Goal: Communication & Community: Answer question/provide support

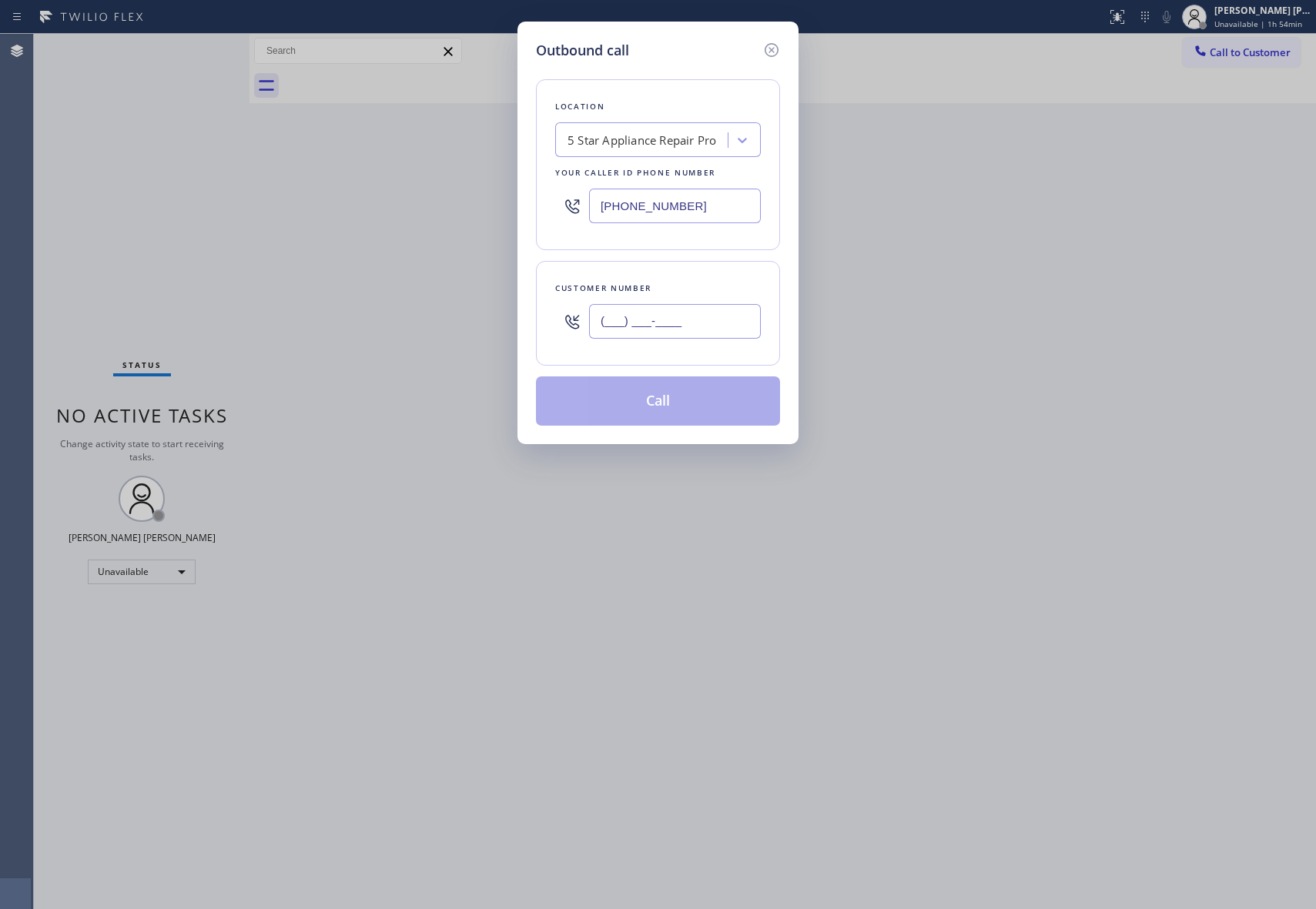
click at [706, 320] on input "(___) ___-____" at bounding box center [675, 321] width 172 height 35
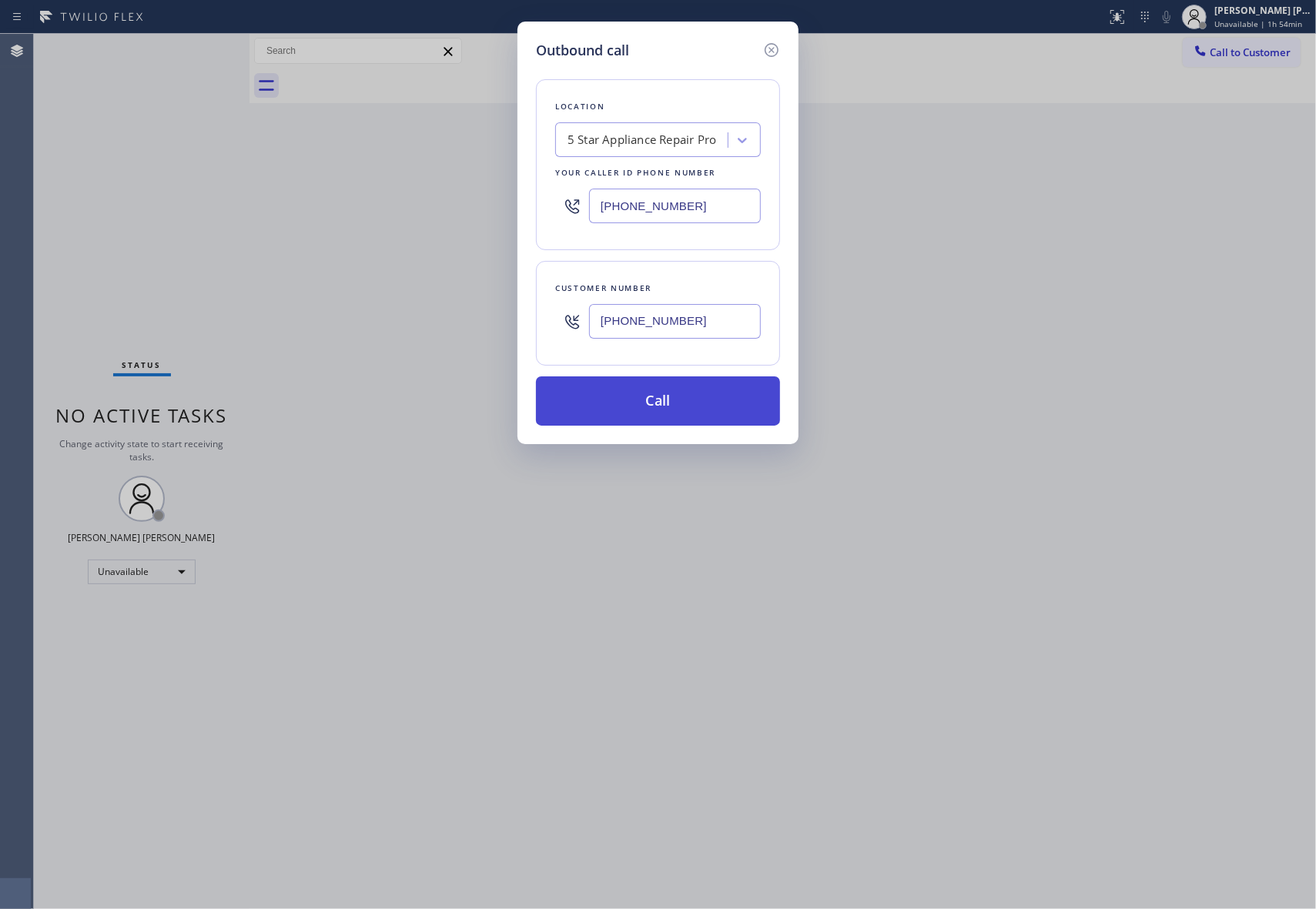
type input "[PHONE_NUMBER]"
click at [709, 408] on button "Call" at bounding box center [657, 401] width 244 height 50
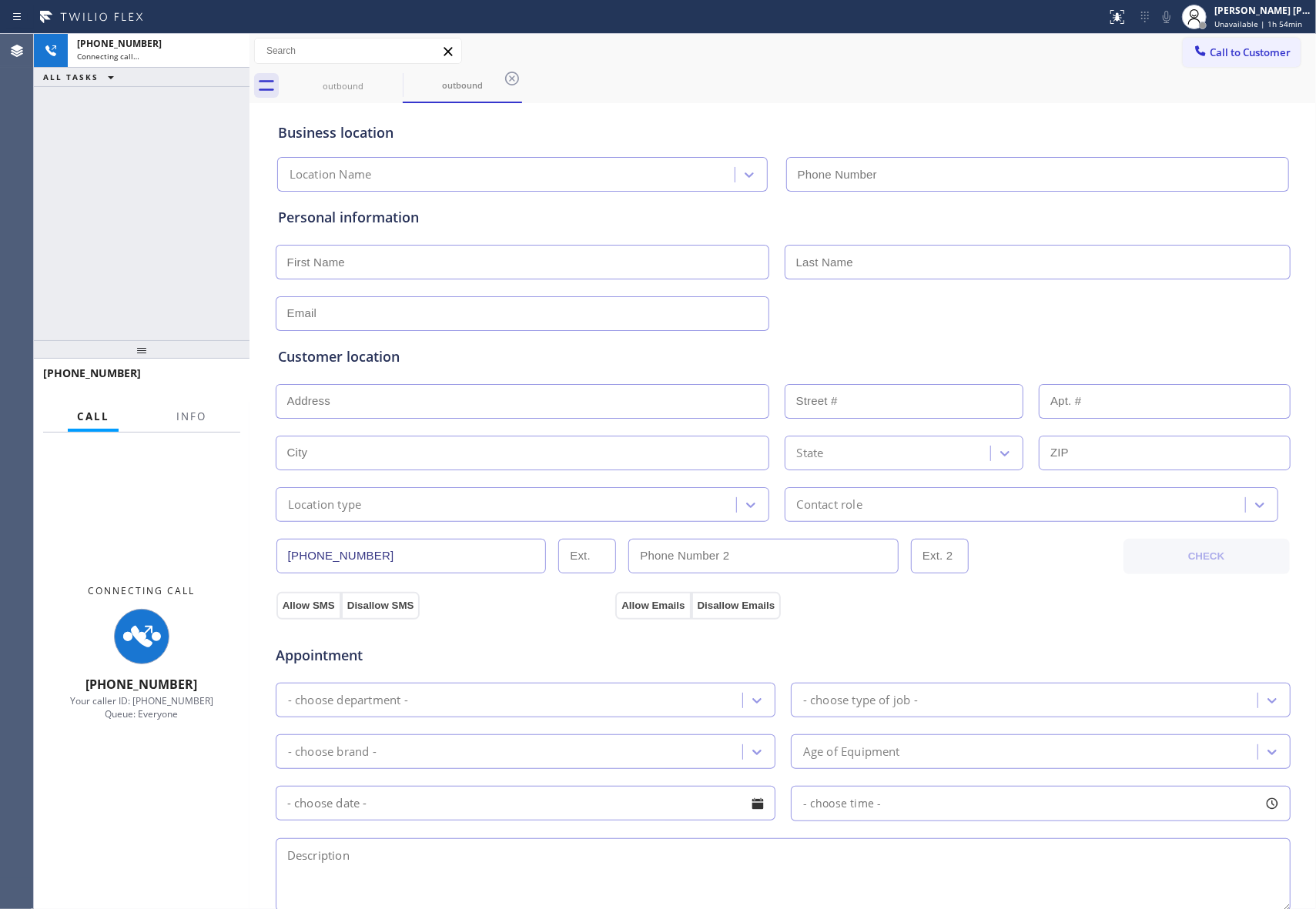
type input "[PHONE_NUMBER]"
click at [165, 410] on div "Call Info" at bounding box center [142, 418] width 197 height 31
click at [191, 412] on span "Info" at bounding box center [191, 417] width 30 height 14
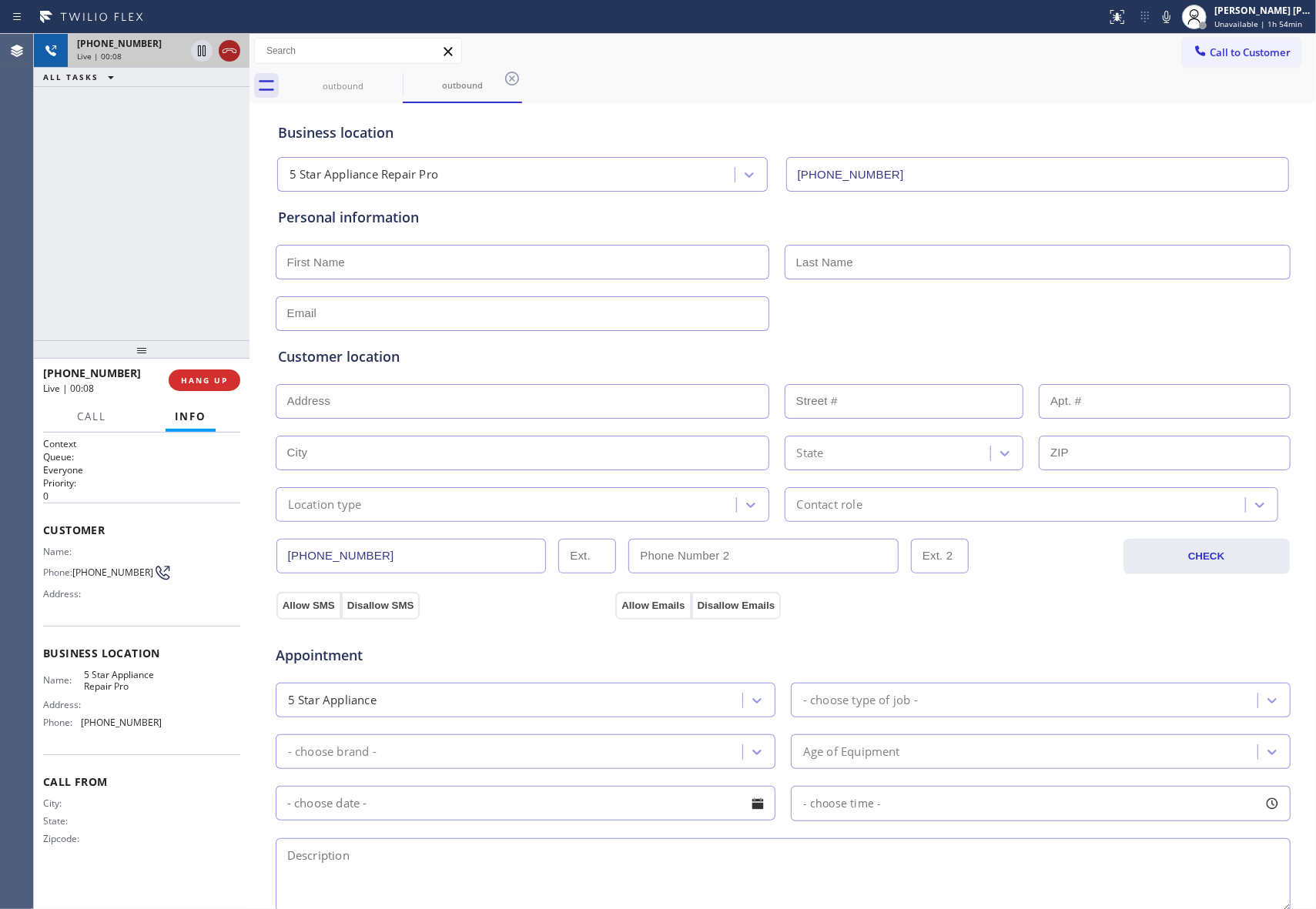
click at [234, 50] on icon at bounding box center [229, 51] width 19 height 19
type input "[PHONE_NUMBER]"
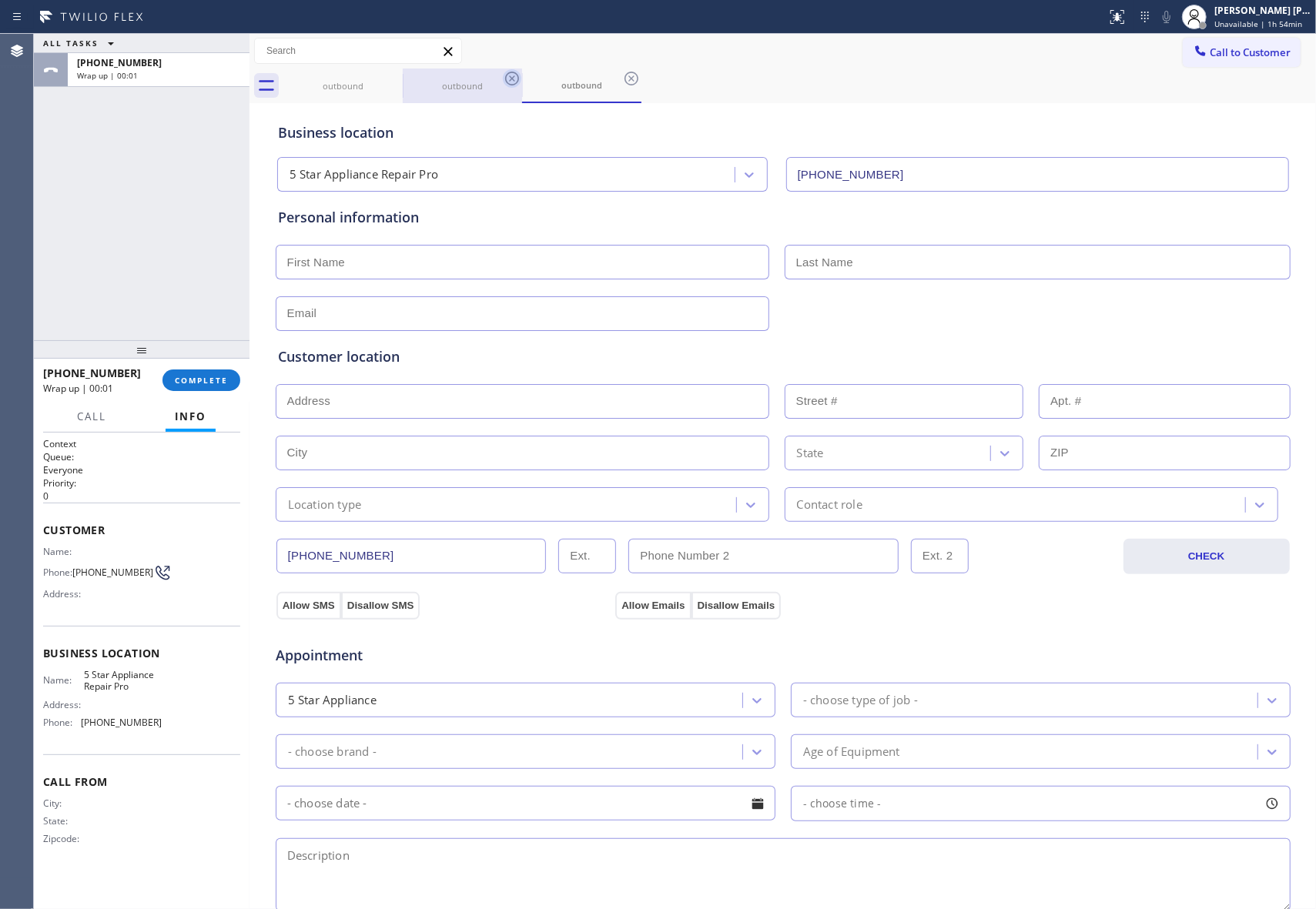
click at [0, 0] on icon at bounding box center [0, 0] width 0 height 0
click at [505, 80] on icon at bounding box center [512, 78] width 14 height 14
click at [394, 80] on icon at bounding box center [393, 78] width 14 height 14
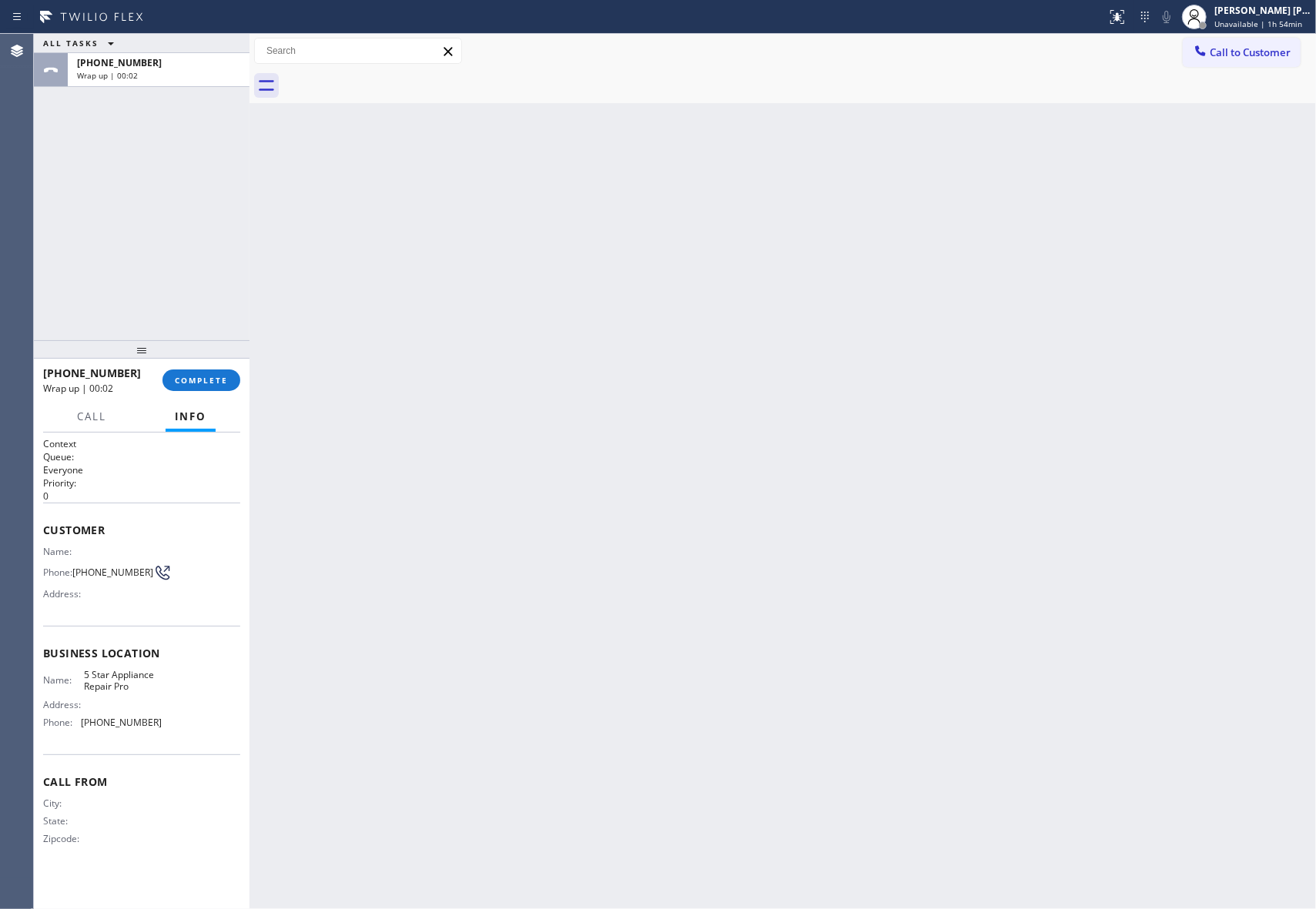
click at [394, 80] on div at bounding box center [800, 85] width 1032 height 35
click at [195, 377] on span "COMPLETE" at bounding box center [202, 380] width 53 height 11
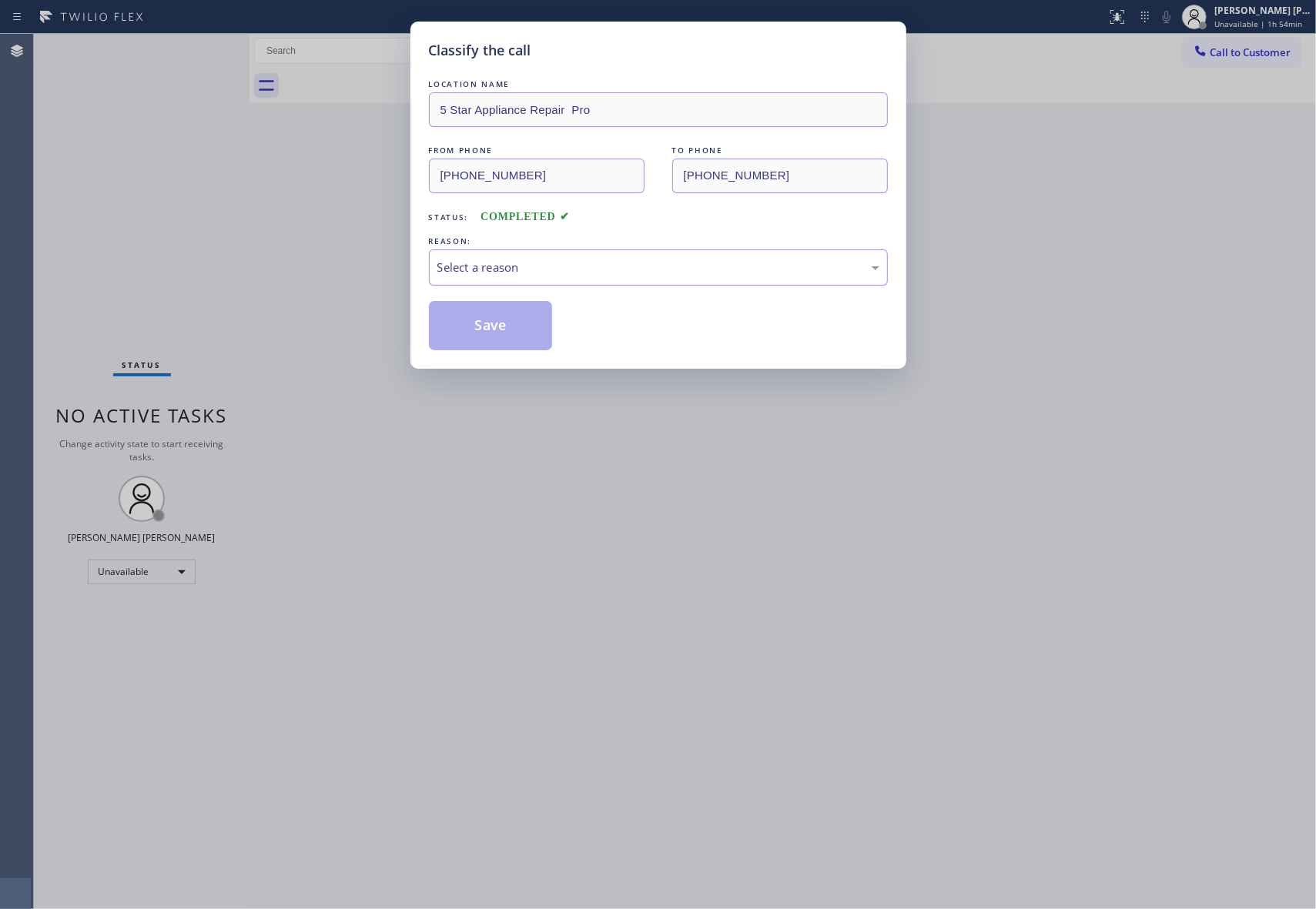
click at [632, 270] on div "Select a reason" at bounding box center [658, 267] width 442 height 18
click at [475, 331] on button "Save" at bounding box center [491, 325] width 124 height 50
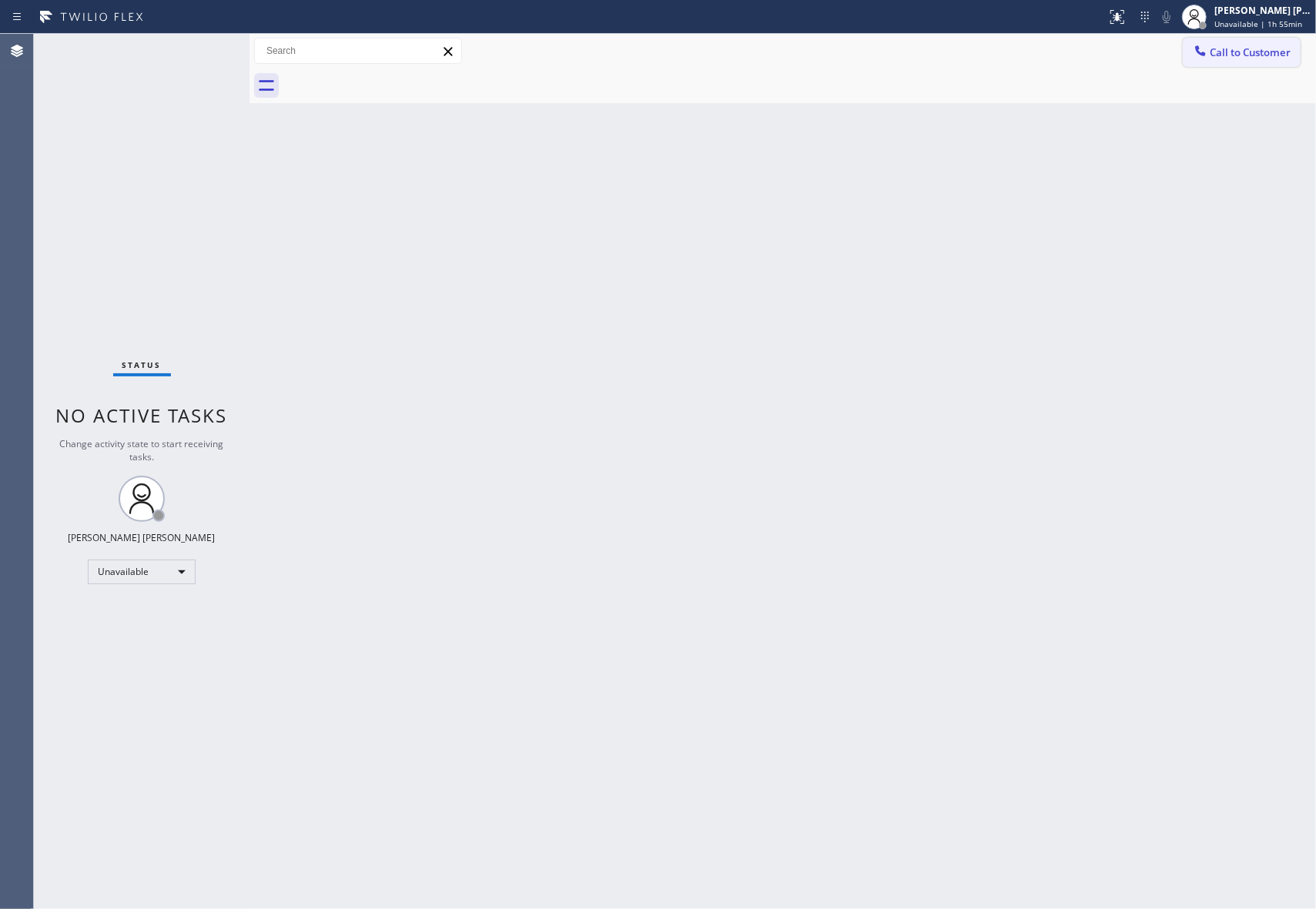
click at [1256, 46] on span "Call to Customer" at bounding box center [1250, 53] width 81 height 14
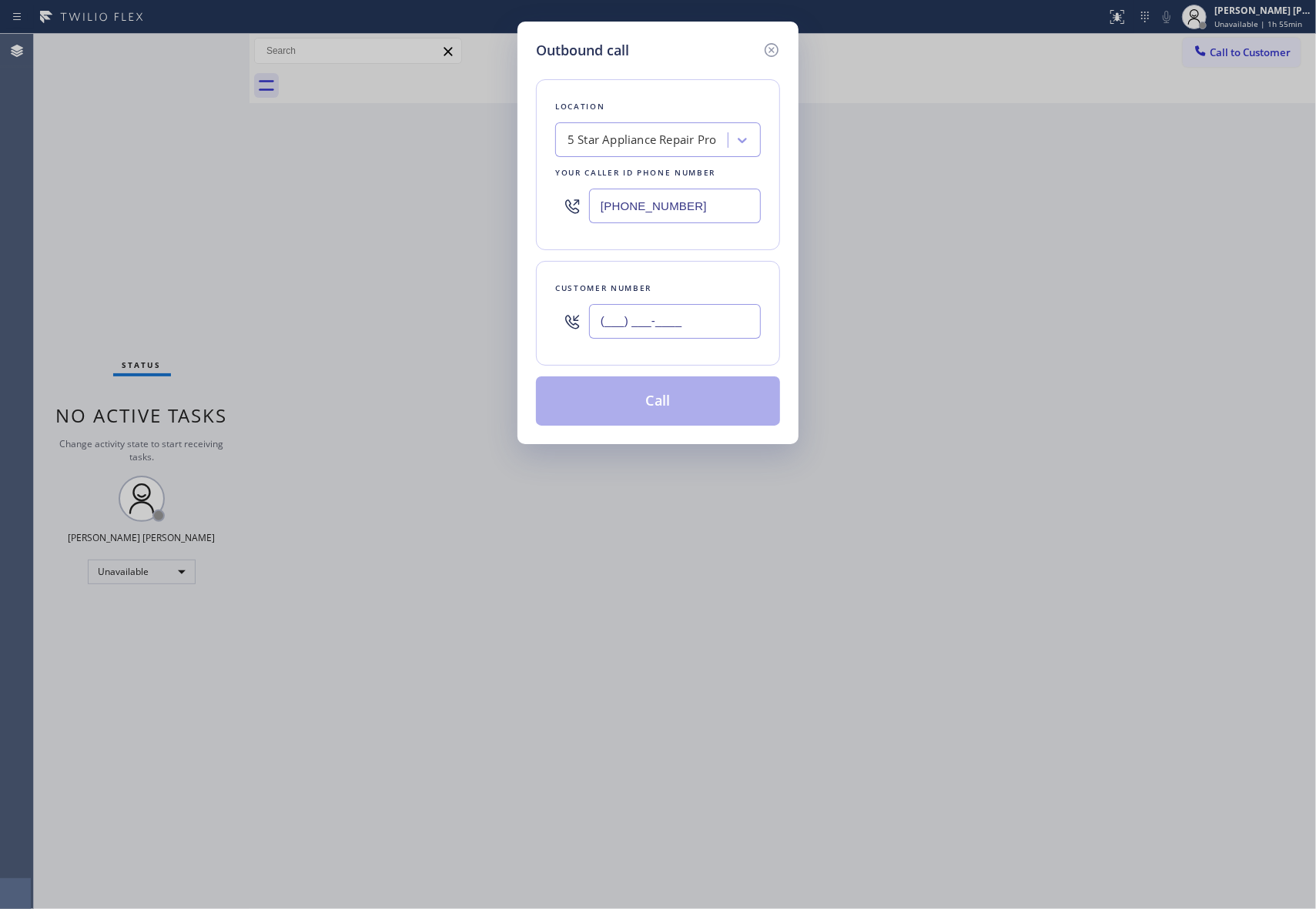
click at [691, 320] on input "(___) ___-____" at bounding box center [675, 321] width 172 height 35
drag, startPoint x: 708, startPoint y: 317, endPoint x: 507, endPoint y: 323, distance: 201.1
click at [507, 323] on div "Outbound call Location 5 Star Appliance Repair Pro Your caller id phone number …" at bounding box center [658, 454] width 1316 height 909
paste input "515) 388-6010"
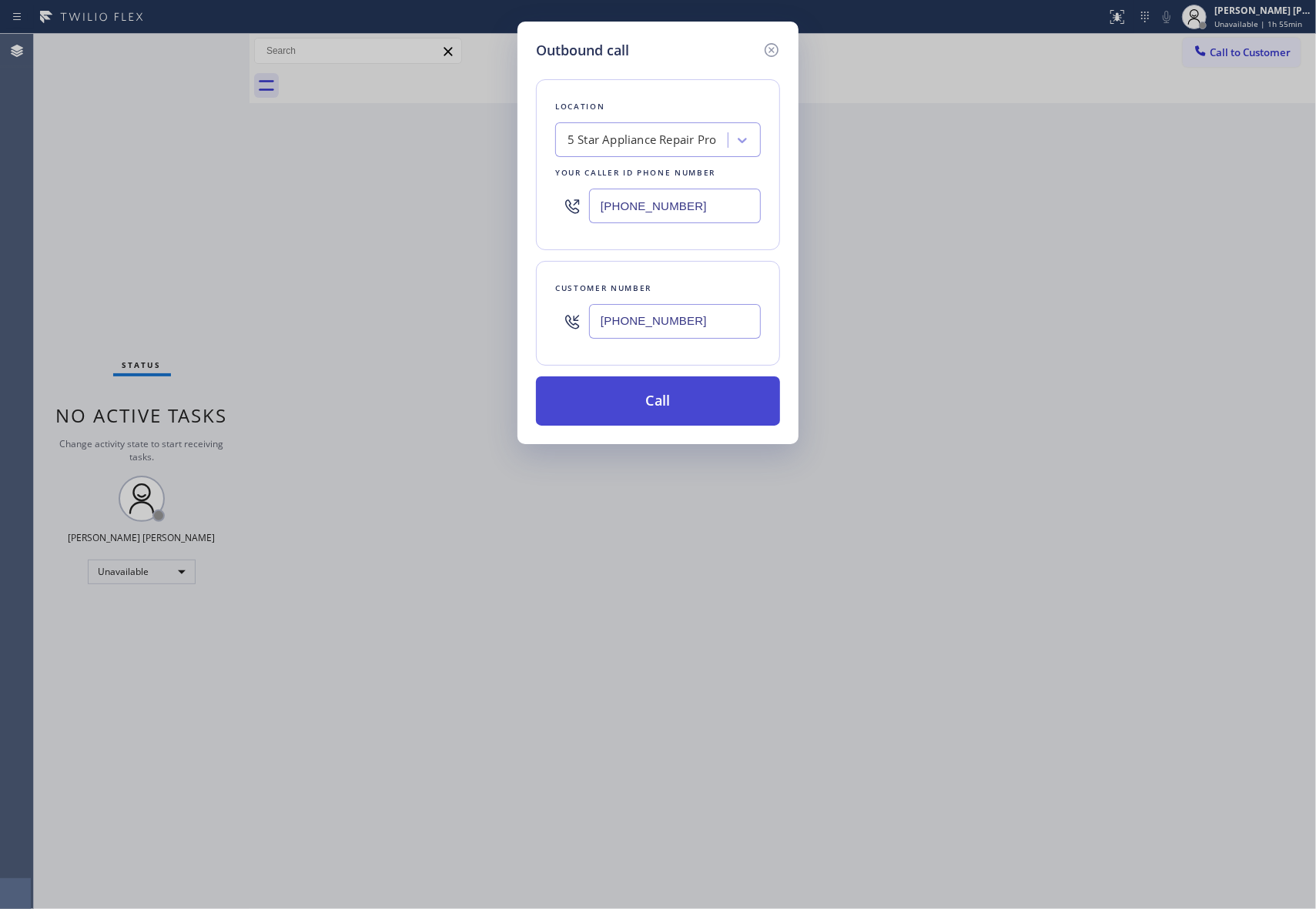
type input "[PHONE_NUMBER]"
click at [685, 405] on button "Call" at bounding box center [657, 401] width 244 height 50
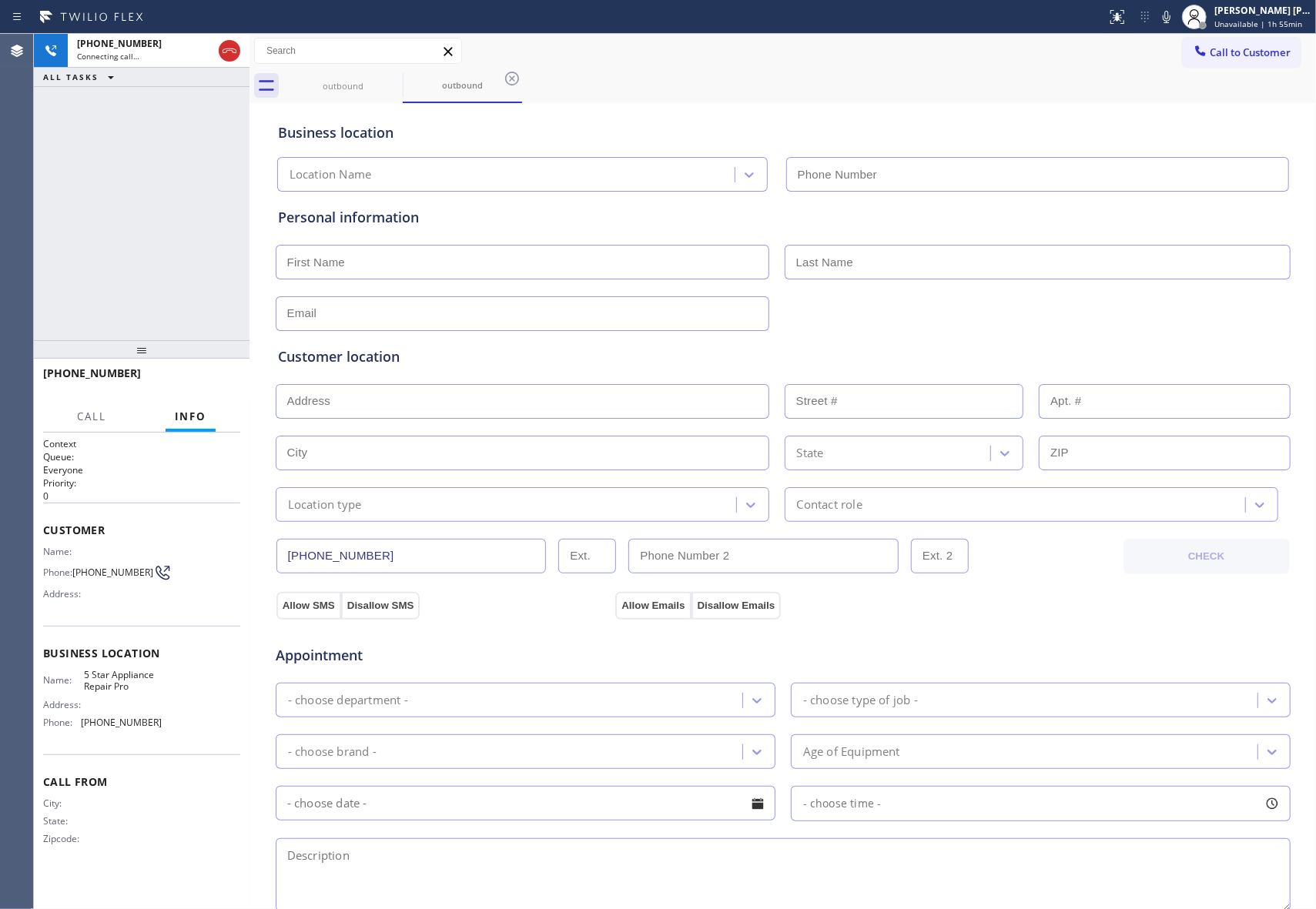
type input "[PHONE_NUMBER]"
click at [213, 375] on span "HANG UP" at bounding box center [204, 380] width 47 height 11
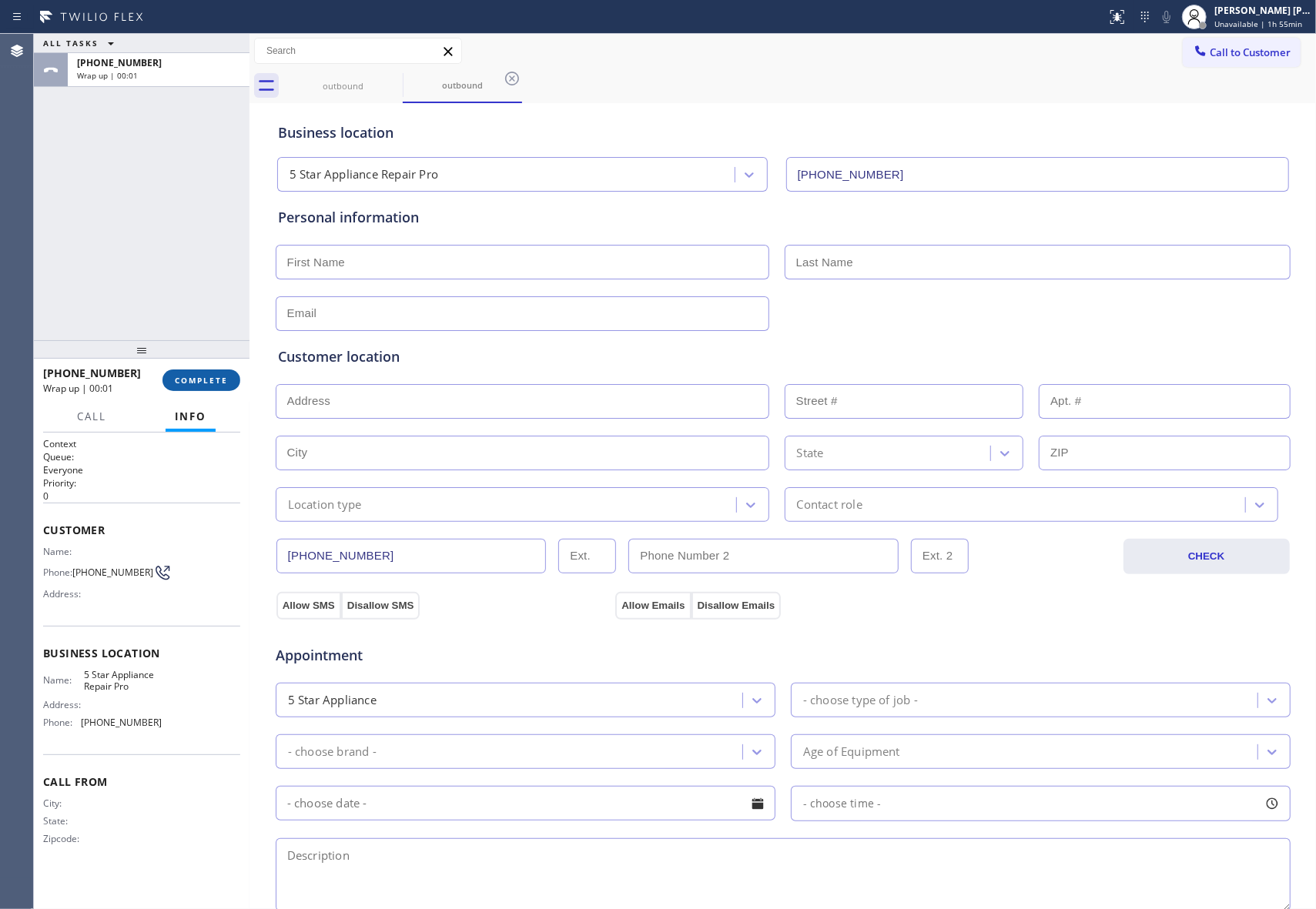
click at [219, 374] on button "COMPLETE" at bounding box center [202, 380] width 78 height 22
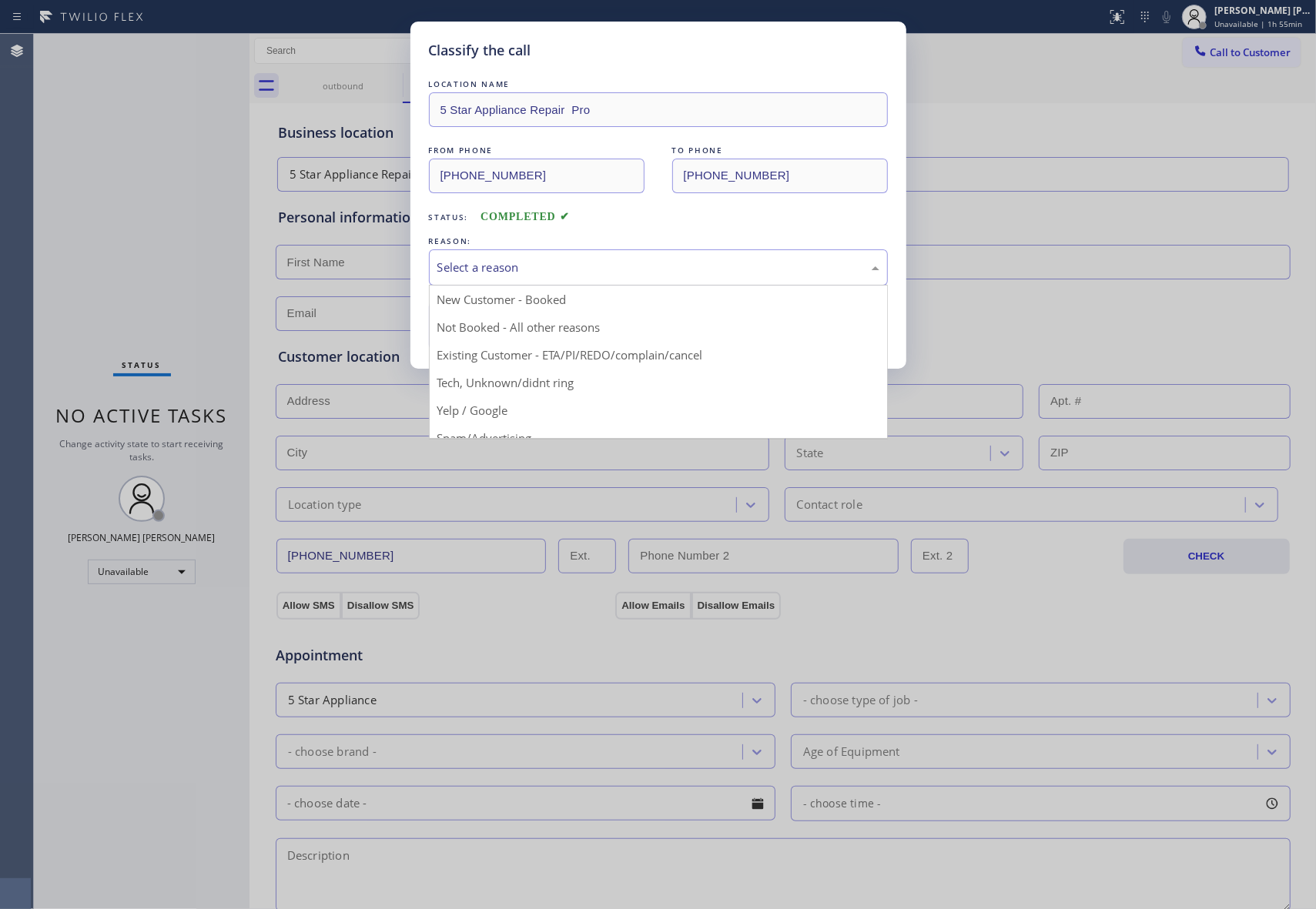
click at [653, 267] on div "Select a reason" at bounding box center [658, 267] width 442 height 18
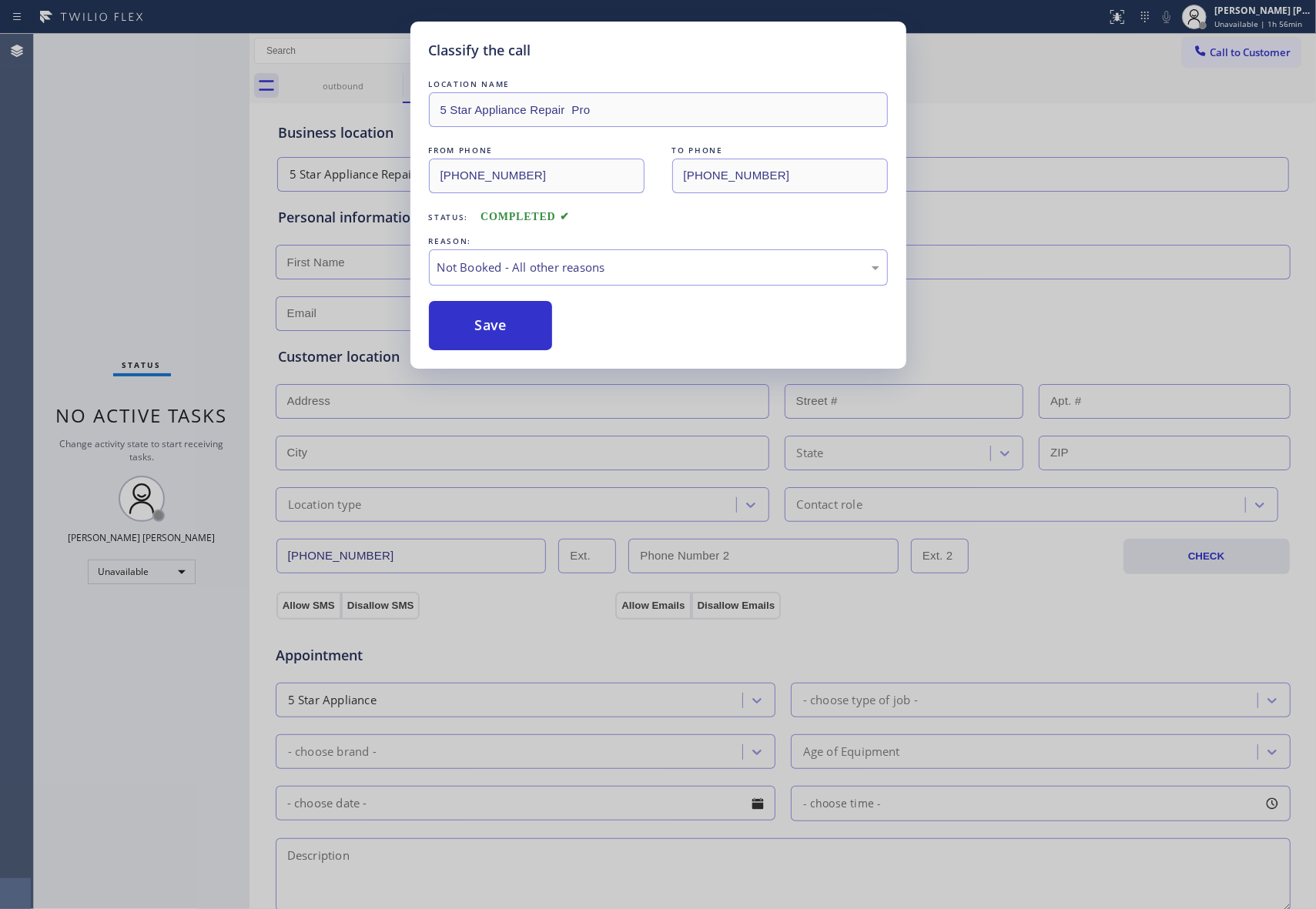
click at [484, 330] on button "Save" at bounding box center [491, 325] width 124 height 50
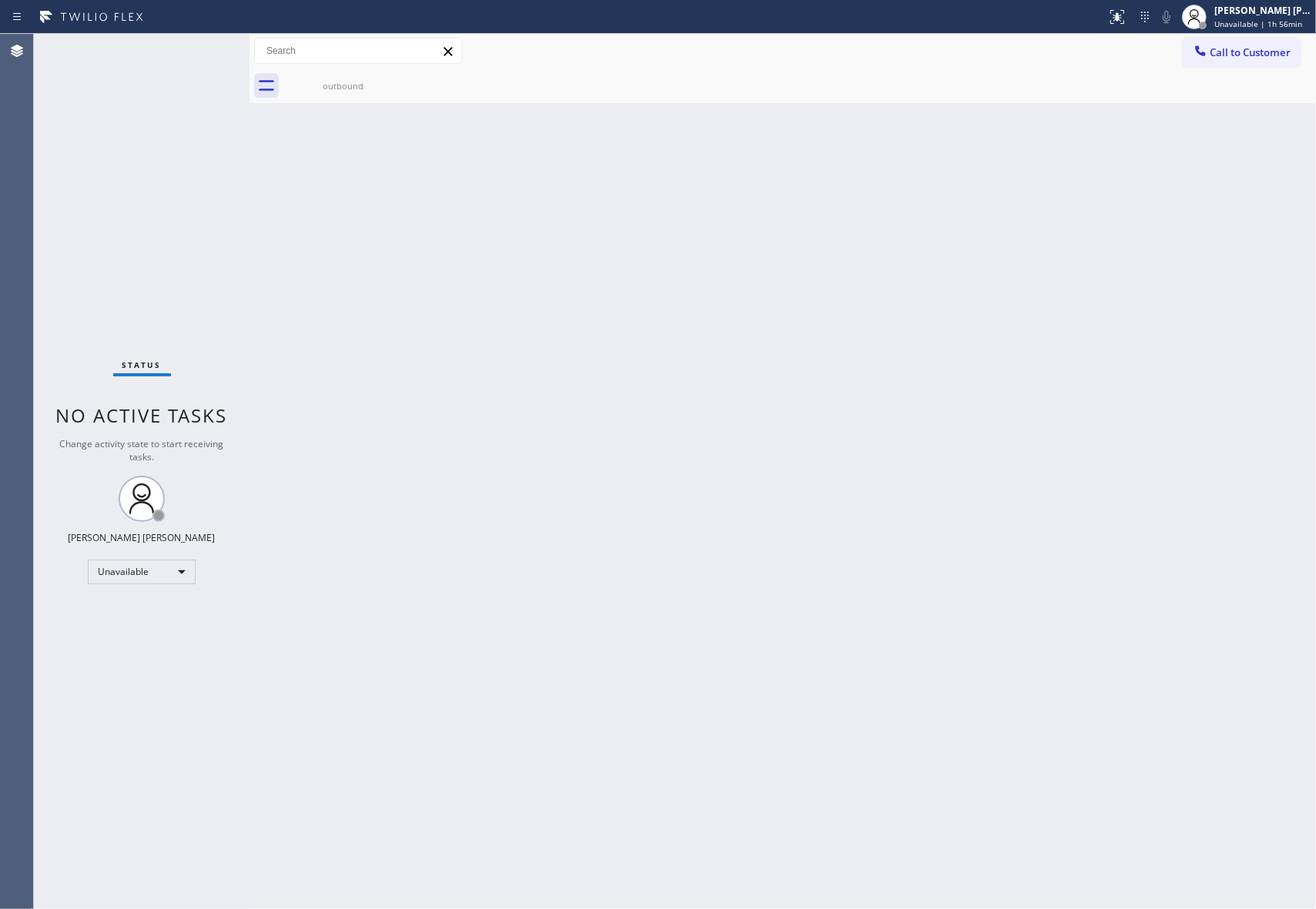
click at [368, 84] on div "outbound" at bounding box center [343, 85] width 116 height 12
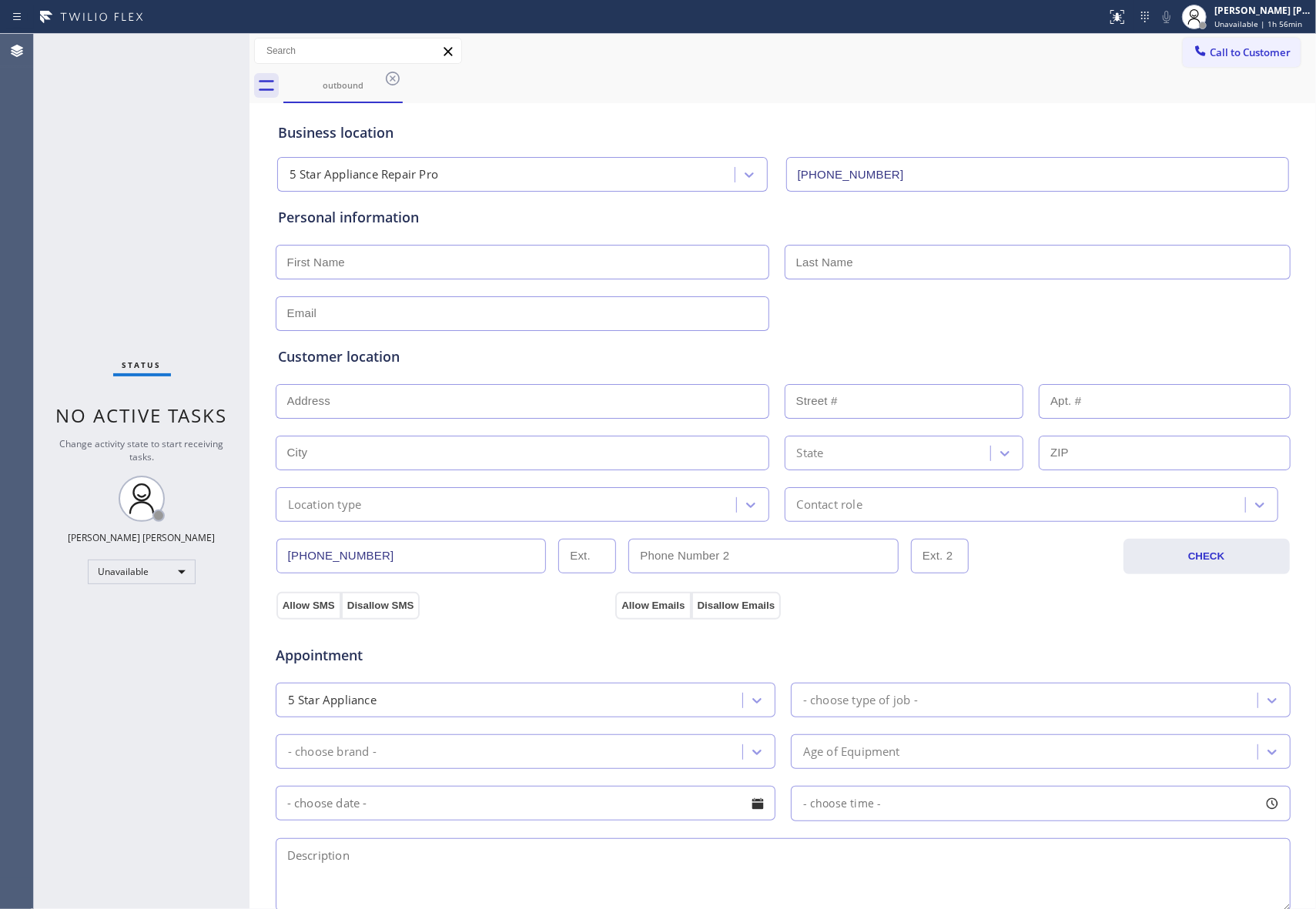
click at [368, 84] on div "outbound" at bounding box center [343, 84] width 116 height 12
click at [389, 77] on icon at bounding box center [393, 78] width 19 height 19
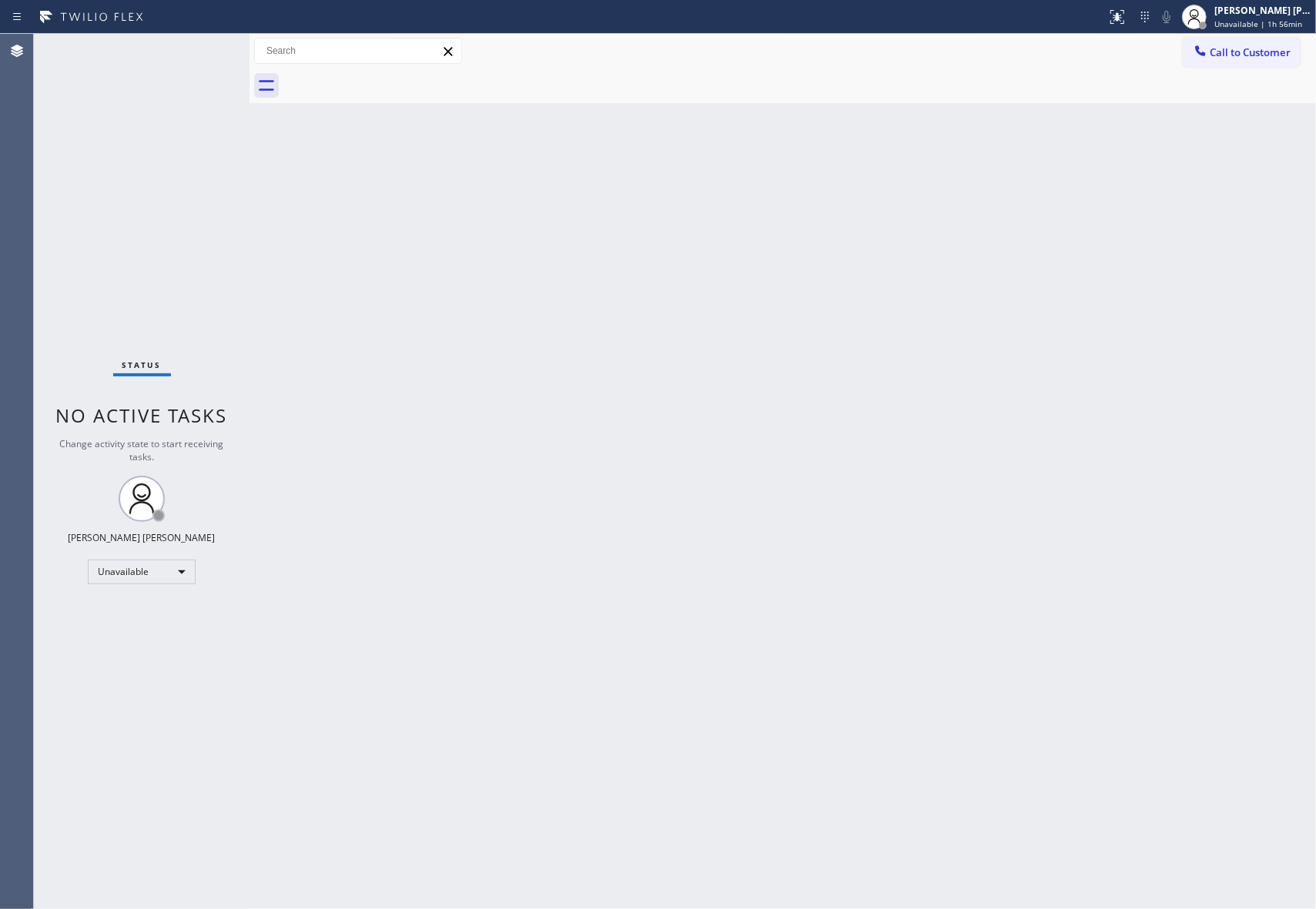
click at [389, 77] on div at bounding box center [800, 85] width 1032 height 35
click at [1295, 57] on button "Call to Customer" at bounding box center [1242, 53] width 118 height 29
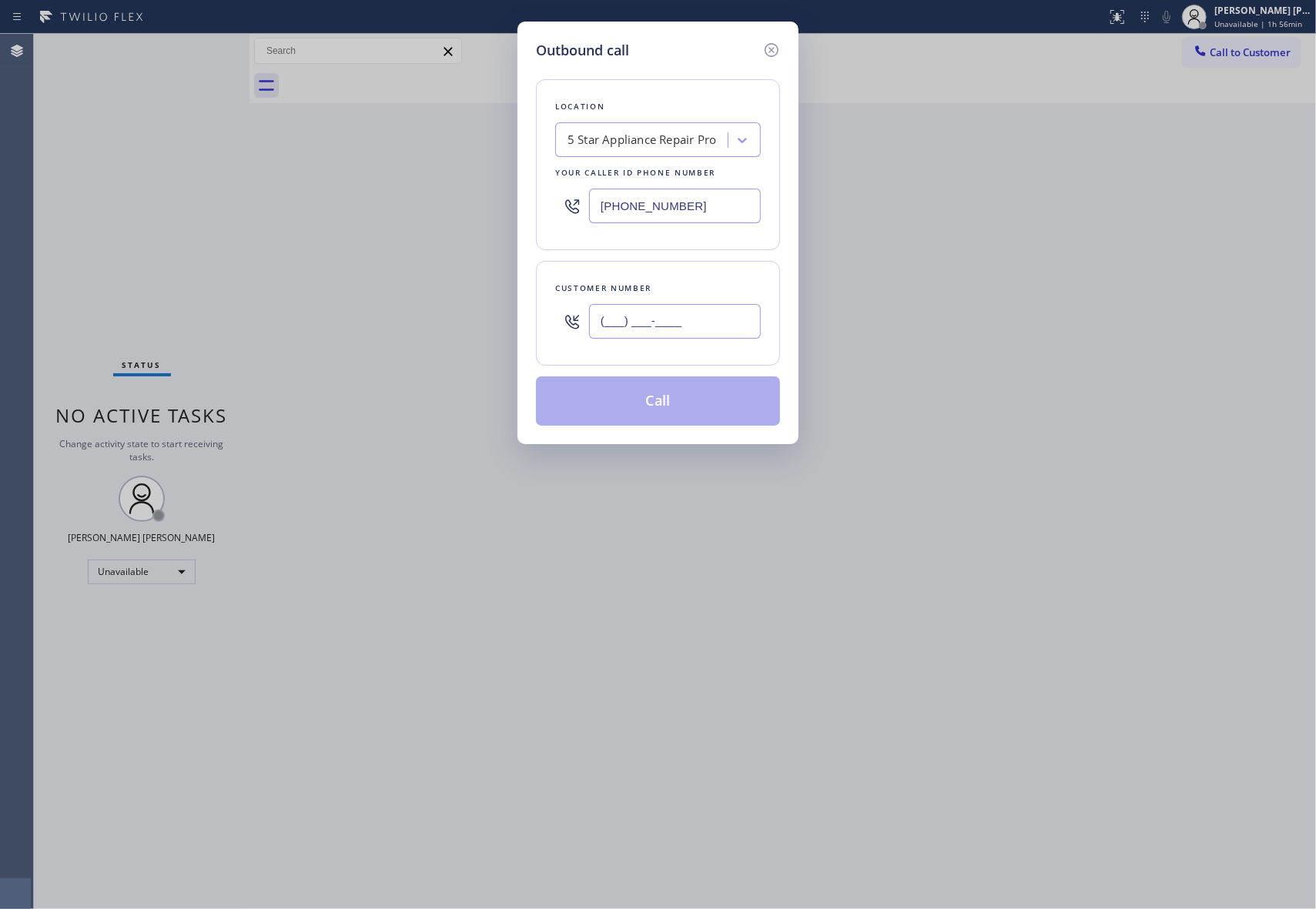
click at [684, 312] on input "(___) ___-____" at bounding box center [675, 321] width 172 height 35
paste input "310) 230-6959"
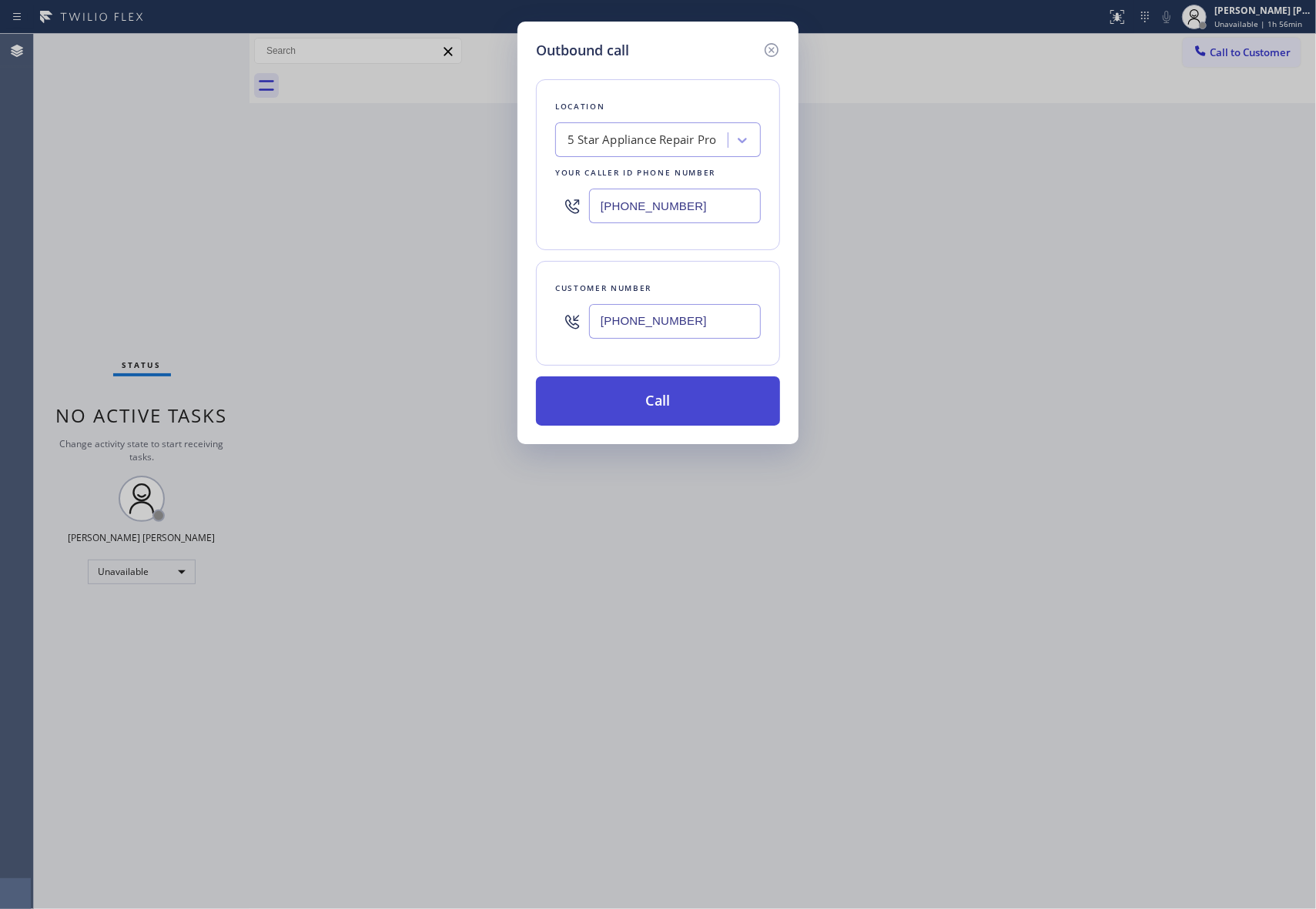
type input "[PHONE_NUMBER]"
click at [673, 398] on button "Call" at bounding box center [657, 401] width 244 height 50
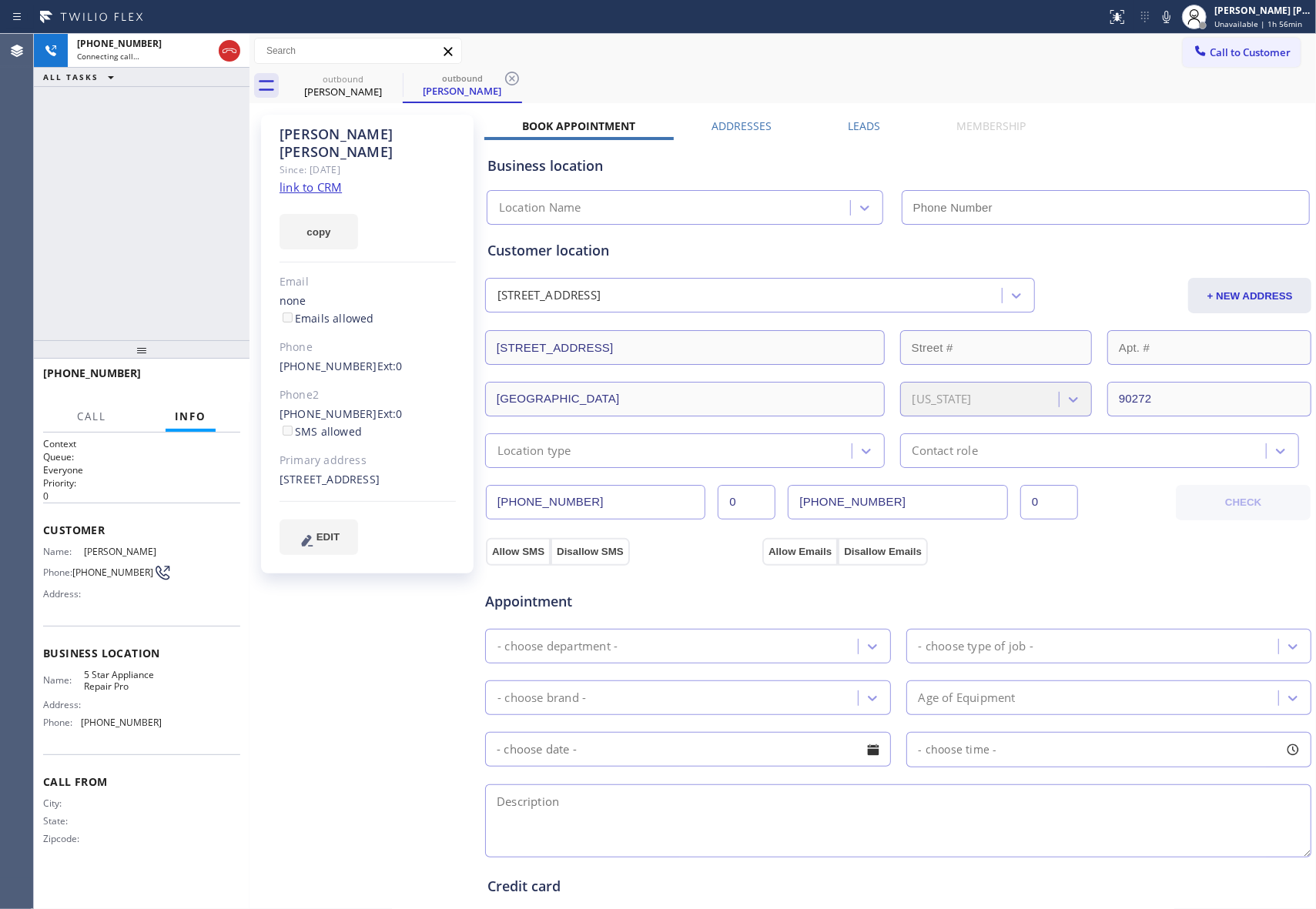
type input "[PHONE_NUMBER]"
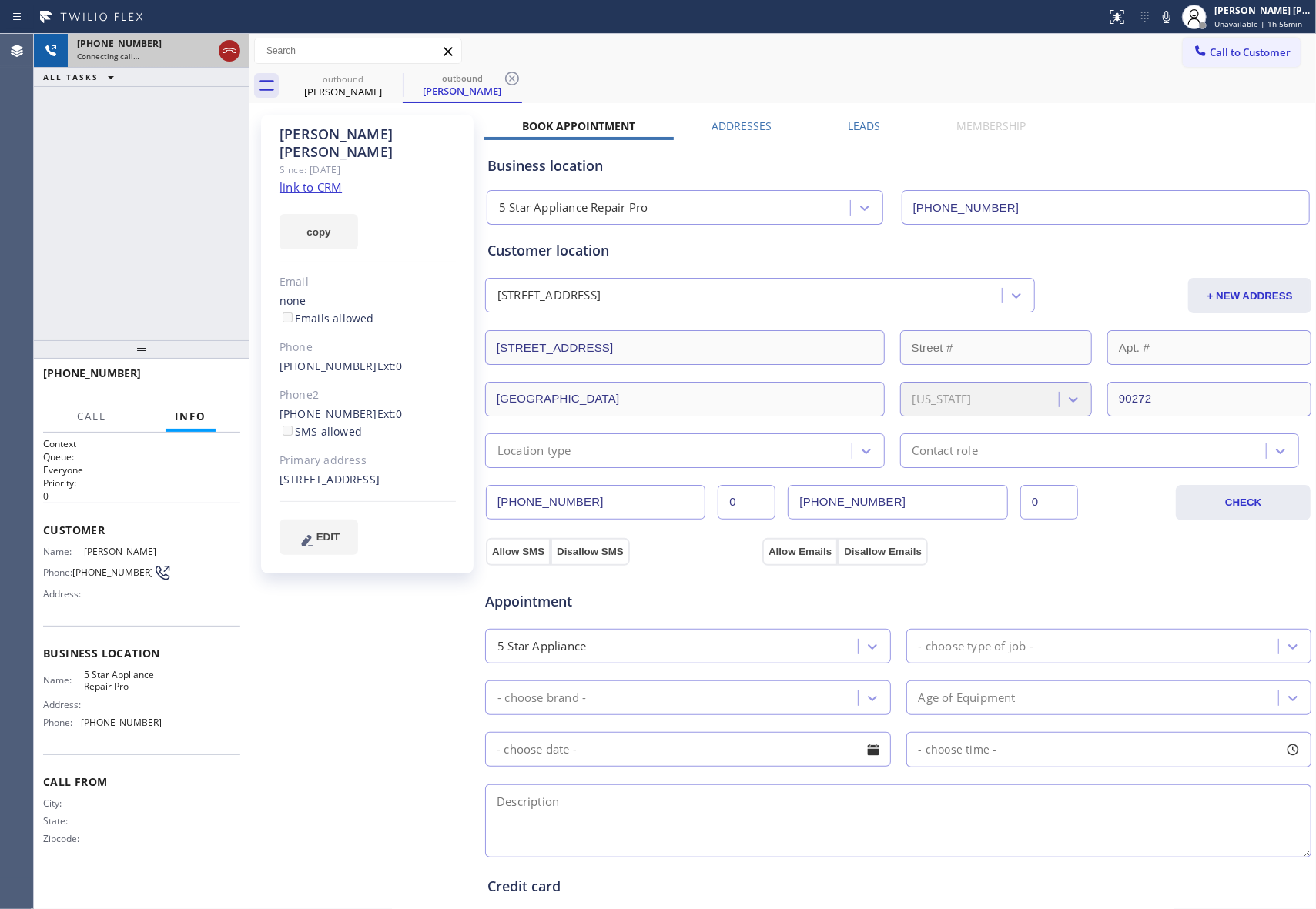
click at [233, 51] on icon at bounding box center [229, 51] width 19 height 19
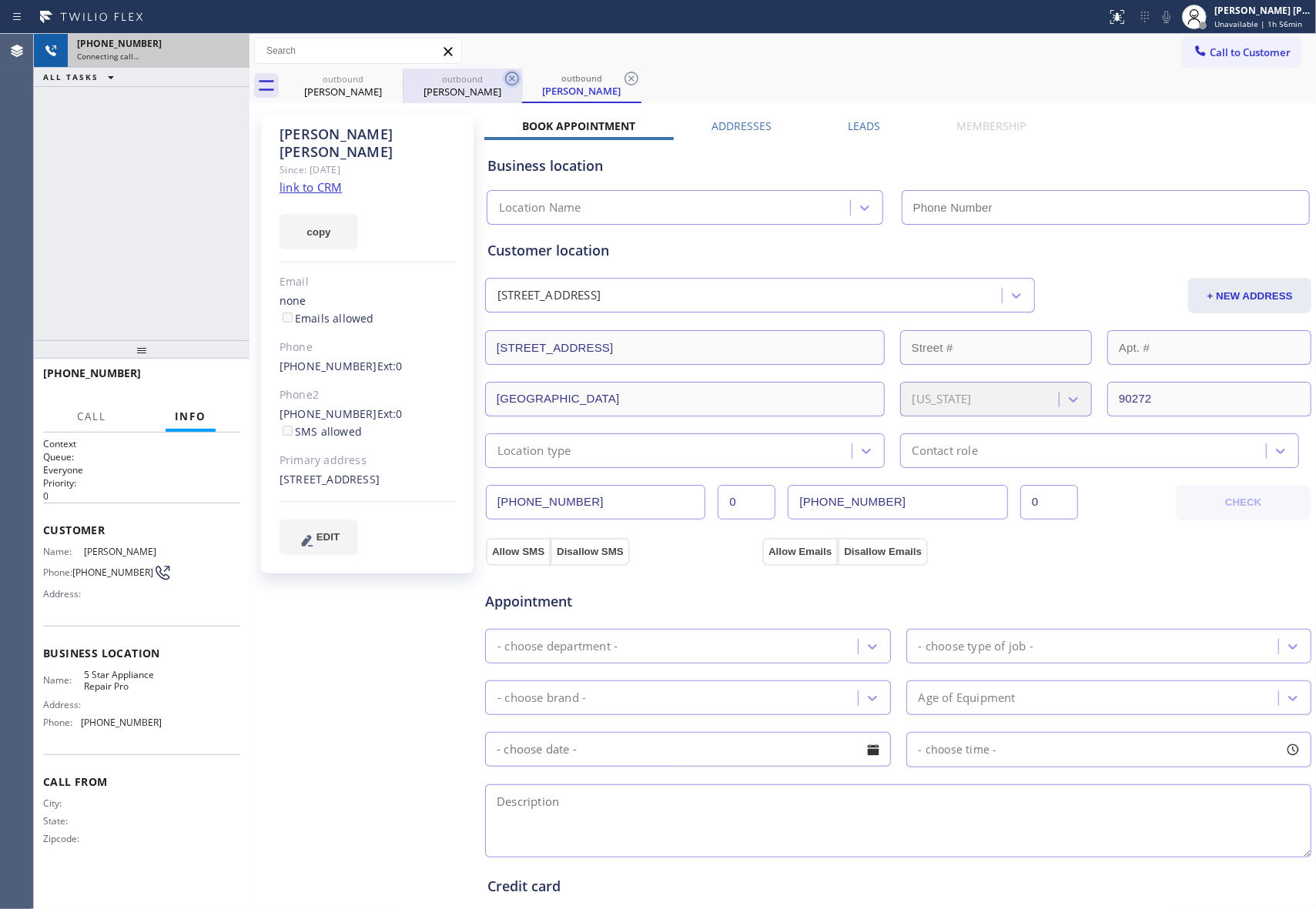
click at [0, 0] on icon at bounding box center [0, 0] width 0 height 0
click at [503, 77] on icon at bounding box center [512, 78] width 19 height 19
click at [622, 77] on icon at bounding box center [632, 78] width 19 height 19
click at [390, 77] on div "outbound [PERSON_NAME] outbound [PERSON_NAME] outbound [PERSON_NAME]" at bounding box center [800, 85] width 1032 height 35
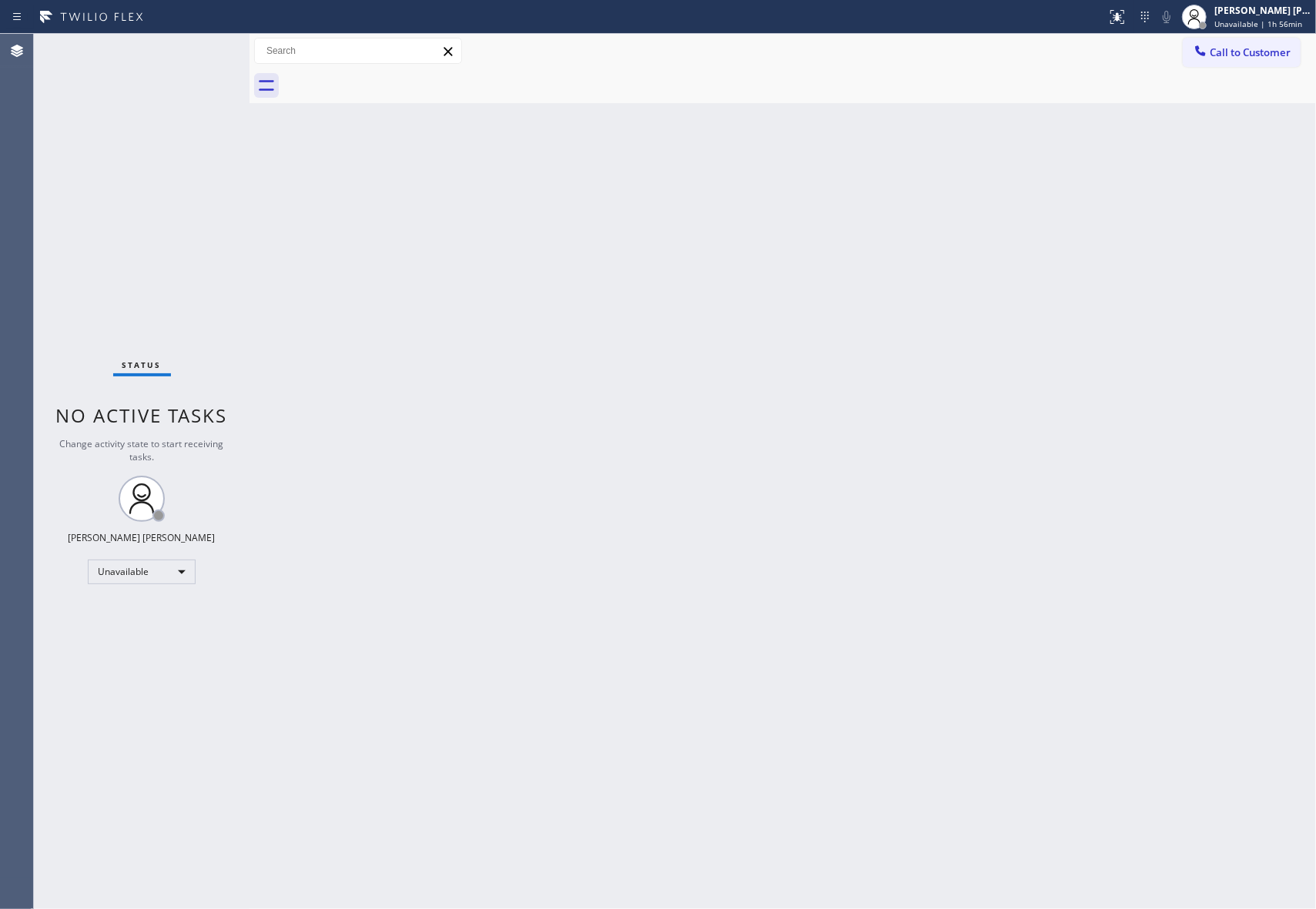
click at [390, 77] on div at bounding box center [800, 85] width 1032 height 35
click at [1292, 56] on button "Call to Customer" at bounding box center [1242, 53] width 118 height 29
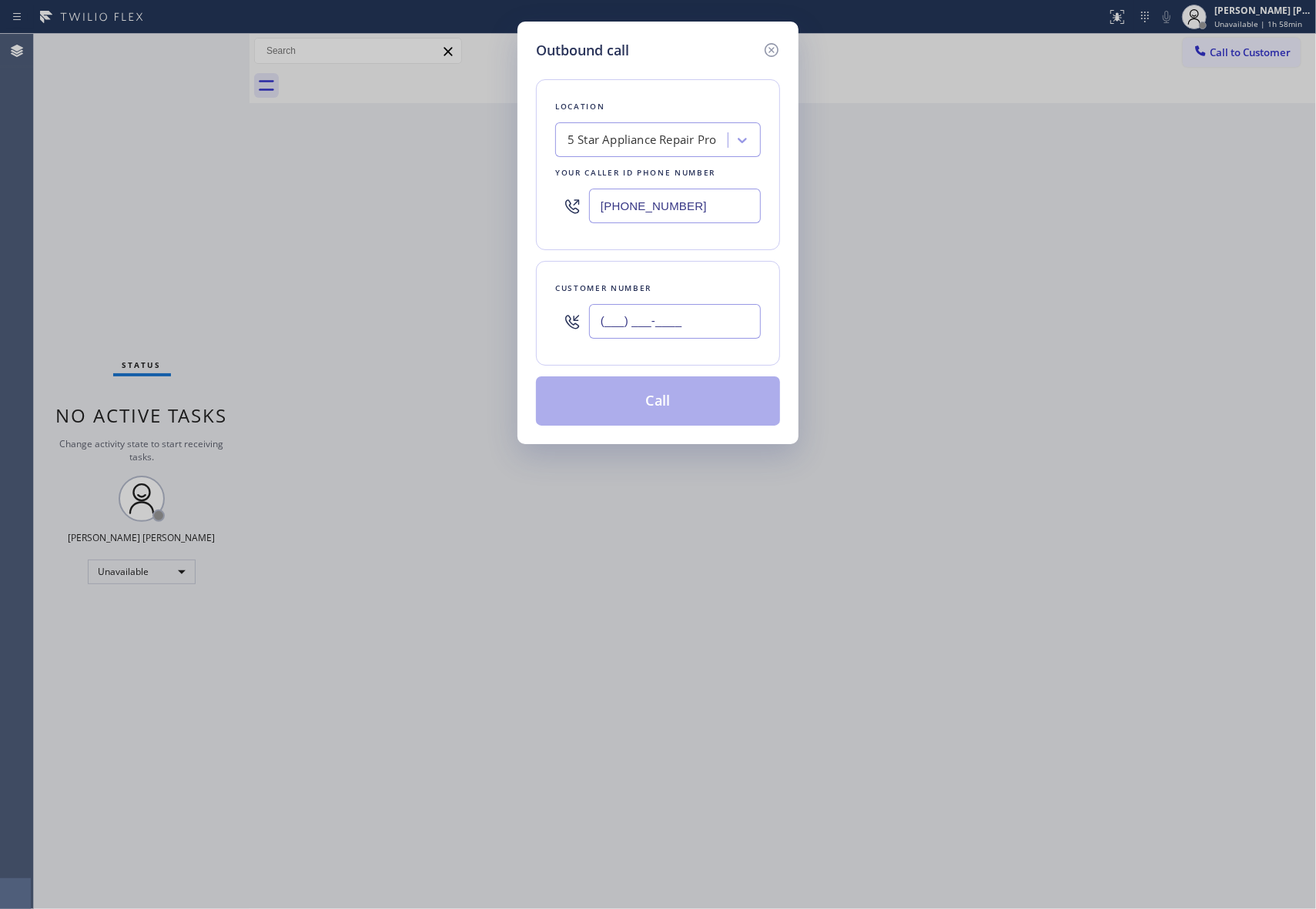
click at [675, 308] on input "(___) ___-____" at bounding box center [675, 321] width 172 height 35
paste input "206) 237-6306"
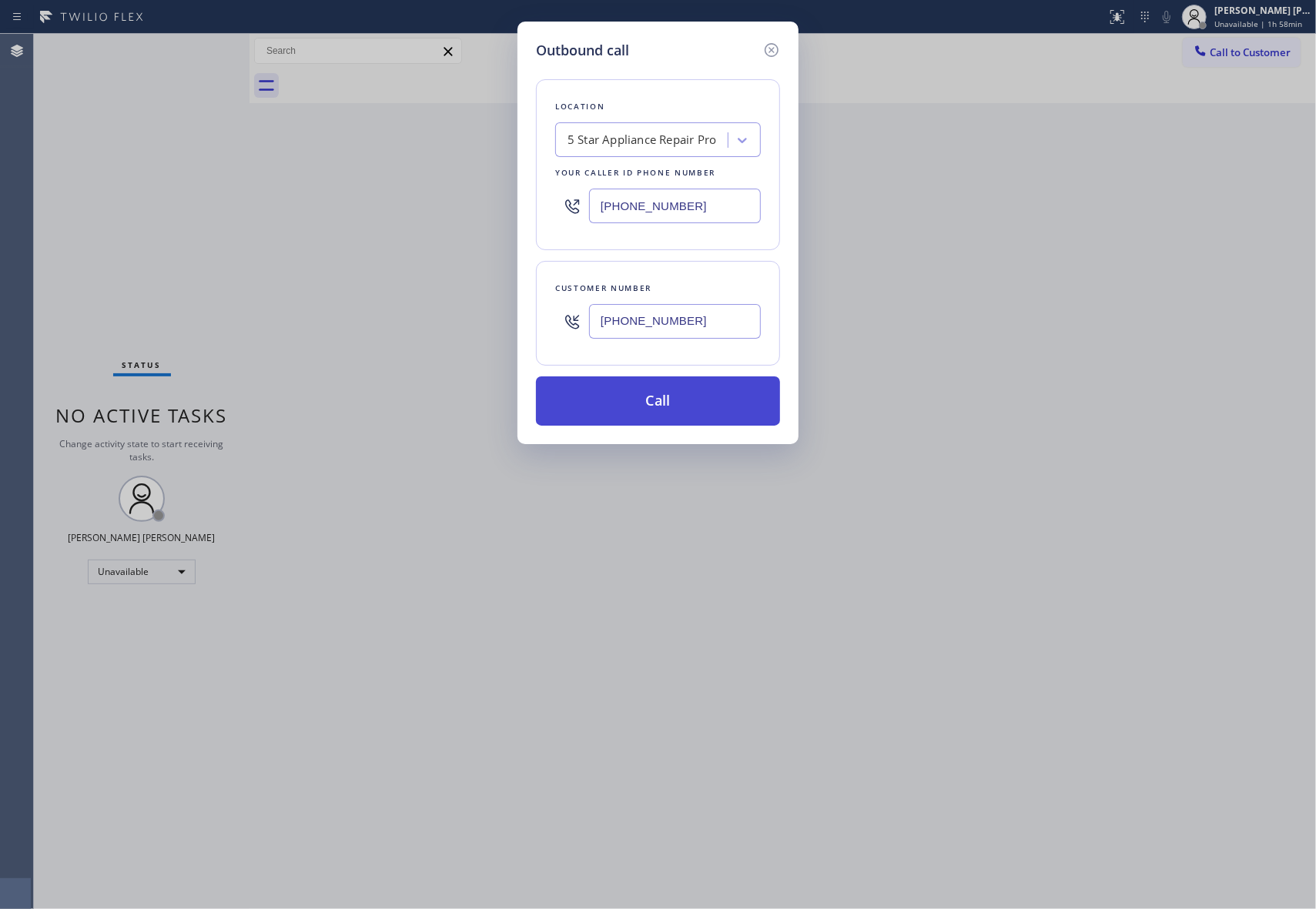
type input "[PHONE_NUMBER]"
click at [690, 405] on button "Call" at bounding box center [657, 401] width 244 height 50
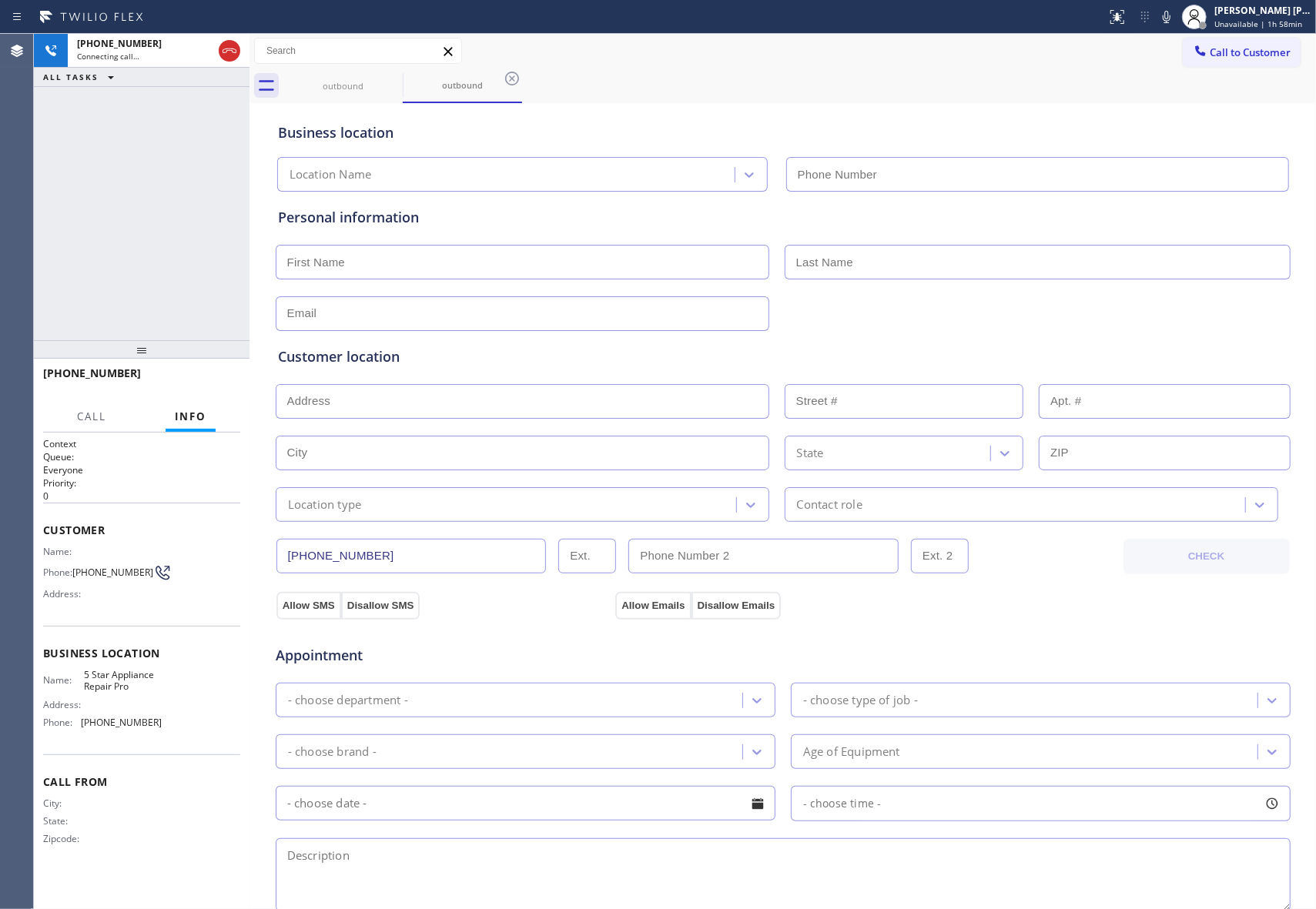
type input "[PHONE_NUMBER]"
click at [213, 379] on span "HANG UP" at bounding box center [204, 380] width 47 height 11
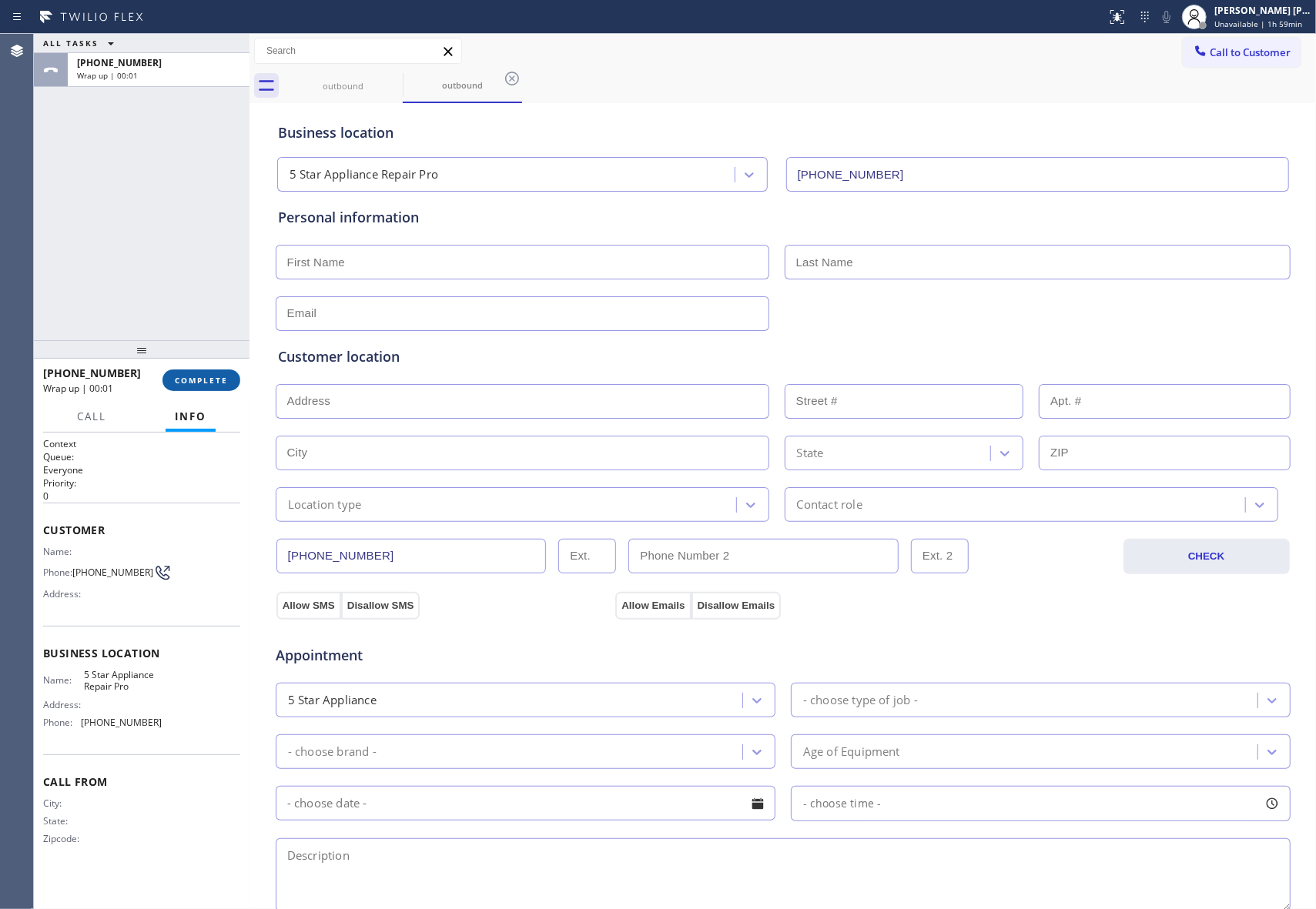
click at [213, 377] on span "COMPLETE" at bounding box center [202, 380] width 53 height 11
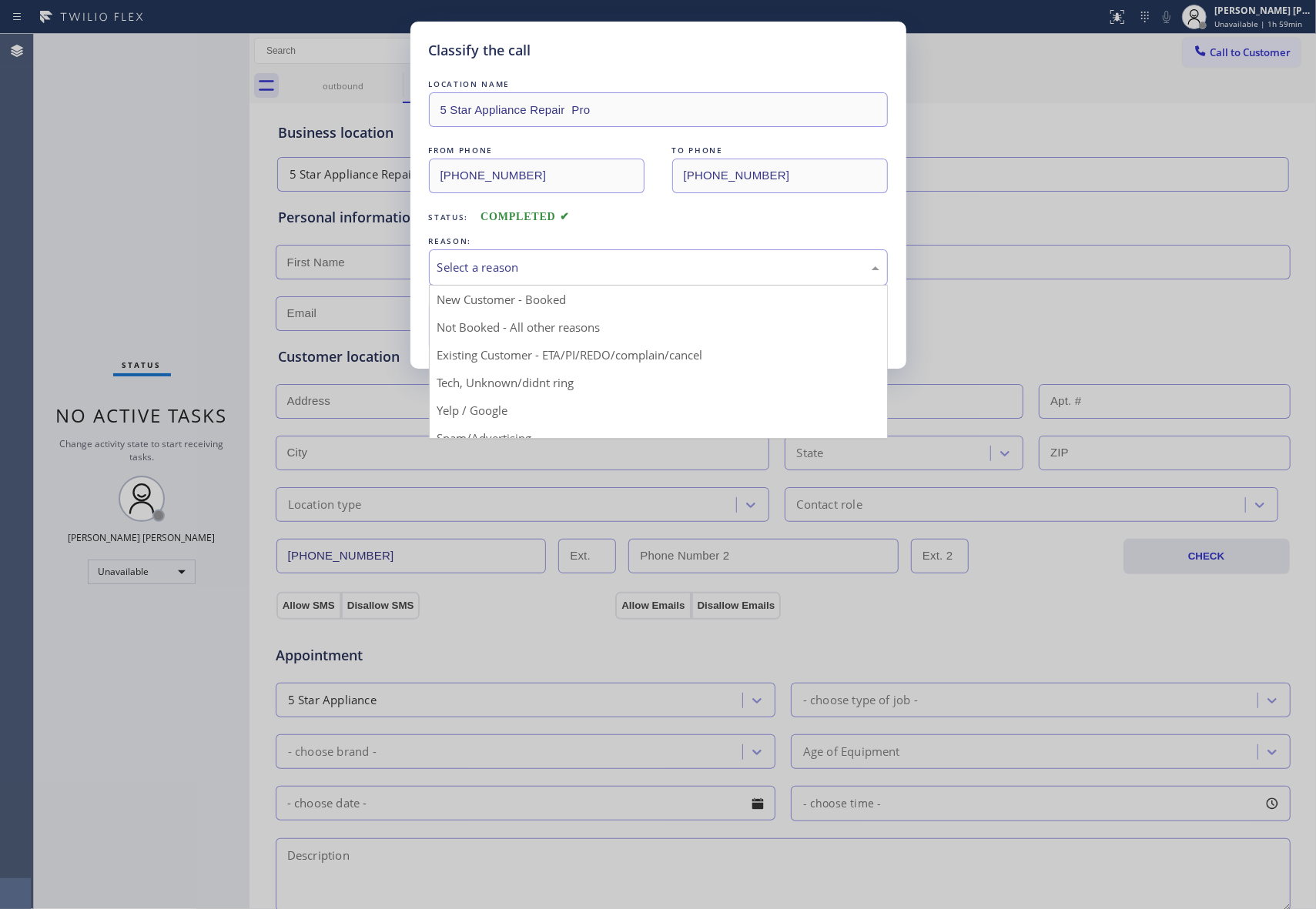
click at [524, 265] on div "Select a reason" at bounding box center [658, 267] width 442 height 18
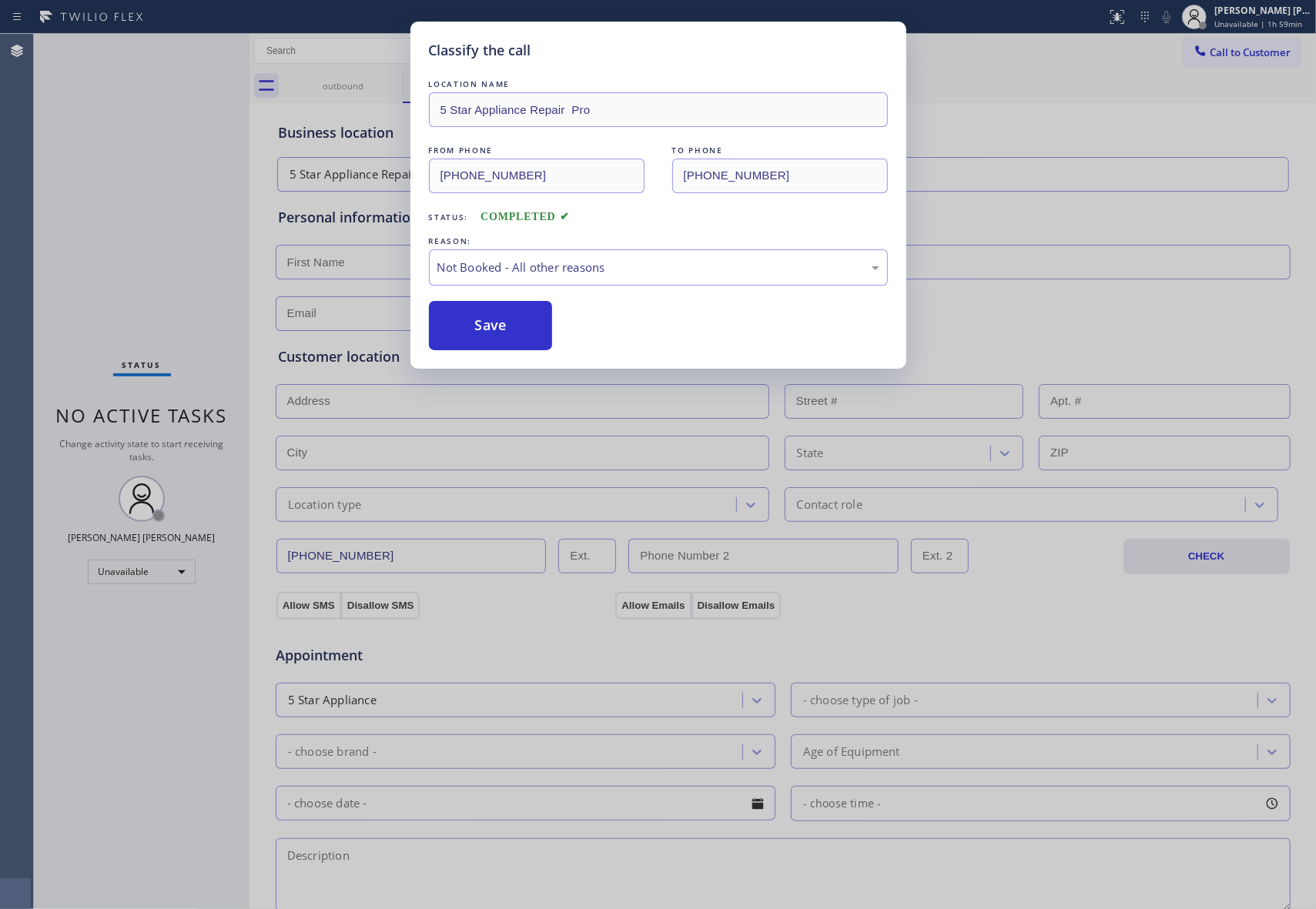
click at [491, 333] on button "Save" at bounding box center [491, 325] width 124 height 50
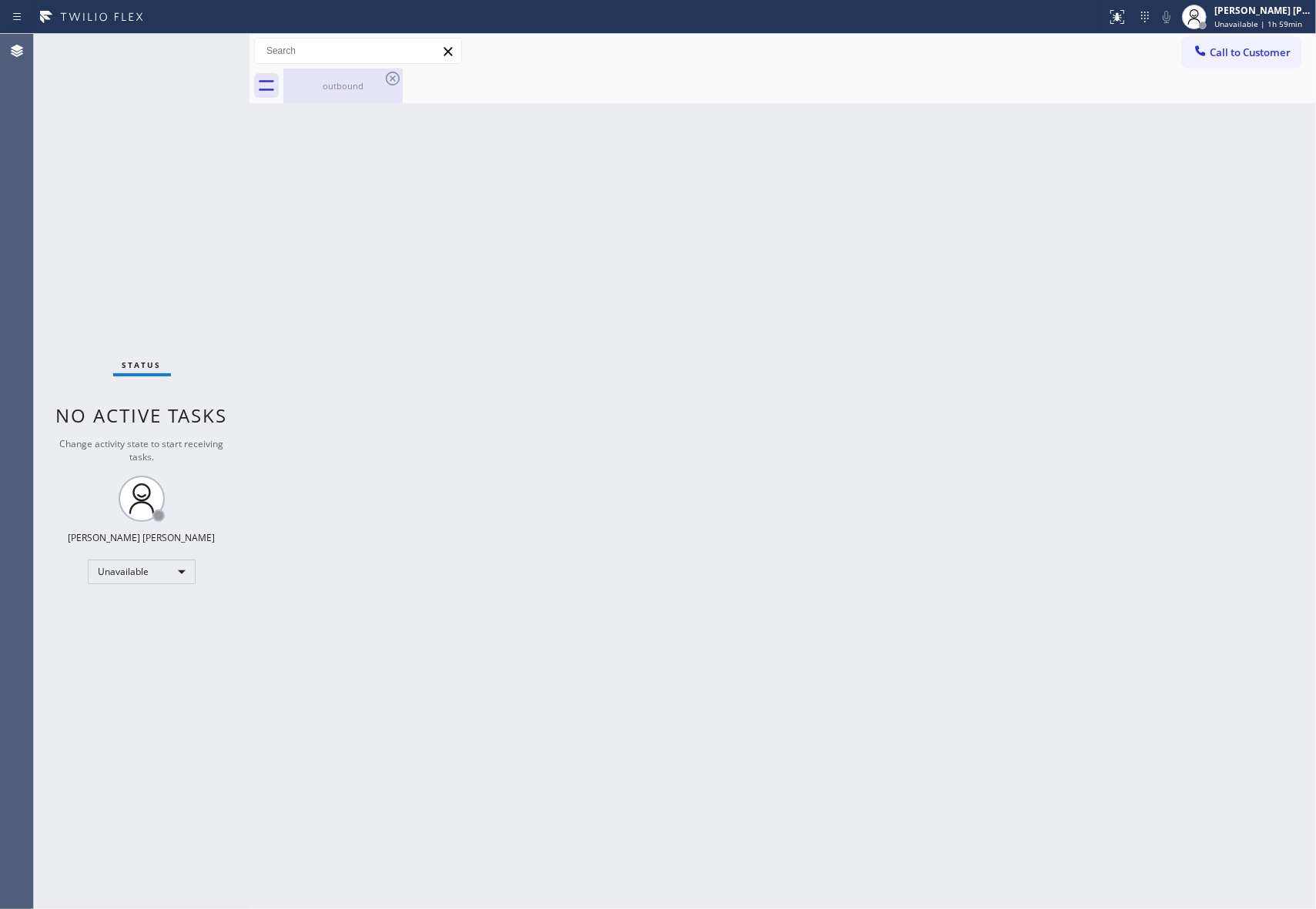
click at [359, 89] on div "outbound" at bounding box center [343, 85] width 116 height 12
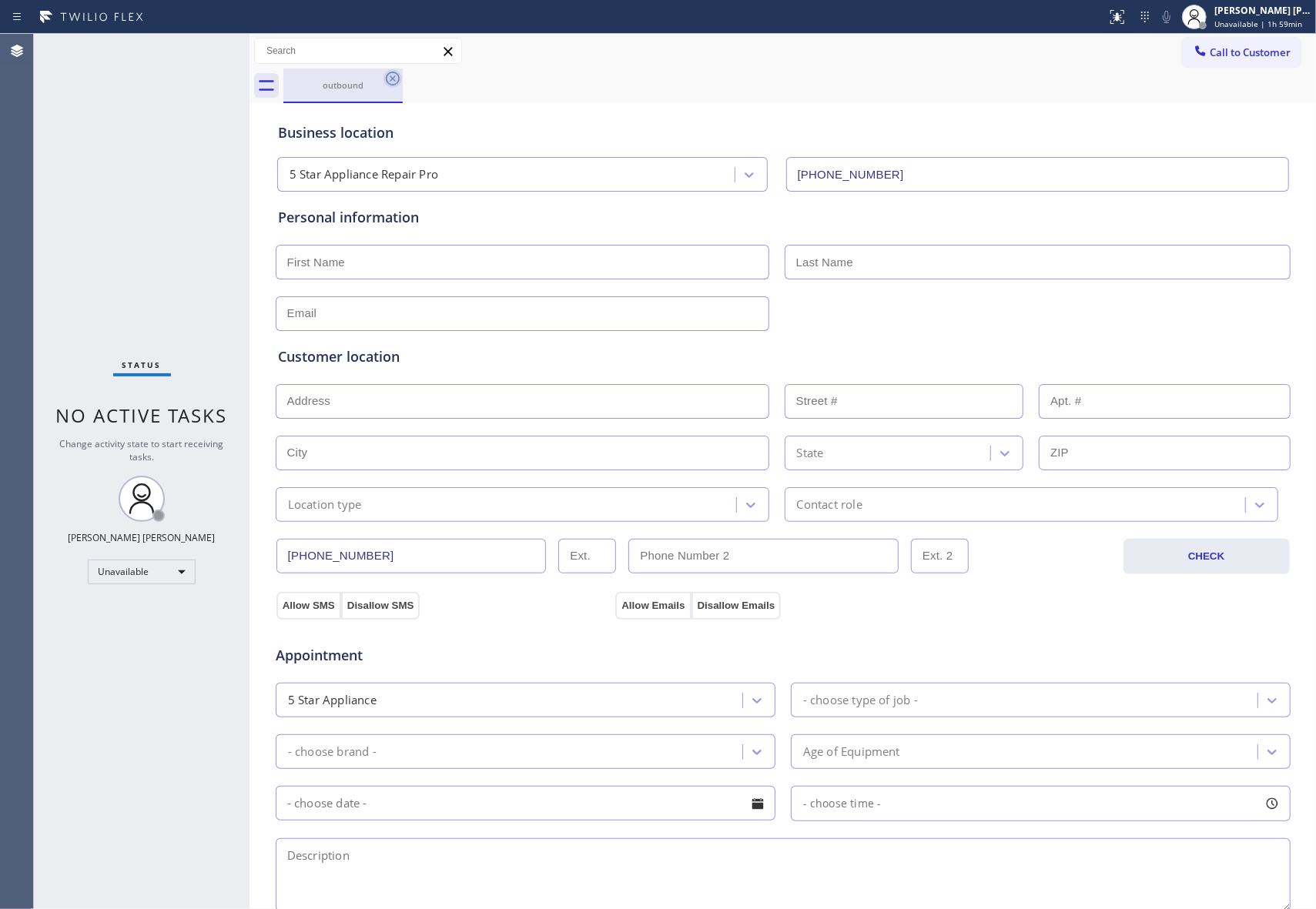
click at [393, 84] on icon at bounding box center [393, 78] width 14 height 14
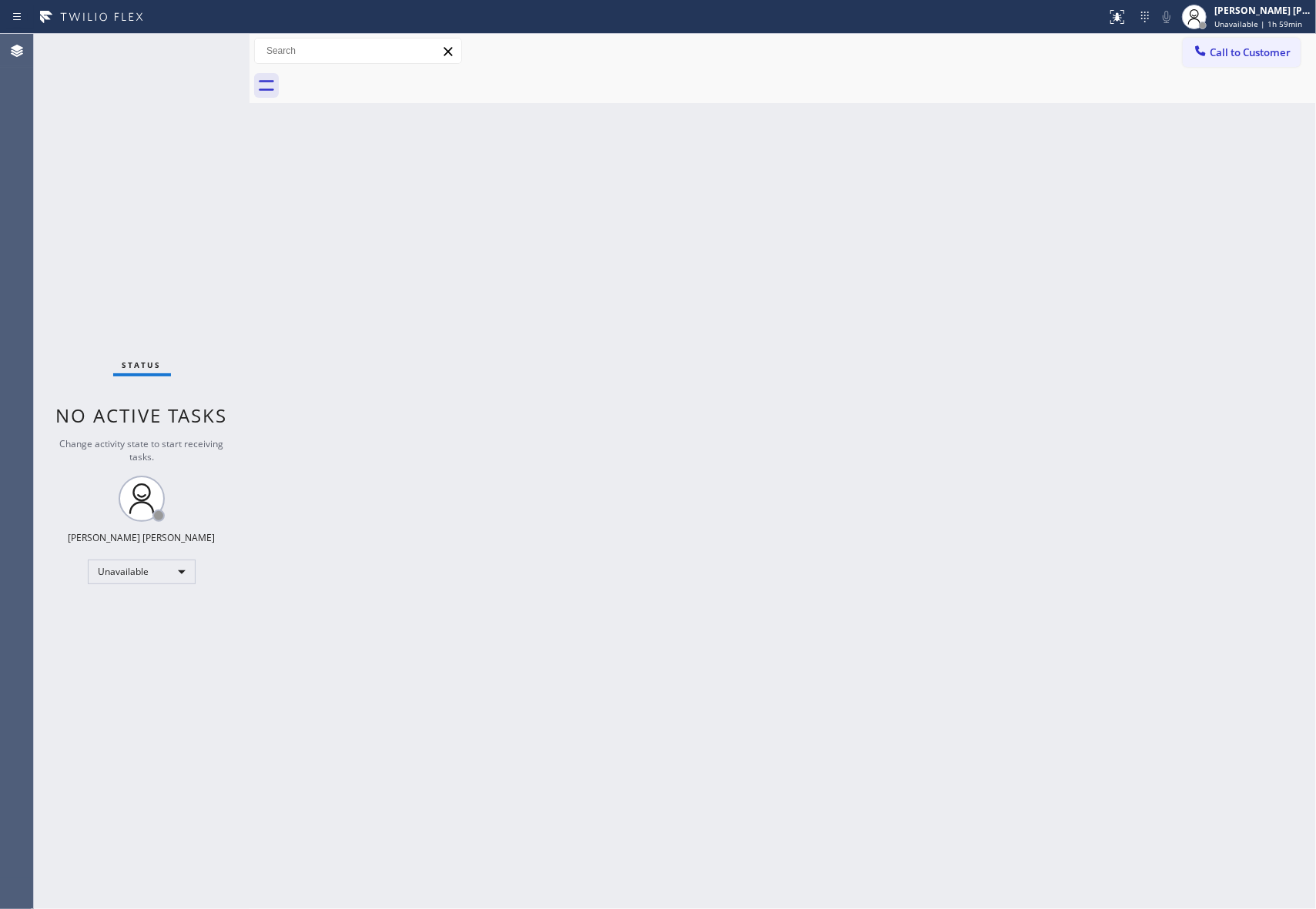
click at [394, 83] on div at bounding box center [800, 85] width 1032 height 35
click at [1276, 53] on span "Call to Customer" at bounding box center [1250, 53] width 81 height 14
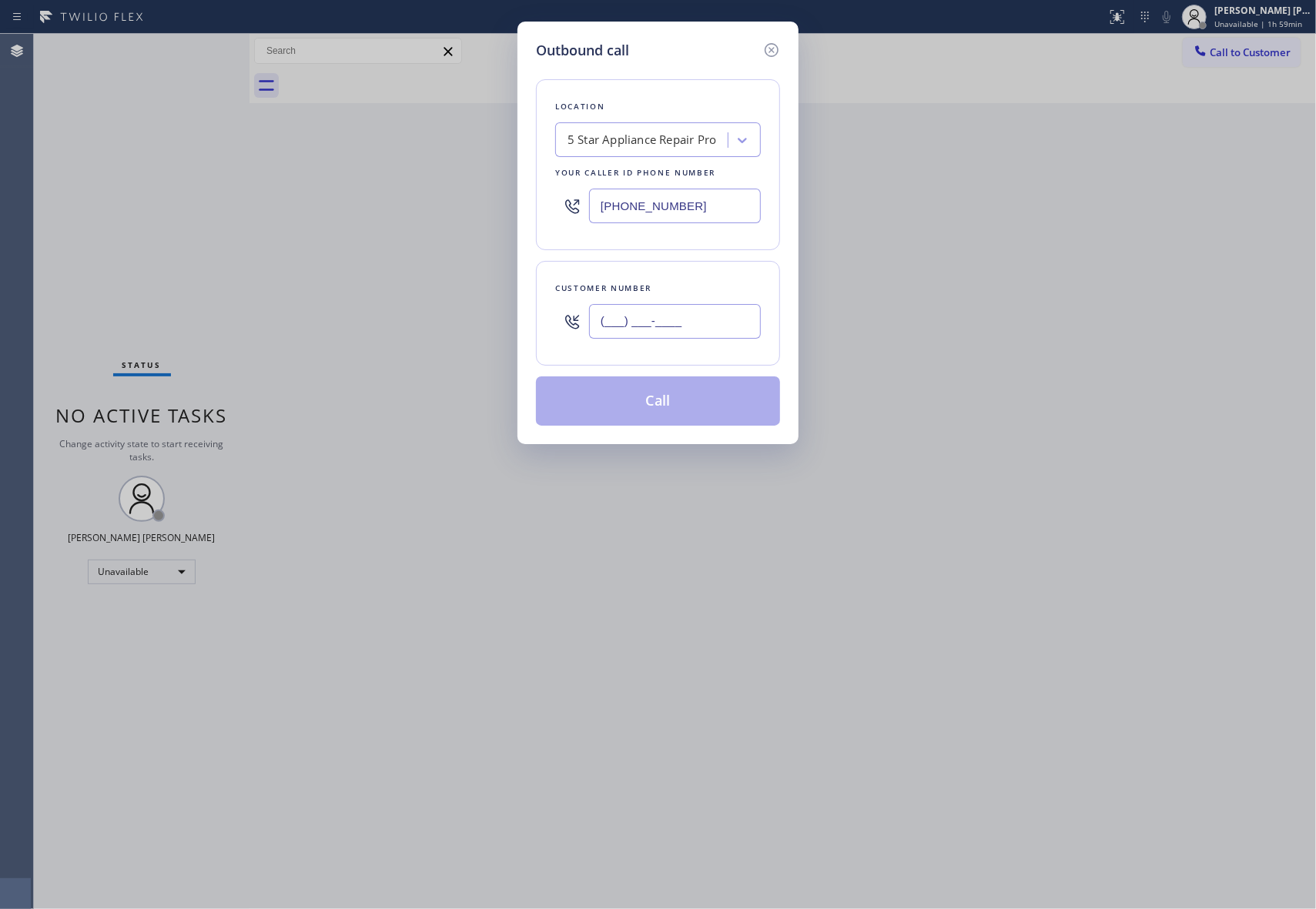
click at [715, 320] on input "(___) ___-____" at bounding box center [675, 321] width 172 height 35
paste input "657) 656-5224"
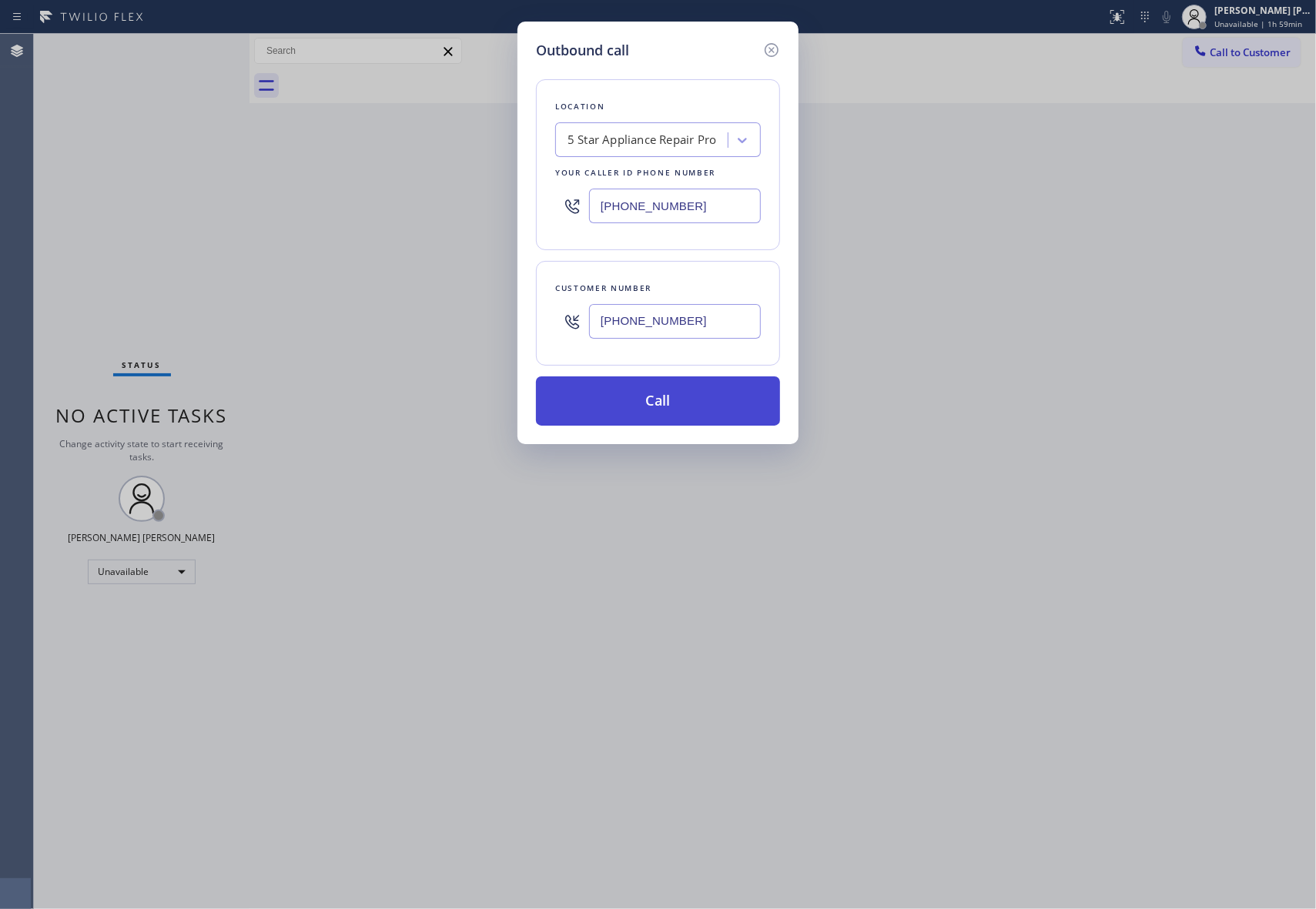
type input "[PHONE_NUMBER]"
click at [690, 401] on button "Call" at bounding box center [657, 401] width 244 height 50
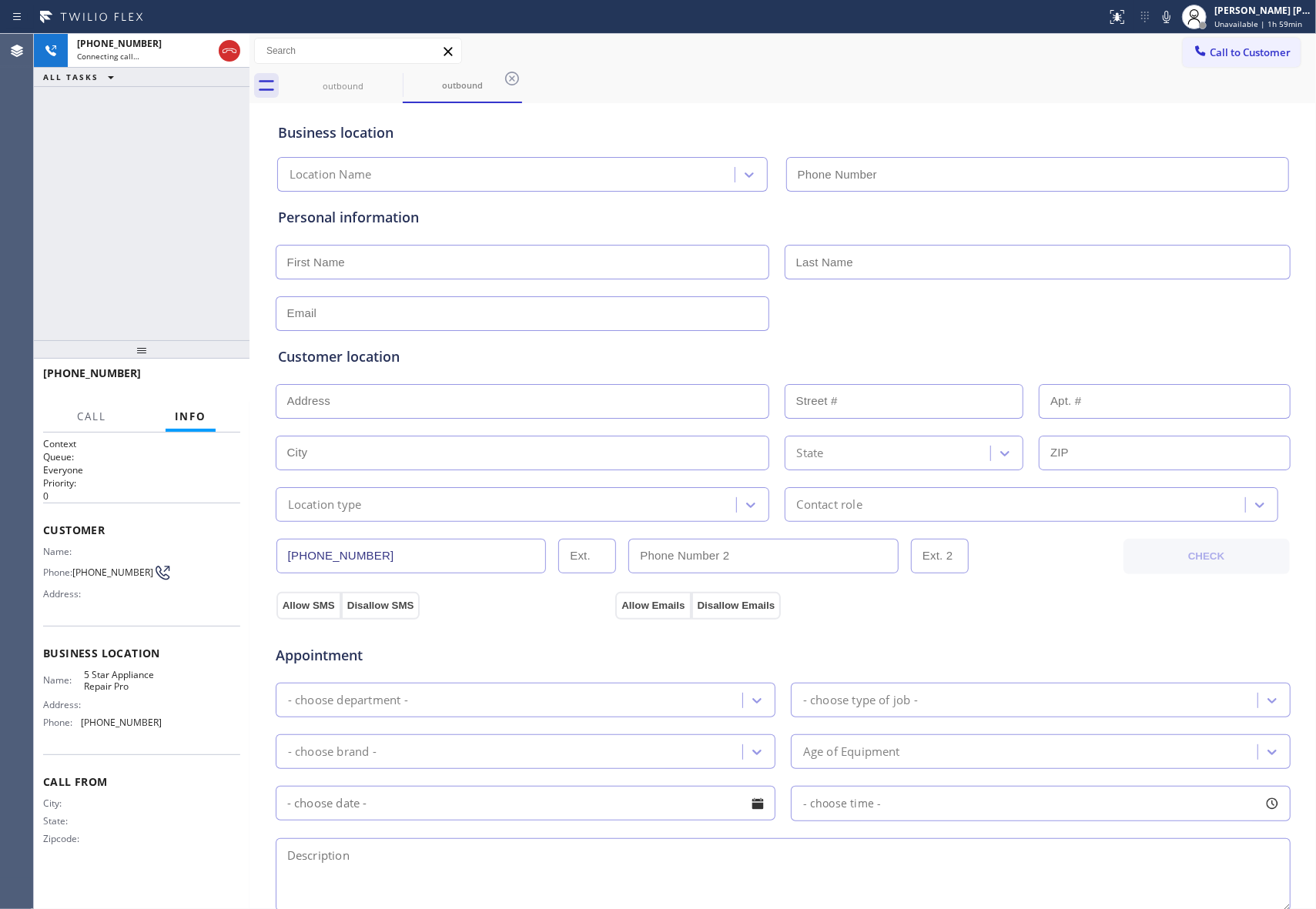
type input "[PHONE_NUMBER]"
click at [223, 383] on span "HANG UP" at bounding box center [204, 380] width 47 height 11
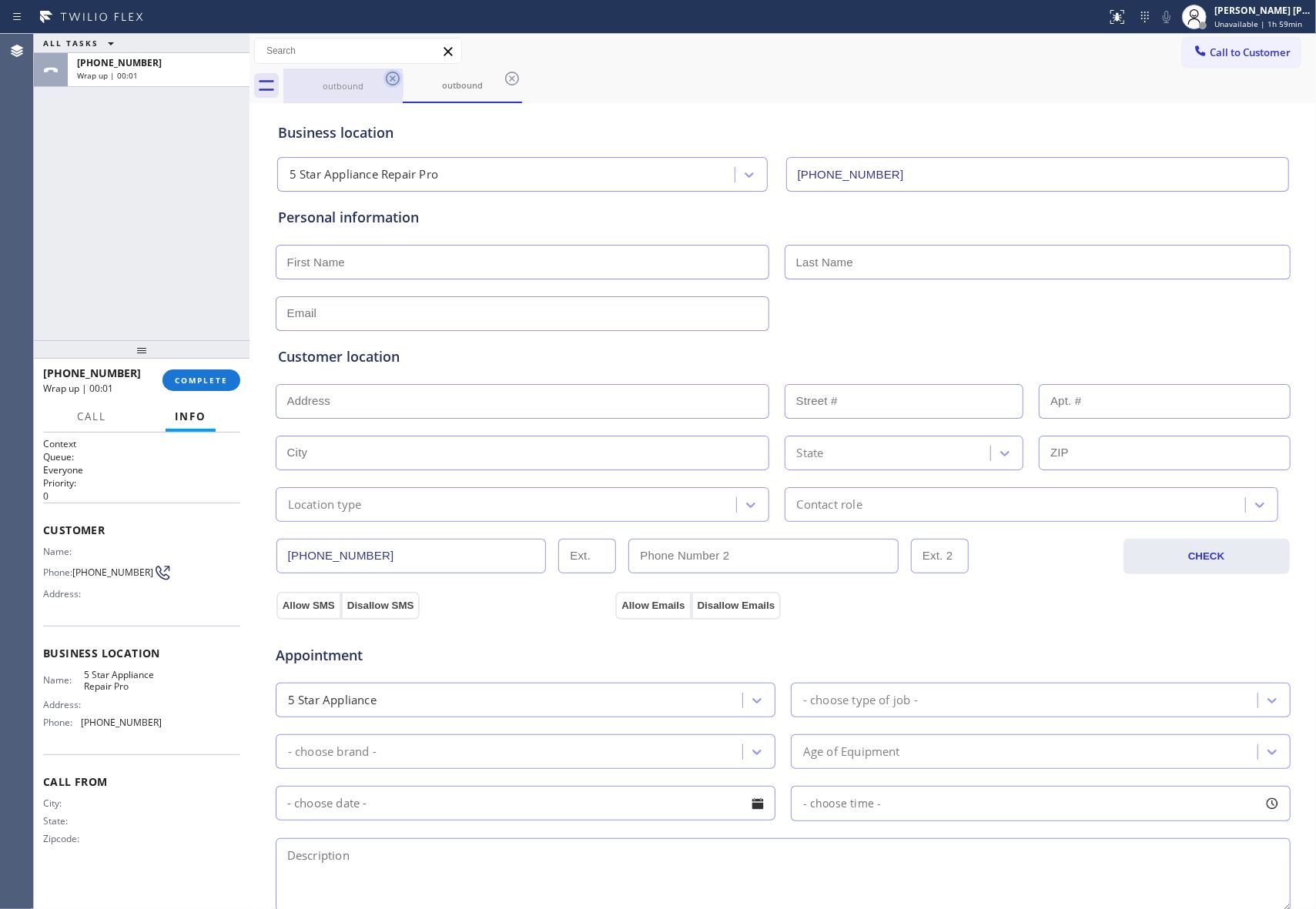
click at [398, 77] on icon at bounding box center [393, 78] width 19 height 19
click at [396, 74] on icon at bounding box center [393, 78] width 19 height 19
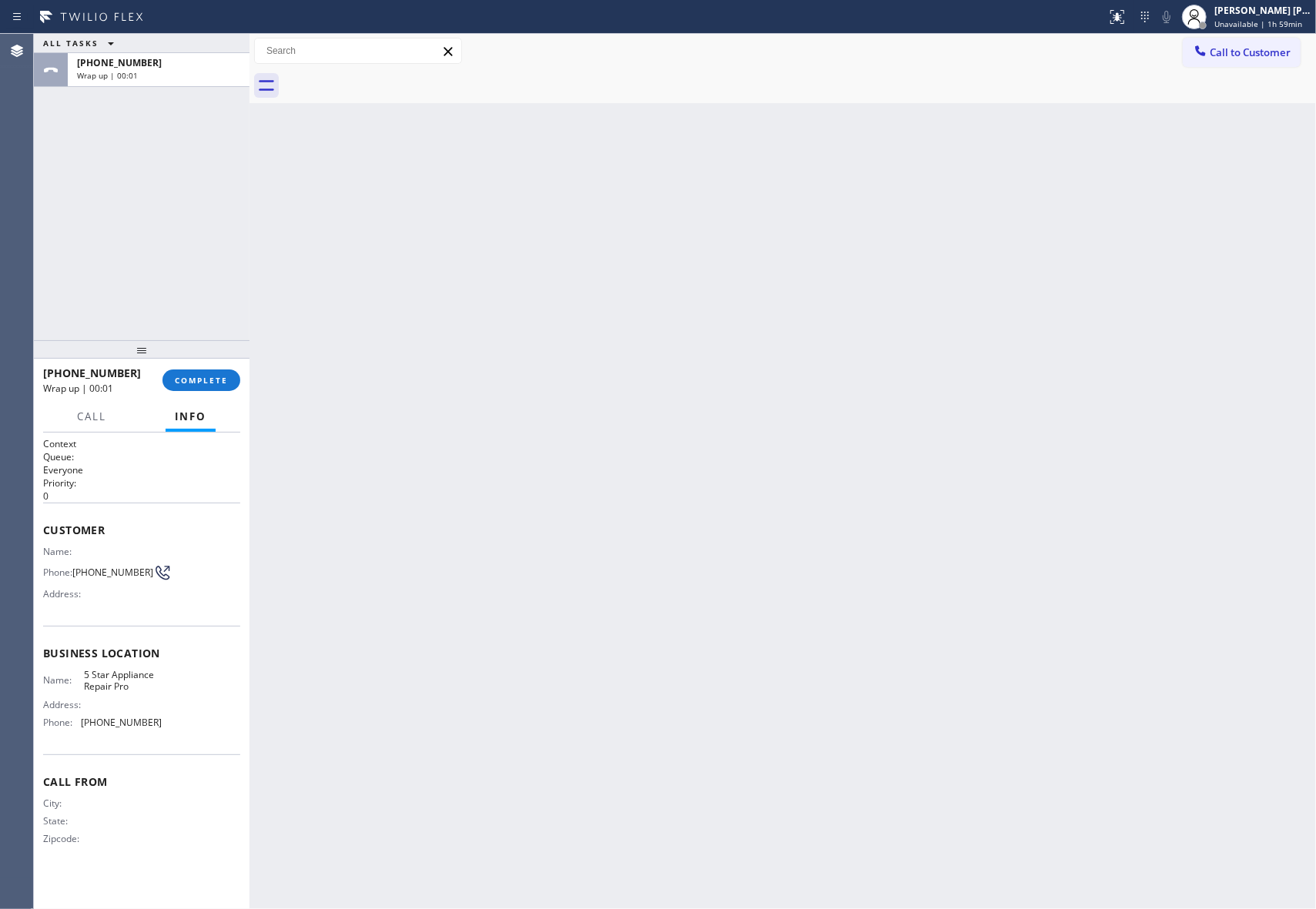
click at [395, 74] on div at bounding box center [800, 85] width 1032 height 35
click at [394, 74] on div at bounding box center [800, 85] width 1032 height 35
click at [210, 382] on span "COMPLETE" at bounding box center [202, 380] width 53 height 11
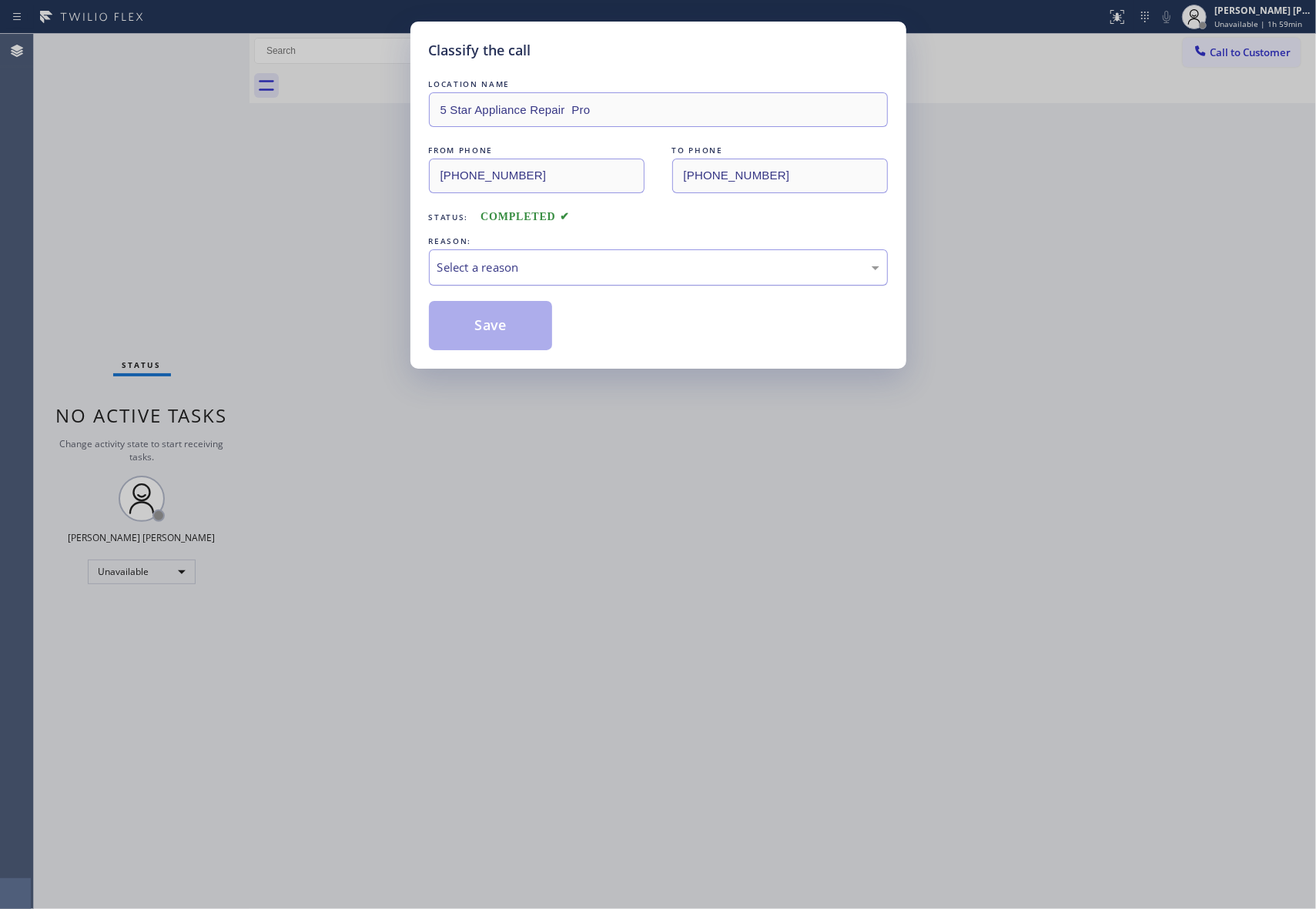
click at [605, 256] on div "Select a reason" at bounding box center [658, 267] width 459 height 36
click at [491, 325] on button "Save" at bounding box center [491, 325] width 124 height 50
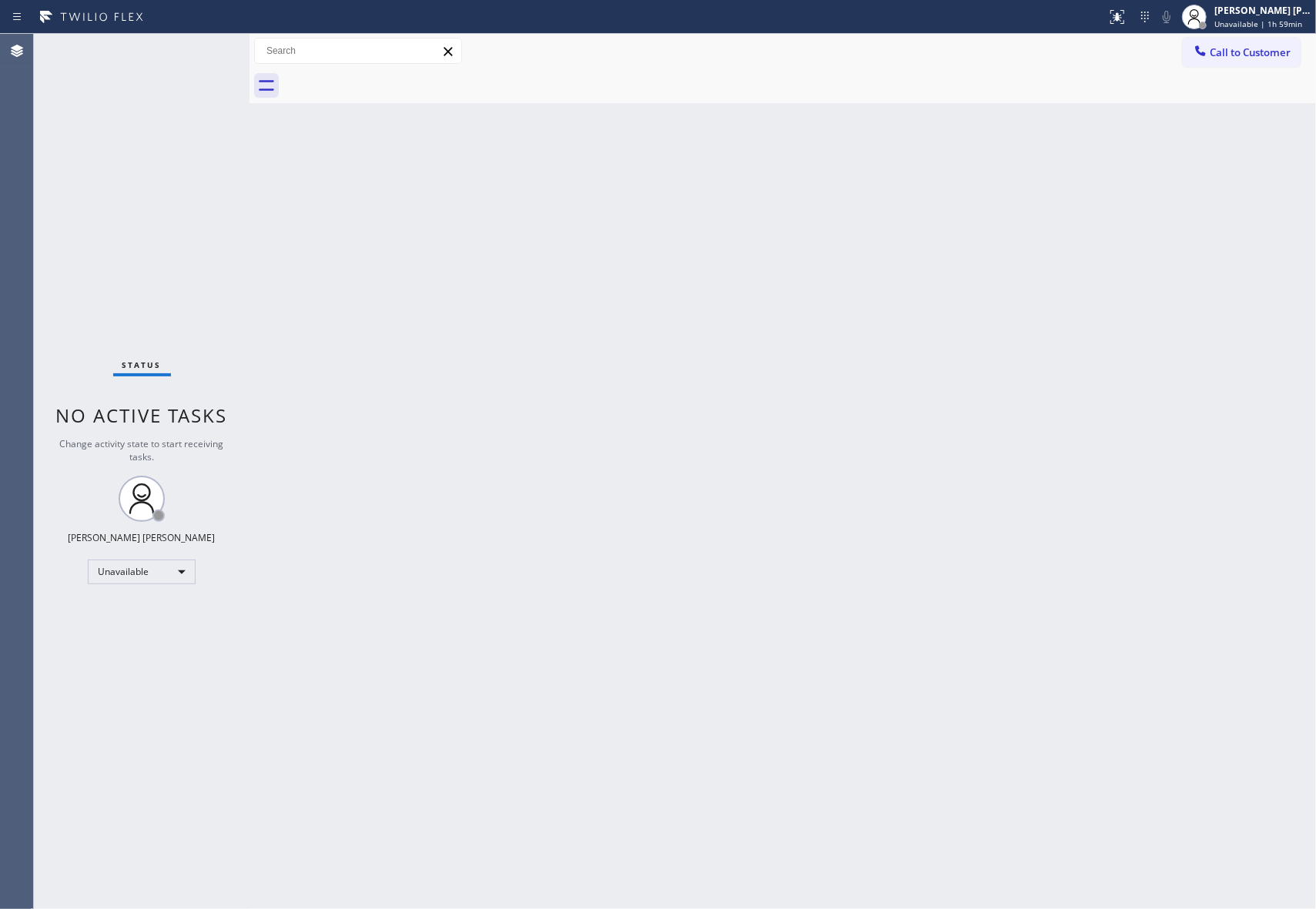
click at [1256, 50] on span "Call to Customer" at bounding box center [1250, 53] width 81 height 14
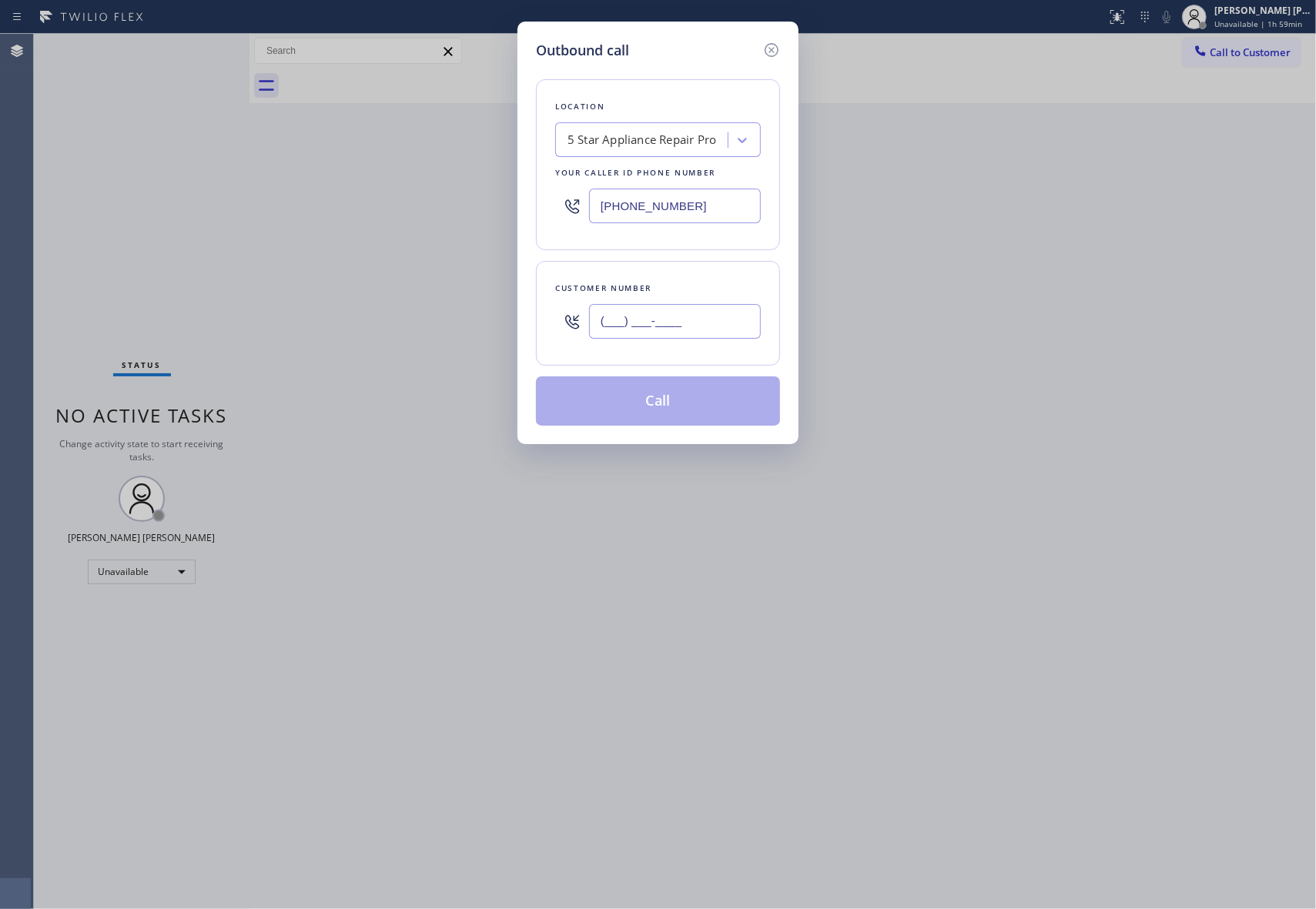
click at [687, 320] on input "(___) ___-____" at bounding box center [675, 321] width 172 height 35
paste input "833) 657-0581"
type input "[PHONE_NUMBER]"
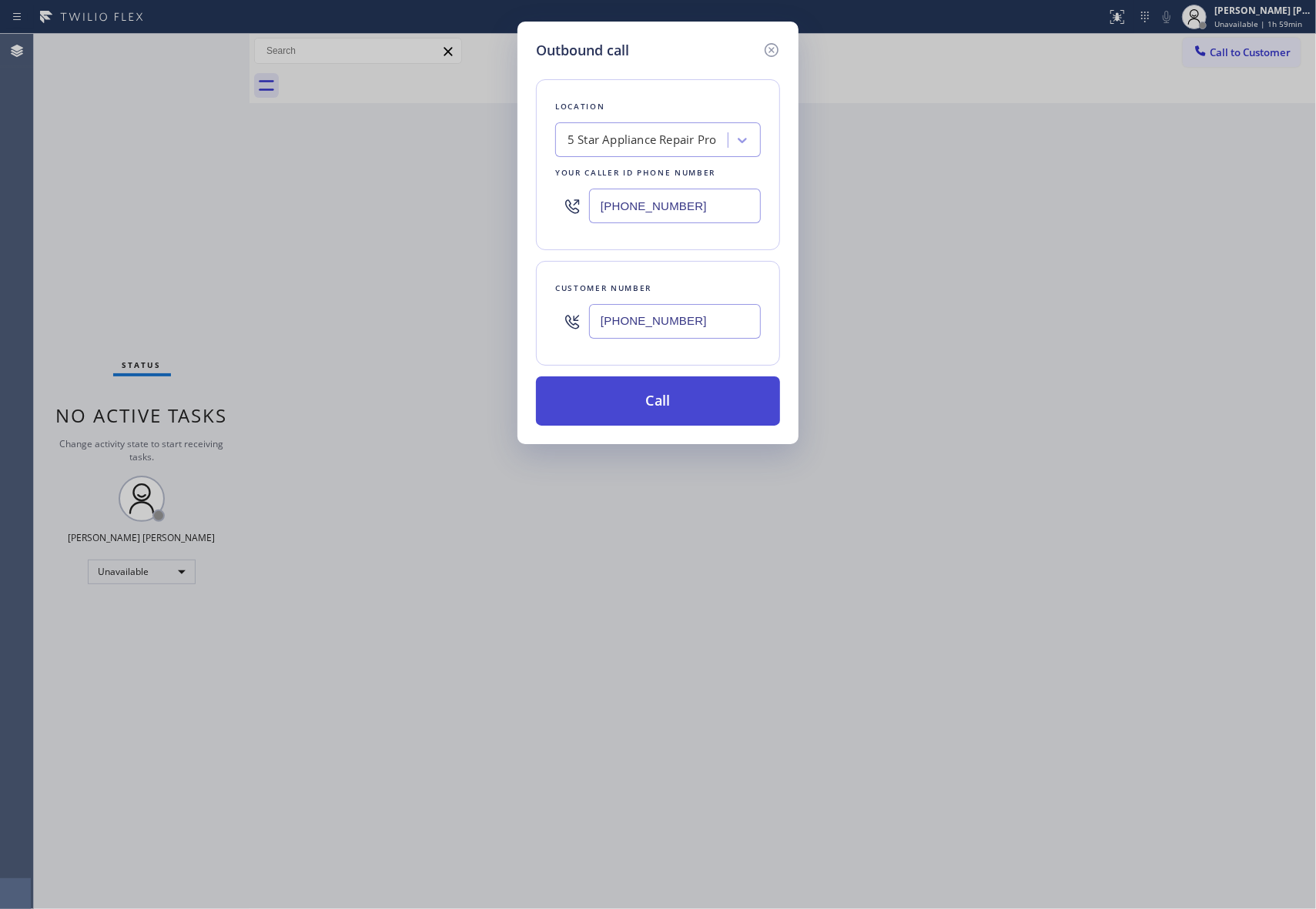
click at [677, 405] on button "Call" at bounding box center [657, 401] width 244 height 50
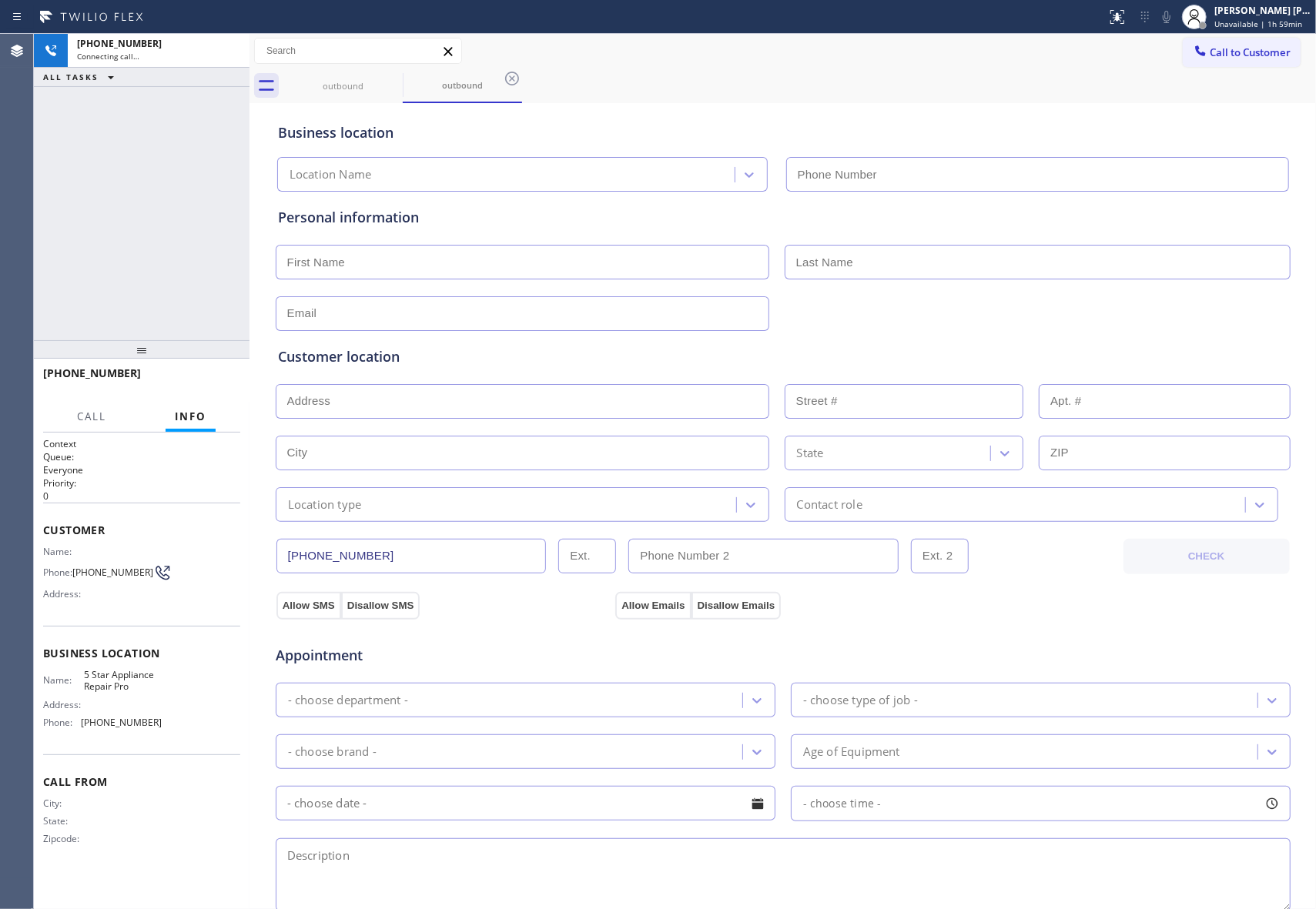
type input "[PHONE_NUMBER]"
click at [222, 374] on button "HANG UP" at bounding box center [205, 380] width 71 height 22
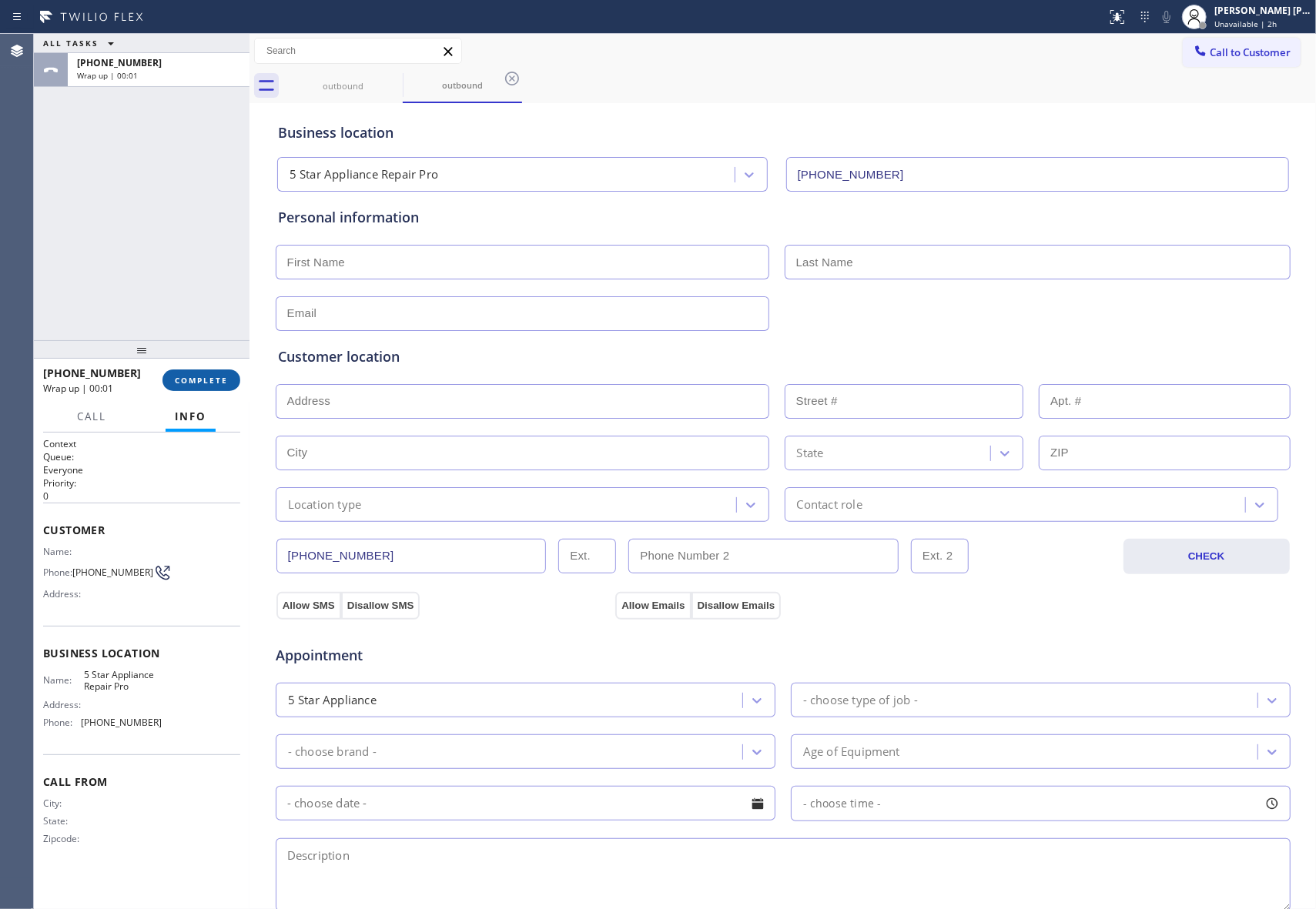
click at [217, 384] on span "COMPLETE" at bounding box center [202, 380] width 53 height 11
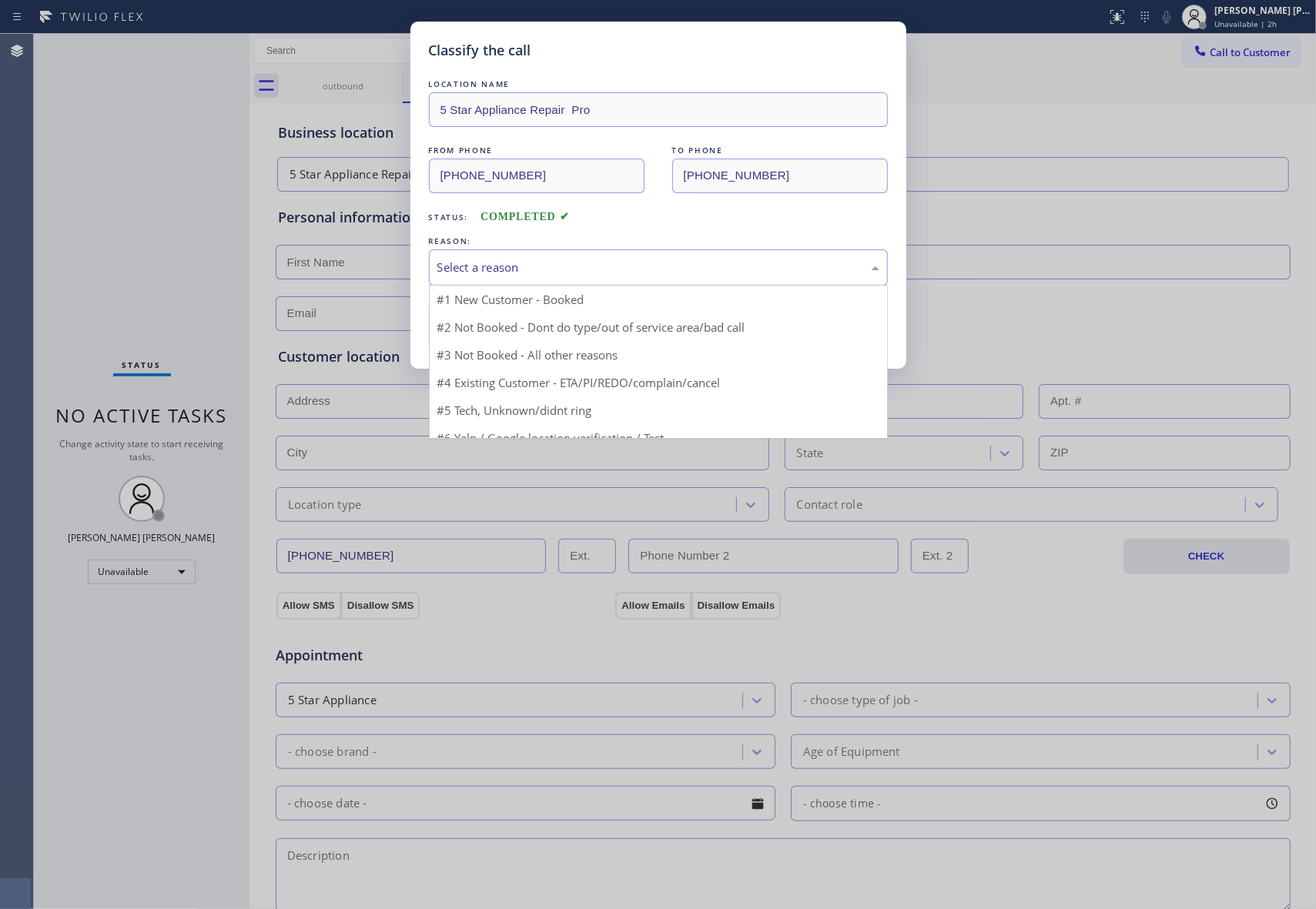
click at [552, 267] on div "Select a reason" at bounding box center [658, 267] width 442 height 18
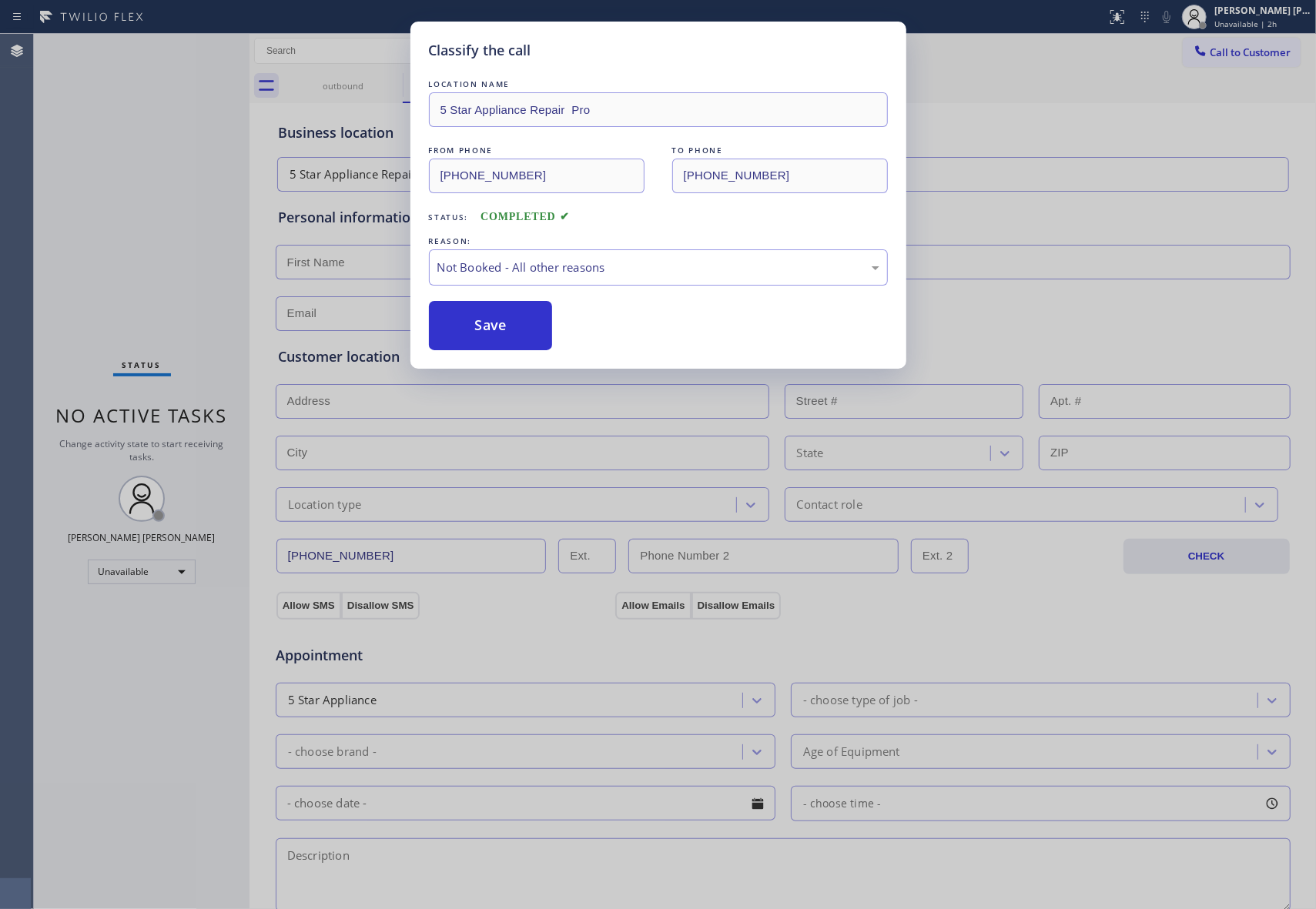
click at [513, 325] on button "Save" at bounding box center [491, 325] width 124 height 50
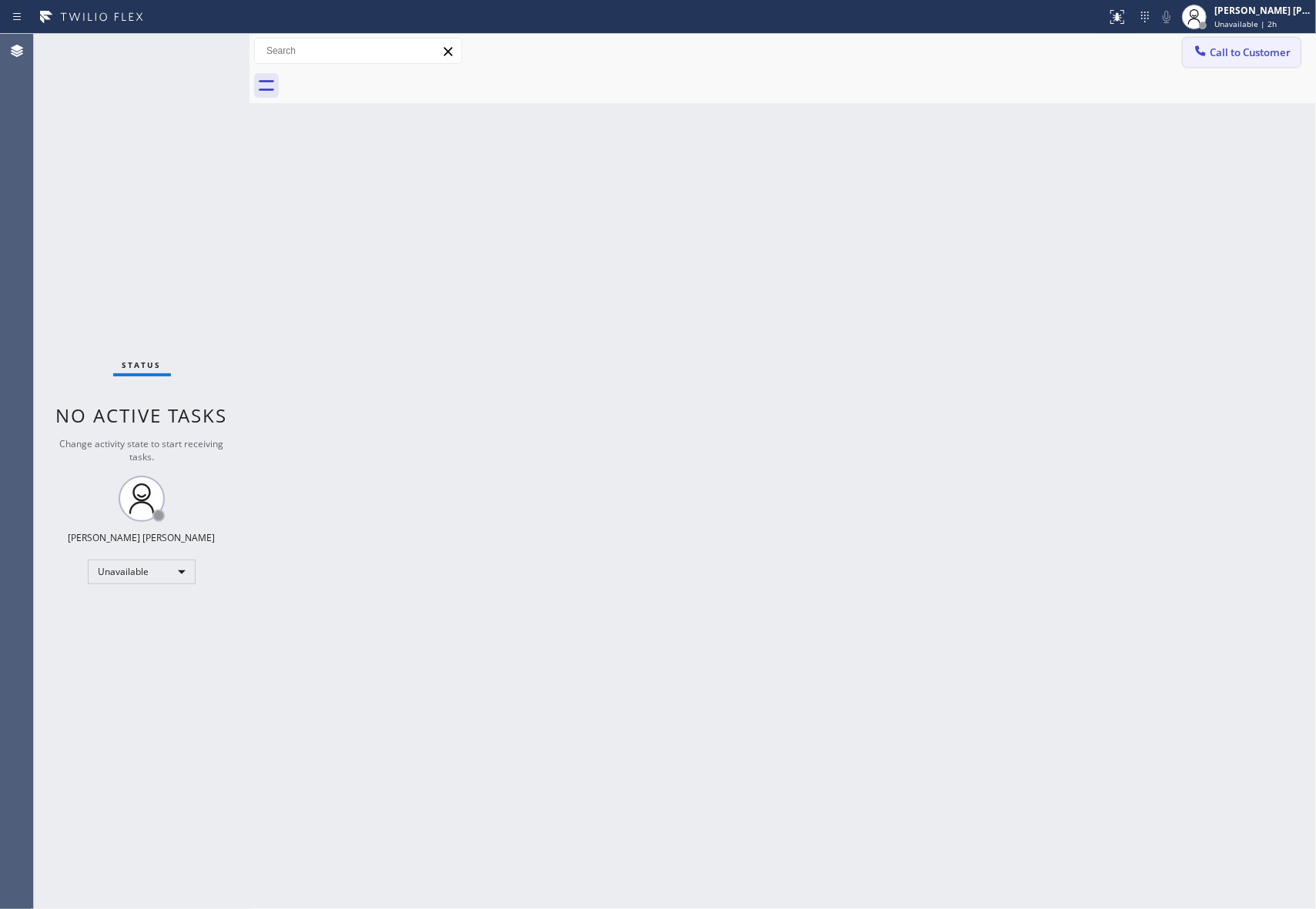
click at [1281, 53] on span "Call to Customer" at bounding box center [1250, 53] width 81 height 14
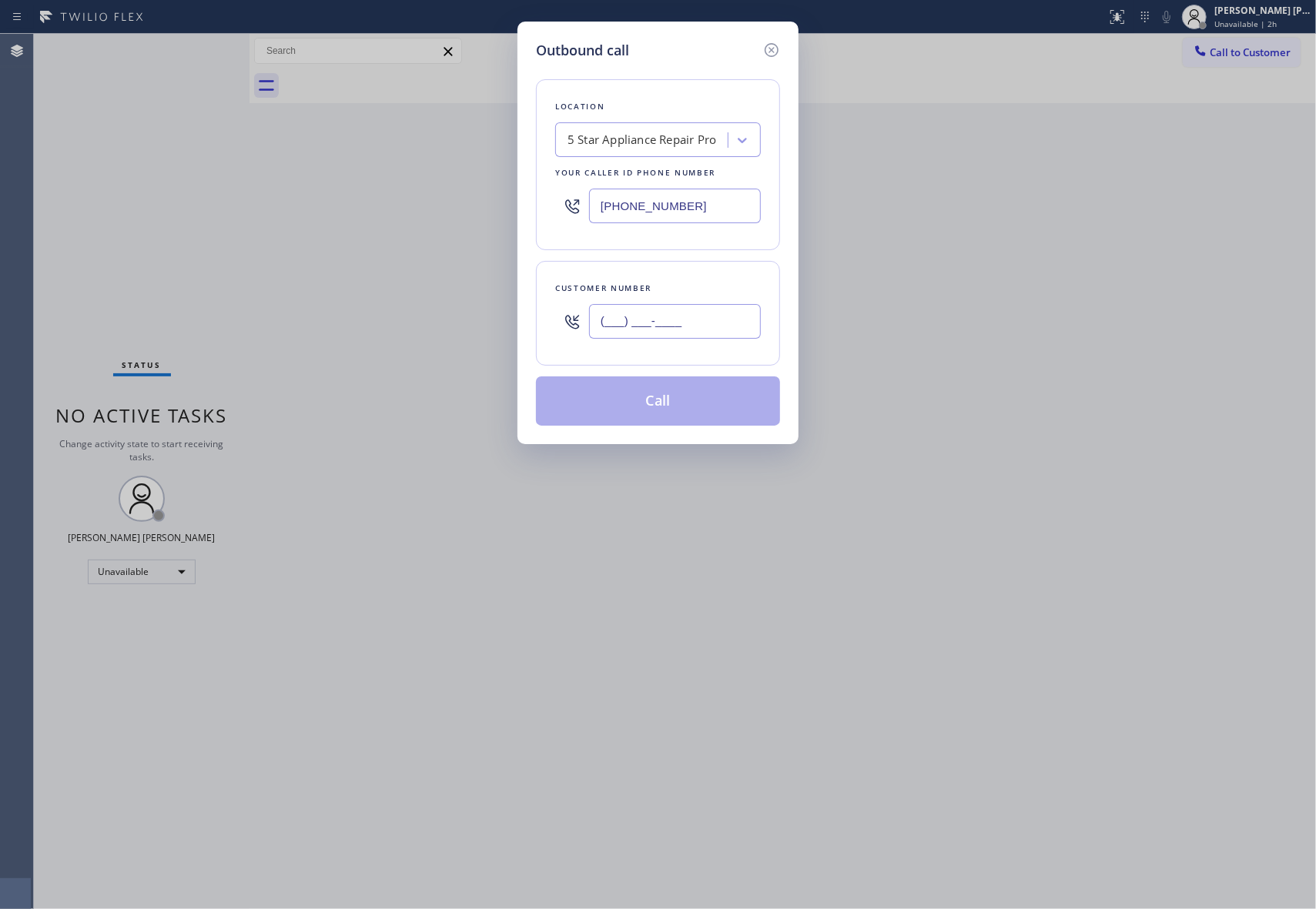
click at [677, 320] on input "(___) ___-____" at bounding box center [675, 321] width 172 height 35
paste input "564) 212-5270"
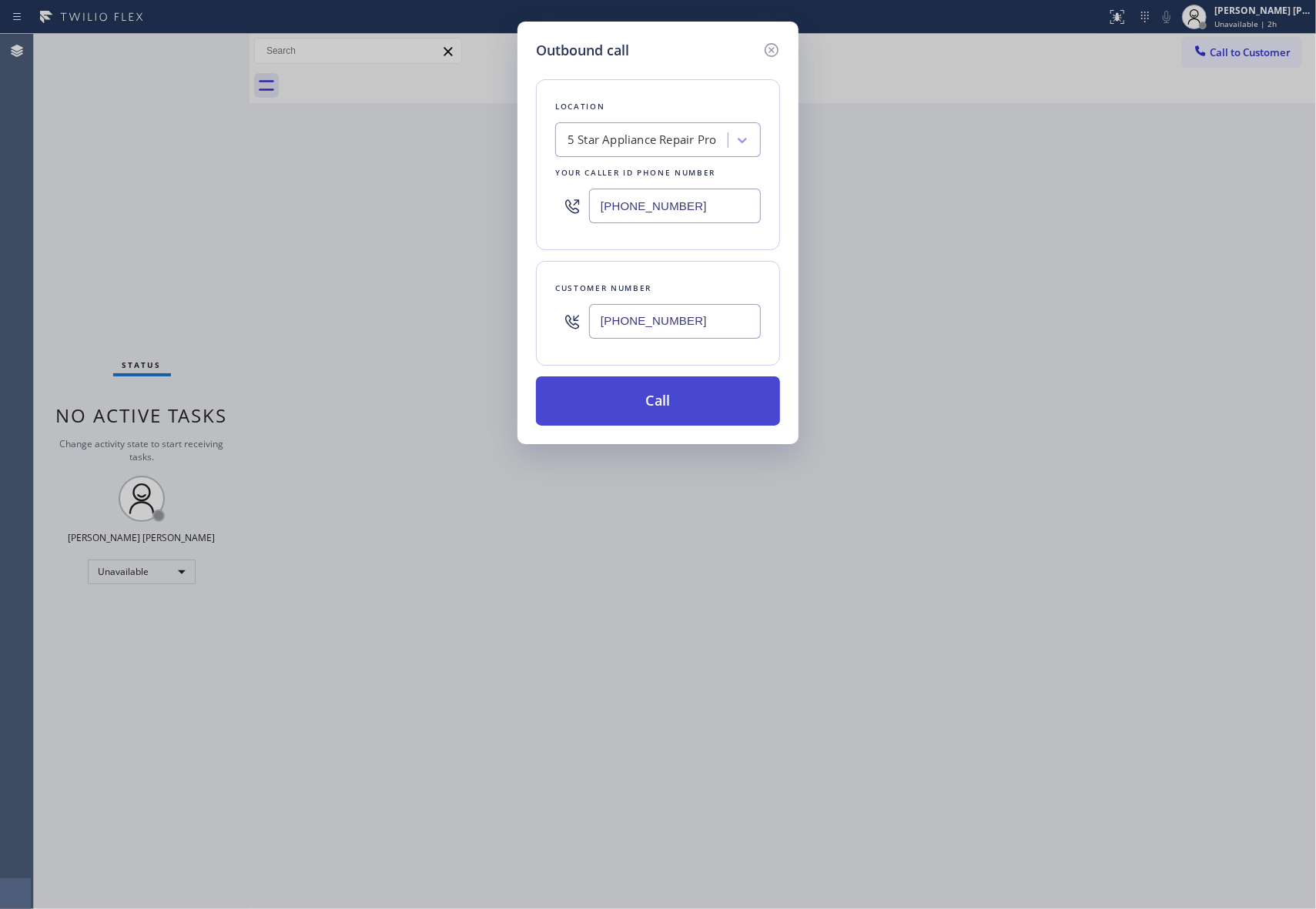
type input "[PHONE_NUMBER]"
click at [678, 398] on button "Call" at bounding box center [657, 401] width 244 height 50
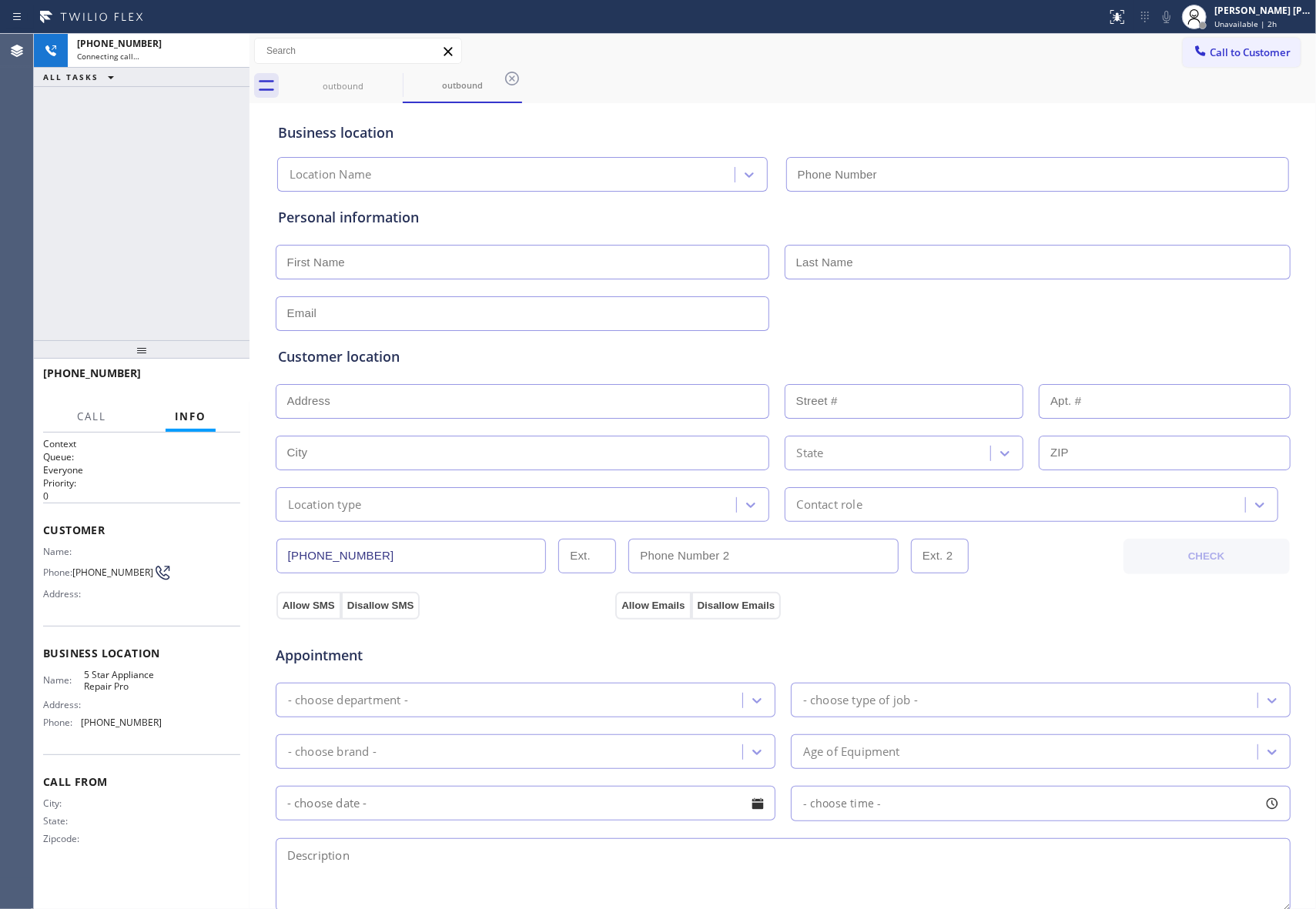
type input "[PHONE_NUMBER]"
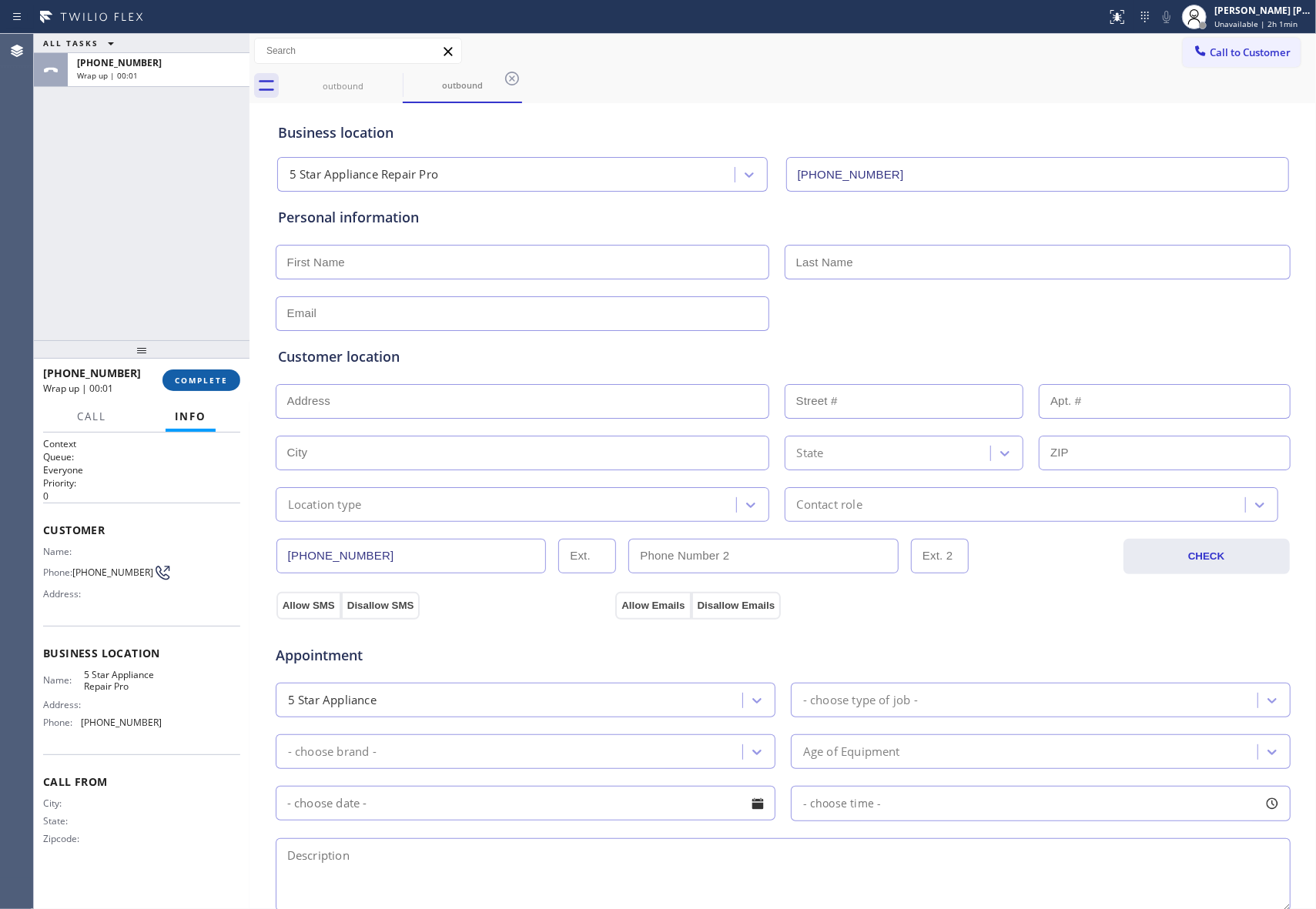
click at [226, 377] on span "COMPLETE" at bounding box center [202, 380] width 53 height 11
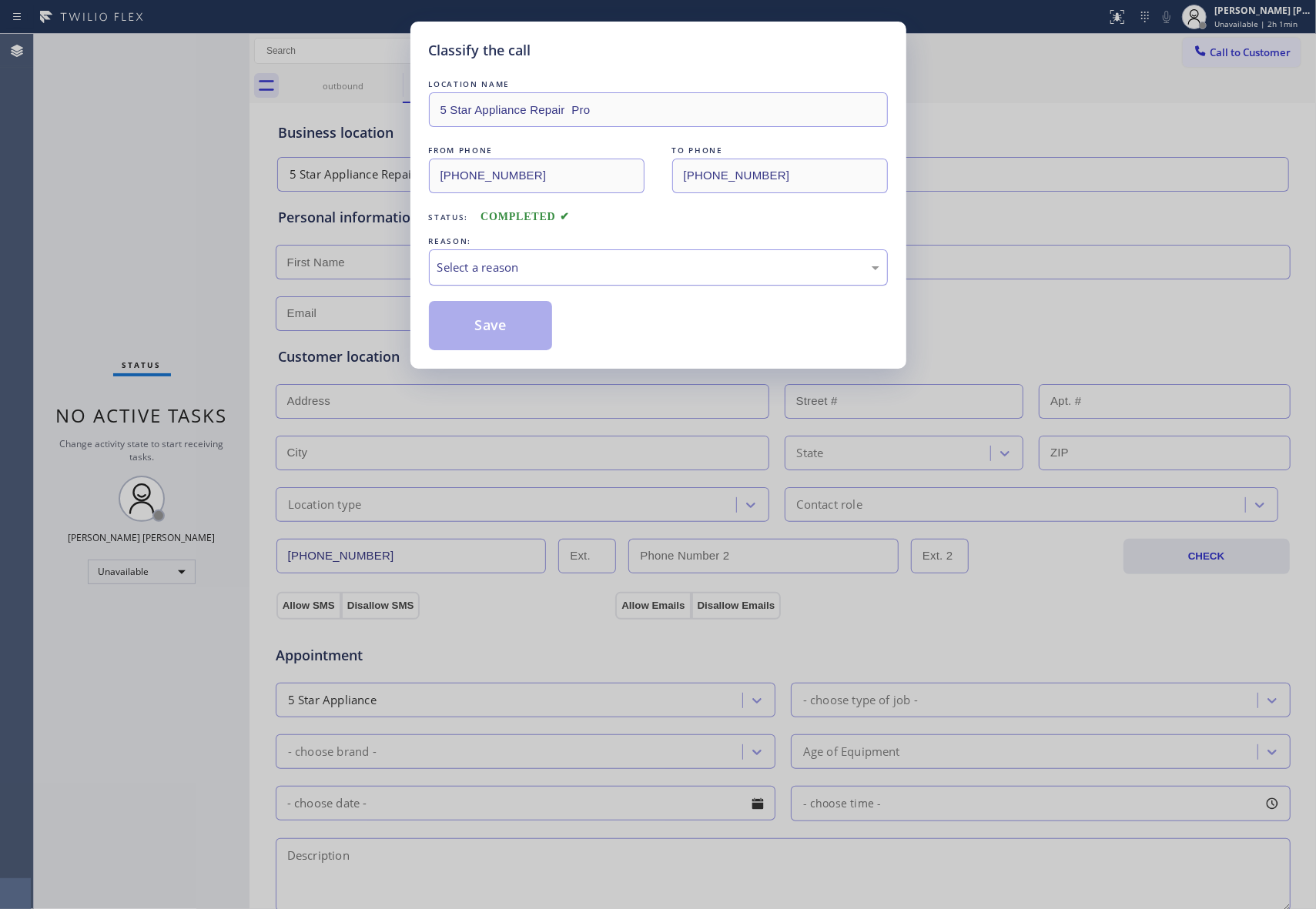
click at [539, 272] on div "Select a reason" at bounding box center [658, 267] width 442 height 18
click at [497, 325] on button "Save" at bounding box center [491, 325] width 124 height 50
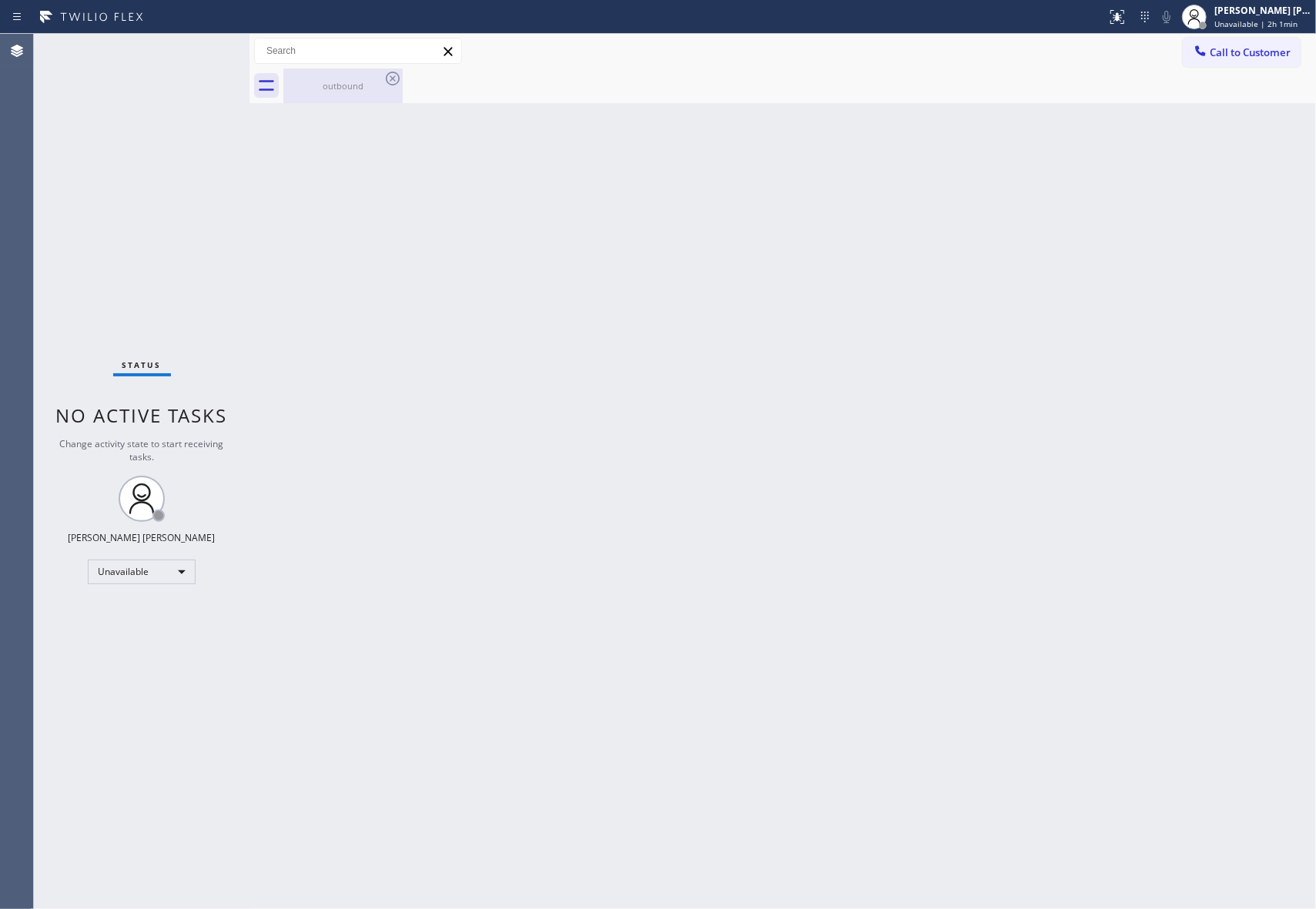
click at [364, 96] on div "outbound" at bounding box center [343, 85] width 116 height 35
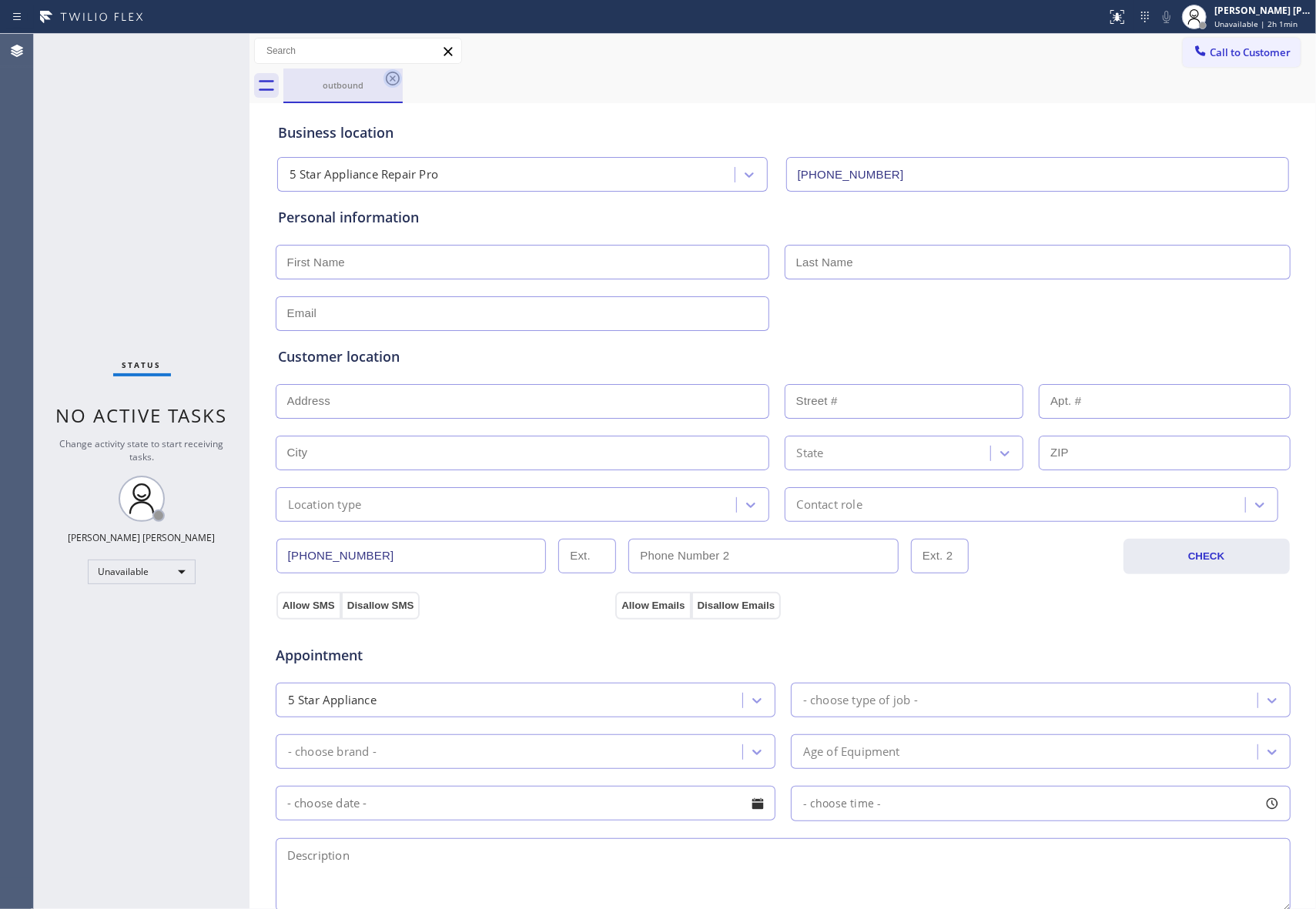
click at [398, 75] on icon at bounding box center [393, 78] width 14 height 14
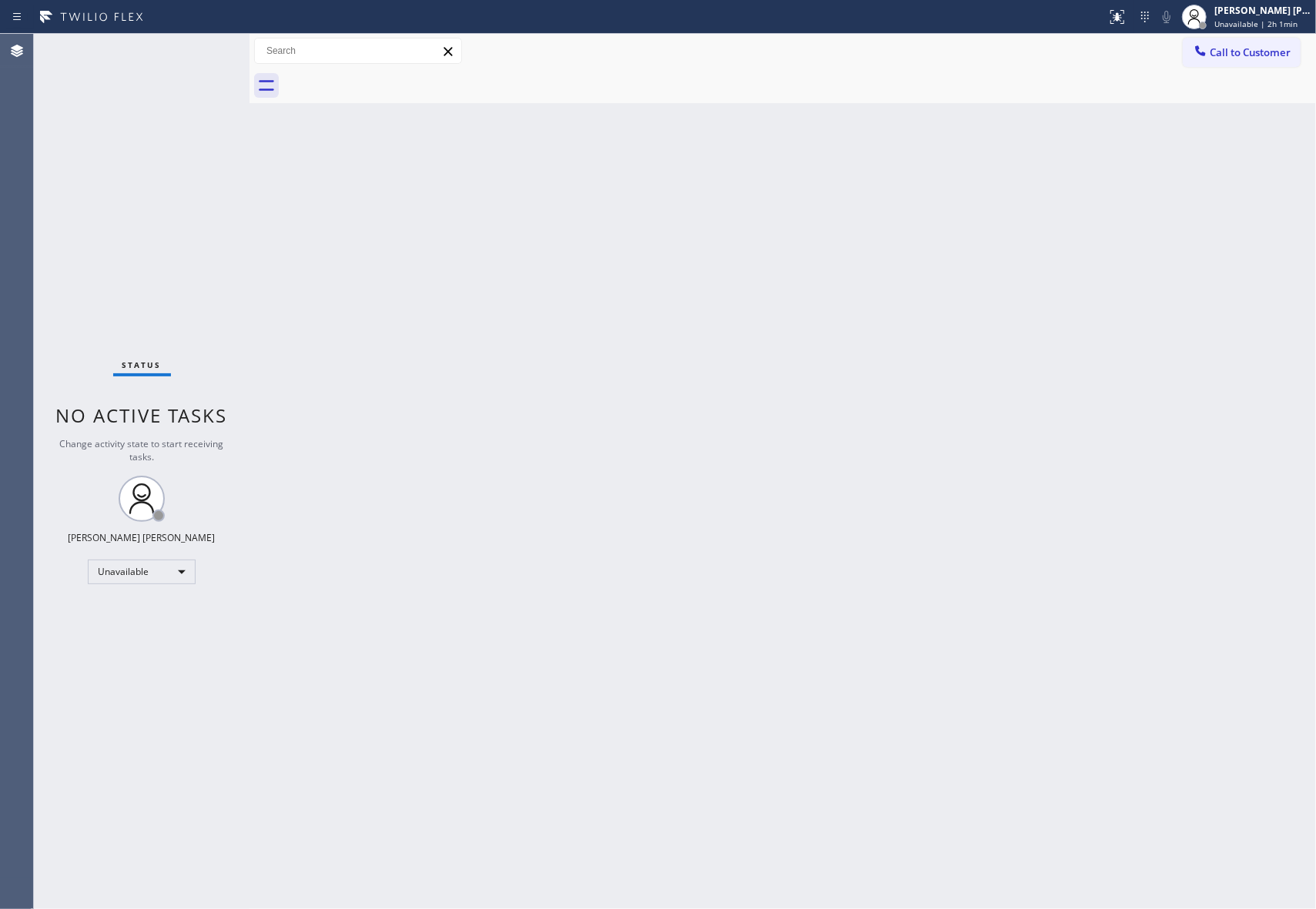
click at [398, 75] on div at bounding box center [800, 85] width 1032 height 35
click at [1264, 57] on span "Call to Customer" at bounding box center [1250, 53] width 81 height 14
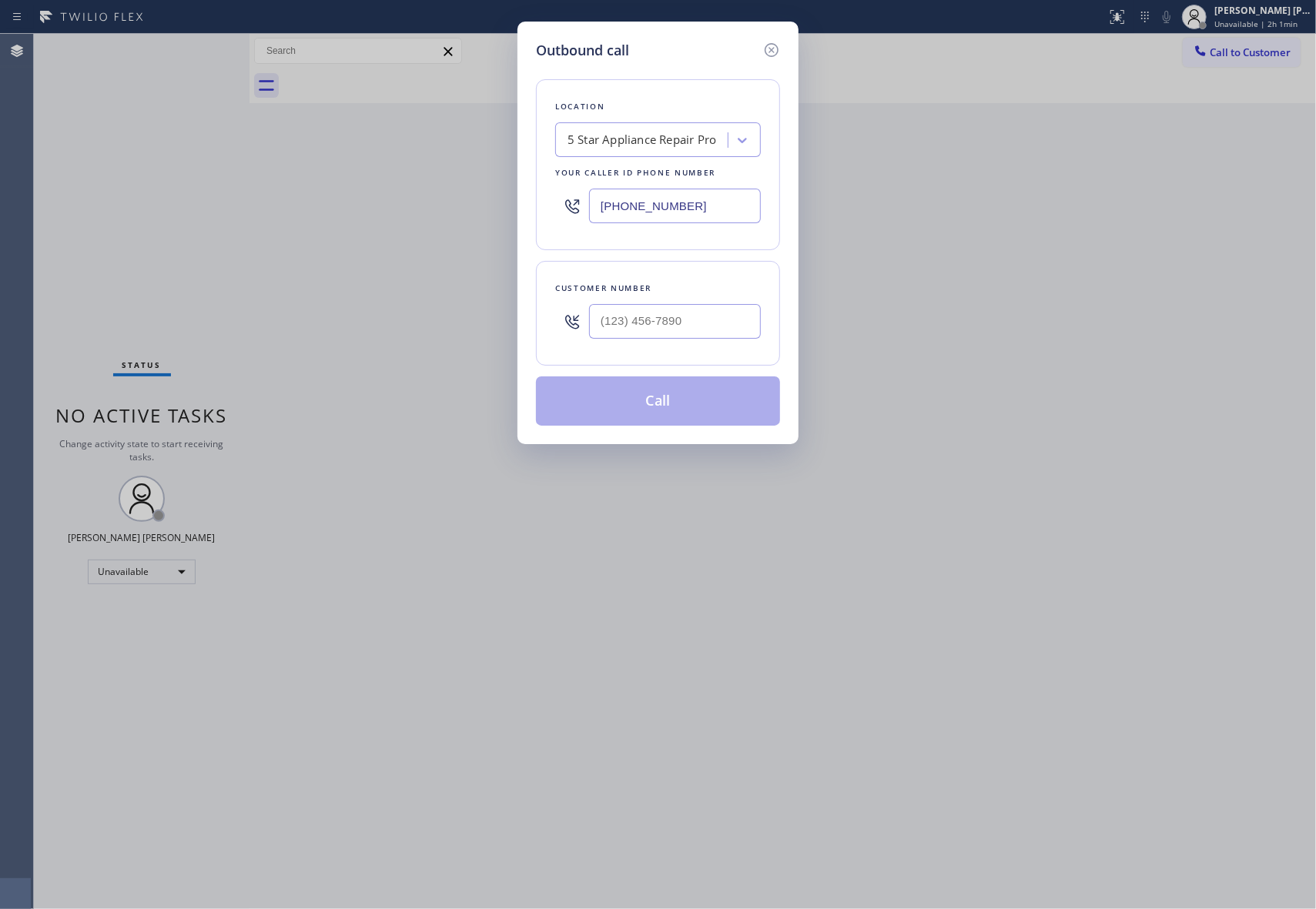
click at [742, 346] on div at bounding box center [675, 321] width 172 height 50
click at [712, 315] on input "(___) ___-____" at bounding box center [675, 321] width 172 height 35
paste input "650) 686-4838"
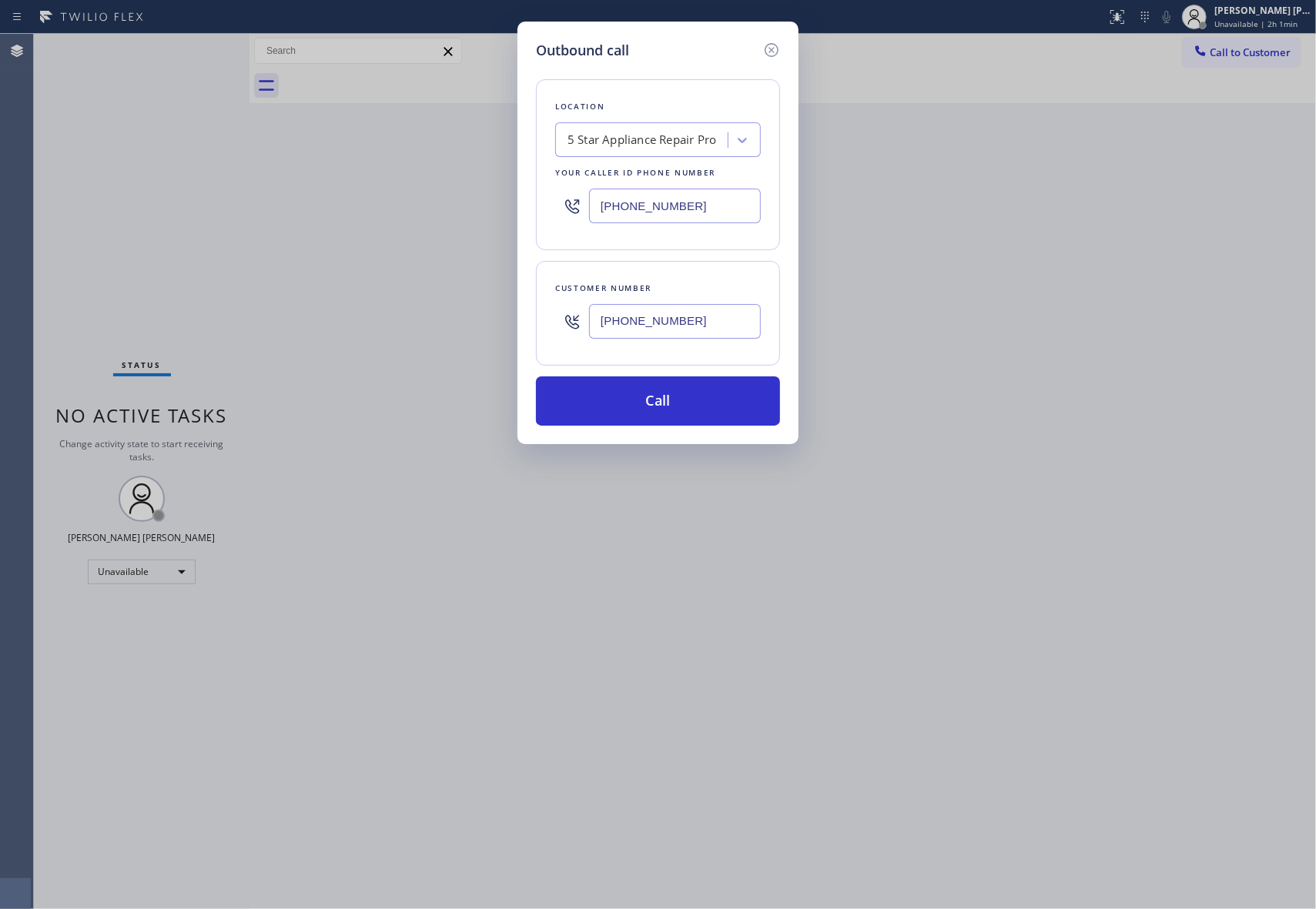
type input "[PHONE_NUMBER]"
click at [677, 408] on button "Call" at bounding box center [657, 401] width 244 height 50
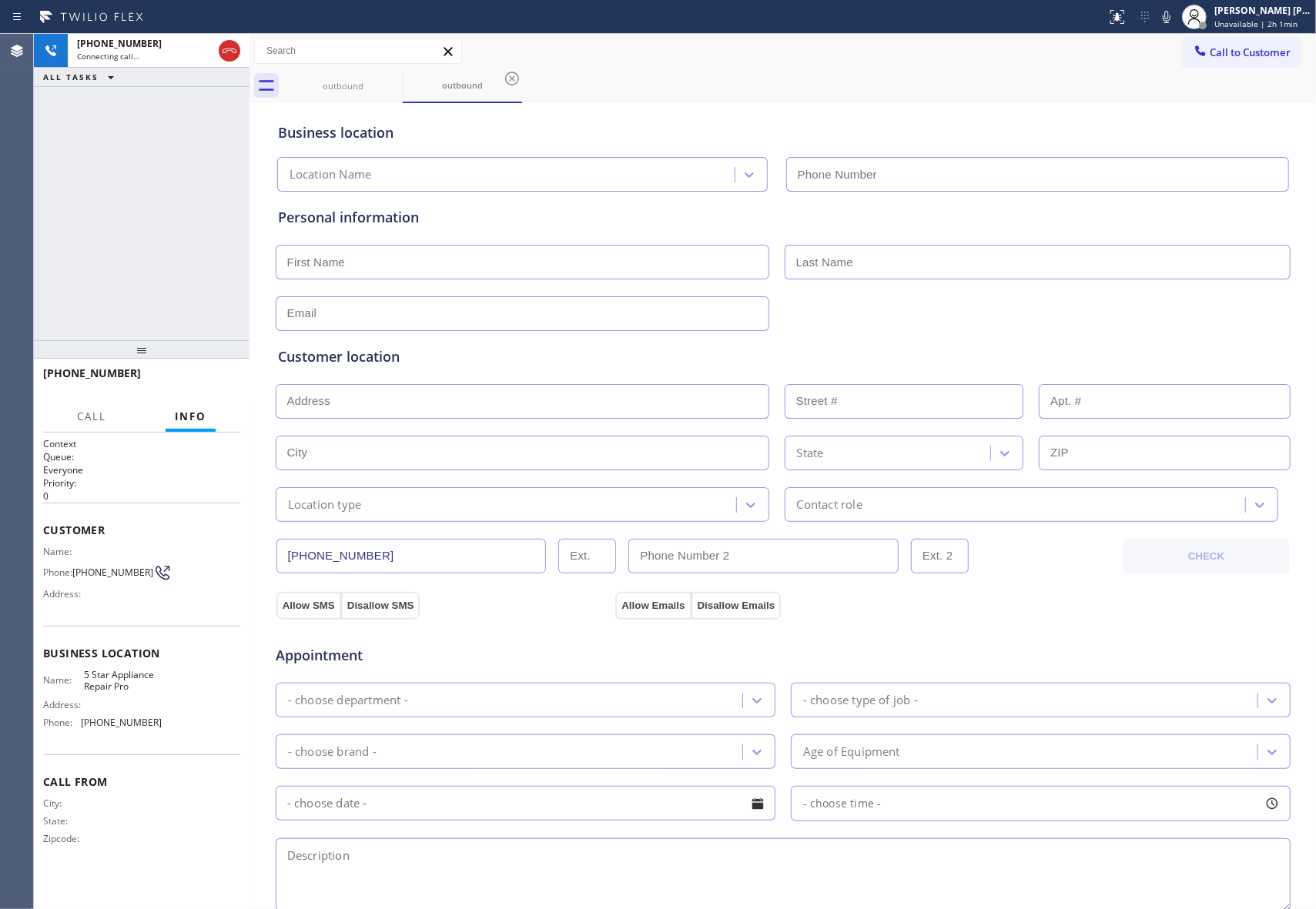
type input "[PHONE_NUMBER]"
drag, startPoint x: 229, startPoint y: 50, endPoint x: 436, endPoint y: 78, distance: 208.9
click at [229, 50] on icon at bounding box center [229, 51] width 19 height 19
type input "[PHONE_NUMBER]"
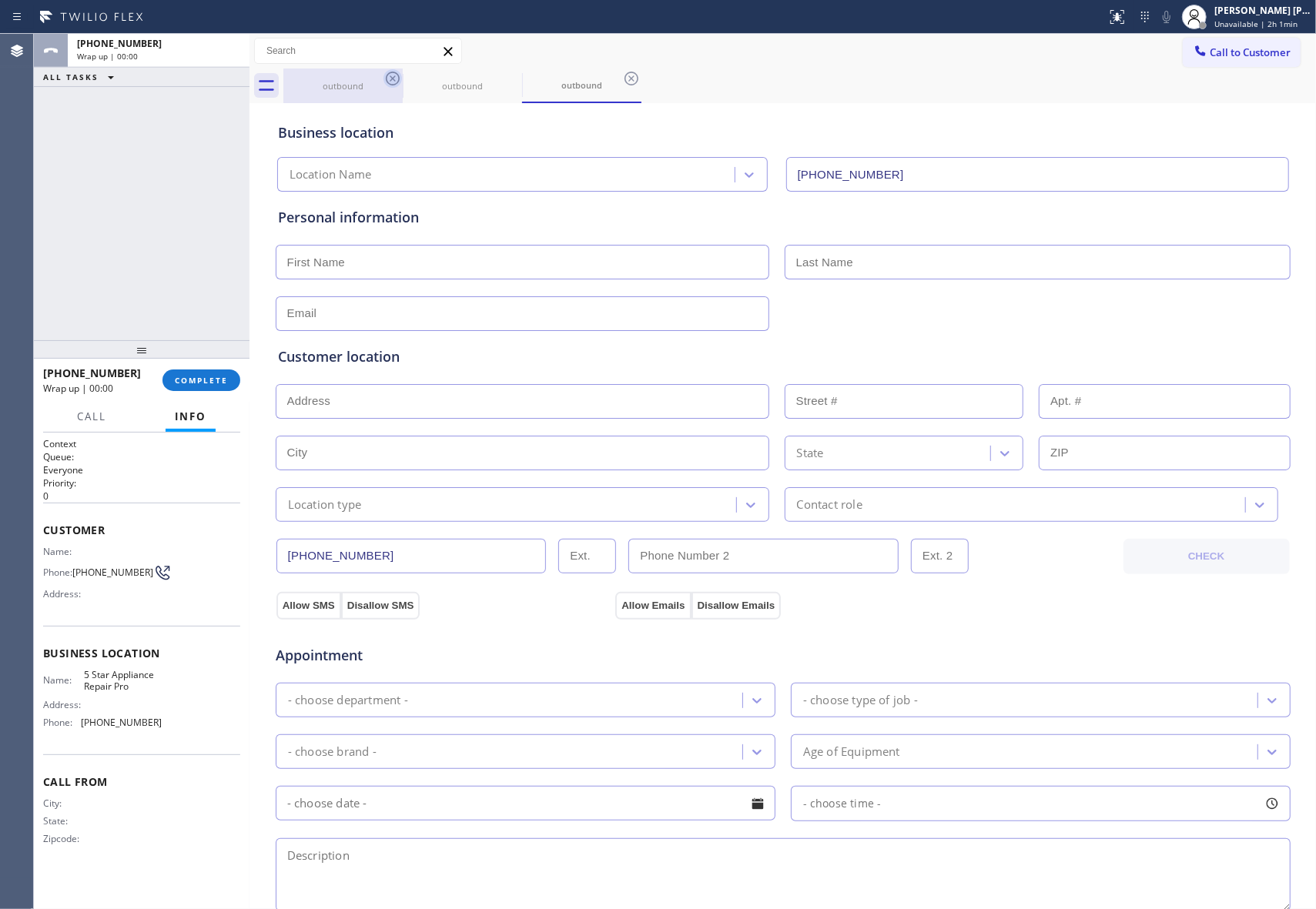
click at [398, 81] on icon at bounding box center [393, 78] width 14 height 14
click at [503, 81] on icon at bounding box center [512, 78] width 19 height 19
click at [622, 81] on icon at bounding box center [632, 78] width 19 height 19
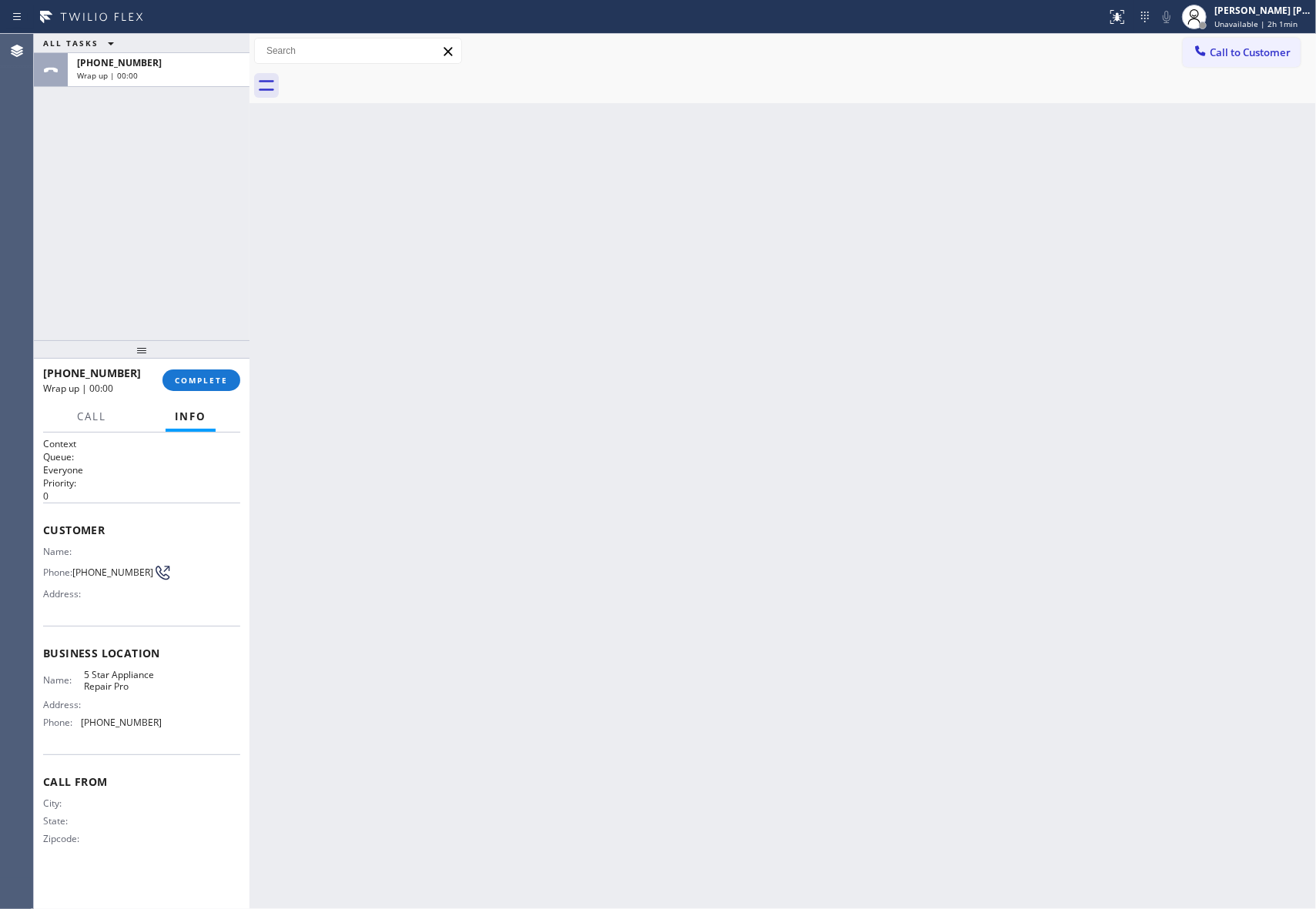
click at [396, 81] on div at bounding box center [800, 85] width 1032 height 35
click at [204, 388] on button "COMPLETE" at bounding box center [202, 380] width 78 height 22
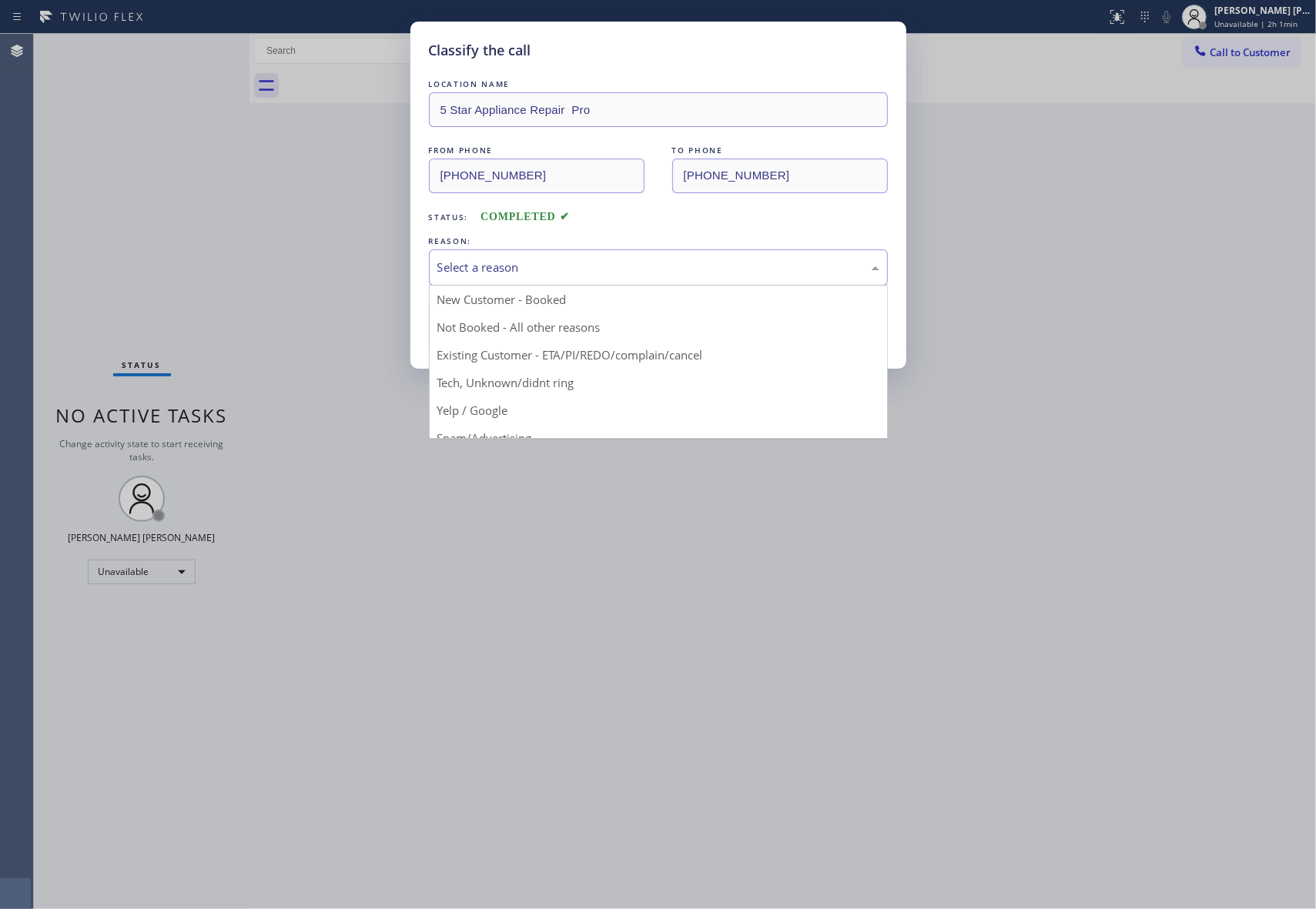
click at [660, 269] on div "Select a reason" at bounding box center [658, 267] width 442 height 18
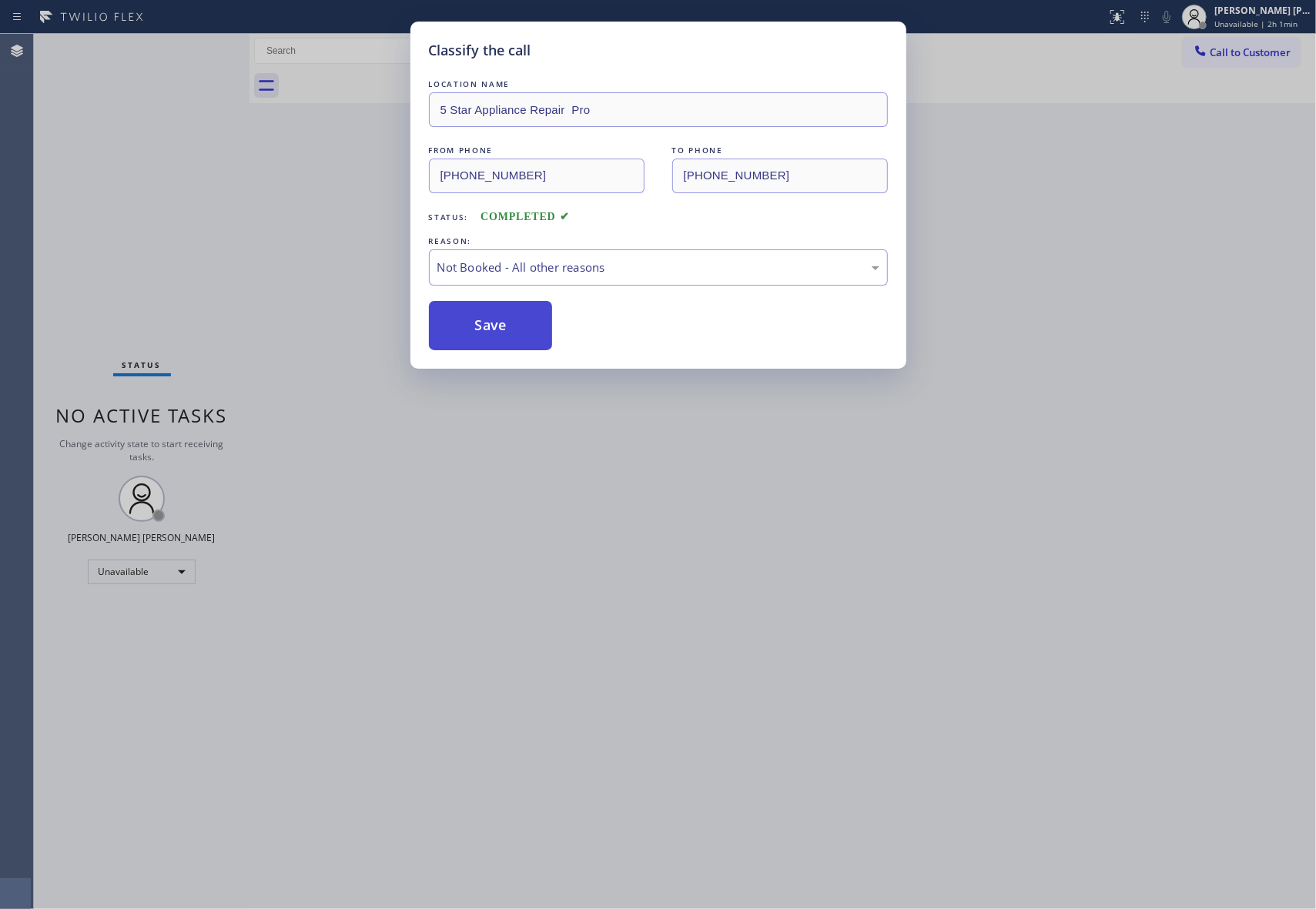
click at [512, 326] on button "Save" at bounding box center [491, 325] width 124 height 50
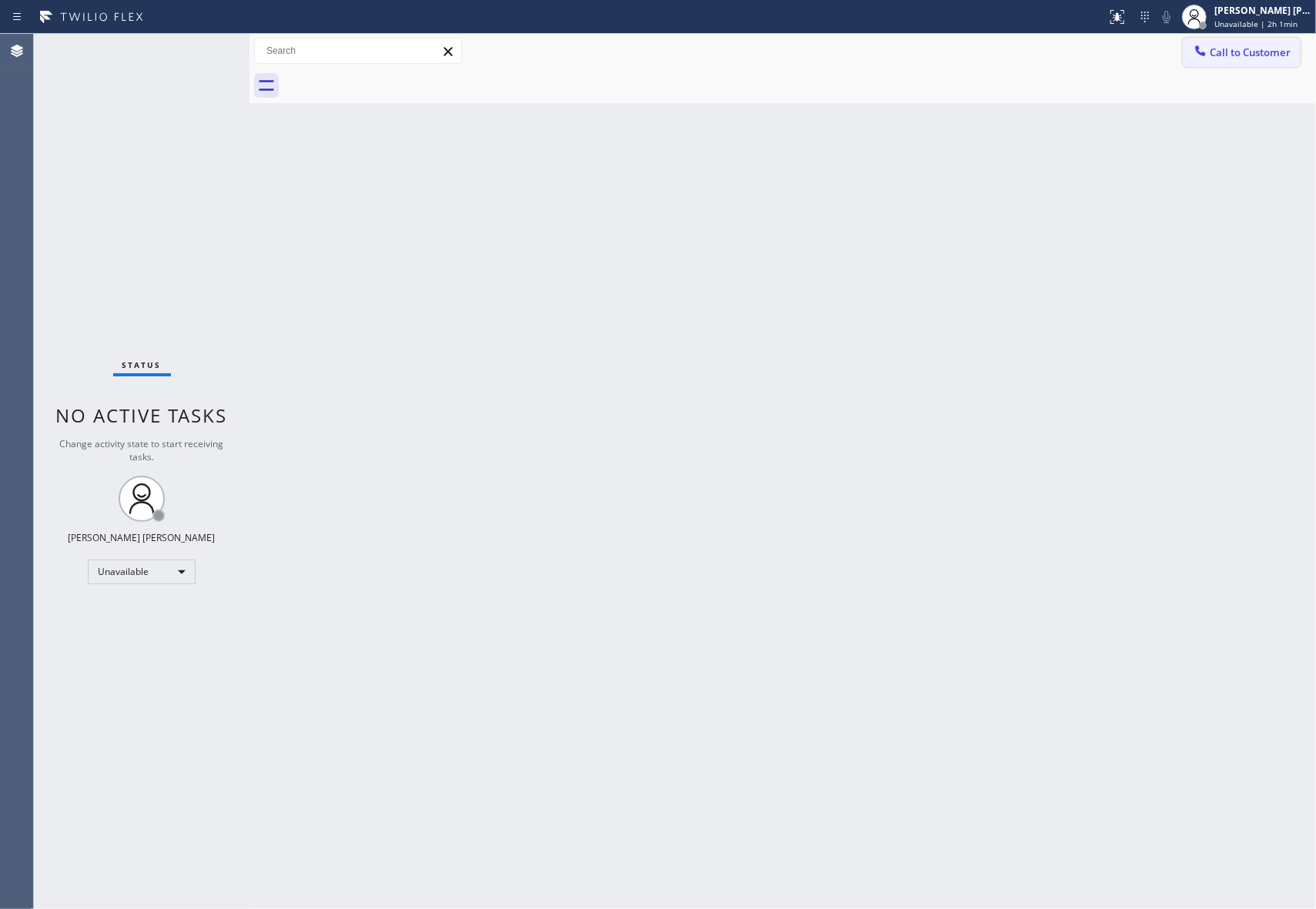
click at [1264, 46] on span "Call to Customer" at bounding box center [1250, 53] width 81 height 14
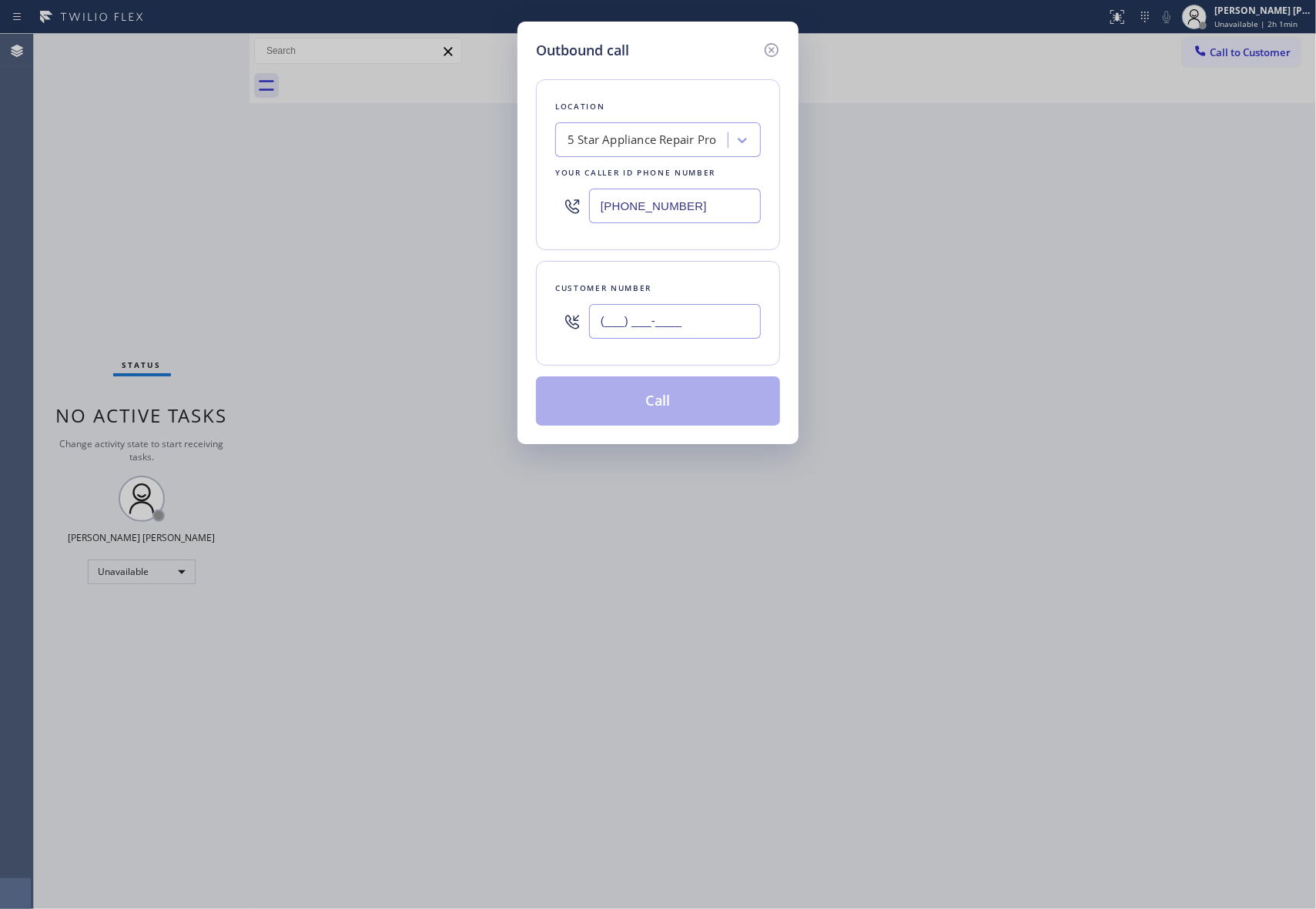
click at [681, 317] on input "(___) ___-____" at bounding box center [675, 321] width 172 height 35
paste input "352) 371-6925"
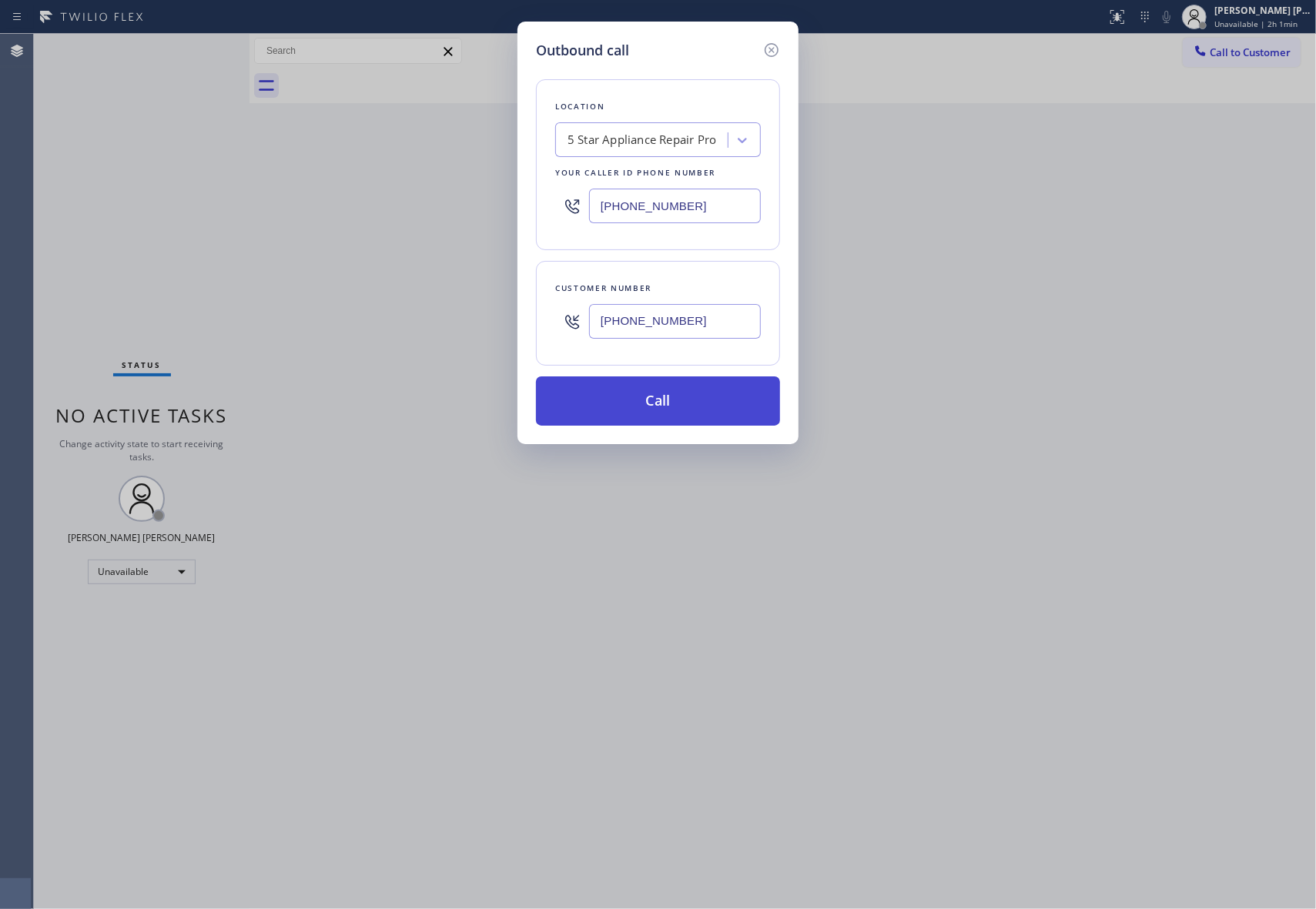
type input "[PHONE_NUMBER]"
click at [690, 405] on button "Call" at bounding box center [657, 401] width 244 height 50
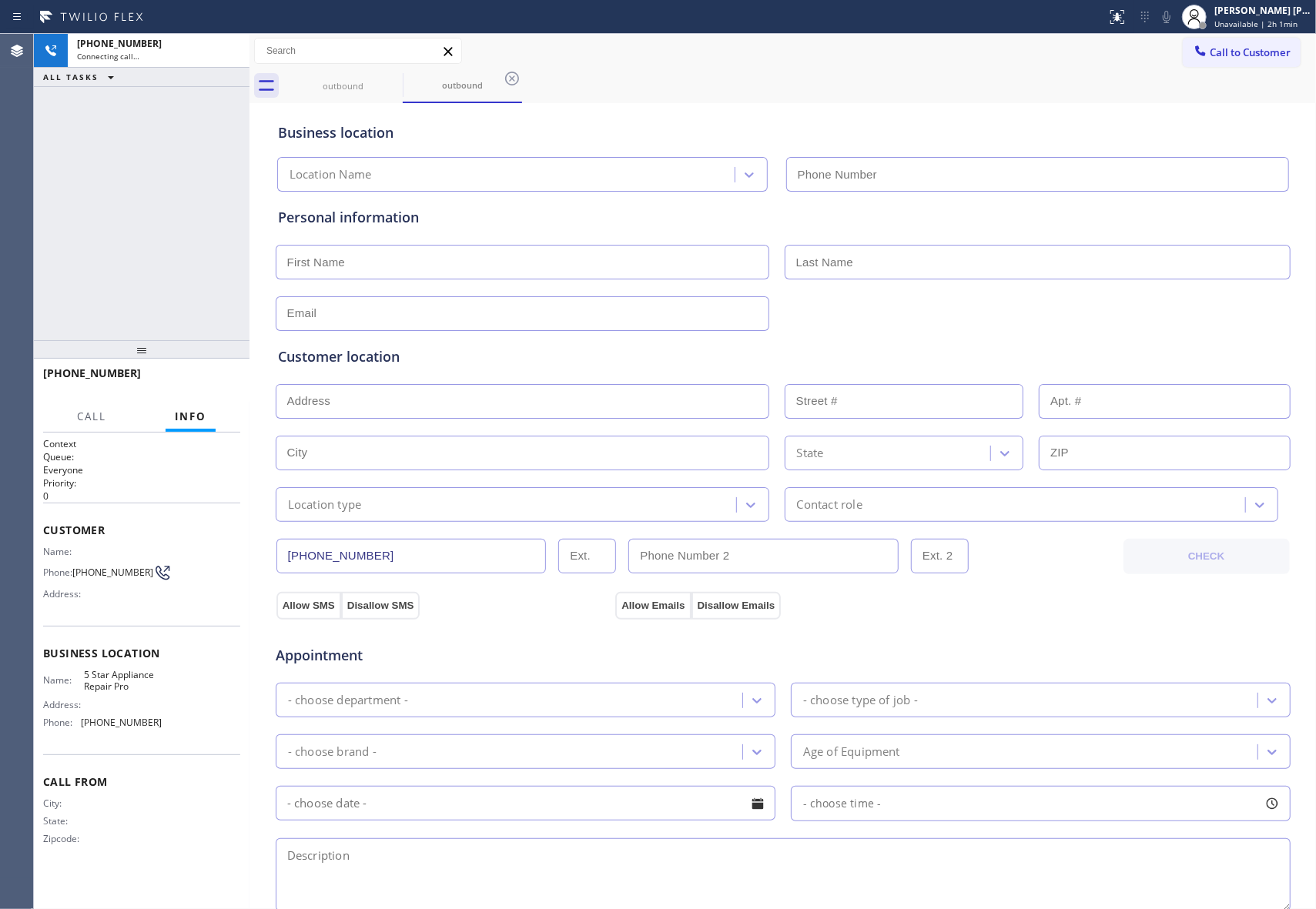
type input "[PHONE_NUMBER]"
click at [204, 382] on span "HANG UP" at bounding box center [204, 380] width 47 height 11
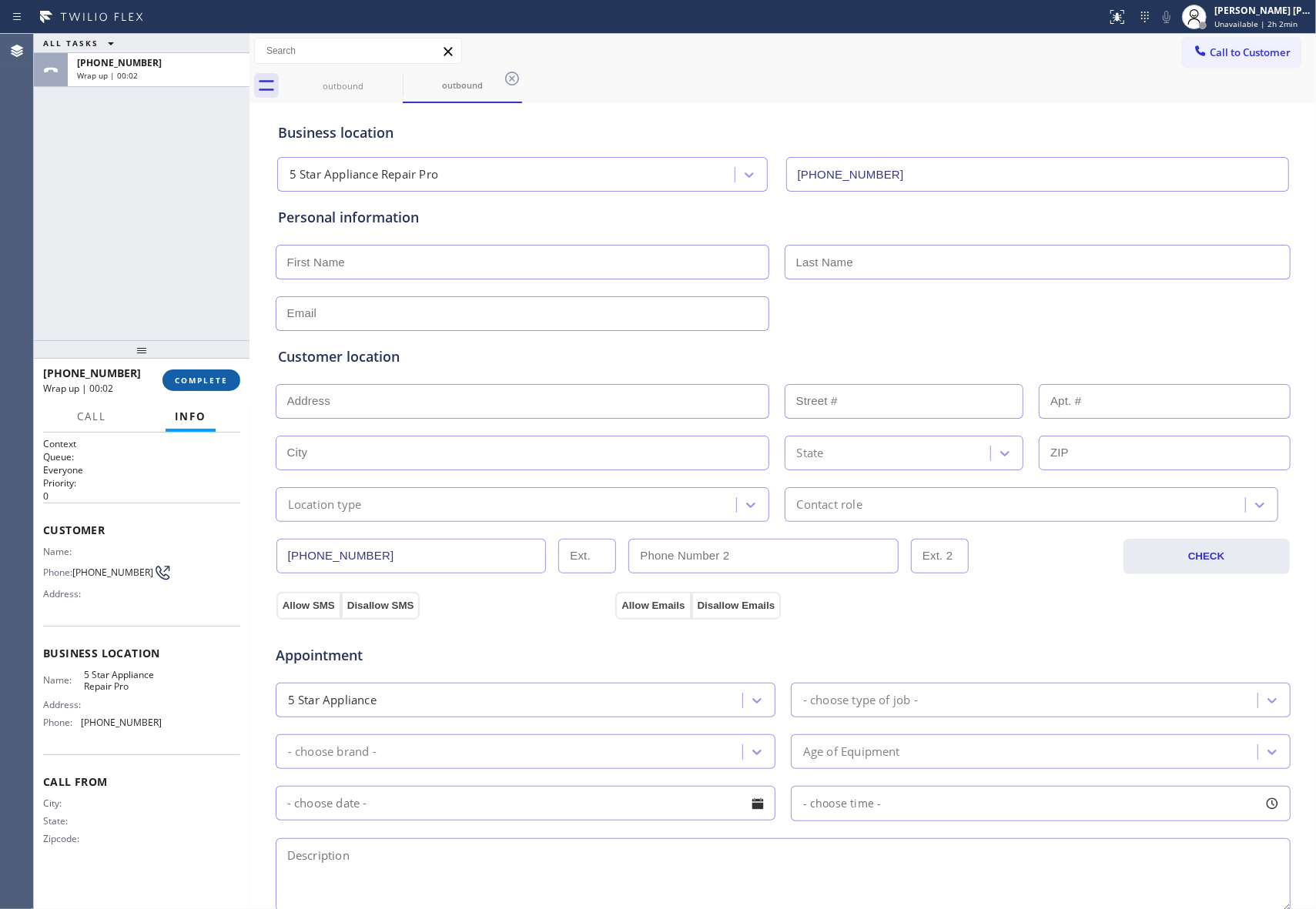
click at [214, 382] on span "COMPLETE" at bounding box center [202, 380] width 53 height 11
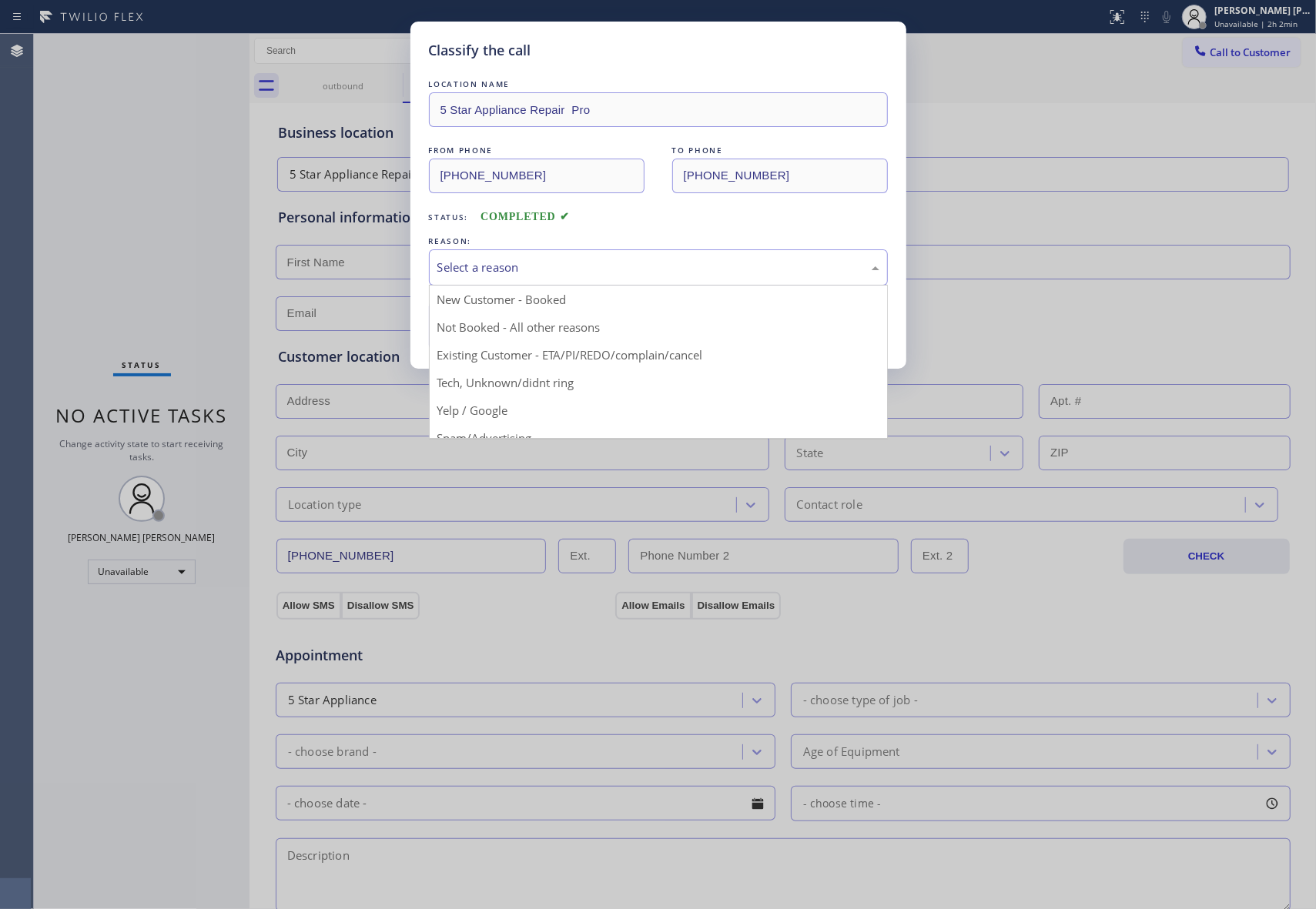
click at [620, 268] on div "Select a reason" at bounding box center [658, 267] width 442 height 18
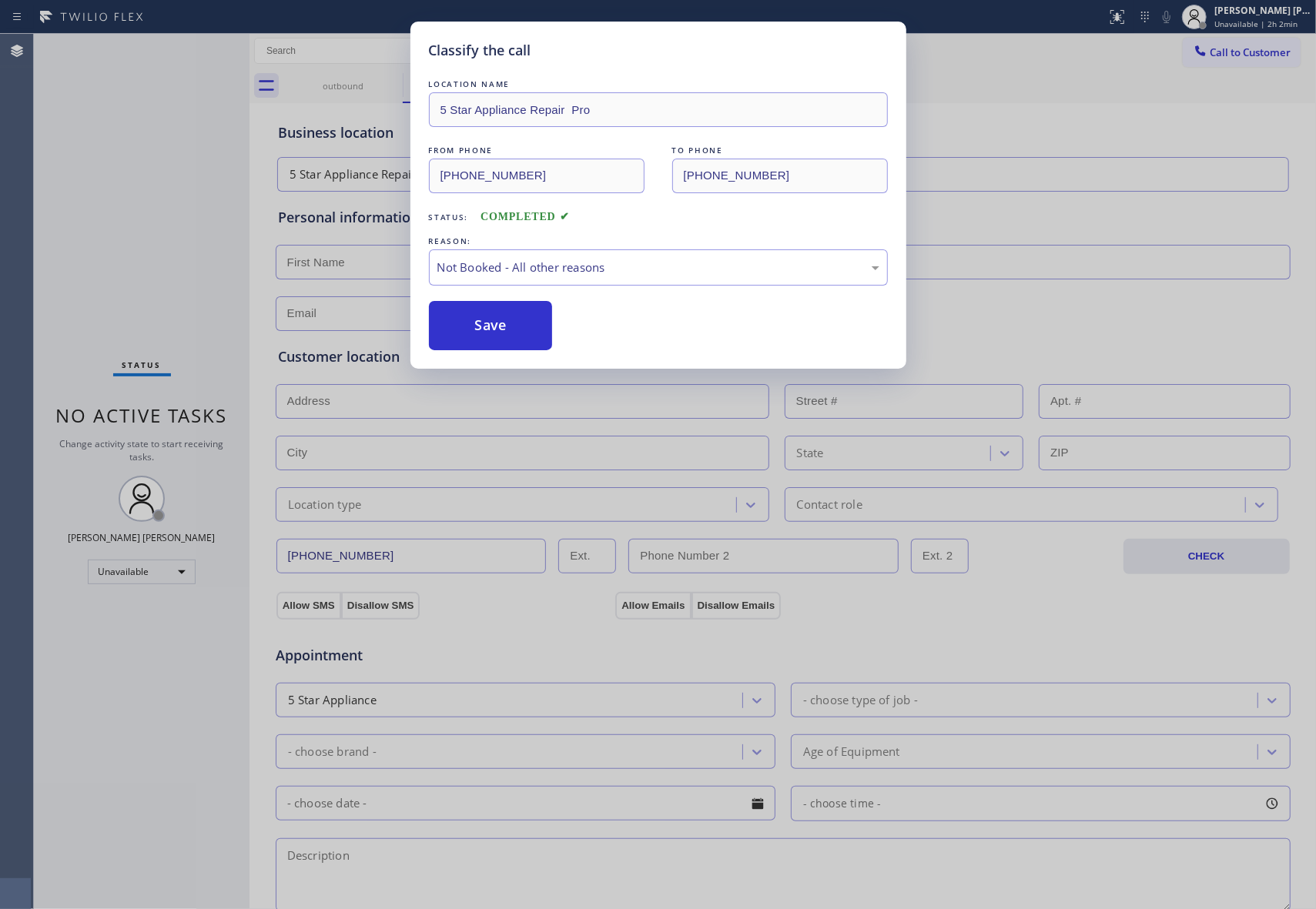
click at [508, 318] on button "Save" at bounding box center [491, 325] width 124 height 50
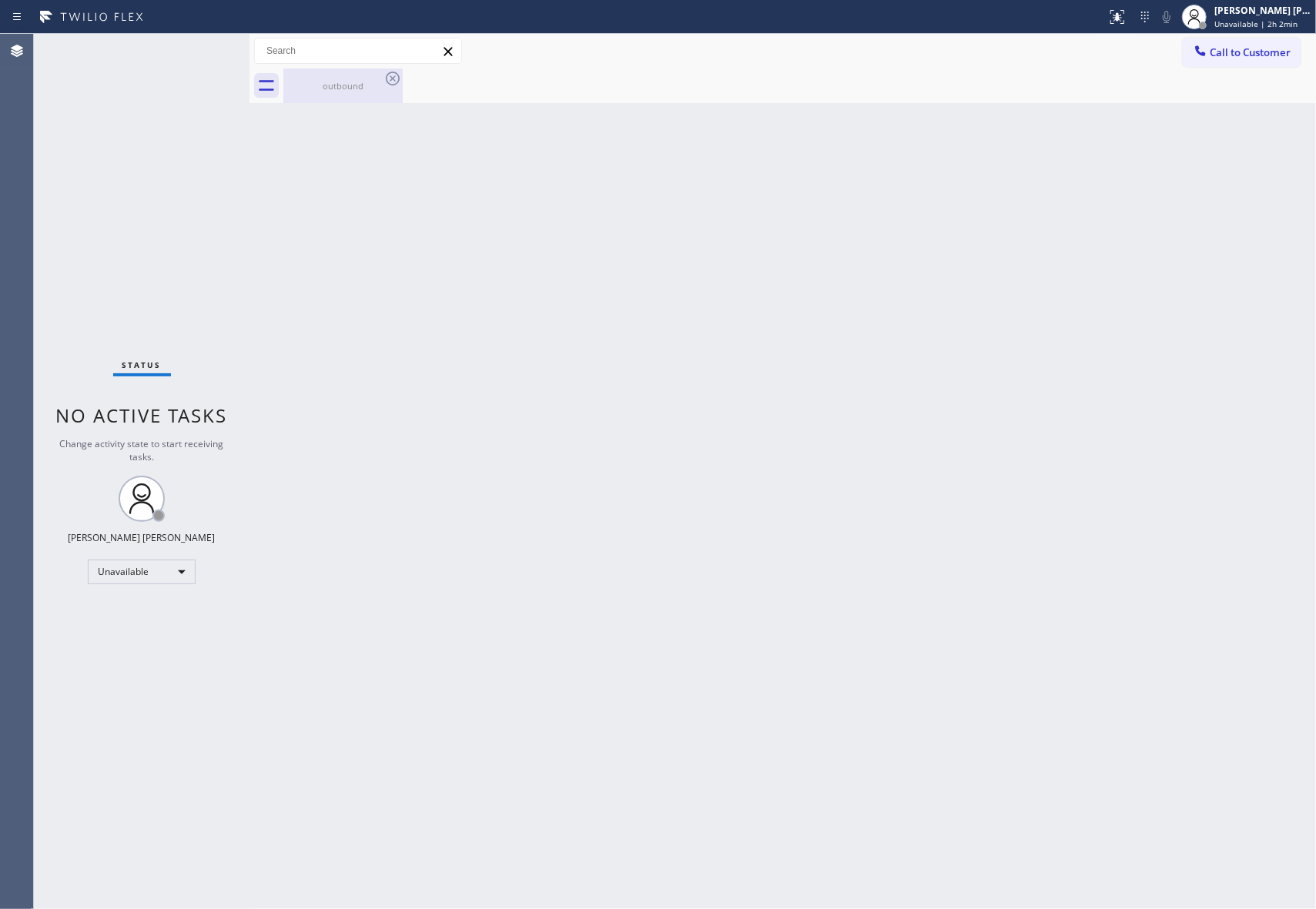
click at [393, 89] on div "outbound" at bounding box center [343, 85] width 116 height 12
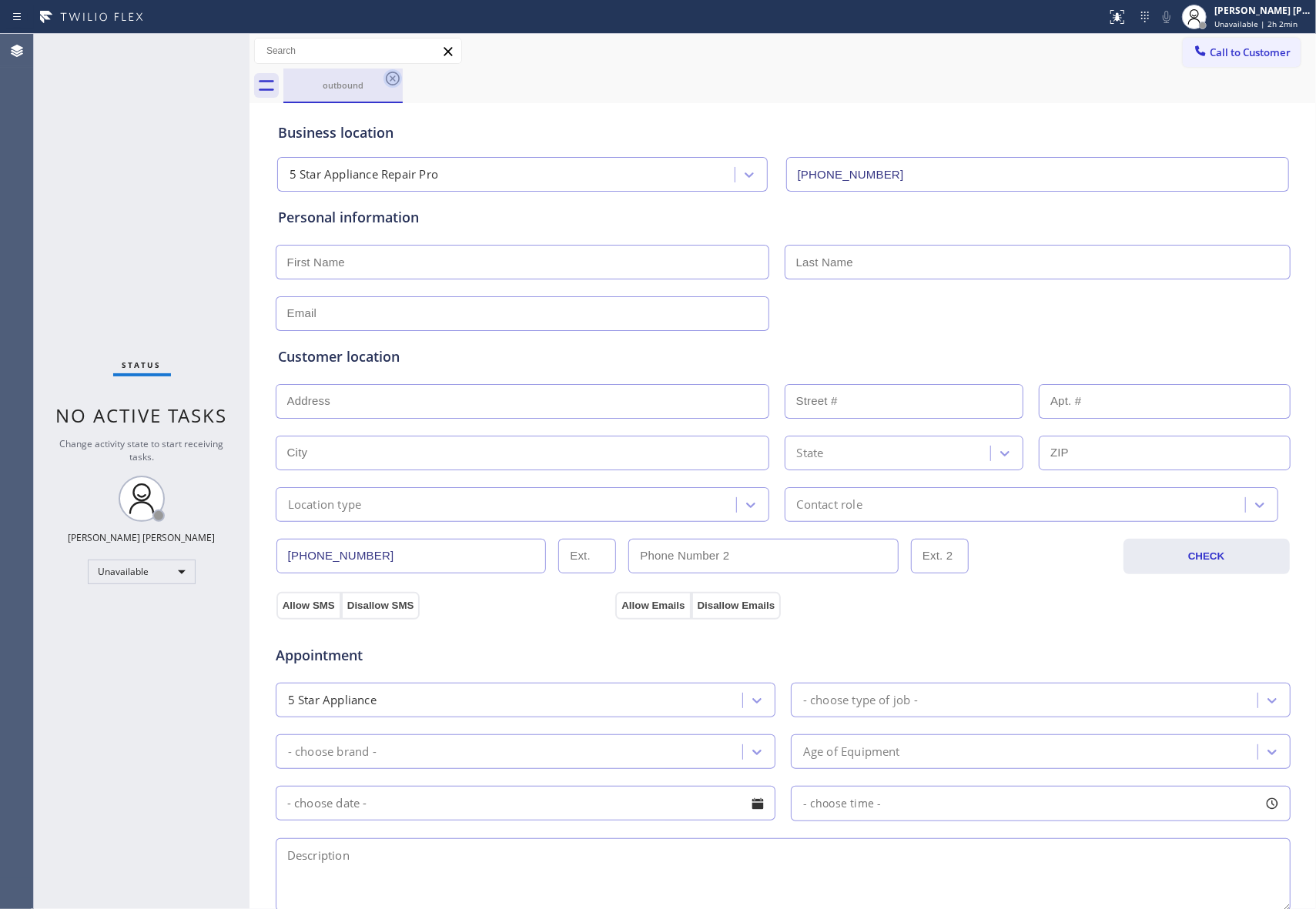
click at [393, 83] on icon at bounding box center [393, 78] width 19 height 19
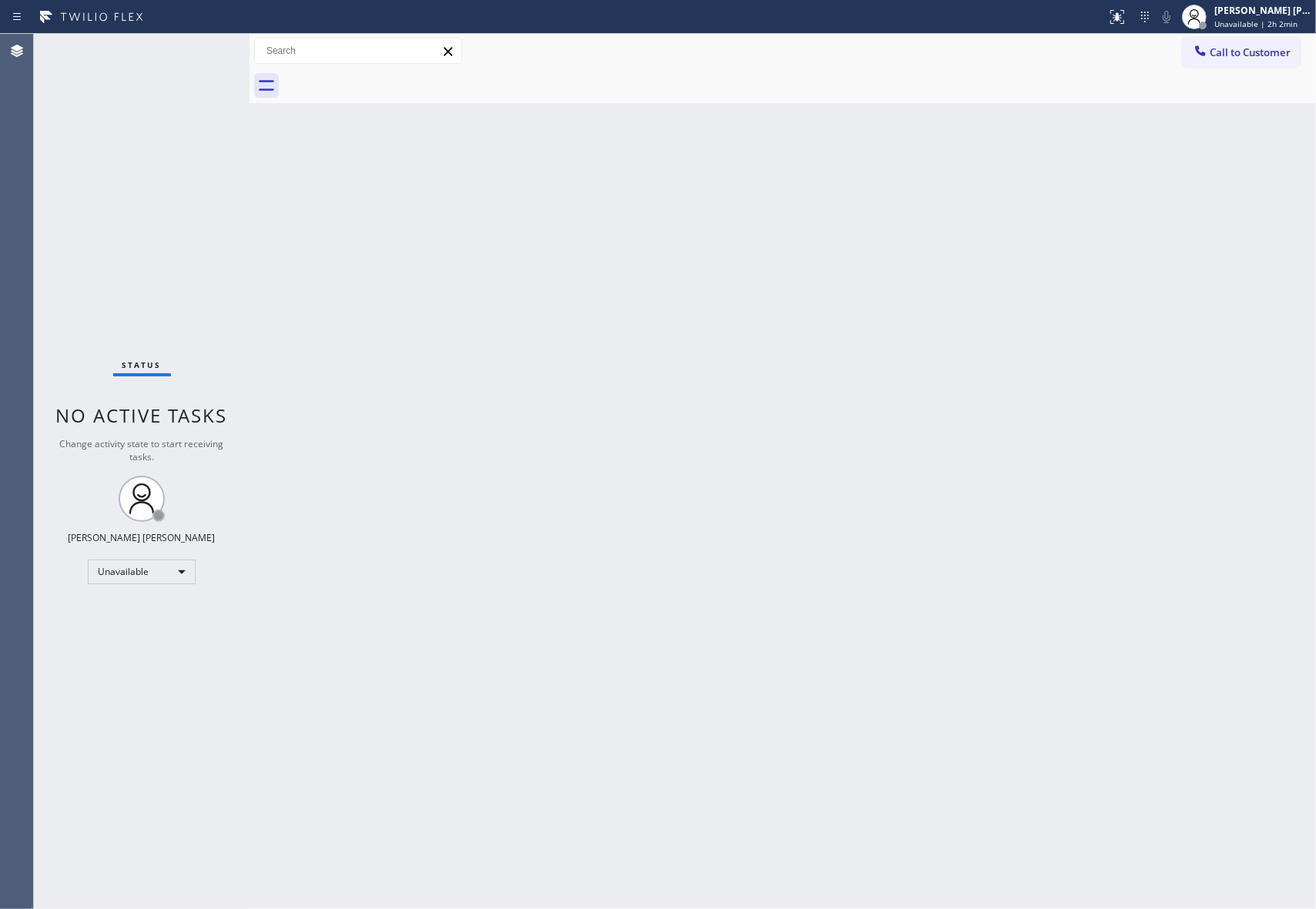
click at [393, 83] on div at bounding box center [800, 85] width 1032 height 35
click at [1300, 54] on button "Call to Customer" at bounding box center [1242, 53] width 118 height 29
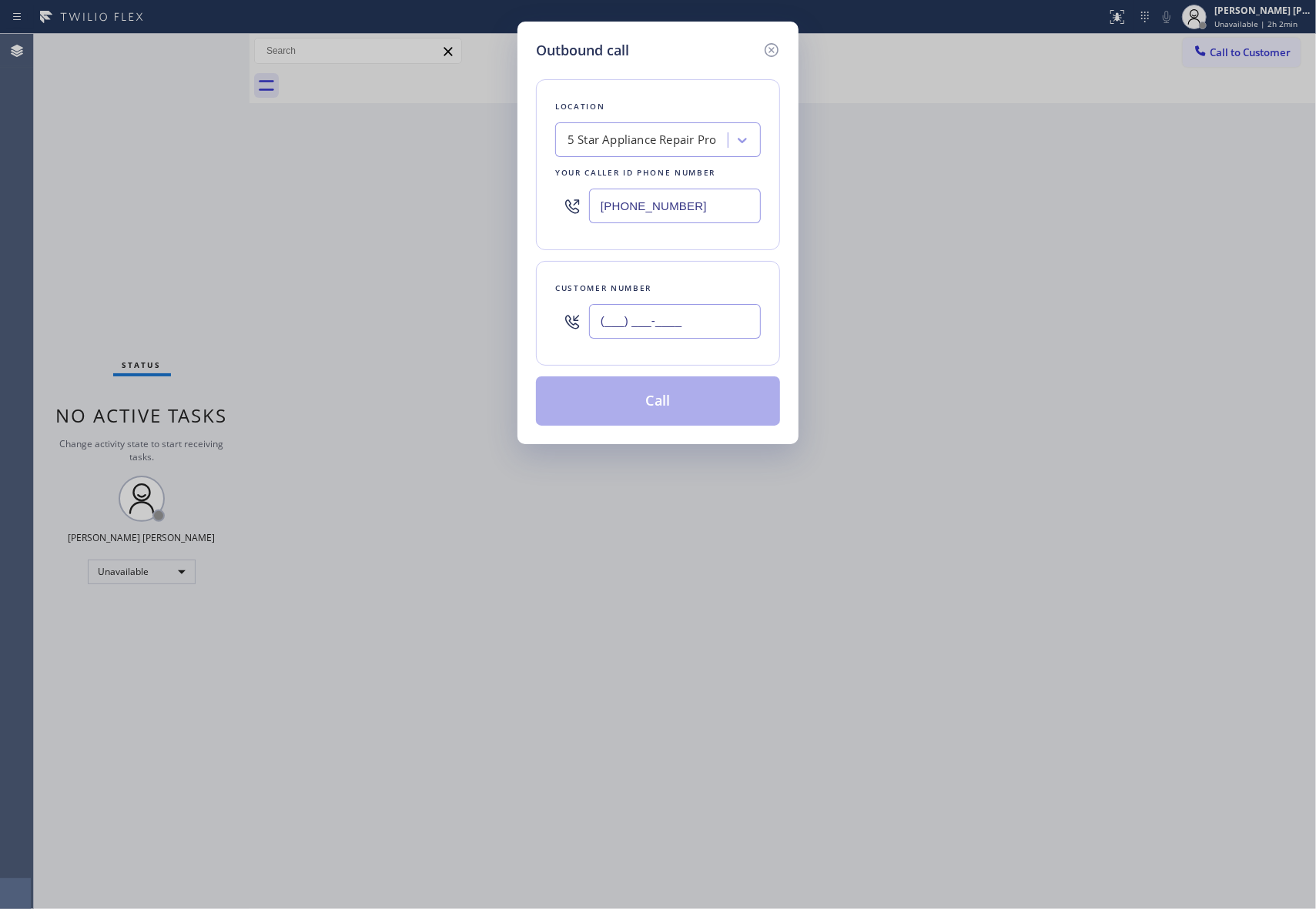
click at [715, 327] on input "(___) ___-____" at bounding box center [675, 321] width 172 height 35
paste input "310) 440-0817"
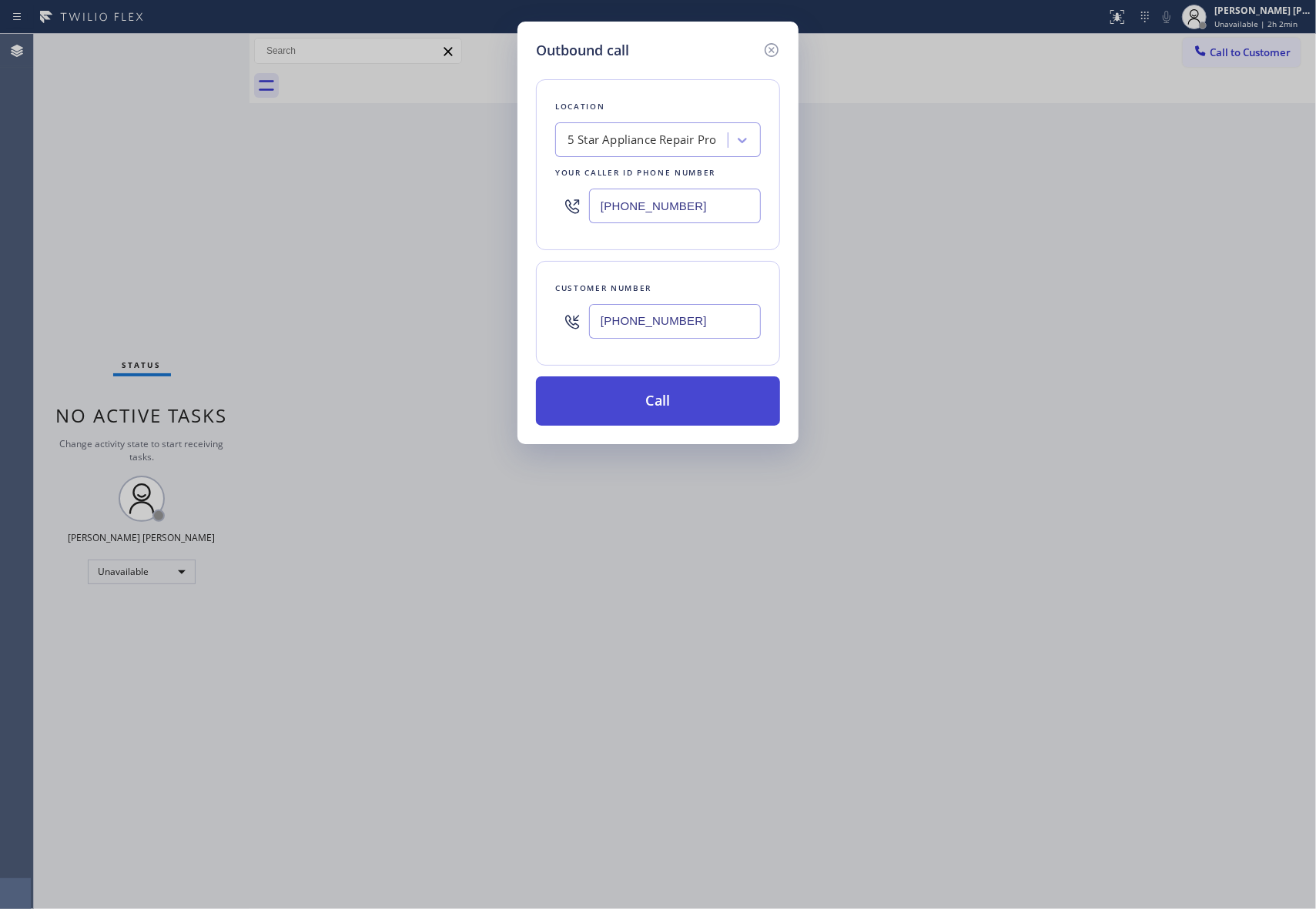
type input "[PHONE_NUMBER]"
click at [682, 393] on button "Call" at bounding box center [657, 401] width 244 height 50
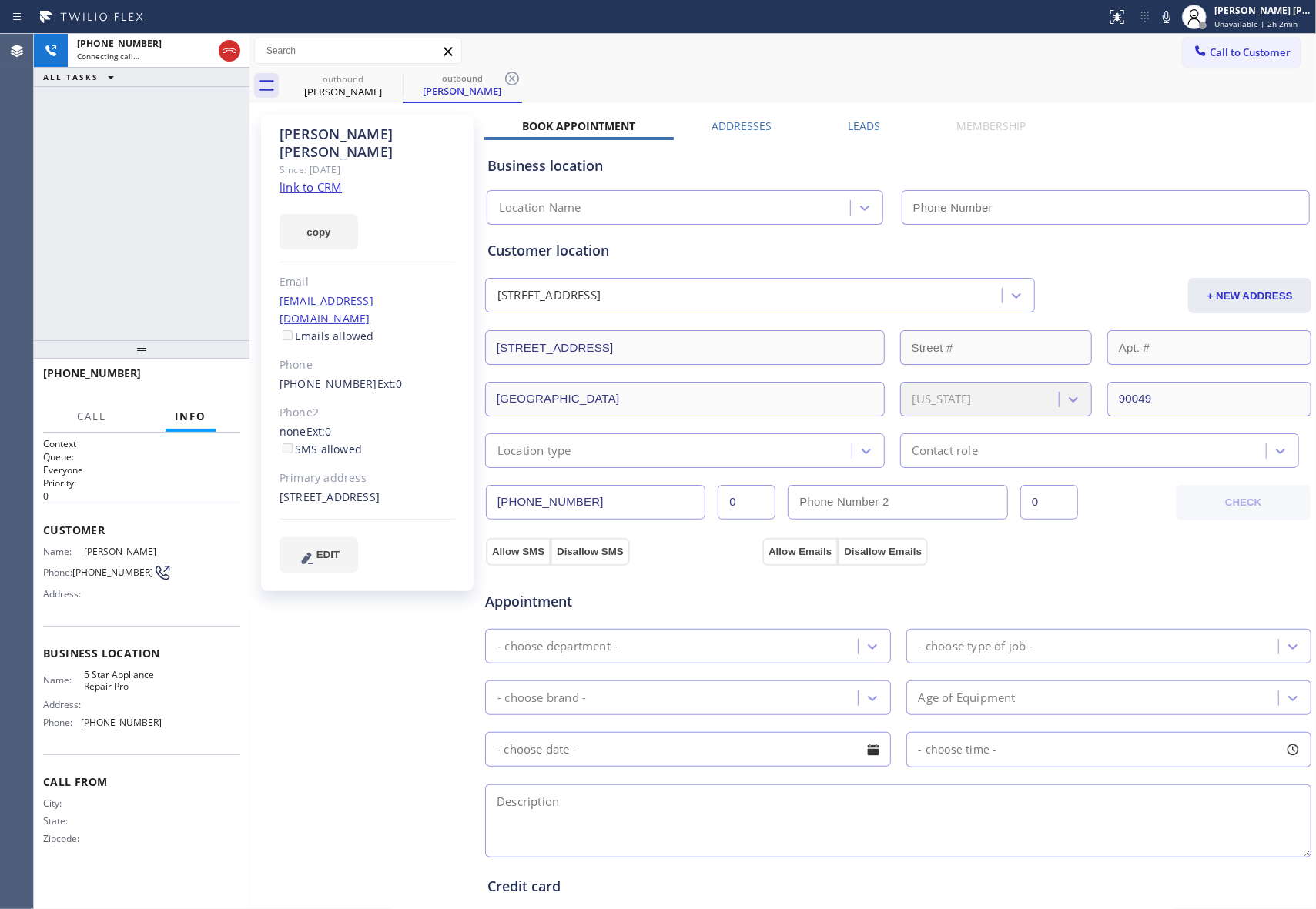
type input "[PHONE_NUMBER]"
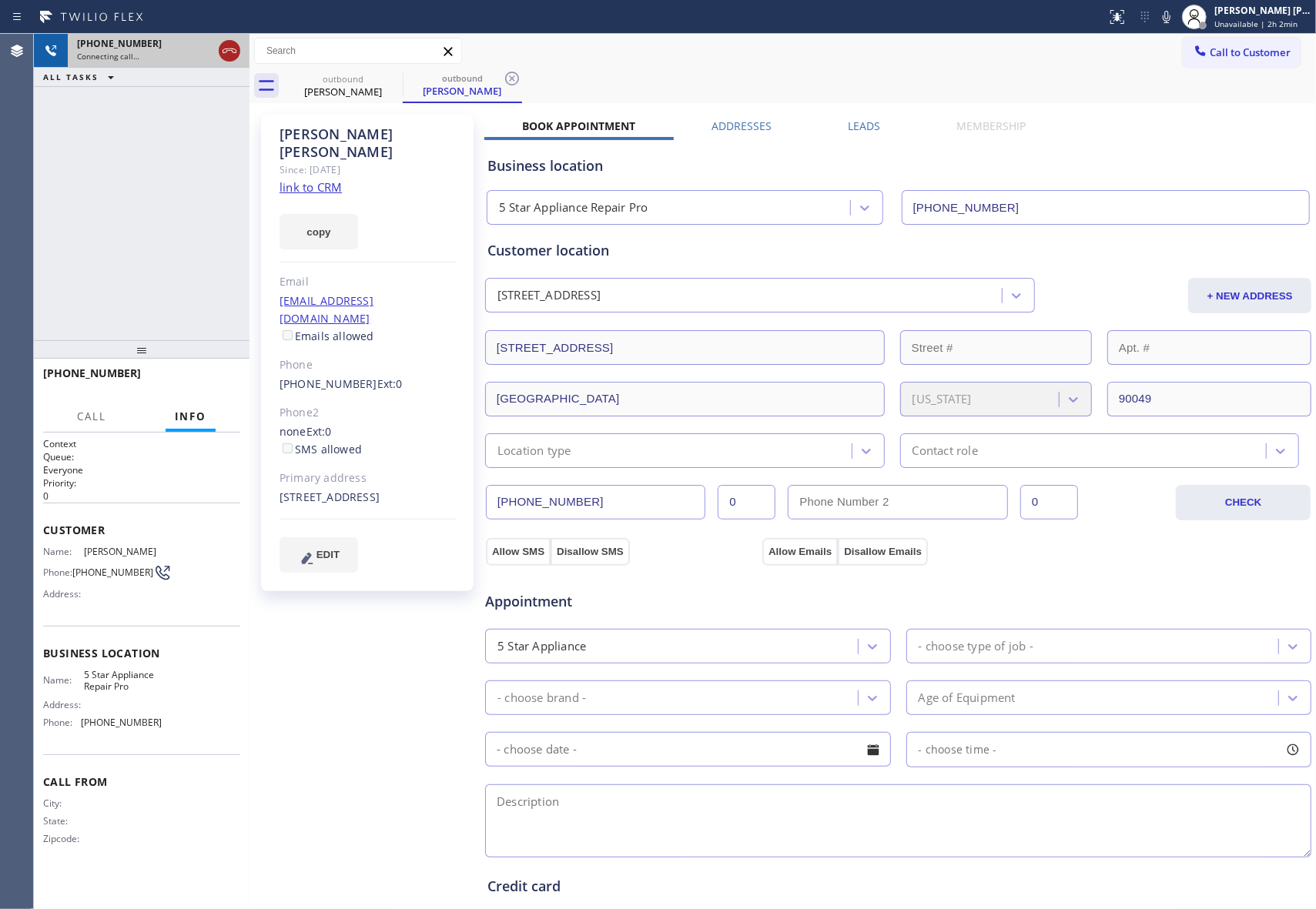
click at [231, 45] on icon at bounding box center [229, 51] width 19 height 19
click at [391, 80] on icon at bounding box center [393, 78] width 14 height 14
click at [505, 80] on icon at bounding box center [512, 78] width 14 height 14
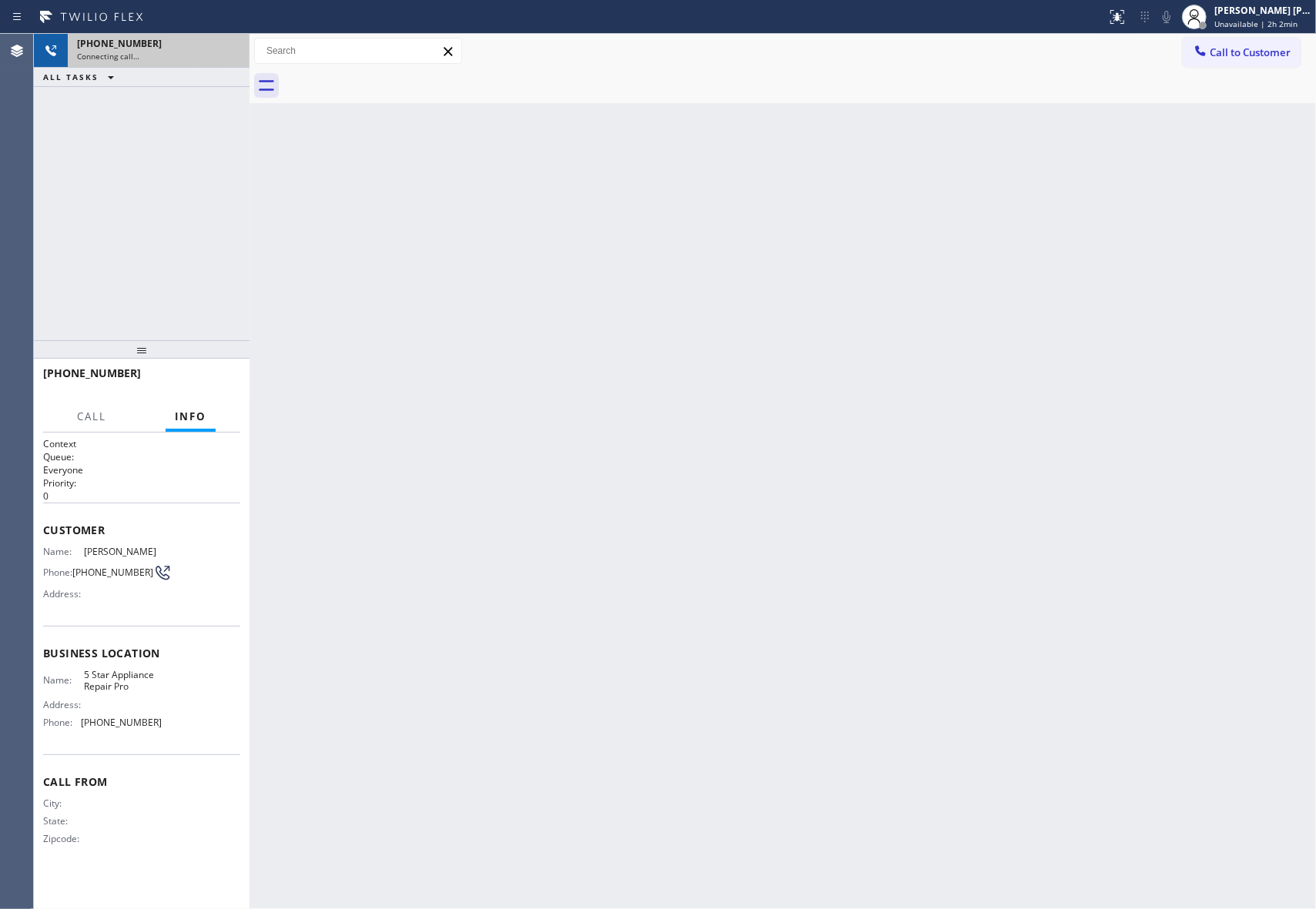
click at [391, 80] on div at bounding box center [800, 85] width 1032 height 35
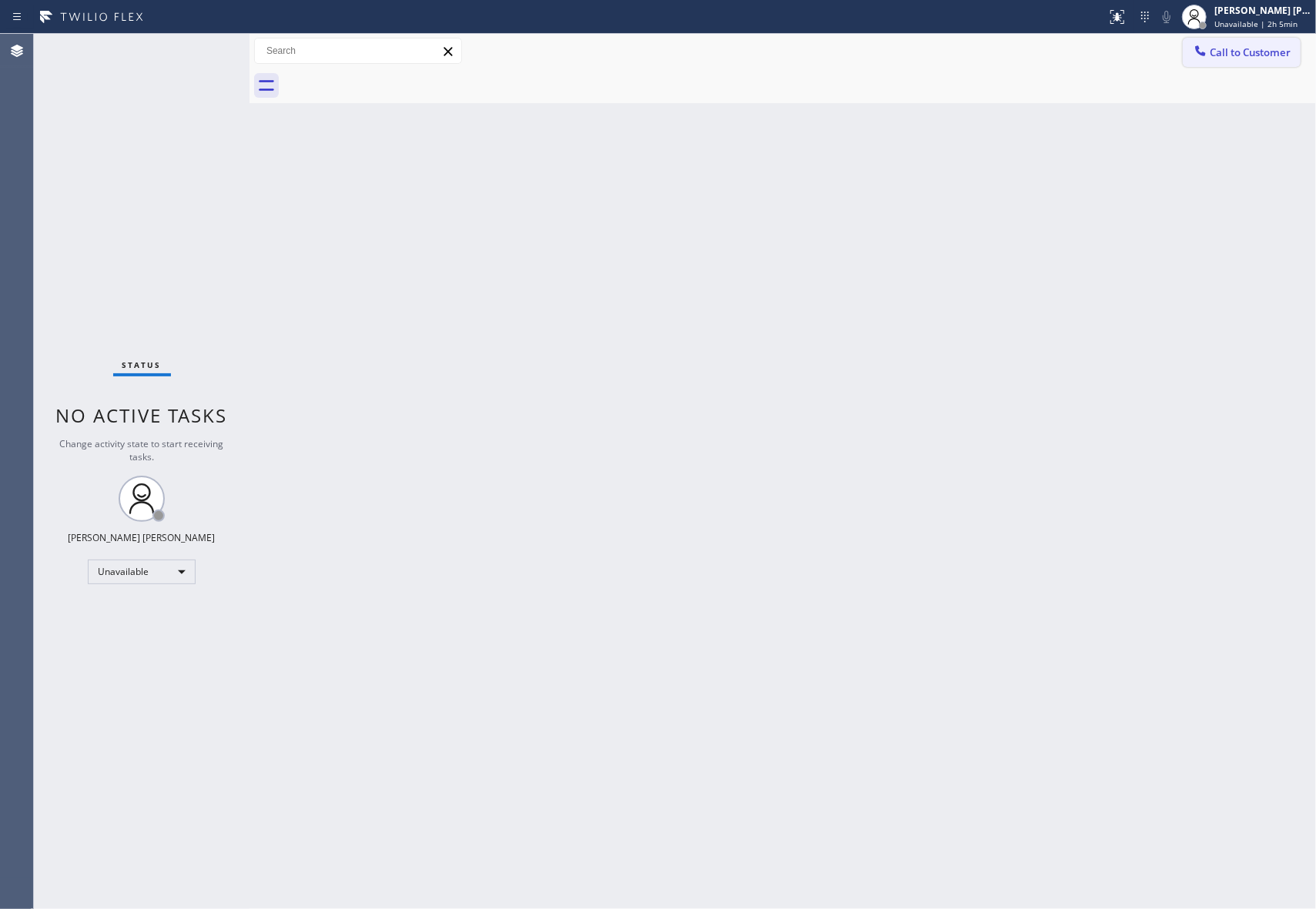
click at [1263, 50] on span "Call to Customer" at bounding box center [1250, 53] width 81 height 14
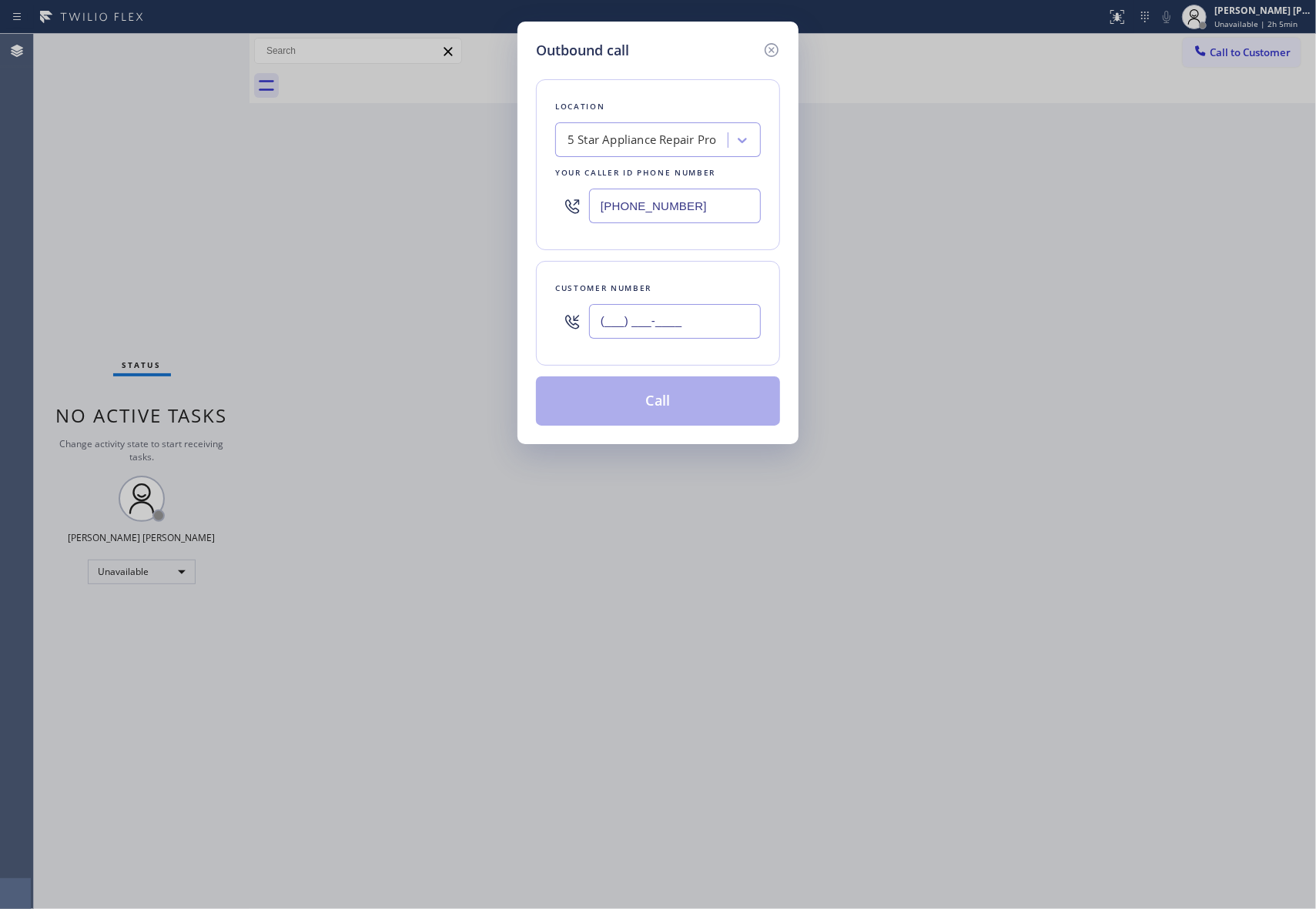
click at [707, 324] on input "(___) ___-____" at bounding box center [675, 321] width 172 height 35
paste input "310) 470-8843"
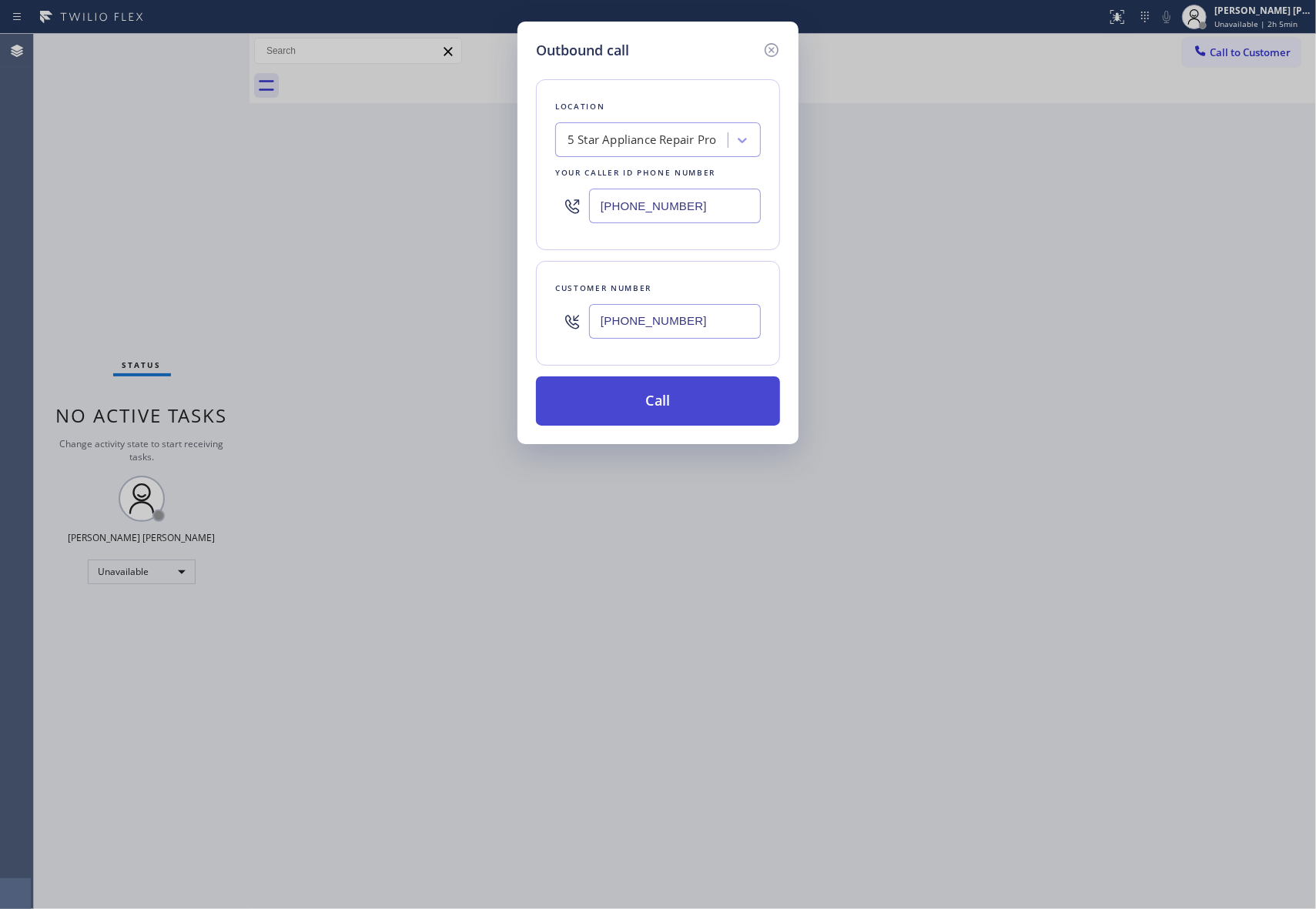
type input "[PHONE_NUMBER]"
click at [697, 394] on button "Call" at bounding box center [657, 401] width 244 height 50
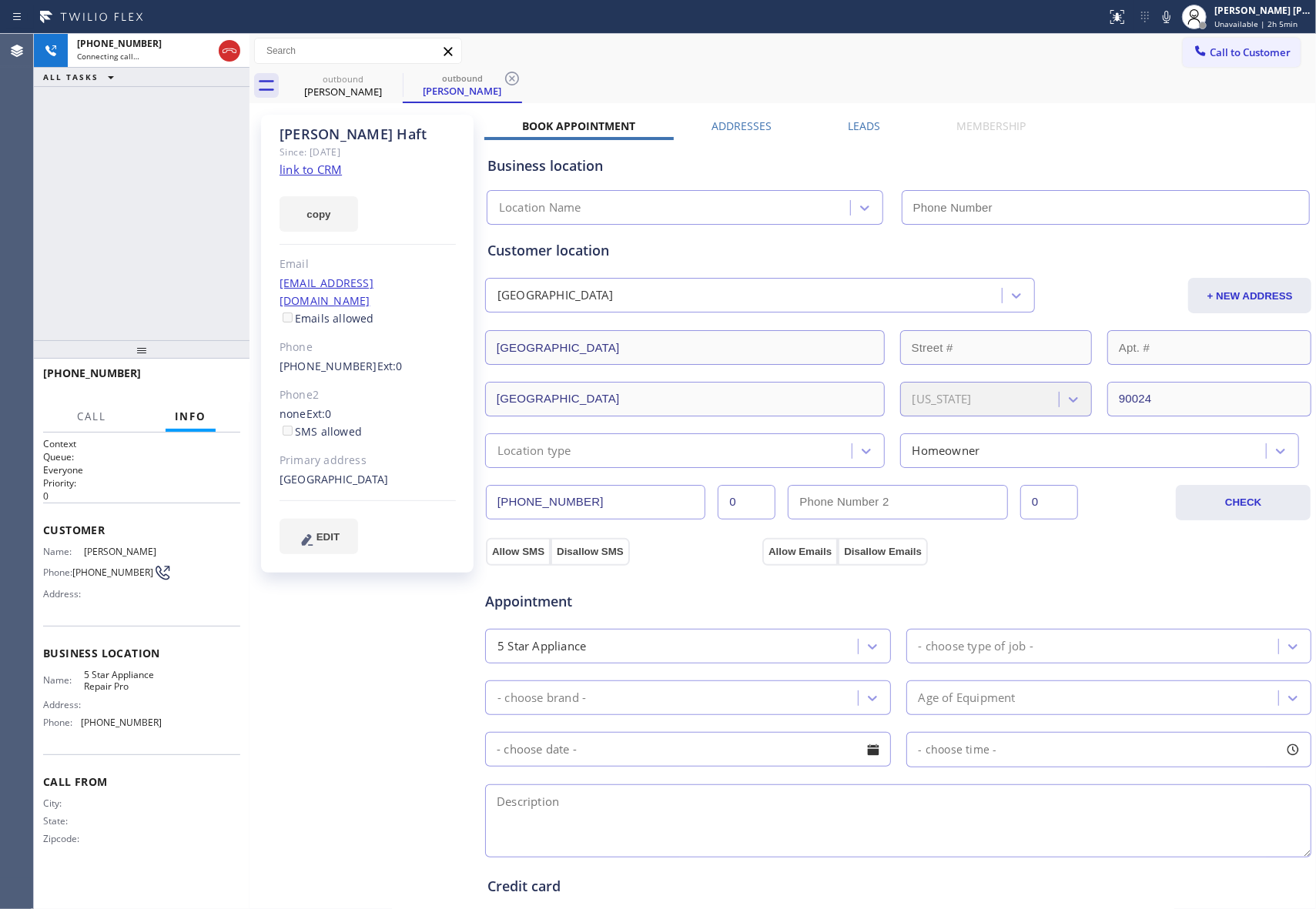
type input "[PHONE_NUMBER]"
drag, startPoint x: 234, startPoint y: 53, endPoint x: 254, endPoint y: 69, distance: 25.6
click at [234, 53] on icon at bounding box center [229, 51] width 19 height 19
click at [392, 81] on icon at bounding box center [393, 78] width 19 height 19
click at [503, 81] on icon at bounding box center [512, 78] width 19 height 19
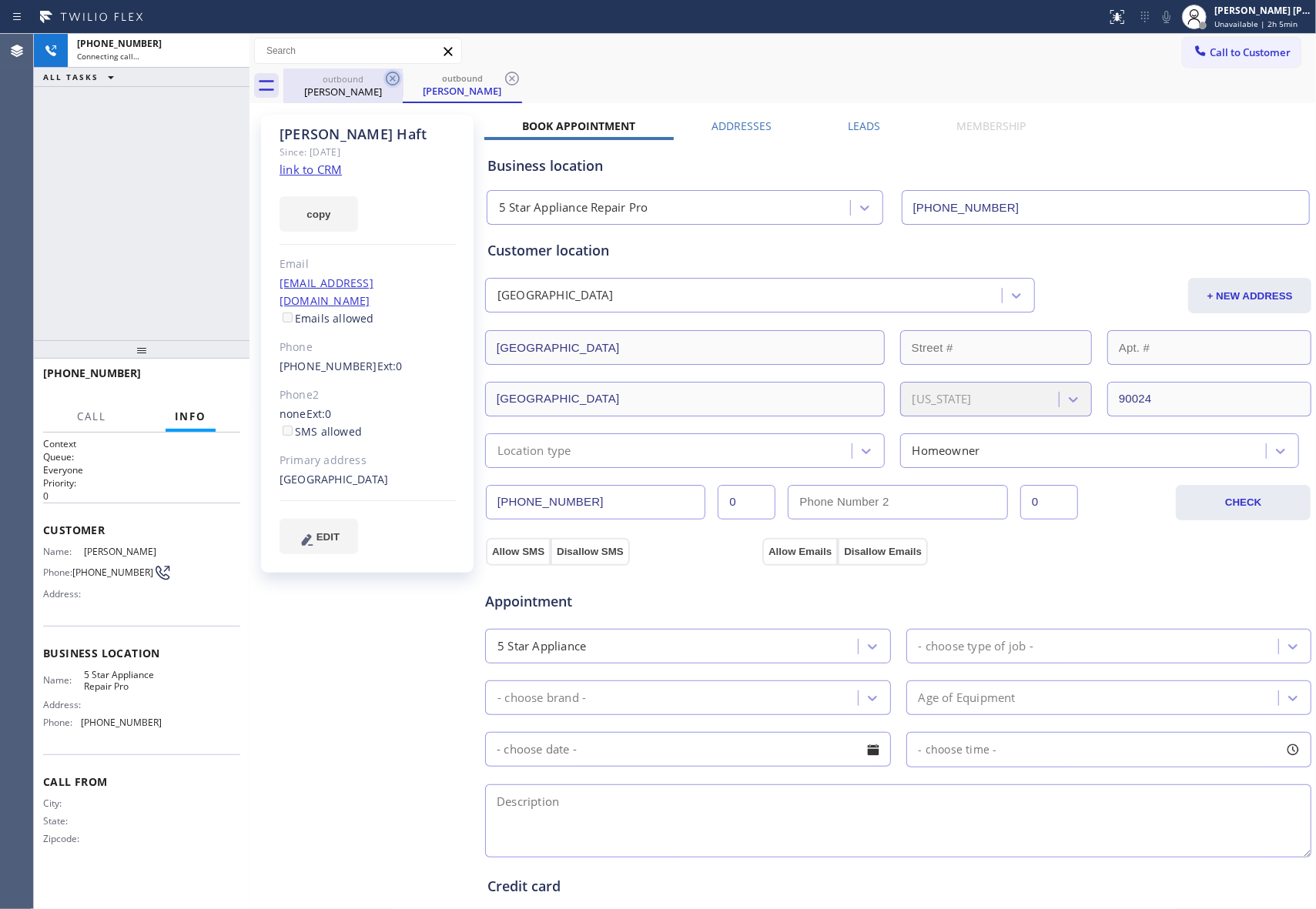
click at [392, 81] on div "outbound [PERSON_NAME] outbound [PERSON_NAME]" at bounding box center [800, 85] width 1032 height 35
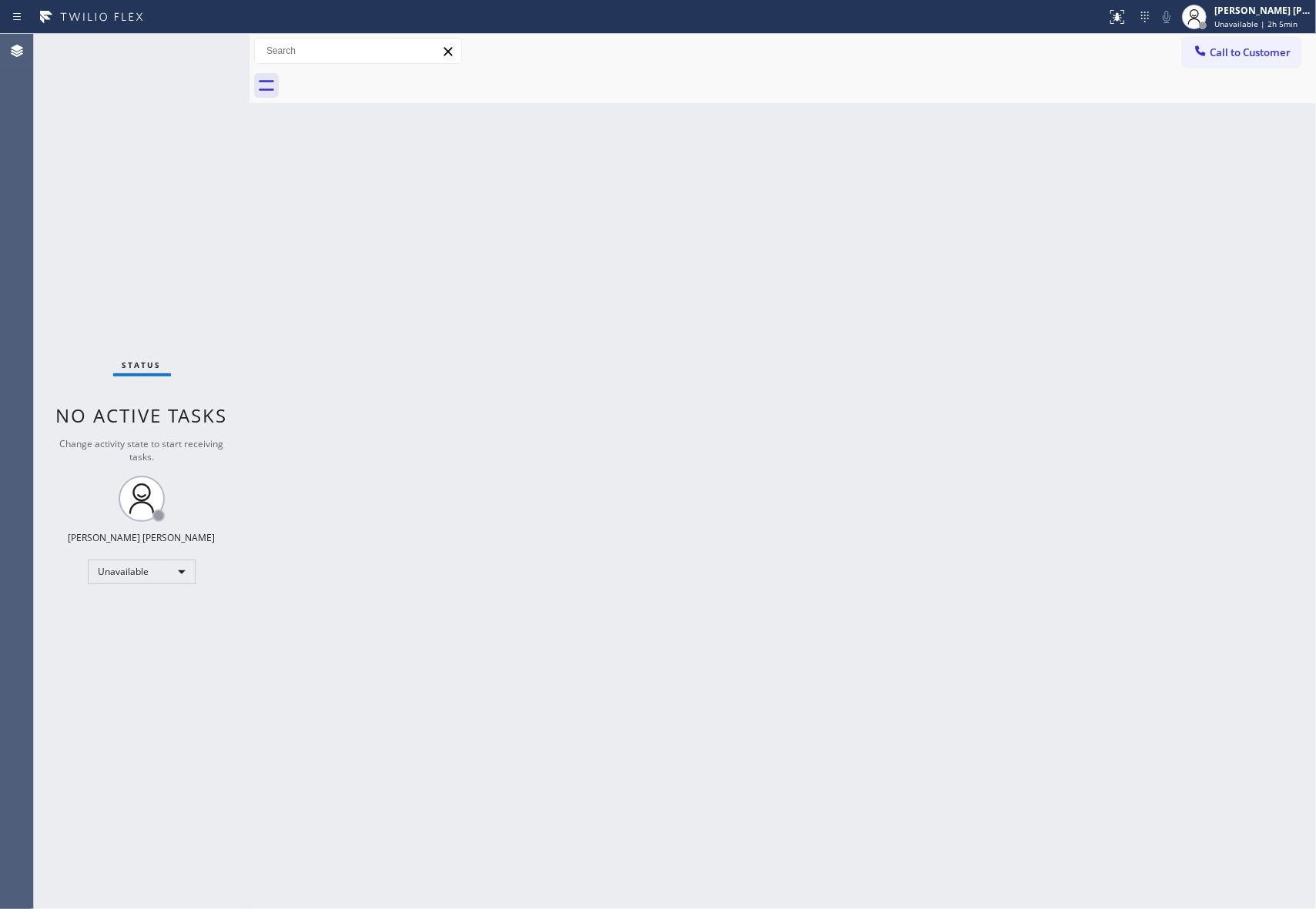
click at [392, 81] on div at bounding box center [800, 85] width 1032 height 35
click at [1235, 41] on button "Call to Customer" at bounding box center [1242, 53] width 118 height 29
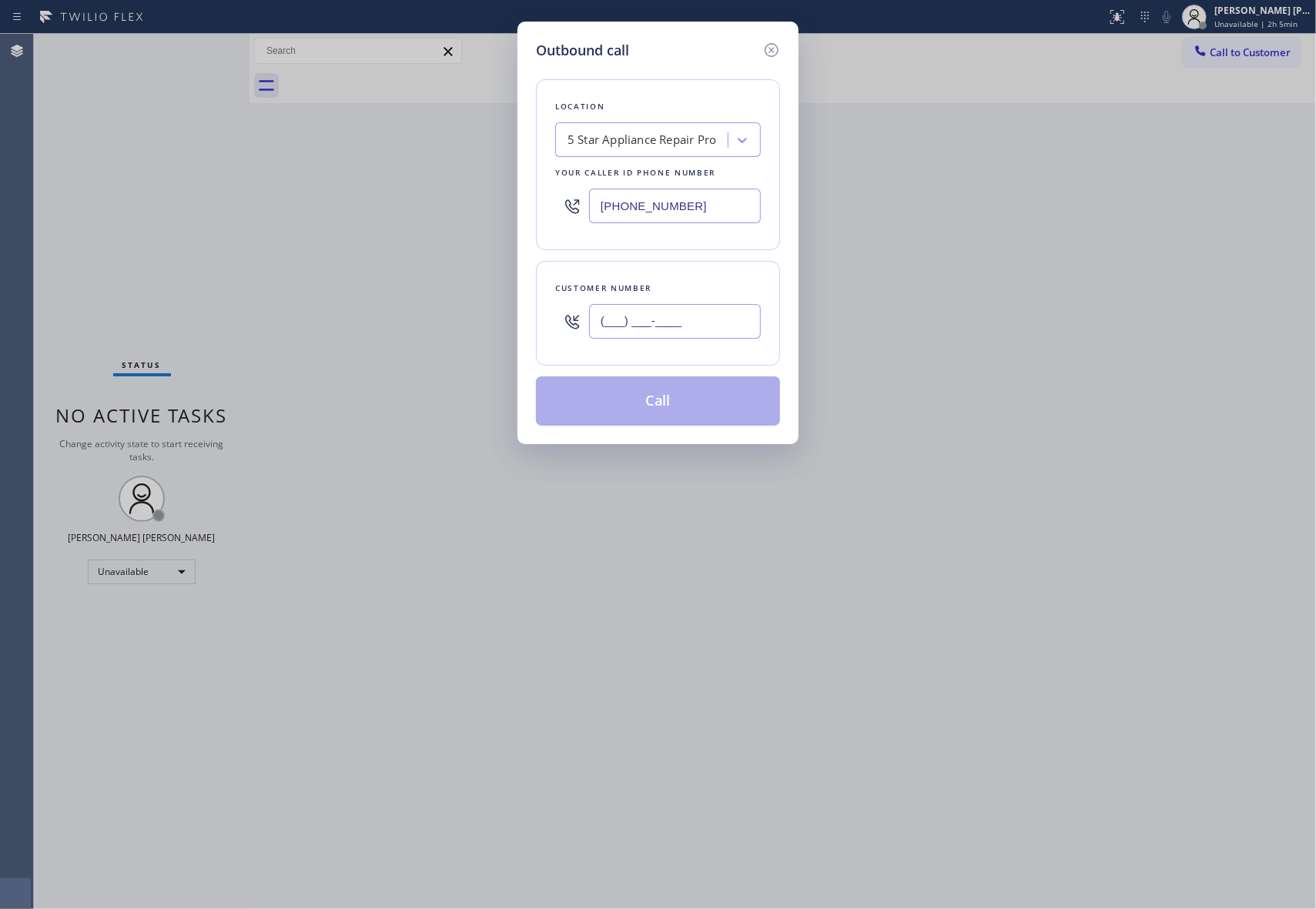
click at [721, 325] on input "(___) ___-____" at bounding box center [675, 321] width 172 height 35
paste input "617) 512-4138"
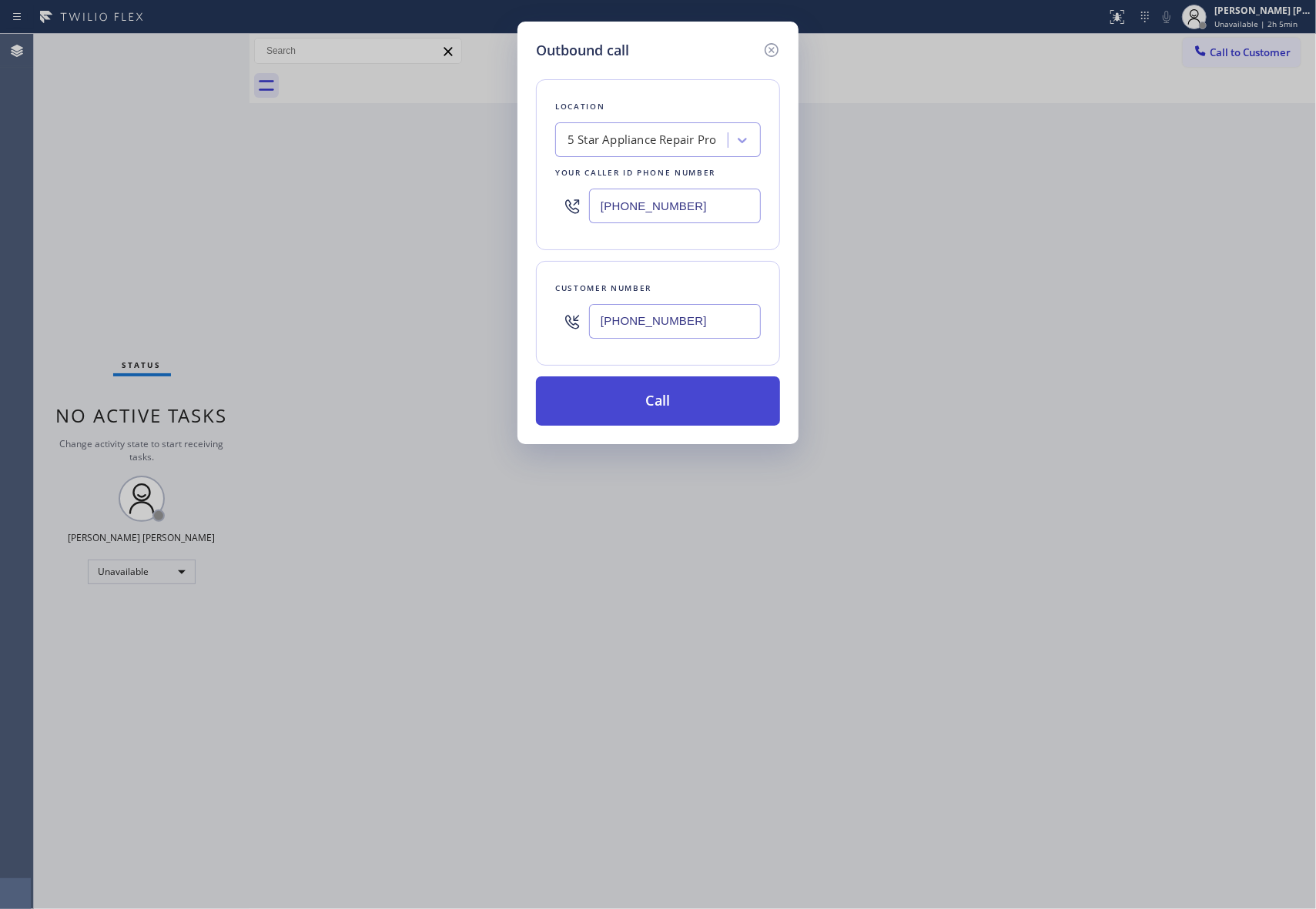
type input "[PHONE_NUMBER]"
click at [685, 405] on button "Call" at bounding box center [657, 401] width 244 height 50
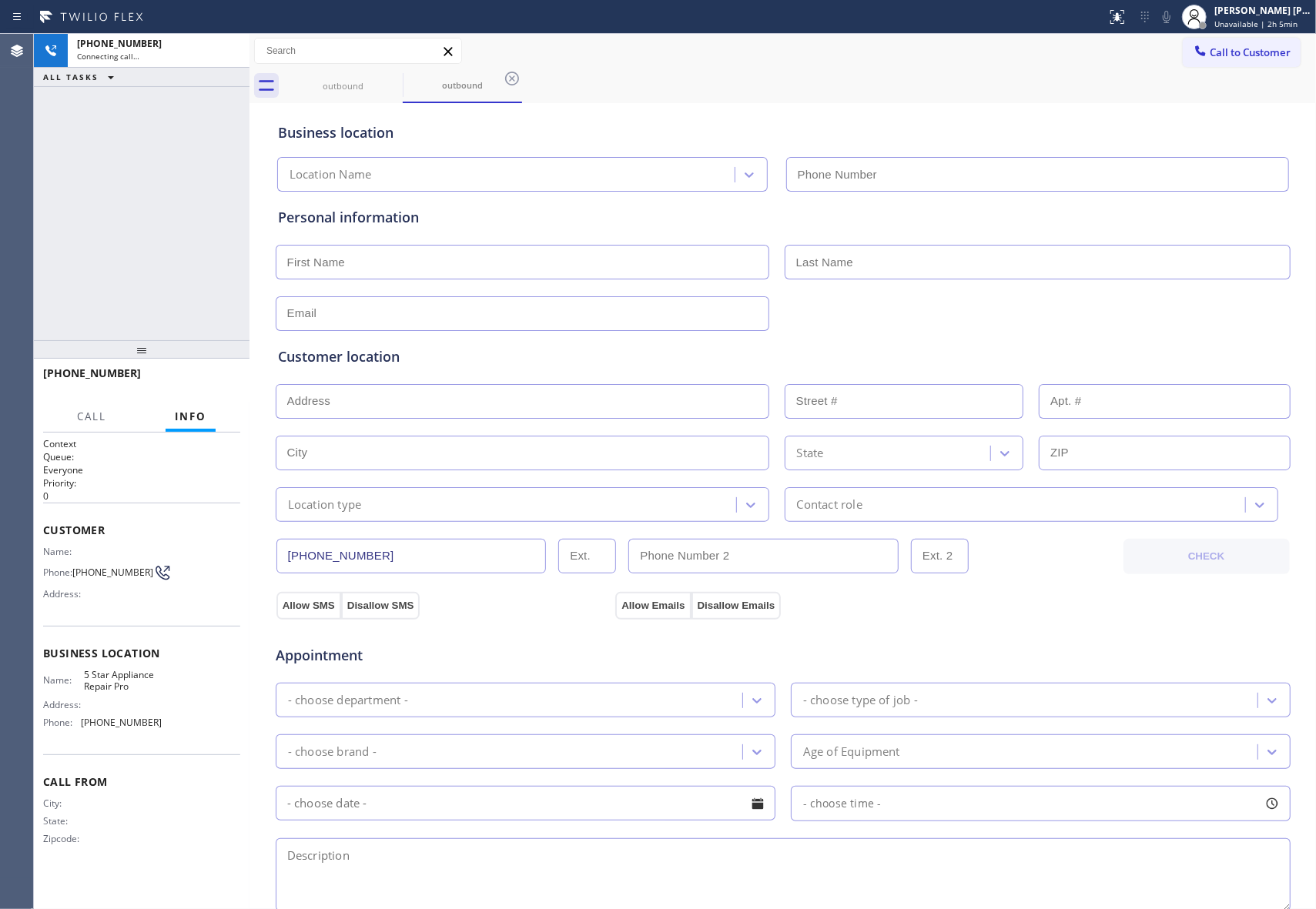
type input "[PHONE_NUMBER]"
click at [232, 54] on icon at bounding box center [229, 51] width 19 height 19
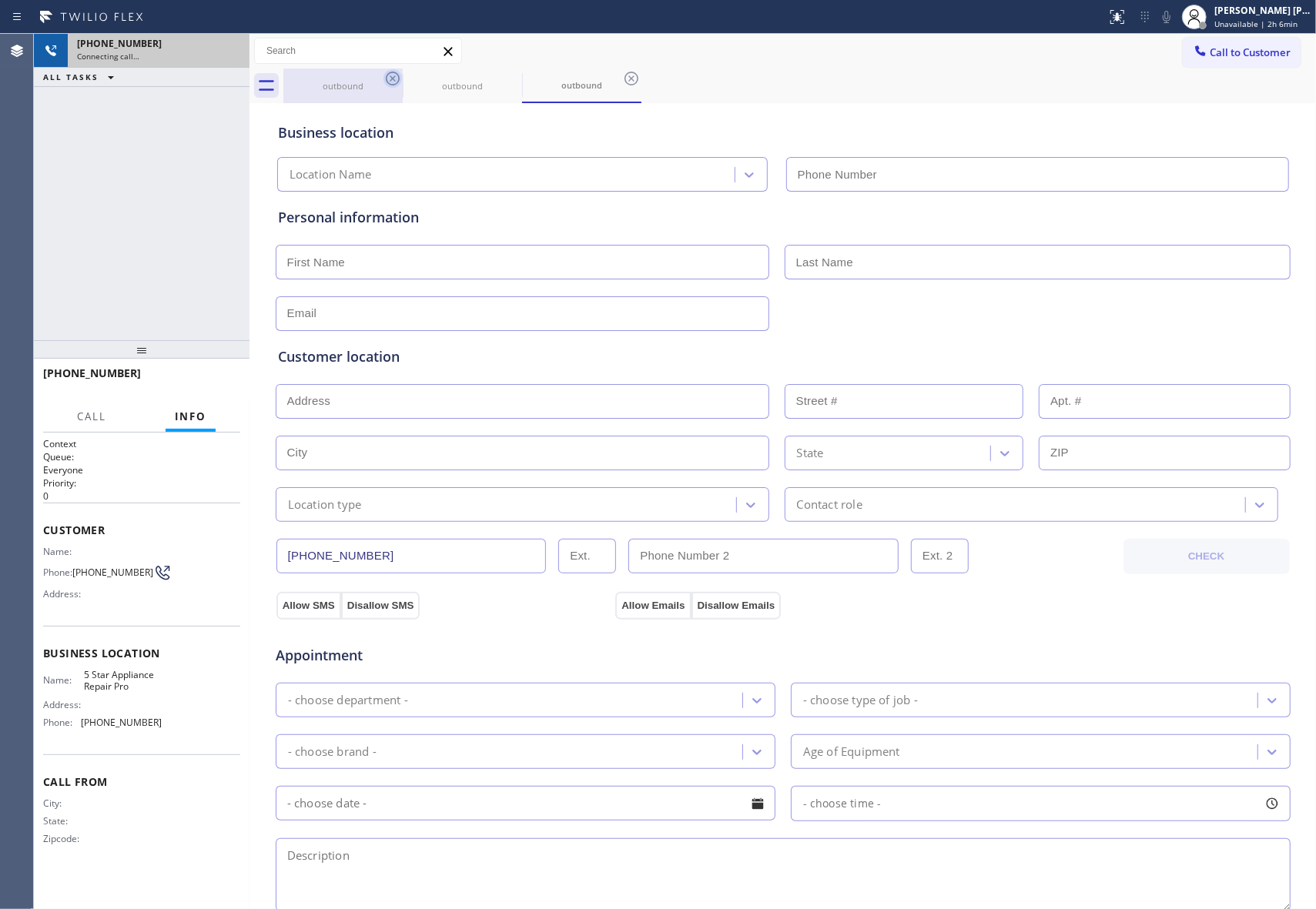
click at [384, 81] on icon at bounding box center [393, 78] width 19 height 19
click at [0, 0] on icon at bounding box center [0, 0] width 0 height 0
click at [622, 81] on icon at bounding box center [632, 78] width 19 height 19
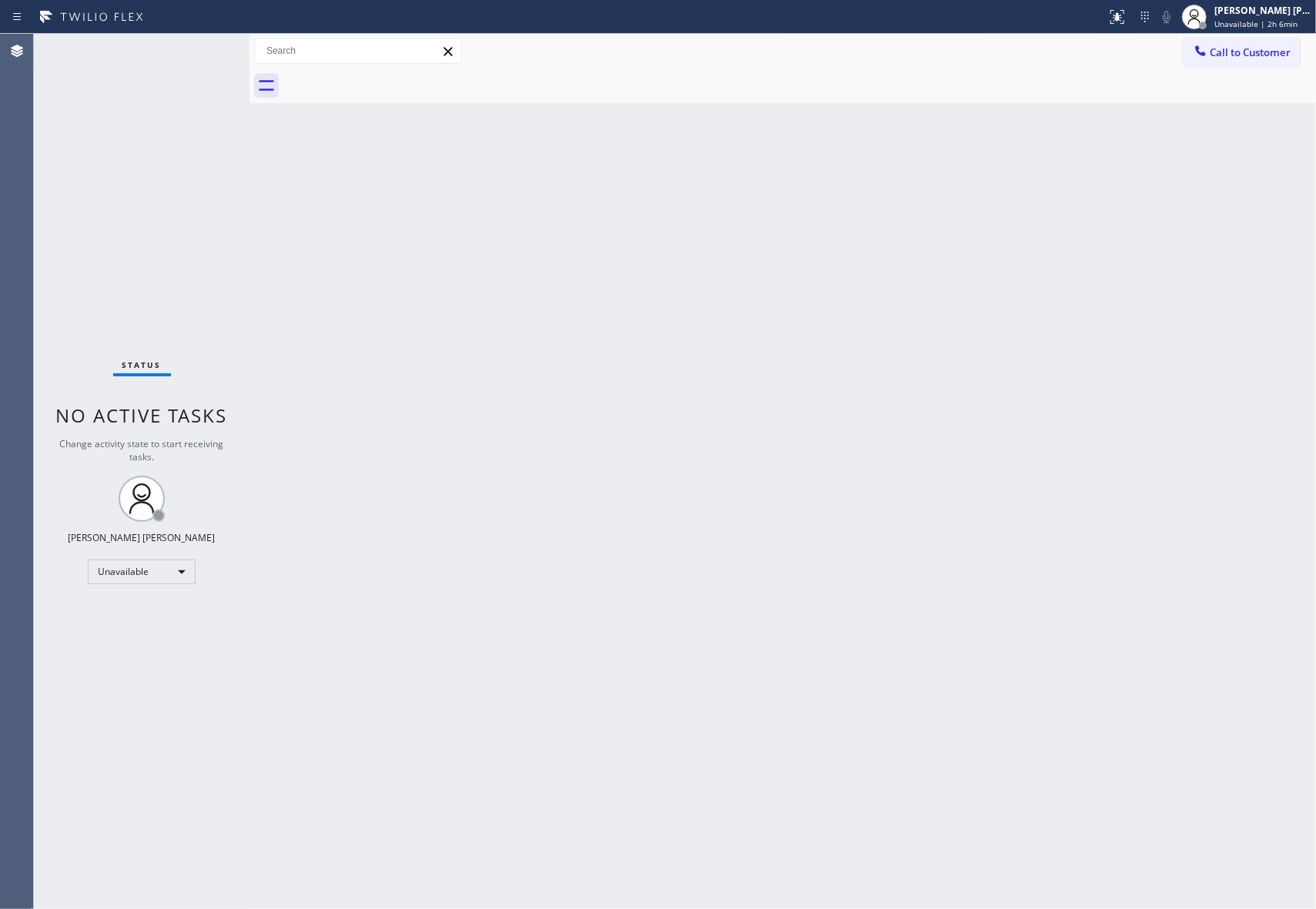
click at [384, 81] on div at bounding box center [800, 85] width 1032 height 35
click at [1245, 48] on span "Call to Customer" at bounding box center [1250, 53] width 81 height 14
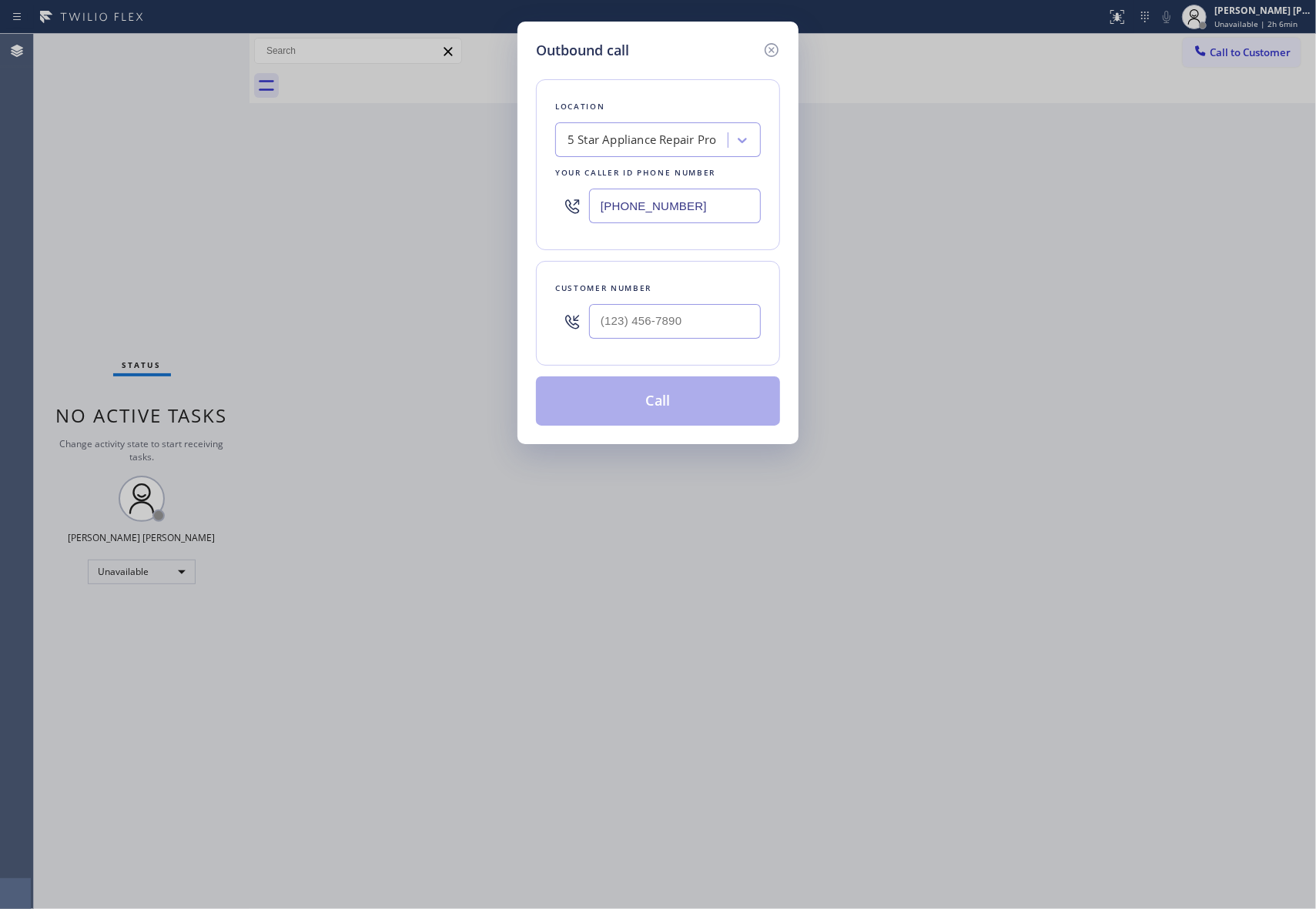
click at [708, 343] on div at bounding box center [675, 321] width 172 height 50
click at [707, 327] on input "(___) ___-____" at bounding box center [675, 321] width 172 height 35
paste input "818) 322-5548"
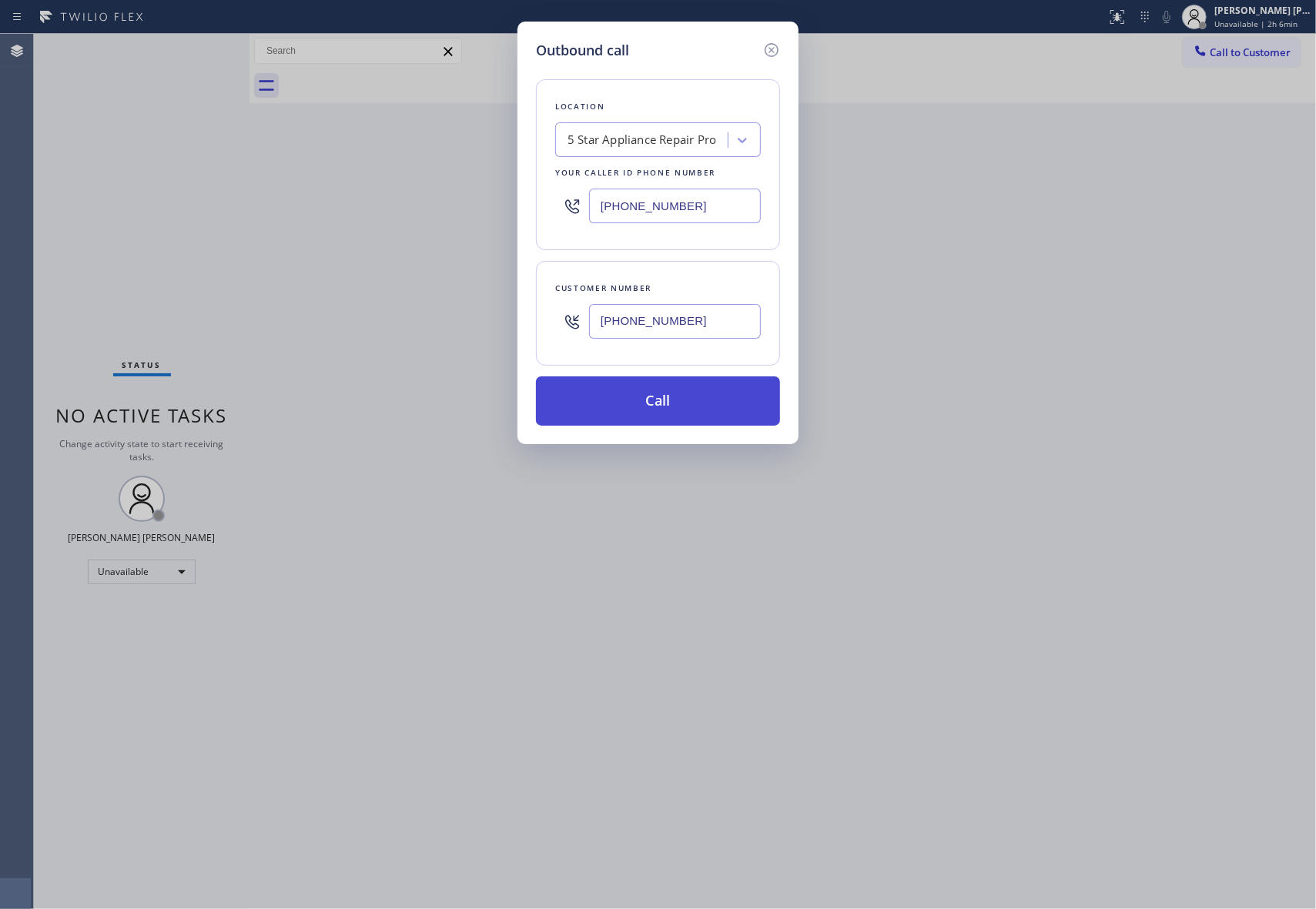
type input "[PHONE_NUMBER]"
click at [673, 402] on button "Call" at bounding box center [657, 401] width 244 height 50
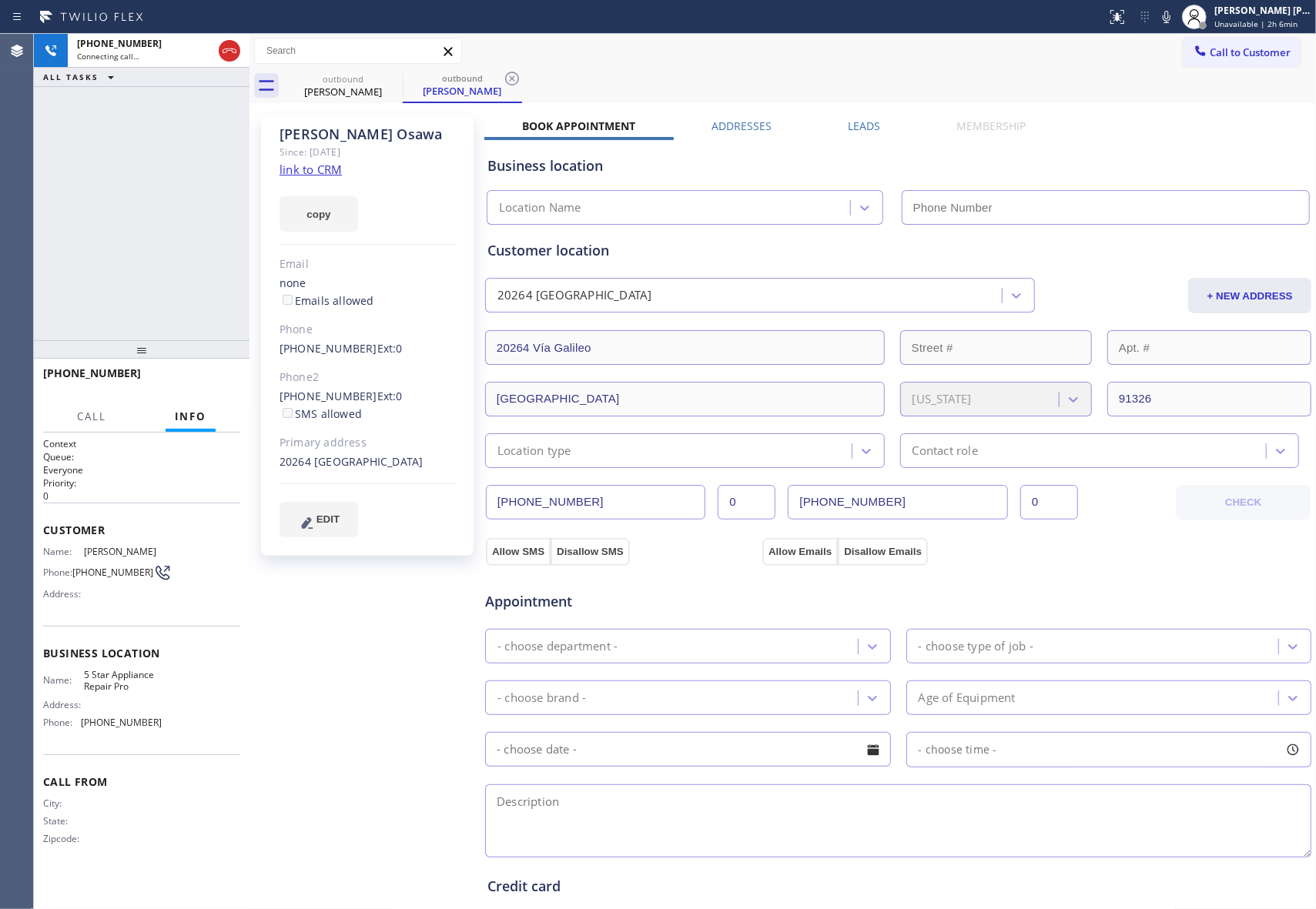
type input "[PHONE_NUMBER]"
click at [225, 379] on span "HANG UP" at bounding box center [204, 380] width 47 height 11
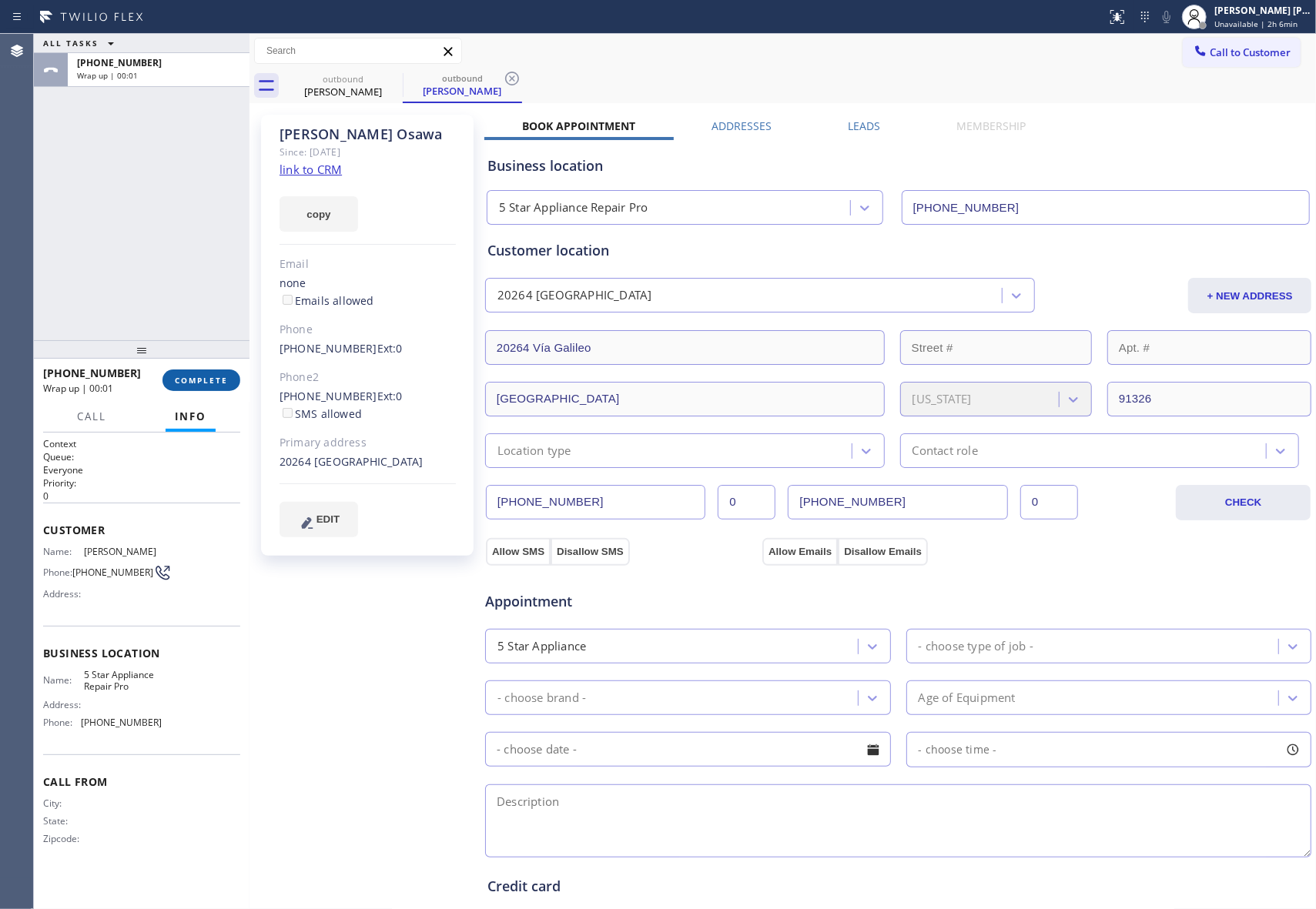
click at [212, 380] on span "COMPLETE" at bounding box center [202, 380] width 53 height 11
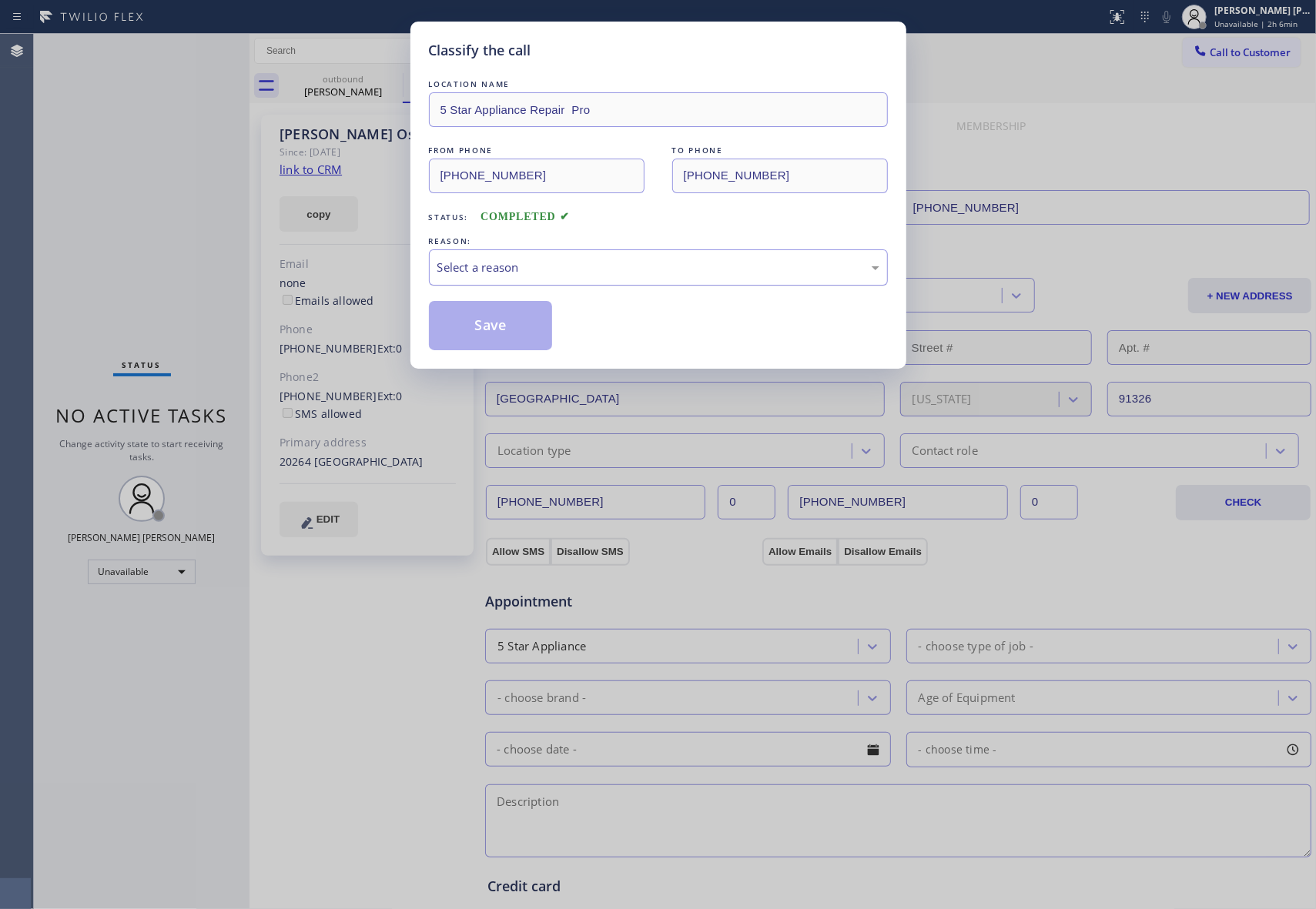
click at [539, 259] on div "Select a reason" at bounding box center [658, 267] width 442 height 18
click at [468, 328] on button "Save" at bounding box center [491, 325] width 124 height 50
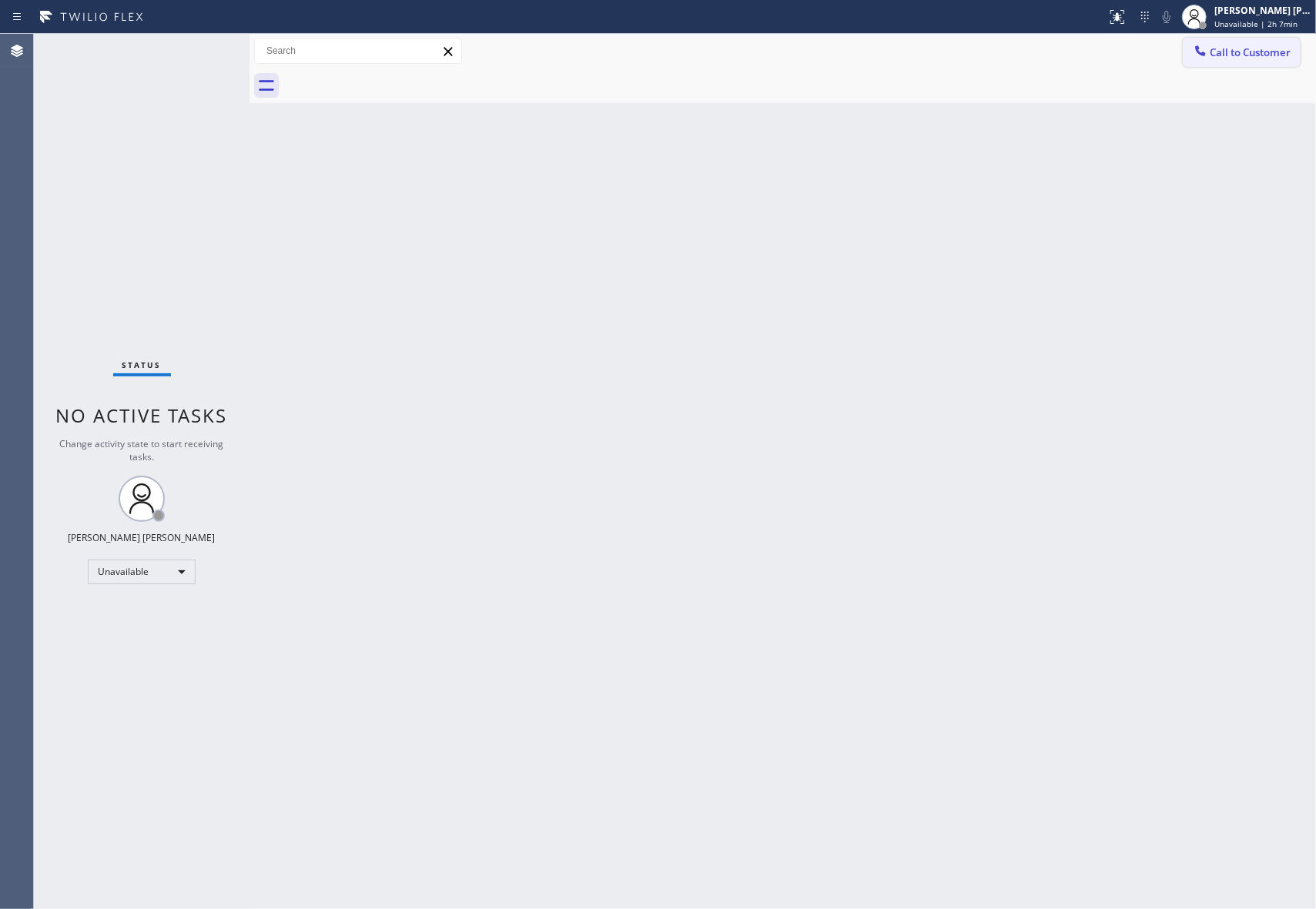
click at [1264, 57] on span "Call to Customer" at bounding box center [1250, 53] width 81 height 14
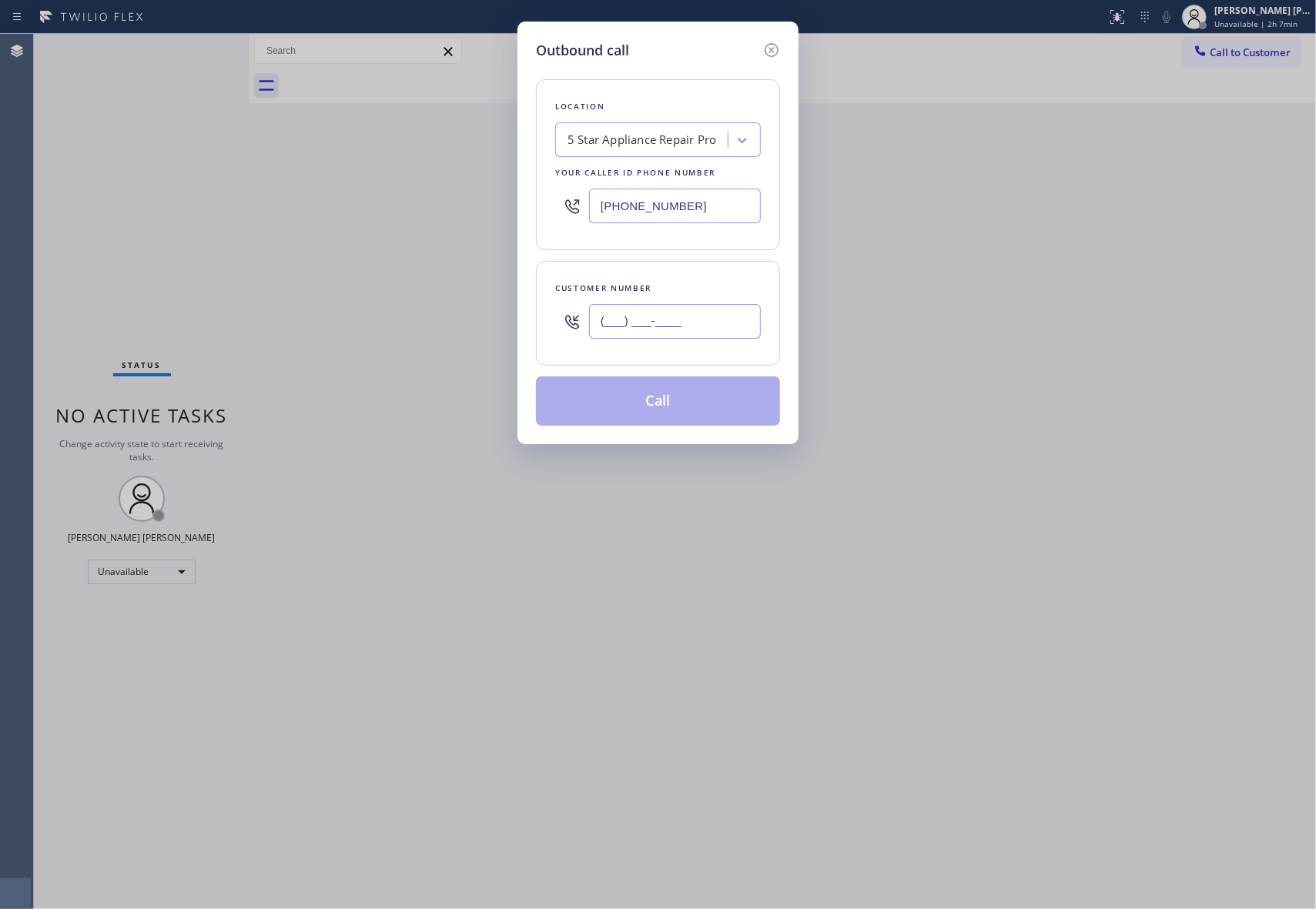
click at [688, 325] on input "(___) ___-____" at bounding box center [675, 321] width 172 height 35
paste input "970) 558-3488"
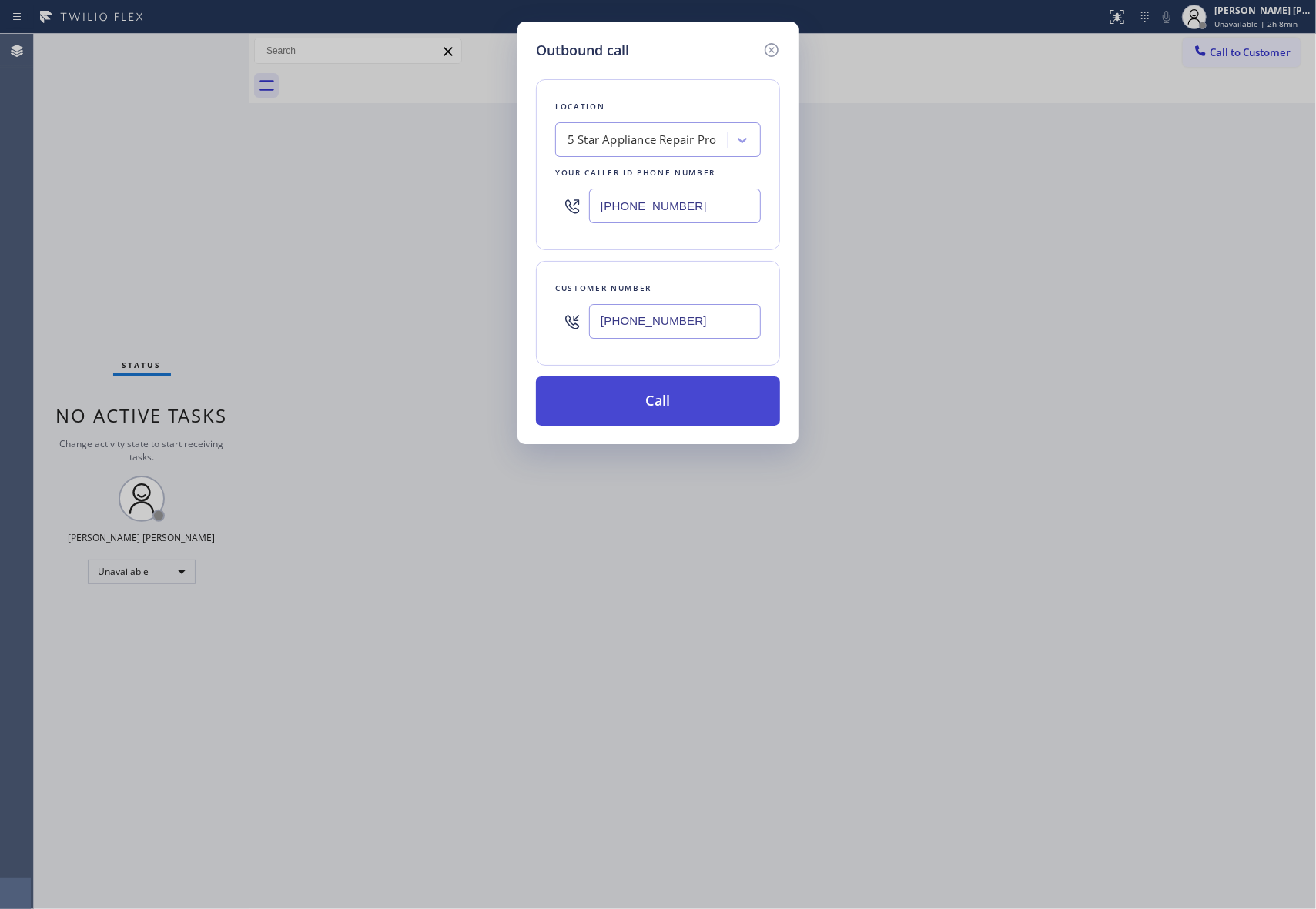
type input "[PHONE_NUMBER]"
click at [682, 384] on button "Call" at bounding box center [657, 401] width 244 height 50
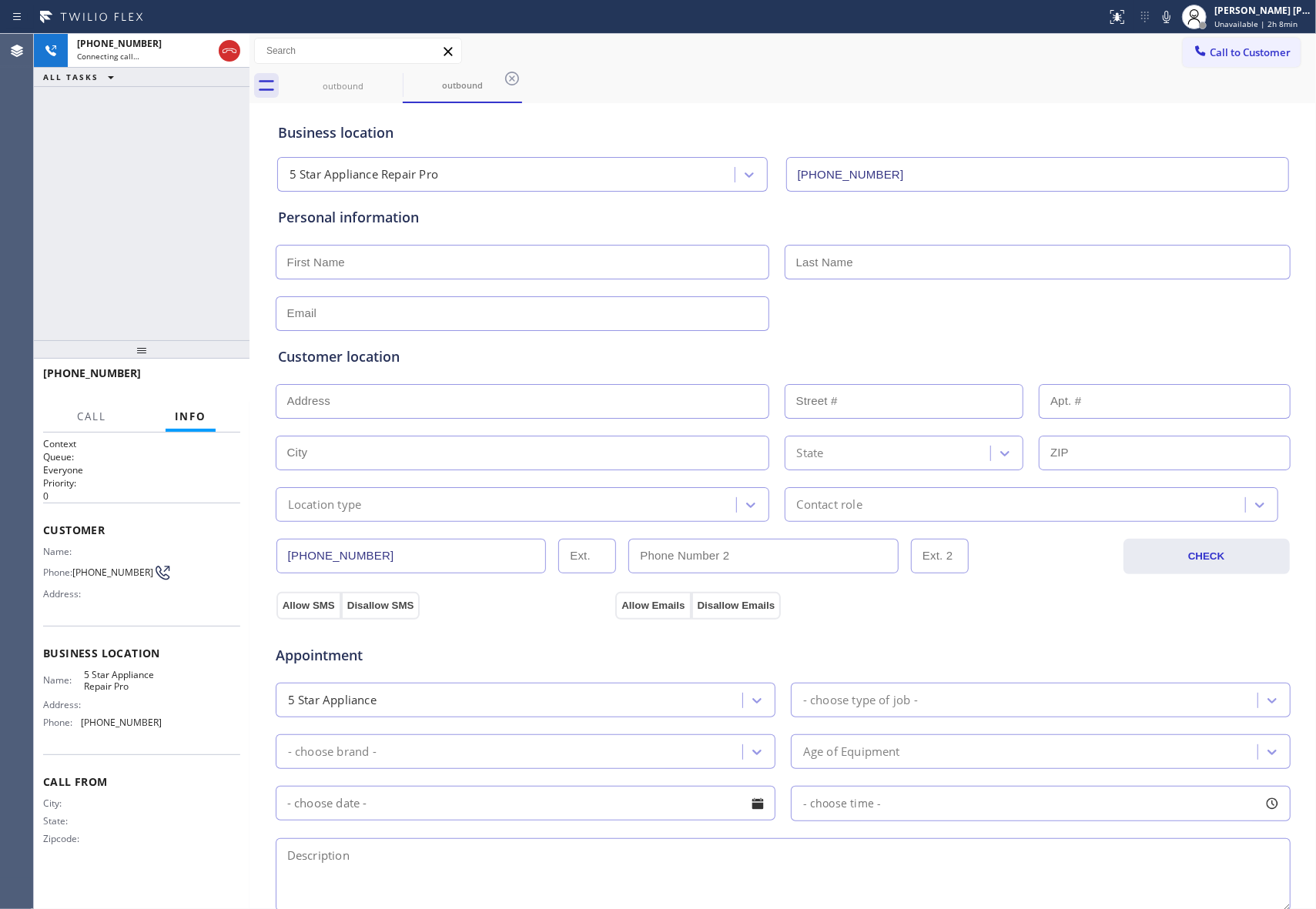
type input "[PHONE_NUMBER]"
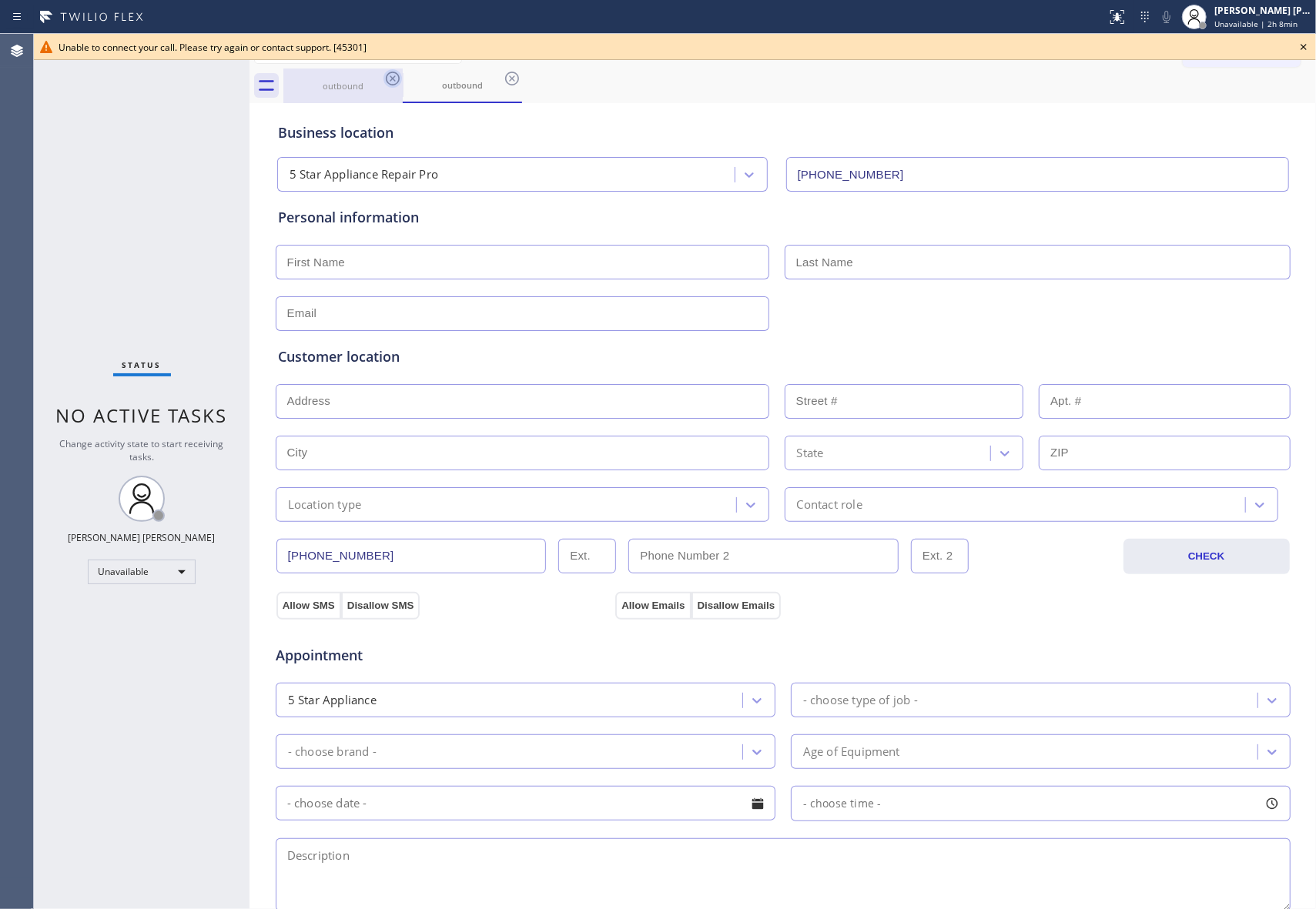
click at [391, 77] on icon at bounding box center [393, 78] width 19 height 19
click at [403, 77] on div "outbound" at bounding box center [463, 85] width 119 height 35
click at [391, 77] on icon at bounding box center [393, 78] width 19 height 19
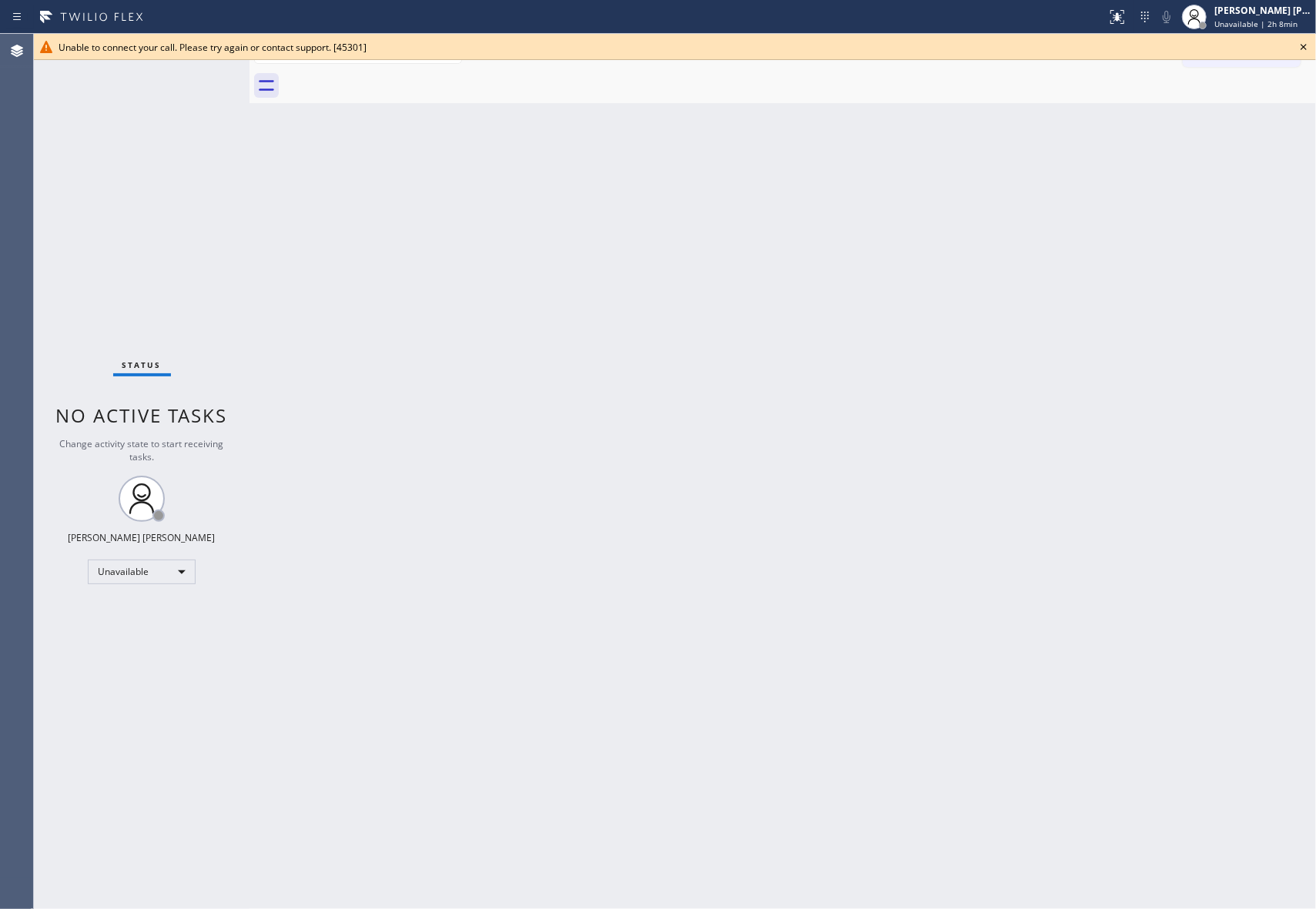
click at [1309, 45] on icon at bounding box center [1304, 47] width 19 height 19
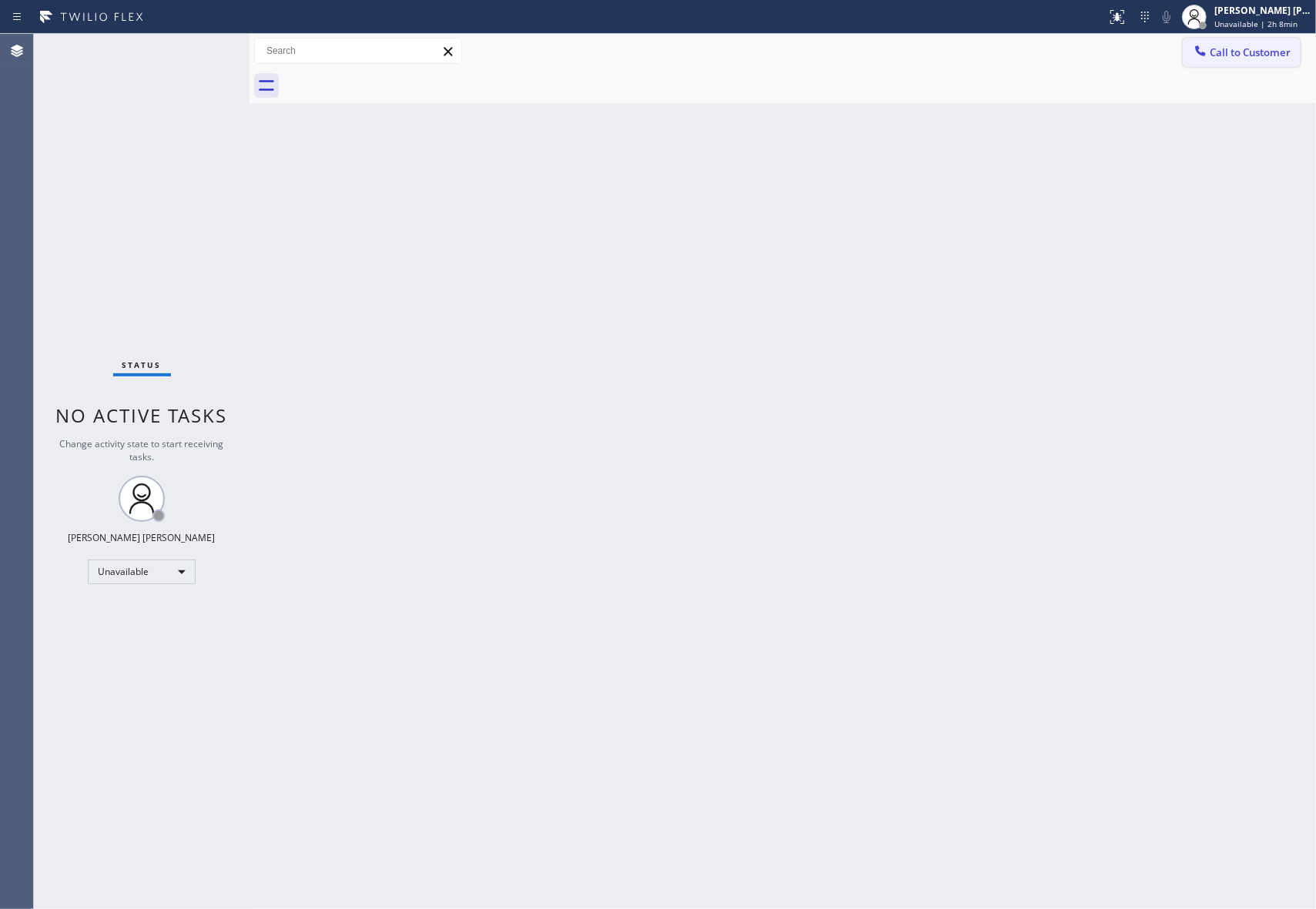
click at [1255, 59] on span "Call to Customer" at bounding box center [1250, 53] width 81 height 14
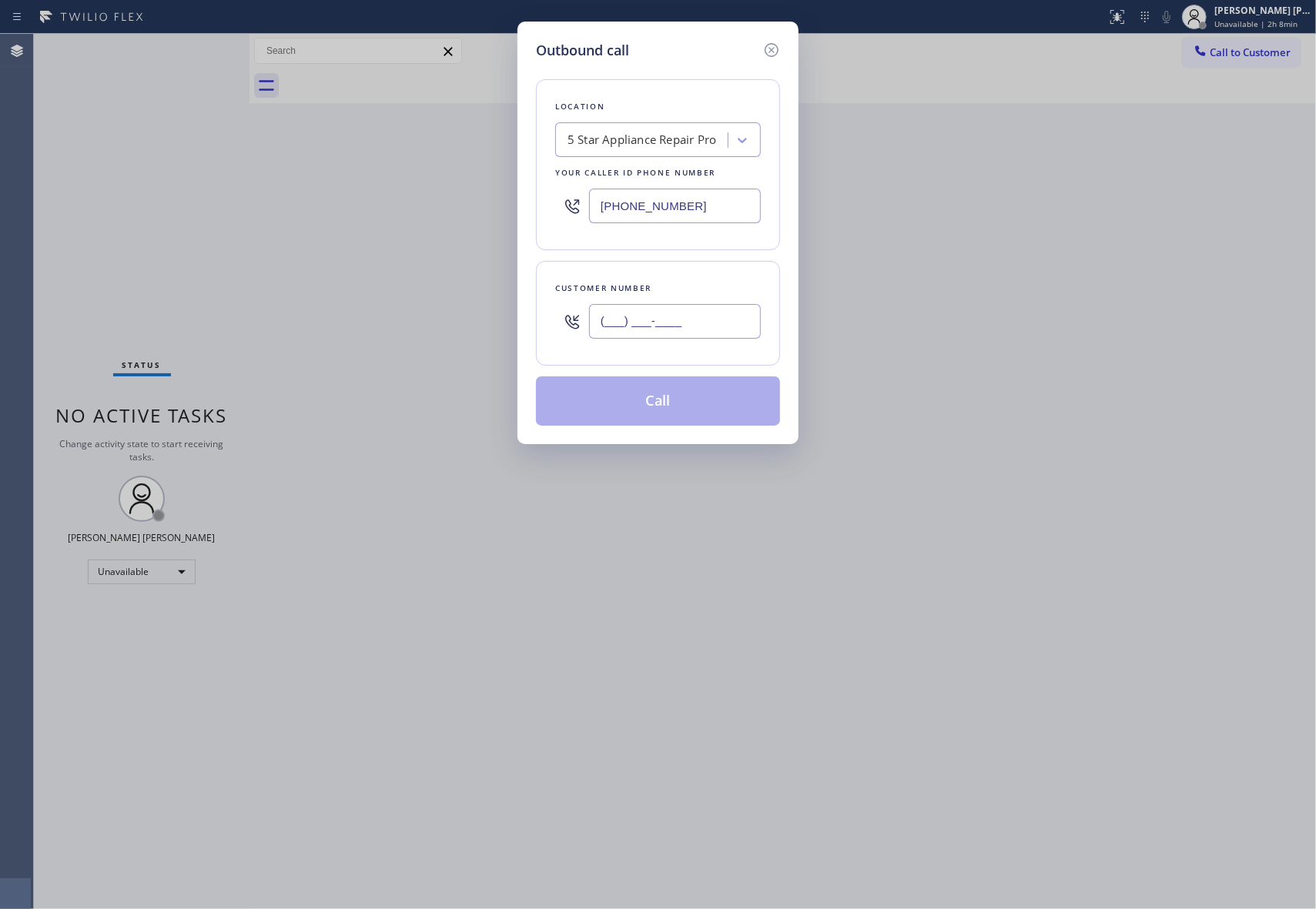
click at [715, 326] on input "(___) ___-____" at bounding box center [675, 321] width 172 height 35
paste input "562) 362-3923"
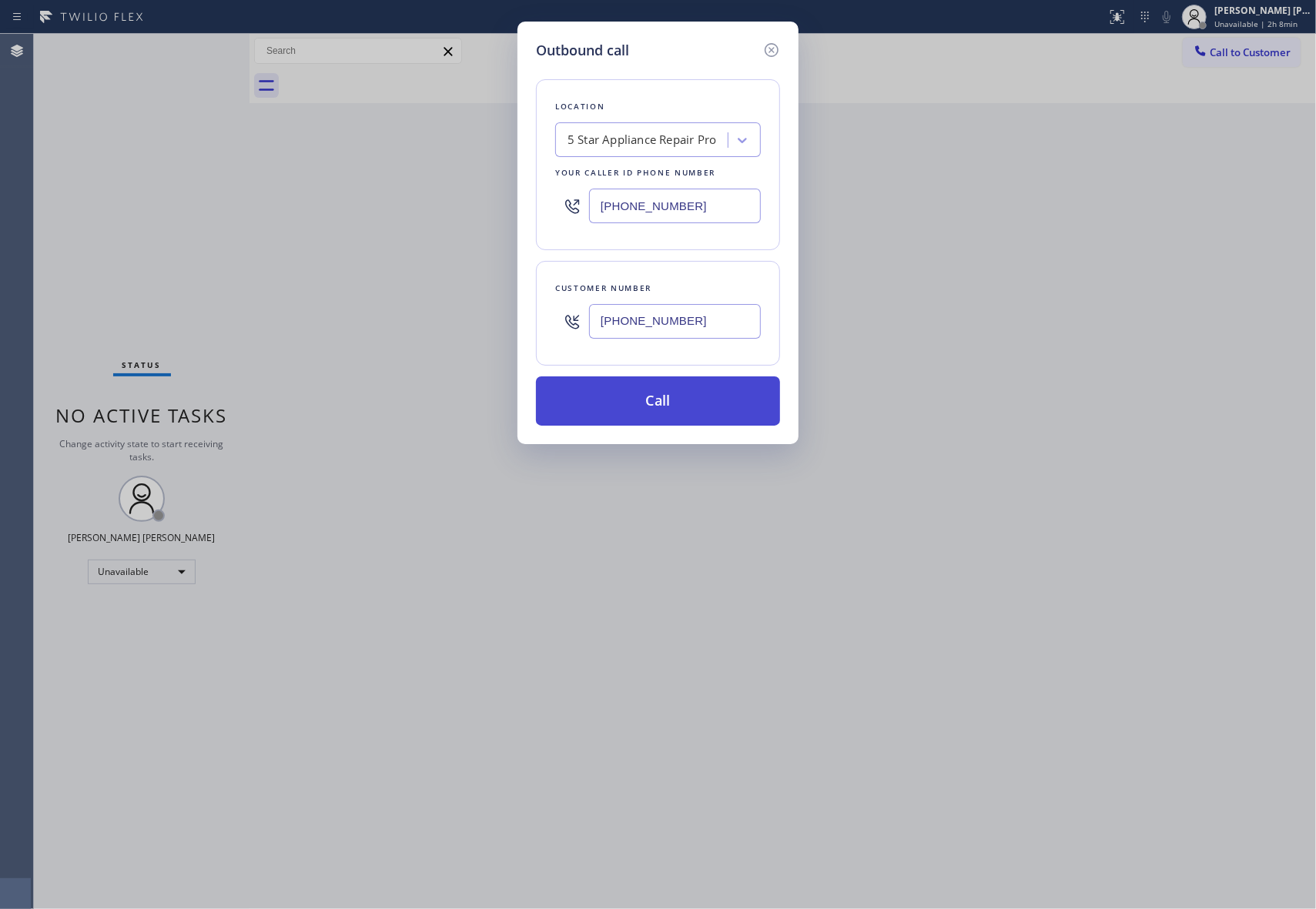
type input "[PHONE_NUMBER]"
click at [694, 408] on button "Call" at bounding box center [657, 401] width 244 height 50
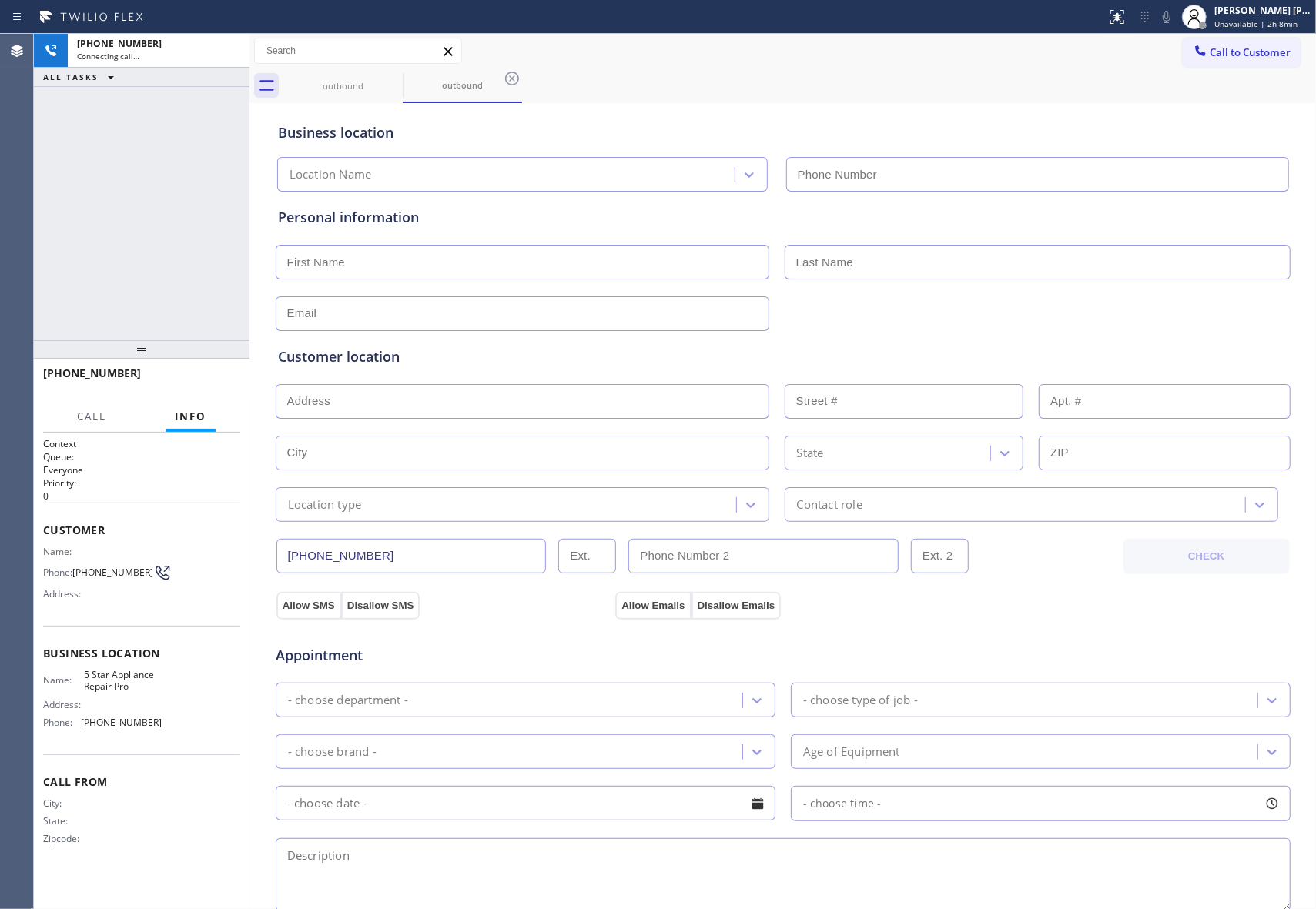
type input "[PHONE_NUMBER]"
click at [215, 383] on span "HANG UP" at bounding box center [204, 380] width 47 height 11
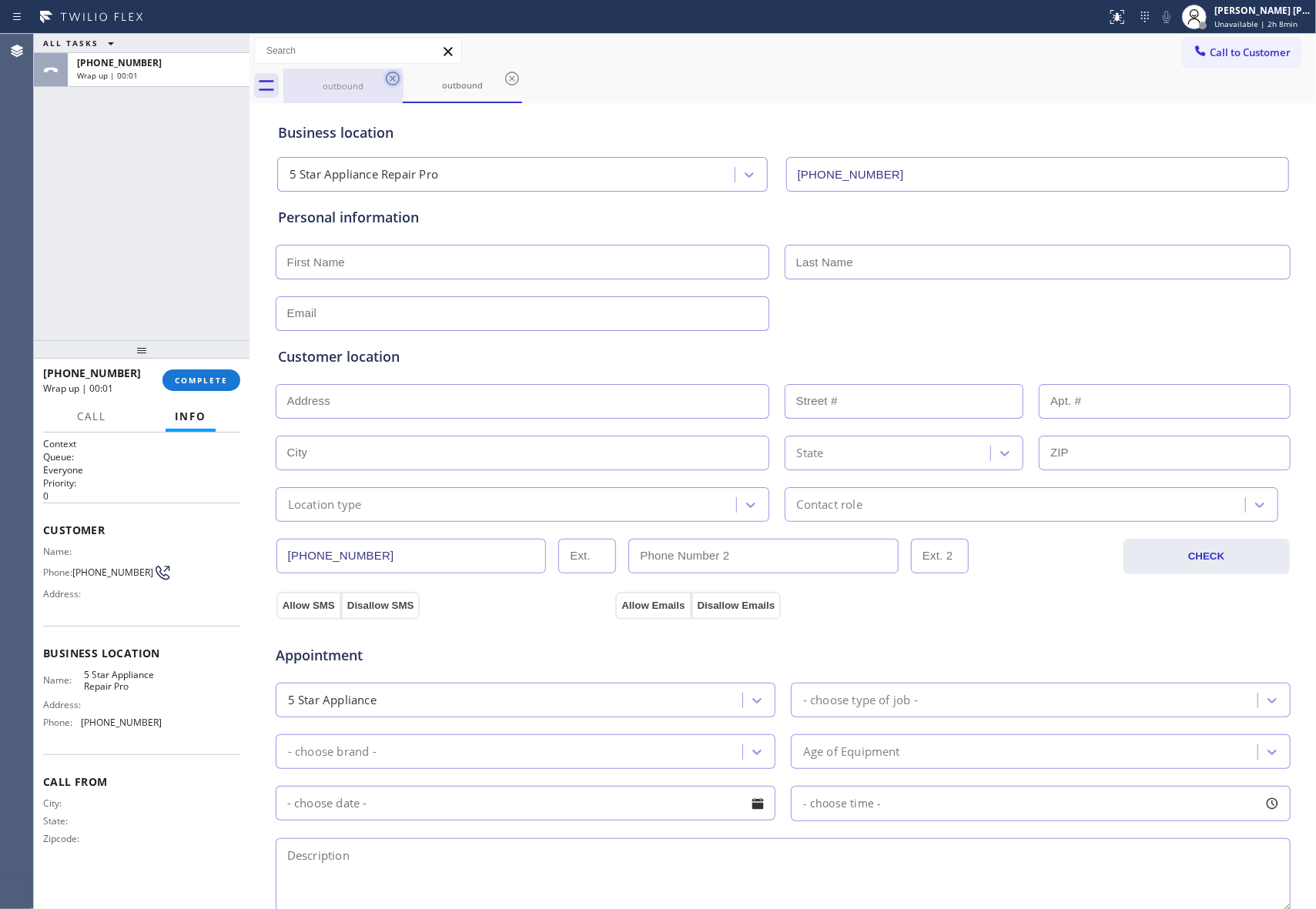
click at [392, 81] on icon at bounding box center [393, 78] width 19 height 19
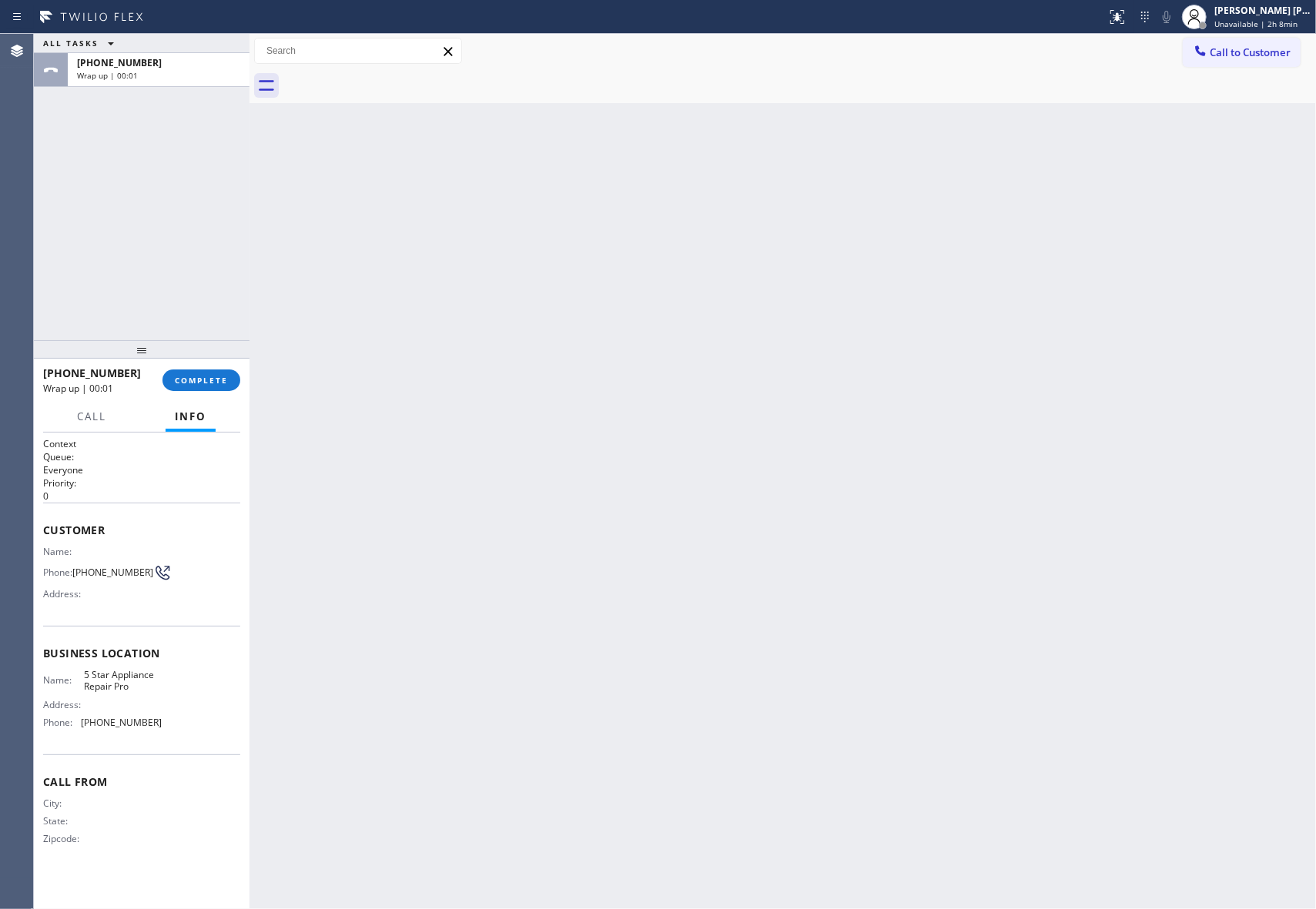
click at [392, 81] on div at bounding box center [800, 85] width 1032 height 35
click at [206, 380] on span "COMPLETE" at bounding box center [202, 380] width 53 height 11
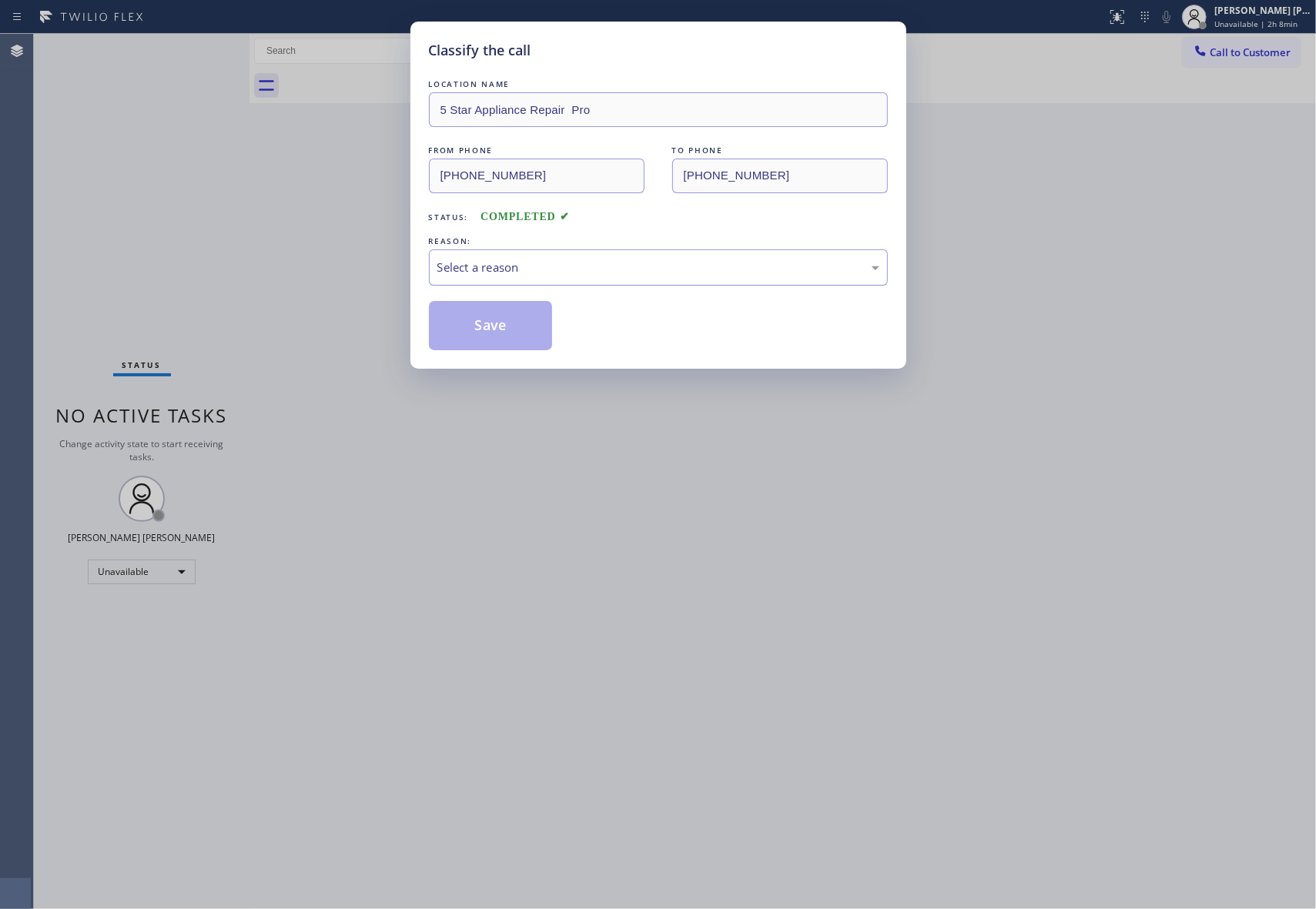
click at [530, 266] on div "Select a reason" at bounding box center [658, 267] width 442 height 18
click at [487, 323] on button "Save" at bounding box center [491, 325] width 124 height 50
click at [1278, 56] on span "Call to Customer" at bounding box center [1250, 53] width 81 height 14
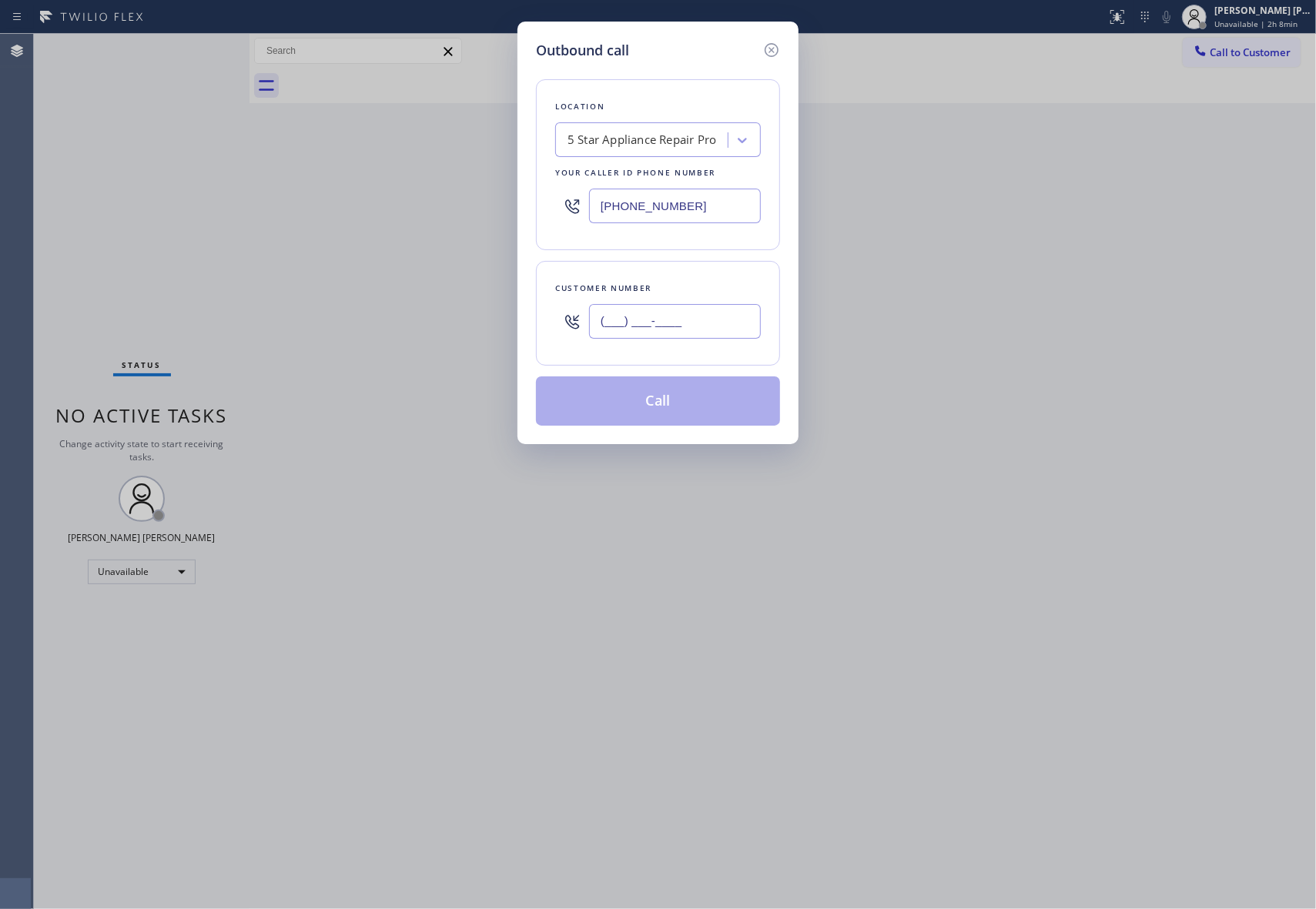
click at [682, 339] on input "(___) ___-____" at bounding box center [675, 321] width 172 height 35
paste input "562) 522-4261"
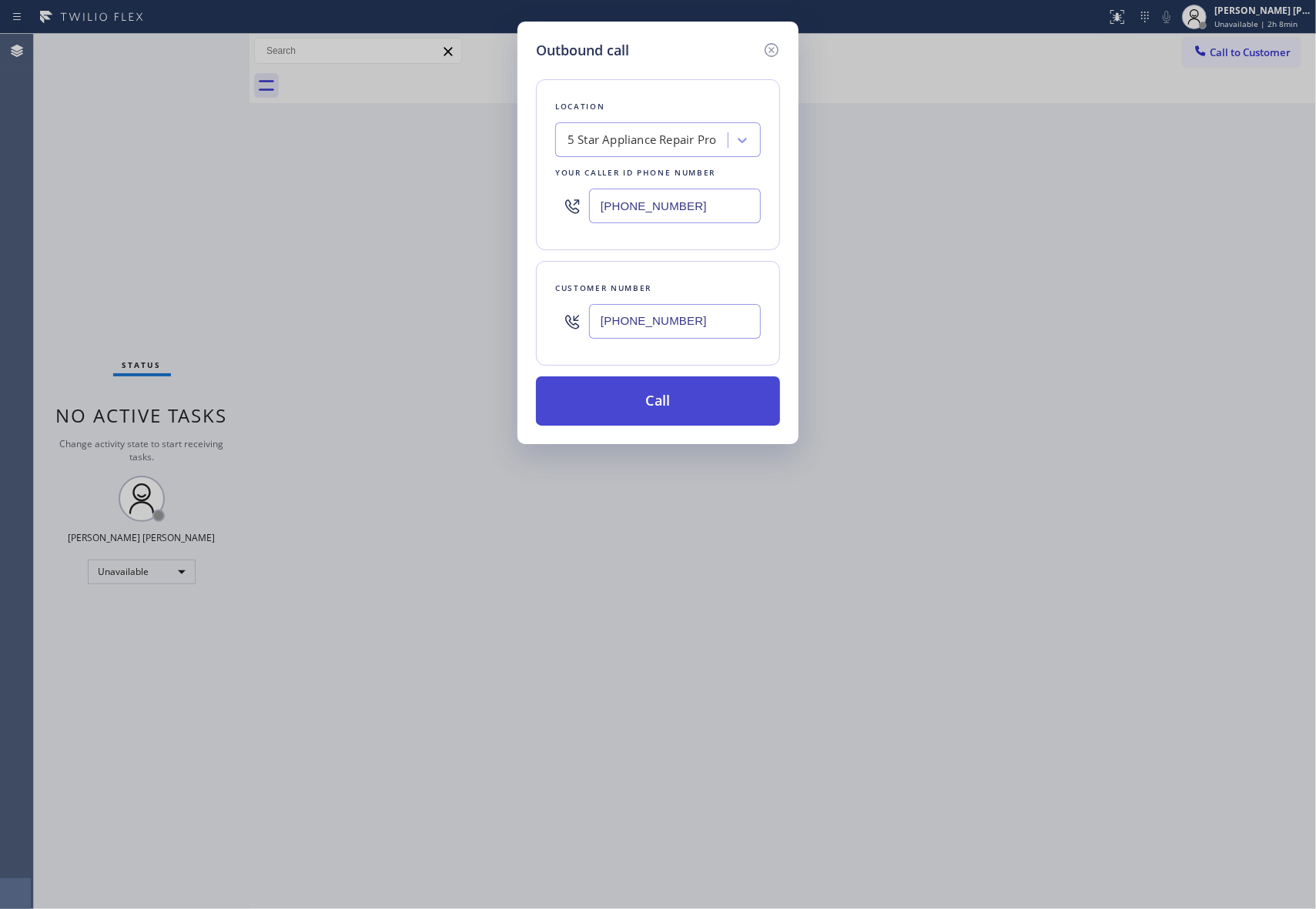
type input "[PHONE_NUMBER]"
click at [684, 412] on button "Call" at bounding box center [657, 401] width 244 height 50
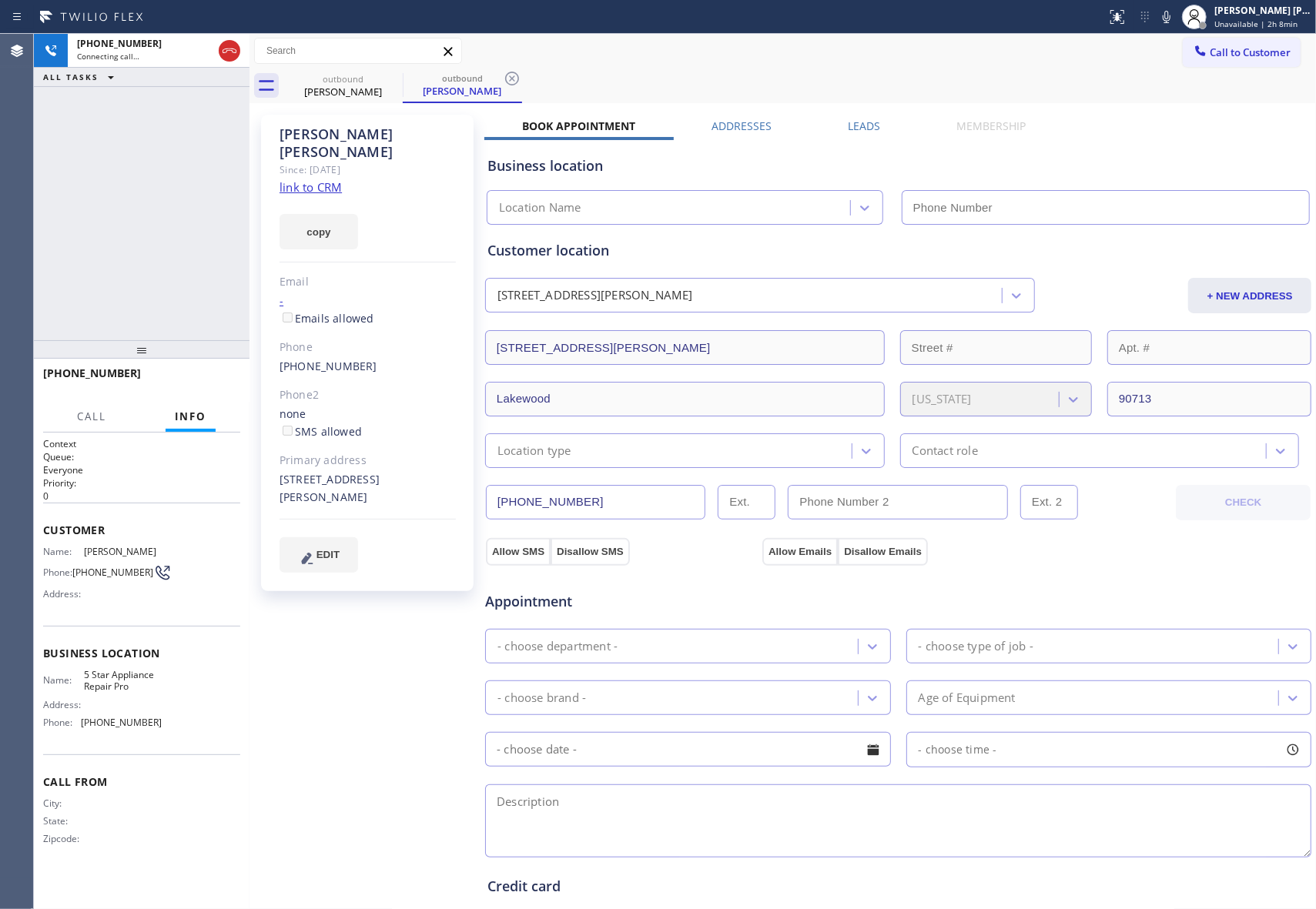
type input "[PHONE_NUMBER]"
click at [860, 119] on label "Leads" at bounding box center [864, 126] width 33 height 15
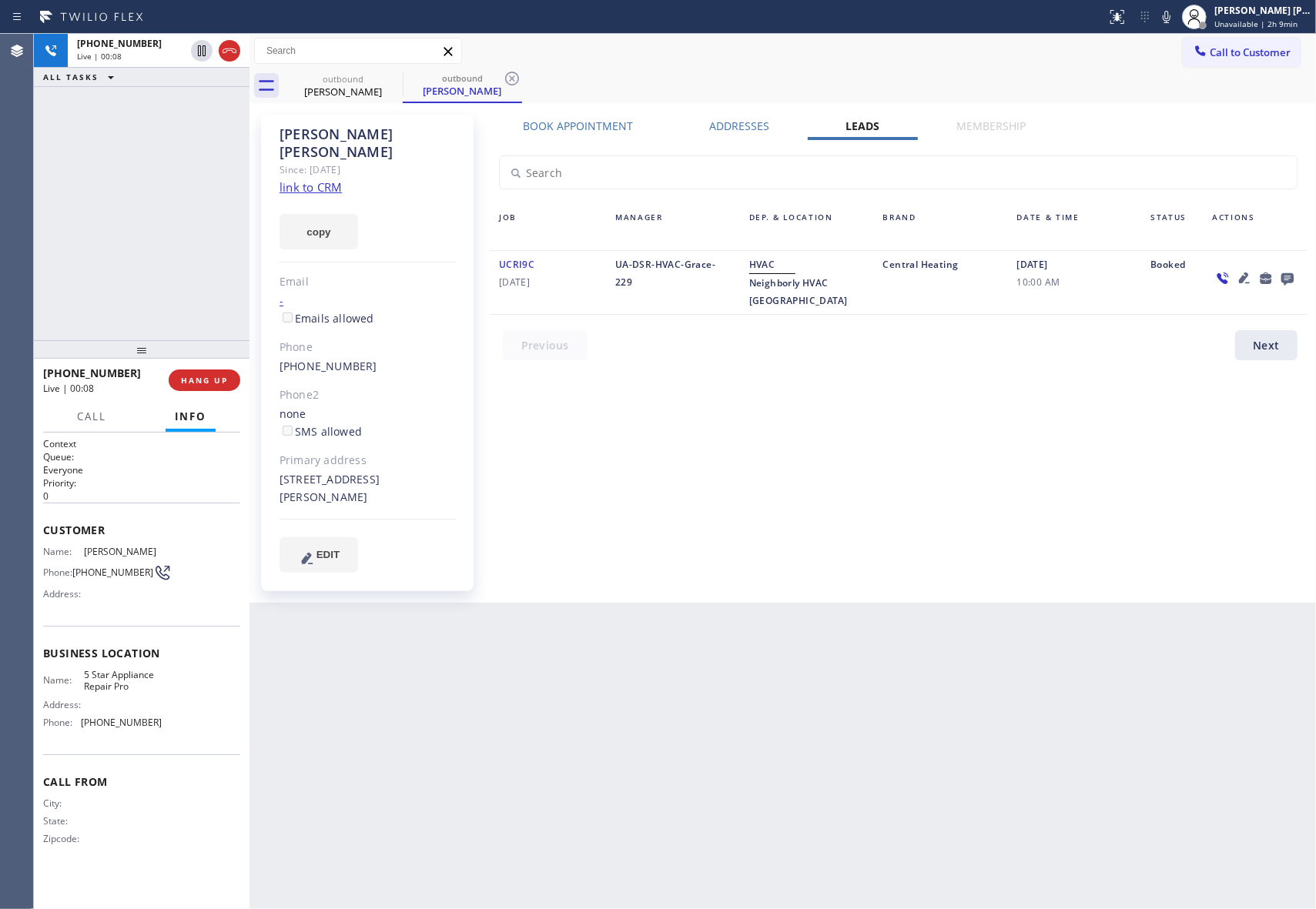
click at [325, 179] on link "link to CRM" at bounding box center [311, 187] width 62 height 15
click at [1285, 274] on icon at bounding box center [1287, 280] width 12 height 12
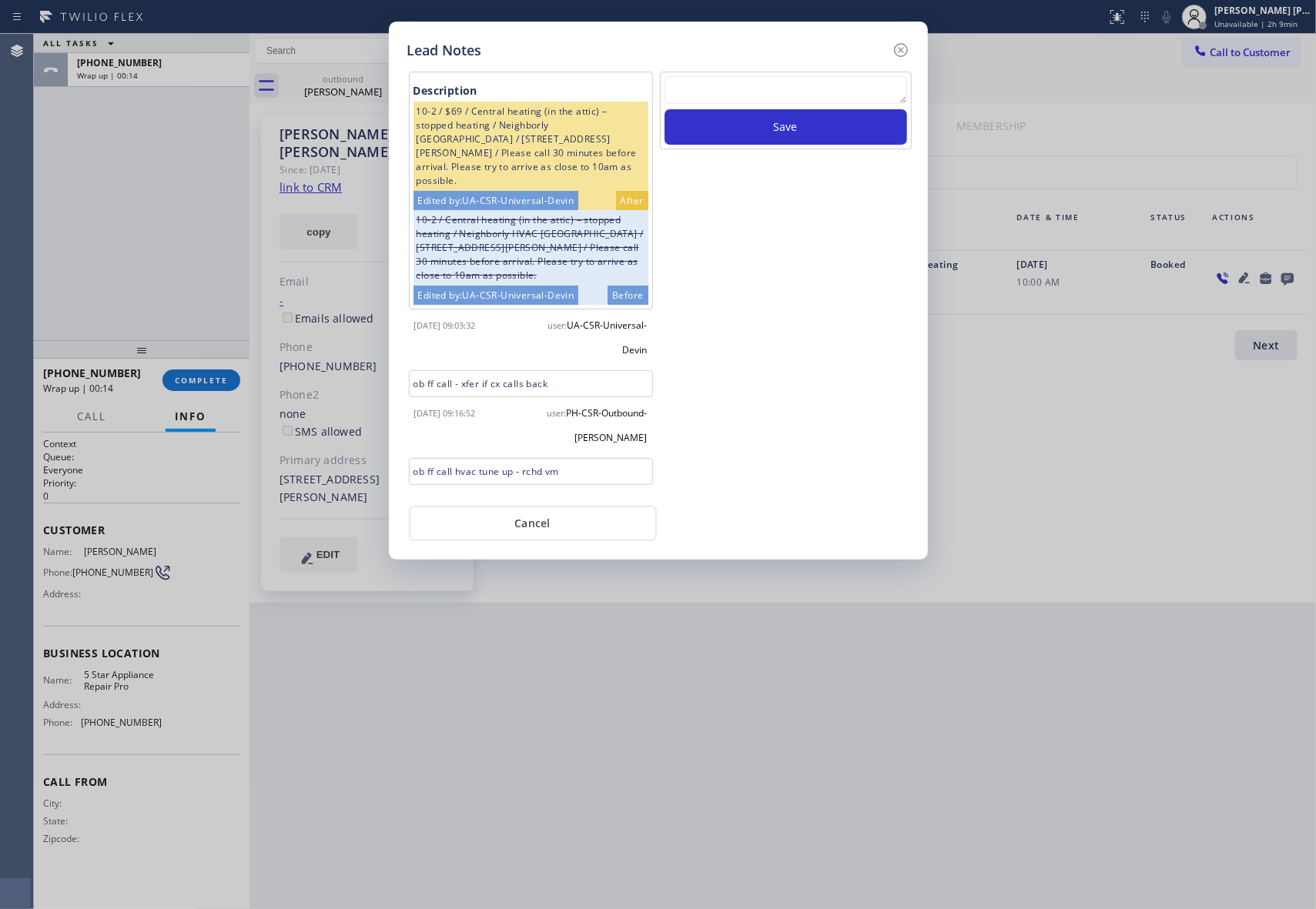
click at [750, 84] on textarea at bounding box center [785, 90] width 243 height 28
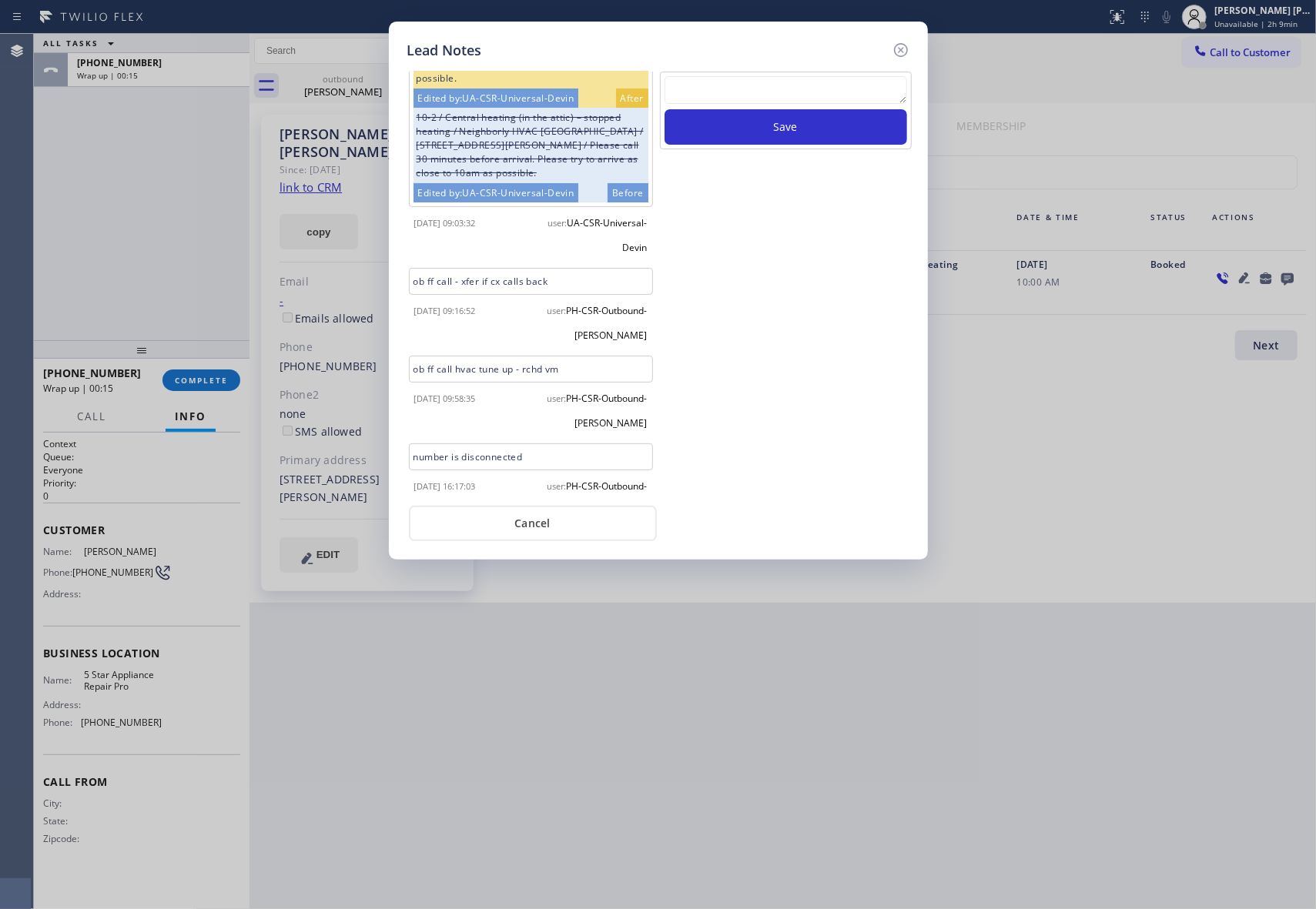
scroll to position [217, 0]
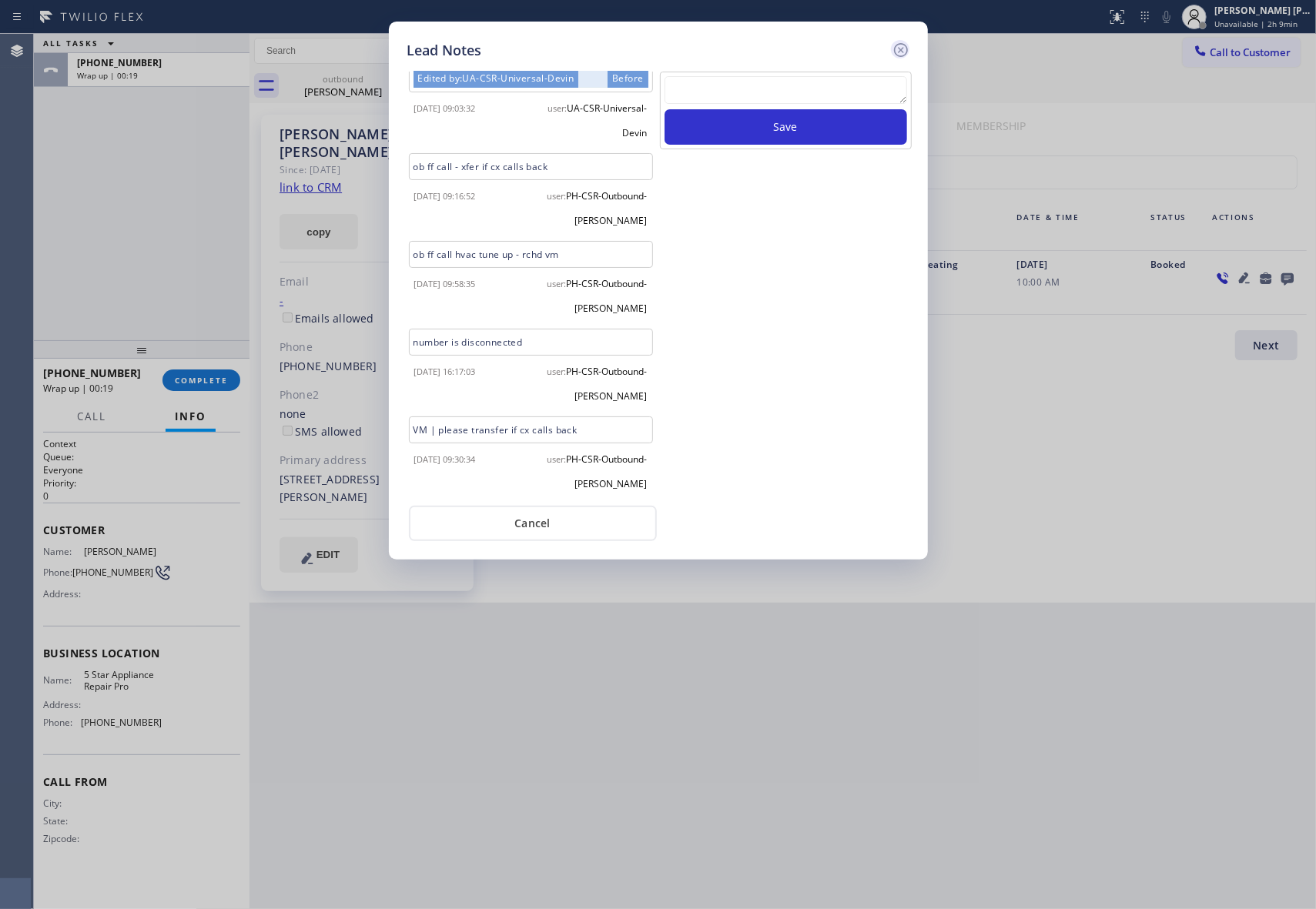
click at [904, 46] on icon at bounding box center [901, 50] width 19 height 19
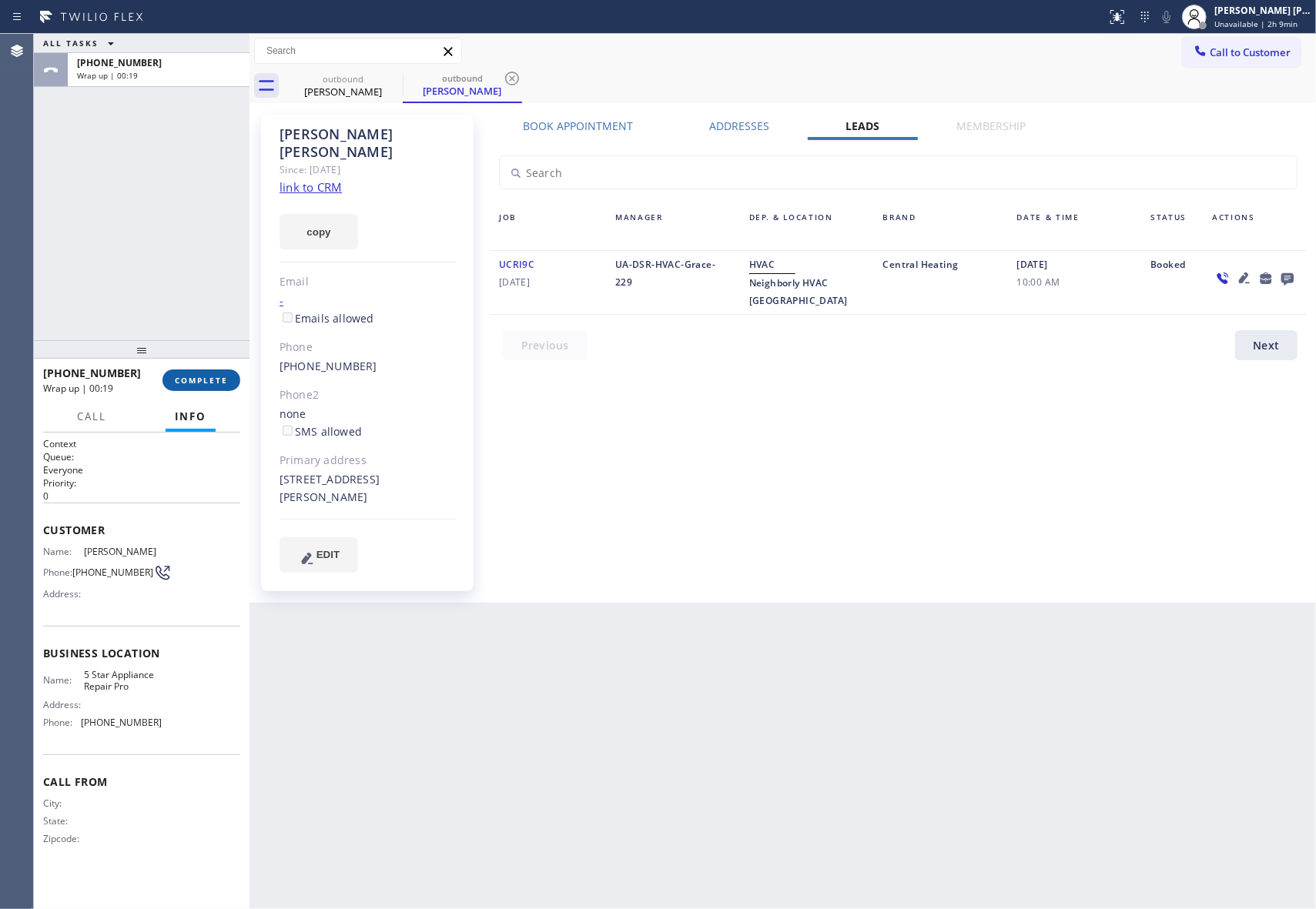
click at [212, 379] on span "COMPLETE" at bounding box center [202, 380] width 53 height 11
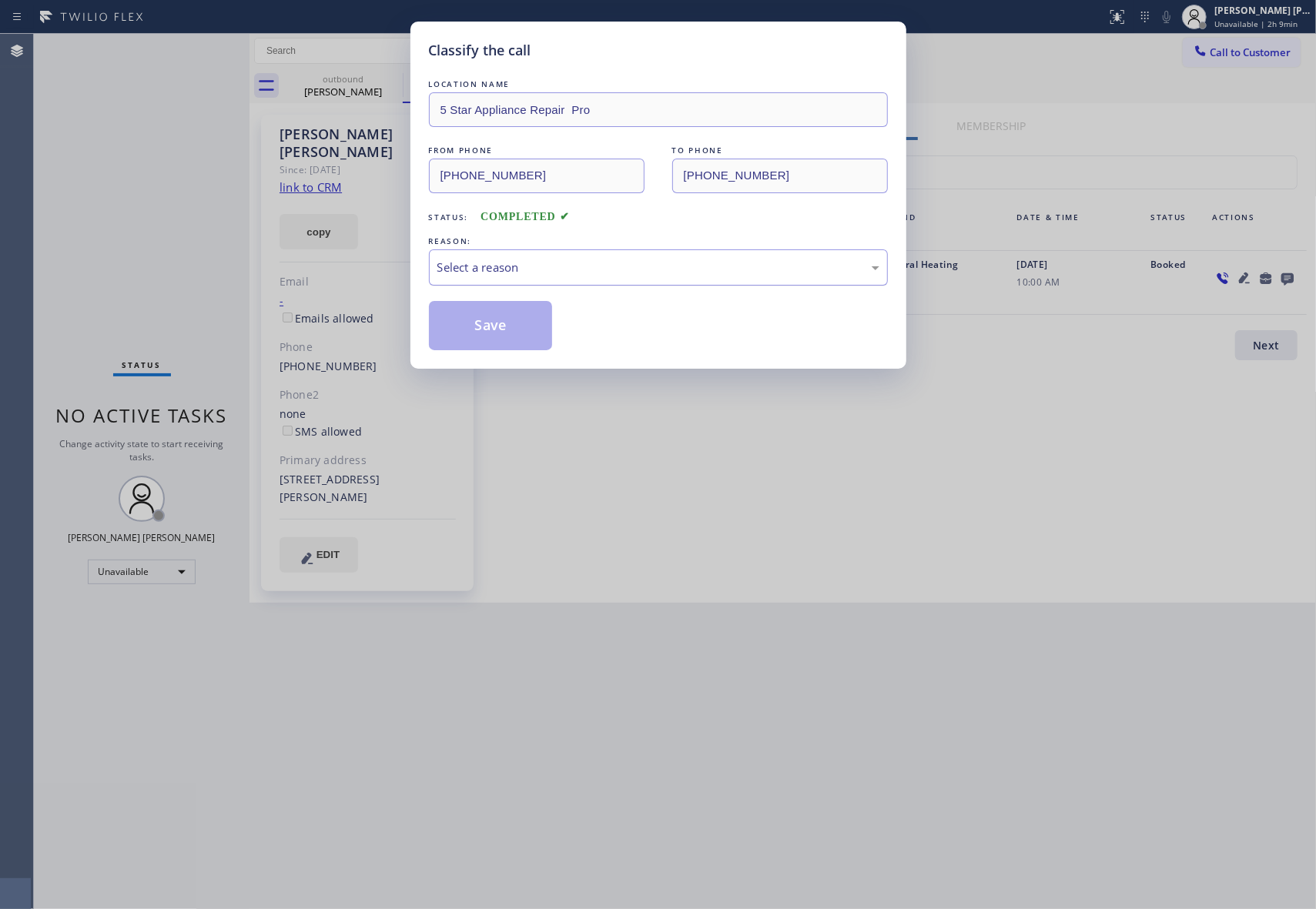
click at [613, 263] on div "Select a reason" at bounding box center [658, 267] width 442 height 18
click at [485, 329] on button "Save" at bounding box center [491, 325] width 124 height 50
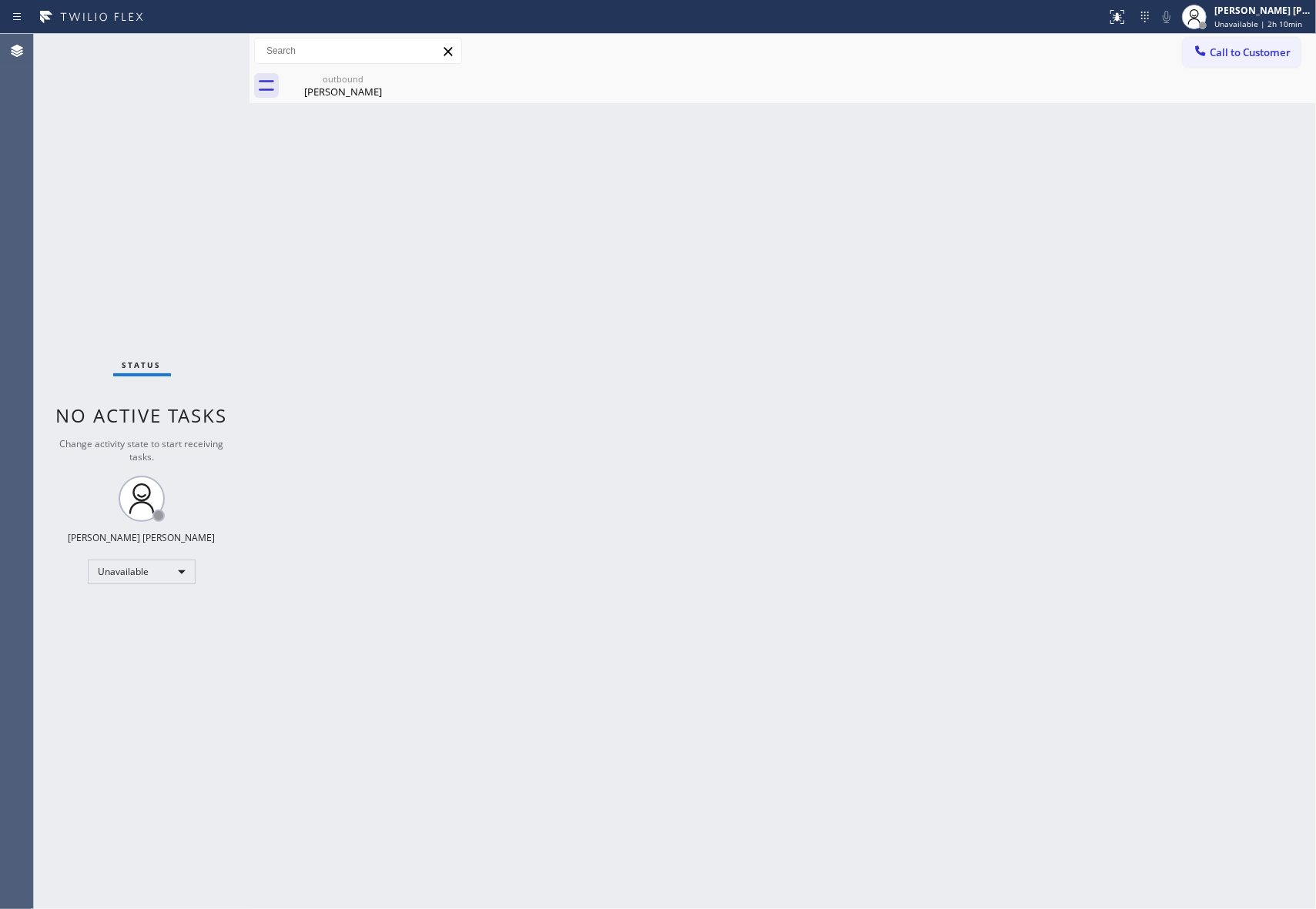
drag, startPoint x: 1208, startPoint y: 42, endPoint x: 1225, endPoint y: 43, distance: 17.0
click at [1215, 42] on button "Call to Customer" at bounding box center [1242, 53] width 118 height 29
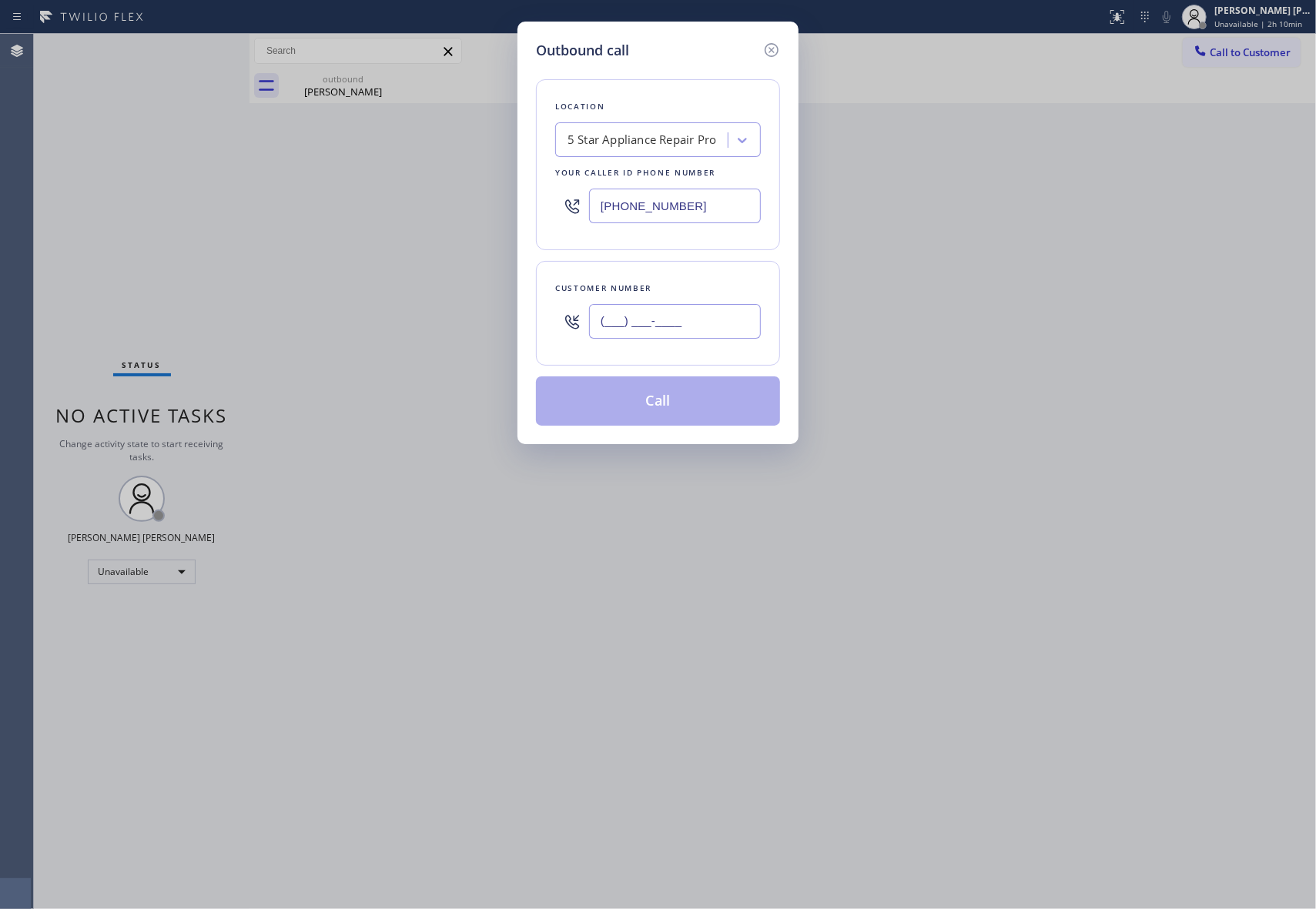
click at [705, 312] on input "(___) ___-____" at bounding box center [675, 321] width 172 height 35
paste input "661) 255-5525"
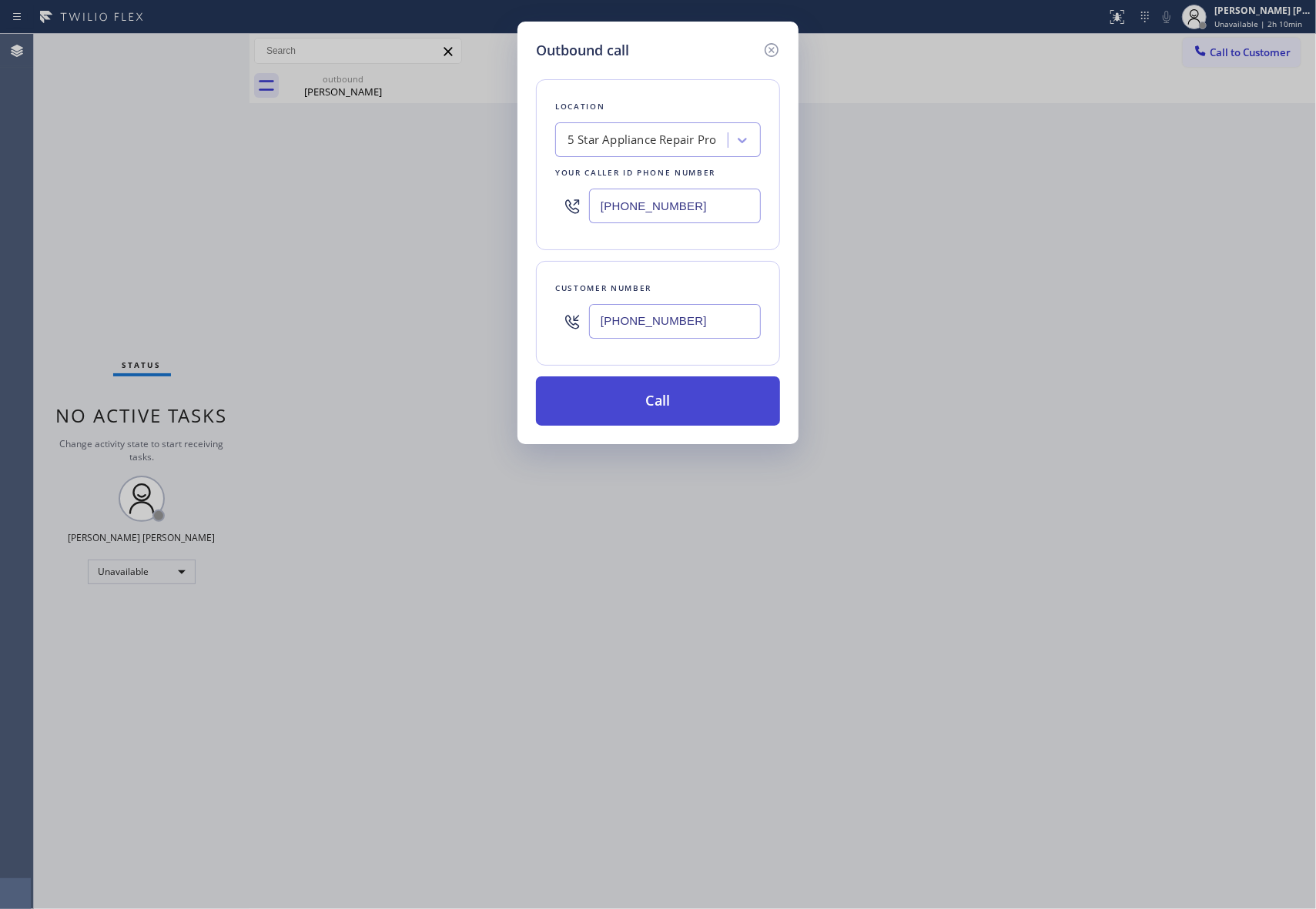
type input "[PHONE_NUMBER]"
click at [685, 402] on button "Call" at bounding box center [657, 401] width 244 height 50
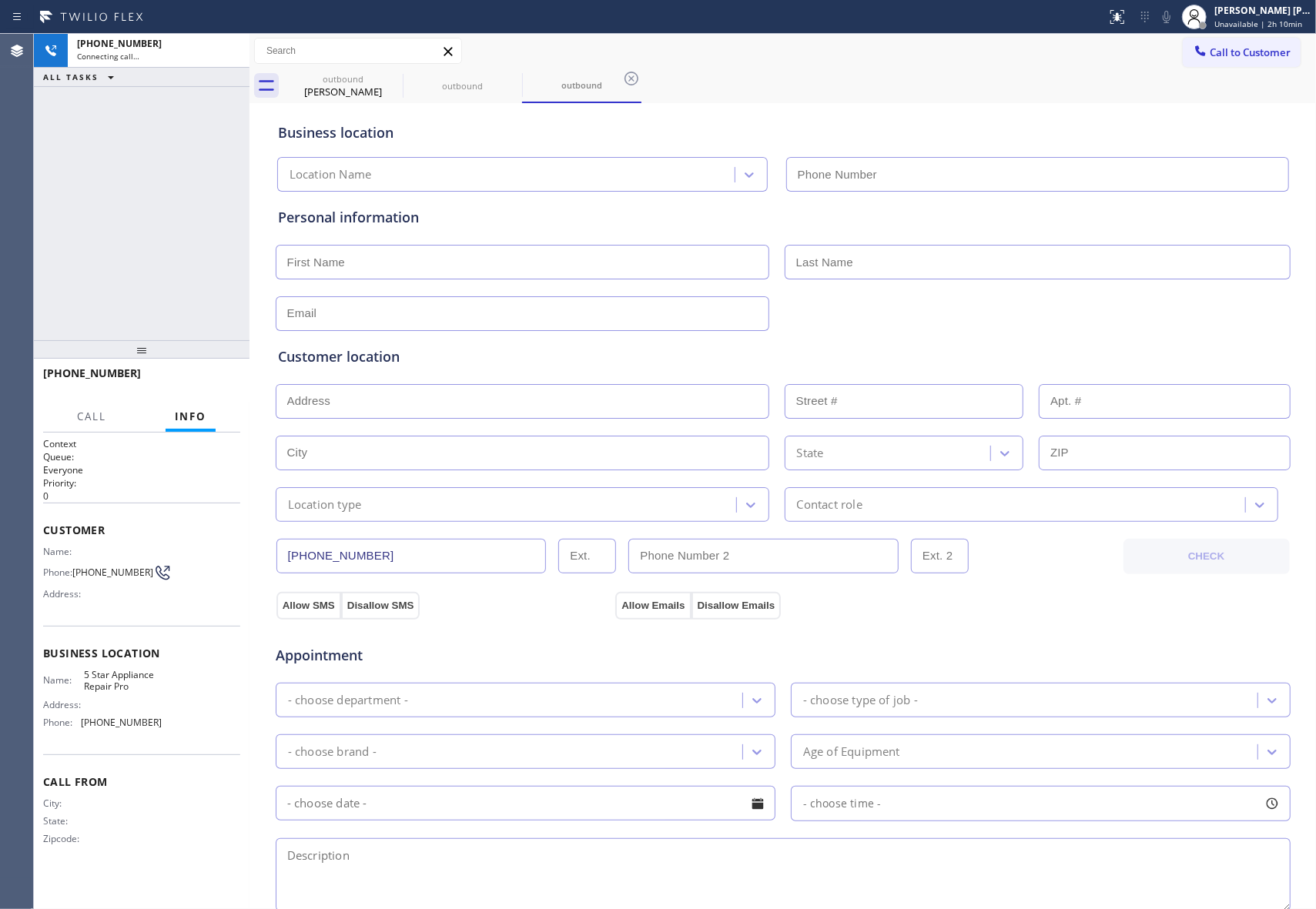
type input "[PHONE_NUMBER]"
drag, startPoint x: 233, startPoint y: 56, endPoint x: 328, endPoint y: 75, distance: 96.9
click at [234, 57] on icon at bounding box center [229, 51] width 19 height 19
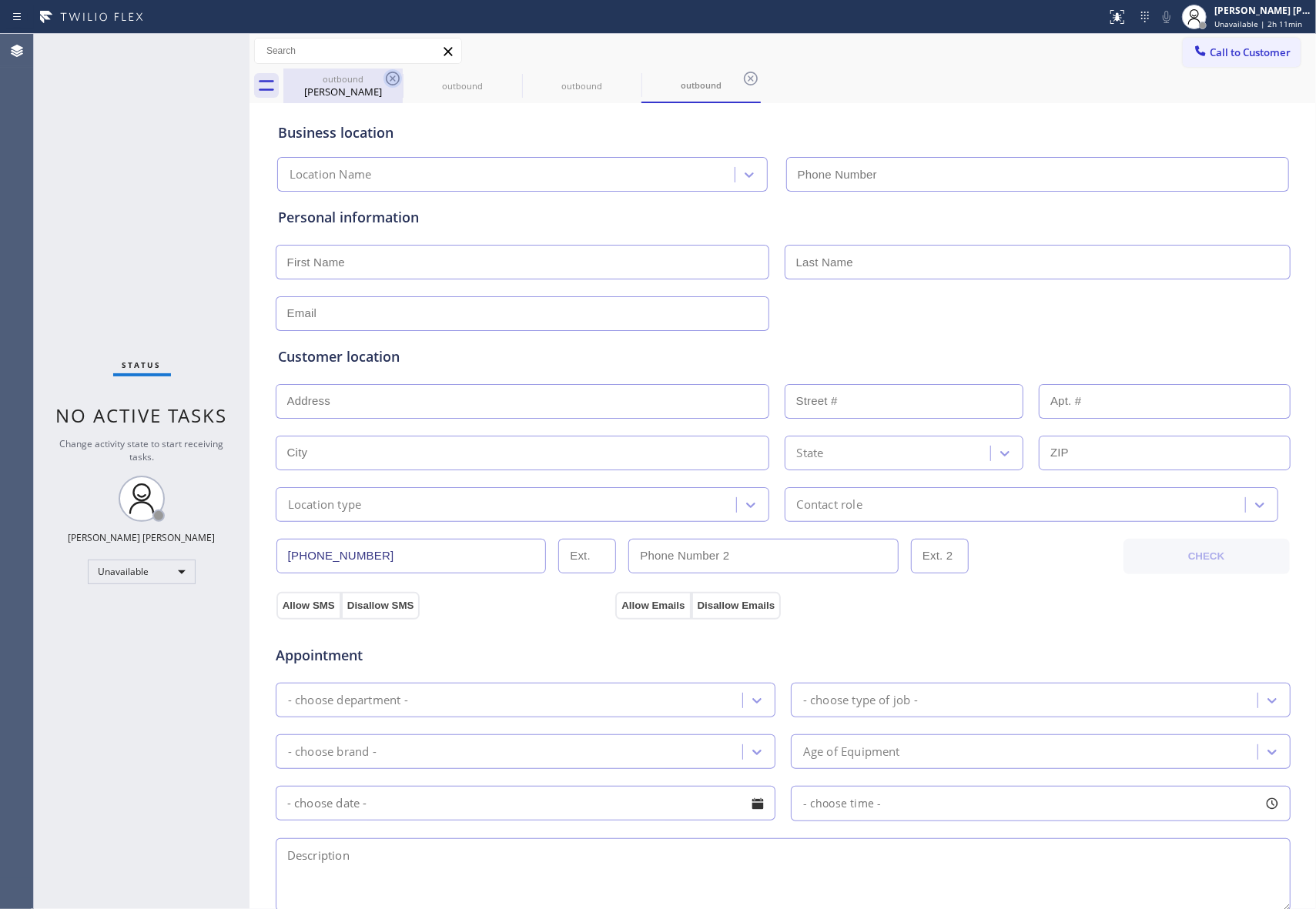
type input "[PHONE_NUMBER]"
click at [0, 0] on icon at bounding box center [0, 0] width 0 height 0
click at [742, 78] on icon at bounding box center [751, 78] width 19 height 19
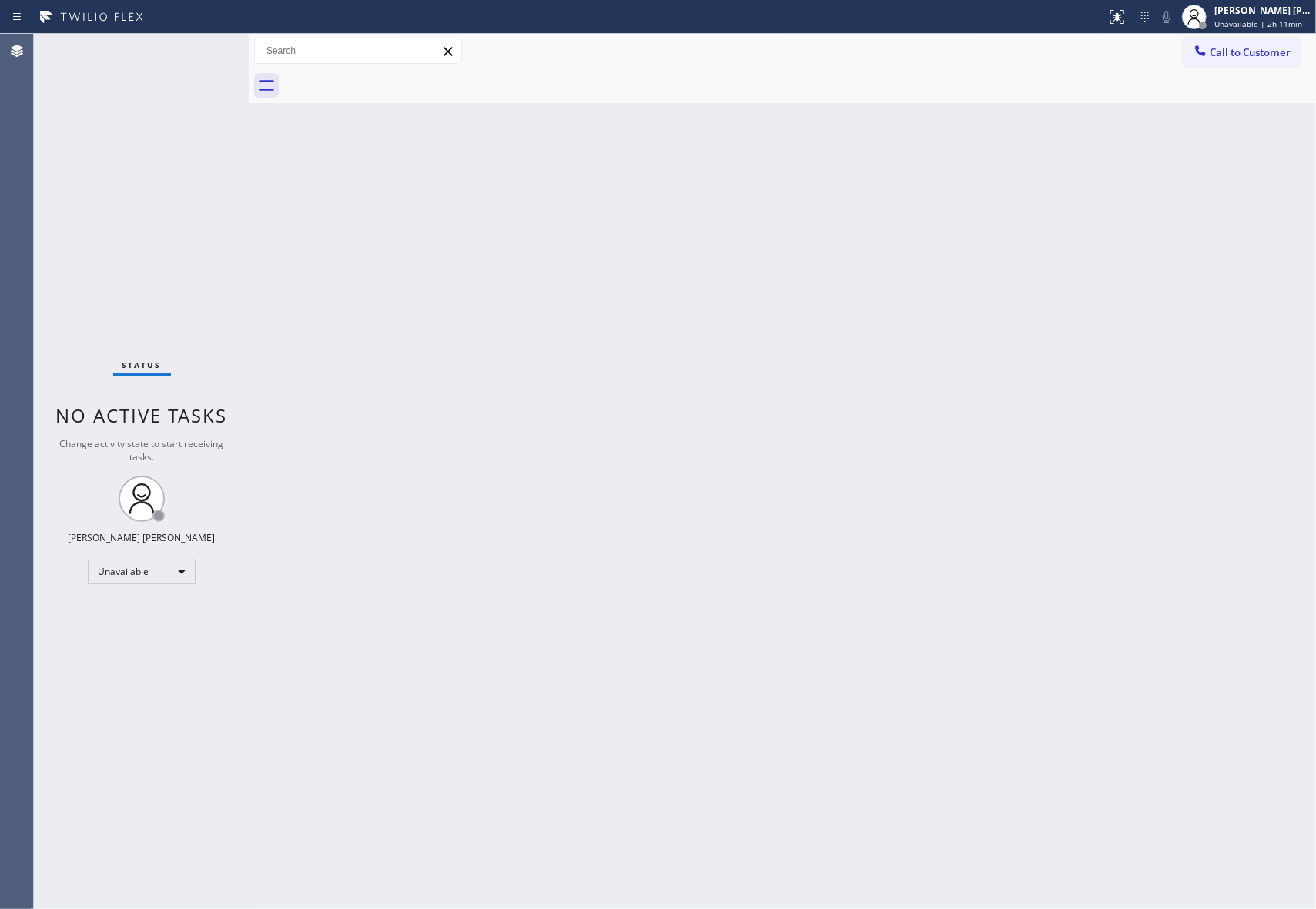
click at [395, 78] on div at bounding box center [800, 85] width 1032 height 35
drag, startPoint x: 1266, startPoint y: 56, endPoint x: 1215, endPoint y: 59, distance: 51.1
click at [1266, 56] on span "Call to Customer" at bounding box center [1250, 53] width 81 height 14
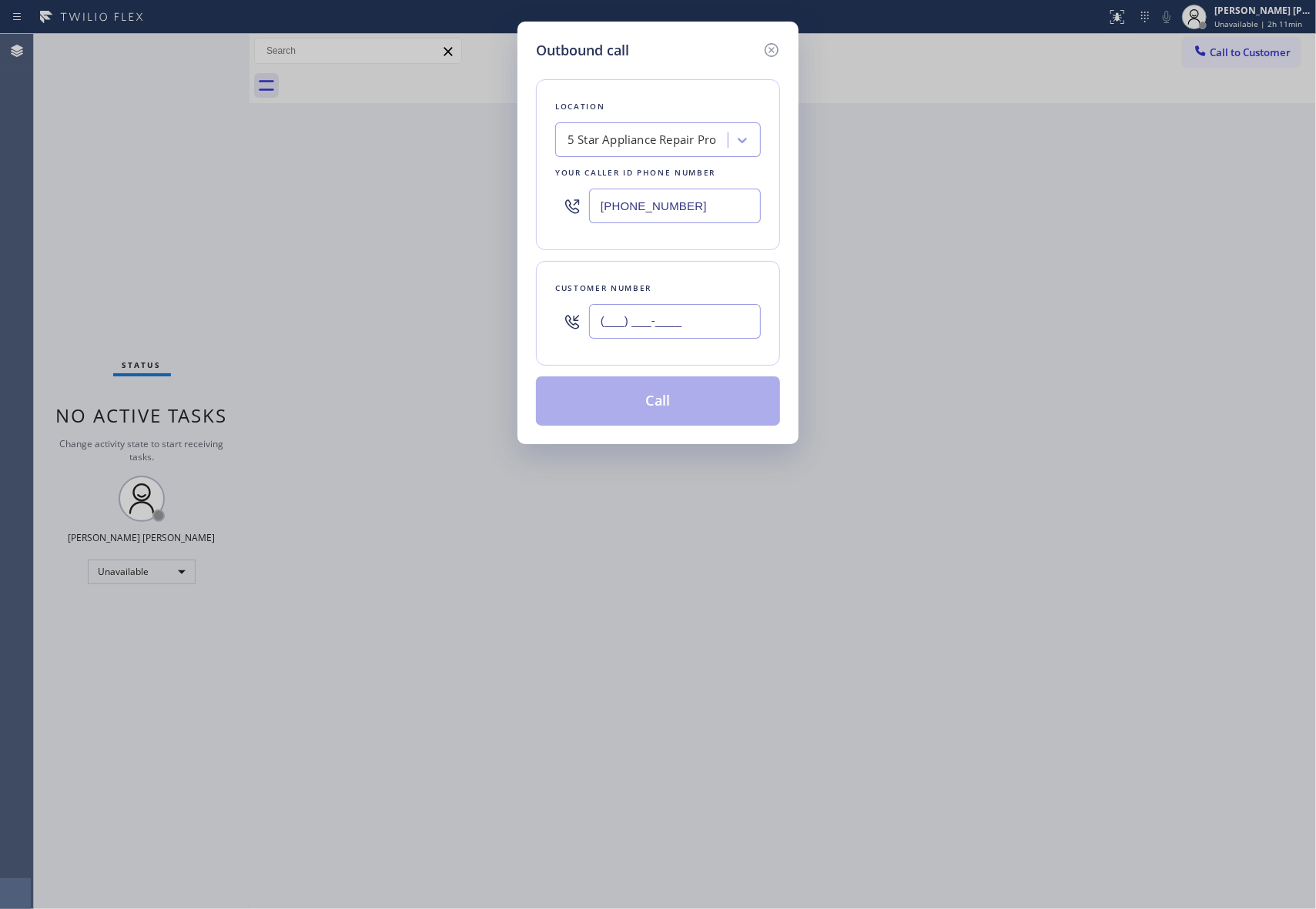
click at [710, 305] on input "(___) ___-____" at bounding box center [675, 321] width 172 height 35
paste input "844) 300-3244"
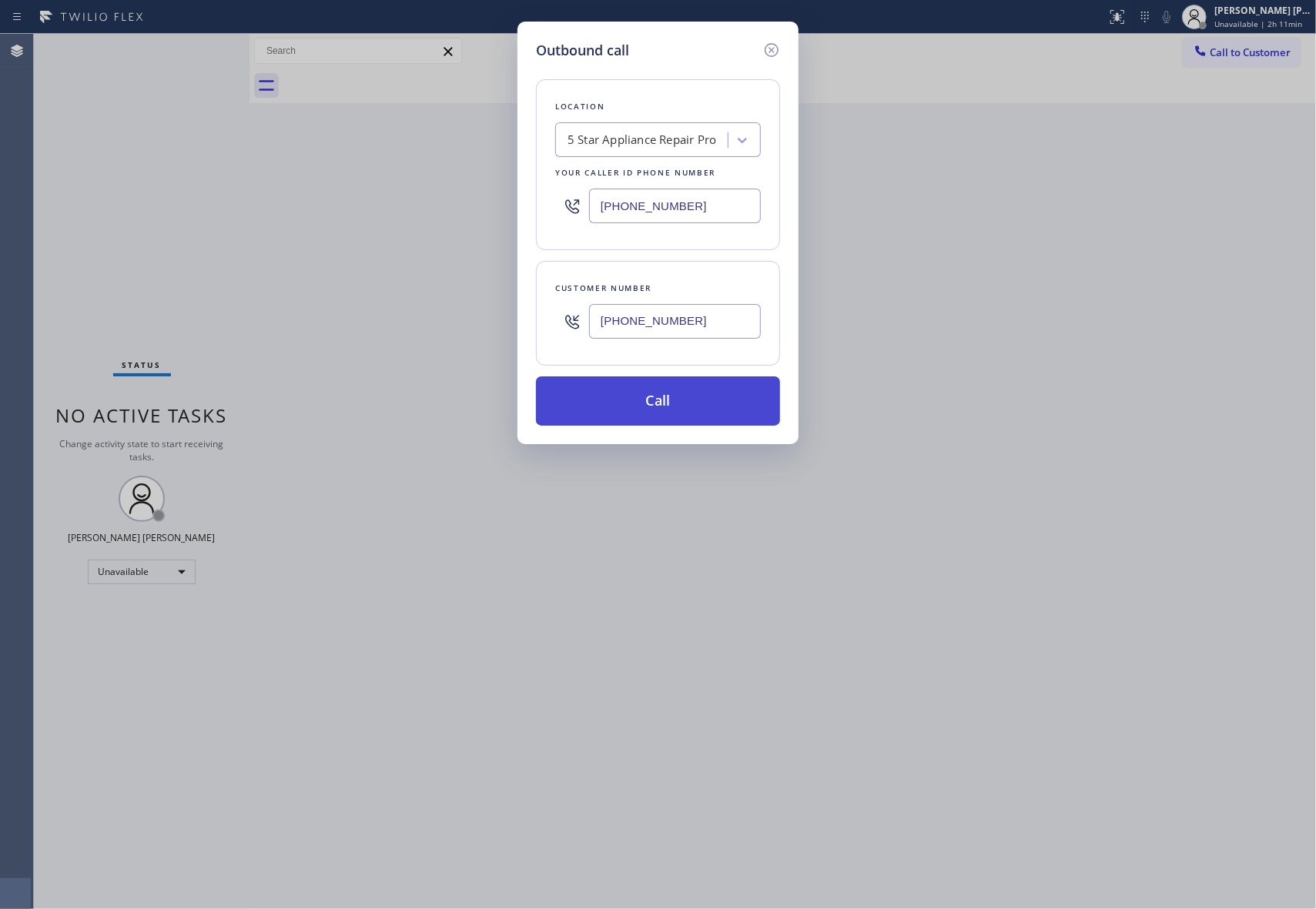
type input "[PHONE_NUMBER]"
click at [710, 398] on button "Call" at bounding box center [657, 401] width 244 height 50
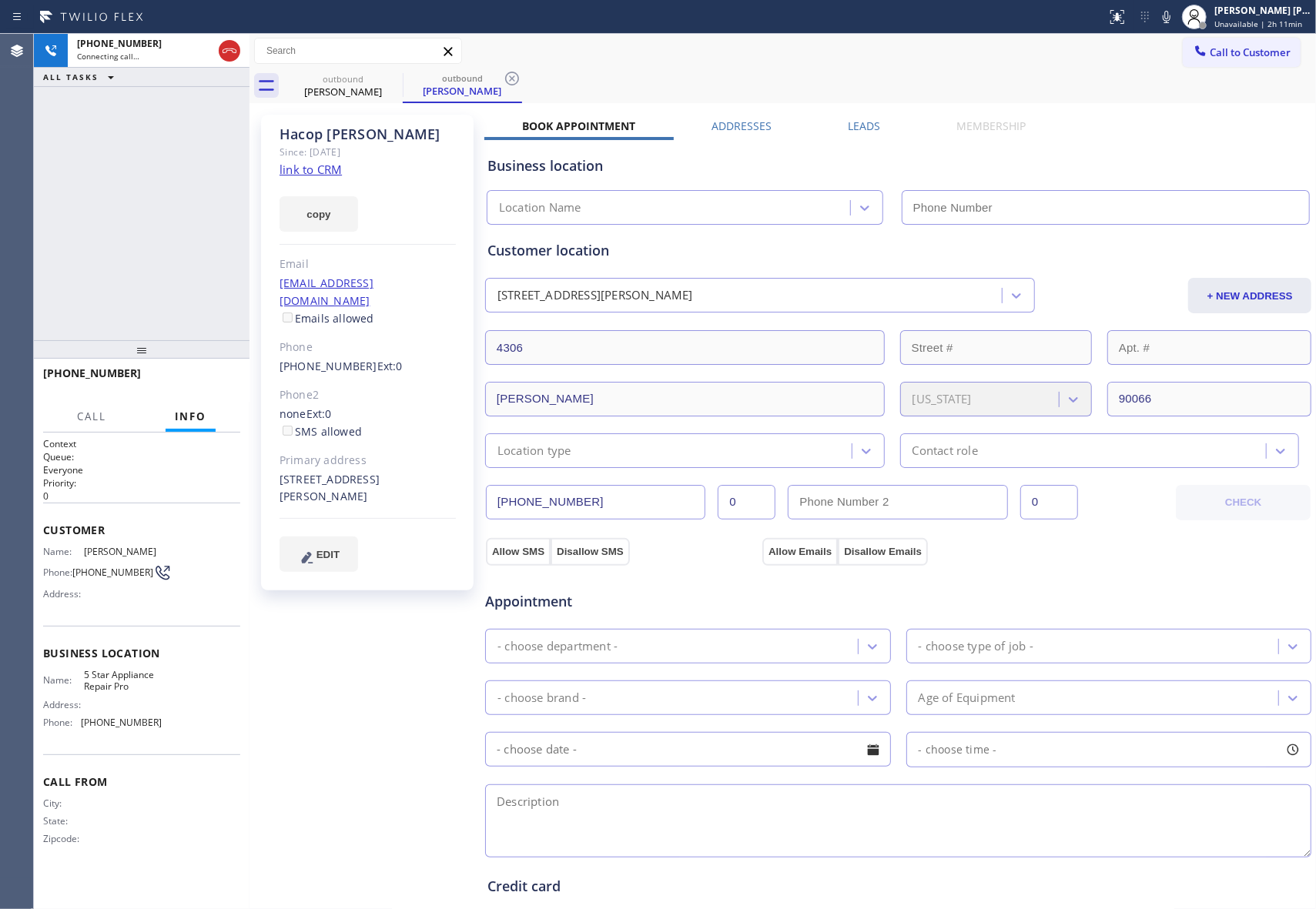
type input "[PHONE_NUMBER]"
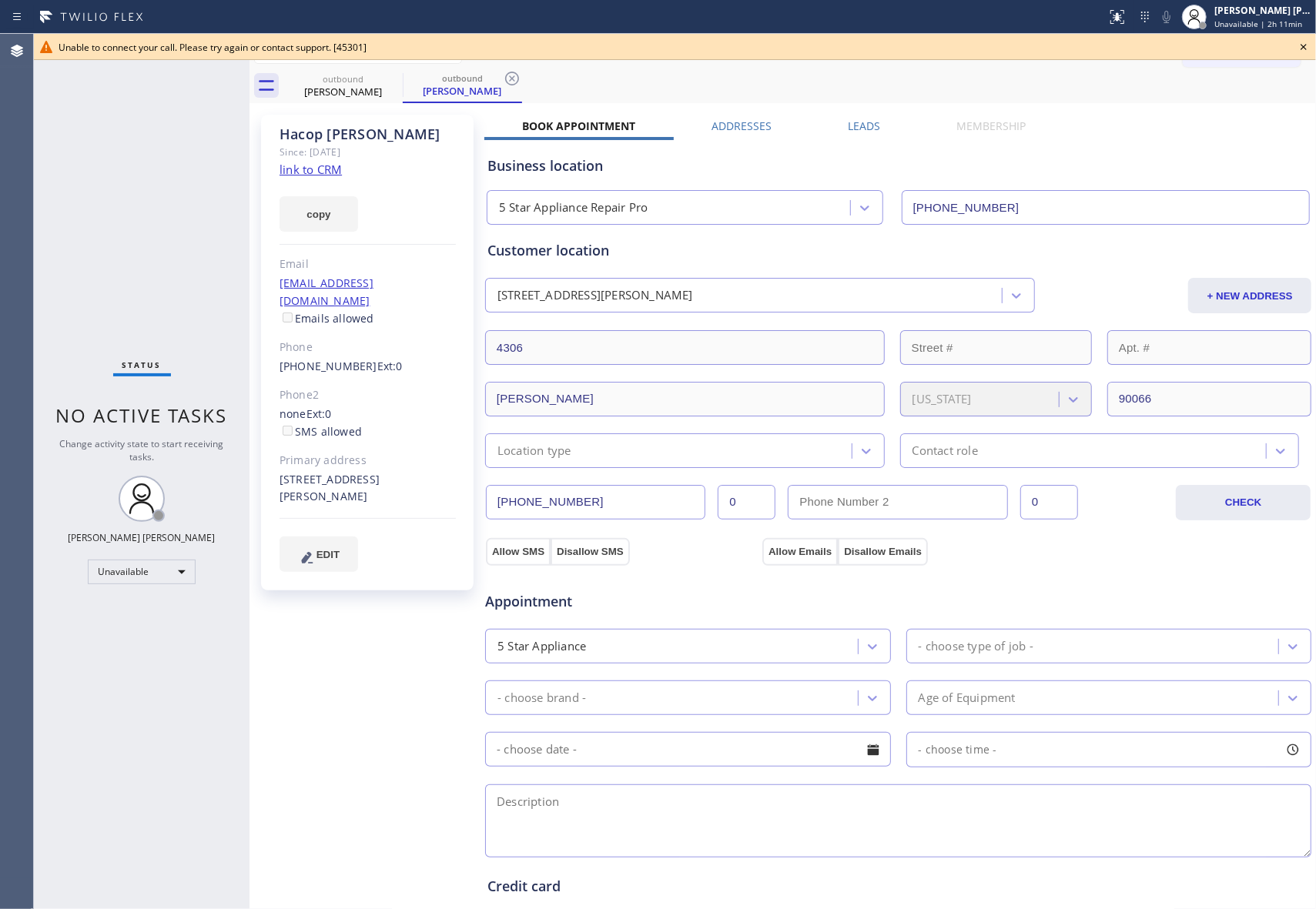
click at [1307, 46] on icon at bounding box center [1304, 47] width 19 height 19
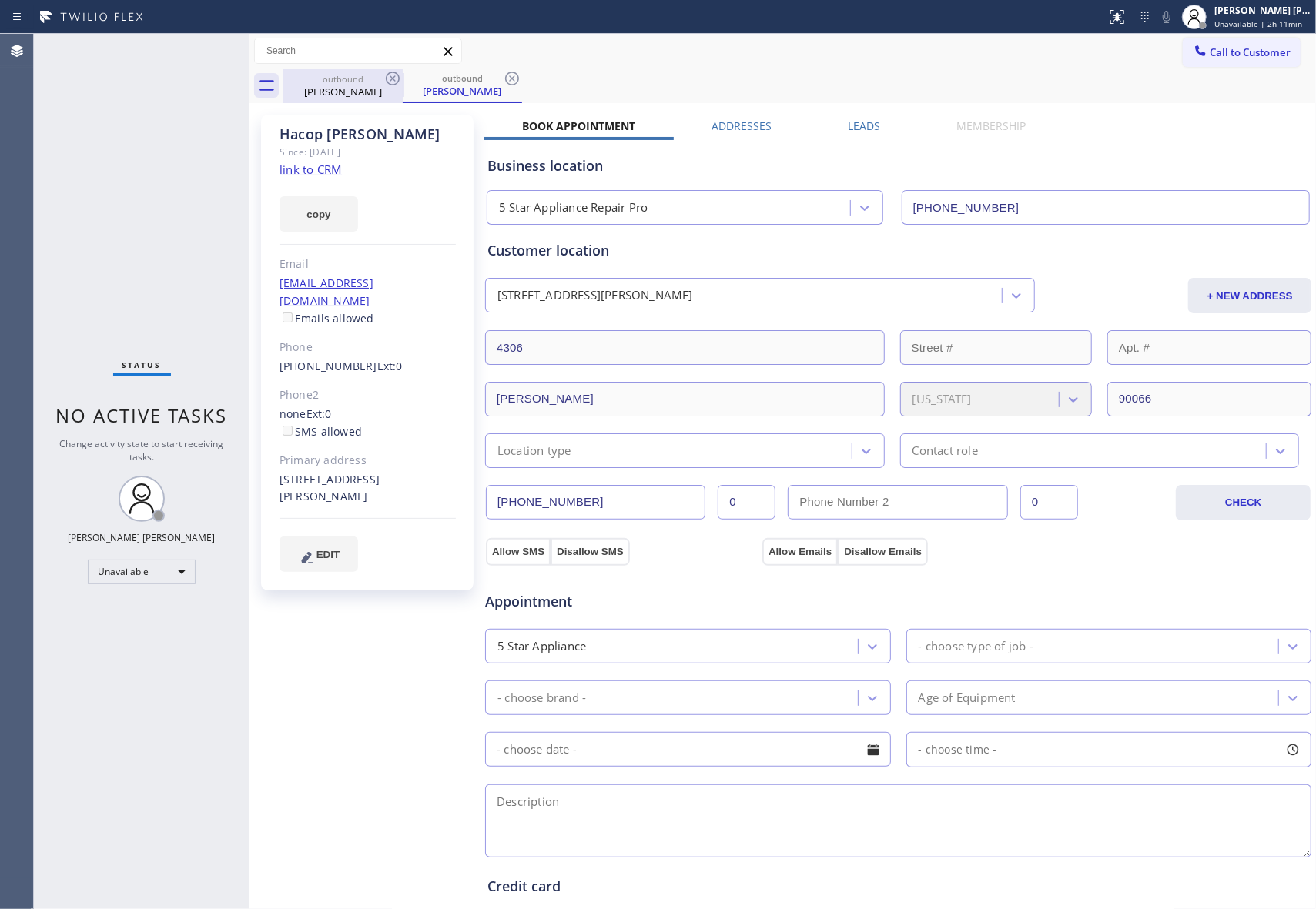
click at [383, 90] on div "[PERSON_NAME]" at bounding box center [343, 91] width 116 height 14
click at [399, 81] on icon at bounding box center [393, 78] width 19 height 19
click at [505, 77] on icon at bounding box center [512, 78] width 14 height 14
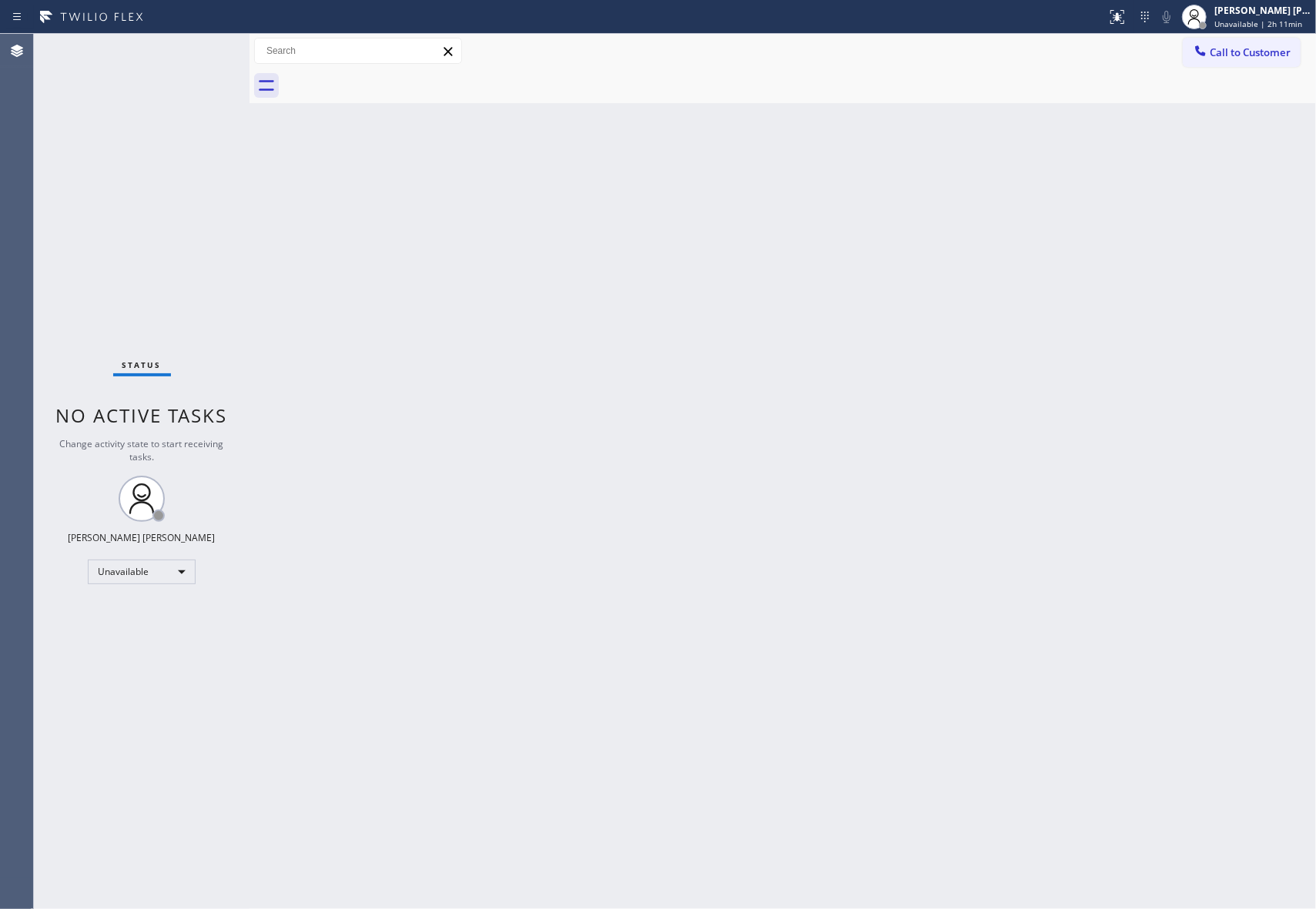
click at [399, 77] on div at bounding box center [800, 85] width 1032 height 35
click at [398, 77] on div at bounding box center [800, 85] width 1032 height 35
click at [1282, 53] on span "Call to Customer" at bounding box center [1250, 53] width 81 height 14
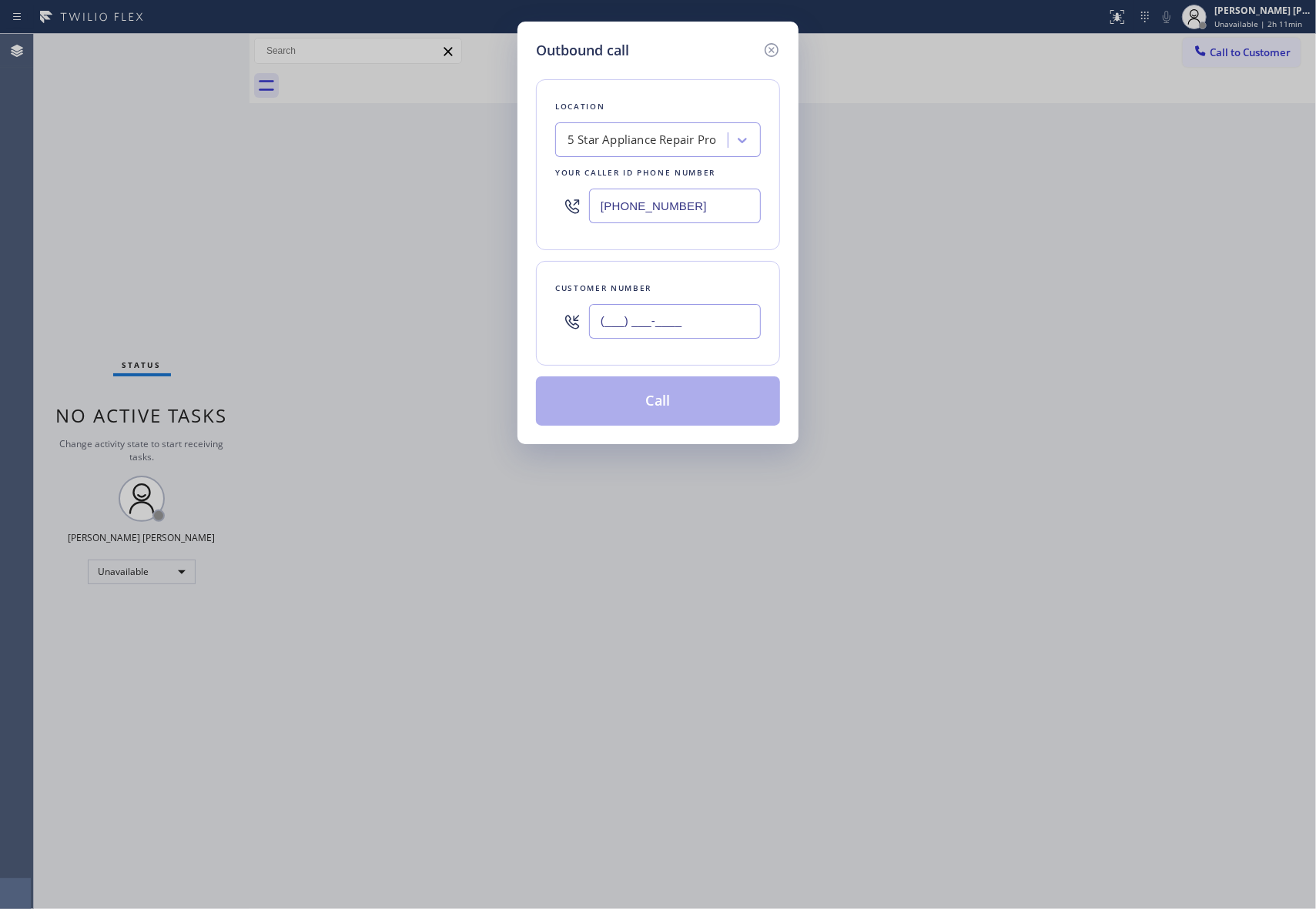
click at [678, 322] on input "(___) ___-____" at bounding box center [675, 321] width 172 height 35
paste input "661) 212-6406"
type input "[PHONE_NUMBER]"
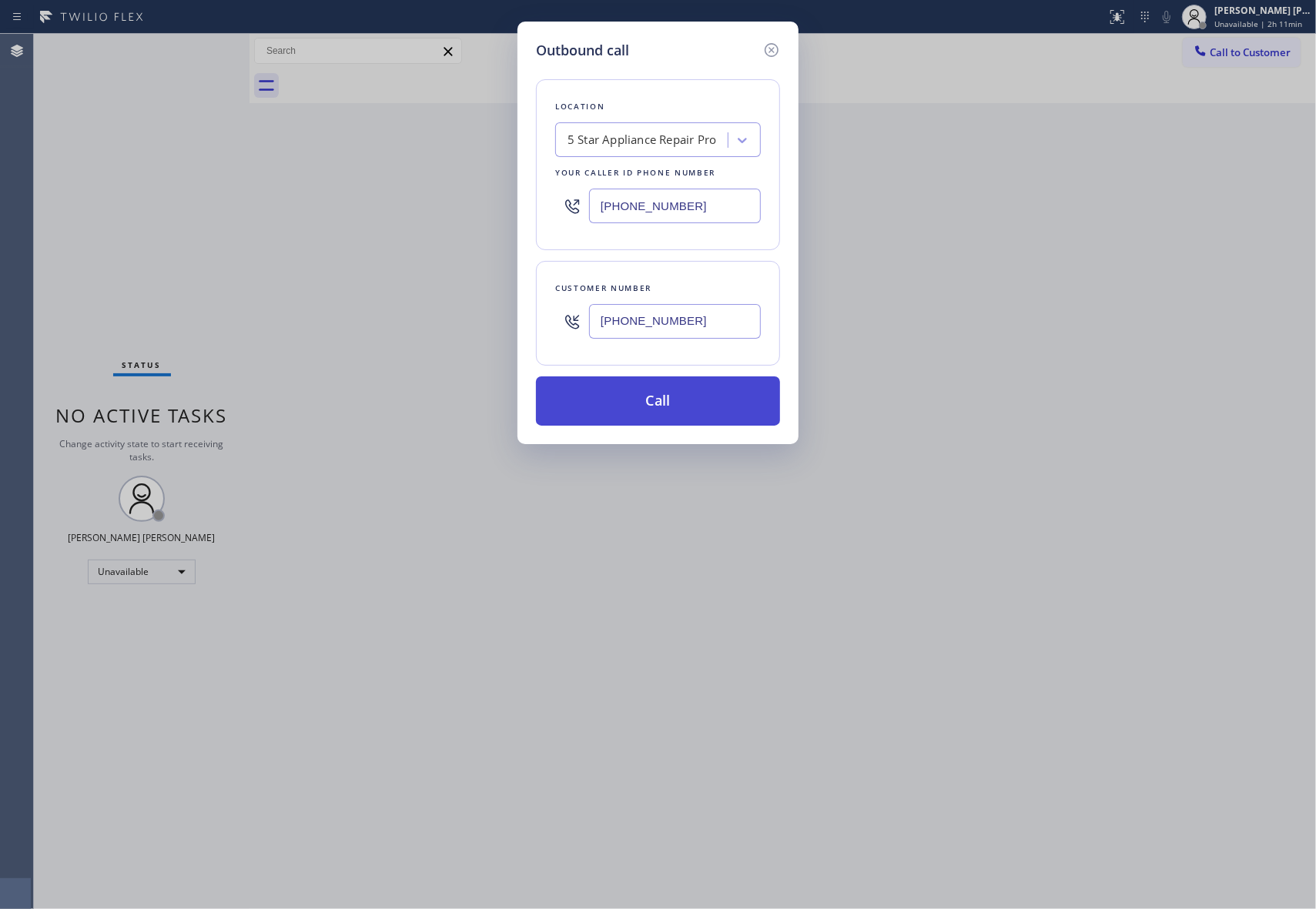
click at [694, 395] on button "Call" at bounding box center [657, 401] width 244 height 50
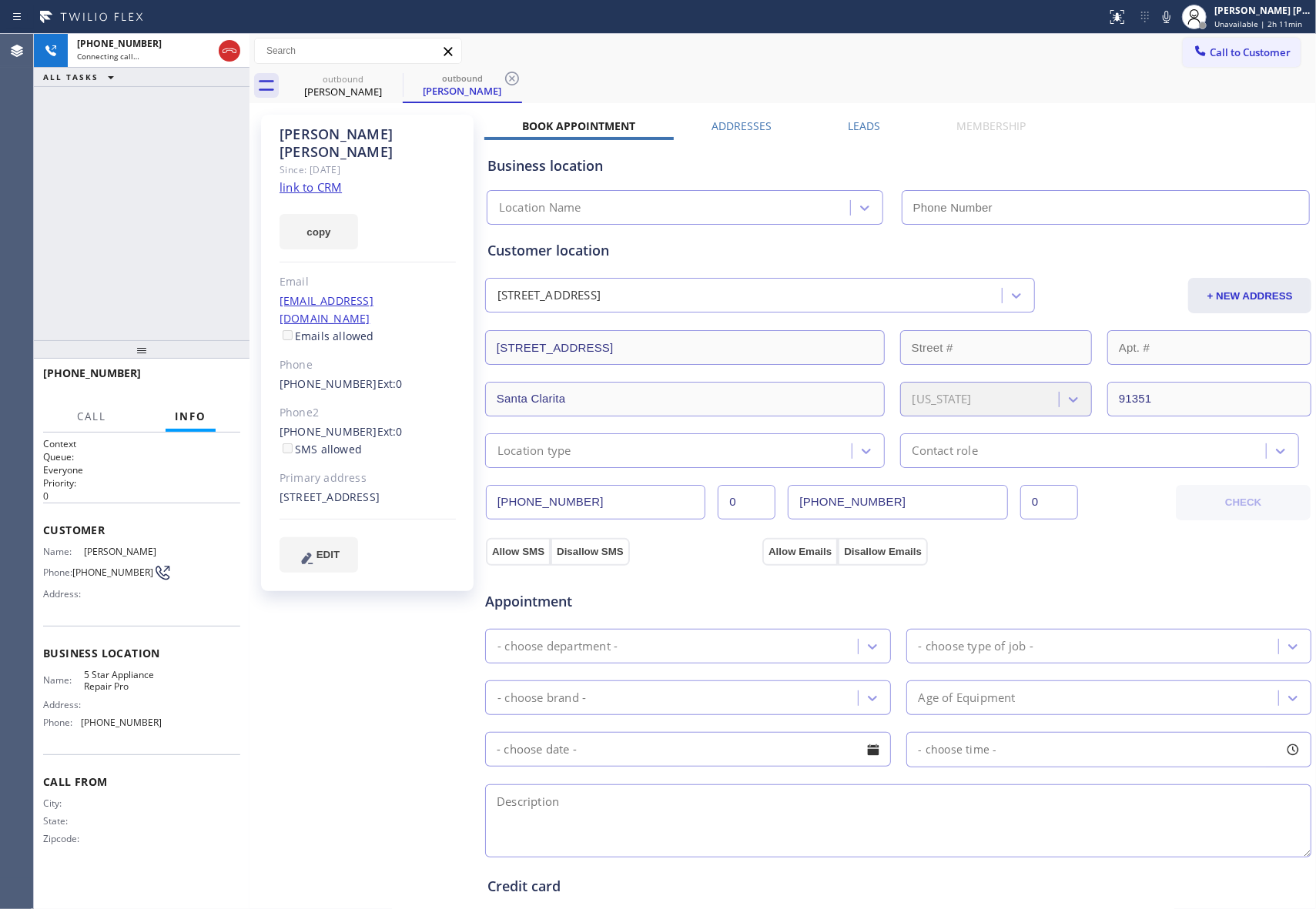
type input "[PHONE_NUMBER]"
drag, startPoint x: 234, startPoint y: 54, endPoint x: 295, endPoint y: 61, distance: 61.4
click at [234, 54] on icon at bounding box center [229, 51] width 19 height 19
click at [395, 80] on icon at bounding box center [393, 78] width 19 height 19
click at [503, 80] on icon at bounding box center [512, 78] width 19 height 19
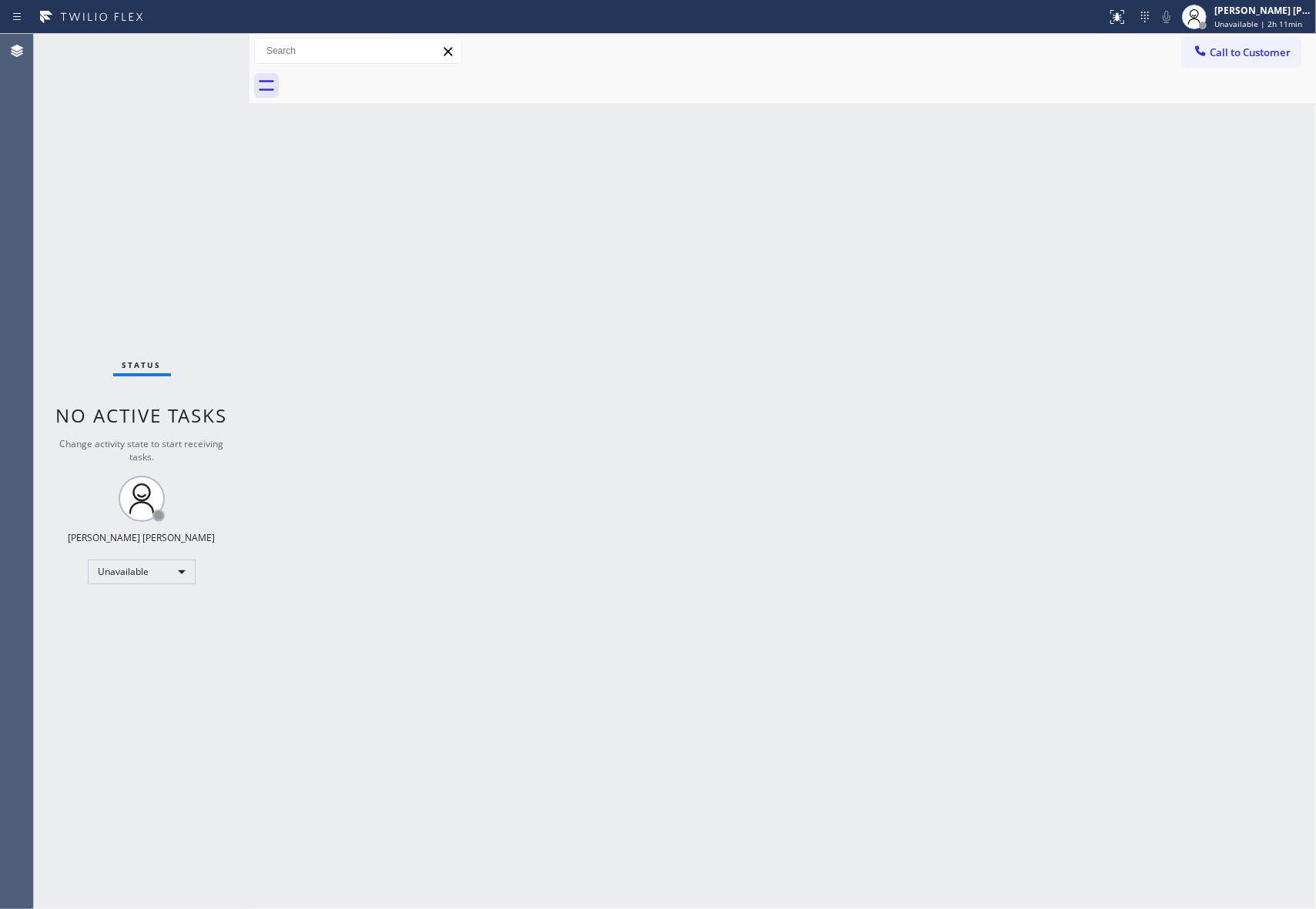
drag, startPoint x: 395, startPoint y: 80, endPoint x: 698, endPoint y: 67, distance: 303.3
click at [395, 80] on div at bounding box center [800, 85] width 1032 height 35
click at [1287, 59] on button "Call to Customer" at bounding box center [1242, 53] width 118 height 29
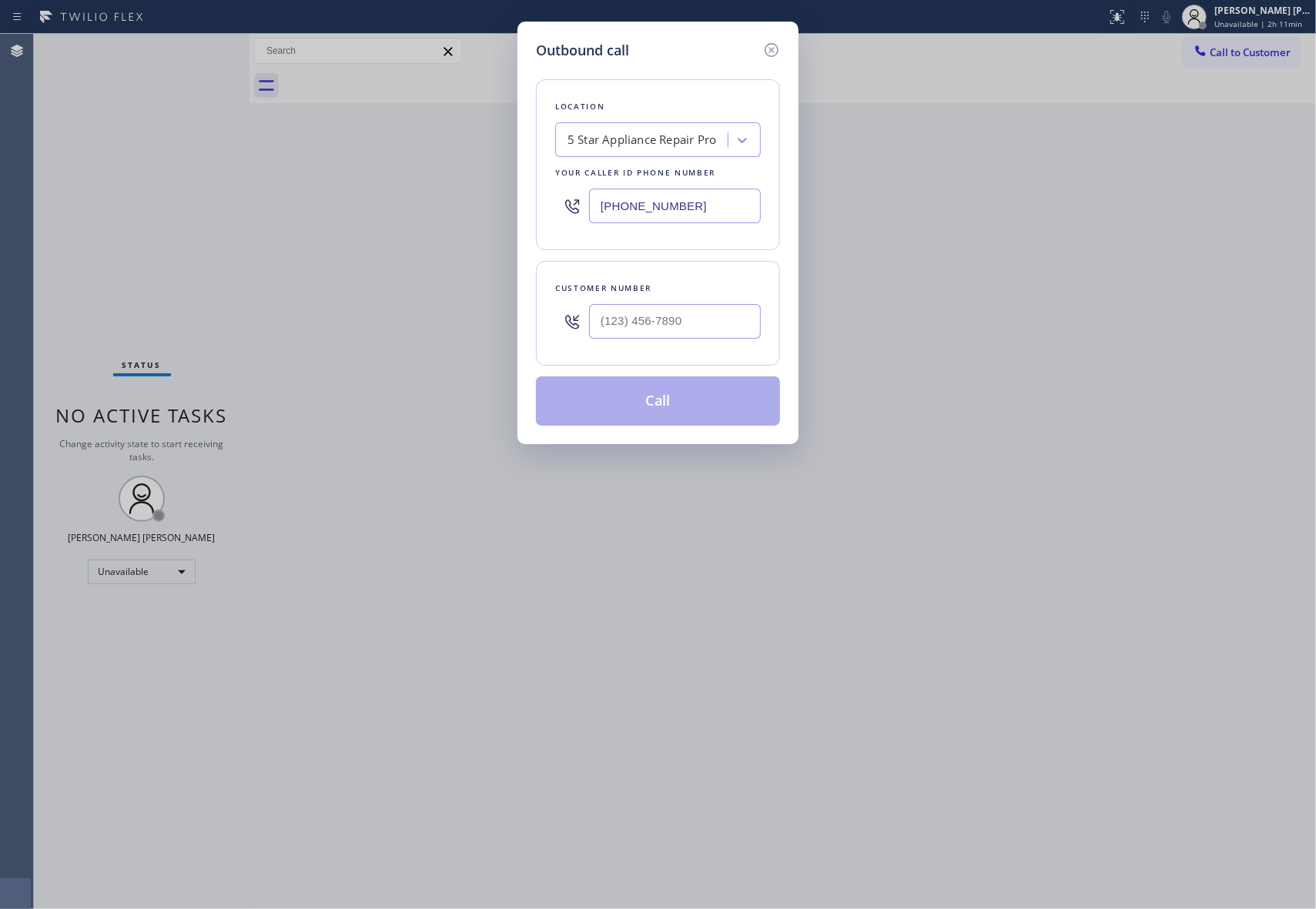
click at [694, 346] on div at bounding box center [675, 321] width 172 height 50
click at [702, 334] on input "(___) ___-____" at bounding box center [675, 321] width 172 height 35
paste input "310) 440-0817"
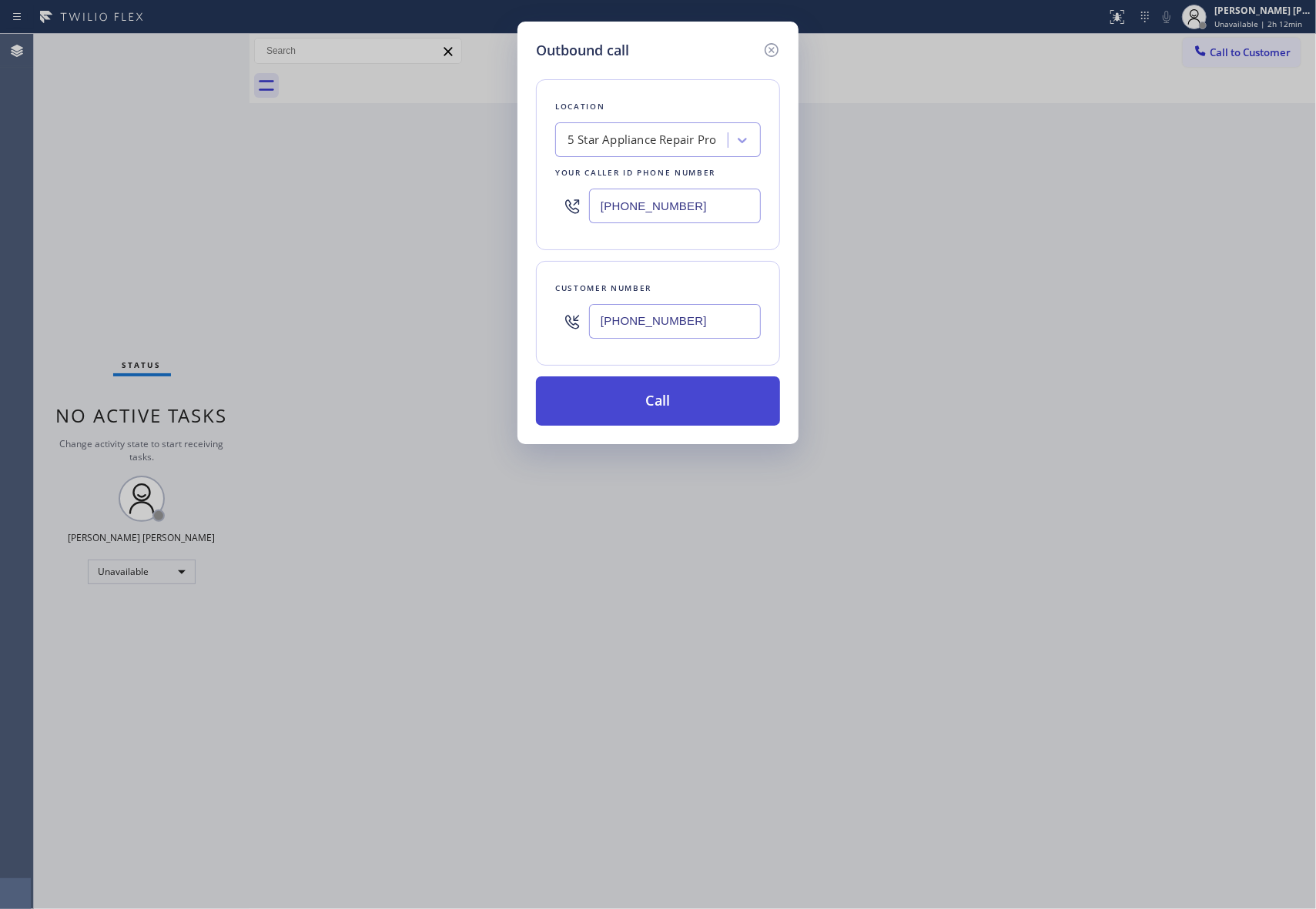
type input "[PHONE_NUMBER]"
click at [690, 399] on button "Call" at bounding box center [657, 401] width 244 height 50
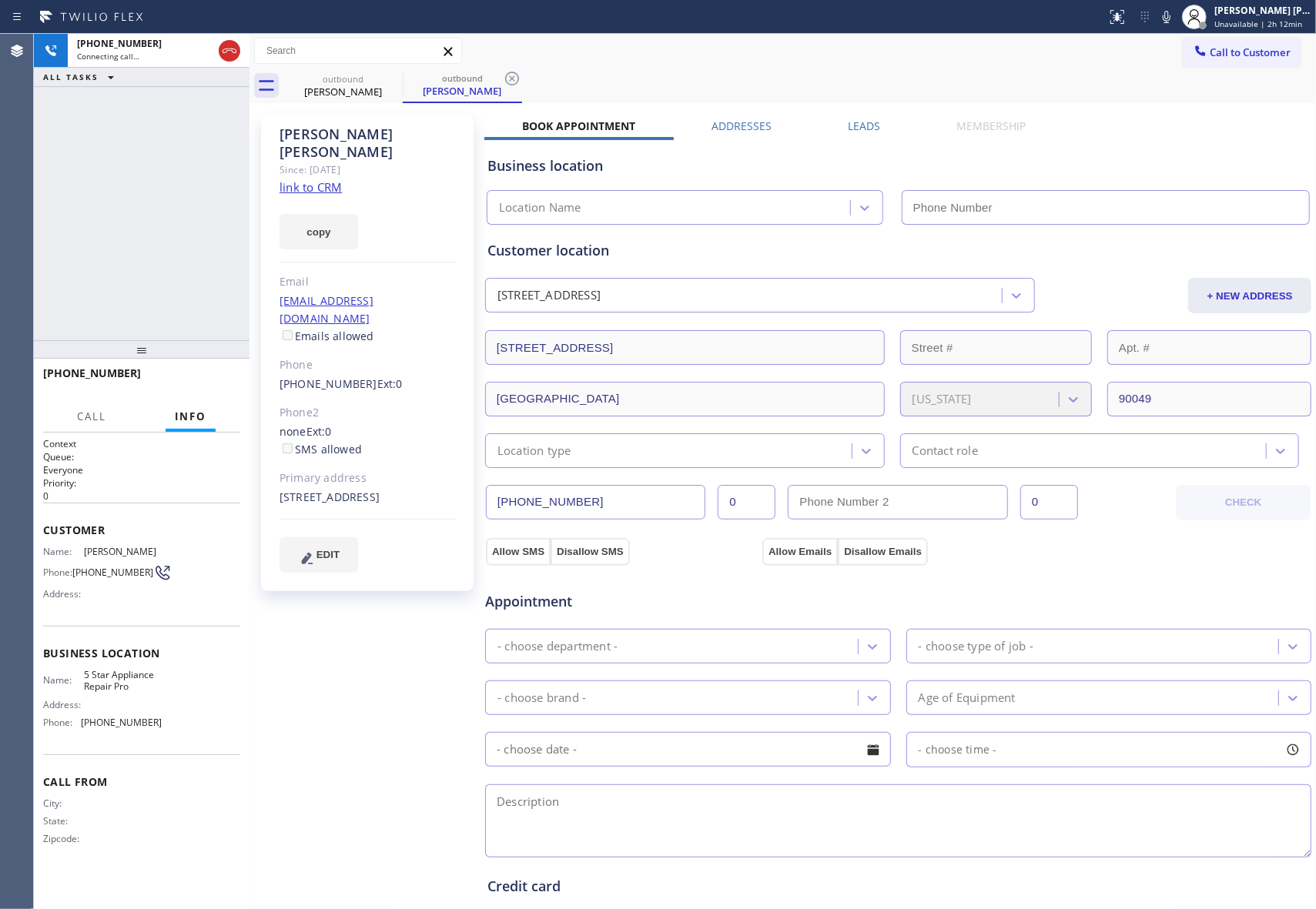
type input "[PHONE_NUMBER]"
click at [395, 81] on icon at bounding box center [393, 78] width 14 height 14
click at [396, 81] on icon at bounding box center [393, 78] width 19 height 19
click at [503, 81] on icon at bounding box center [512, 78] width 19 height 19
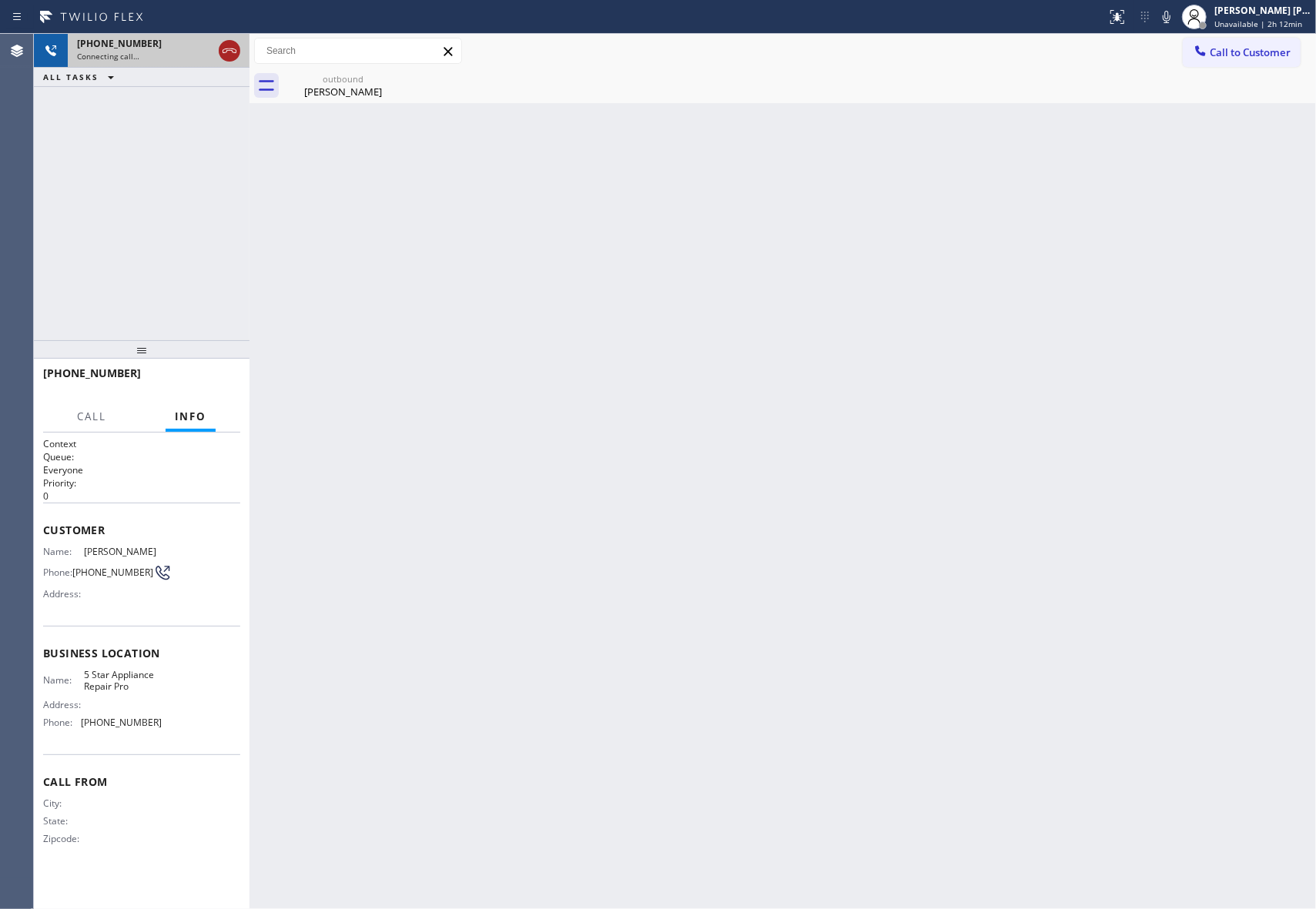
click at [228, 53] on icon at bounding box center [229, 51] width 19 height 19
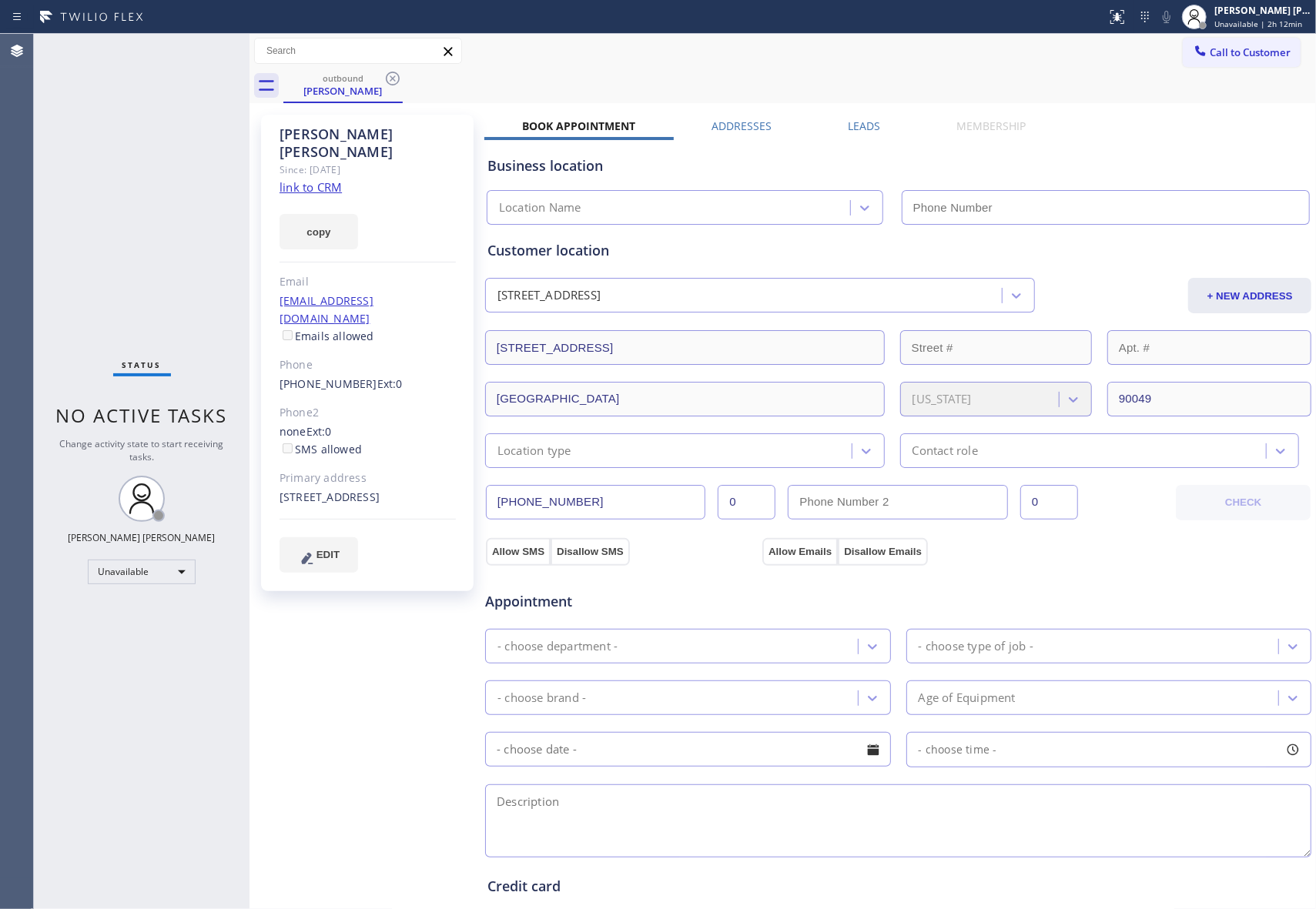
type input "[PHONE_NUMBER]"
click at [377, 81] on div "outbound" at bounding box center [343, 77] width 116 height 12
click at [398, 77] on icon at bounding box center [393, 78] width 14 height 14
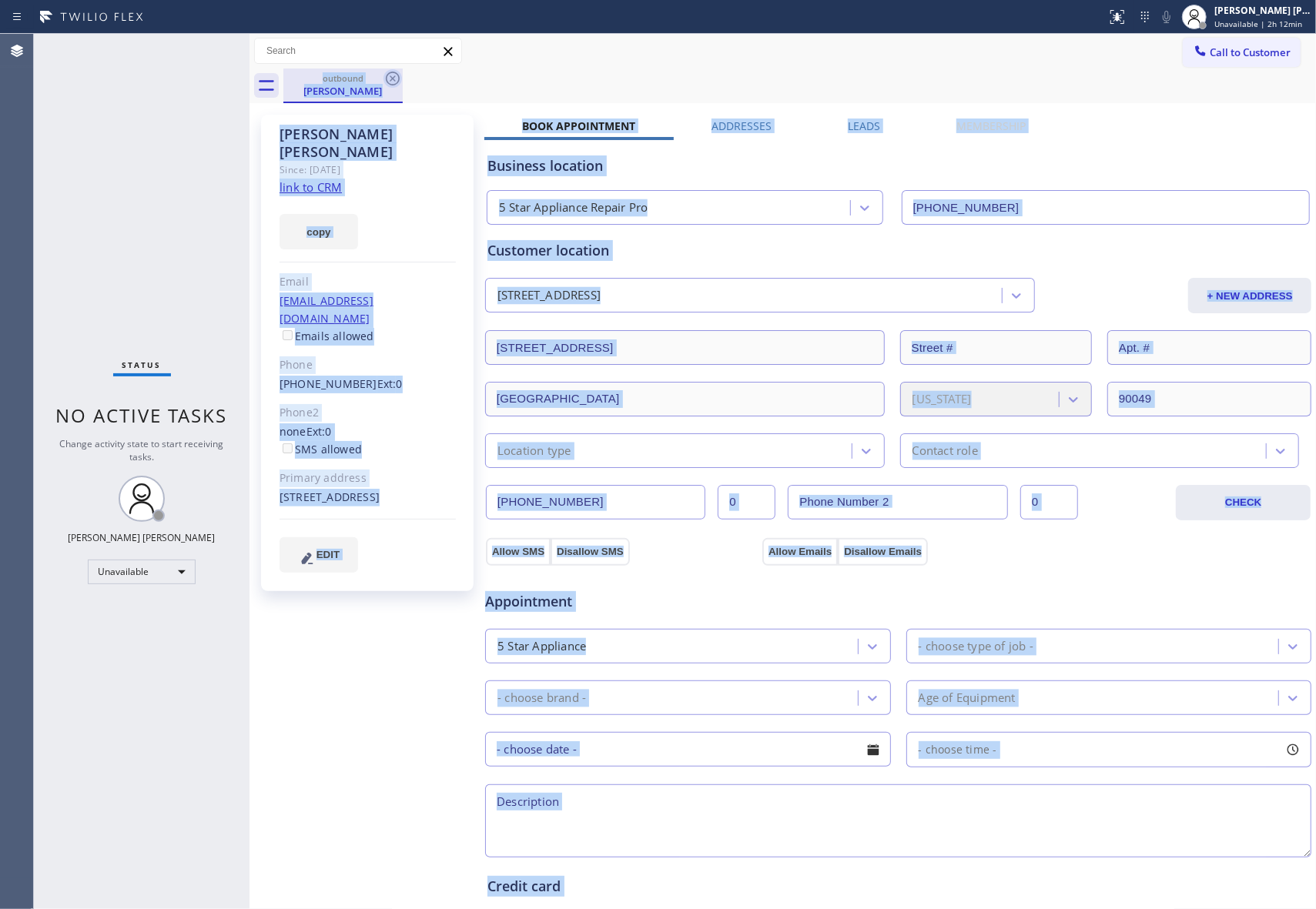
click at [398, 77] on div "outbound [PERSON_NAME]" at bounding box center [800, 85] width 1032 height 35
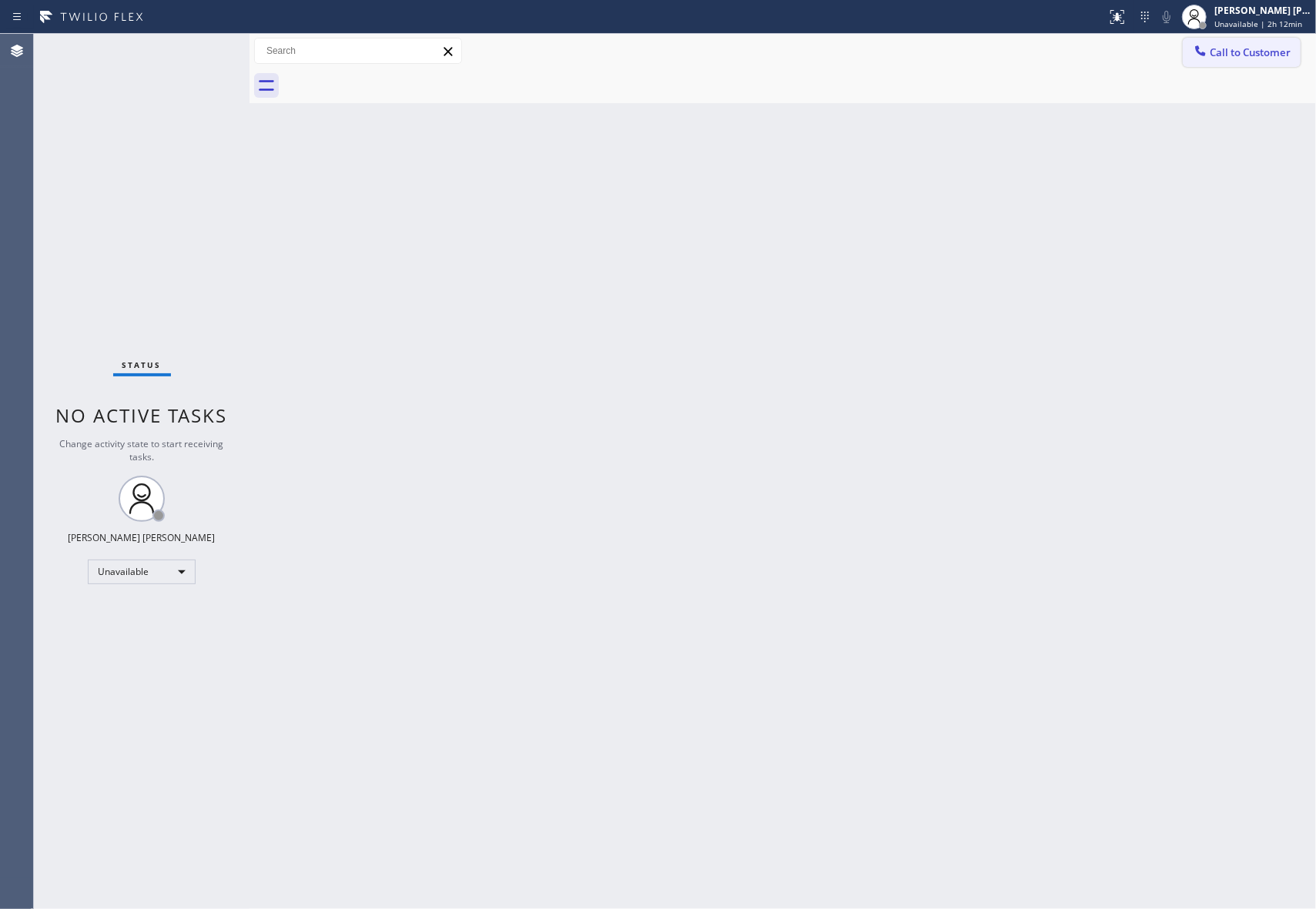
click at [1259, 54] on span "Call to Customer" at bounding box center [1250, 53] width 81 height 14
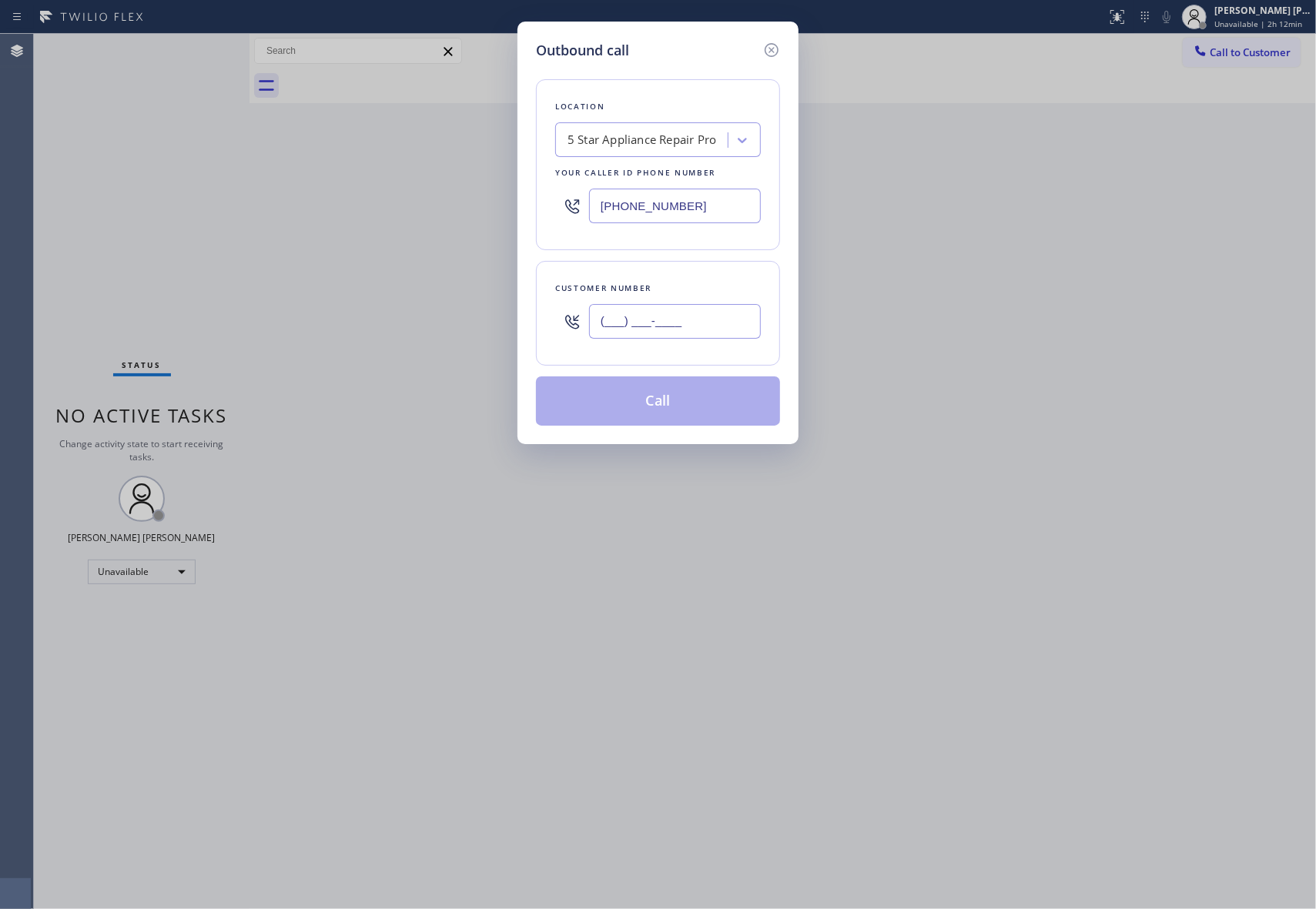
click at [722, 325] on input "(___) ___-____" at bounding box center [675, 321] width 172 height 35
paste input "661) 296-7452"
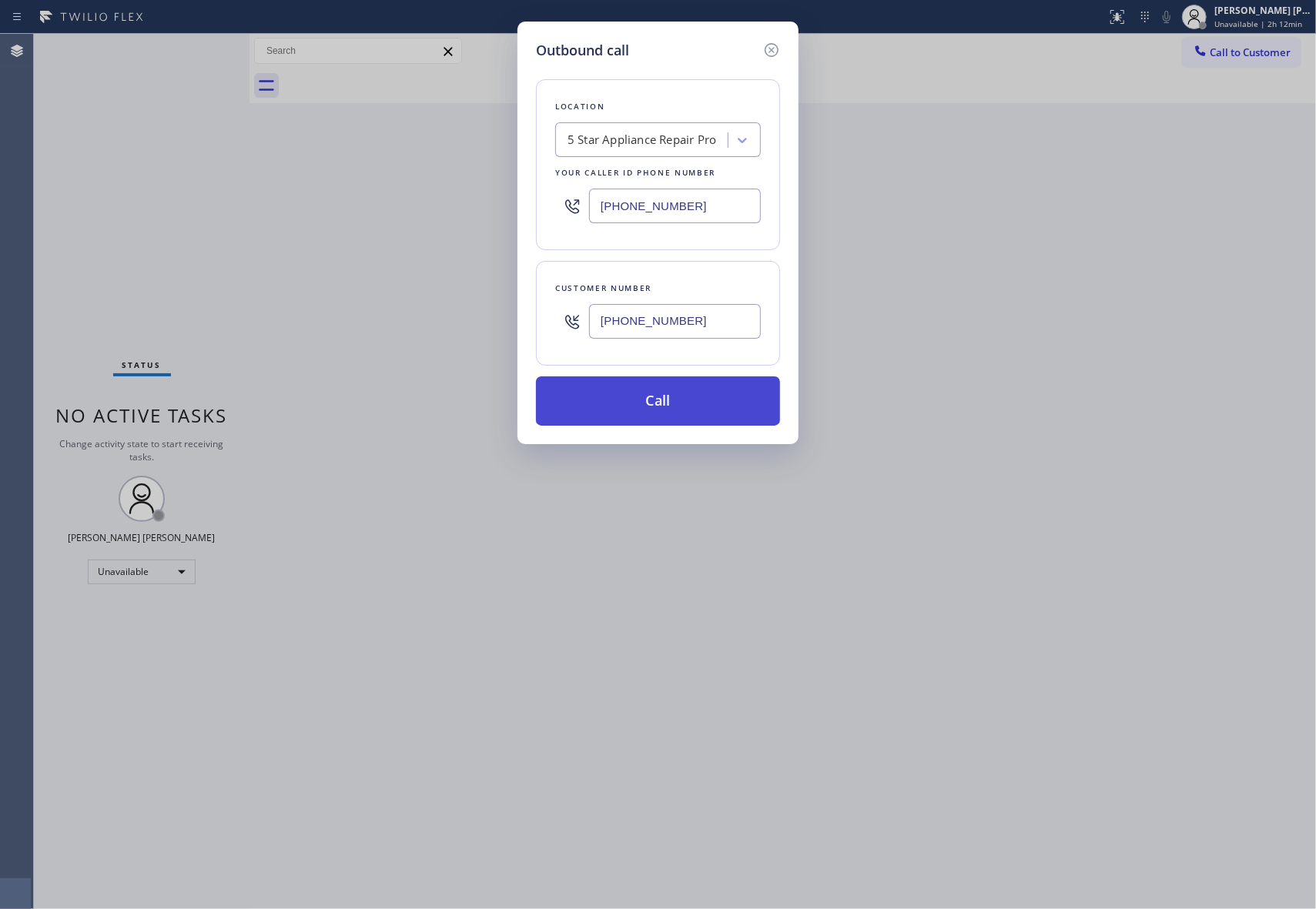
type input "[PHONE_NUMBER]"
click at [684, 398] on button "Call" at bounding box center [657, 401] width 244 height 50
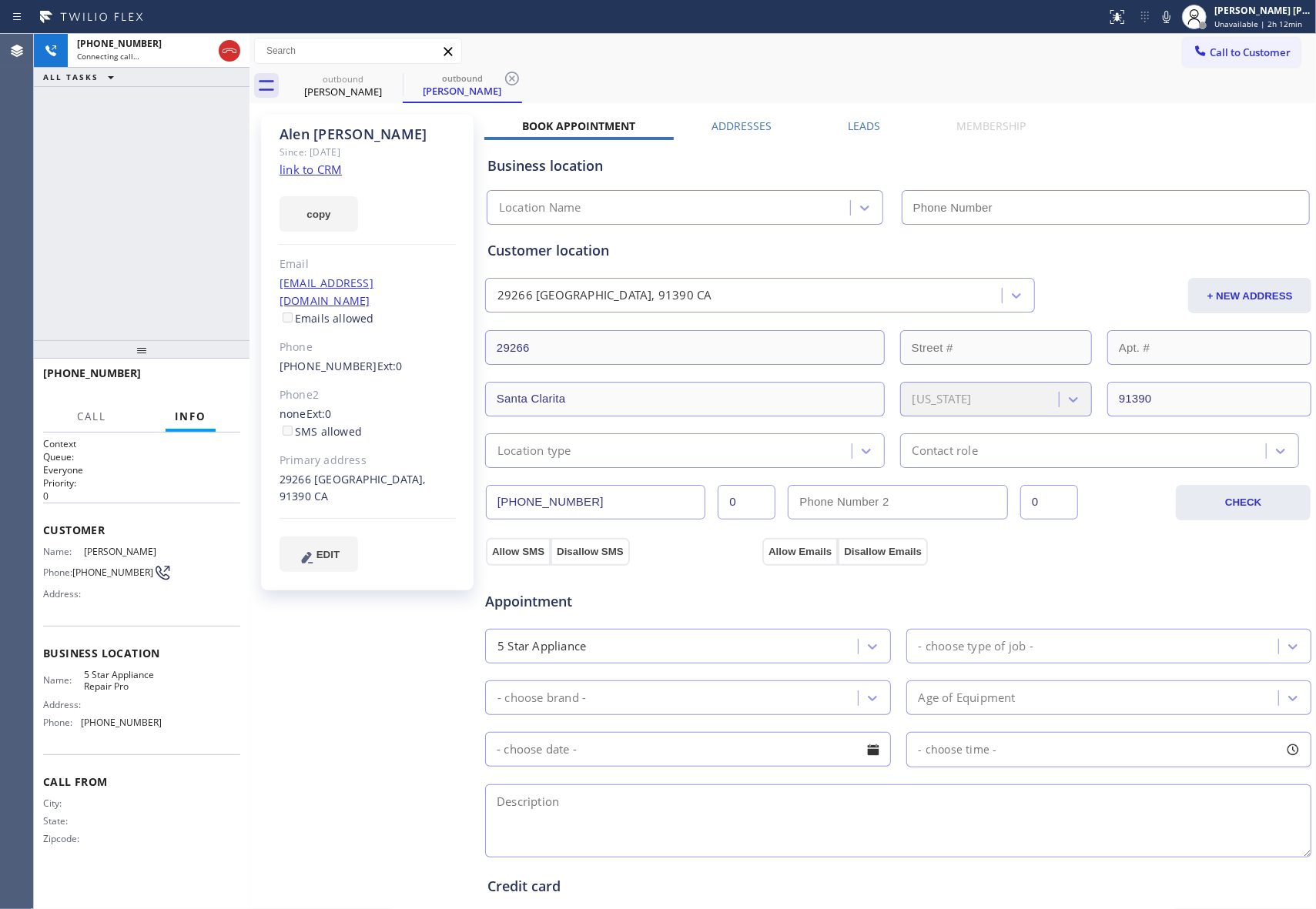
type input "[PHONE_NUMBER]"
click at [234, 50] on icon at bounding box center [229, 51] width 19 height 19
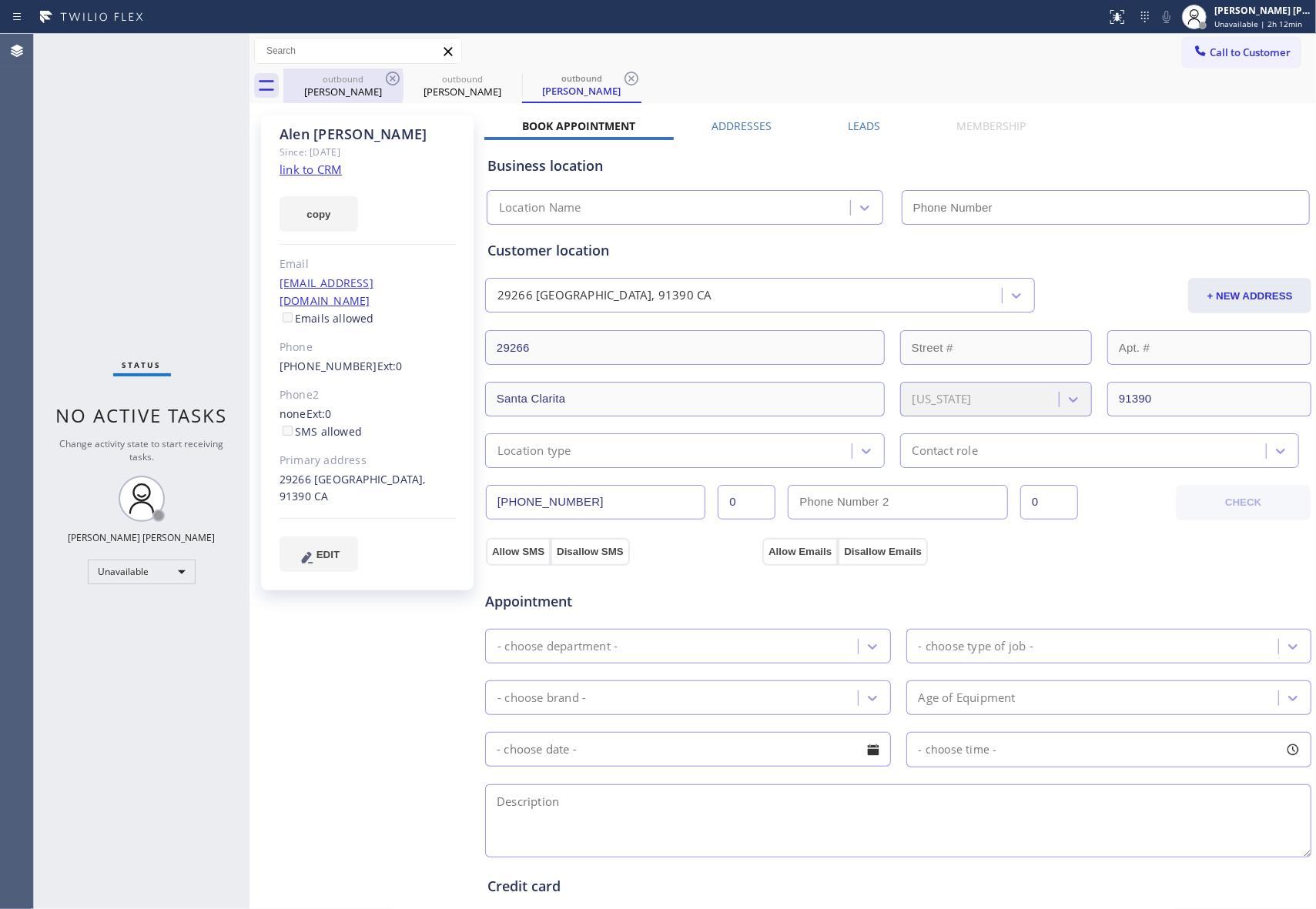
drag, startPoint x: 383, startPoint y: 92, endPoint x: 385, endPoint y: 78, distance: 14.1
click at [383, 91] on div "[PERSON_NAME]" at bounding box center [343, 91] width 116 height 14
drag, startPoint x: 385, startPoint y: 78, endPoint x: 393, endPoint y: 77, distance: 8.1
click at [386, 77] on icon at bounding box center [393, 78] width 19 height 19
click at [505, 77] on icon at bounding box center [512, 78] width 14 height 14
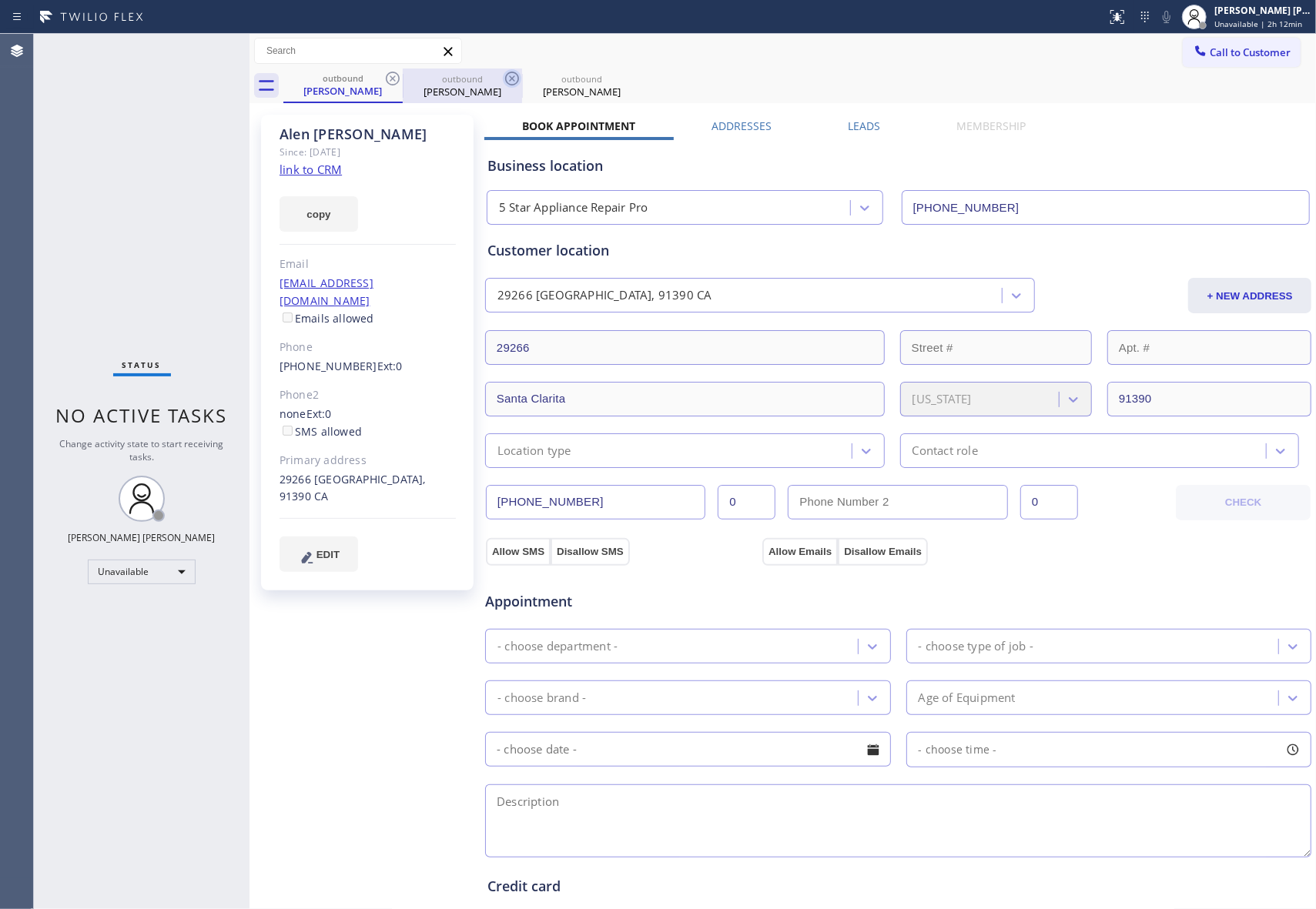
click at [0, 0] on icon at bounding box center [0, 0] width 0 height 0
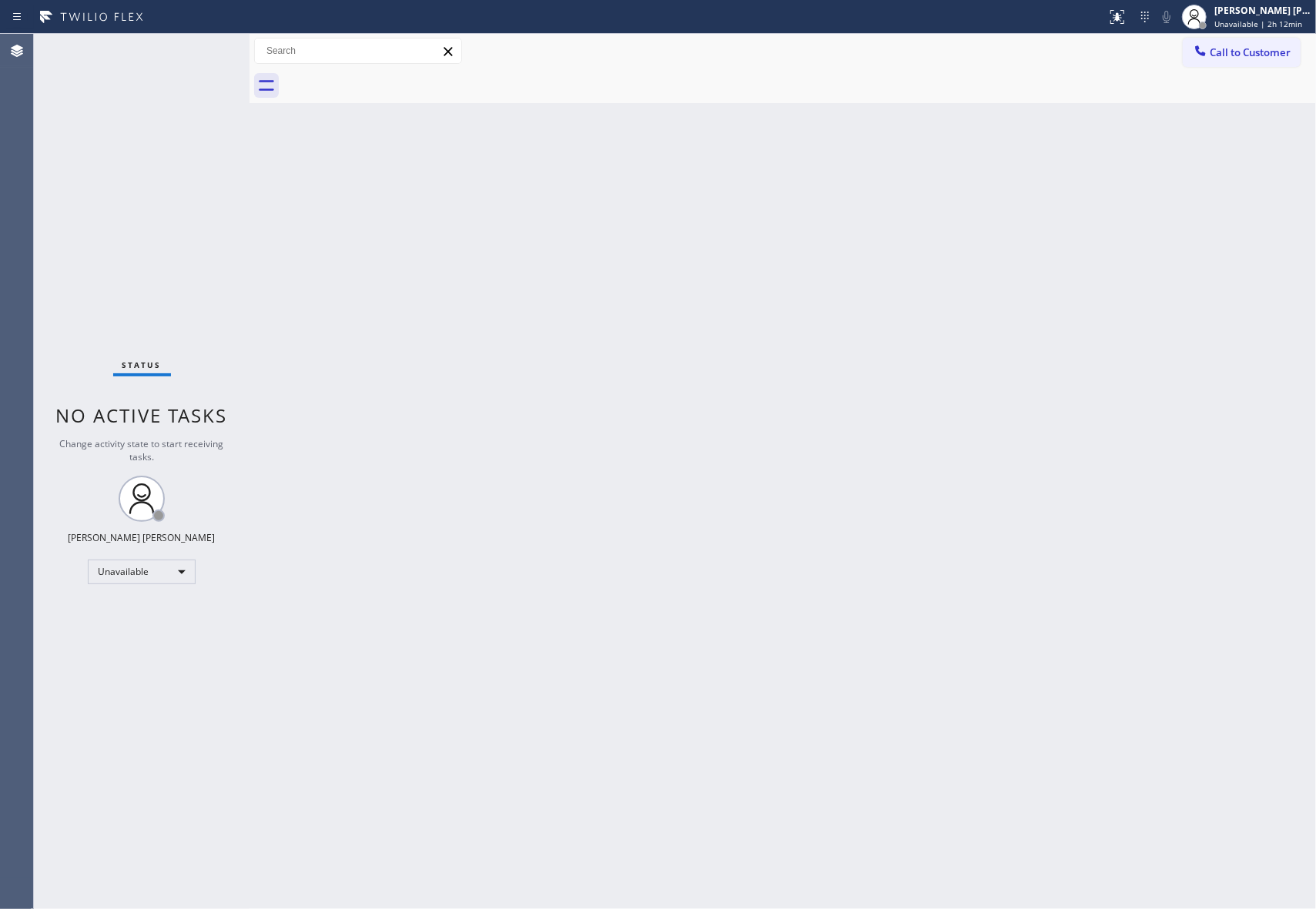
click at [393, 77] on div at bounding box center [800, 85] width 1032 height 35
click at [1273, 50] on span "Call to Customer" at bounding box center [1250, 53] width 81 height 14
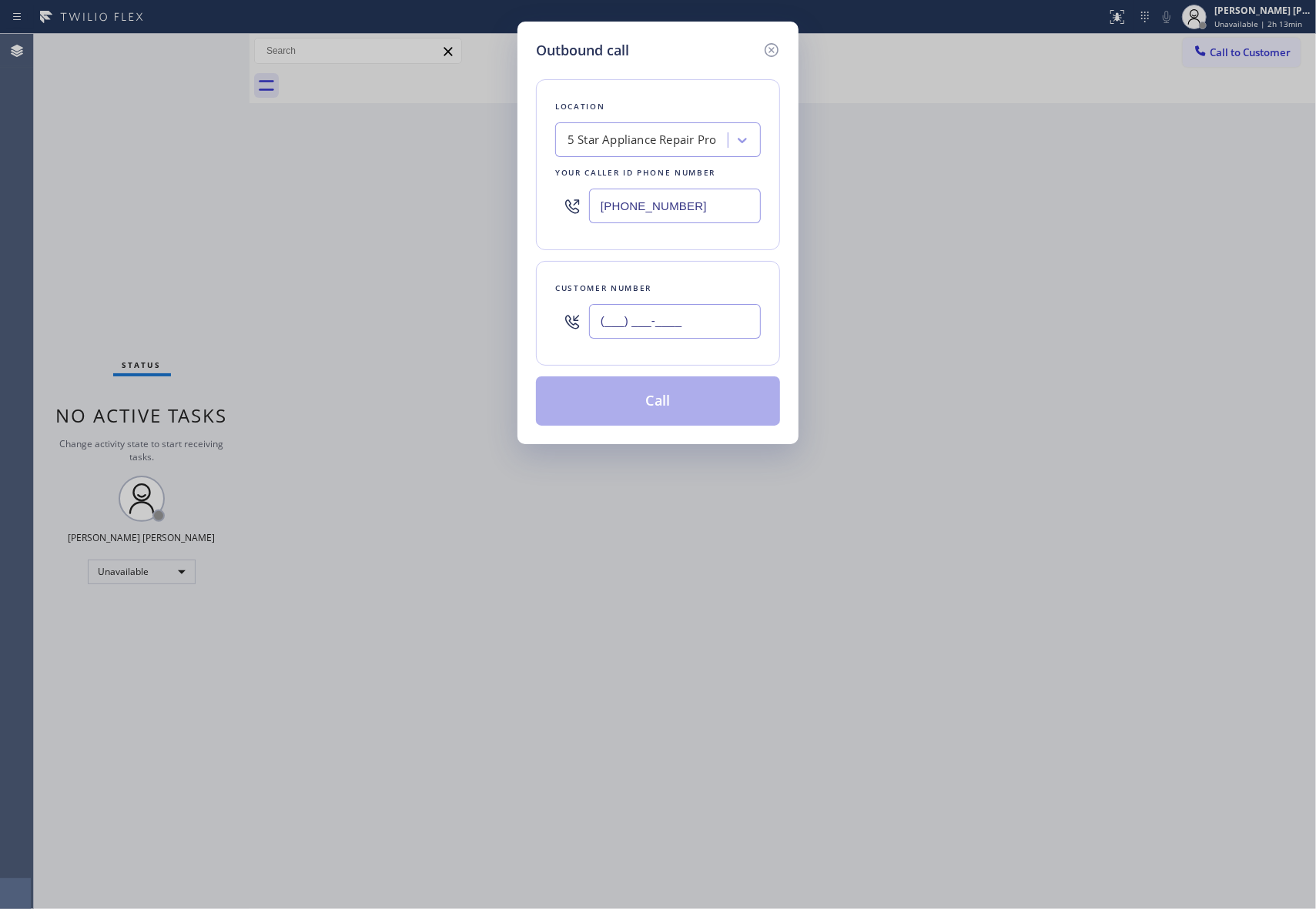
click at [677, 324] on input "(___) ___-____" at bounding box center [675, 321] width 172 height 35
paste input "847) 344-4034"
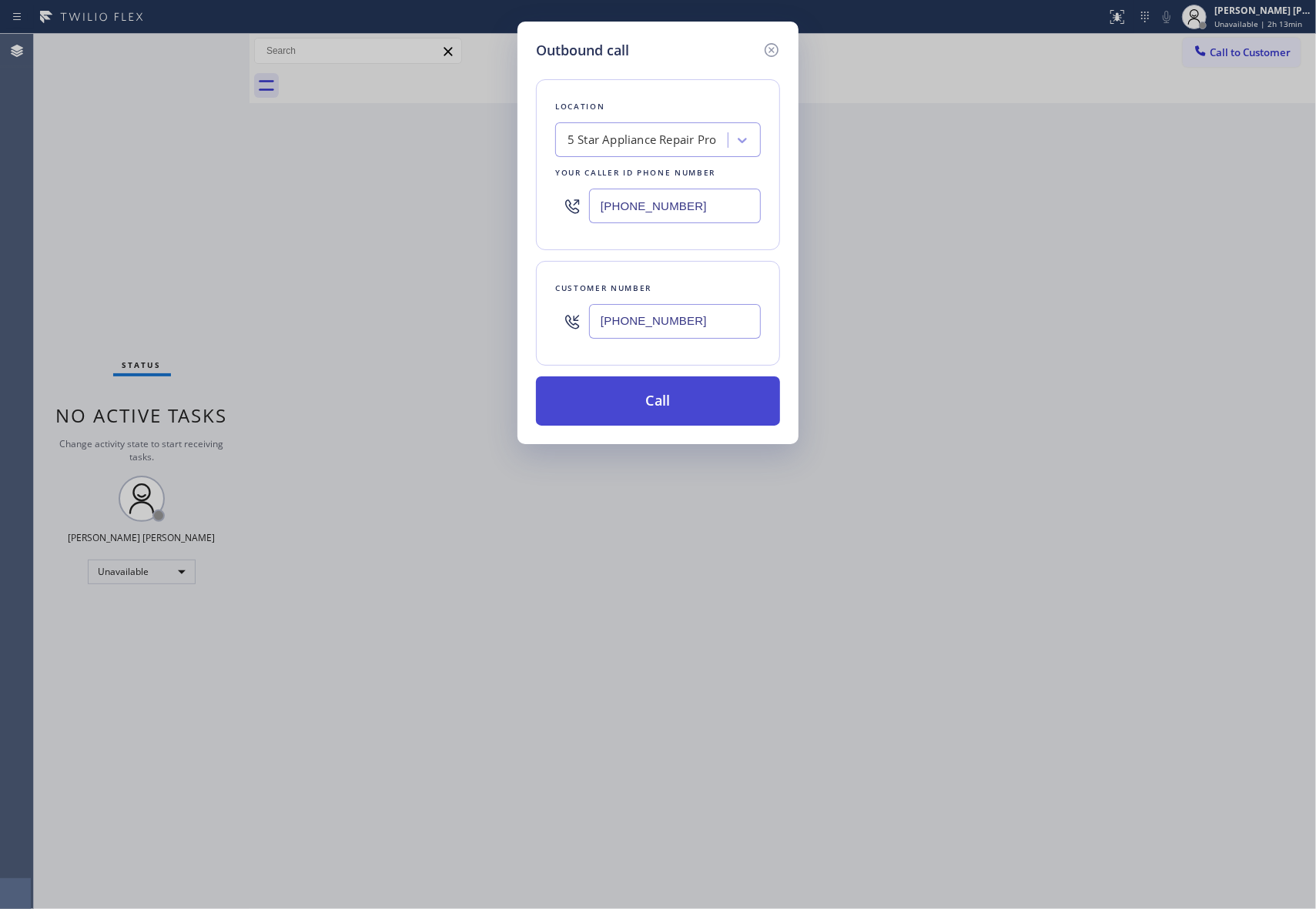
type input "[PHONE_NUMBER]"
click at [740, 405] on button "Call" at bounding box center [657, 401] width 244 height 50
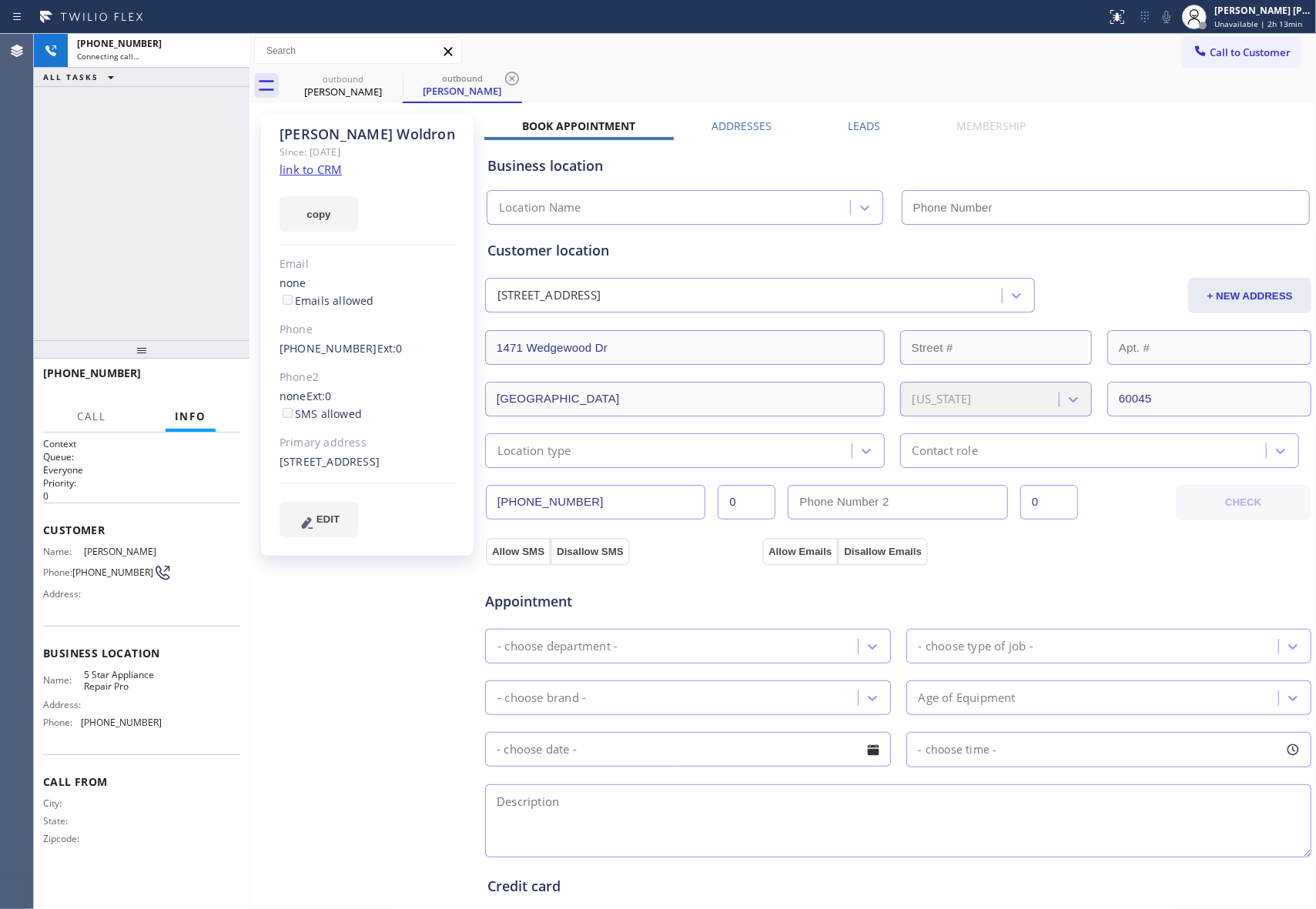
type input "[PHONE_NUMBER]"
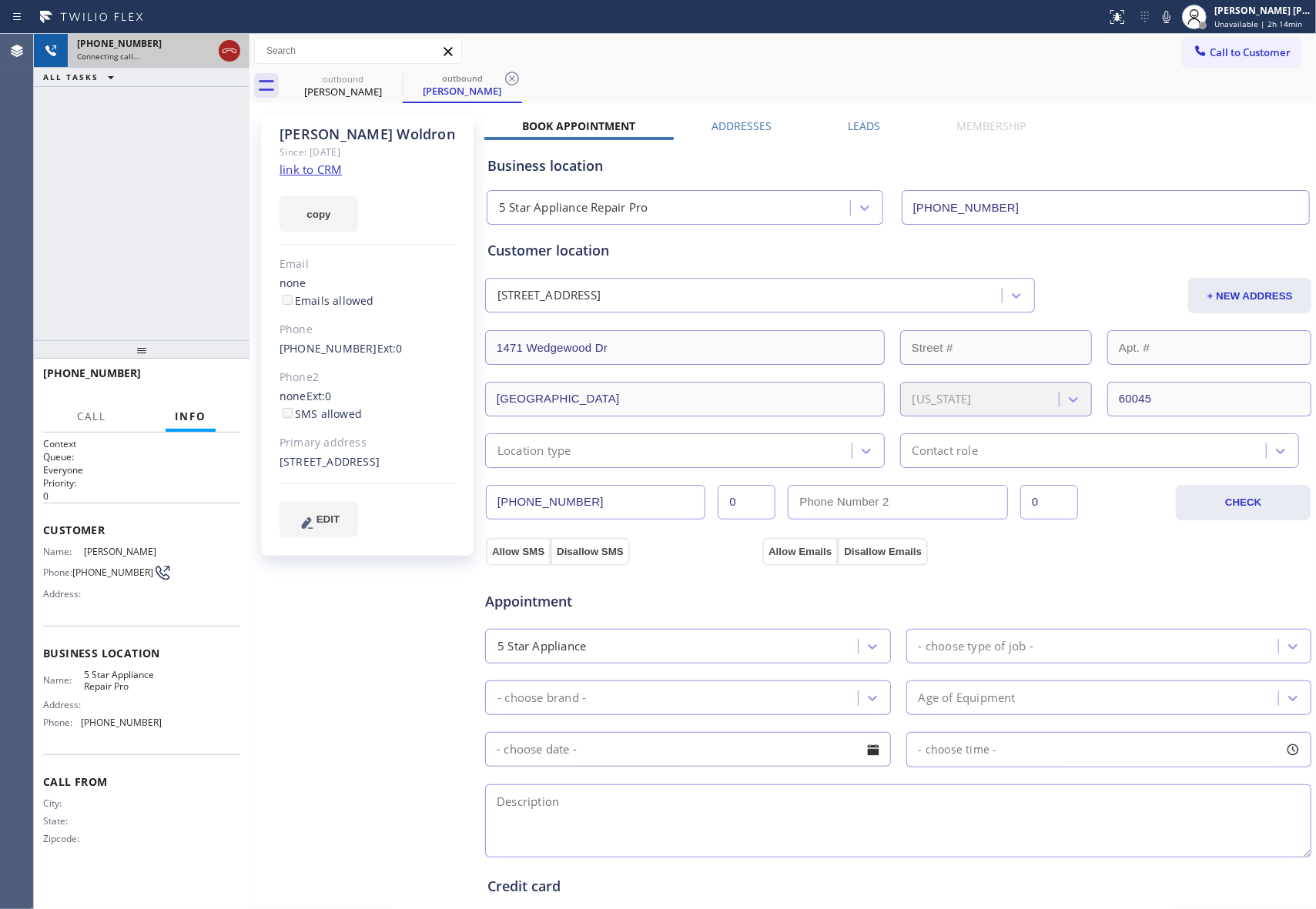
click at [228, 50] on icon at bounding box center [229, 51] width 14 height 5
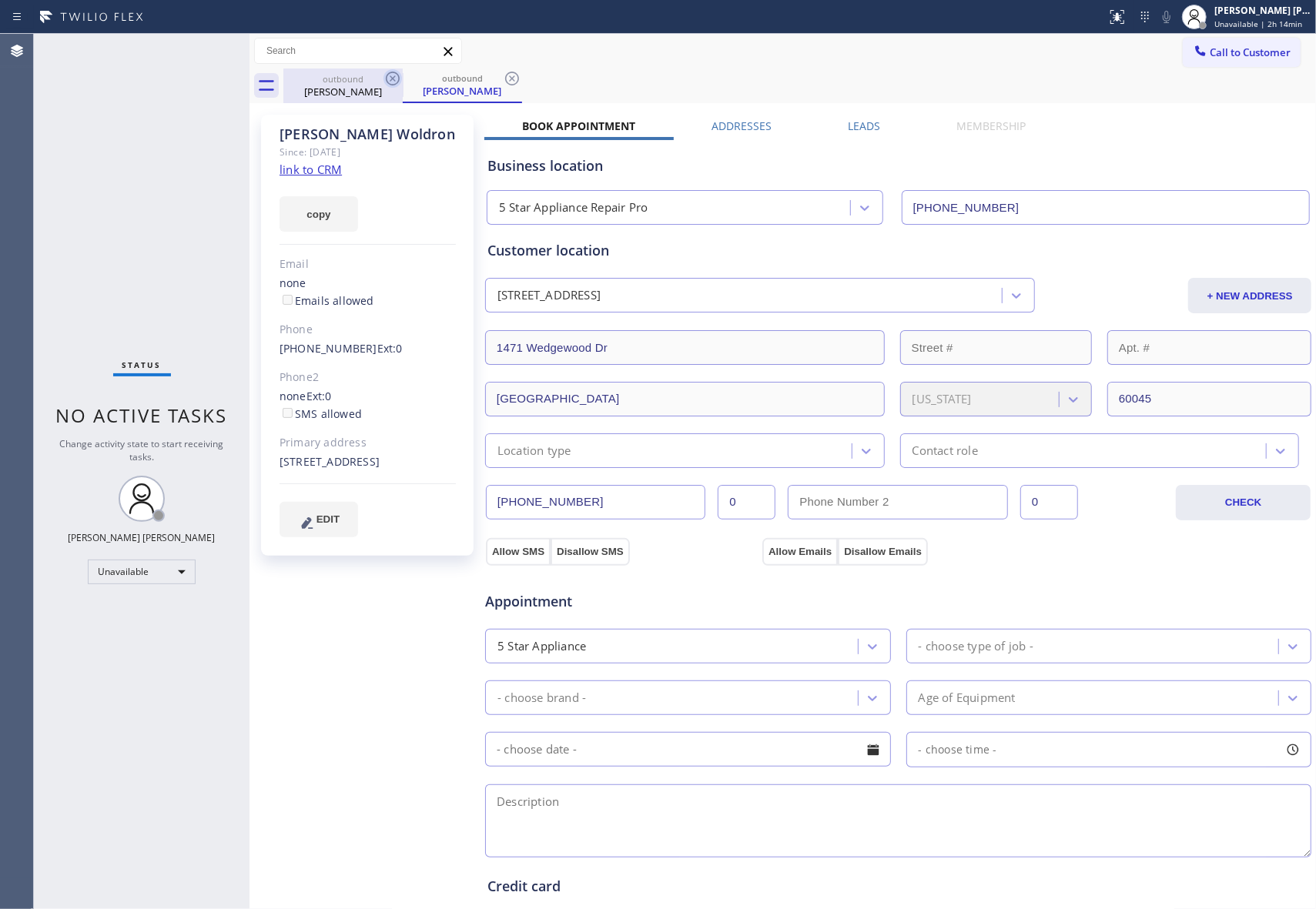
click at [391, 75] on icon at bounding box center [393, 78] width 19 height 19
click at [503, 75] on icon at bounding box center [512, 78] width 19 height 19
drag, startPoint x: 391, startPoint y: 75, endPoint x: 235, endPoint y: 61, distance: 156.6
click at [391, 75] on div "outbound [PERSON_NAME] outbound [PERSON_NAME]" at bounding box center [800, 85] width 1032 height 35
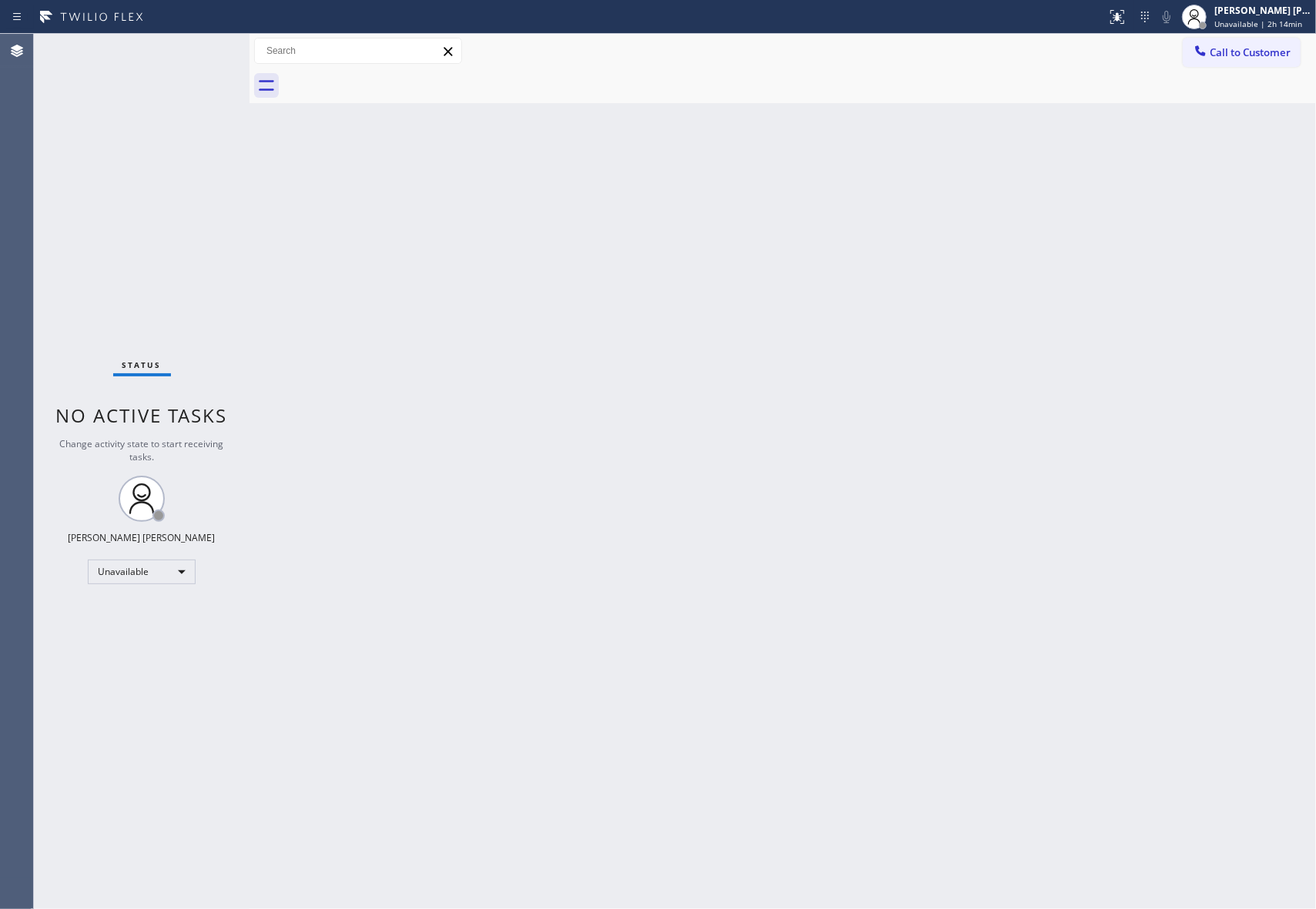
click at [1264, 40] on button "Call to Customer" at bounding box center [1242, 53] width 118 height 29
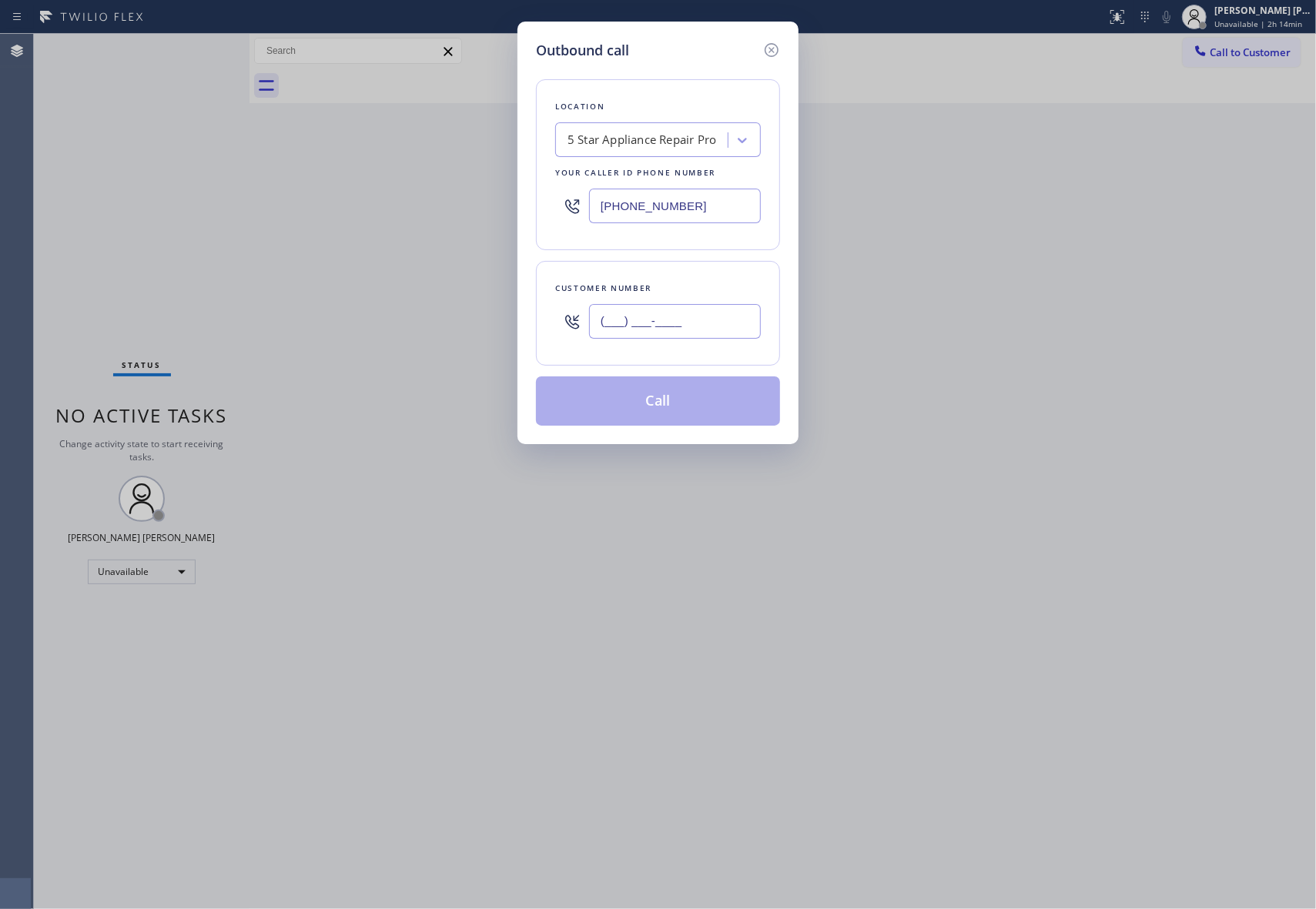
click at [722, 326] on input "(___) ___-____" at bounding box center [675, 321] width 172 height 35
paste input "415) 789-9909"
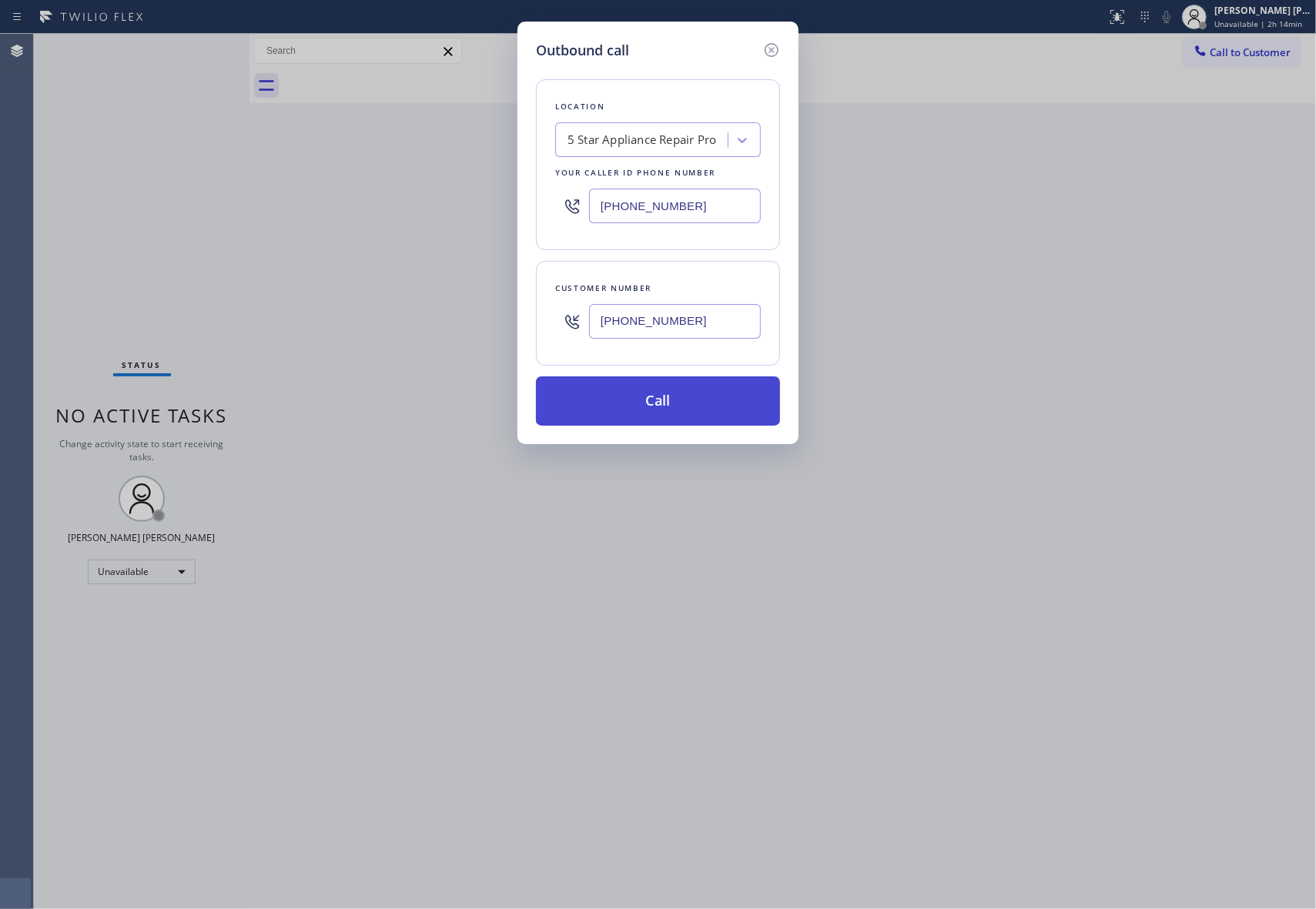
type input "[PHONE_NUMBER]"
click at [682, 399] on button "Call" at bounding box center [657, 401] width 244 height 50
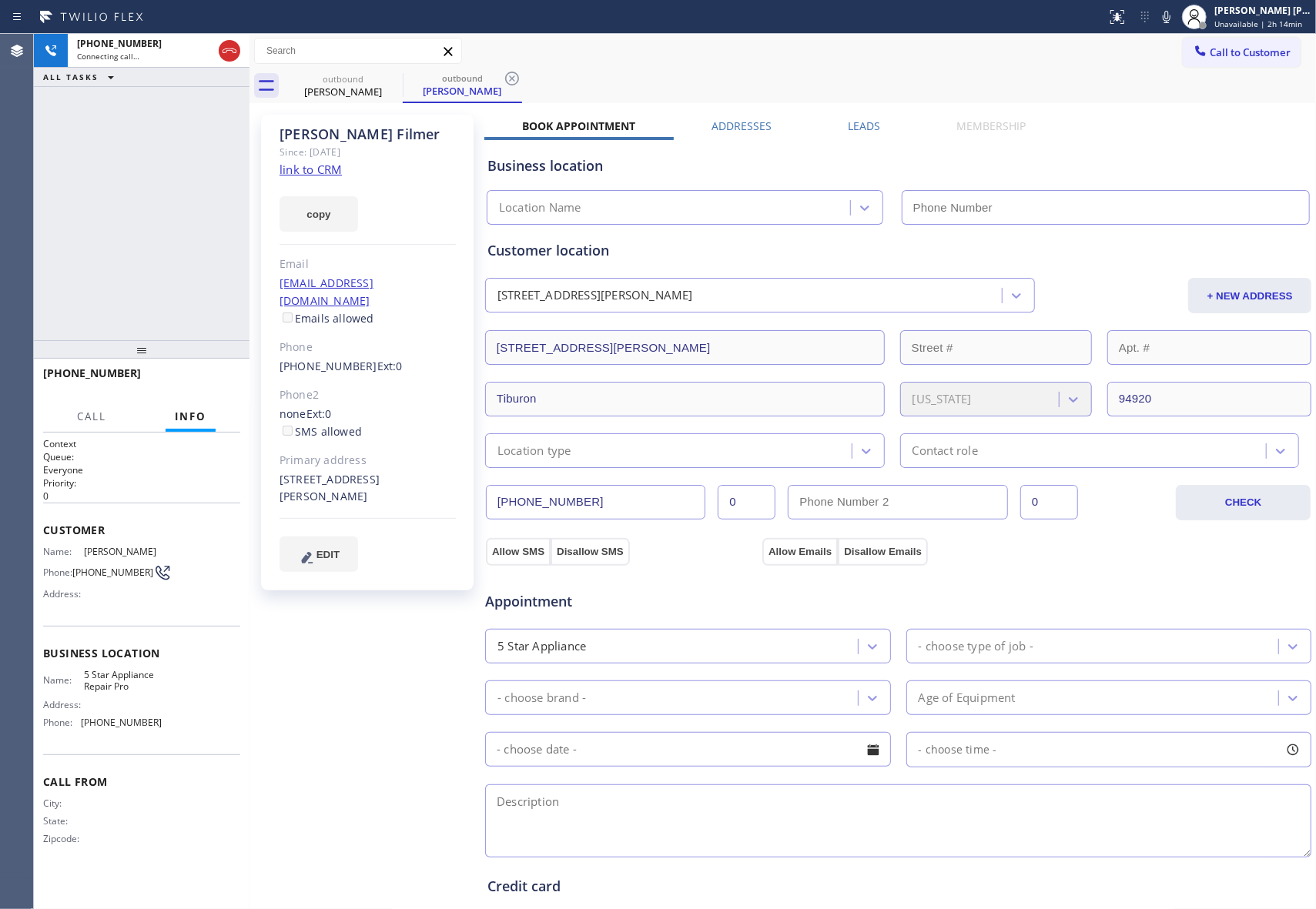
type input "[PHONE_NUMBER]"
click at [231, 45] on icon at bounding box center [229, 51] width 19 height 19
click at [0, 0] on icon at bounding box center [0, 0] width 0 height 0
click at [503, 81] on icon at bounding box center [512, 78] width 19 height 19
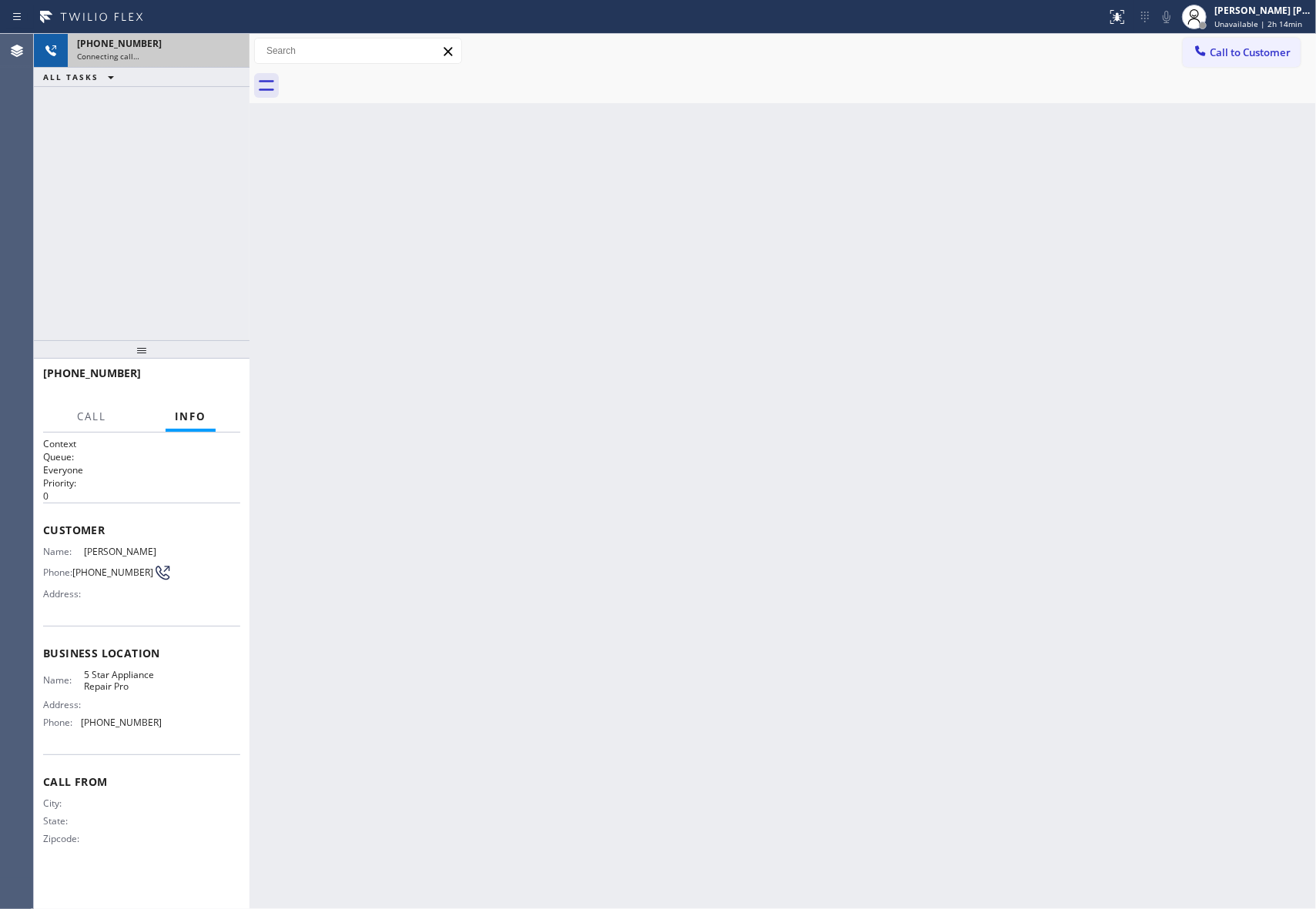
click at [396, 81] on div at bounding box center [800, 85] width 1032 height 35
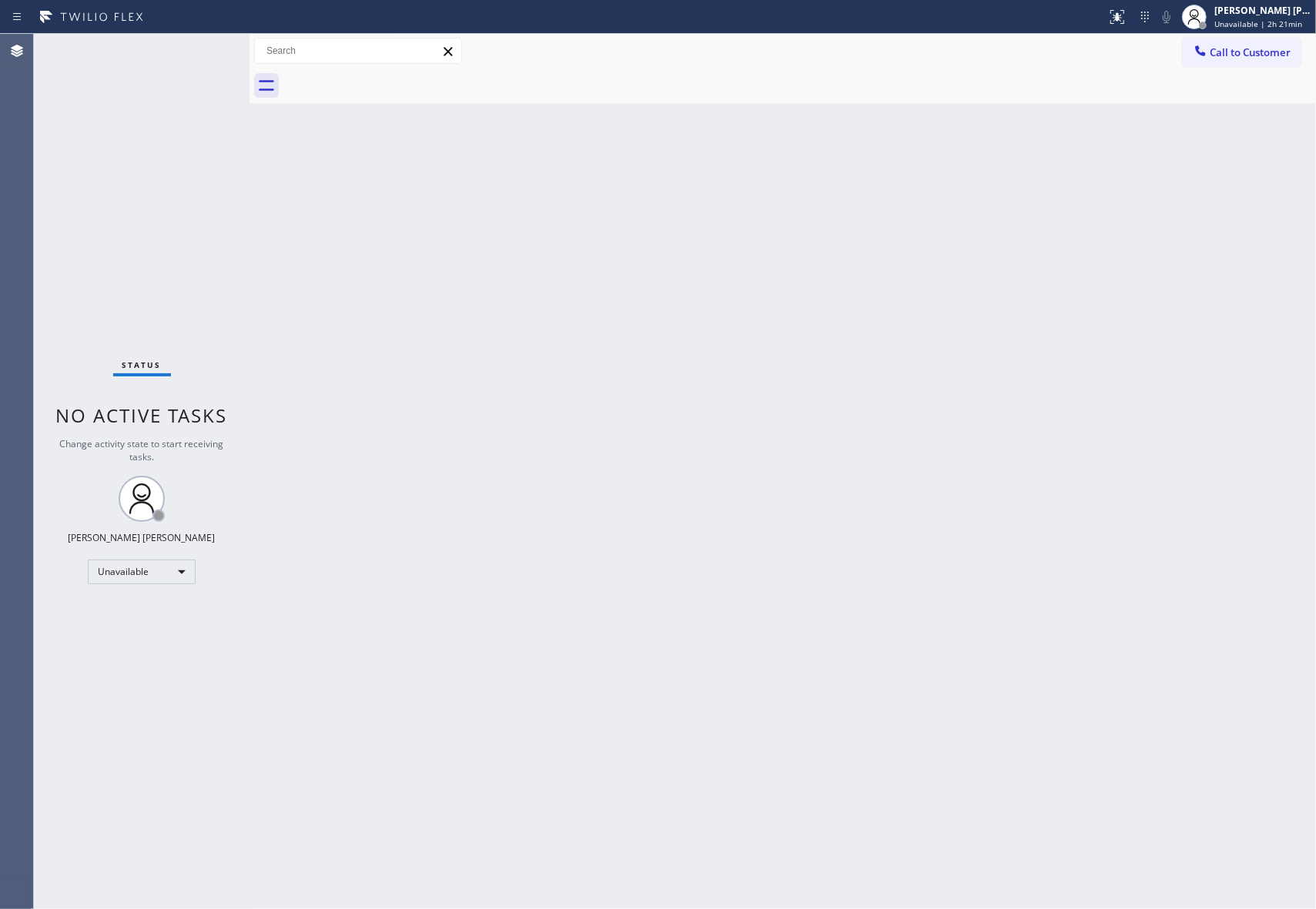
drag, startPoint x: 1260, startPoint y: 50, endPoint x: 973, endPoint y: 56, distance: 287.1
click at [1260, 50] on span "Call to Customer" at bounding box center [1250, 53] width 81 height 14
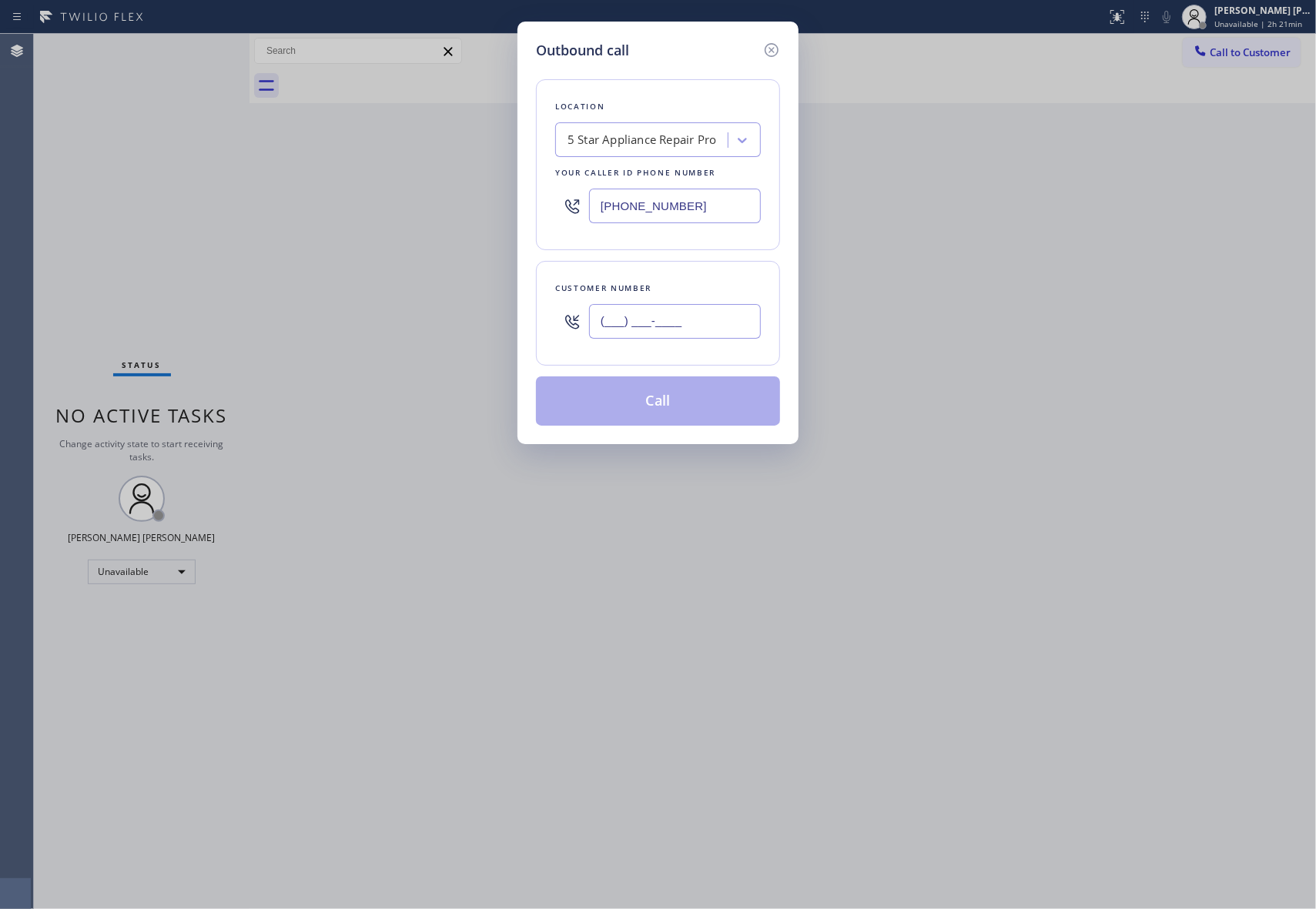
click at [700, 339] on input "(___) ___-____" at bounding box center [675, 321] width 172 height 35
paste input "626) 355-7944"
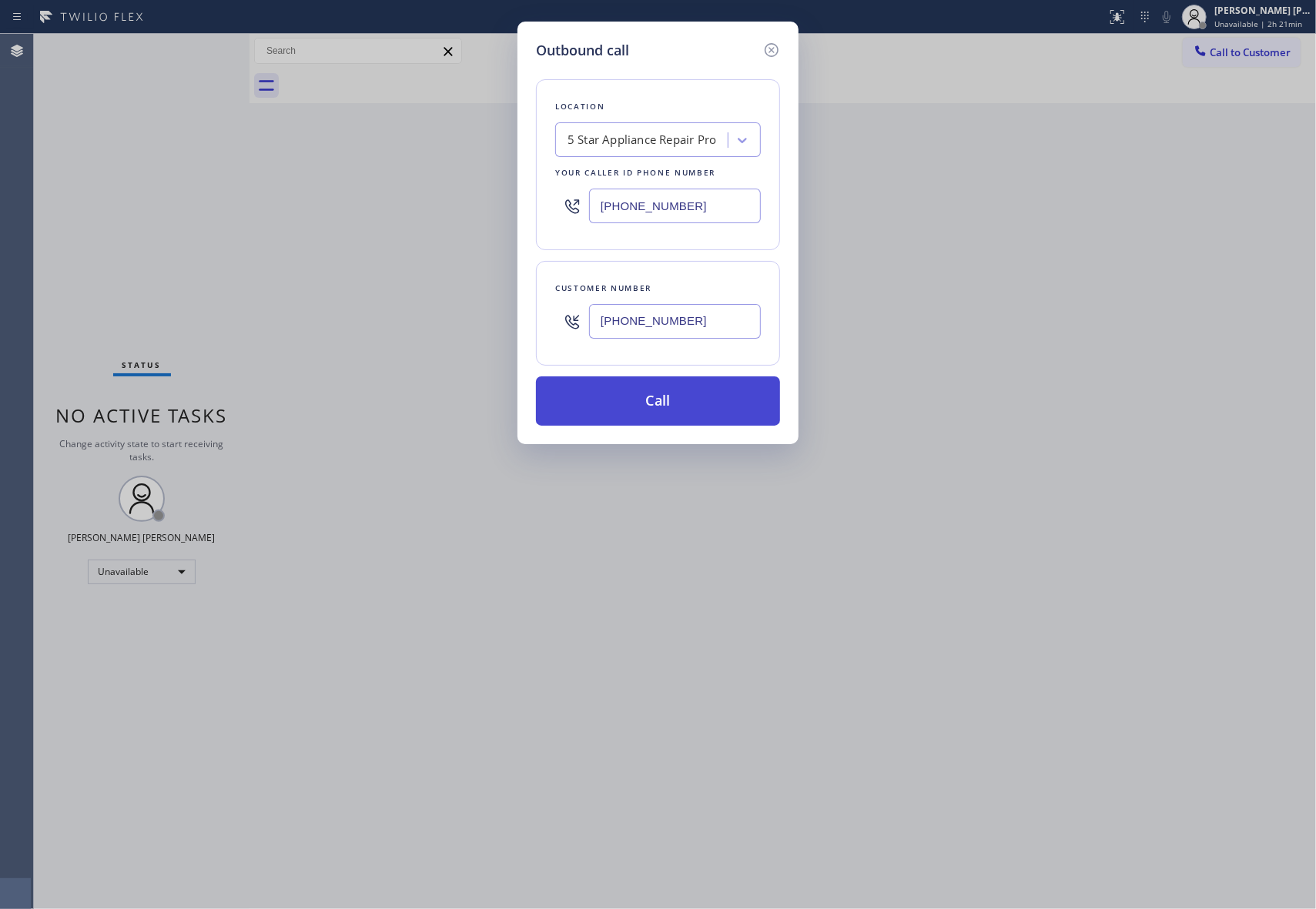
type input "[PHONE_NUMBER]"
click at [678, 399] on button "Call" at bounding box center [657, 401] width 244 height 50
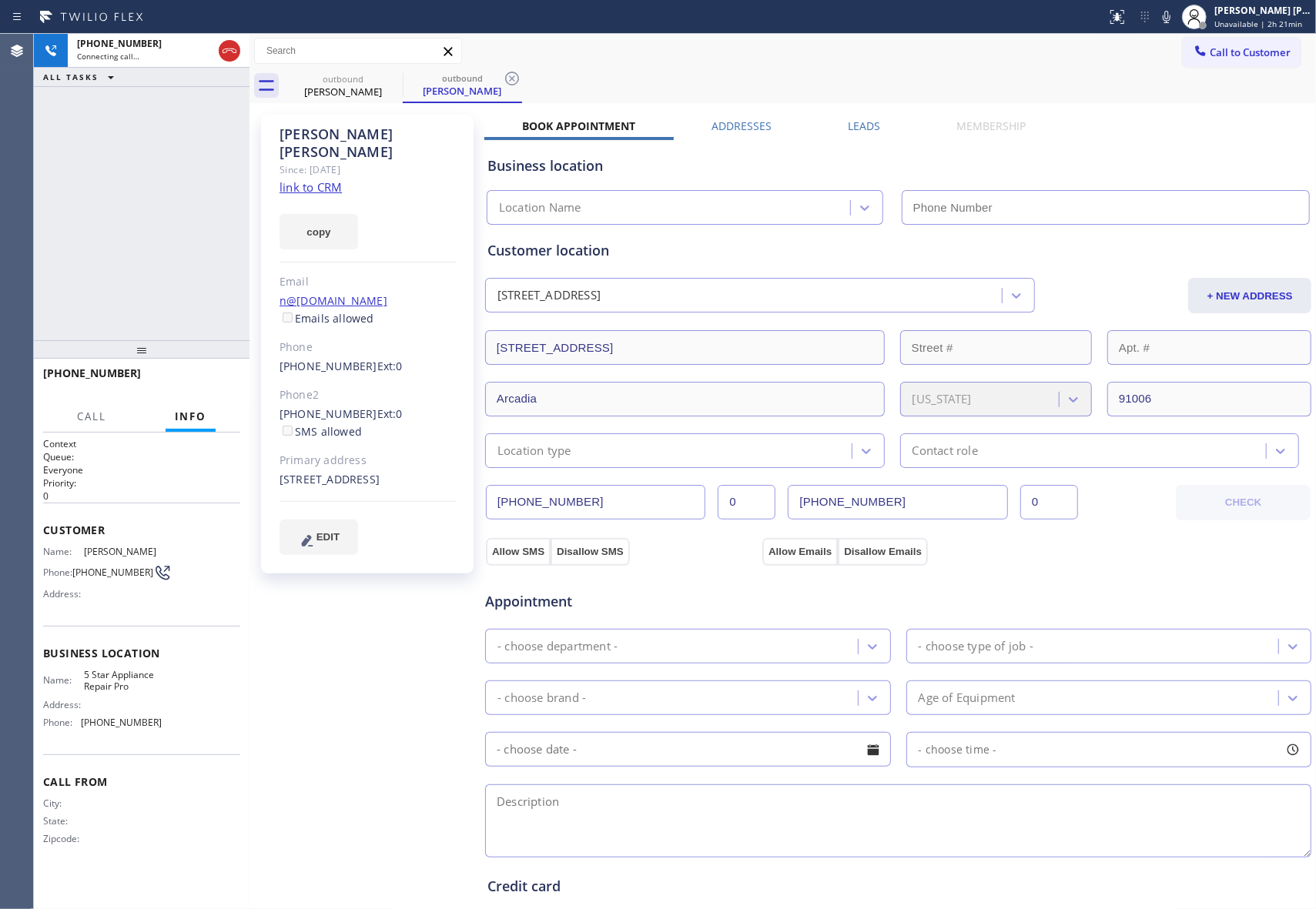
type input "[PHONE_NUMBER]"
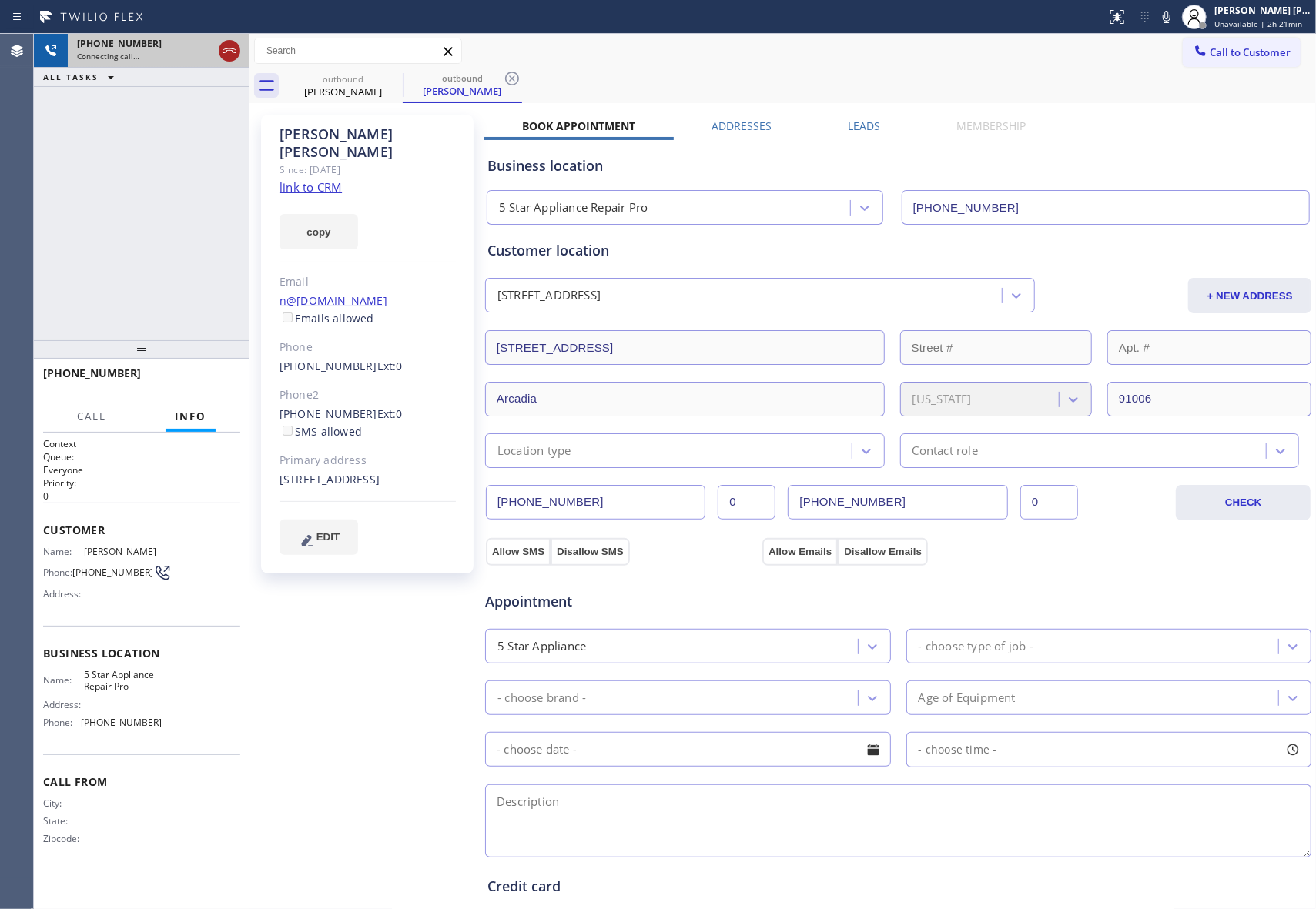
drag, startPoint x: 232, startPoint y: 51, endPoint x: 42, endPoint y: 51, distance: 190.0
click at [231, 51] on icon at bounding box center [229, 51] width 19 height 19
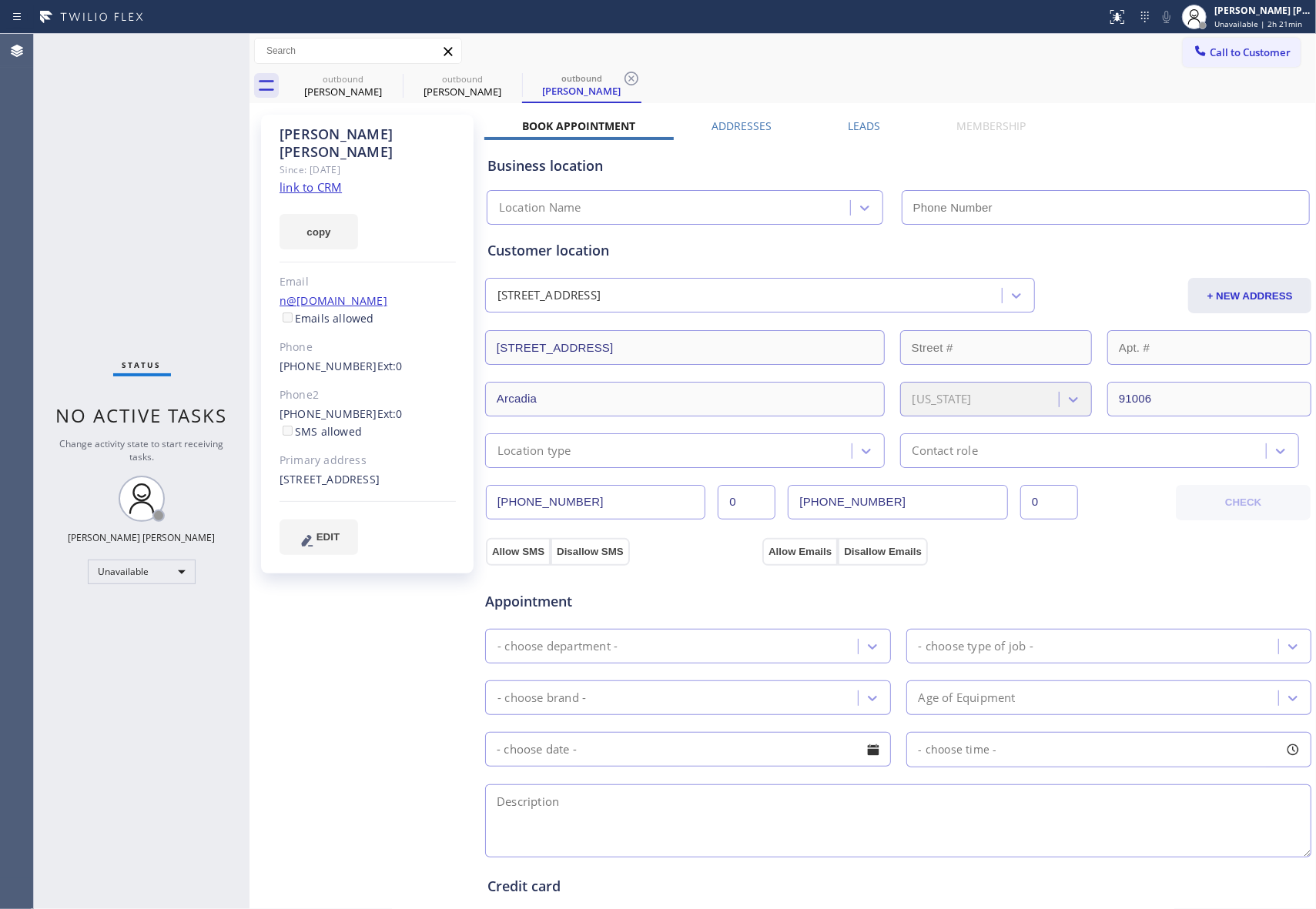
type input "[PHONE_NUMBER]"
click at [381, 75] on div "outbound" at bounding box center [343, 78] width 116 height 12
click at [388, 74] on icon at bounding box center [393, 78] width 14 height 14
click at [0, 0] on icon at bounding box center [0, 0] width 0 height 0
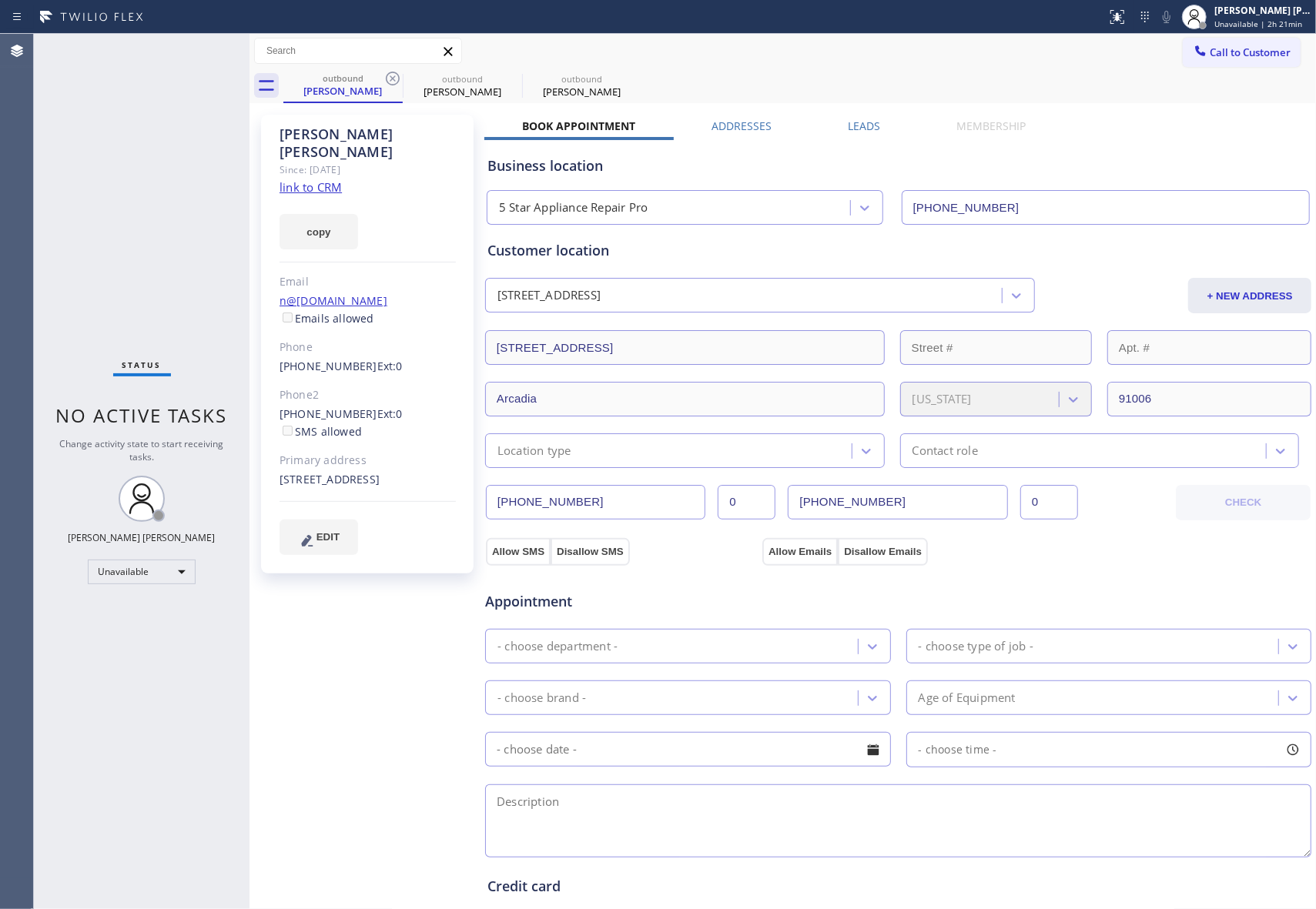
click at [392, 74] on div "outbound [PERSON_NAME] outbound [PERSON_NAME] outbound [PERSON_NAME]" at bounding box center [800, 85] width 1032 height 35
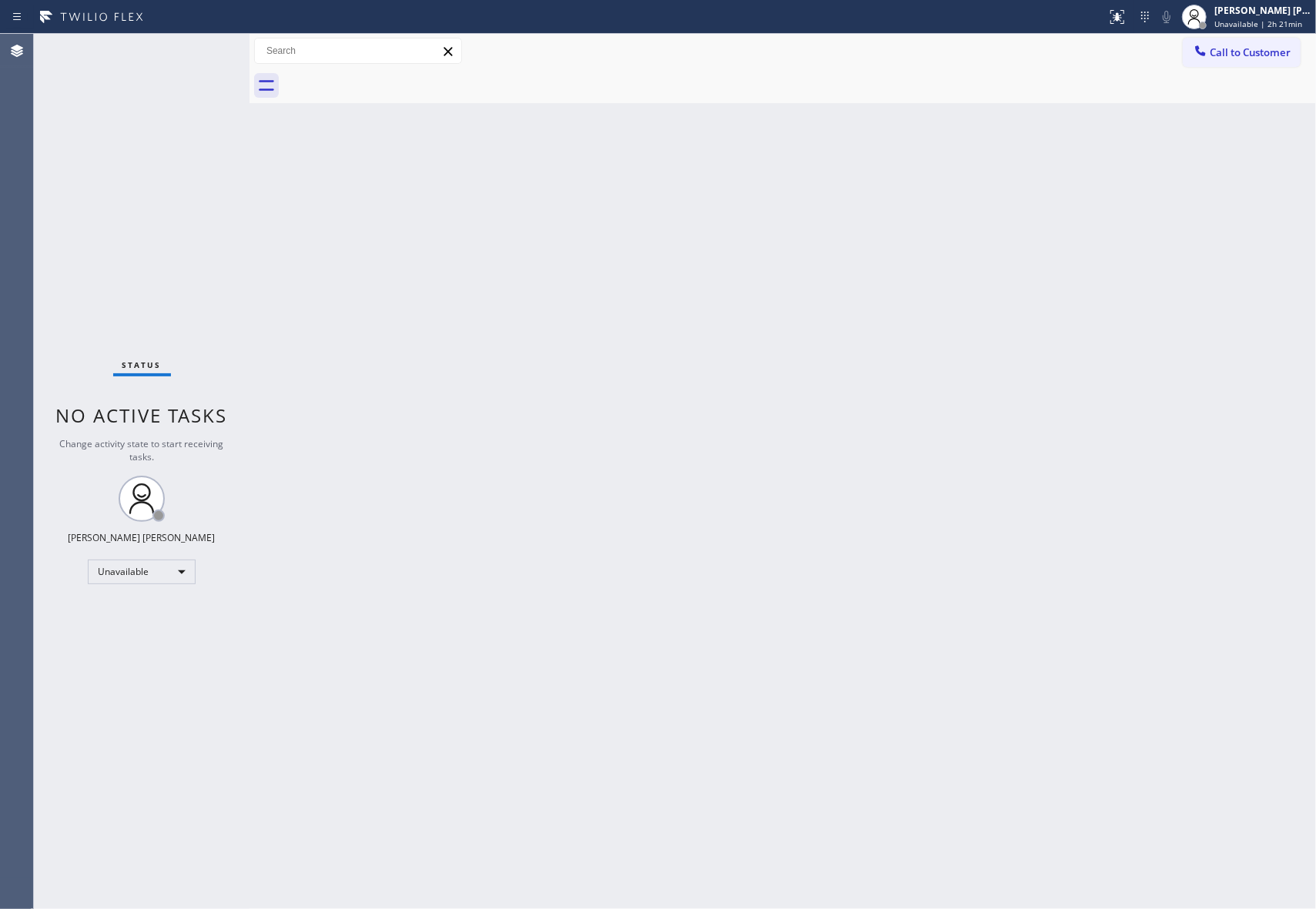
click at [393, 74] on div at bounding box center [800, 85] width 1032 height 35
click at [1276, 53] on span "Call to Customer" at bounding box center [1250, 53] width 81 height 14
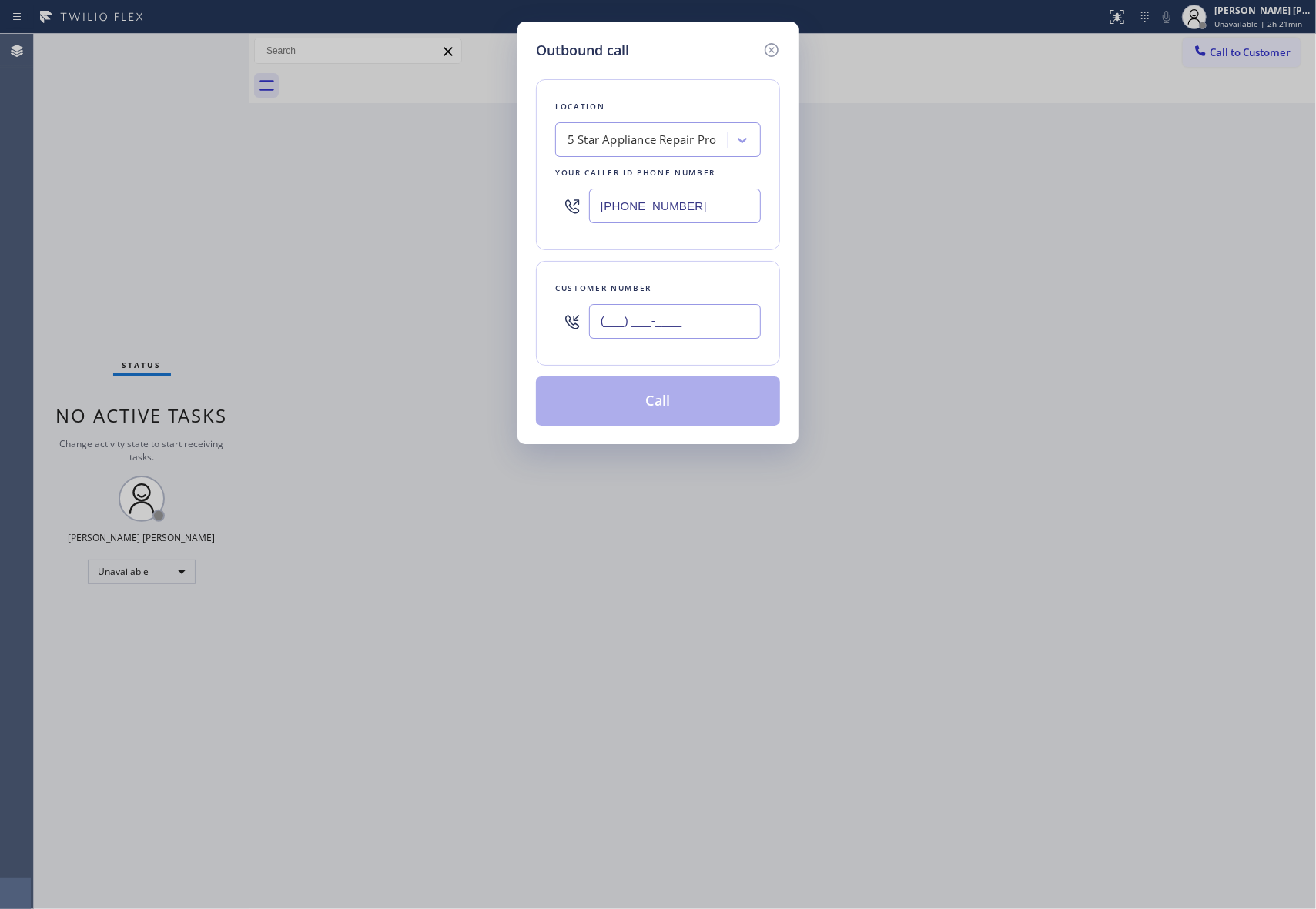
click at [719, 306] on input "(___) ___-____" at bounding box center [675, 321] width 172 height 35
paste input "323) 791-6888"
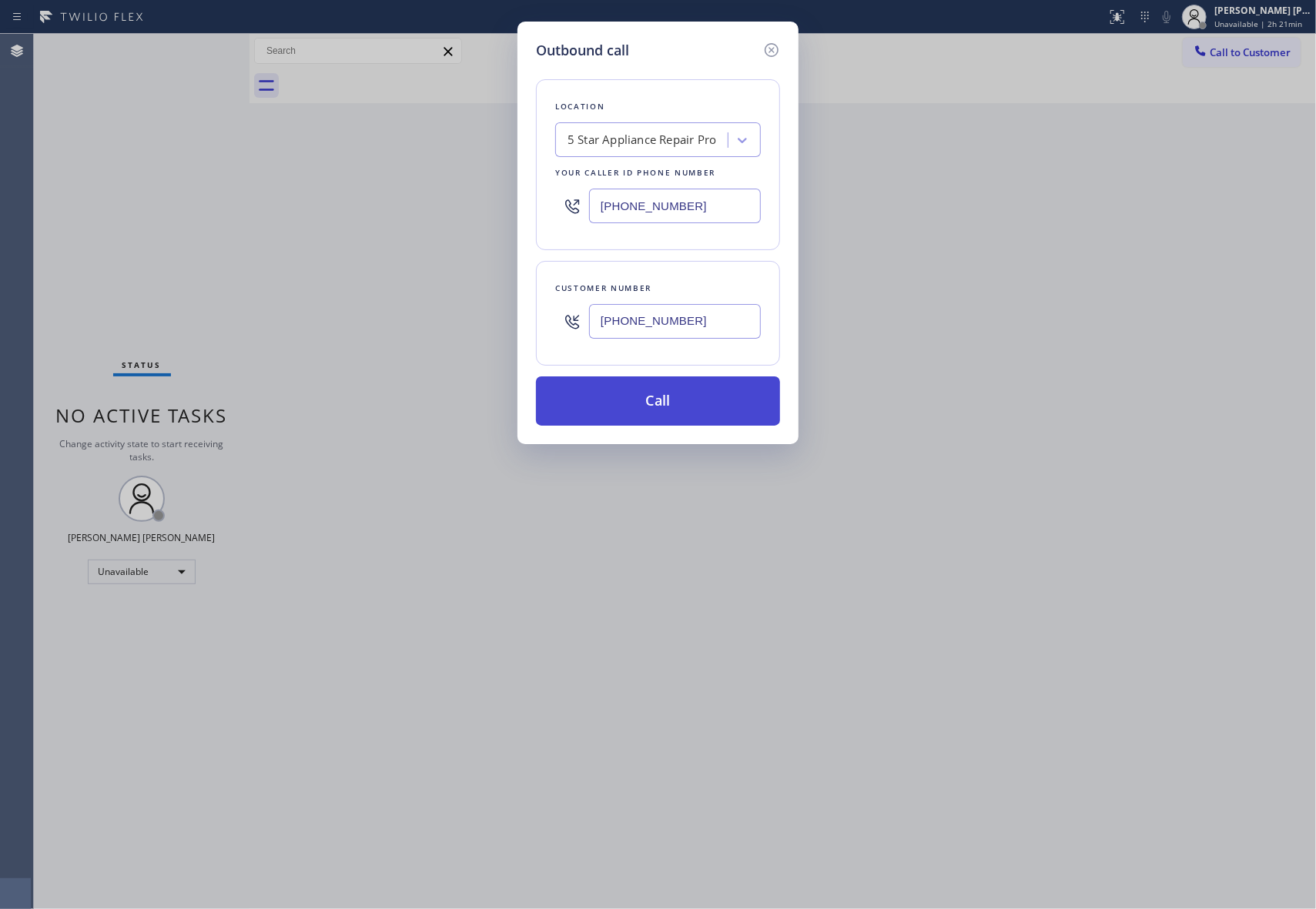
type input "[PHONE_NUMBER]"
click at [709, 407] on button "Call" at bounding box center [657, 401] width 244 height 50
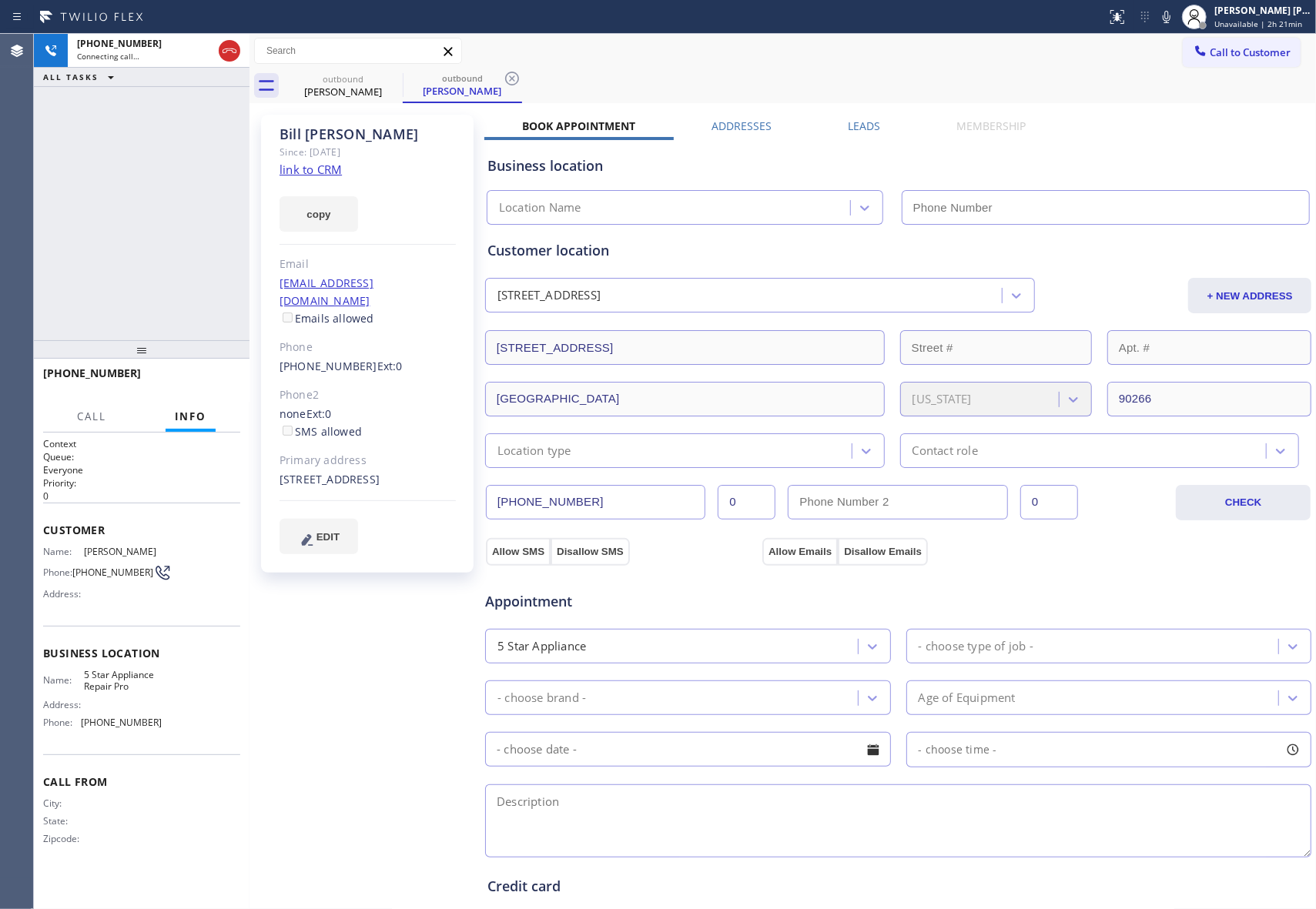
type input "[PHONE_NUMBER]"
click at [235, 50] on icon at bounding box center [229, 51] width 19 height 19
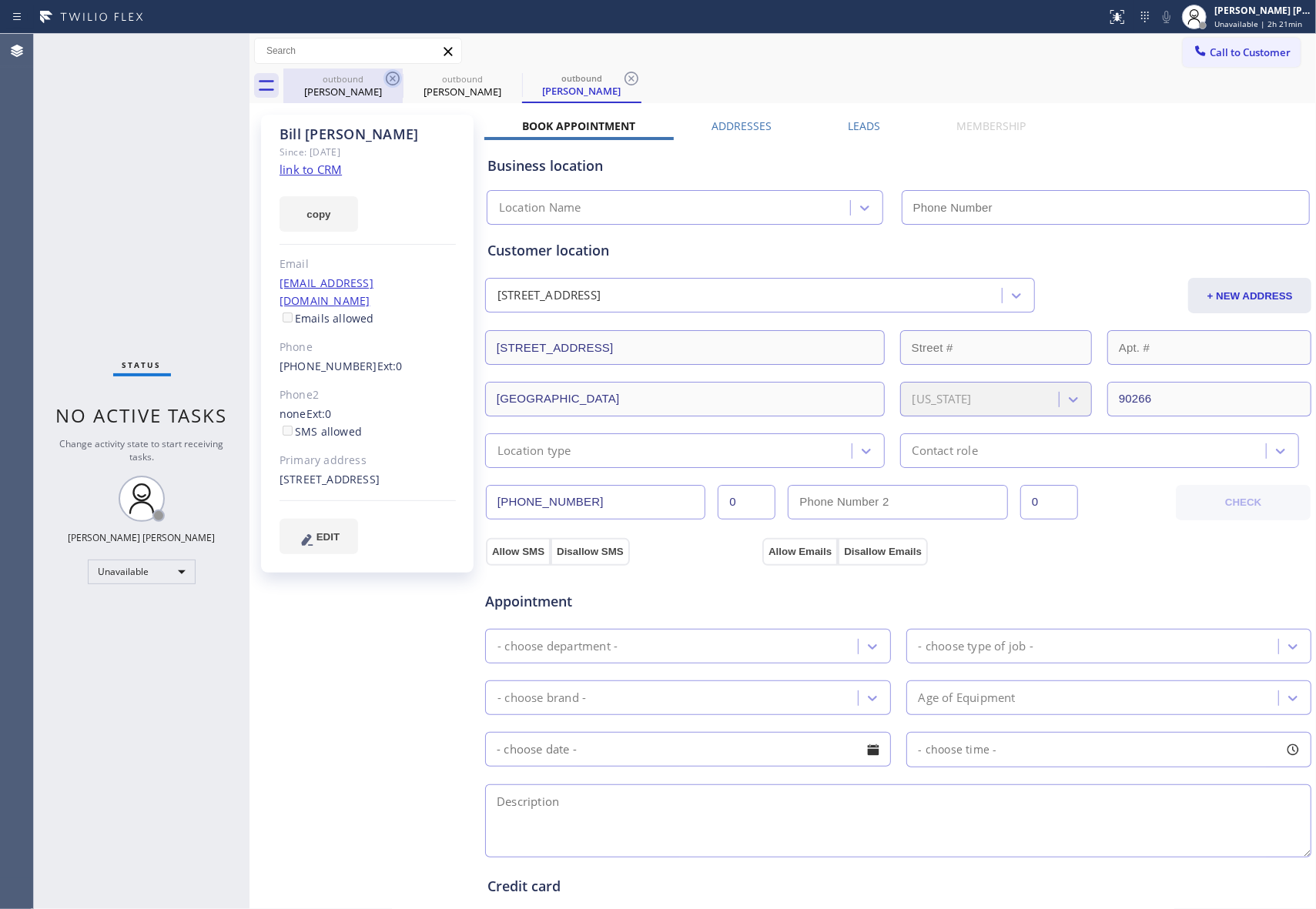
click at [396, 78] on icon at bounding box center [393, 78] width 19 height 19
click at [0, 0] on icon at bounding box center [0, 0] width 0 height 0
click at [622, 78] on icon at bounding box center [632, 78] width 19 height 19
click at [396, 78] on div "outbound [PERSON_NAME] outbound [PERSON_NAME] outbound [PERSON_NAME]" at bounding box center [800, 85] width 1032 height 35
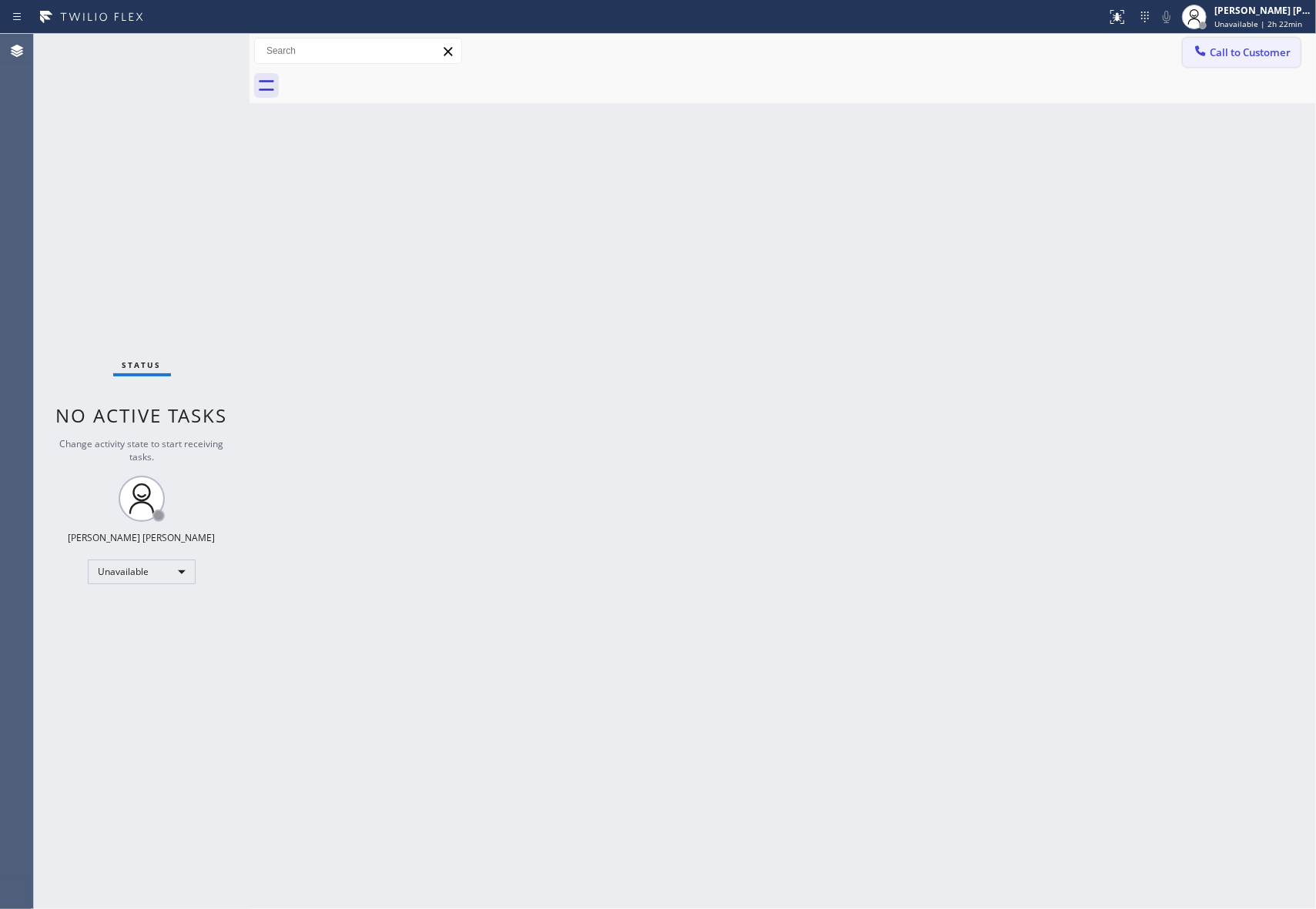
drag, startPoint x: 1283, startPoint y: 59, endPoint x: 1108, endPoint y: 63, distance: 175.0
click at [1282, 59] on button "Call to Customer" at bounding box center [1242, 53] width 118 height 29
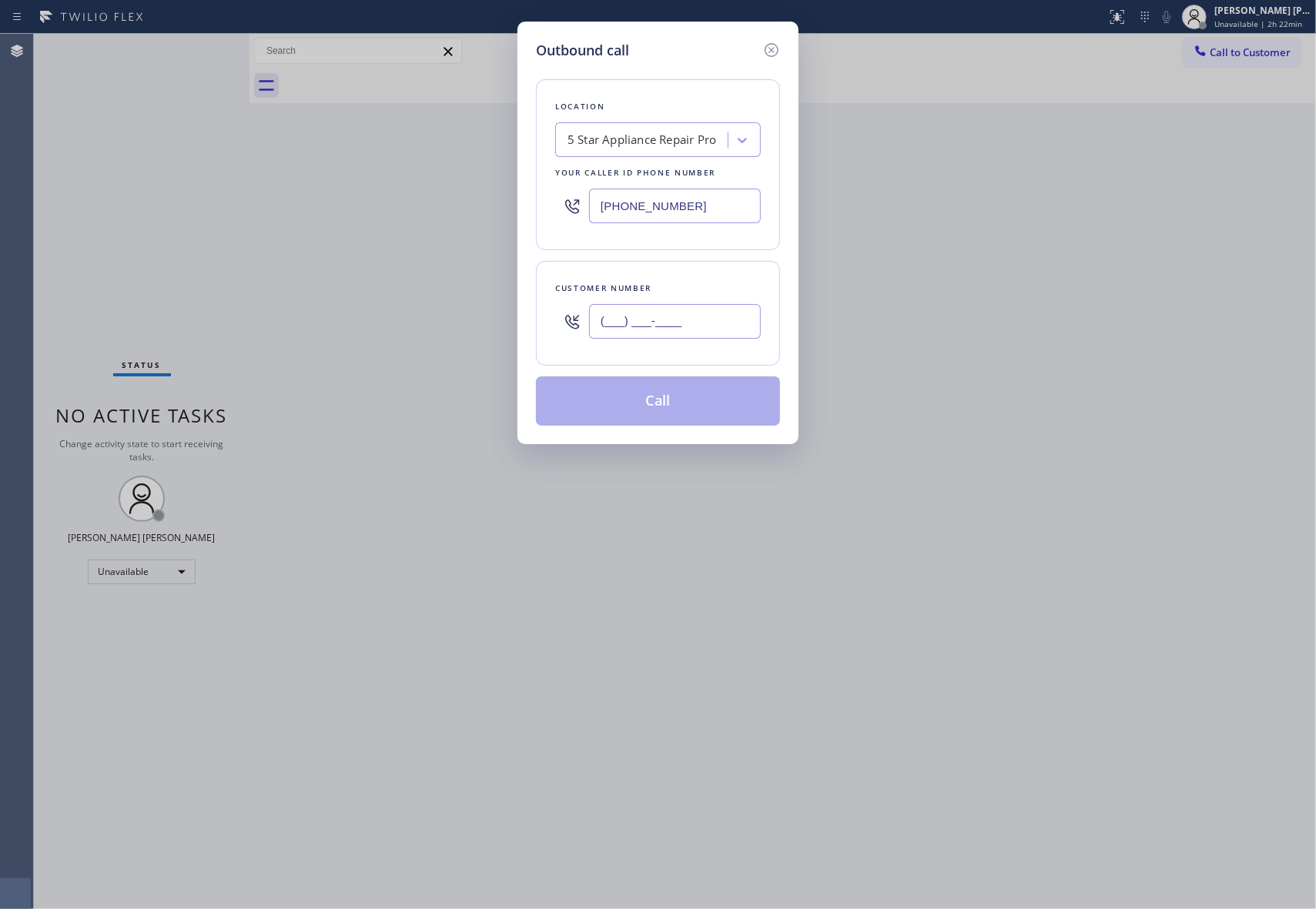
click at [690, 326] on input "(___) ___-____" at bounding box center [675, 321] width 172 height 35
paste input "425) 893-9156"
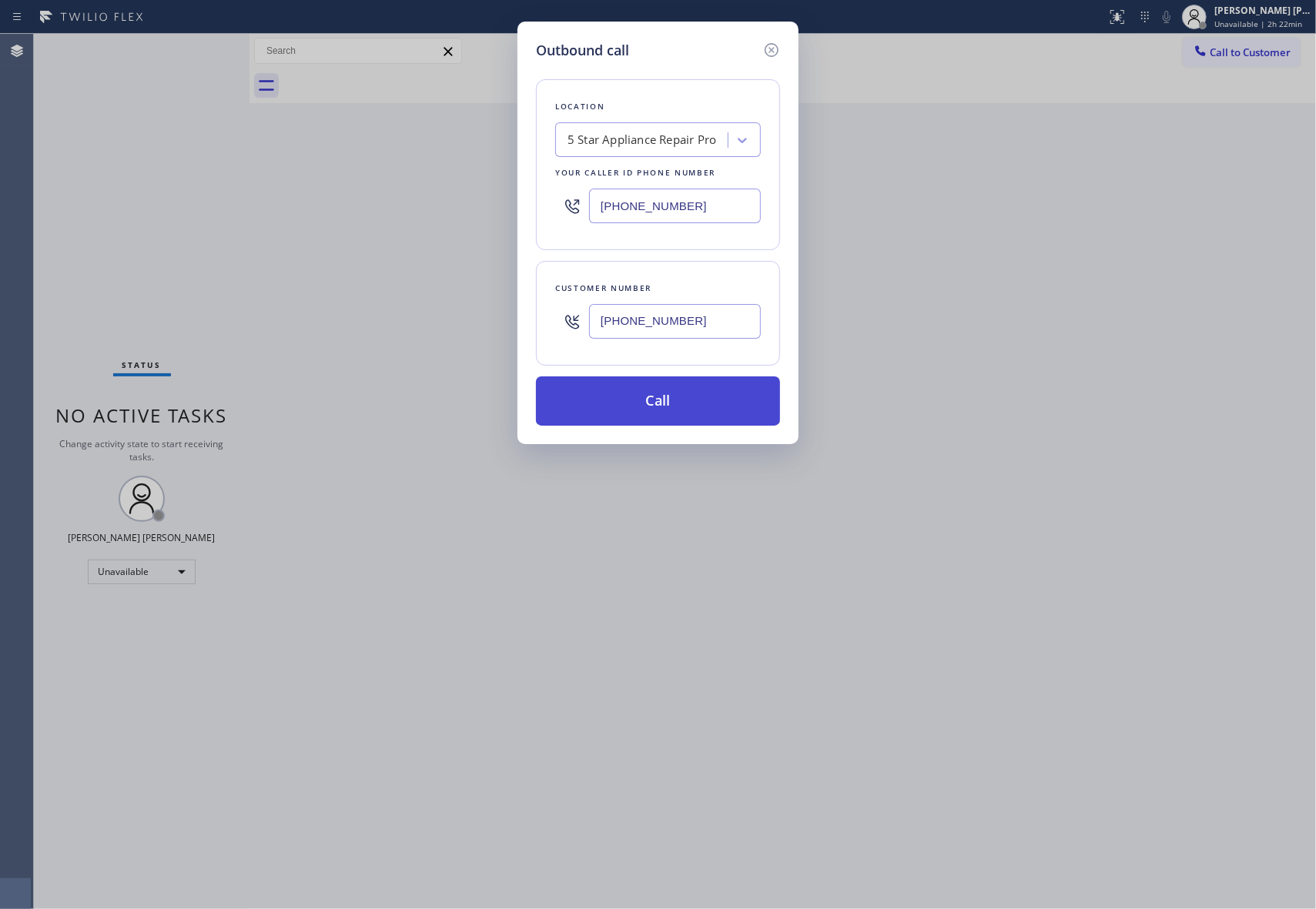
type input "[PHONE_NUMBER]"
click at [675, 408] on button "Call" at bounding box center [657, 401] width 244 height 50
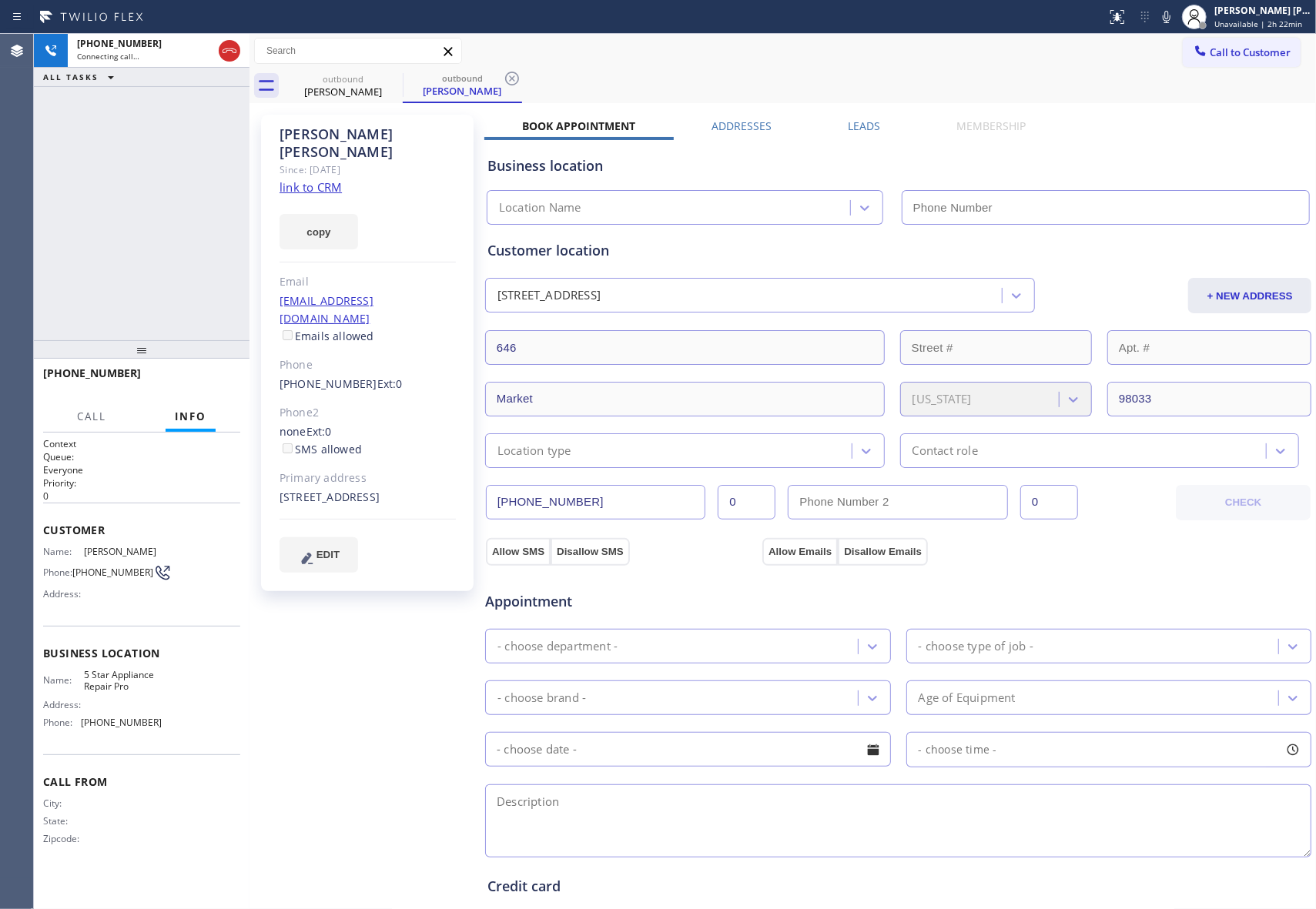
type input "[PHONE_NUMBER]"
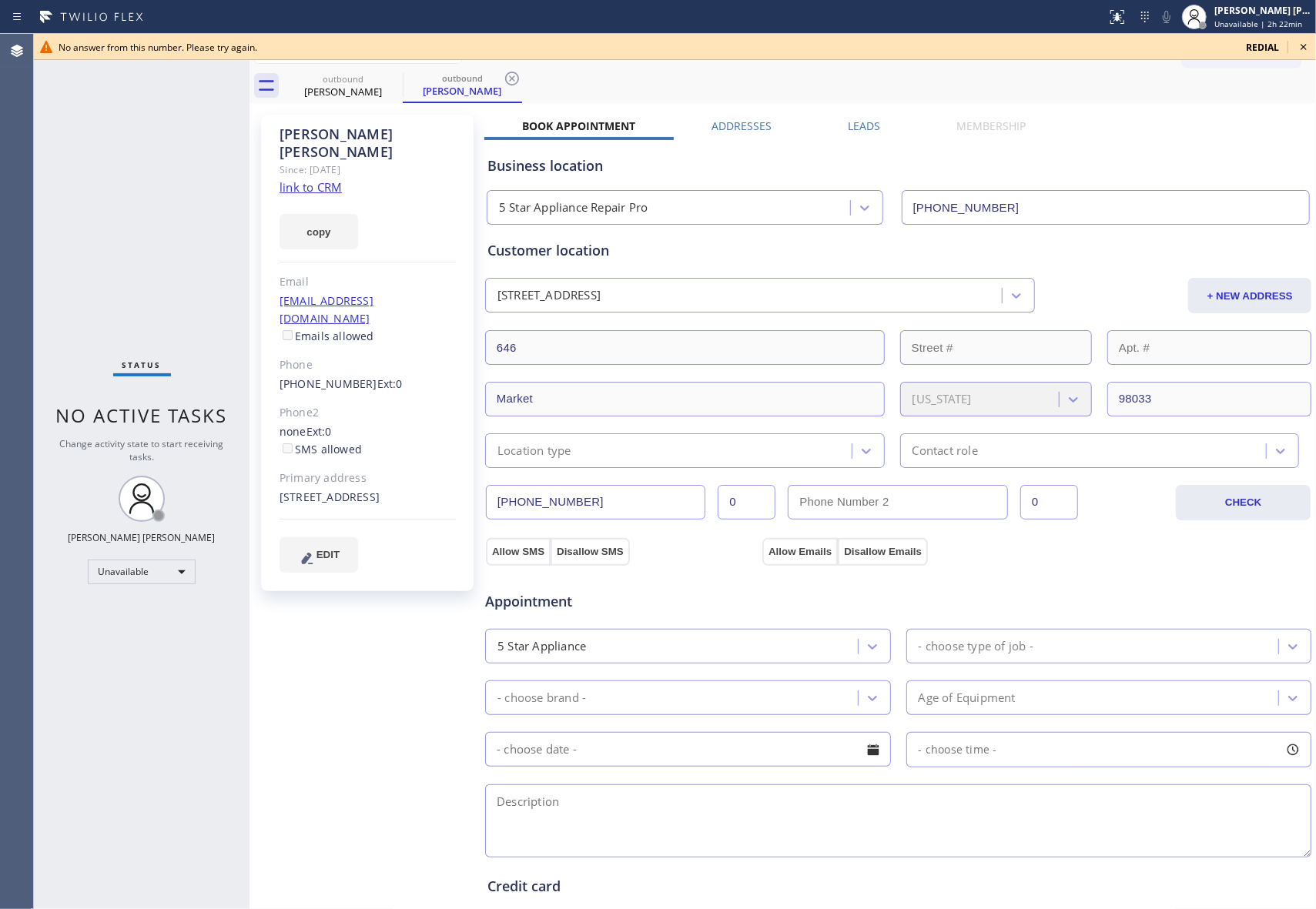
click at [1304, 44] on icon at bounding box center [1304, 47] width 19 height 19
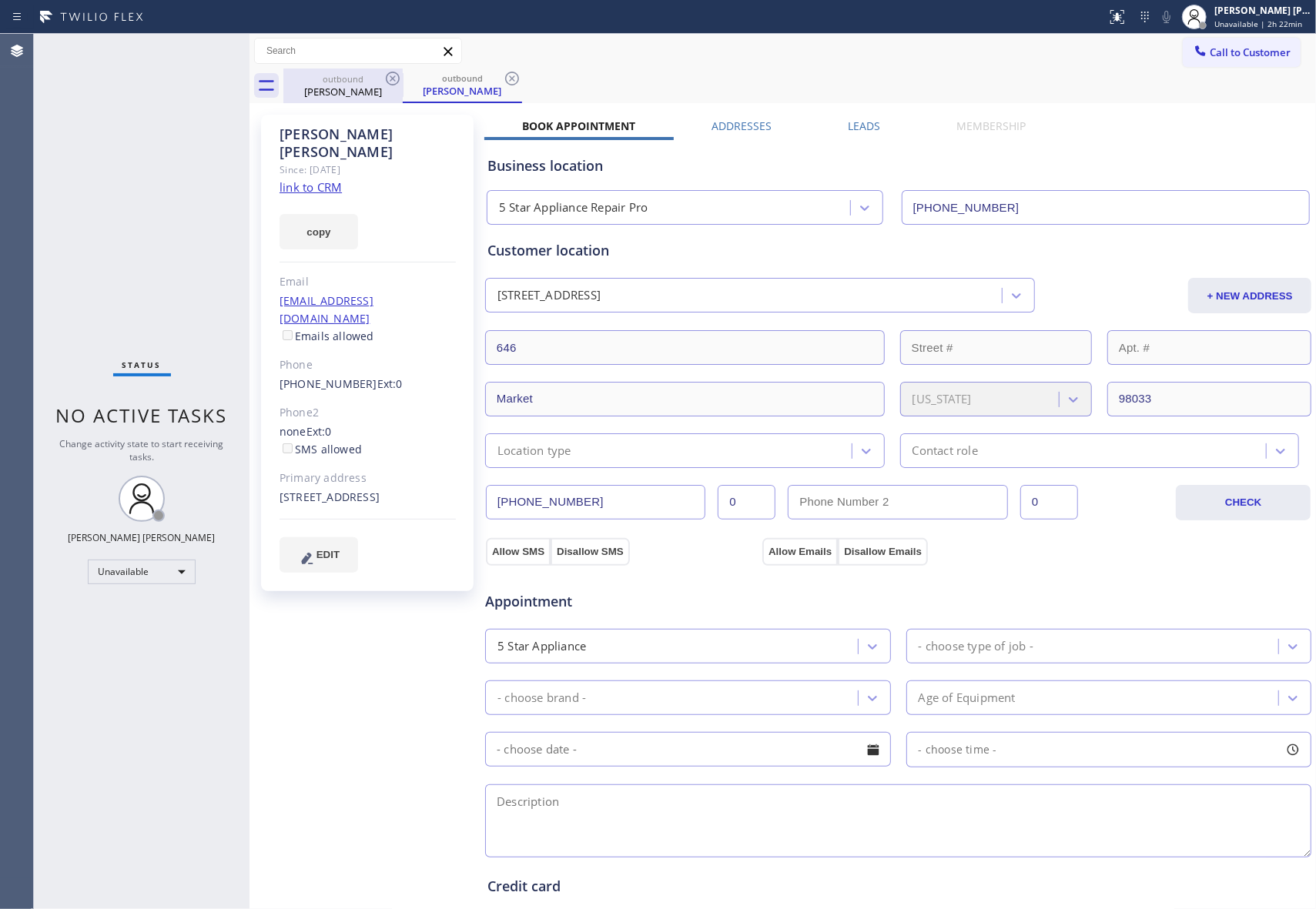
drag, startPoint x: 357, startPoint y: 86, endPoint x: 380, endPoint y: 77, distance: 24.7
click at [358, 87] on div "[PERSON_NAME]" at bounding box center [343, 91] width 116 height 14
click at [380, 77] on div "outbound" at bounding box center [343, 77] width 116 height 12
click at [388, 77] on icon at bounding box center [393, 78] width 19 height 19
click at [0, 0] on icon at bounding box center [0, 0] width 0 height 0
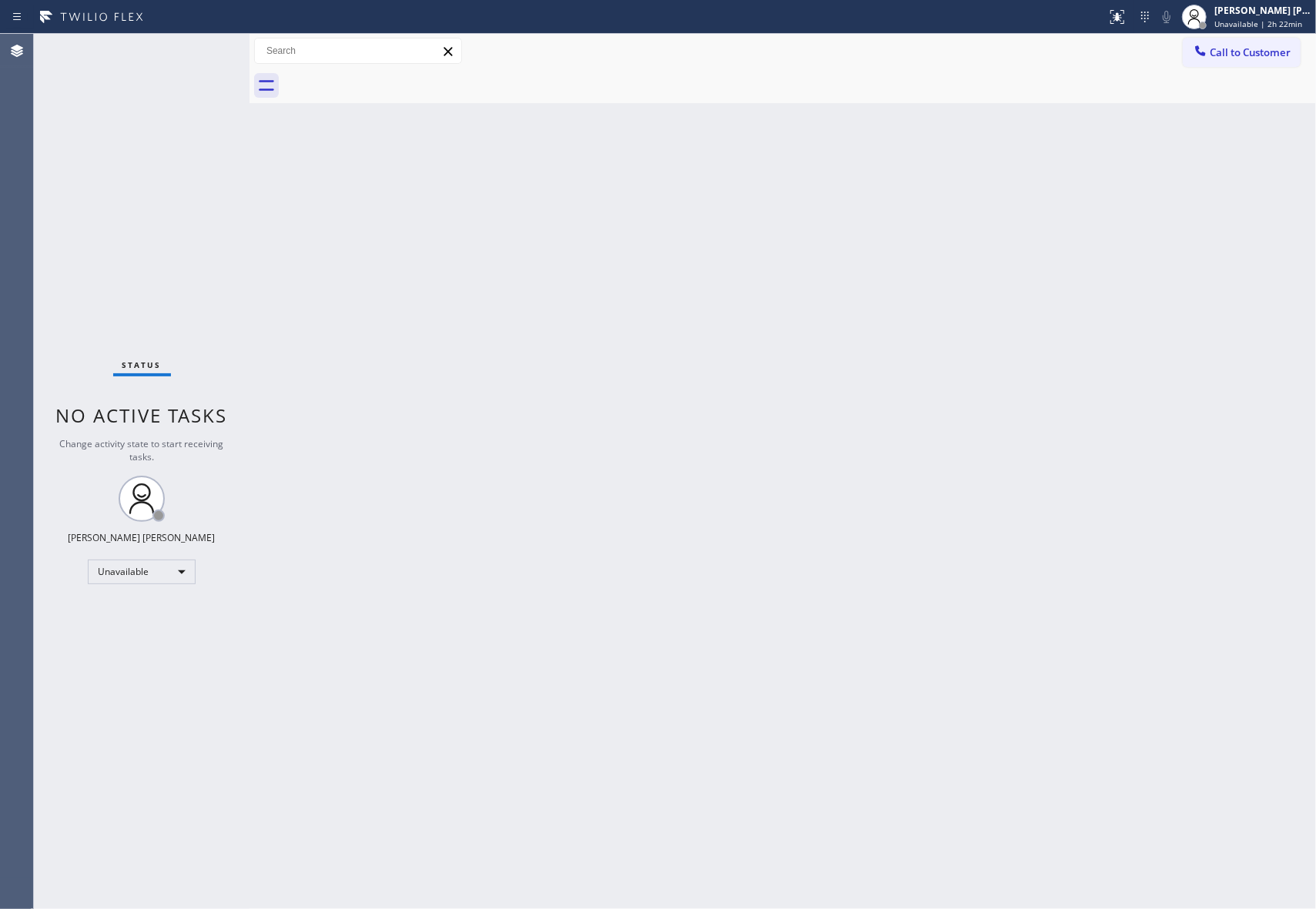
click at [388, 77] on div at bounding box center [800, 85] width 1032 height 35
click at [1245, 48] on span "Call to Customer" at bounding box center [1250, 53] width 81 height 14
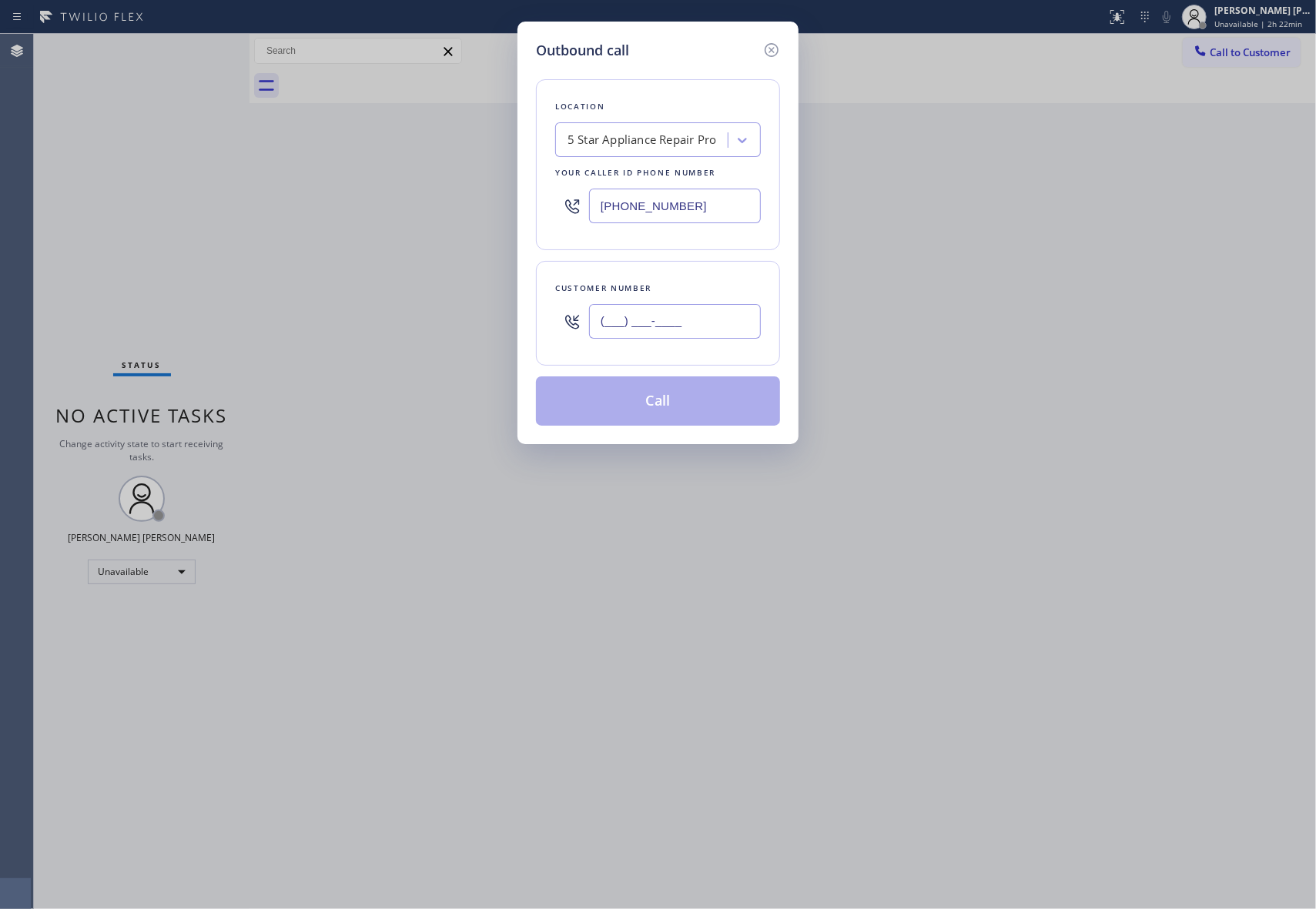
click at [670, 320] on input "(___) ___-____" at bounding box center [675, 321] width 172 height 35
paste input "702) 493-5214"
type input "[PHONE_NUMBER]"
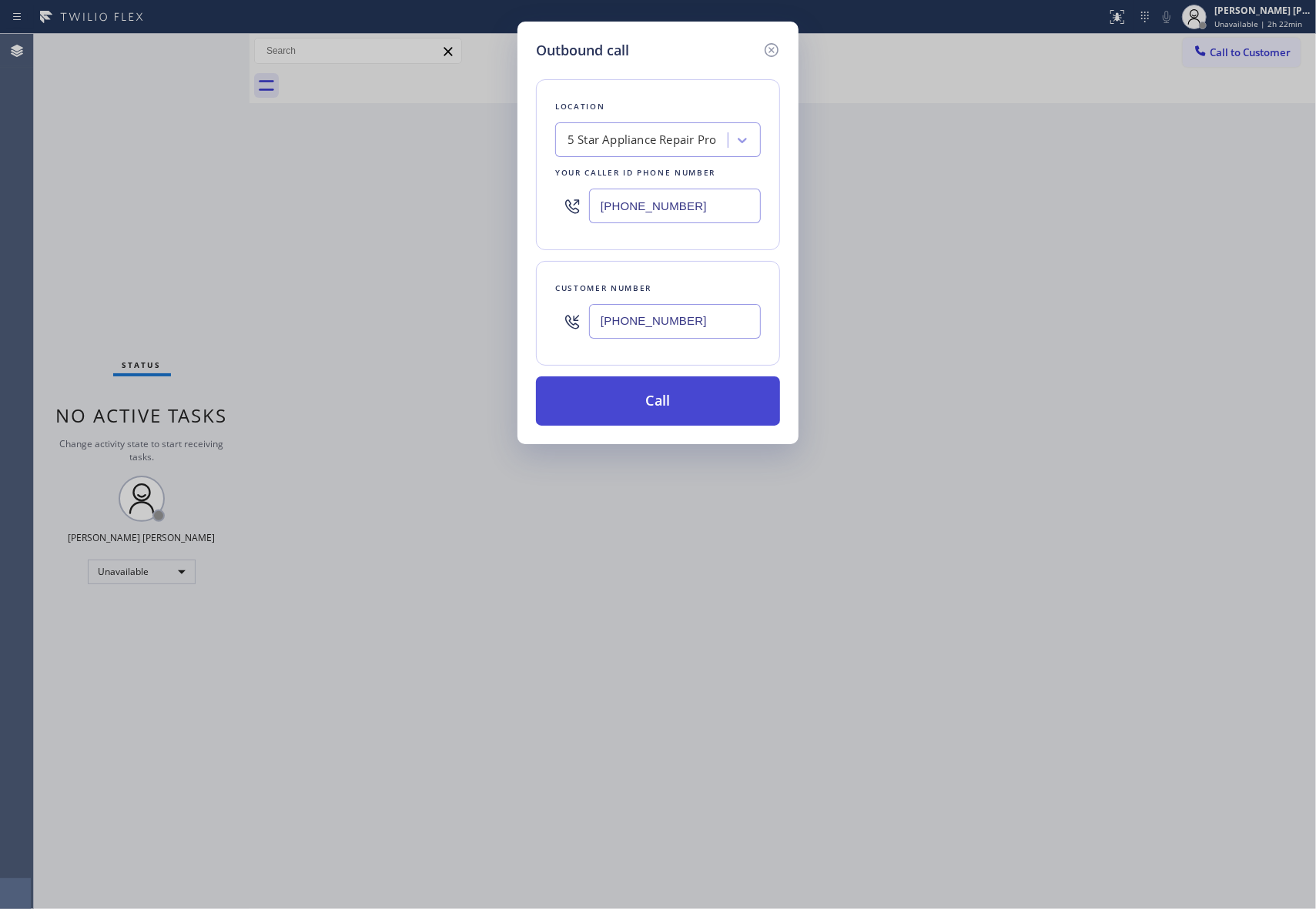
click at [733, 413] on button "Call" at bounding box center [657, 401] width 244 height 50
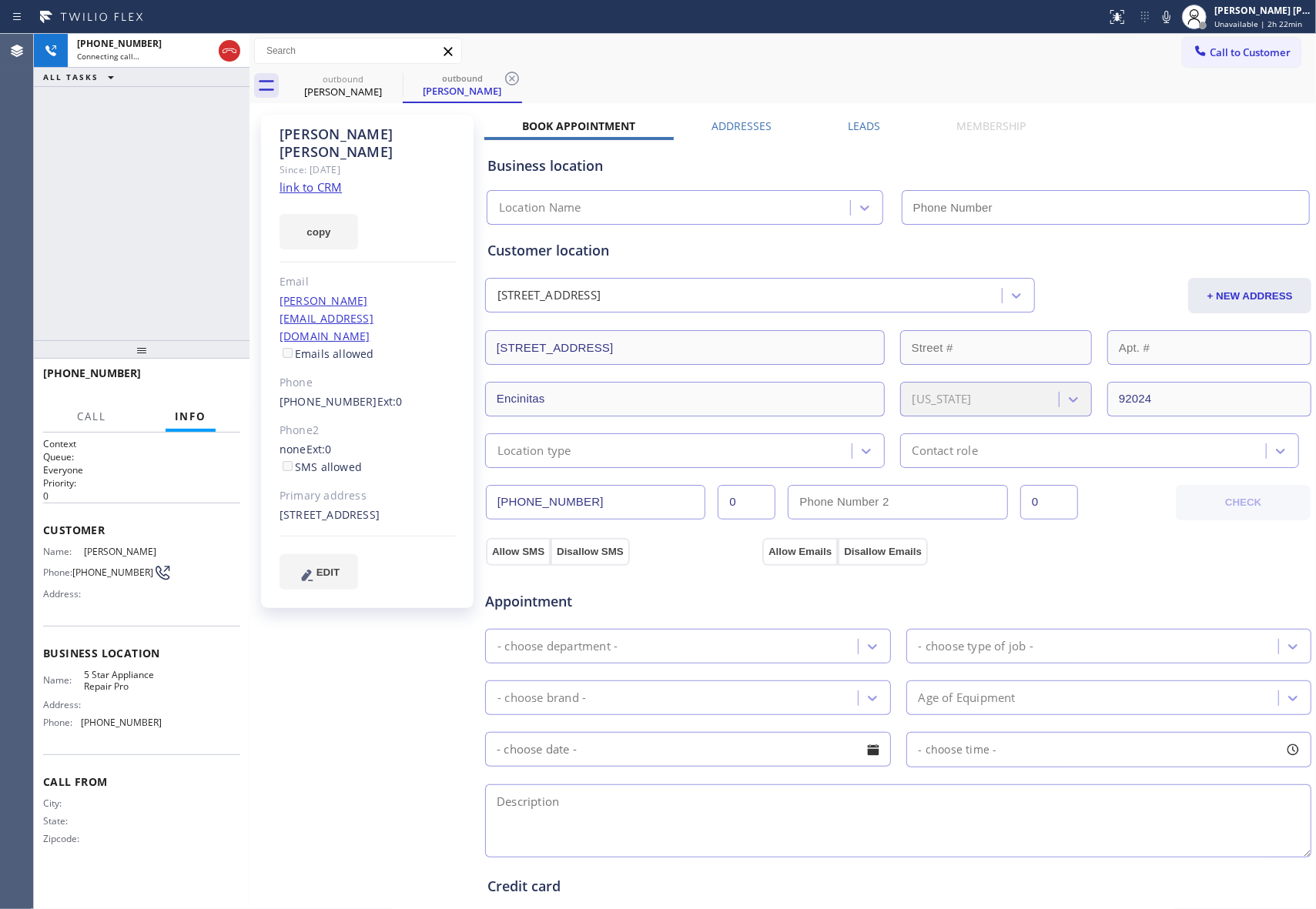
type input "[PHONE_NUMBER]"
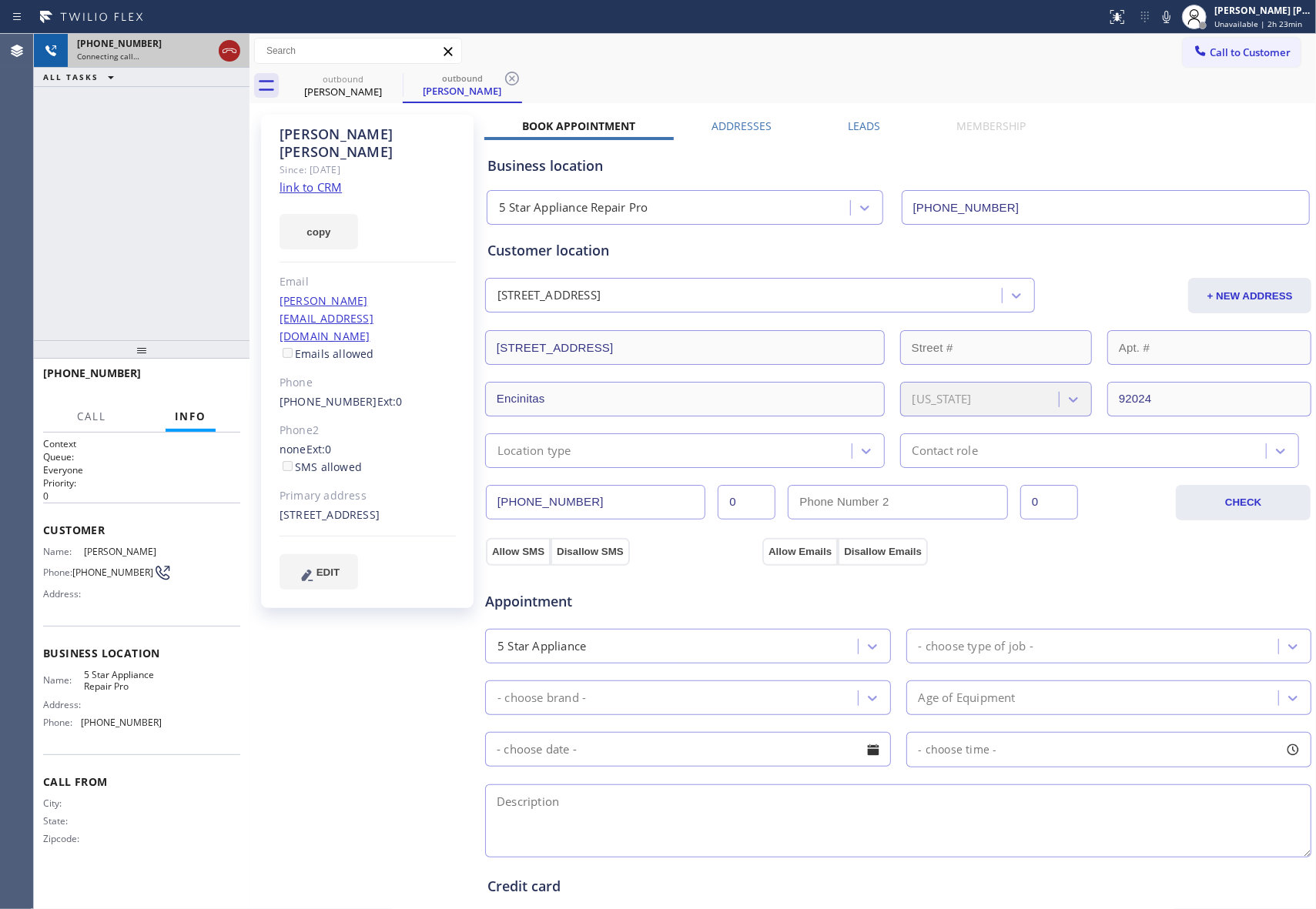
click at [237, 50] on icon at bounding box center [229, 51] width 19 height 19
click at [0, 0] on icon at bounding box center [0, 0] width 0 height 0
click at [503, 77] on icon at bounding box center [512, 78] width 19 height 19
click at [398, 77] on div "outbound [PERSON_NAME] outbound [PERSON_NAME]" at bounding box center [800, 85] width 1032 height 35
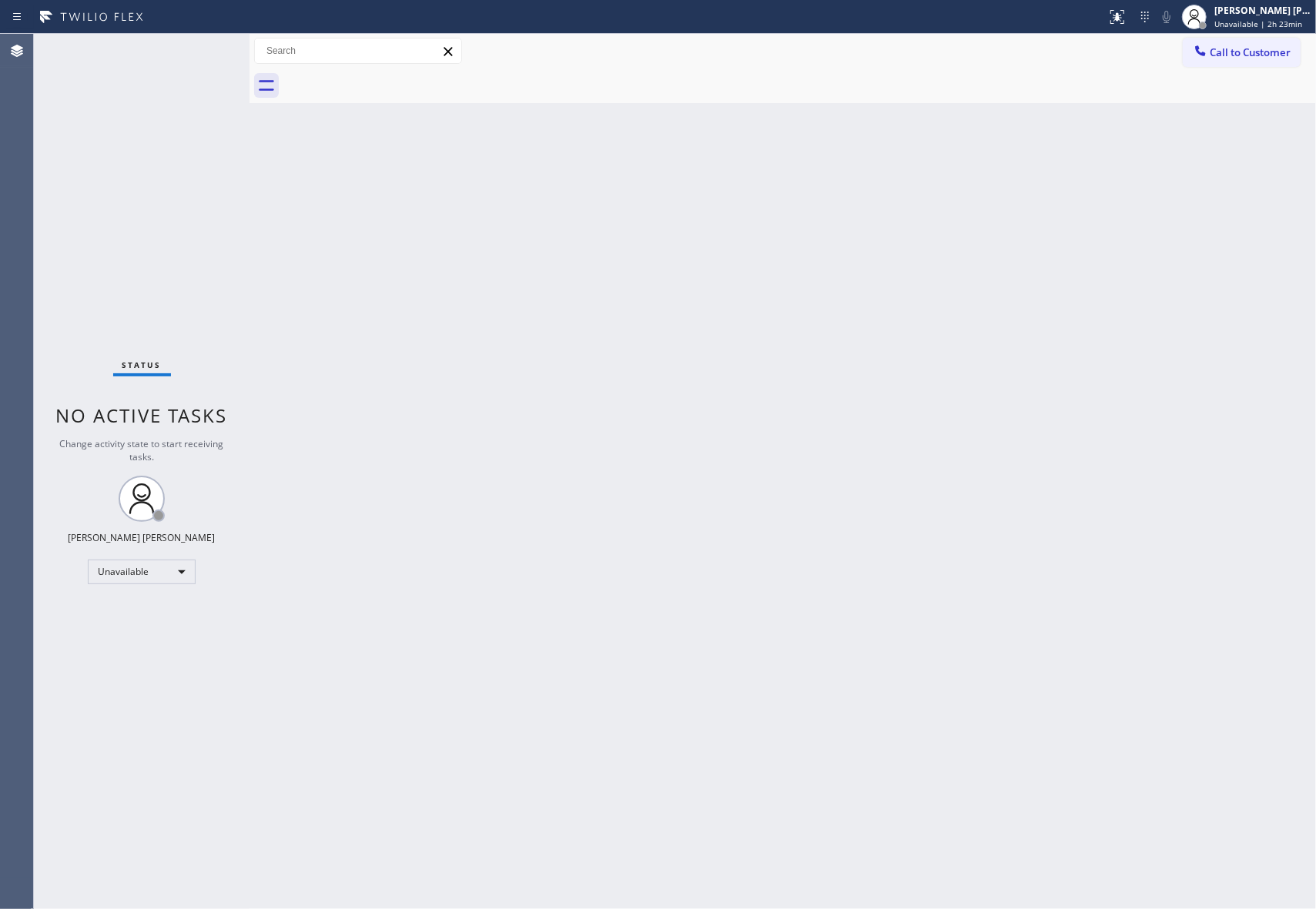
click at [398, 77] on div at bounding box center [800, 85] width 1032 height 35
click at [1276, 63] on button "Call to Customer" at bounding box center [1242, 53] width 118 height 29
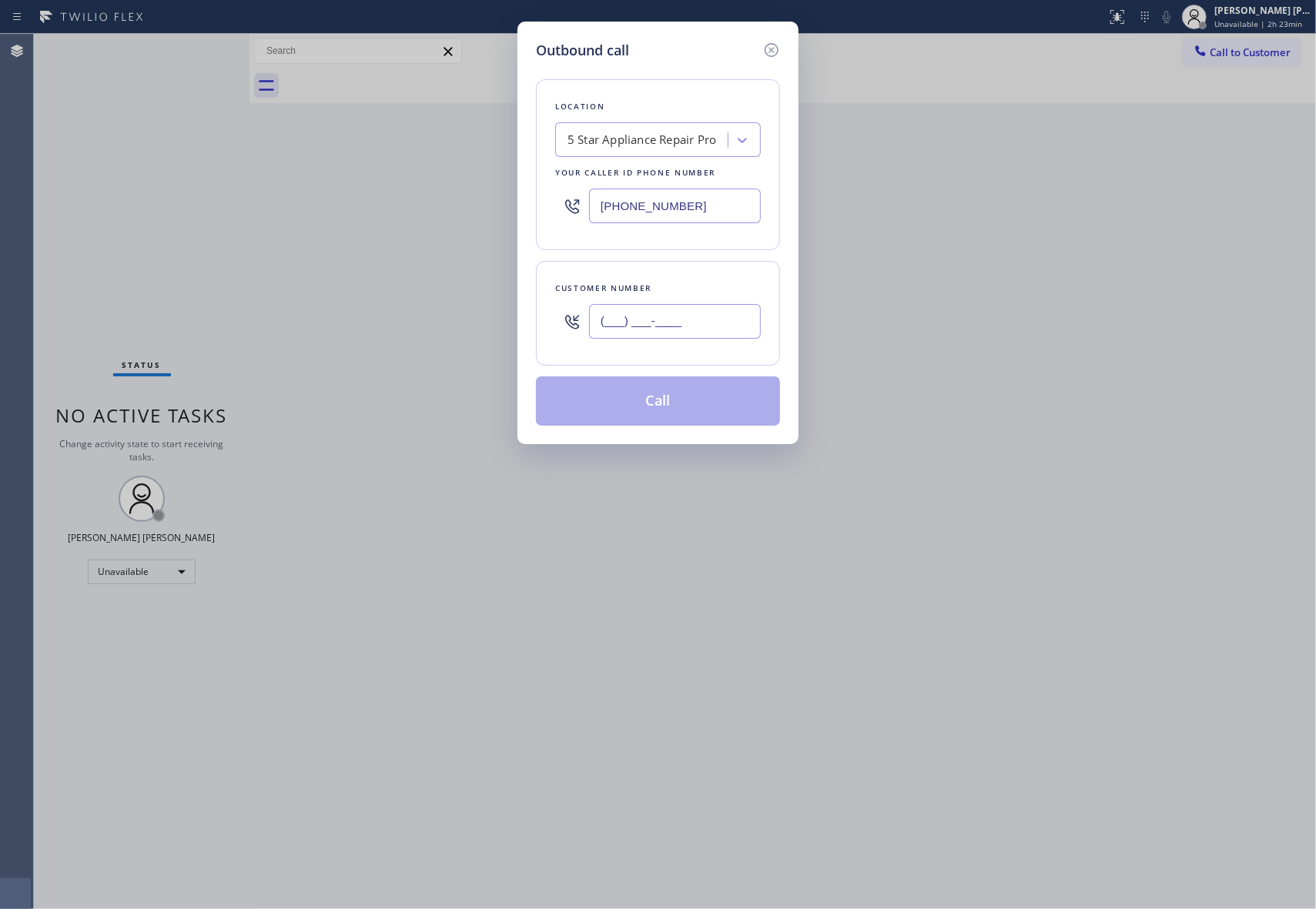
click at [682, 328] on input "(___) ___-____" at bounding box center [675, 321] width 172 height 35
paste input "310) 470-8834"
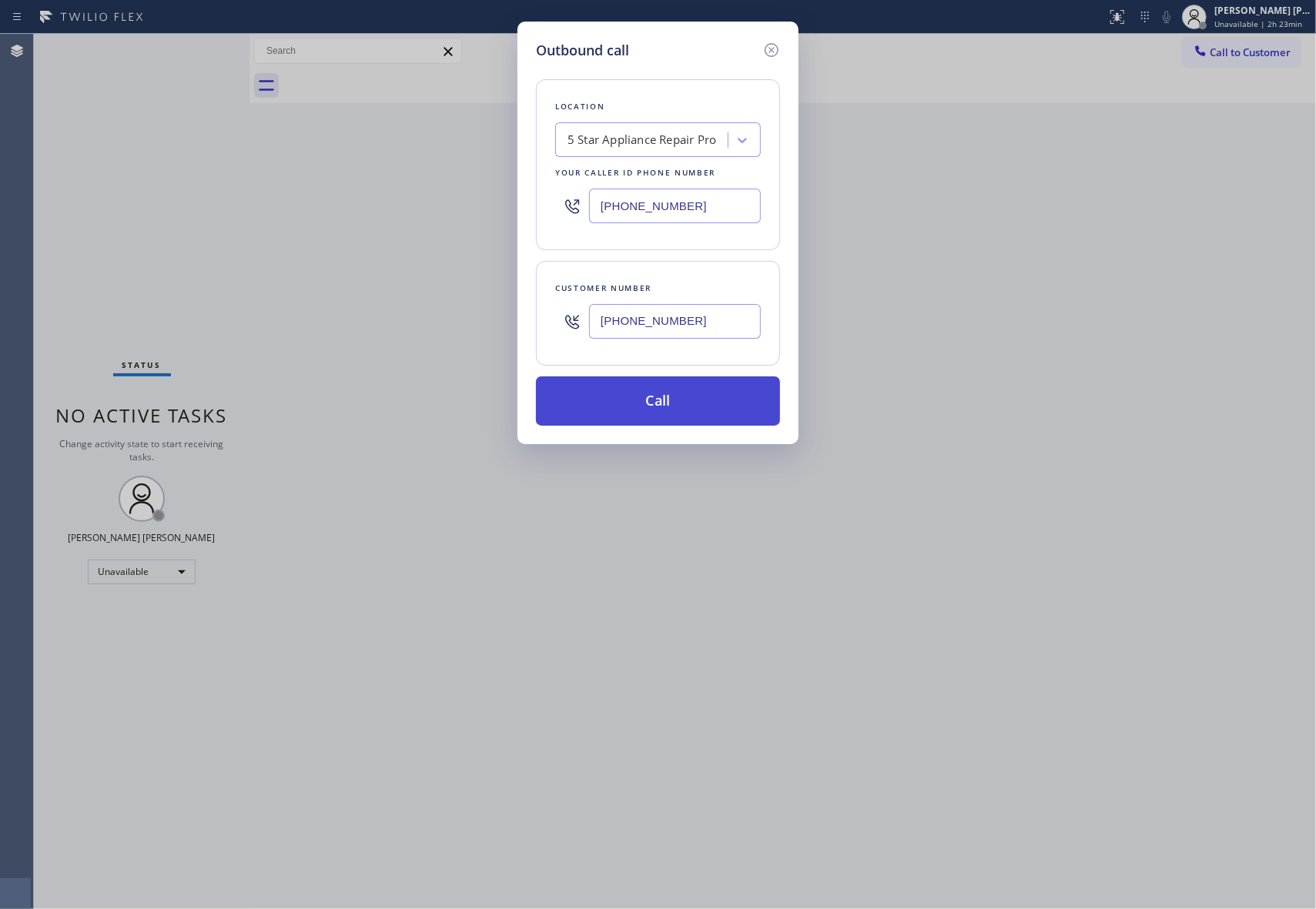
type input "[PHONE_NUMBER]"
click at [690, 402] on button "Call" at bounding box center [657, 401] width 244 height 50
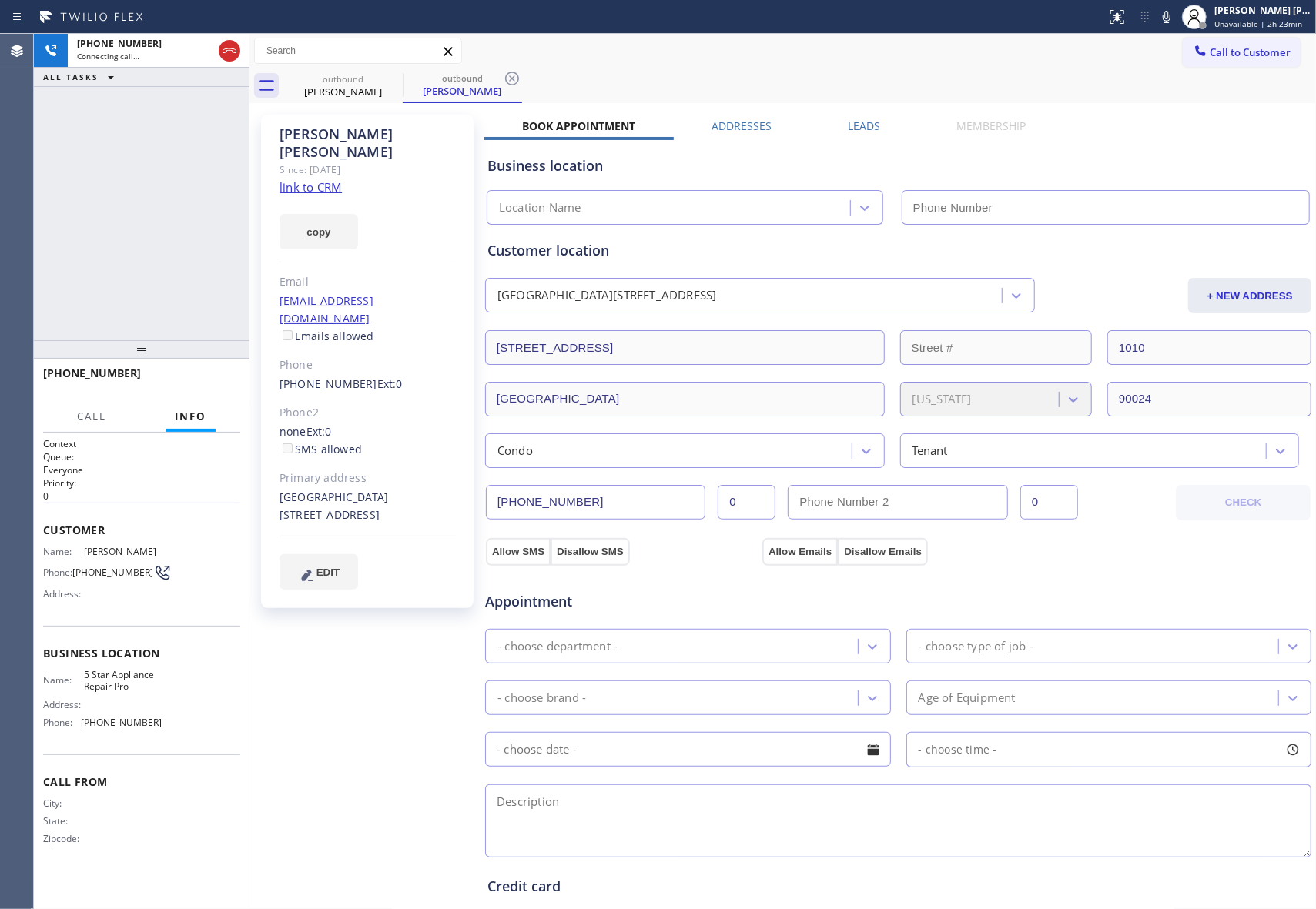
type input "[PHONE_NUMBER]"
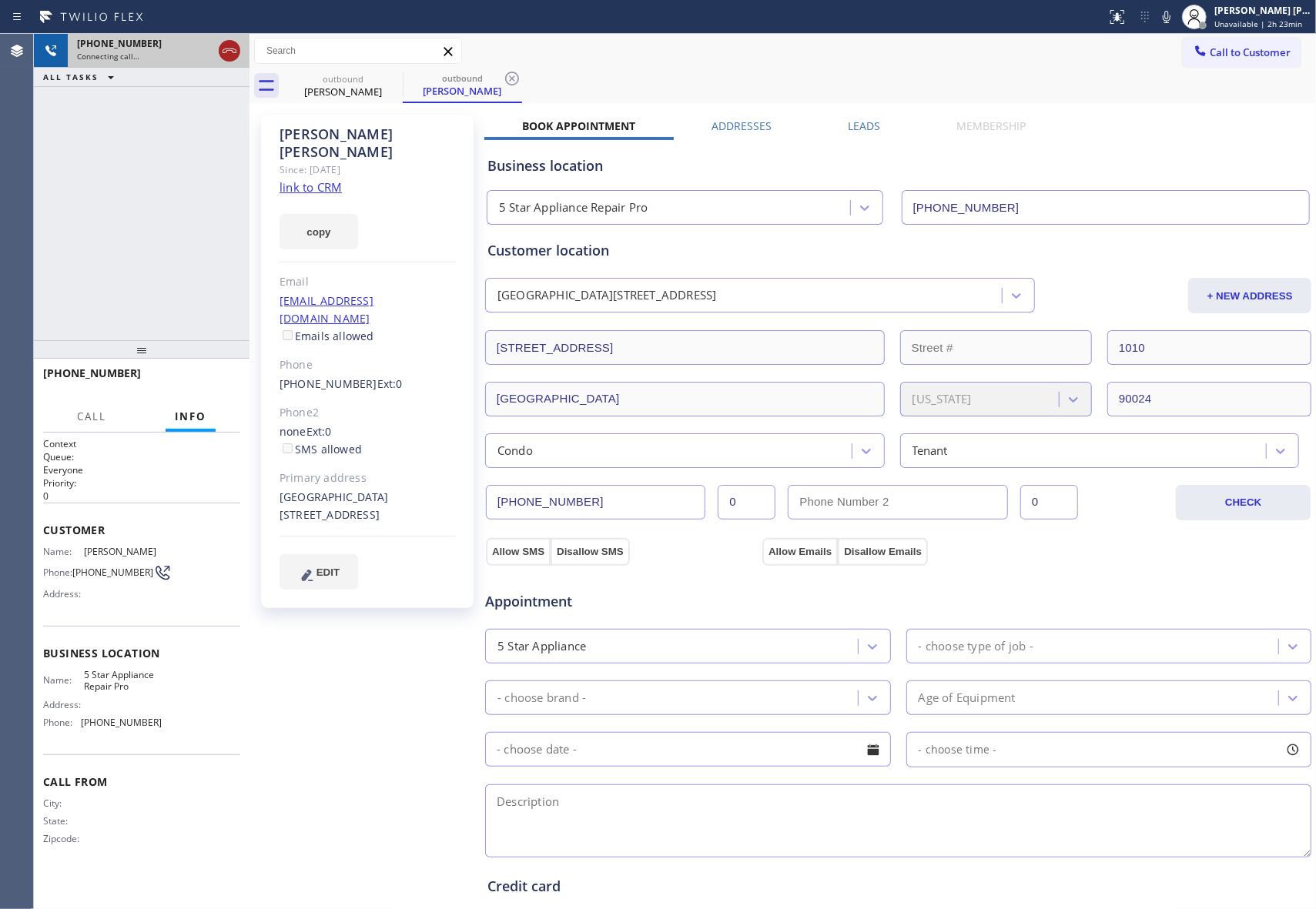
click at [231, 46] on icon at bounding box center [229, 51] width 19 height 19
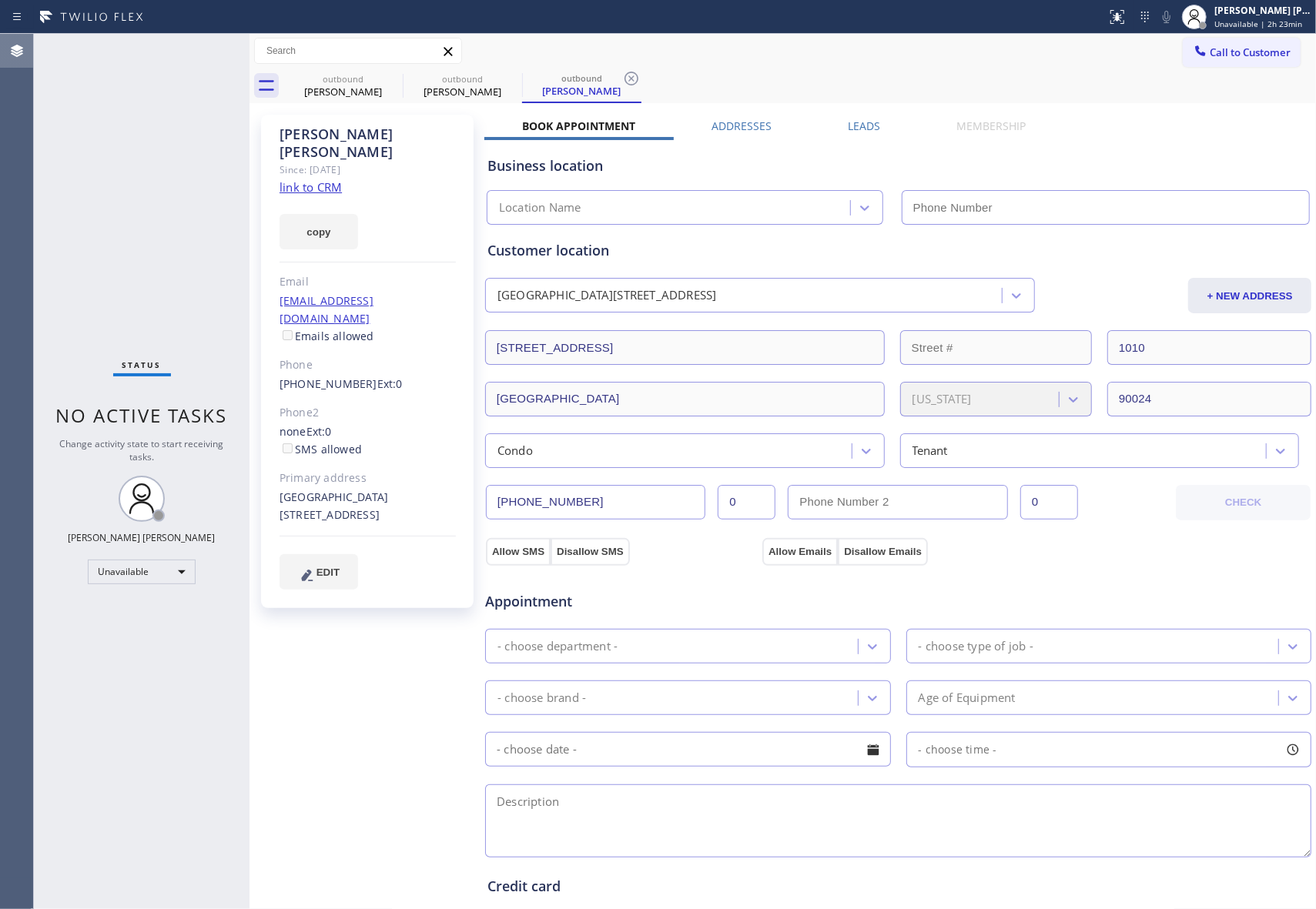
type input "[PHONE_NUMBER]"
click at [384, 80] on icon at bounding box center [393, 78] width 19 height 19
click at [0, 0] on icon at bounding box center [0, 0] width 0 height 0
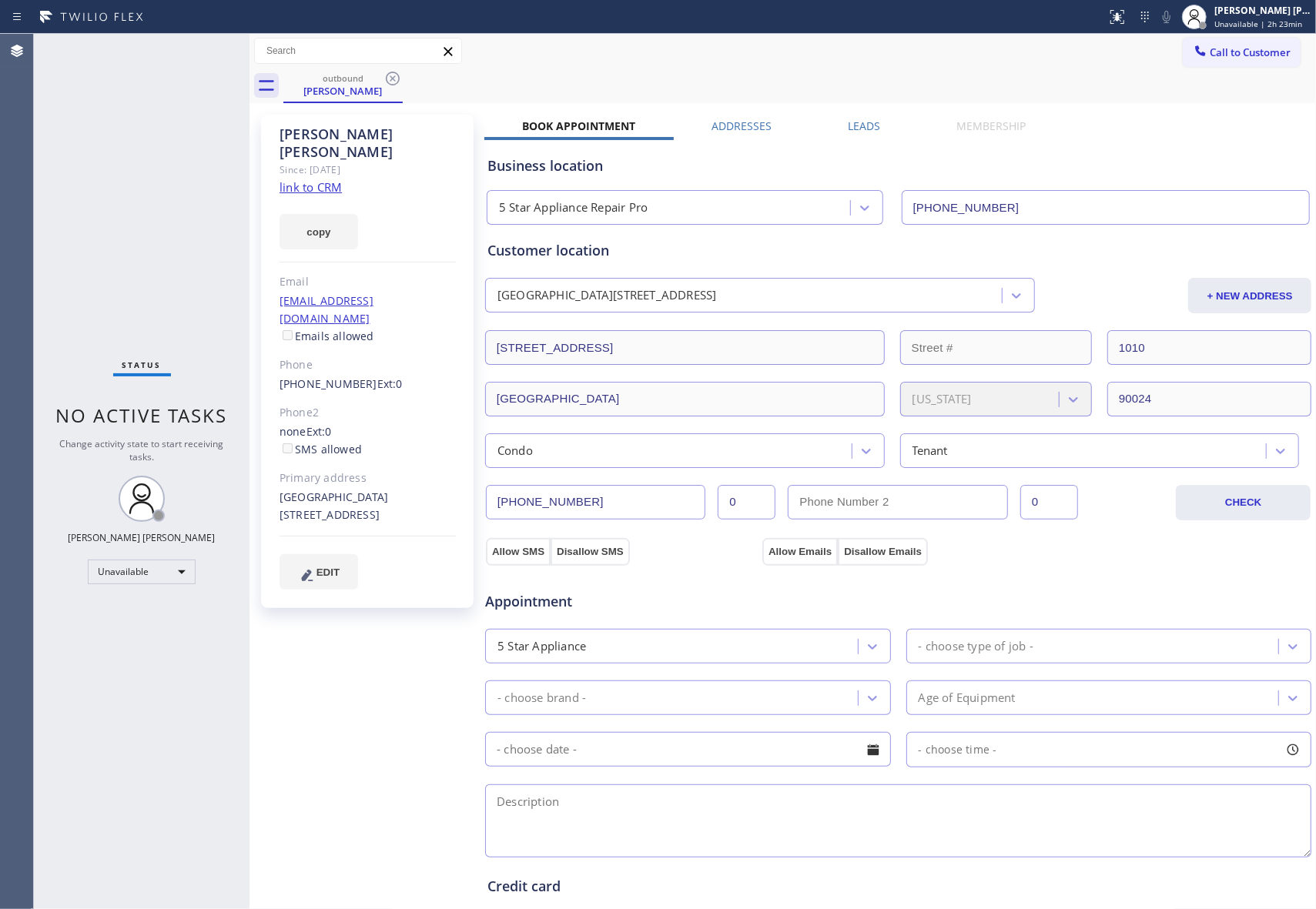
click at [384, 80] on icon at bounding box center [393, 78] width 19 height 19
click at [383, 80] on div "outbound [PERSON_NAME]" at bounding box center [800, 85] width 1032 height 35
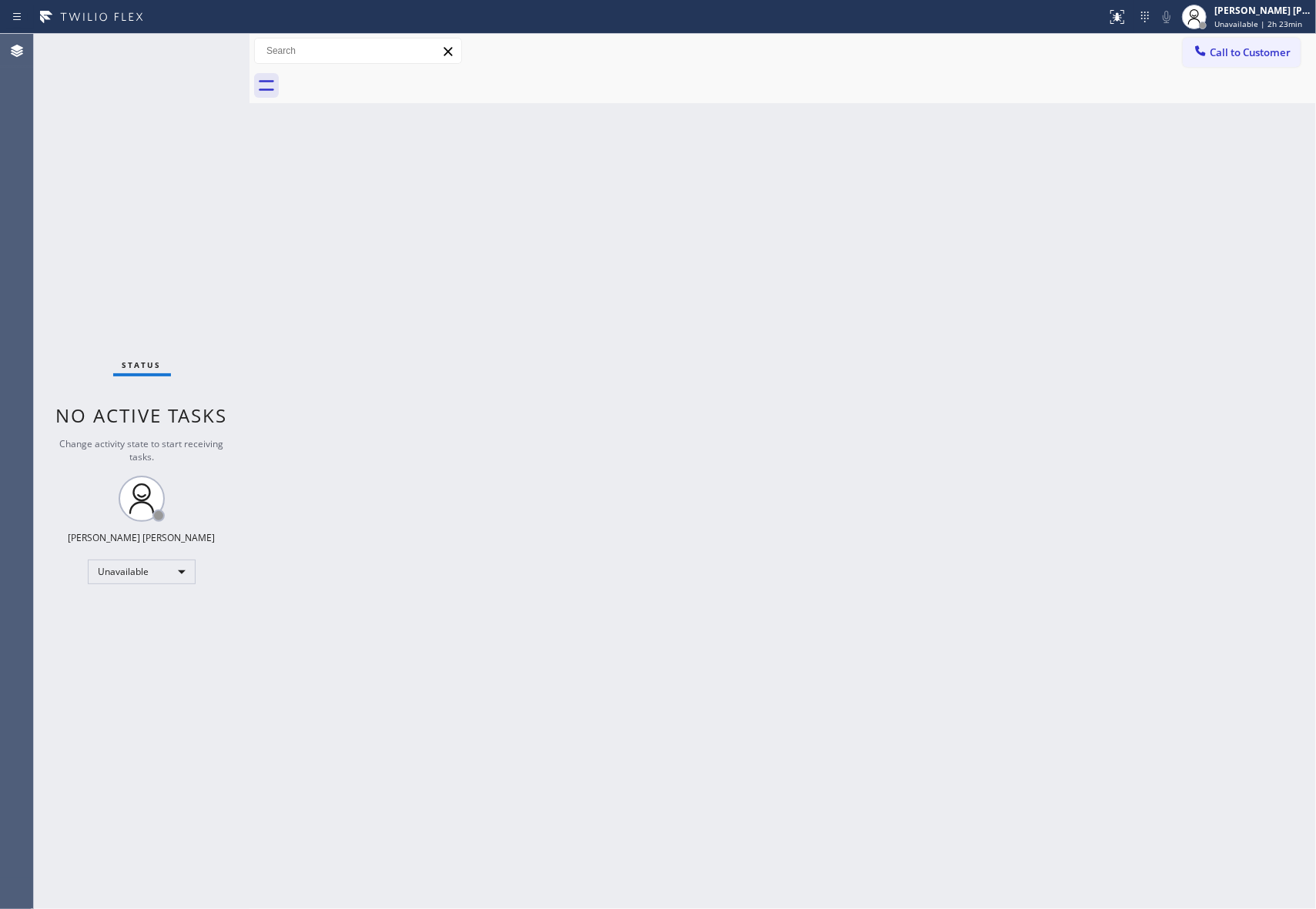
click at [399, 83] on div at bounding box center [800, 85] width 1032 height 35
click at [1238, 59] on button "Call to Customer" at bounding box center [1242, 53] width 118 height 29
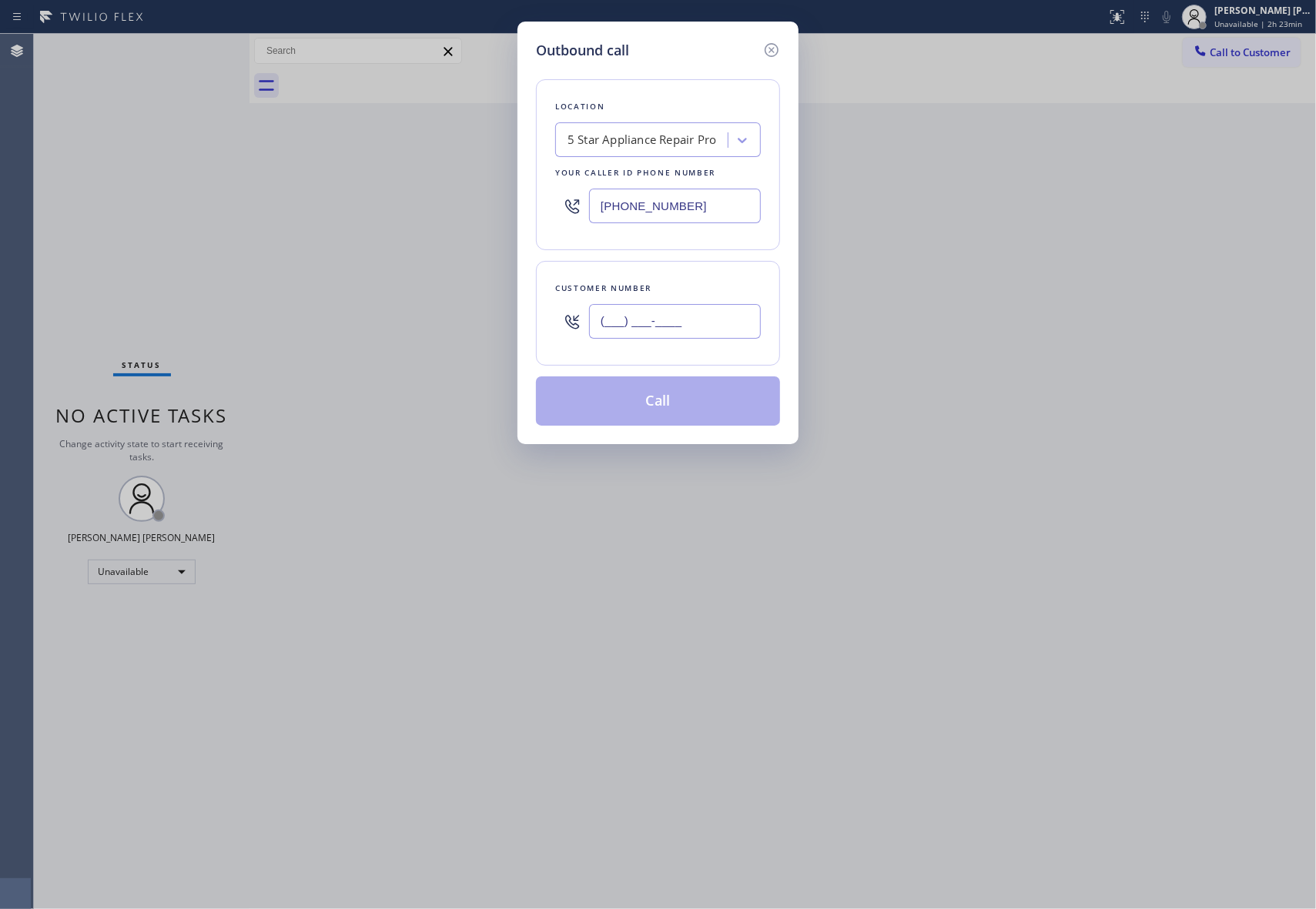
click at [725, 327] on input "(___) ___-____" at bounding box center [675, 321] width 172 height 35
paste input "415) 219-2900"
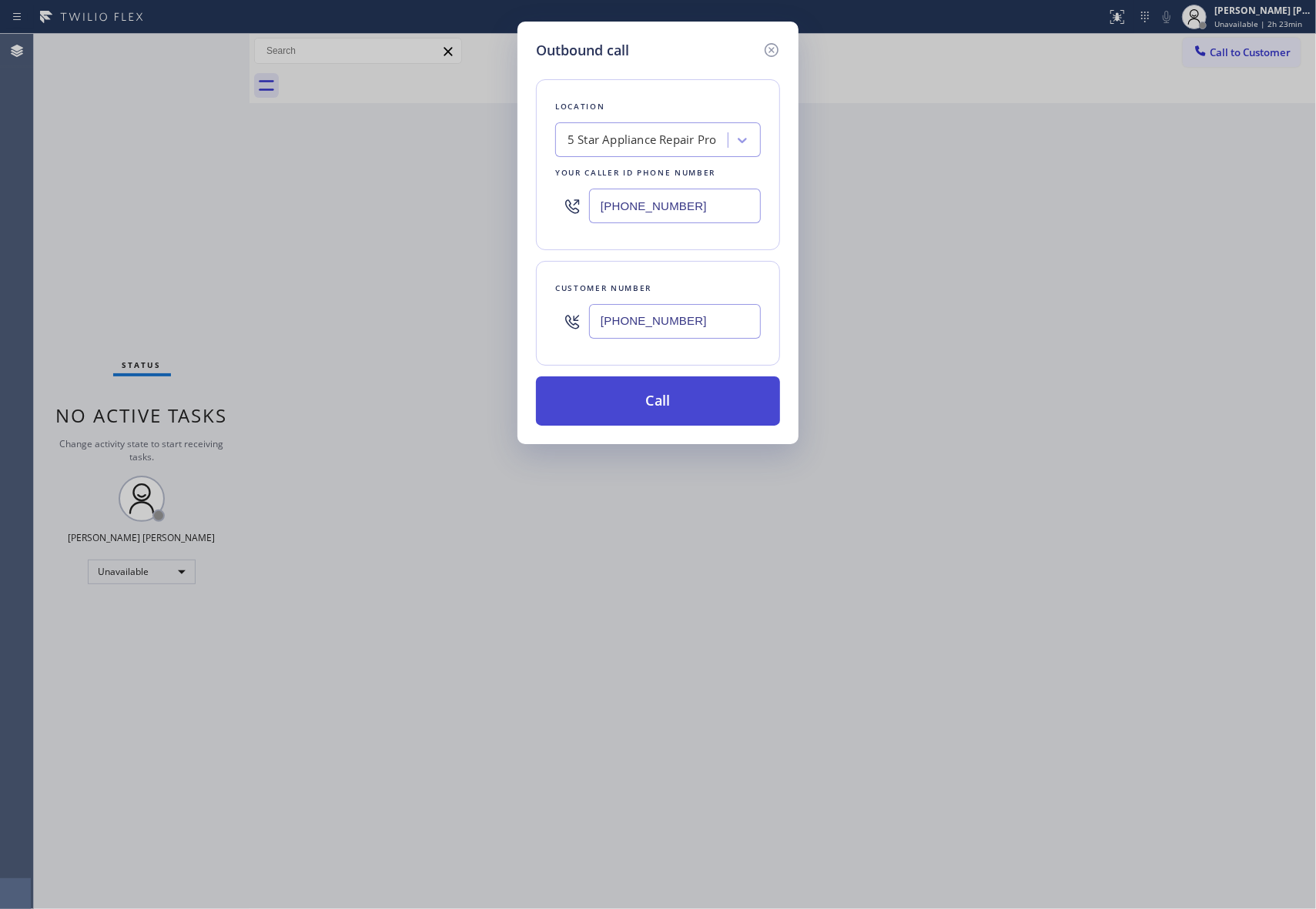
type input "[PHONE_NUMBER]"
click at [706, 405] on button "Call" at bounding box center [657, 401] width 244 height 50
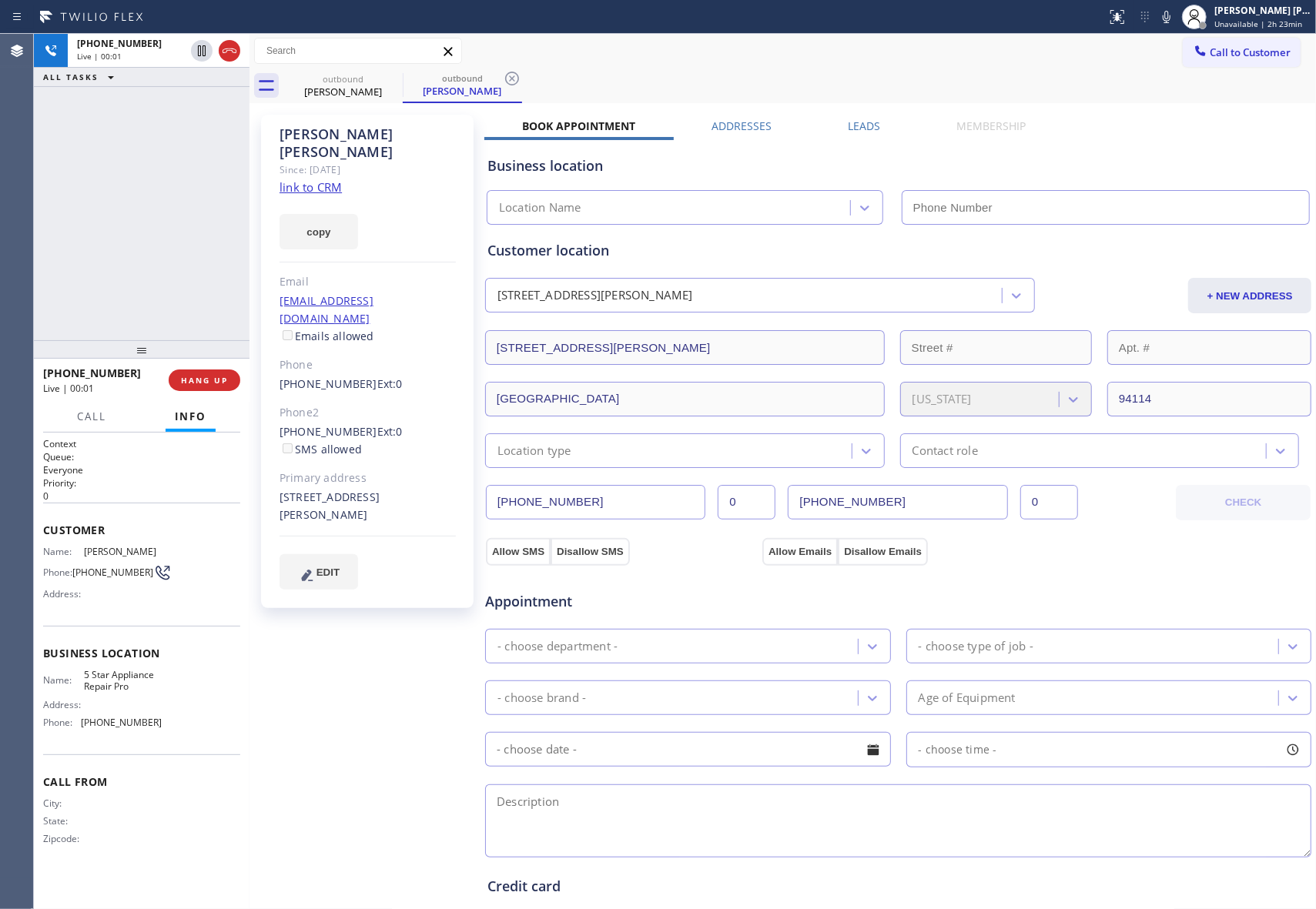
type input "[PHONE_NUMBER]"
click at [392, 74] on icon at bounding box center [393, 78] width 19 height 19
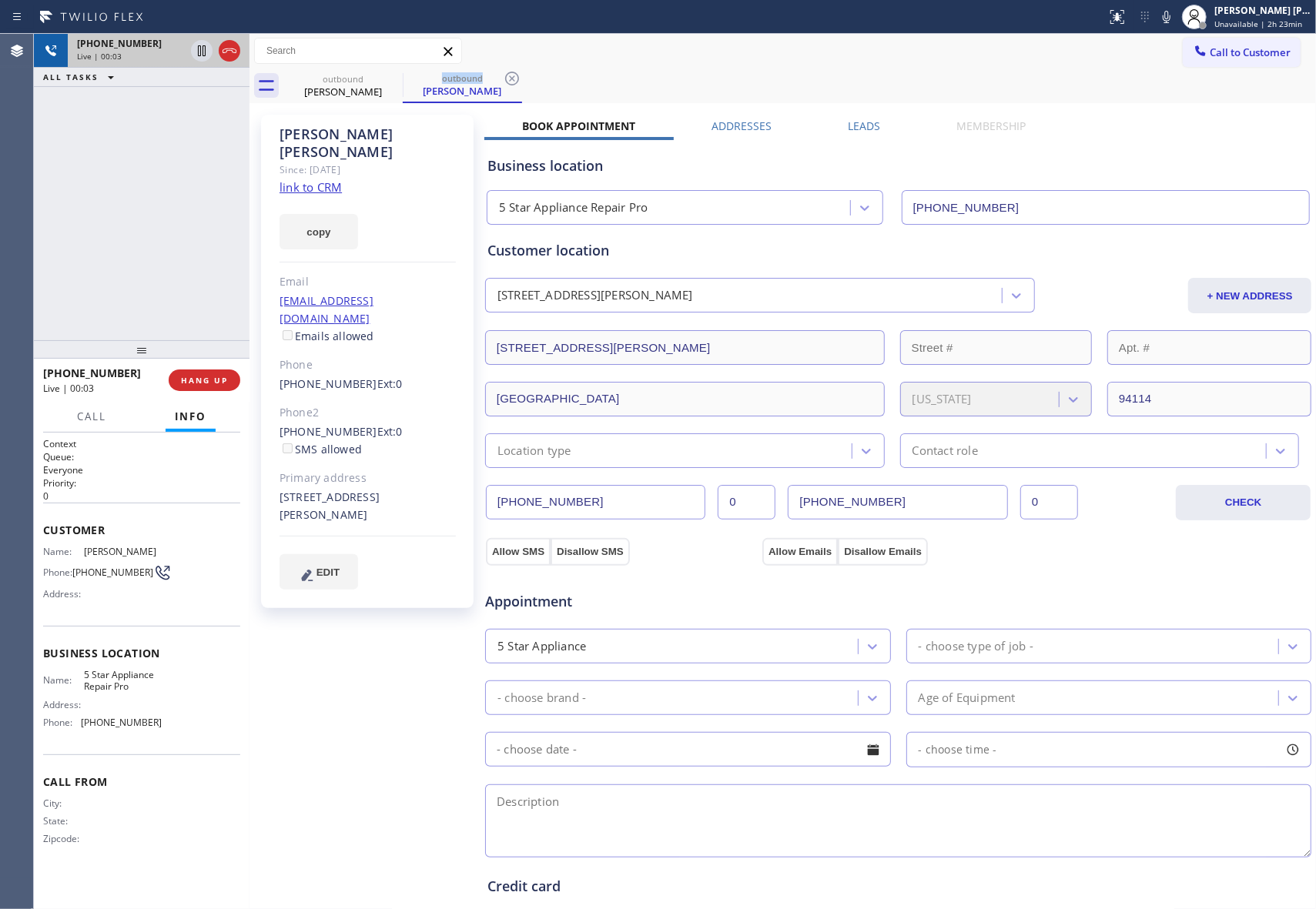
click at [503, 74] on icon at bounding box center [512, 78] width 19 height 19
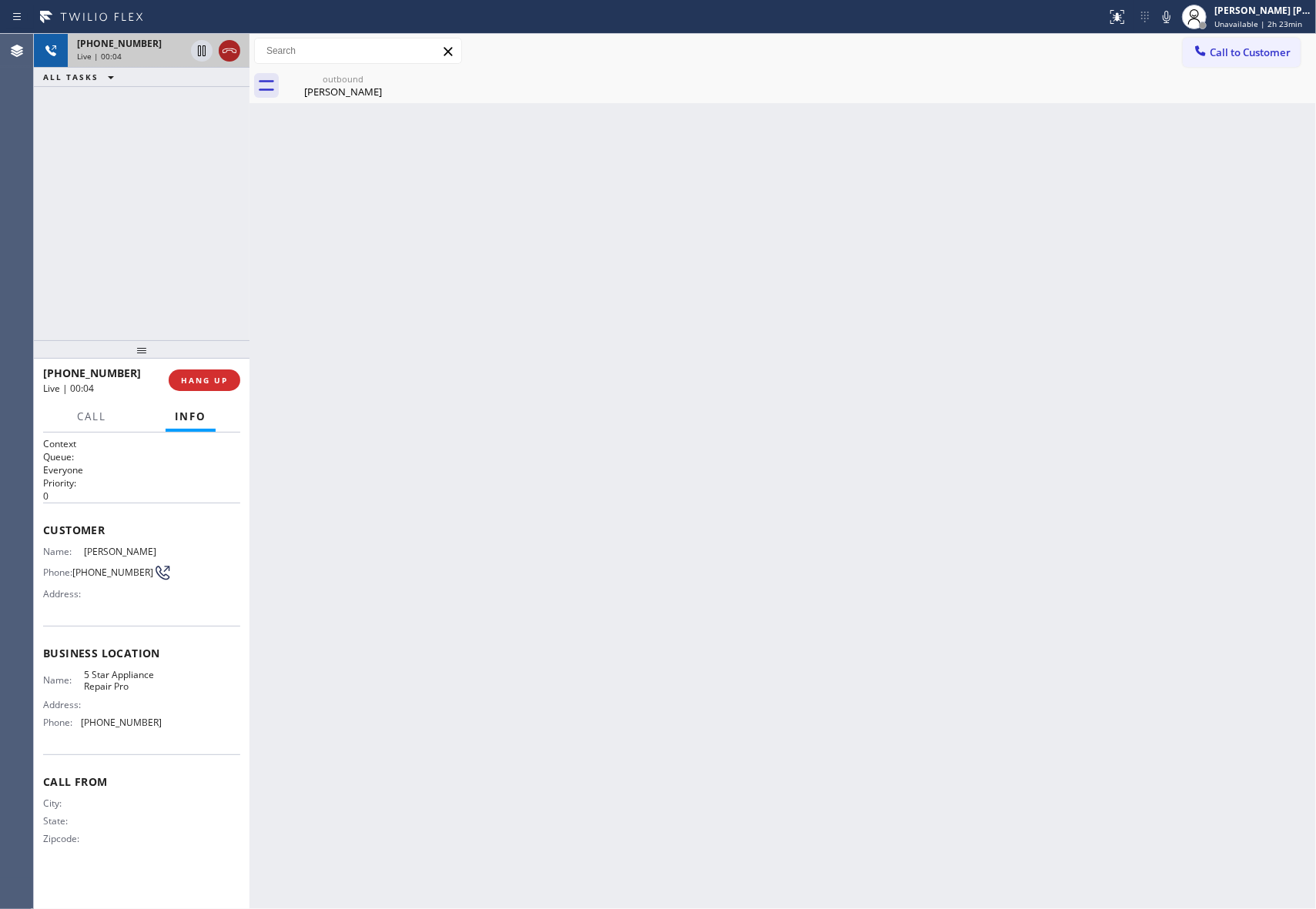
click at [232, 53] on icon at bounding box center [229, 51] width 19 height 19
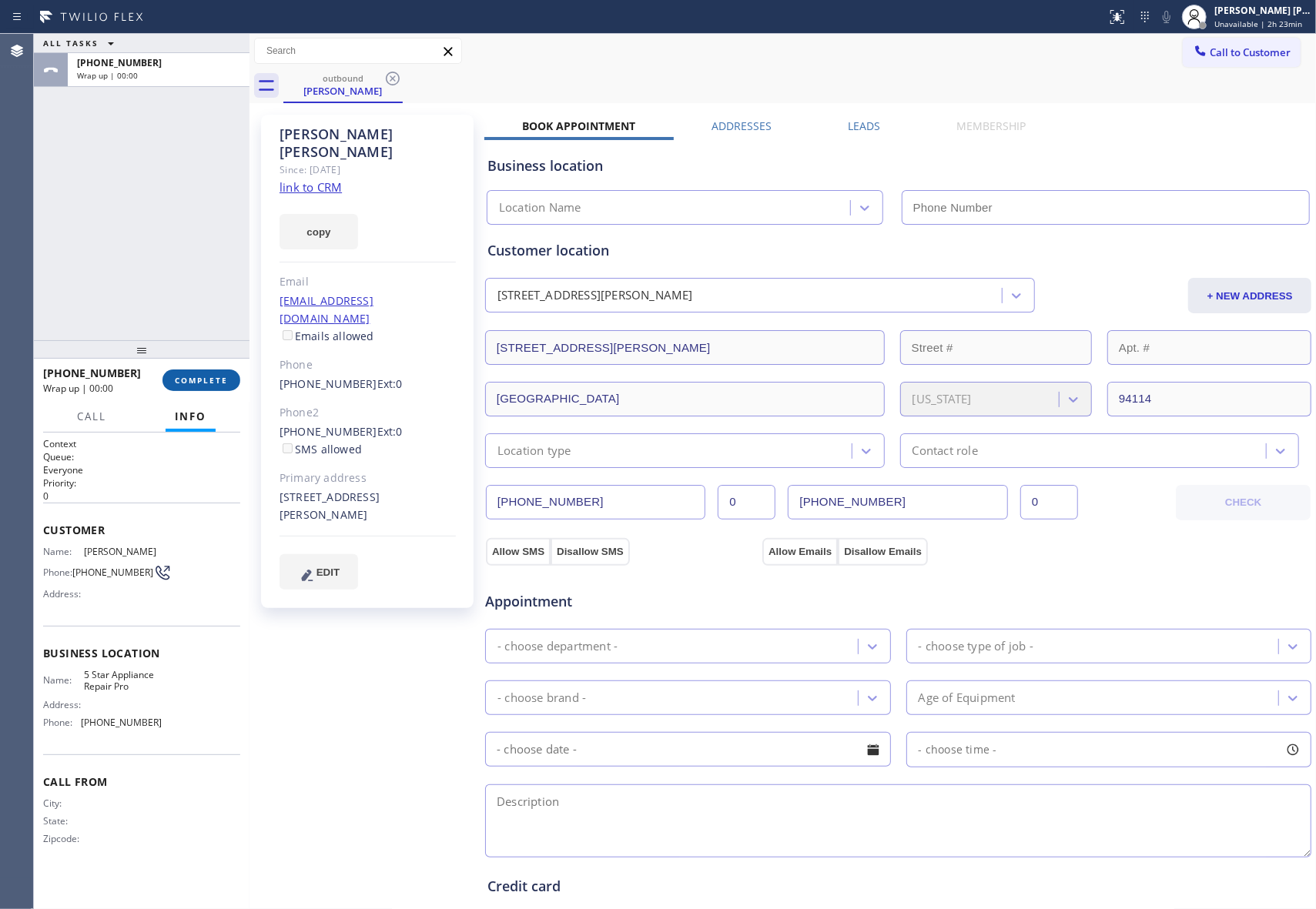
click at [220, 387] on button "COMPLETE" at bounding box center [202, 380] width 78 height 22
type input "[PHONE_NUMBER]"
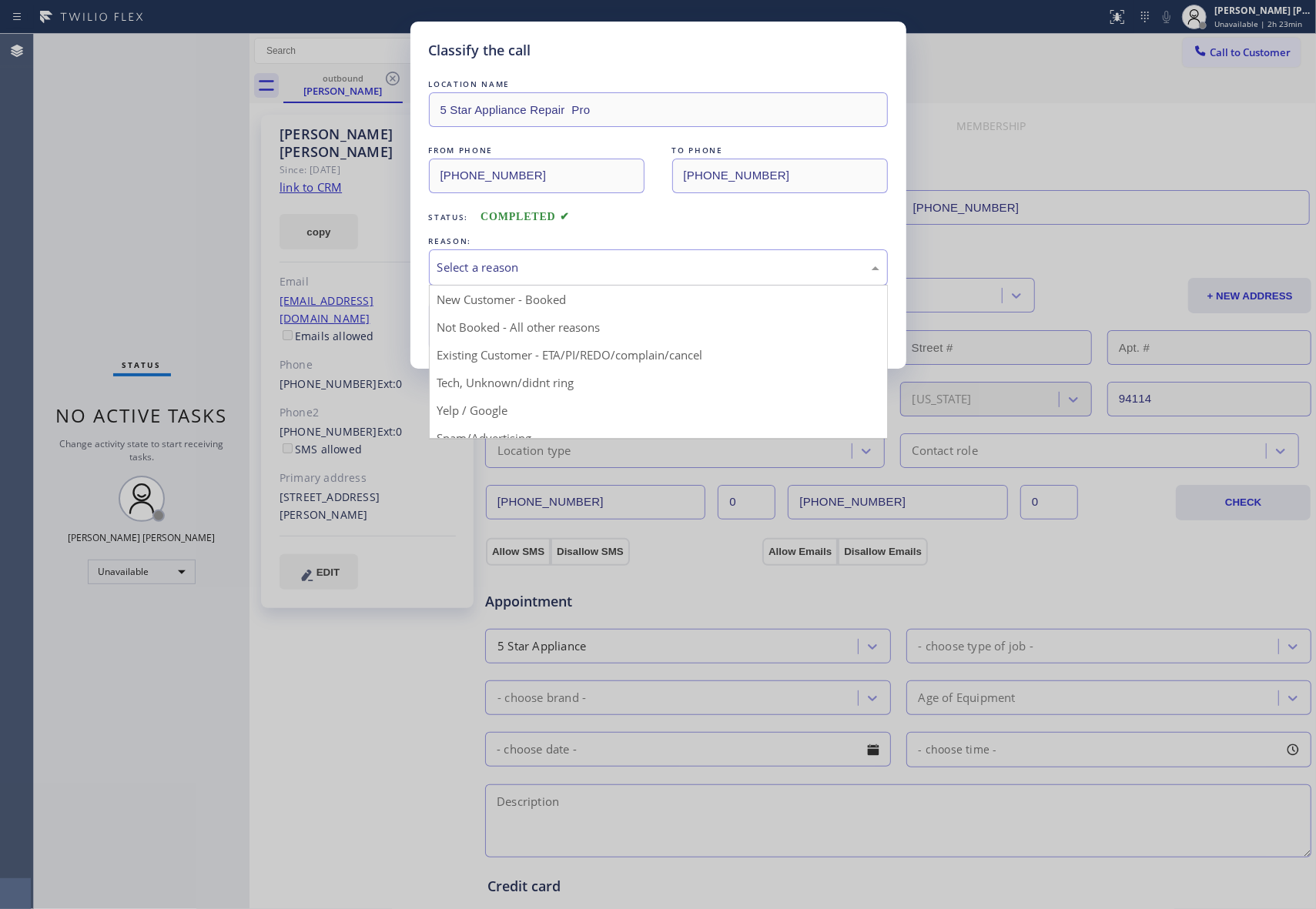
click at [531, 268] on div "Select a reason" at bounding box center [658, 267] width 442 height 18
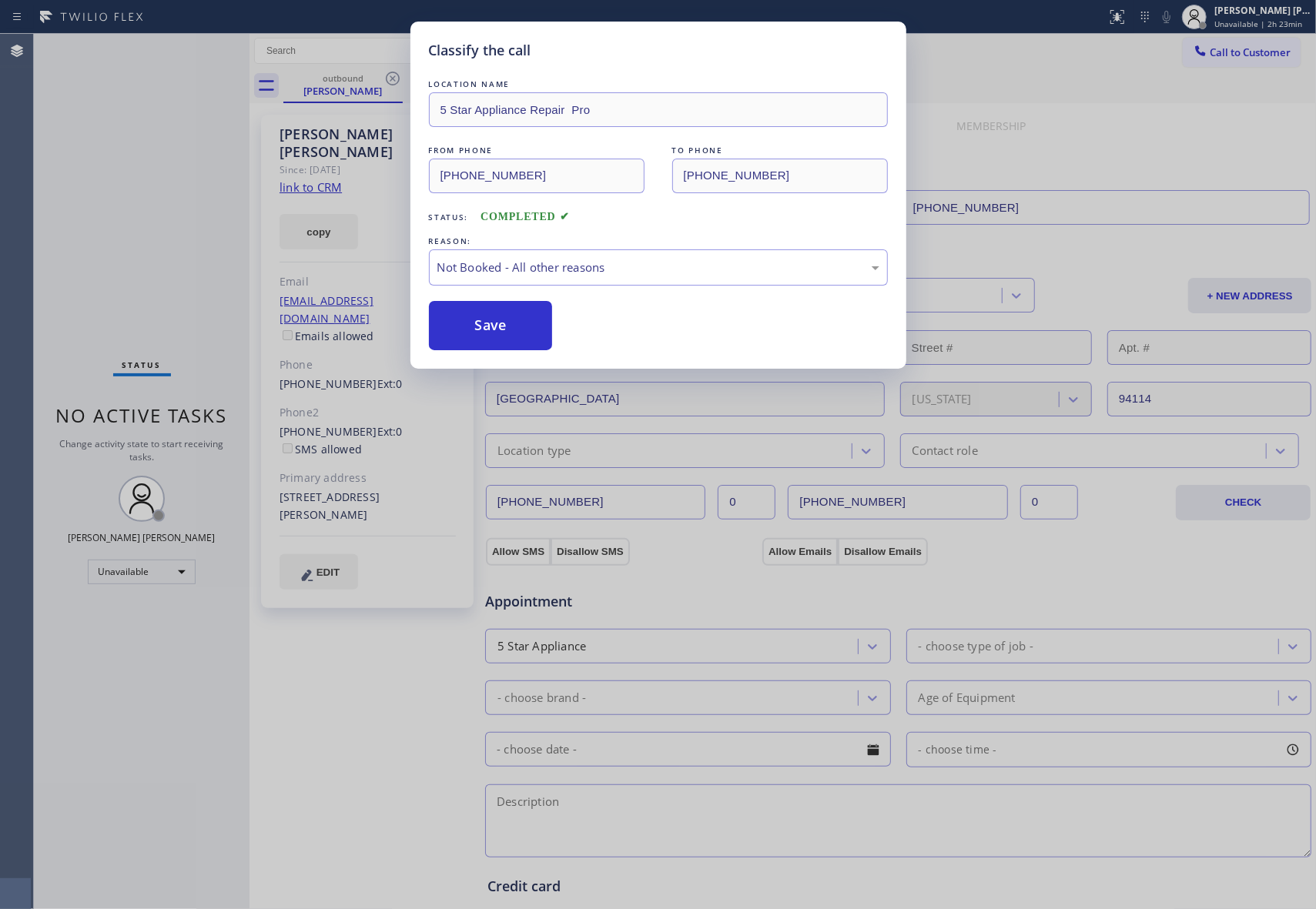
click at [493, 324] on button "Save" at bounding box center [491, 325] width 124 height 50
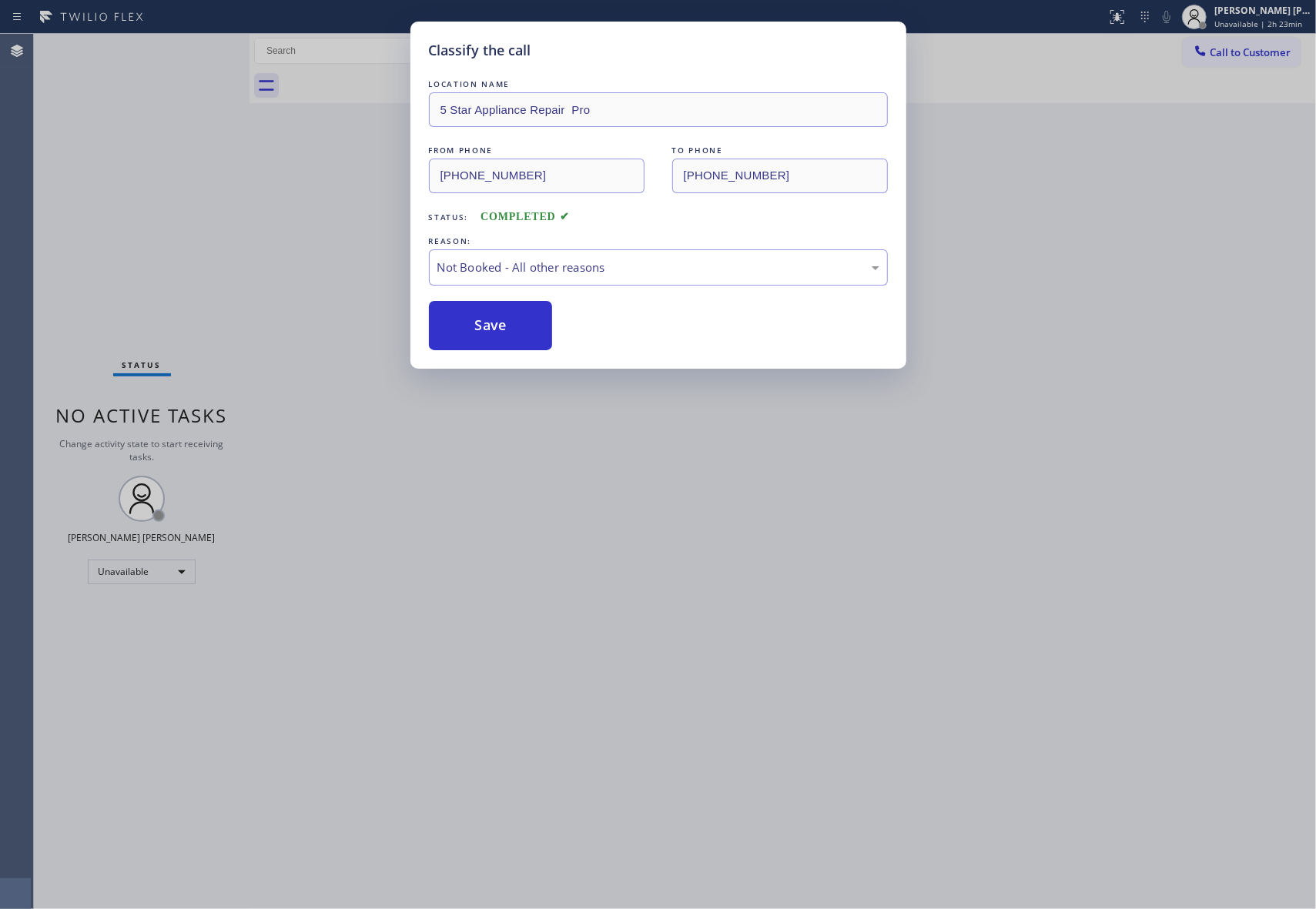
click at [348, 78] on div "Classify the call LOCATION NAME 5 Star Appliance Repair Pro FROM PHONE [PHONE_N…" at bounding box center [658, 454] width 1316 height 909
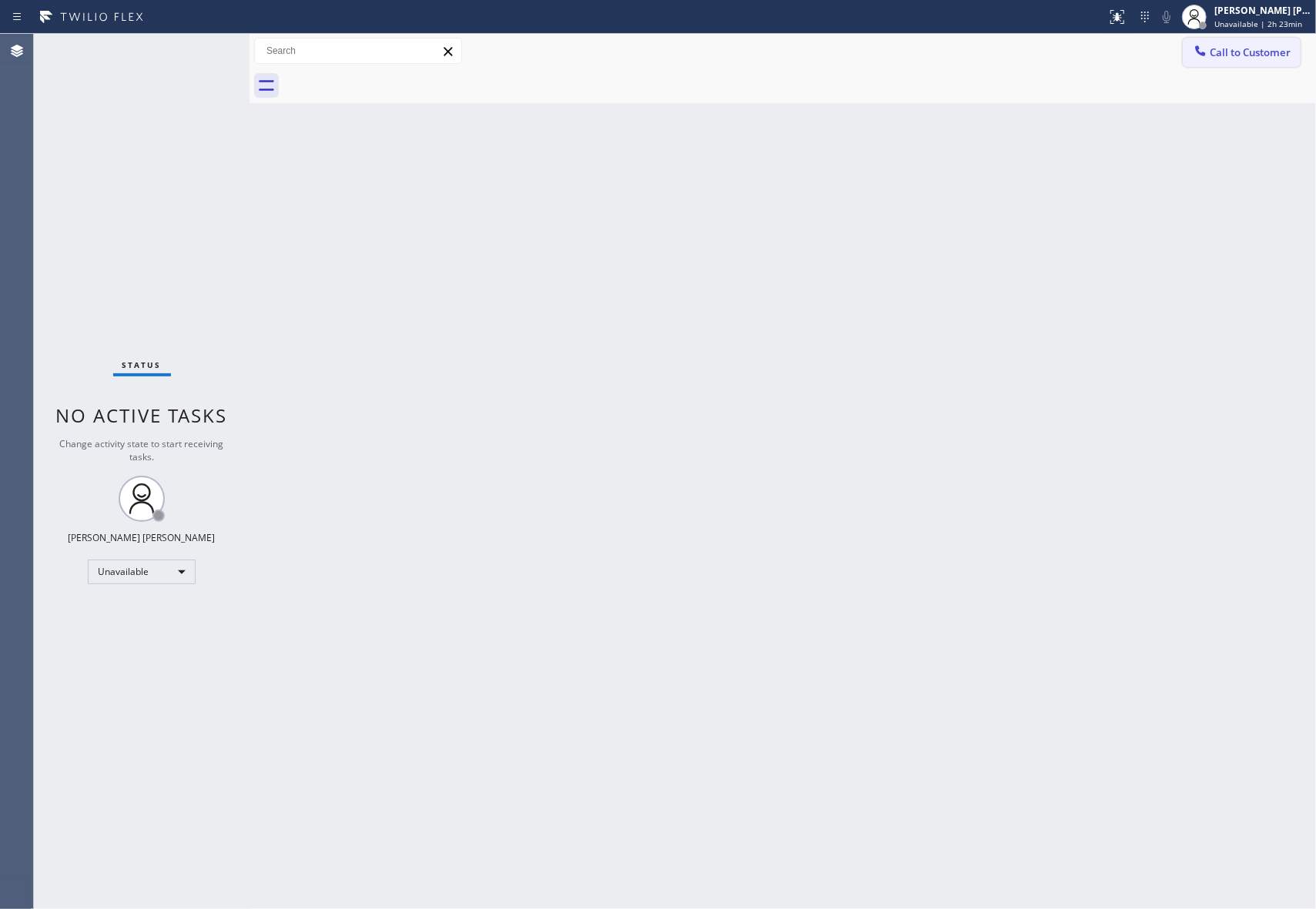
click at [1259, 60] on button "Call to Customer" at bounding box center [1242, 53] width 118 height 29
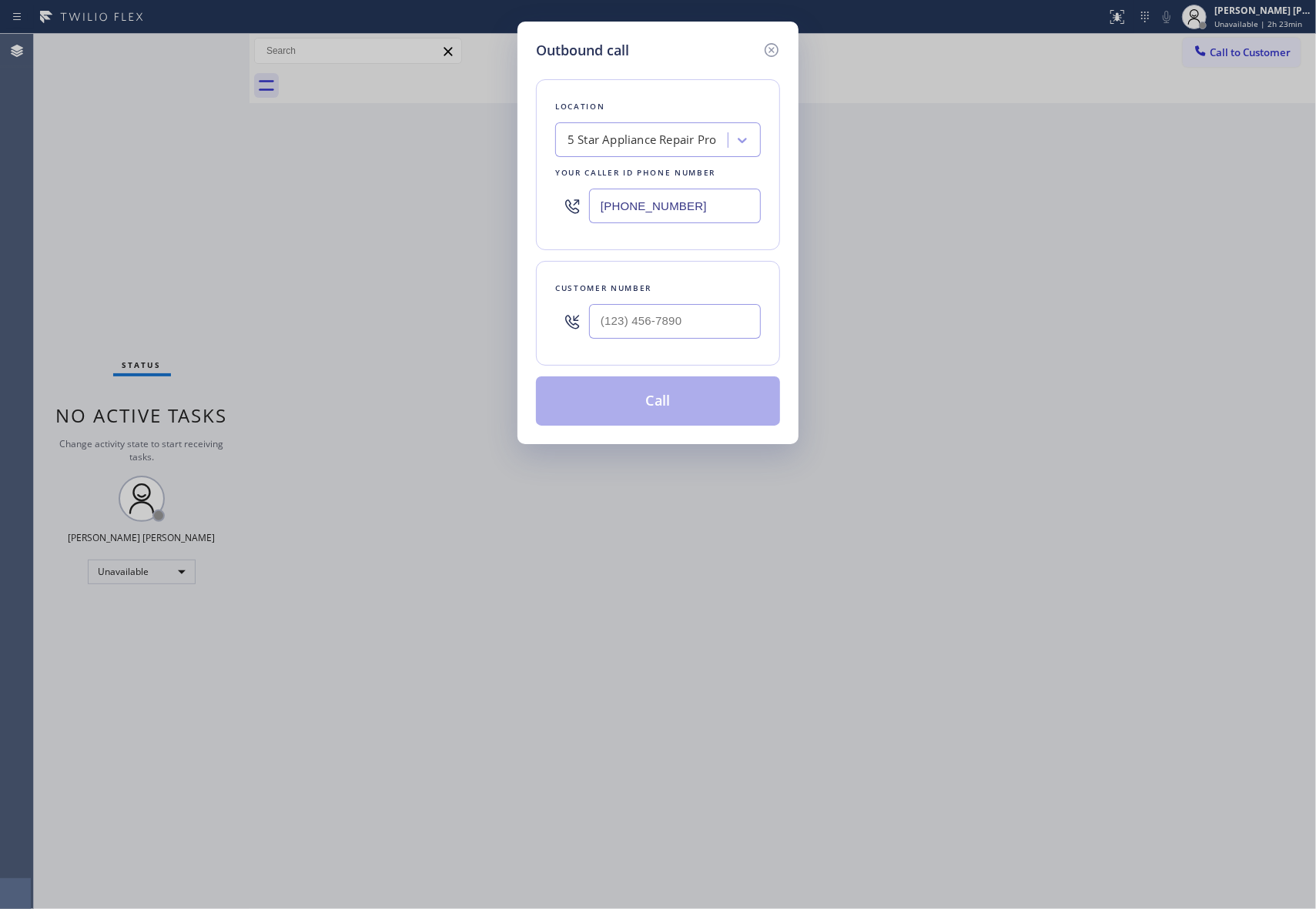
click at [715, 343] on div at bounding box center [675, 321] width 172 height 50
click at [725, 328] on input "(___) ___-____" at bounding box center [675, 321] width 172 height 35
paste input "661) 257-6419"
type input "[PHONE_NUMBER]"
click at [705, 404] on button "Call" at bounding box center [657, 401] width 244 height 50
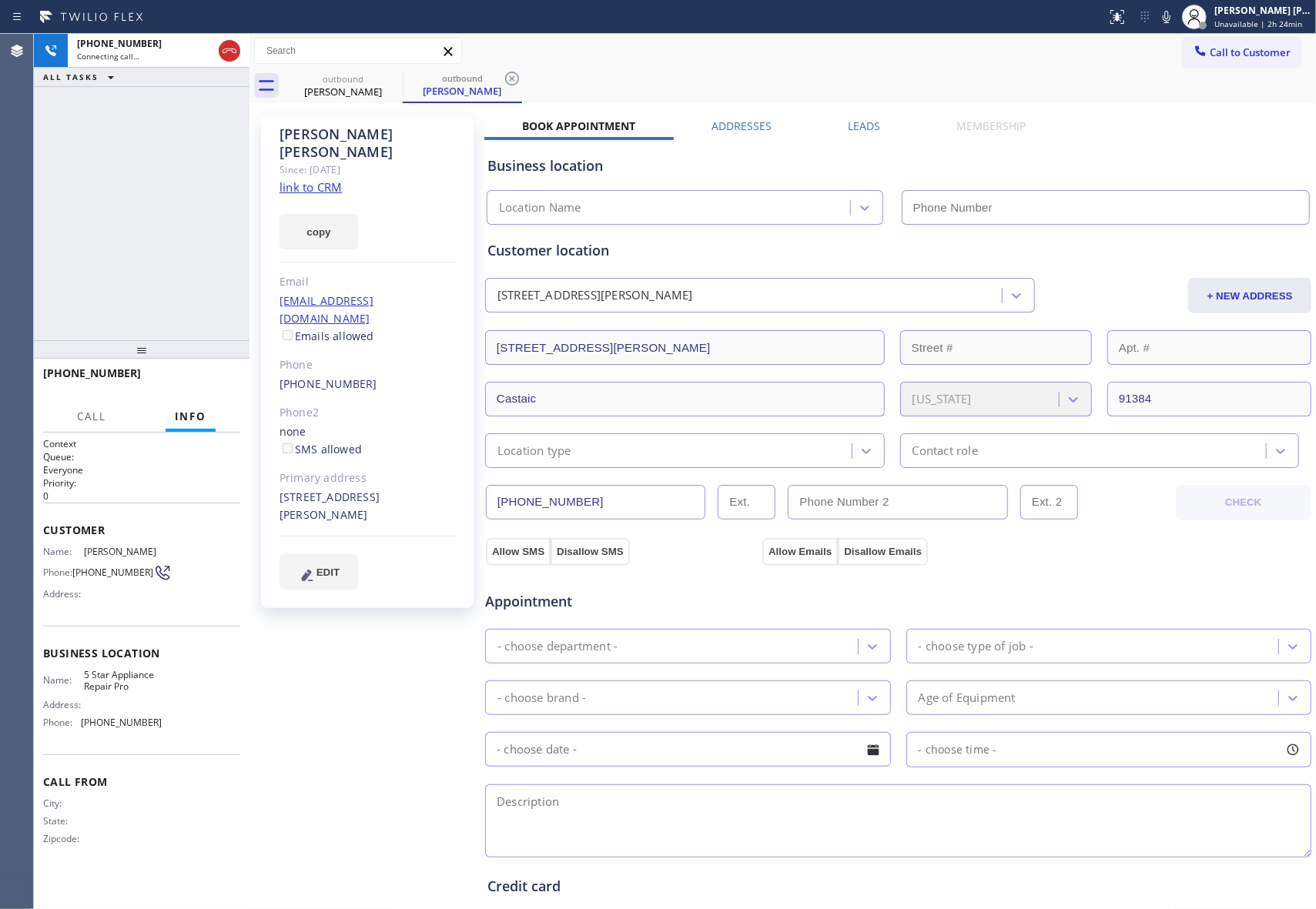
type input "[PHONE_NUMBER]"
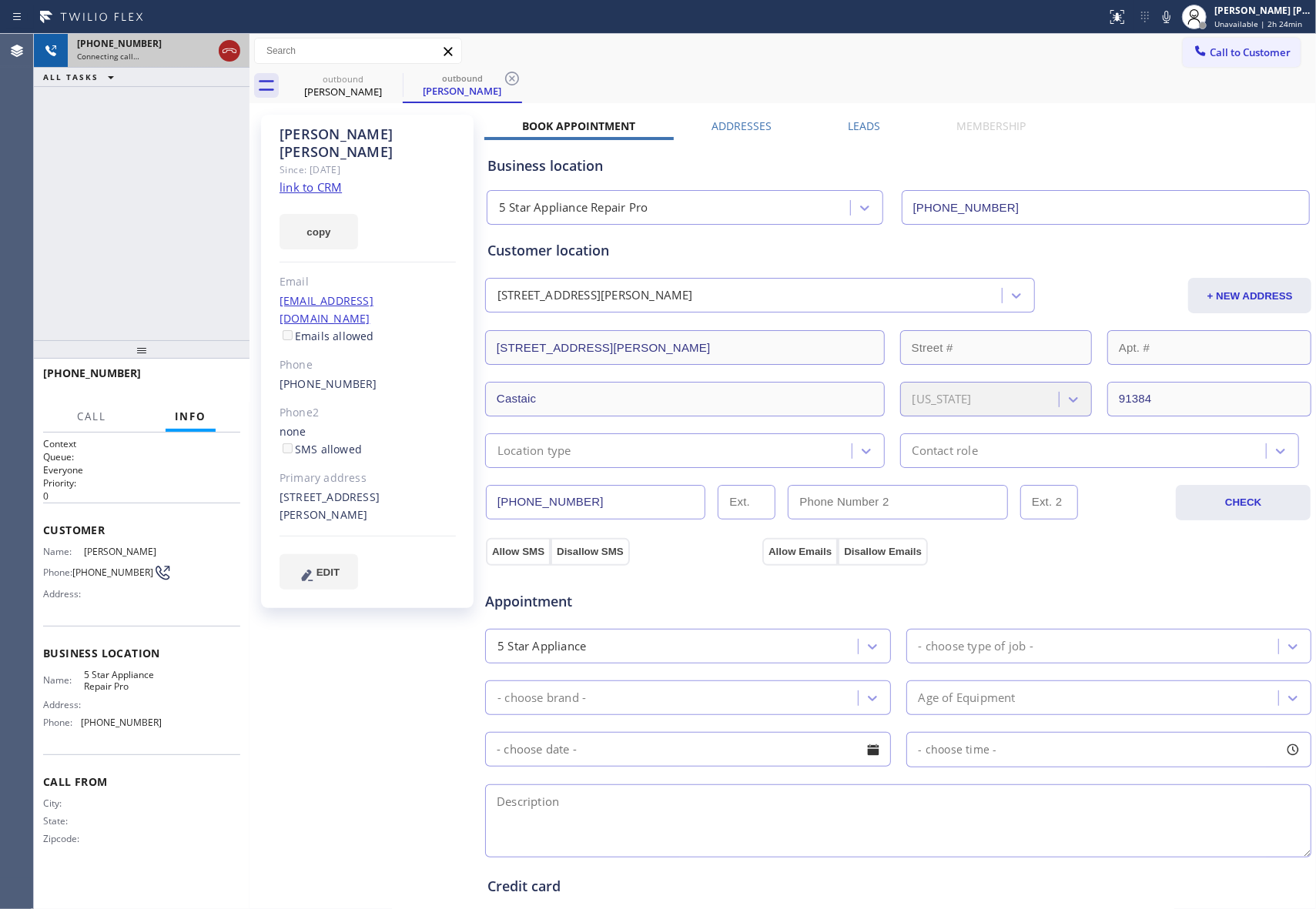
click at [232, 50] on icon at bounding box center [229, 51] width 14 height 5
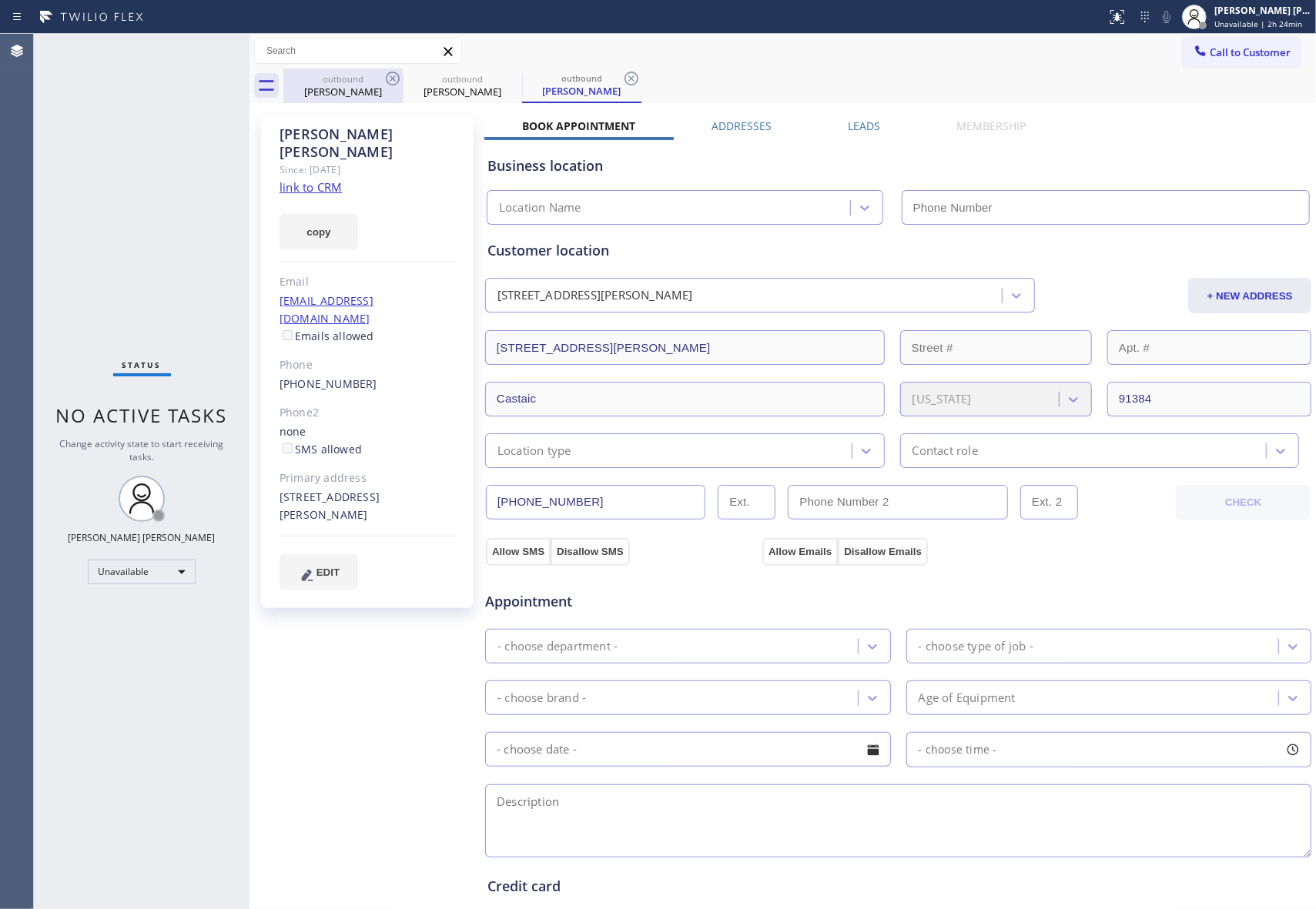
click at [376, 78] on div "outbound" at bounding box center [343, 78] width 116 height 12
click at [393, 77] on icon at bounding box center [393, 78] width 14 height 14
click at [0, 0] on icon at bounding box center [0, 0] width 0 height 0
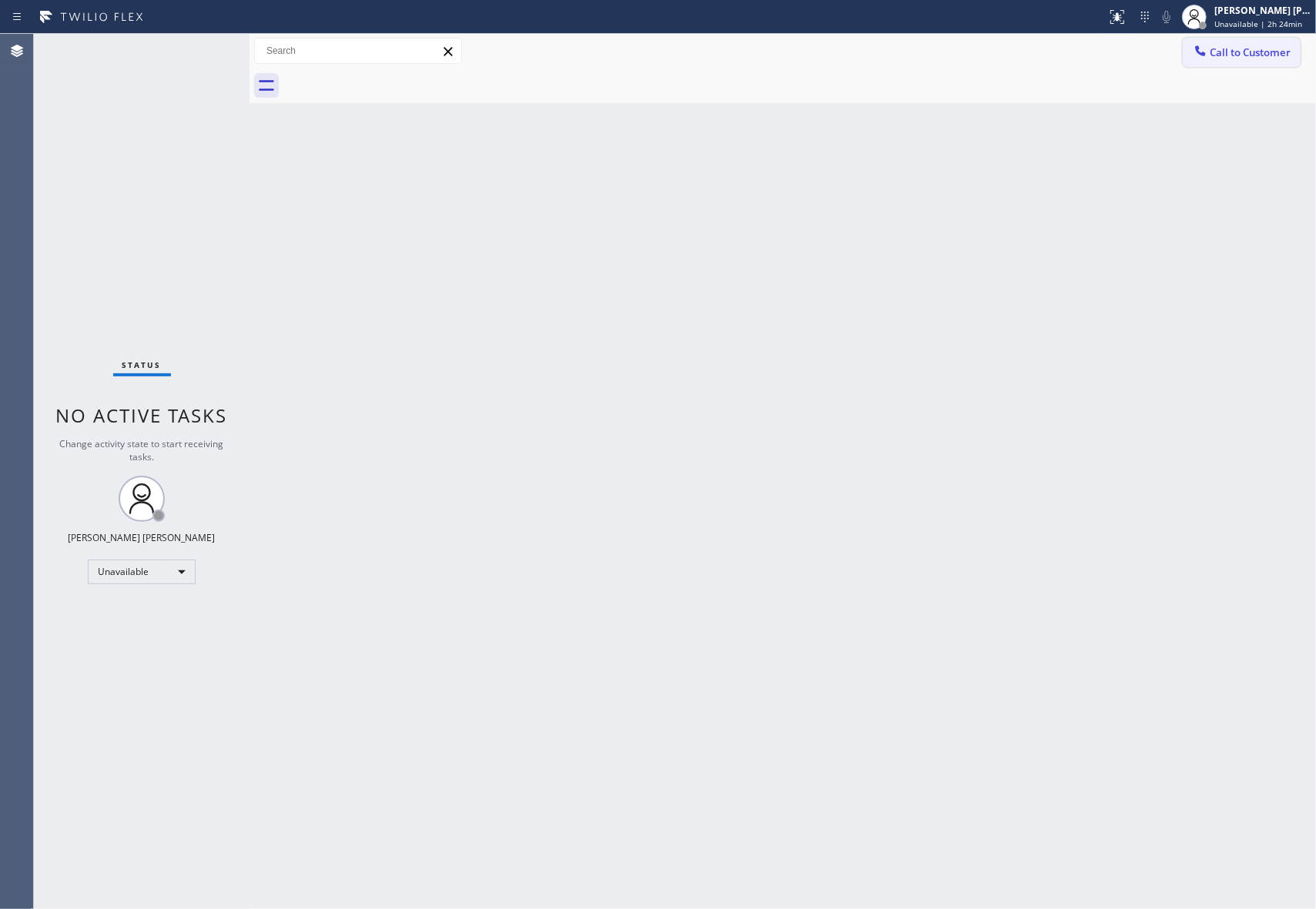
click at [1272, 59] on button "Call to Customer" at bounding box center [1242, 53] width 118 height 29
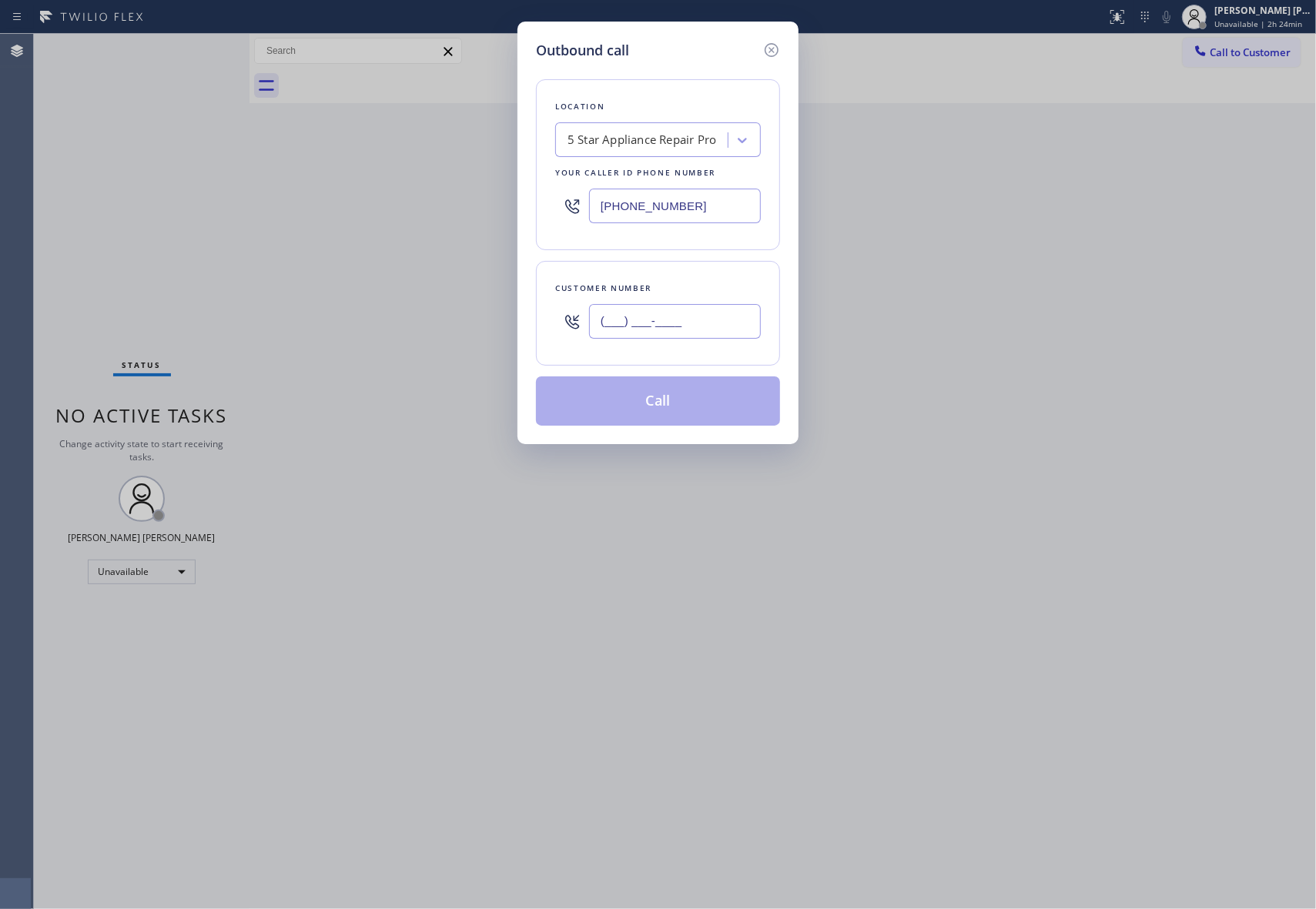
click at [682, 325] on input "(___) ___-____" at bounding box center [675, 321] width 172 height 35
paste input "619) 449-2267"
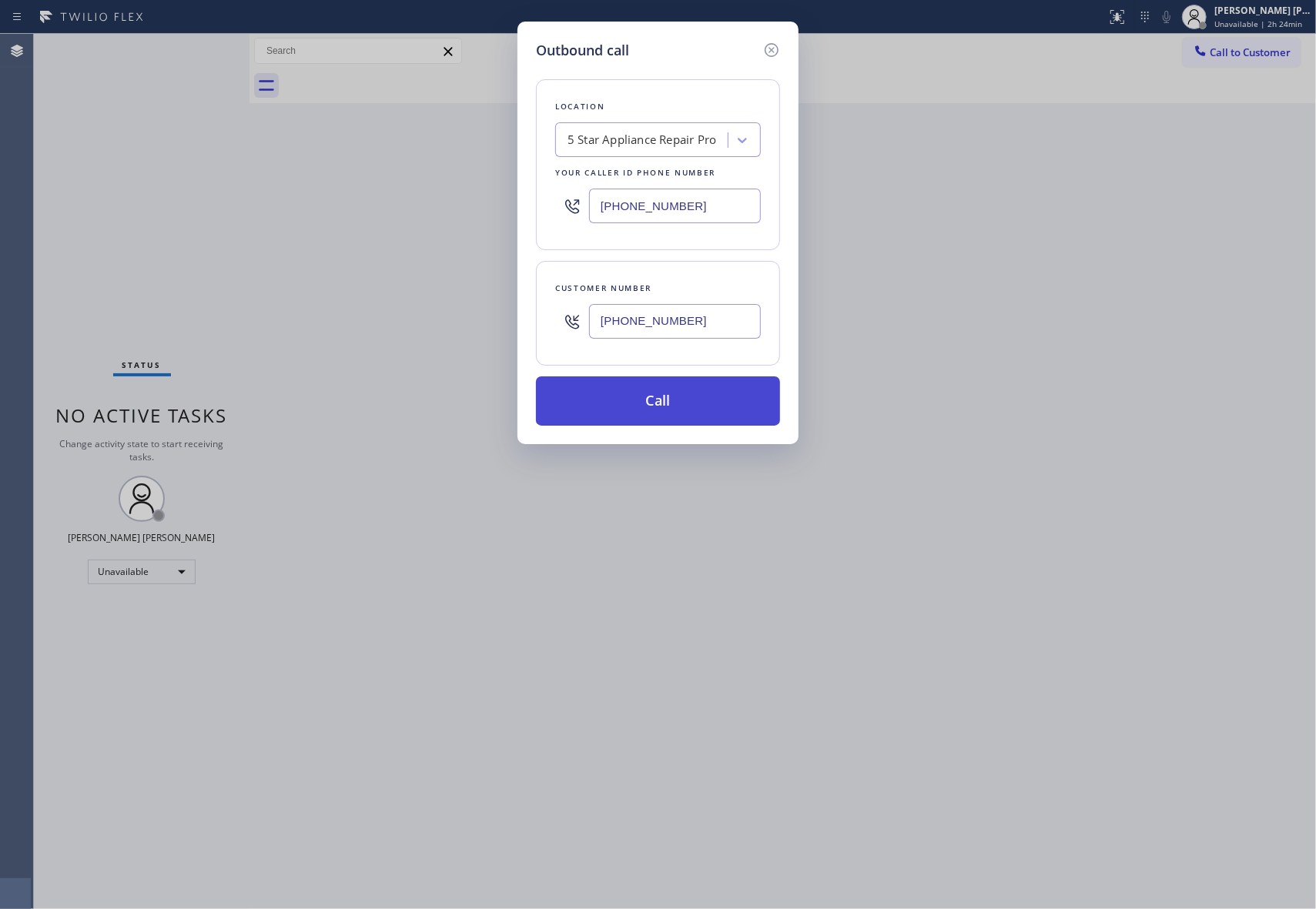
type input "[PHONE_NUMBER]"
click at [681, 405] on button "Call" at bounding box center [657, 401] width 244 height 50
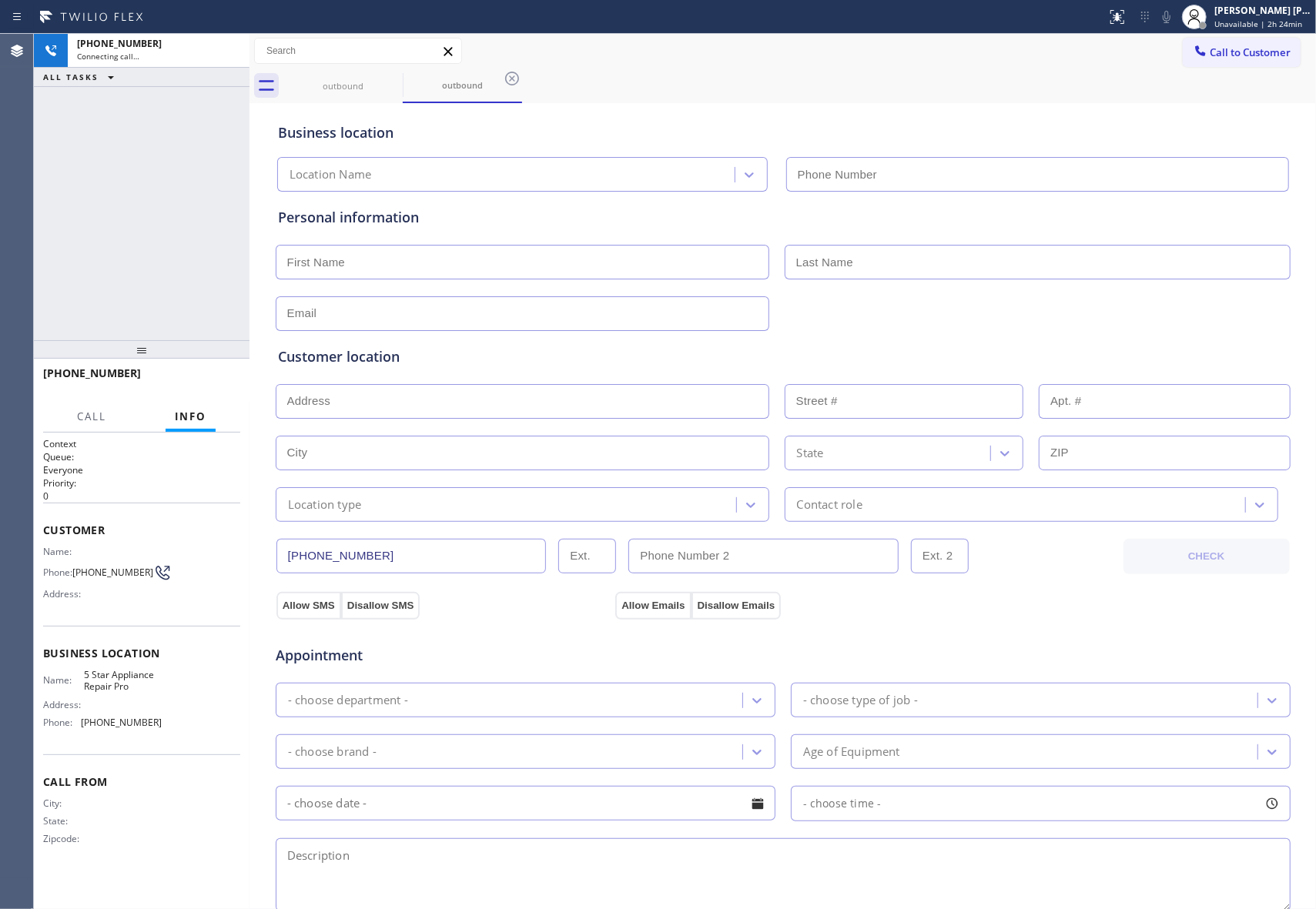
type input "[PHONE_NUMBER]"
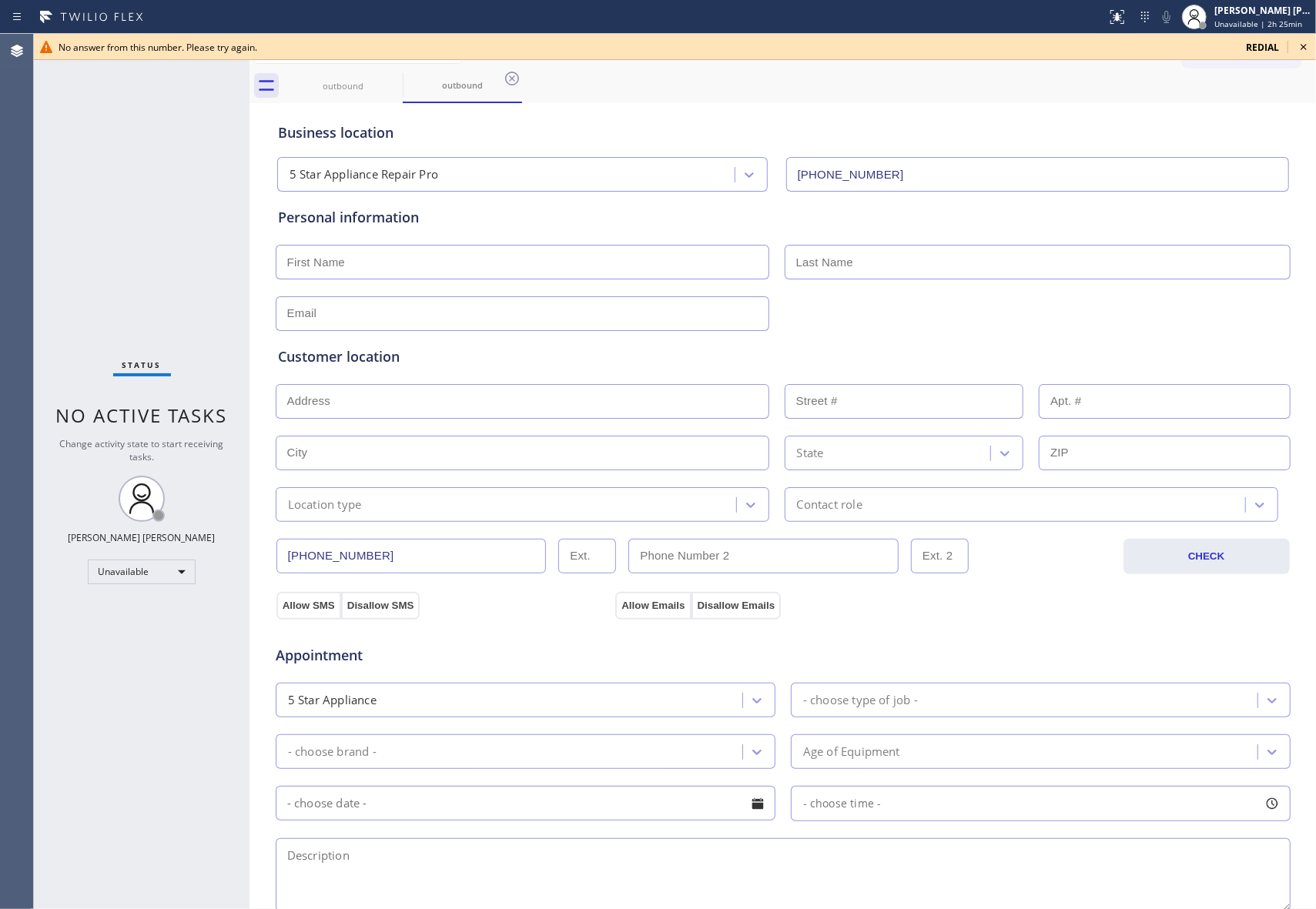
click at [1309, 48] on icon at bounding box center [1304, 47] width 19 height 19
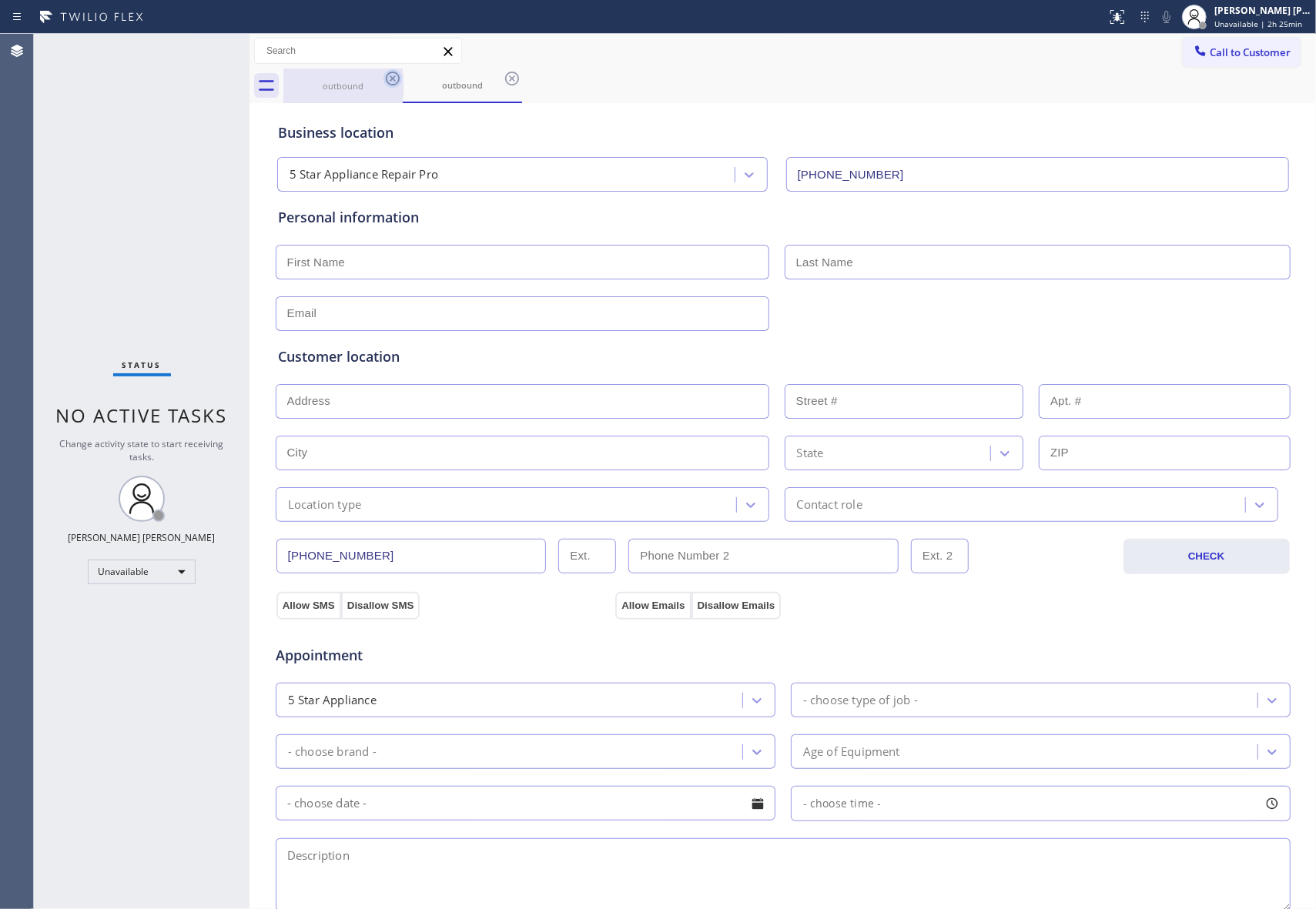
click at [395, 81] on icon at bounding box center [393, 78] width 14 height 14
click at [395, 77] on icon at bounding box center [393, 78] width 19 height 19
click at [403, 77] on div "outbound" at bounding box center [463, 85] width 119 height 35
click at [503, 77] on icon at bounding box center [512, 78] width 19 height 19
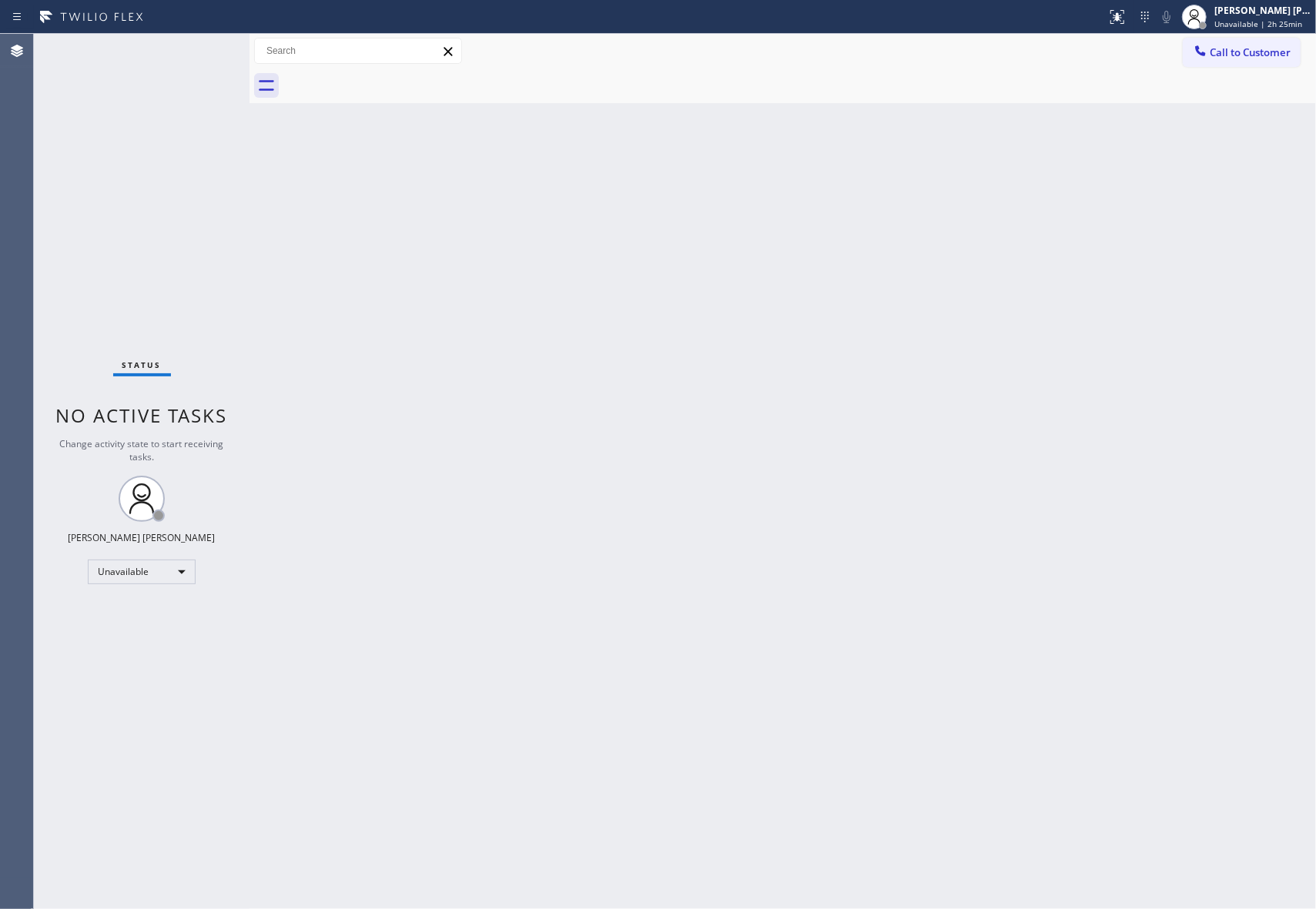
click at [395, 77] on div at bounding box center [800, 85] width 1032 height 35
click at [374, 69] on div at bounding box center [800, 85] width 1032 height 35
click at [1273, 53] on span "Call to Customer" at bounding box center [1250, 53] width 81 height 14
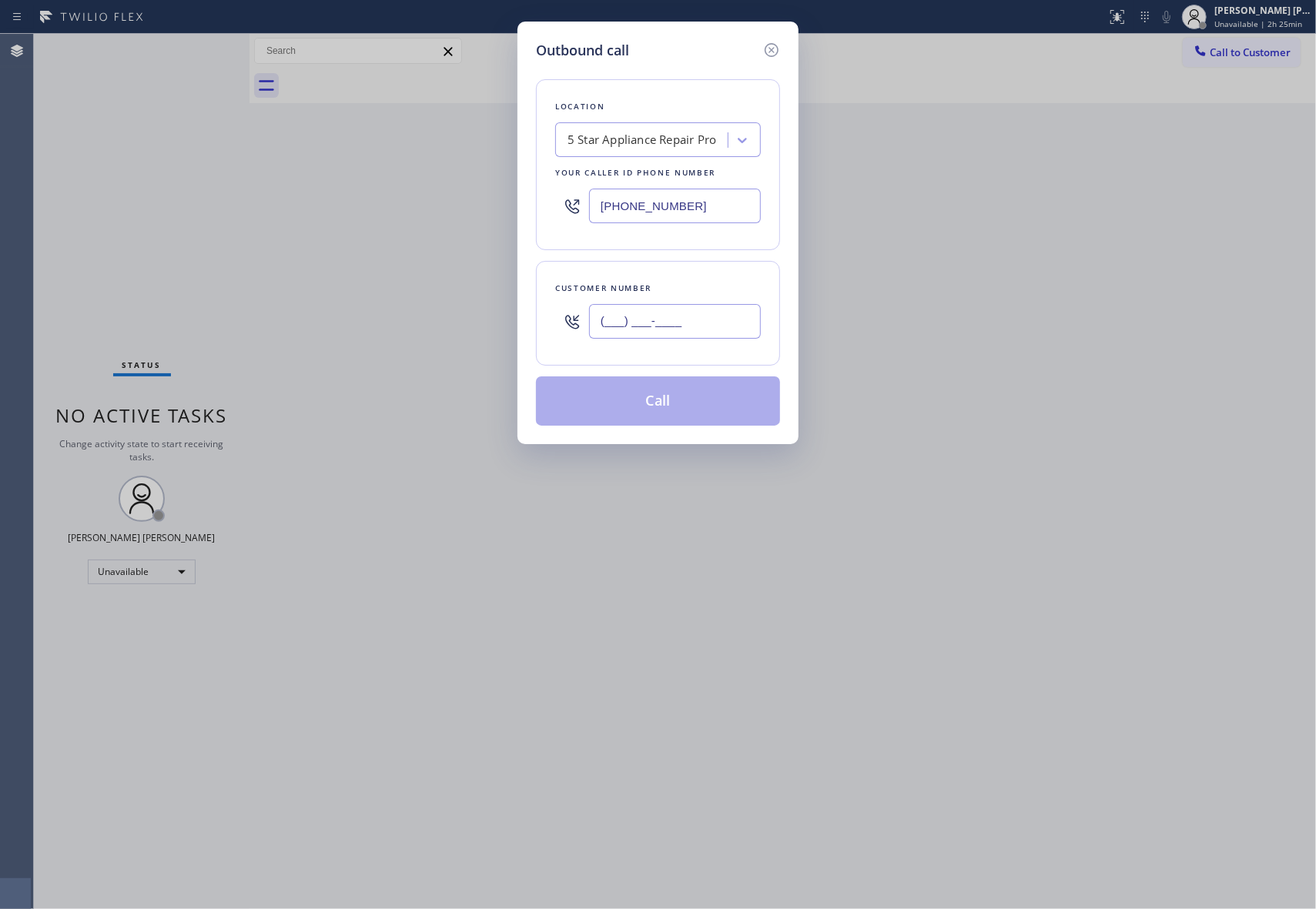
click at [730, 315] on input "(___) ___-____" at bounding box center [675, 321] width 172 height 35
paste input "650) 964-1323"
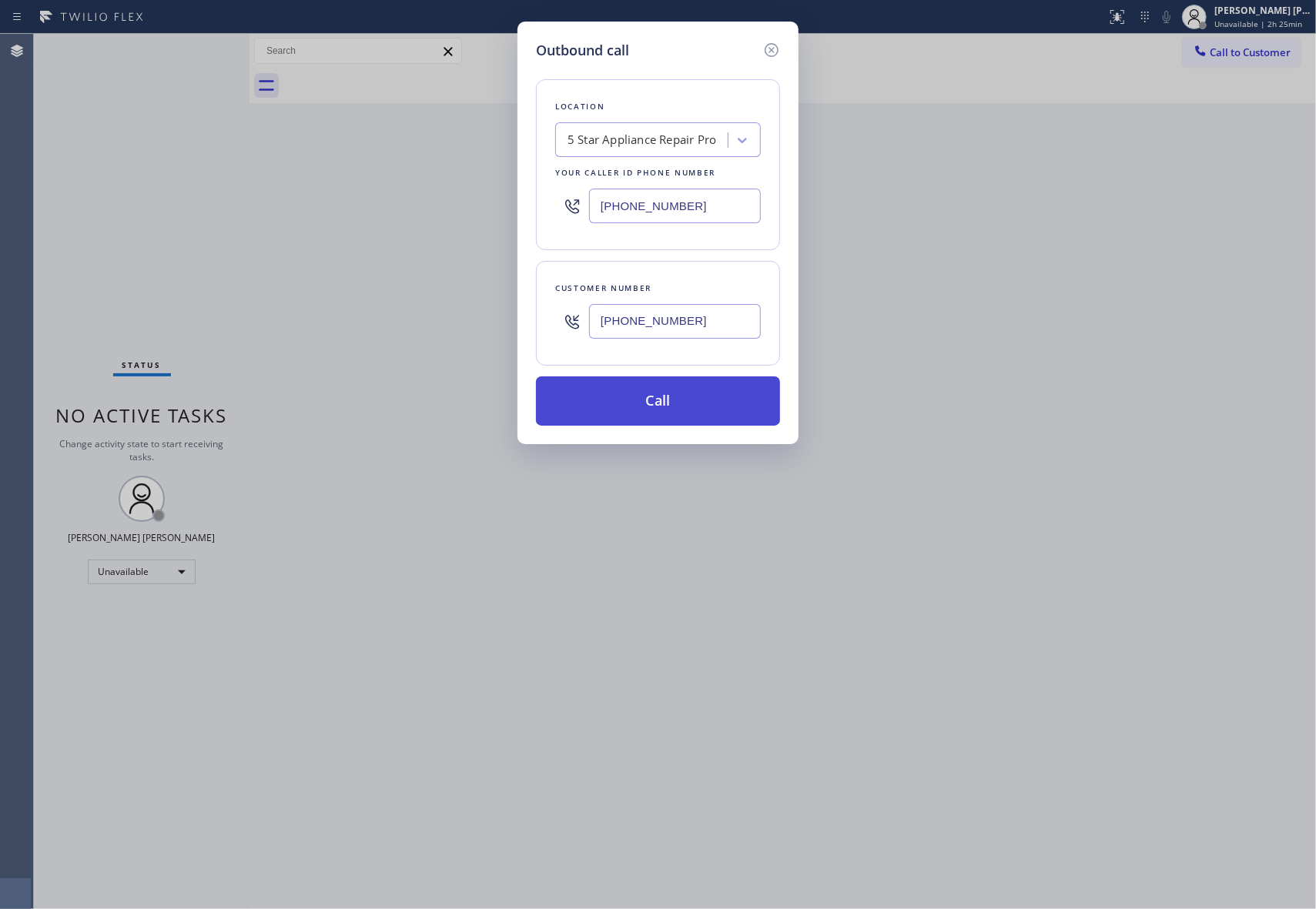
type input "[PHONE_NUMBER]"
click at [673, 401] on button "Call" at bounding box center [657, 401] width 244 height 50
click at [694, 402] on button "Call" at bounding box center [657, 401] width 244 height 50
click at [736, 408] on button "Call" at bounding box center [657, 401] width 244 height 50
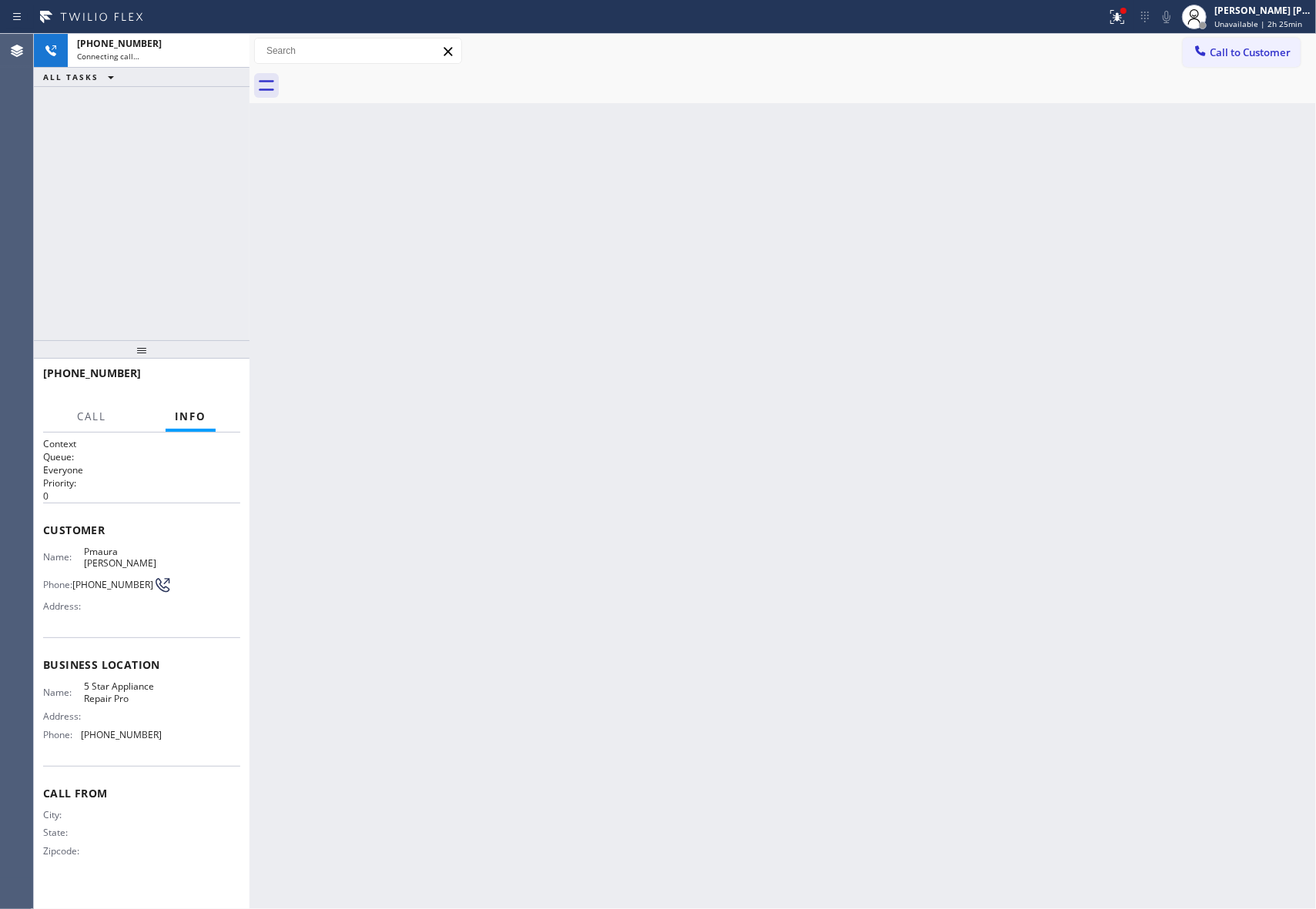
click at [771, 47] on div "Call to Customer Outbound call Location Search location Your caller id phone nu…" at bounding box center [783, 51] width 1066 height 27
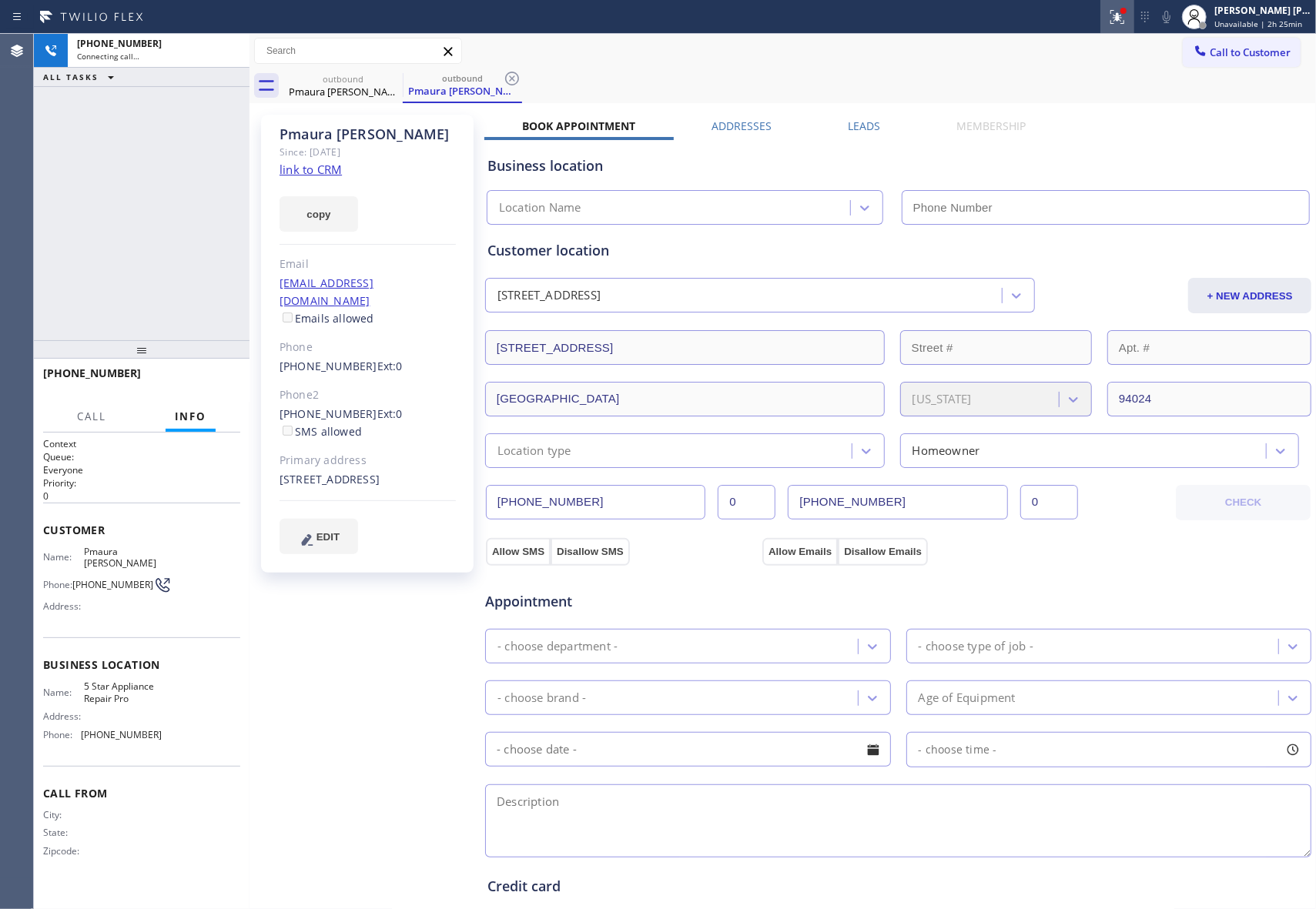
click at [1112, 15] on icon at bounding box center [1118, 17] width 19 height 19
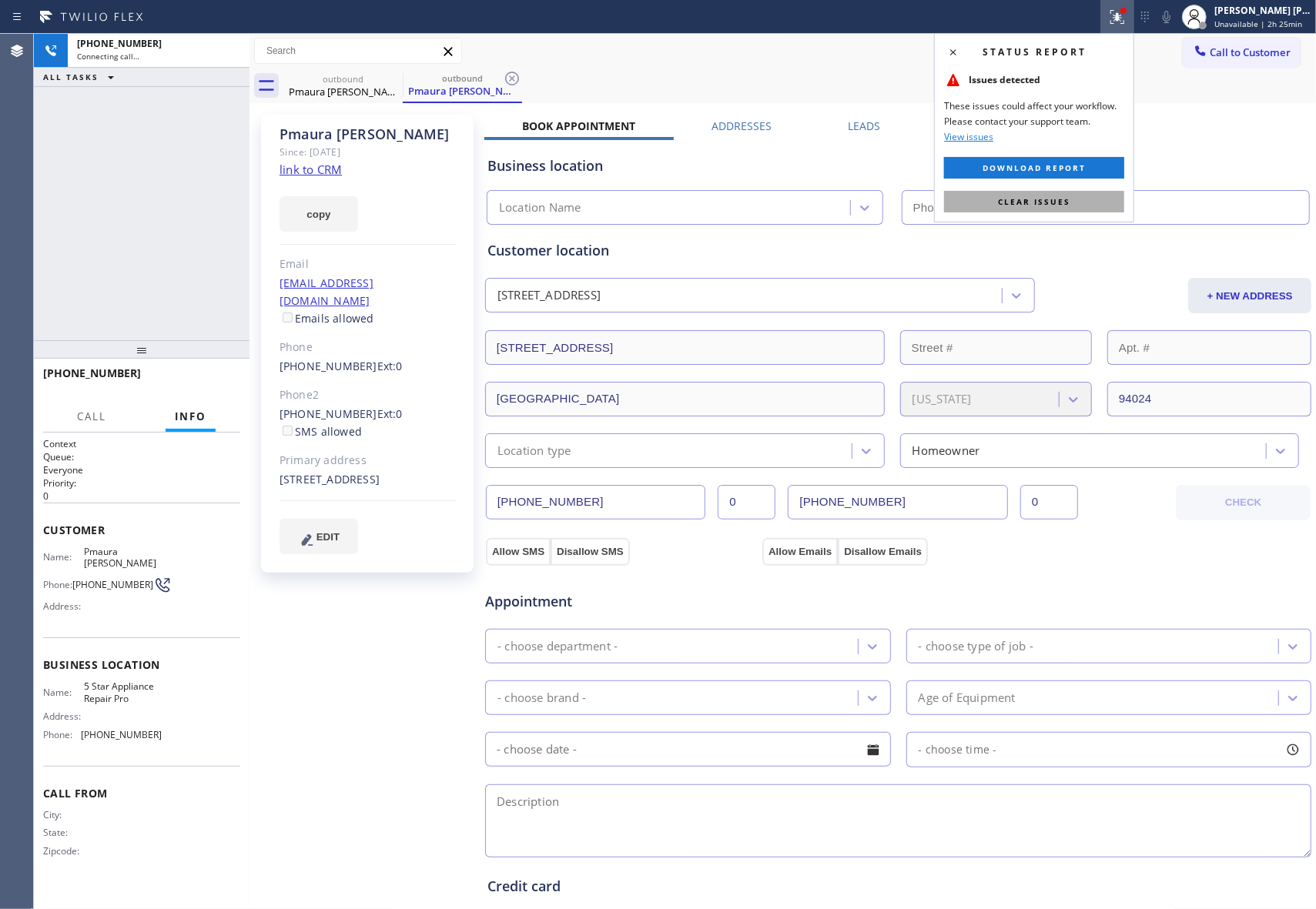
click at [1064, 204] on span "Clear issues" at bounding box center [1033, 201] width 72 height 11
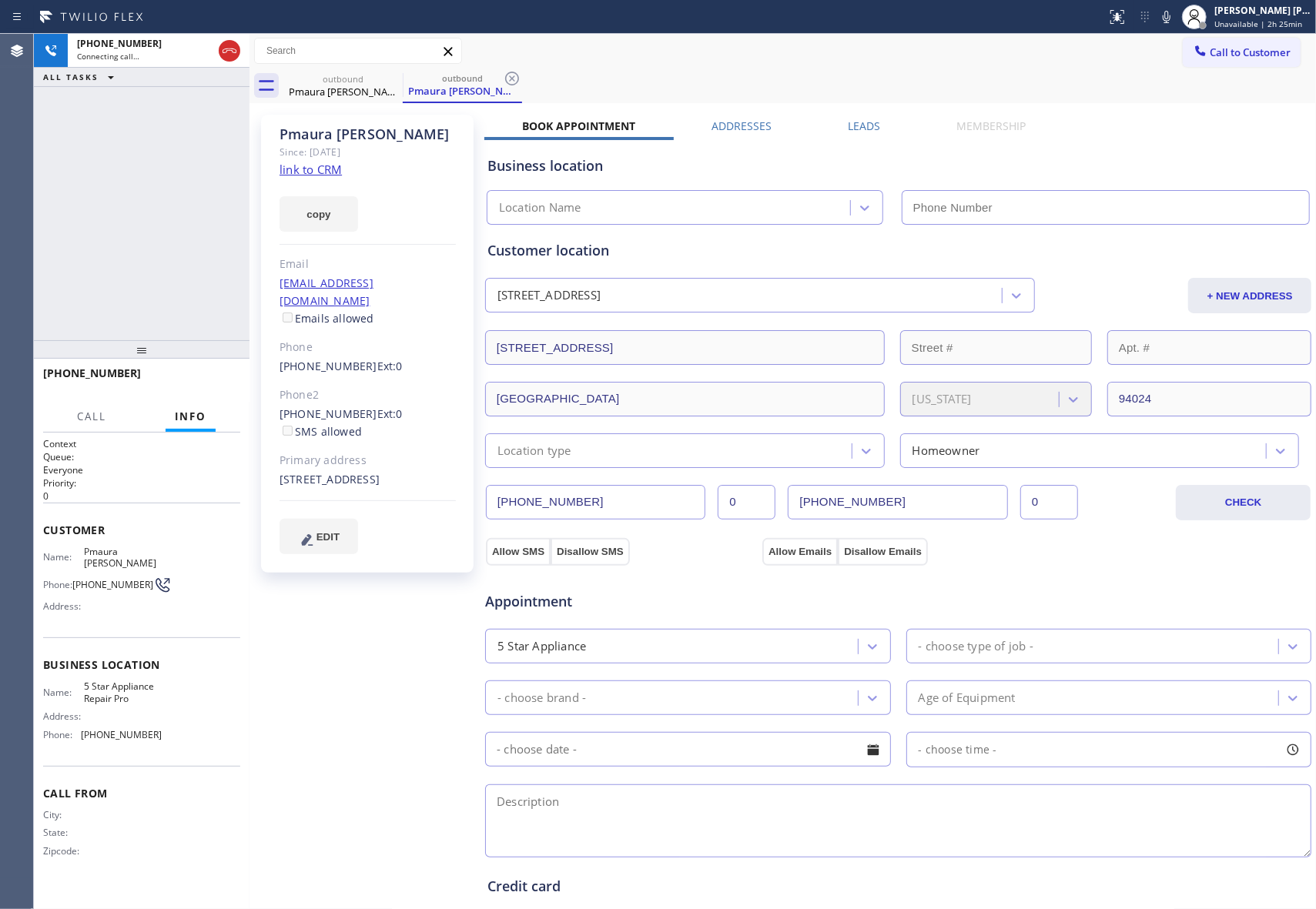
type input "[PHONE_NUMBER]"
click at [233, 50] on icon at bounding box center [229, 51] width 19 height 19
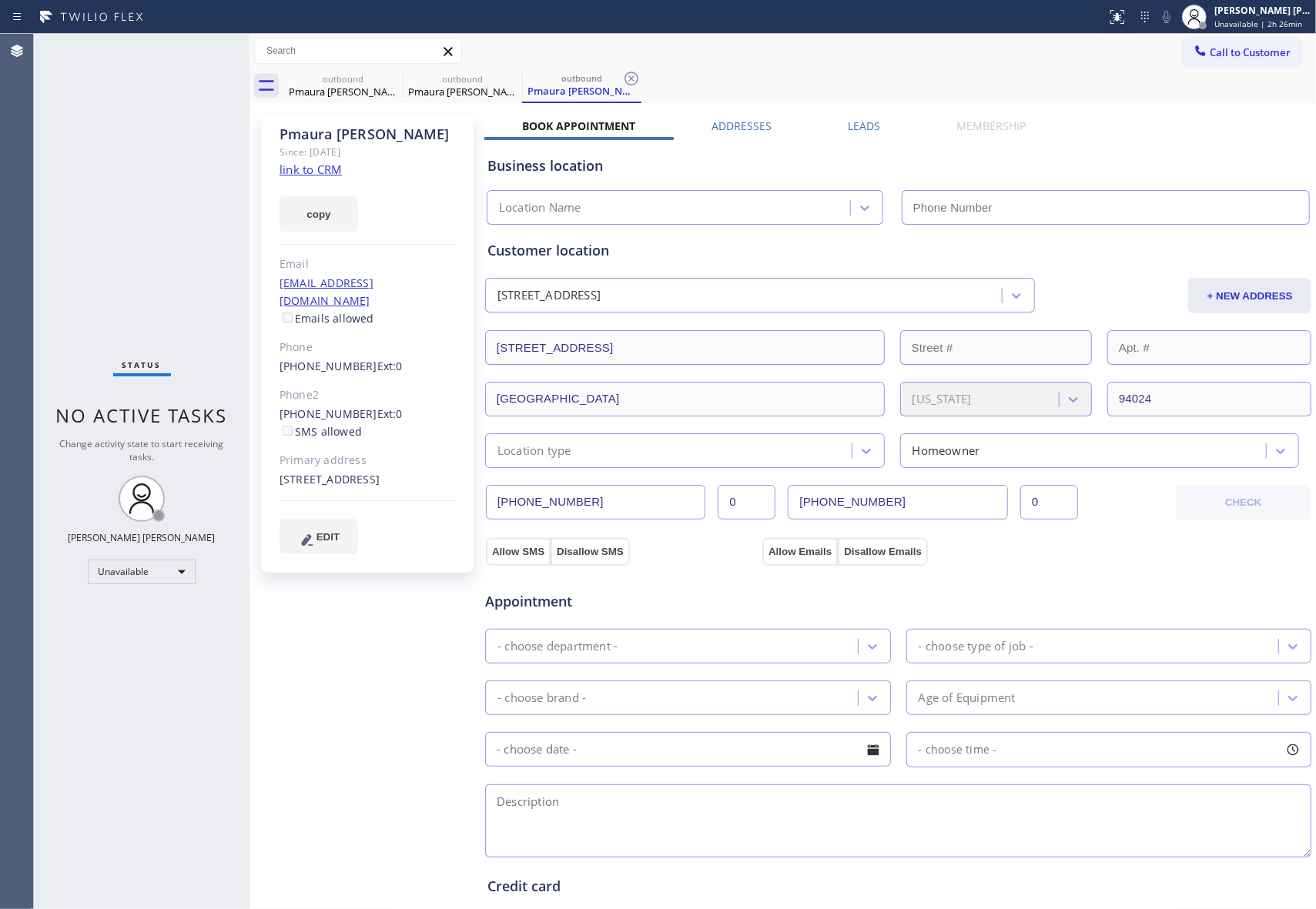
type input "[PHONE_NUMBER]"
click at [386, 75] on icon at bounding box center [393, 78] width 19 height 19
click at [0, 0] on icon at bounding box center [0, 0] width 0 height 0
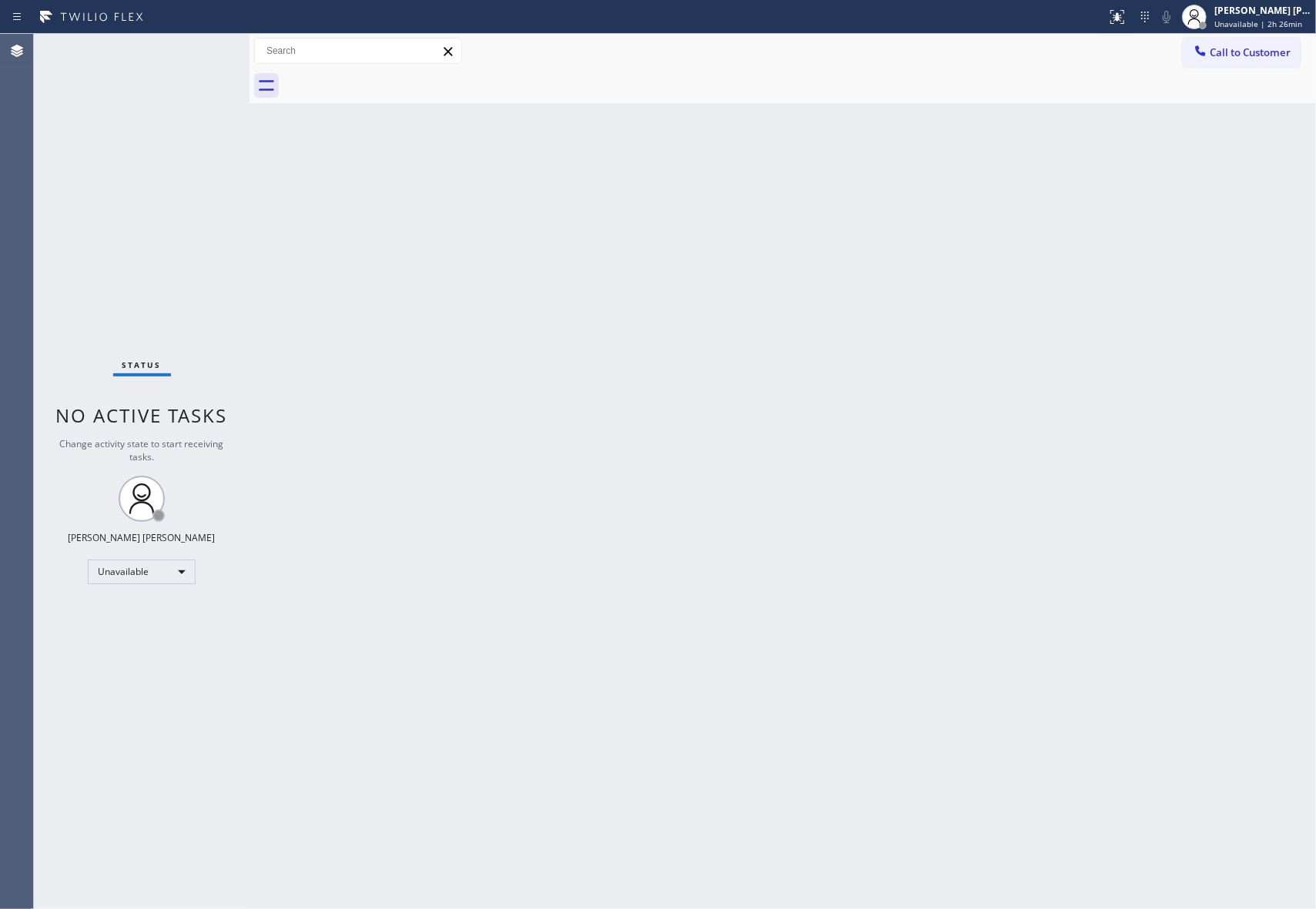
click at [386, 75] on div at bounding box center [800, 85] width 1032 height 35
click at [1263, 50] on span "Call to Customer" at bounding box center [1250, 53] width 81 height 14
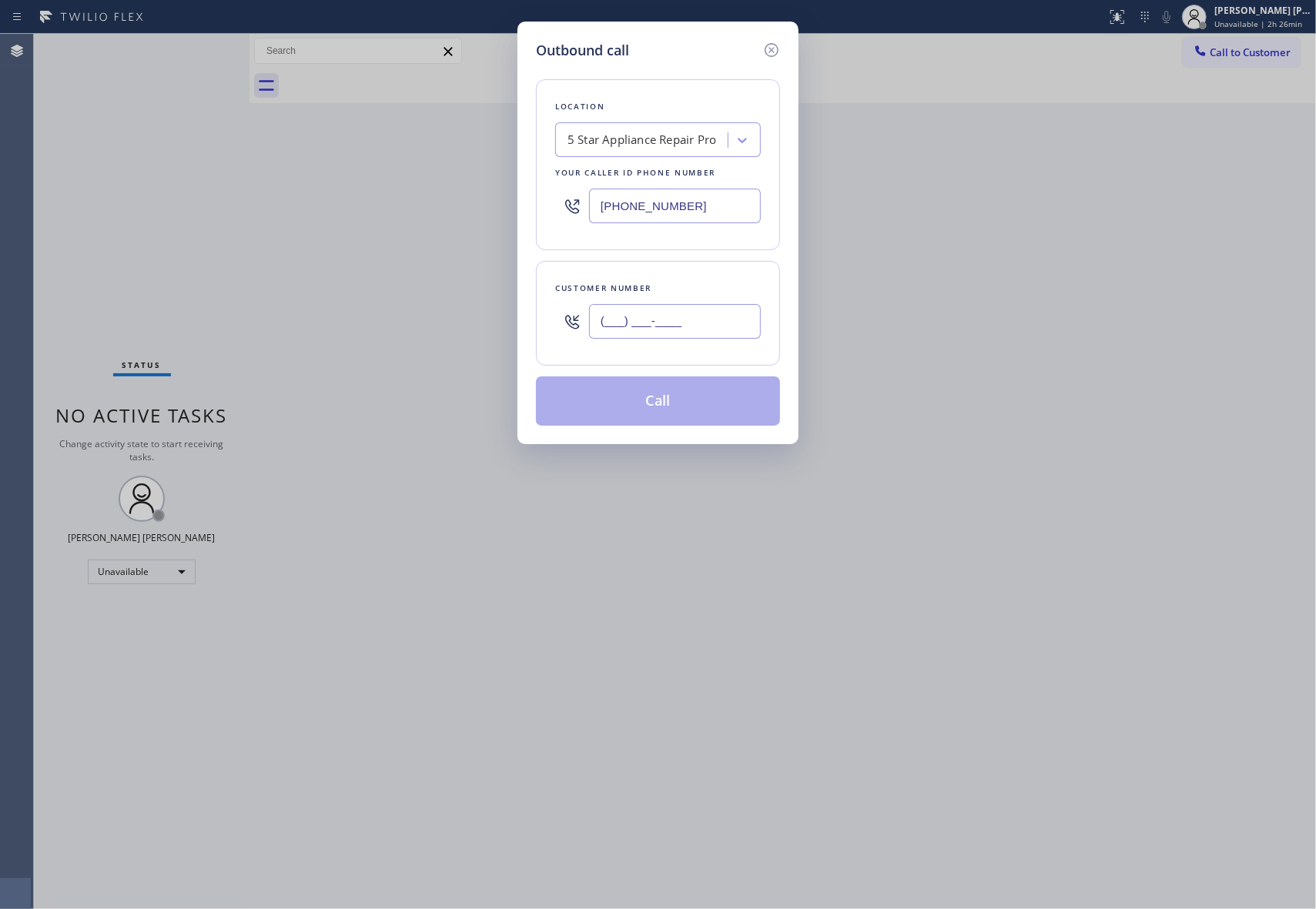
drag, startPoint x: 701, startPoint y: 309, endPoint x: 697, endPoint y: 323, distance: 14.6
click at [699, 318] on input "(___) ___-____" at bounding box center [675, 321] width 172 height 35
drag, startPoint x: 694, startPoint y: 327, endPoint x: 534, endPoint y: 332, distance: 160.1
click at [534, 332] on div "Outbound call Location 5 Star Appliance Repair Pro Your caller id phone number …" at bounding box center [658, 232] width 281 height 422
paste input "206) 282-7367"
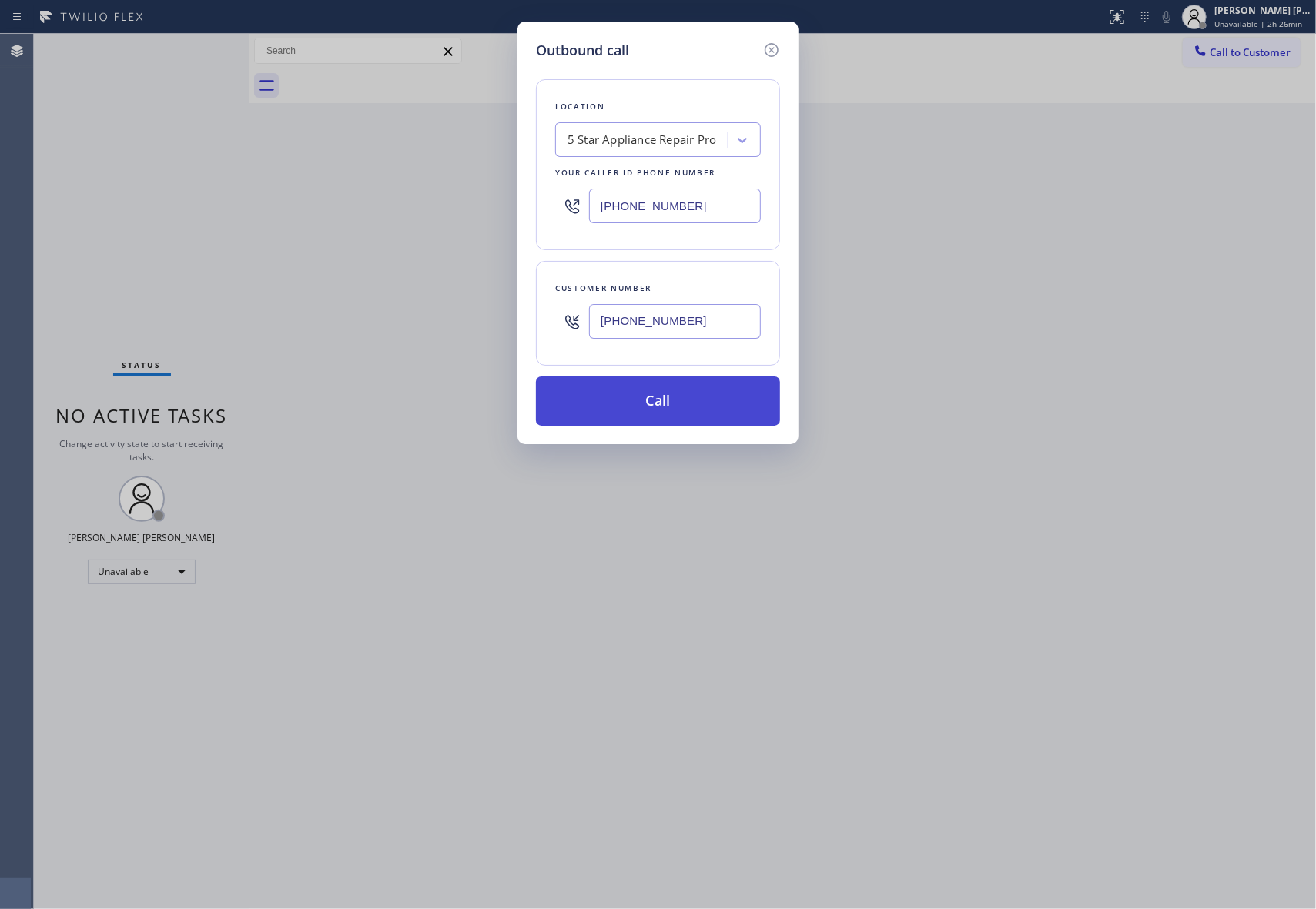
type input "[PHONE_NUMBER]"
click at [656, 407] on button "Call" at bounding box center [657, 401] width 244 height 50
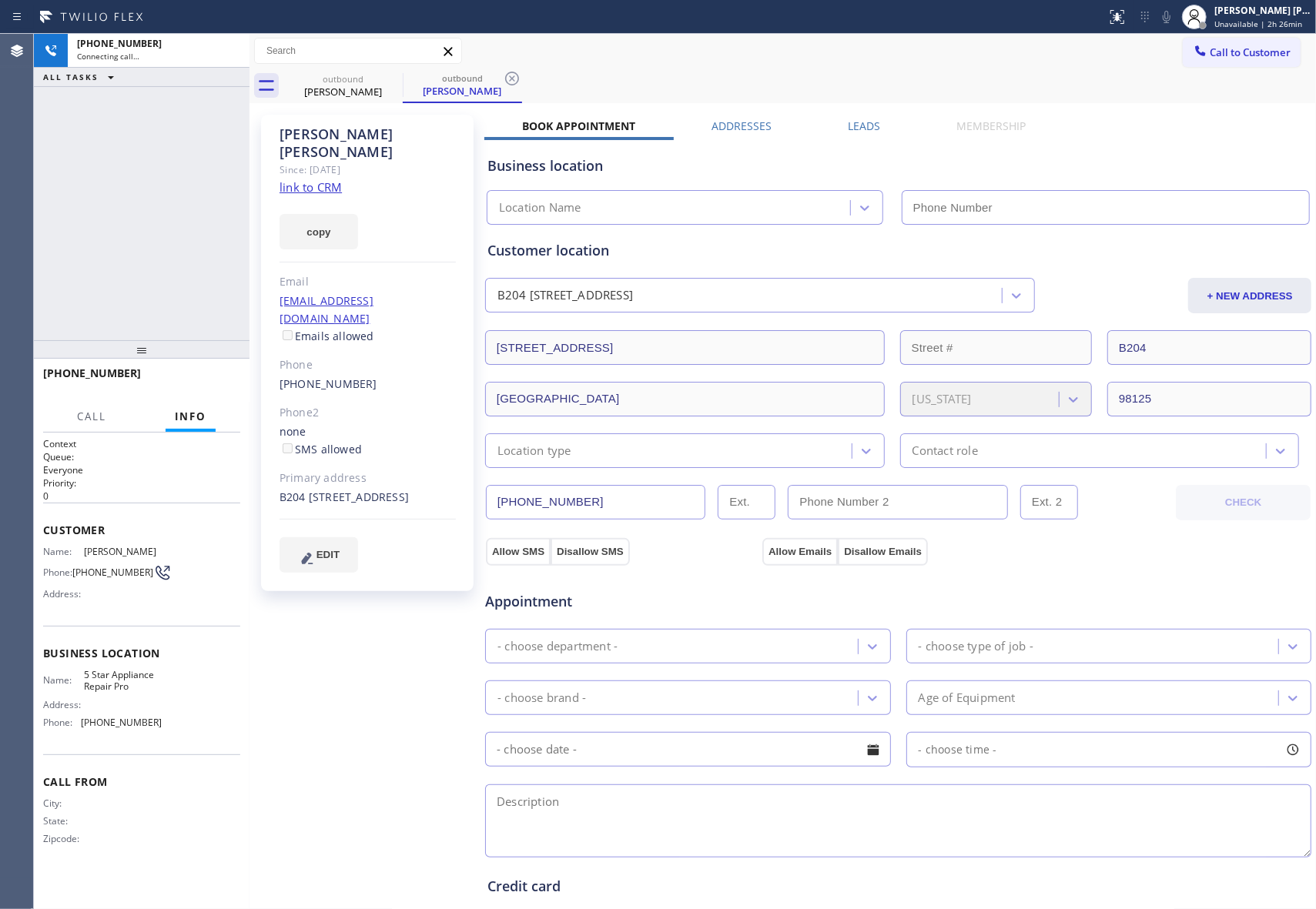
type input "[PHONE_NUMBER]"
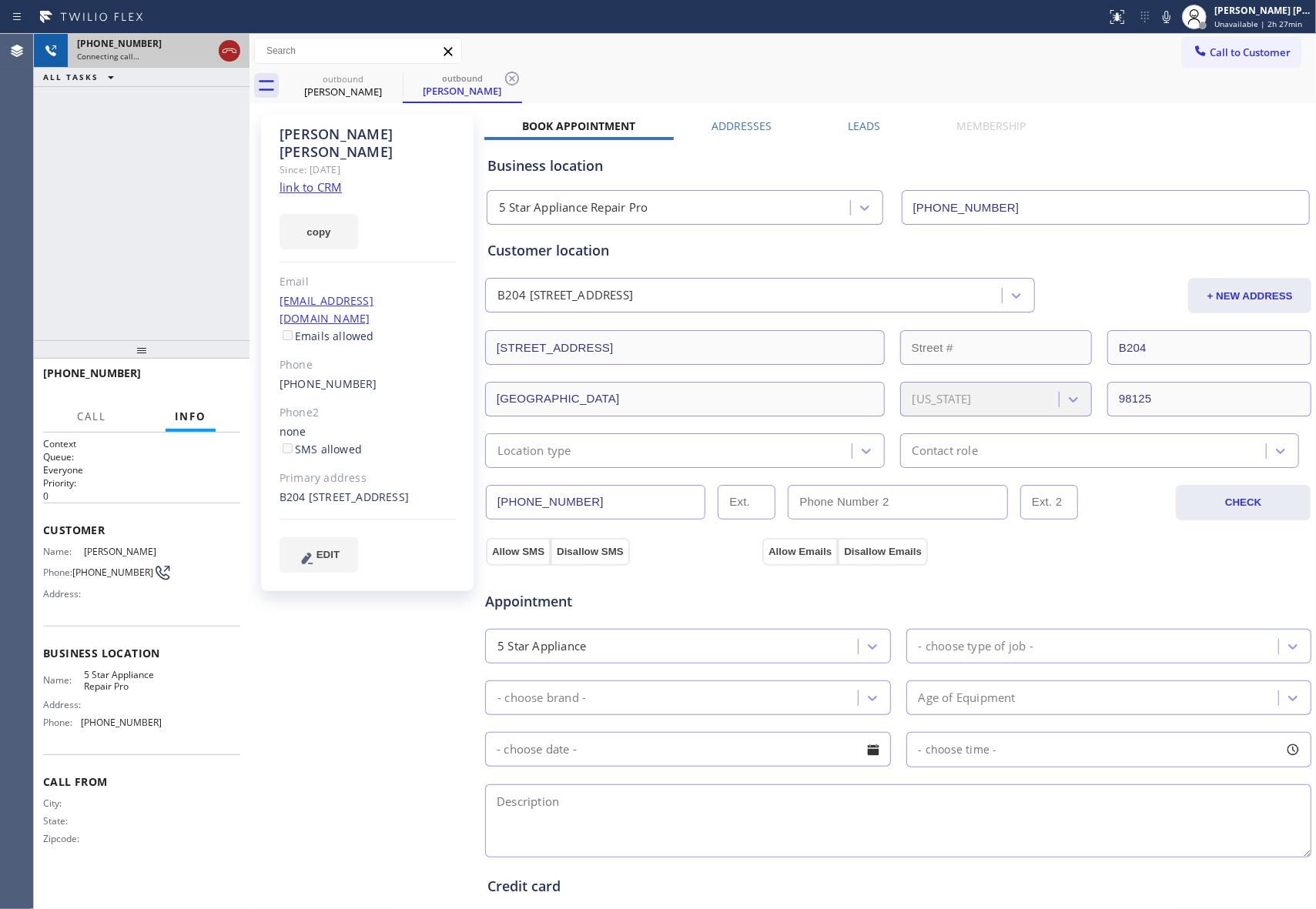
click at [229, 51] on icon at bounding box center [229, 51] width 19 height 19
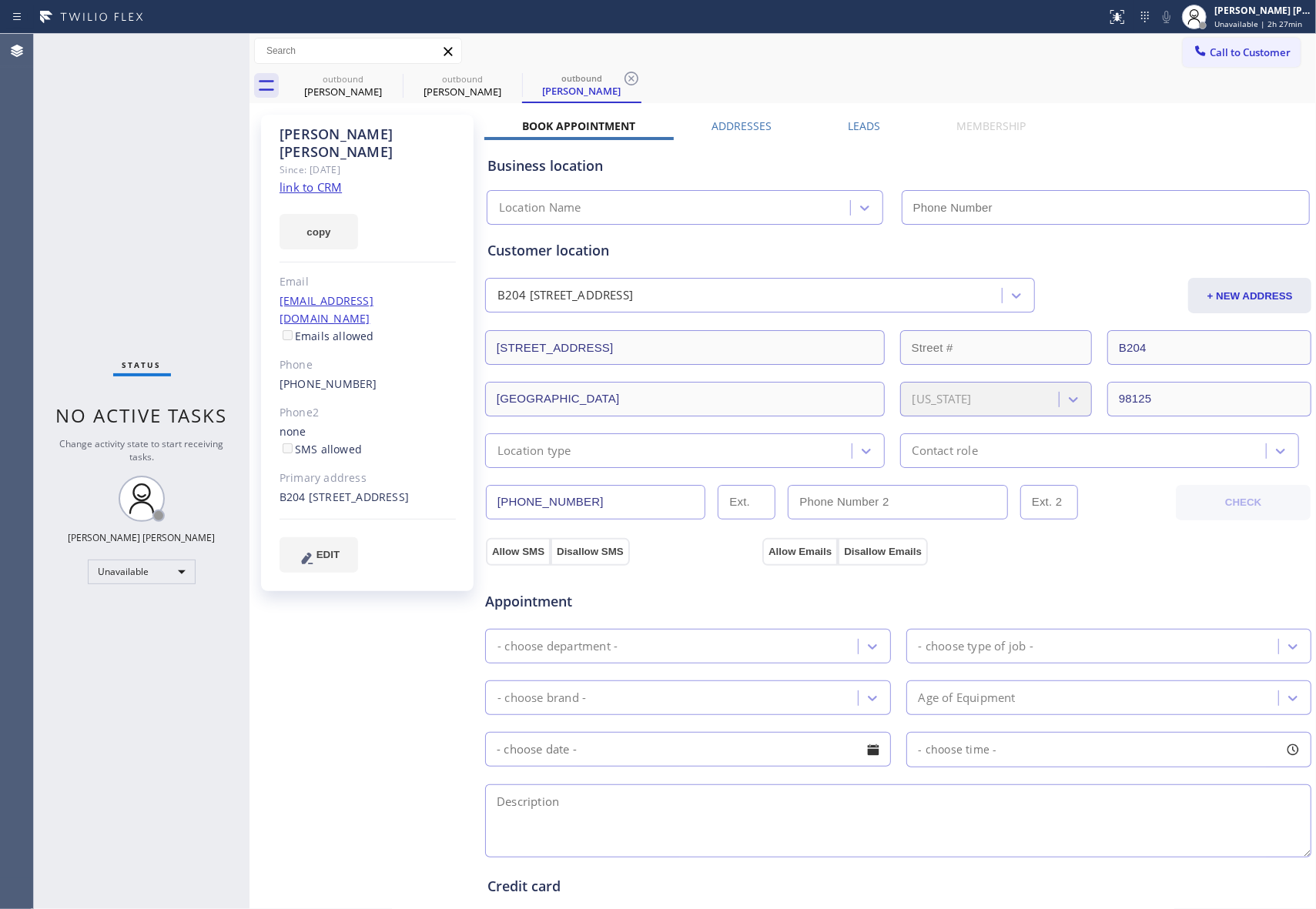
type input "[PHONE_NUMBER]"
drag, startPoint x: 394, startPoint y: 91, endPoint x: 392, endPoint y: 75, distance: 16.1
click at [393, 89] on div "[PERSON_NAME]" at bounding box center [343, 91] width 116 height 14
click at [392, 75] on icon at bounding box center [393, 78] width 19 height 19
click at [0, 0] on icon at bounding box center [0, 0] width 0 height 0
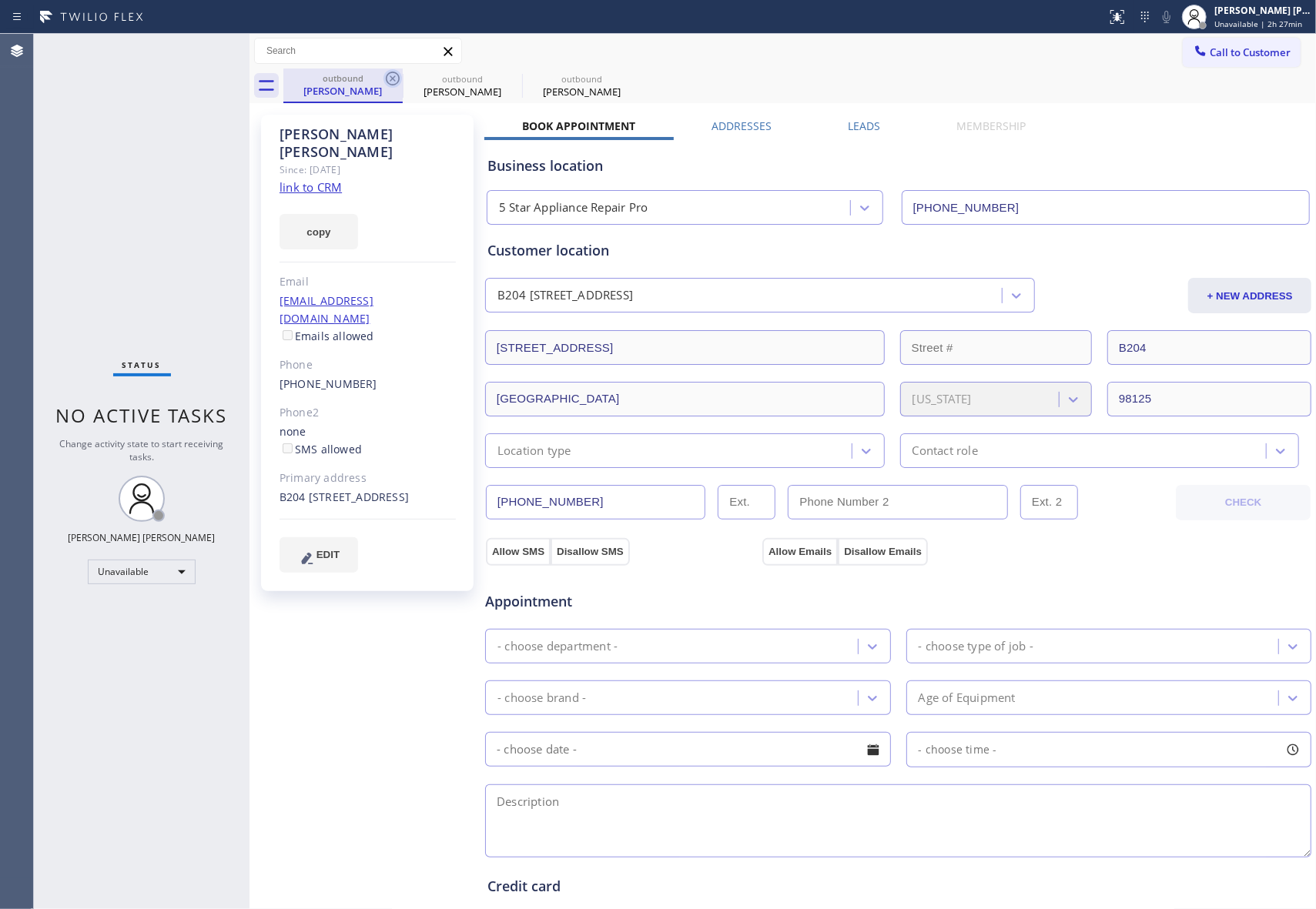
click at [0, 0] on icon at bounding box center [0, 0] width 0 height 0
click at [392, 75] on div "outbound [PERSON_NAME] outbound [PERSON_NAME] outbound [PERSON_NAME]" at bounding box center [800, 85] width 1032 height 35
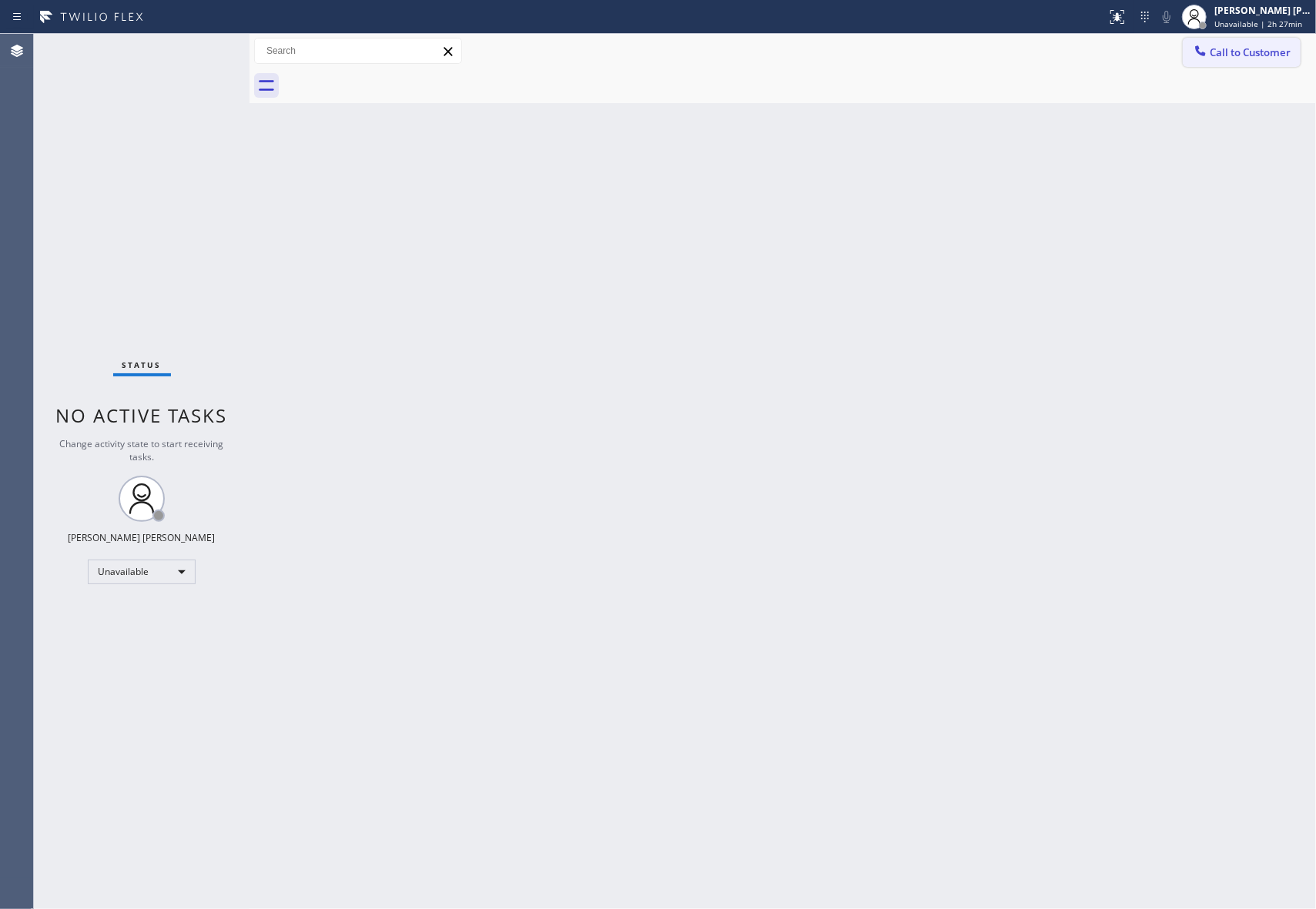
click at [1273, 61] on button "Call to Customer" at bounding box center [1242, 53] width 118 height 29
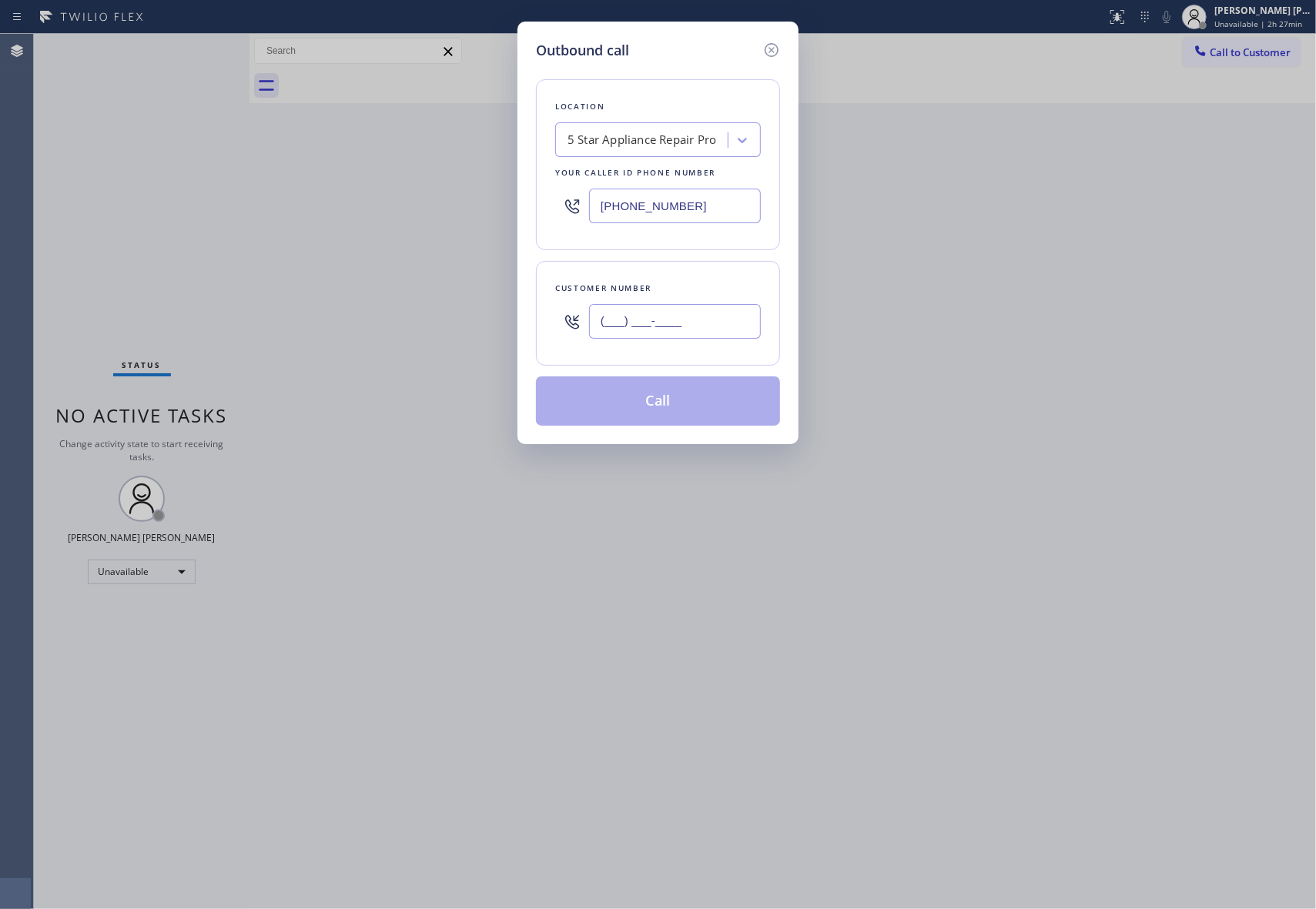
click at [680, 322] on input "(___) ___-____" at bounding box center [675, 321] width 172 height 35
paste input "209) 534-6425"
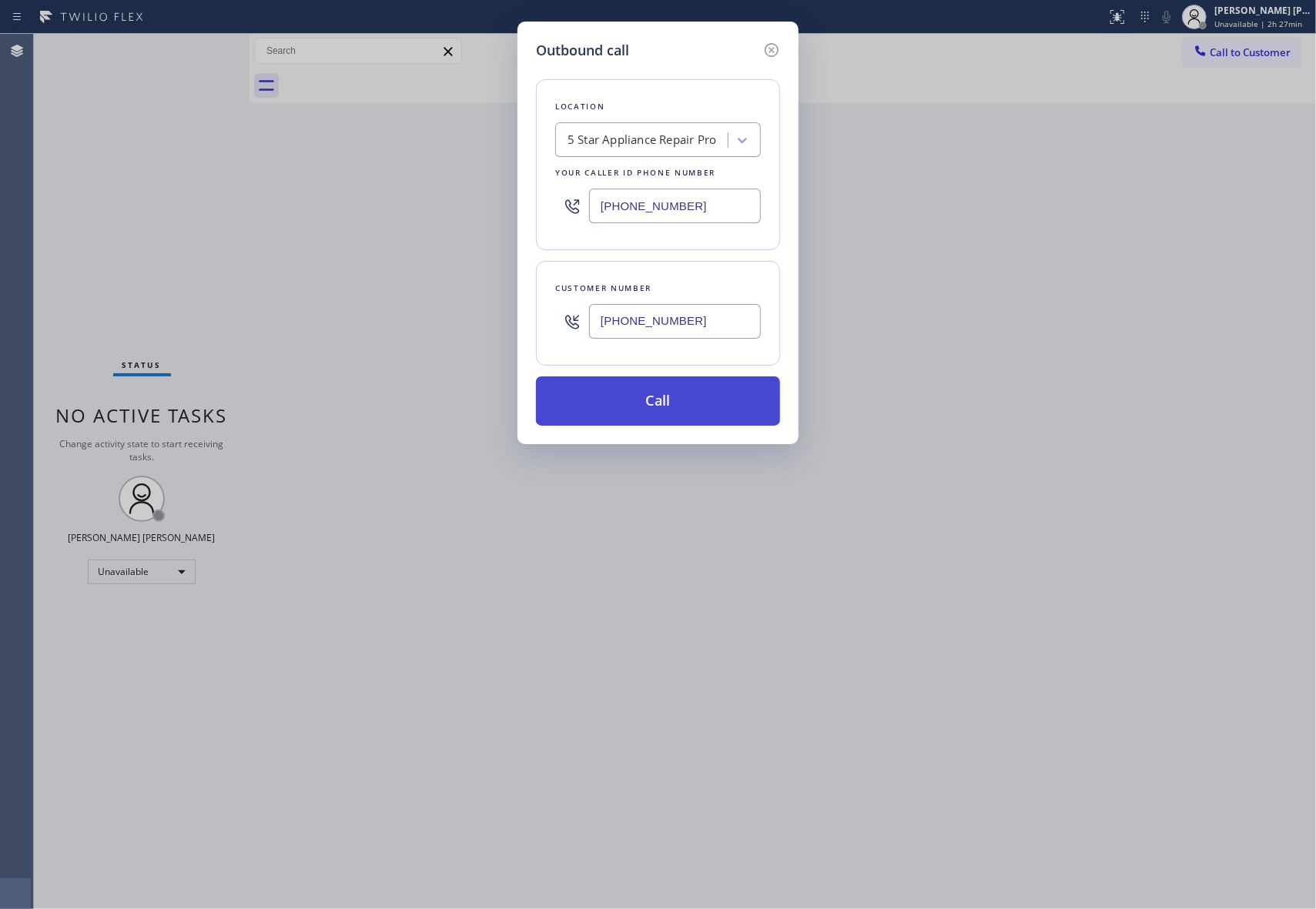
type input "[PHONE_NUMBER]"
click at [708, 404] on button "Call" at bounding box center [657, 401] width 244 height 50
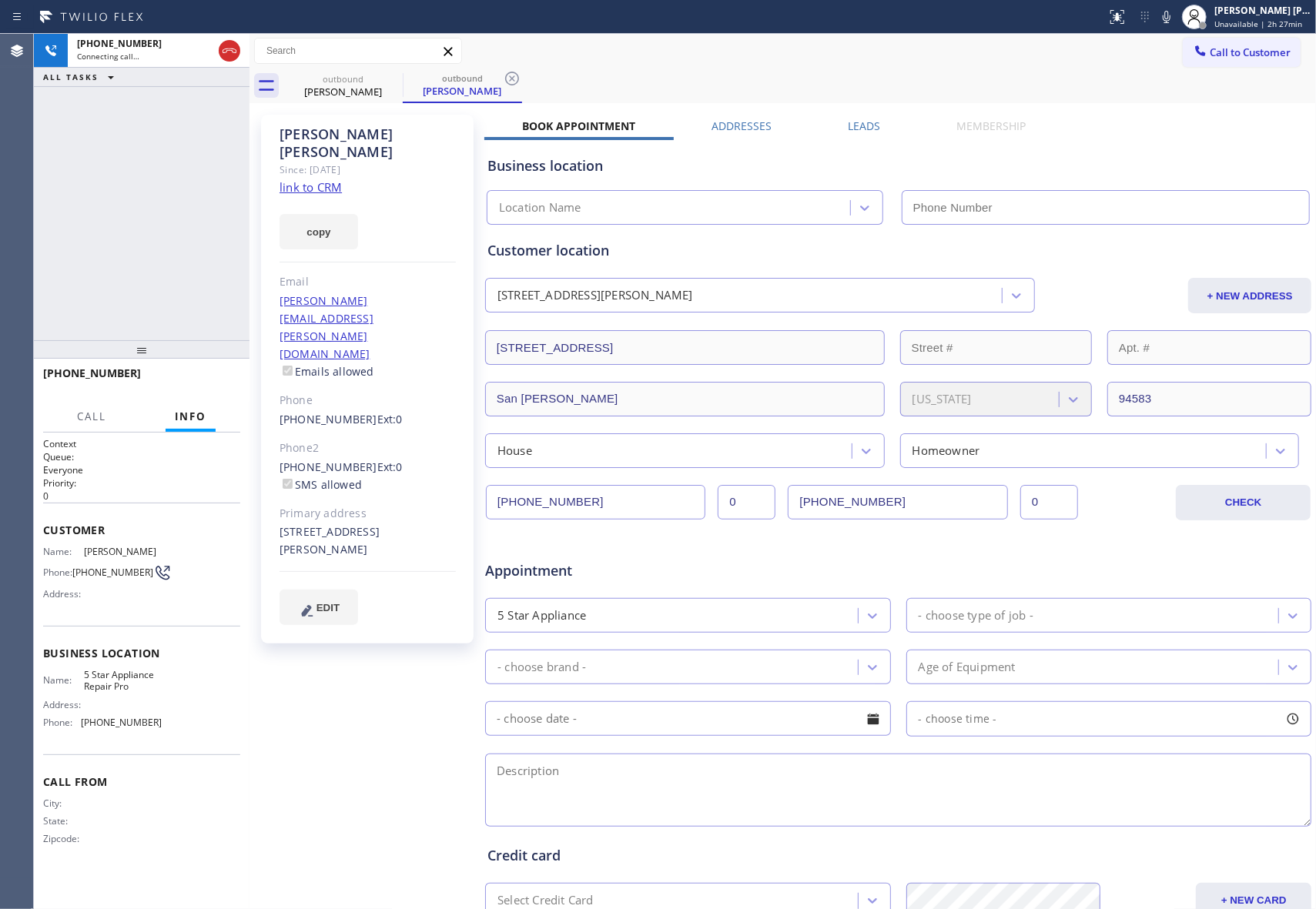
type input "[PHONE_NUMBER]"
click at [231, 50] on icon at bounding box center [229, 51] width 14 height 5
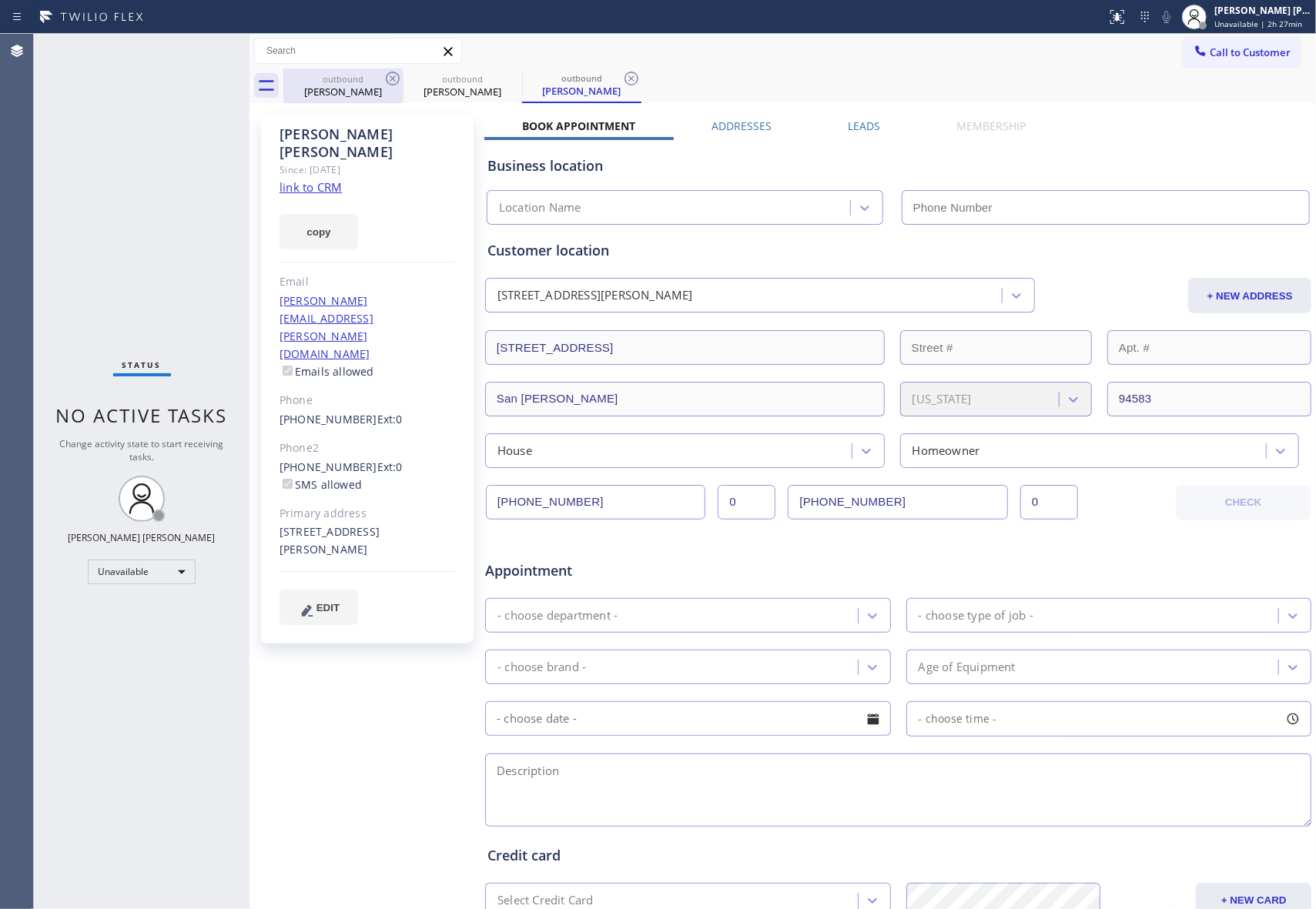
click at [389, 74] on icon at bounding box center [393, 78] width 19 height 19
click at [503, 74] on icon at bounding box center [512, 78] width 19 height 19
click at [622, 74] on icon at bounding box center [632, 78] width 19 height 19
click at [389, 74] on div "outbound [PERSON_NAME] outbound [PERSON_NAME] outbound [PERSON_NAME]" at bounding box center [800, 85] width 1032 height 35
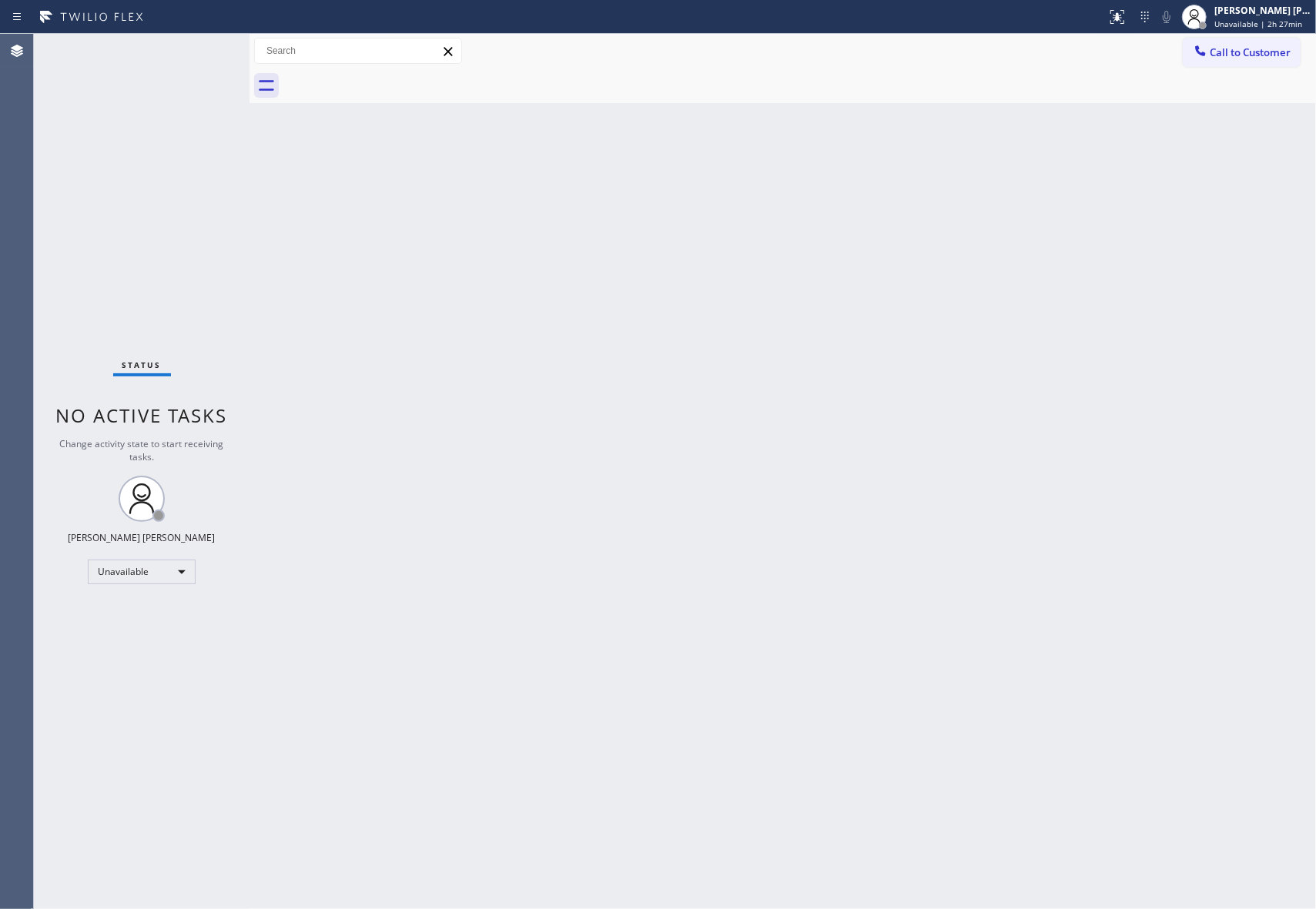
click at [389, 74] on div at bounding box center [800, 85] width 1032 height 35
click at [1283, 50] on span "Call to Customer" at bounding box center [1250, 53] width 81 height 14
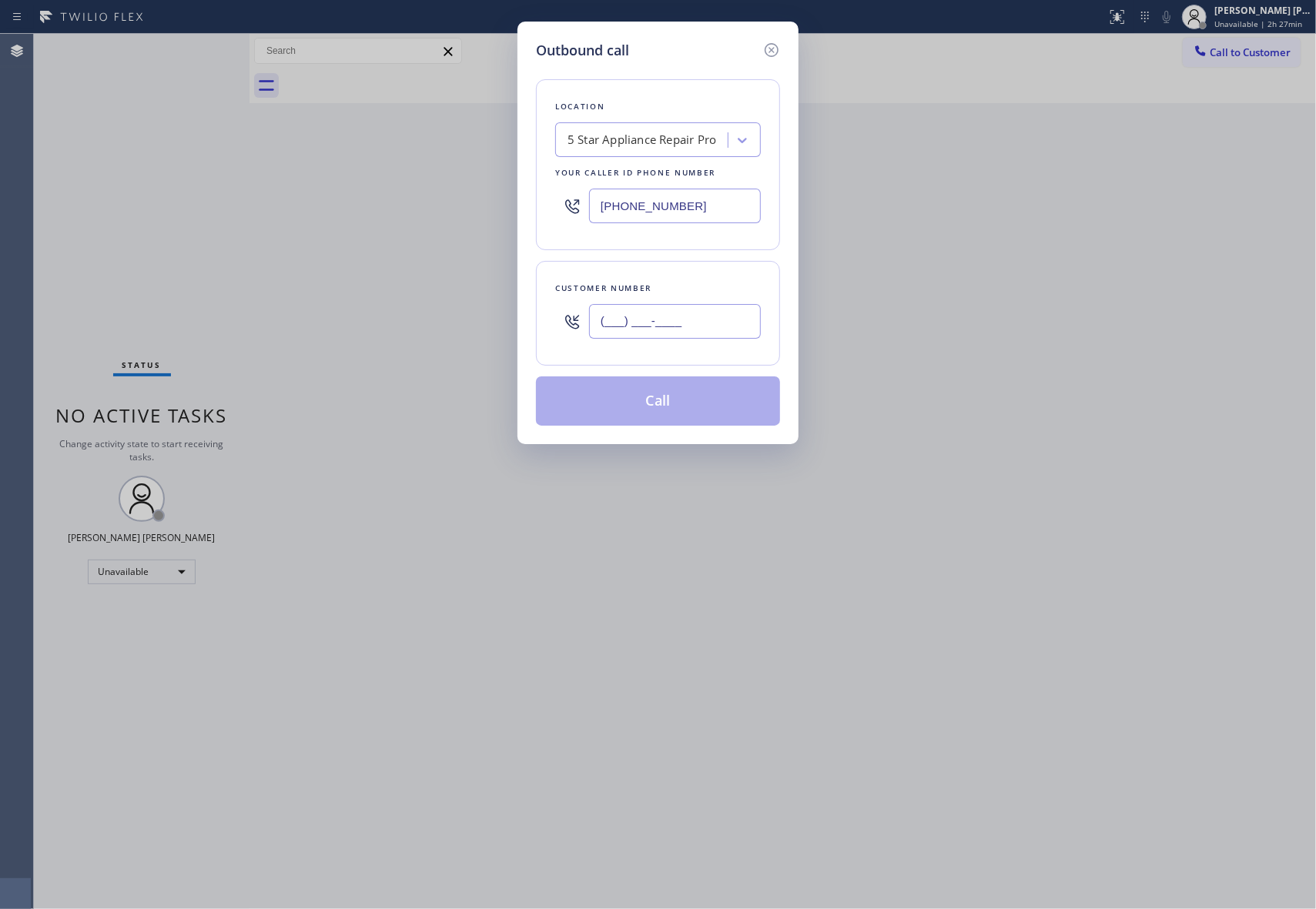
click at [697, 337] on input "(___) ___-____" at bounding box center [675, 321] width 172 height 35
paste input "209) 534-6425"
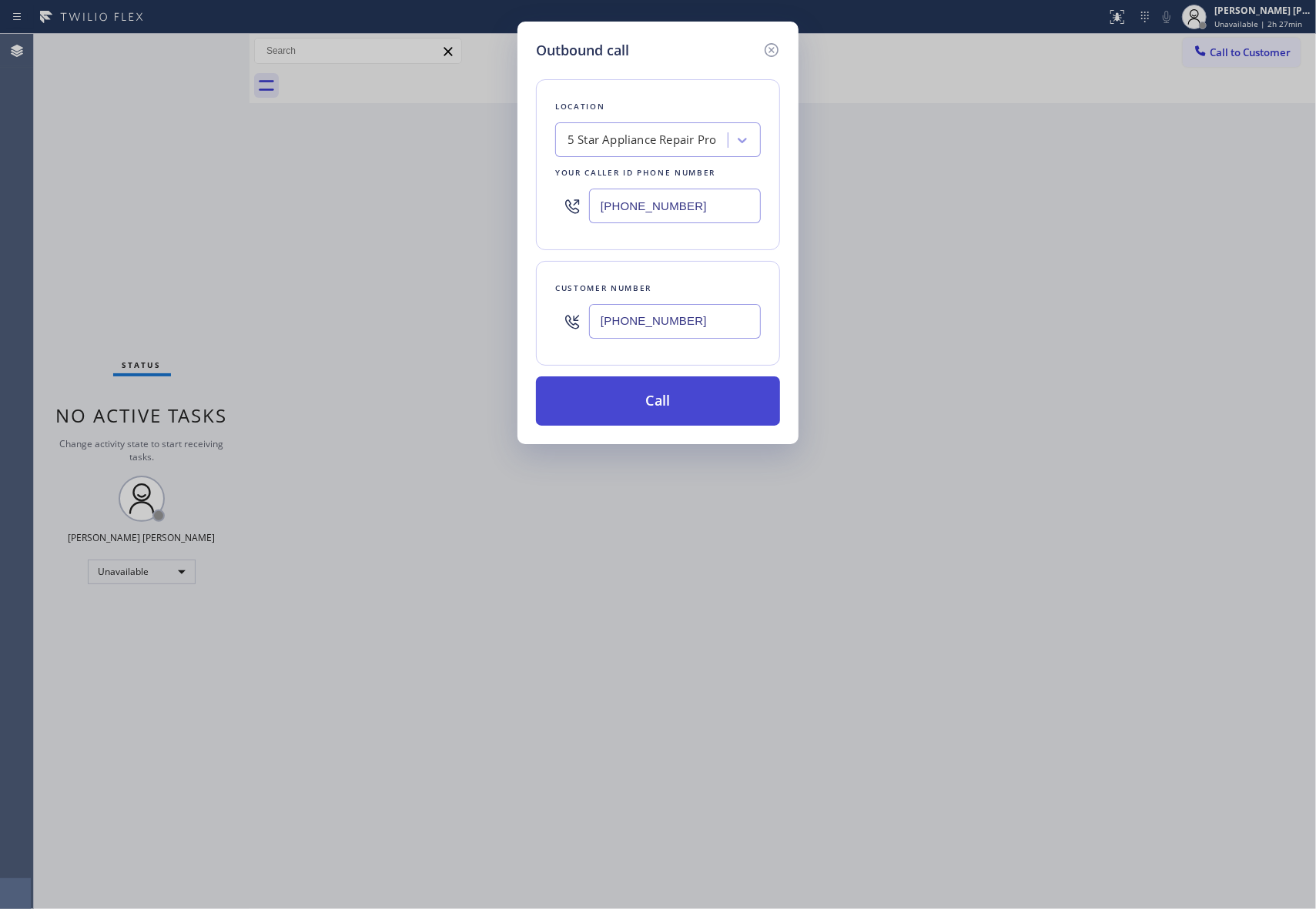
type input "[PHONE_NUMBER]"
click at [693, 398] on button "Call" at bounding box center [657, 401] width 244 height 50
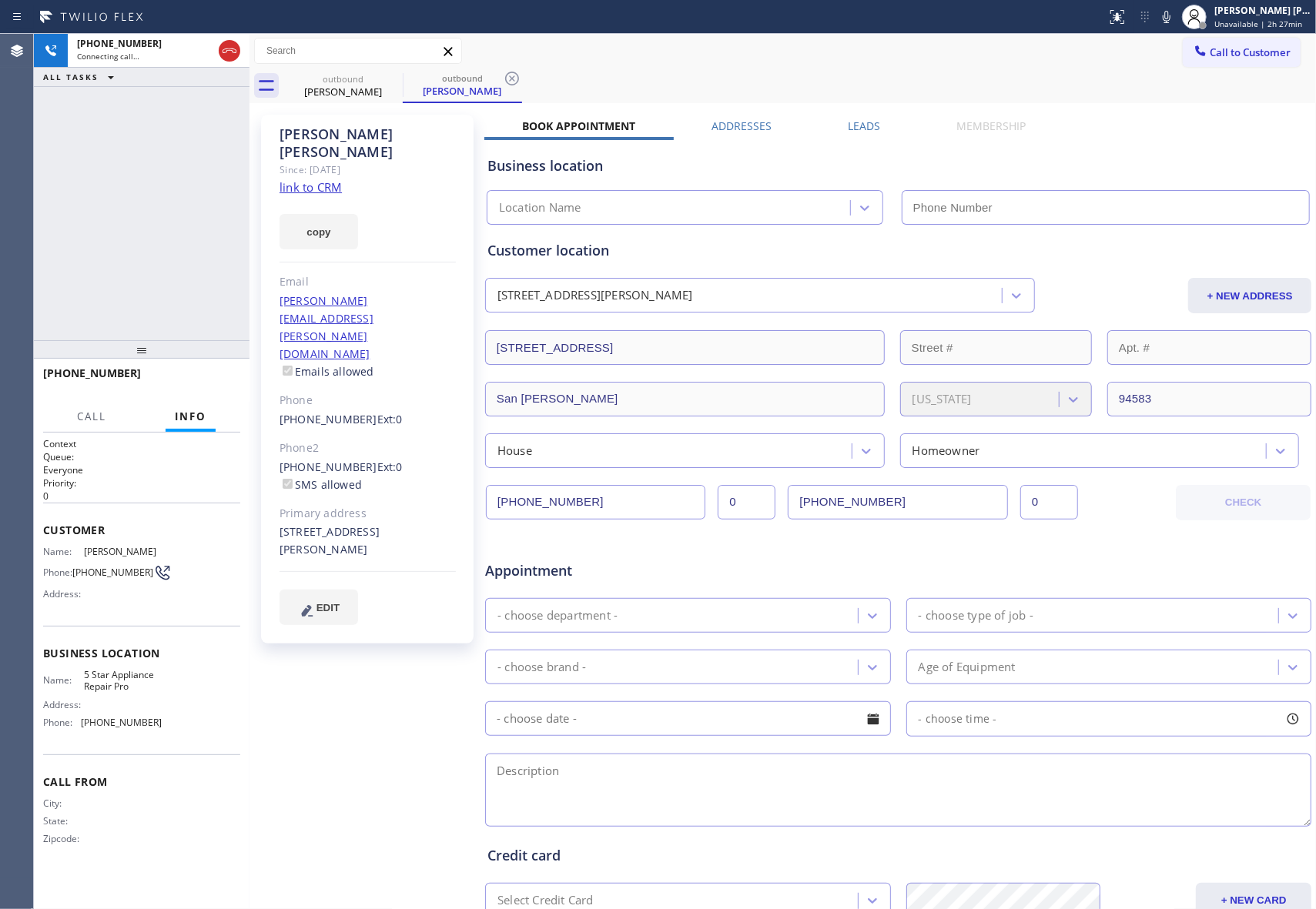
type input "[PHONE_NUMBER]"
drag, startPoint x: 232, startPoint y: 48, endPoint x: 274, endPoint y: 53, distance: 42.3
click at [232, 48] on icon at bounding box center [229, 51] width 19 height 19
click at [0, 0] on icon at bounding box center [0, 0] width 0 height 0
click at [505, 78] on icon at bounding box center [512, 78] width 14 height 14
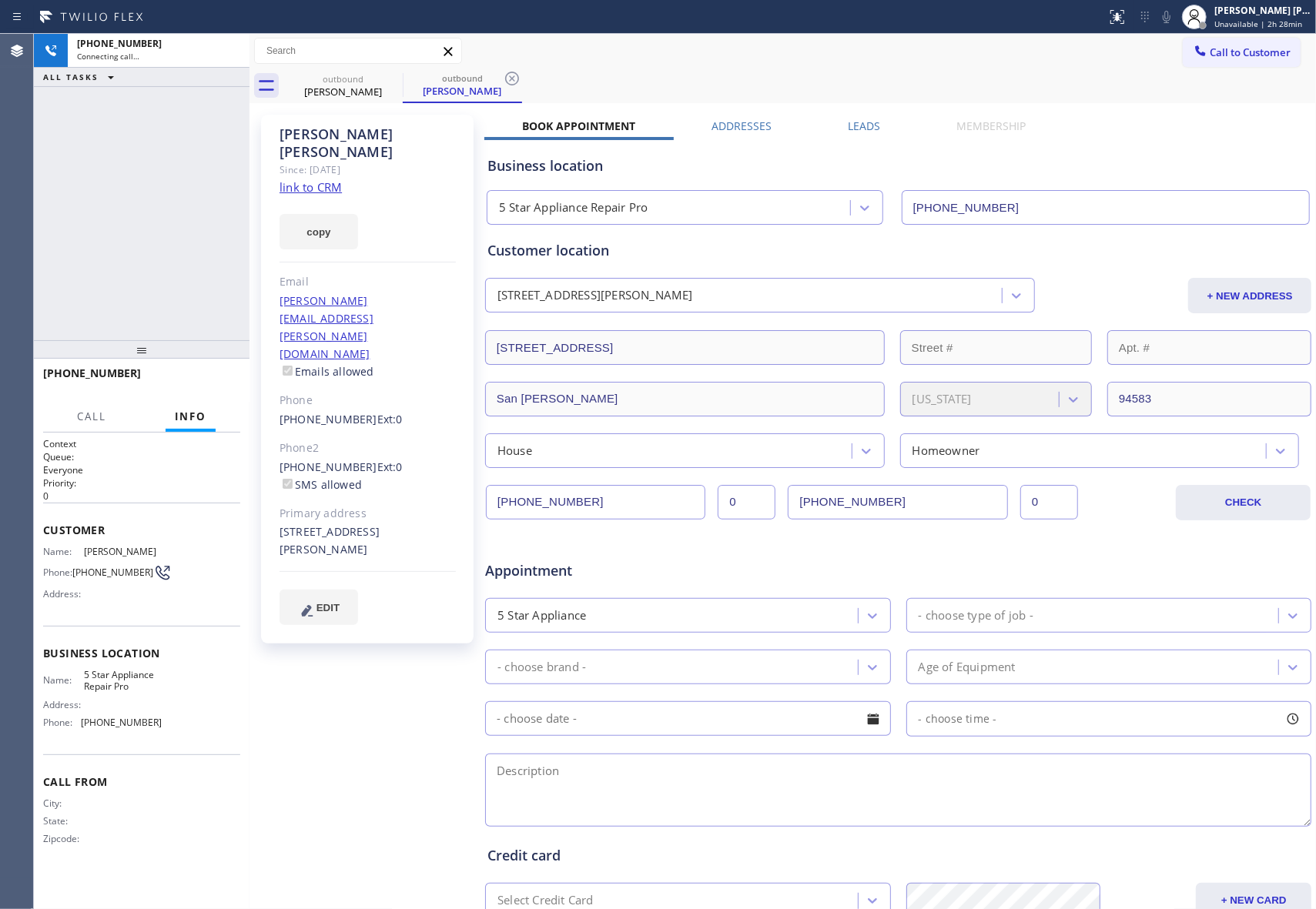
click at [392, 78] on div "outbound [PERSON_NAME] outbound [PERSON_NAME]" at bounding box center [800, 85] width 1032 height 35
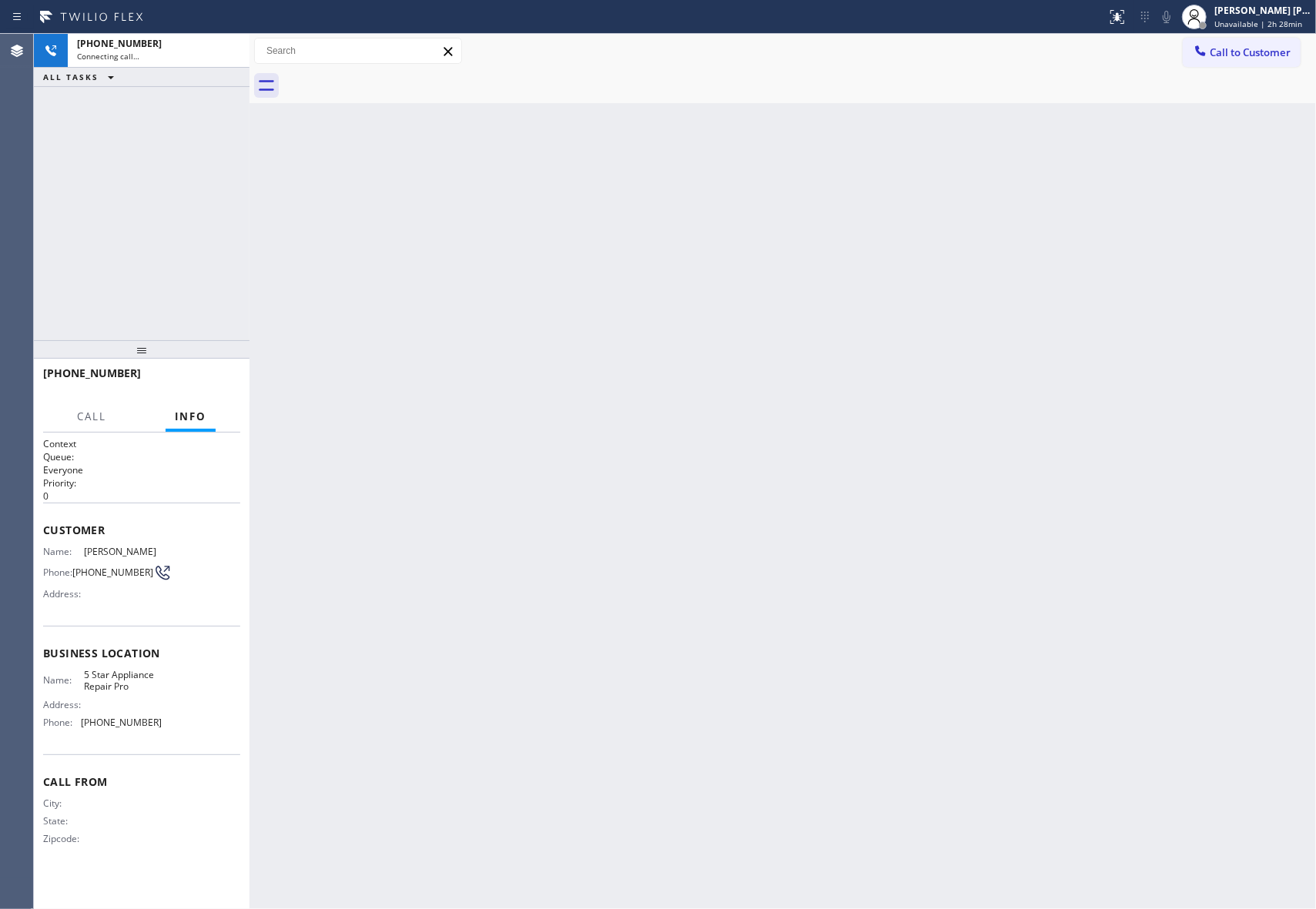
click at [392, 78] on div at bounding box center [800, 85] width 1032 height 35
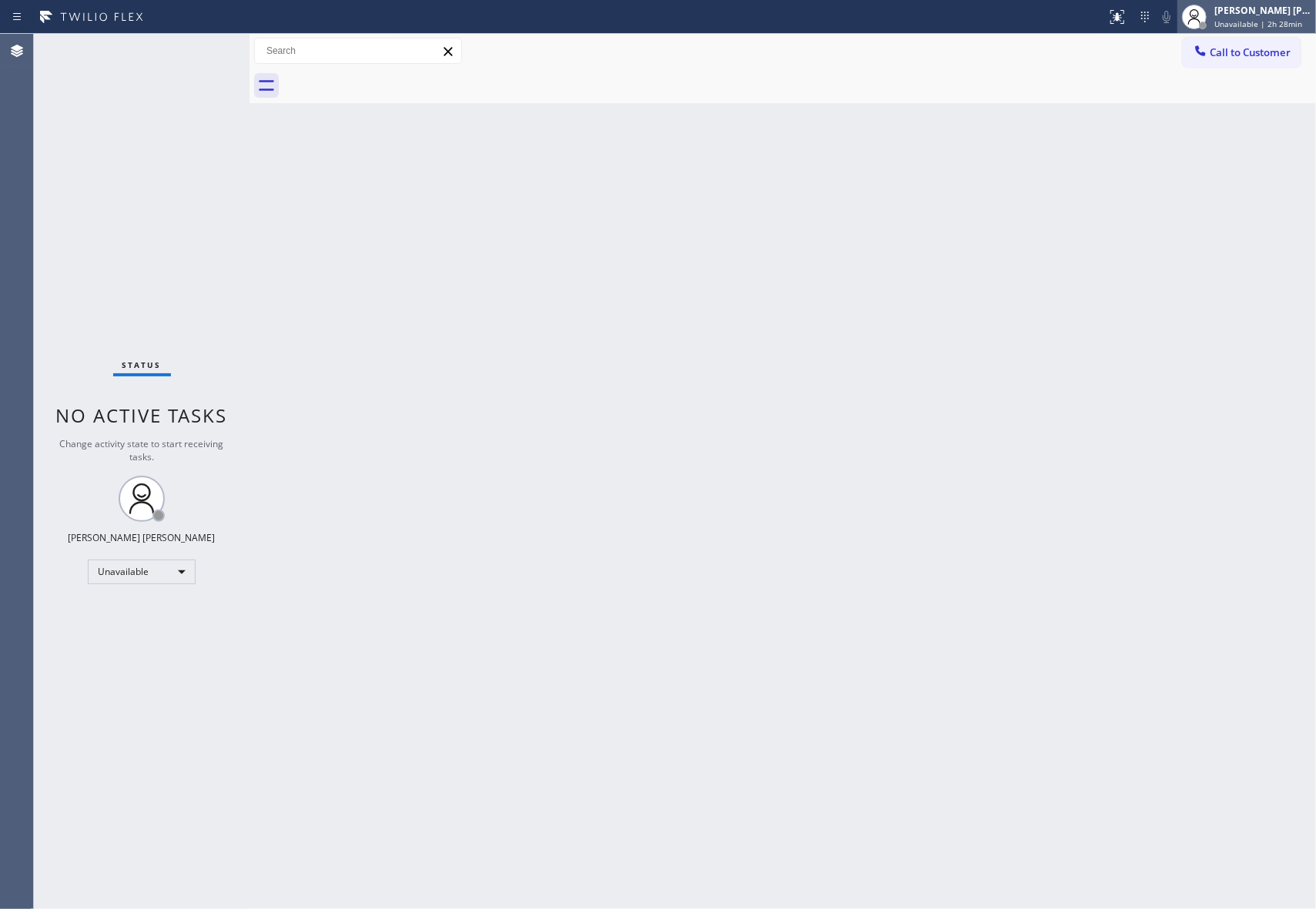
click at [1230, 32] on div "[PERSON_NAME] [PERSON_NAME] Unavailable | 2h 28min" at bounding box center [1246, 17] width 139 height 34
click at [1239, 26] on span "Unavailable | 2h 28min" at bounding box center [1258, 24] width 88 height 11
click at [1261, 63] on button "Call to Customer" at bounding box center [1242, 53] width 118 height 29
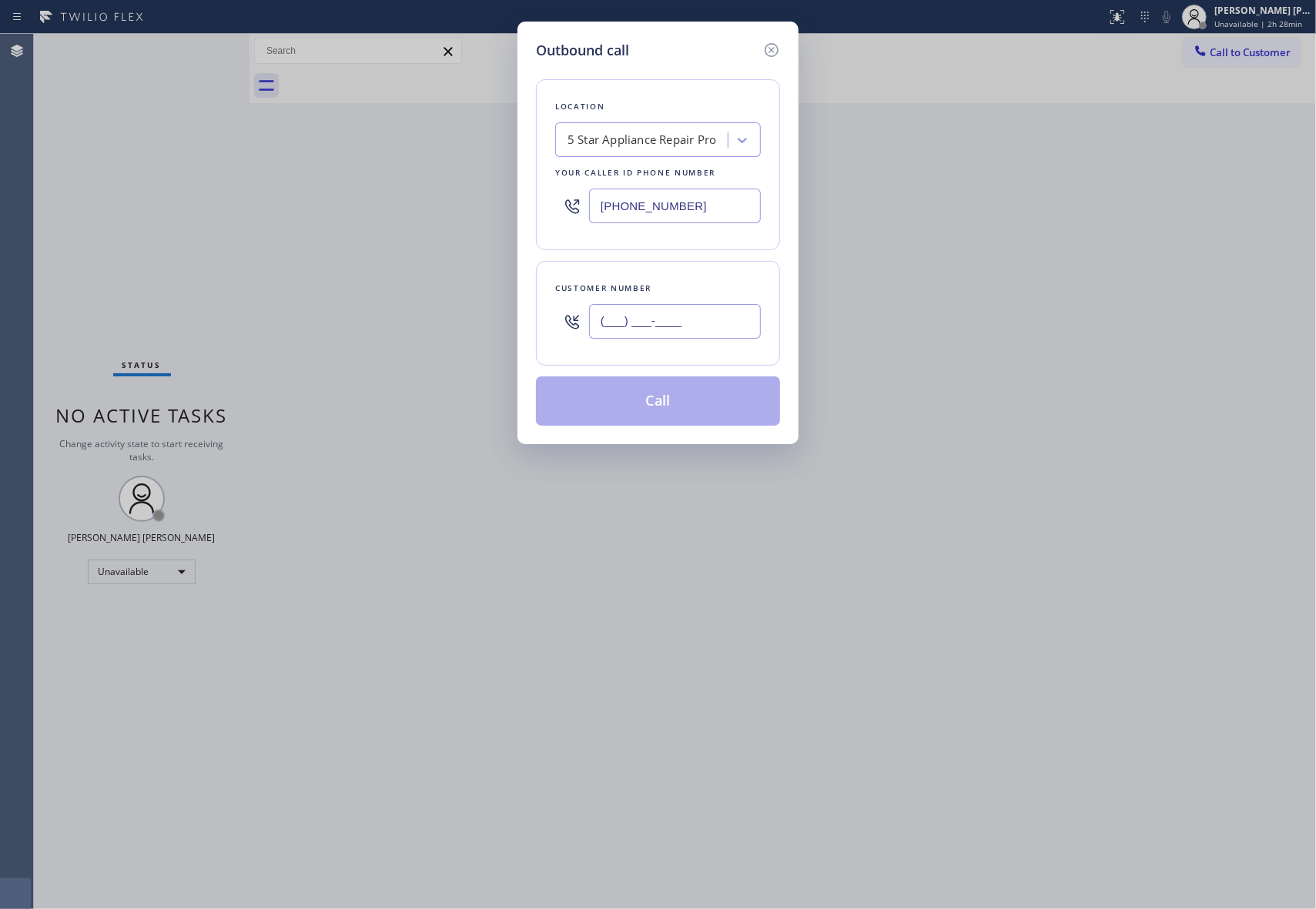
click at [703, 329] on input "(___) ___-____" at bounding box center [675, 321] width 172 height 35
paste input "805) 630-8689"
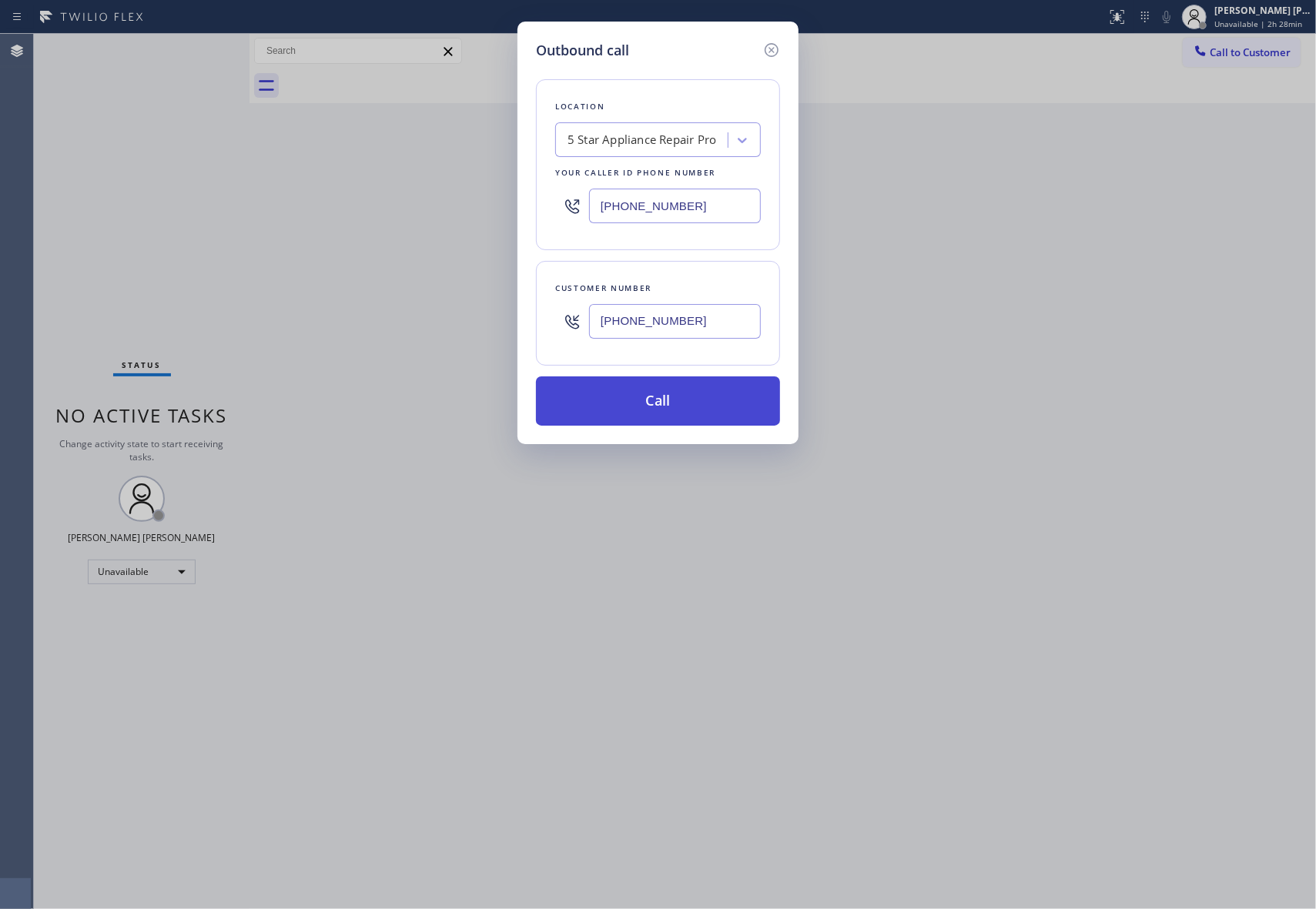
type input "[PHONE_NUMBER]"
click at [668, 398] on button "Call" at bounding box center [657, 401] width 244 height 50
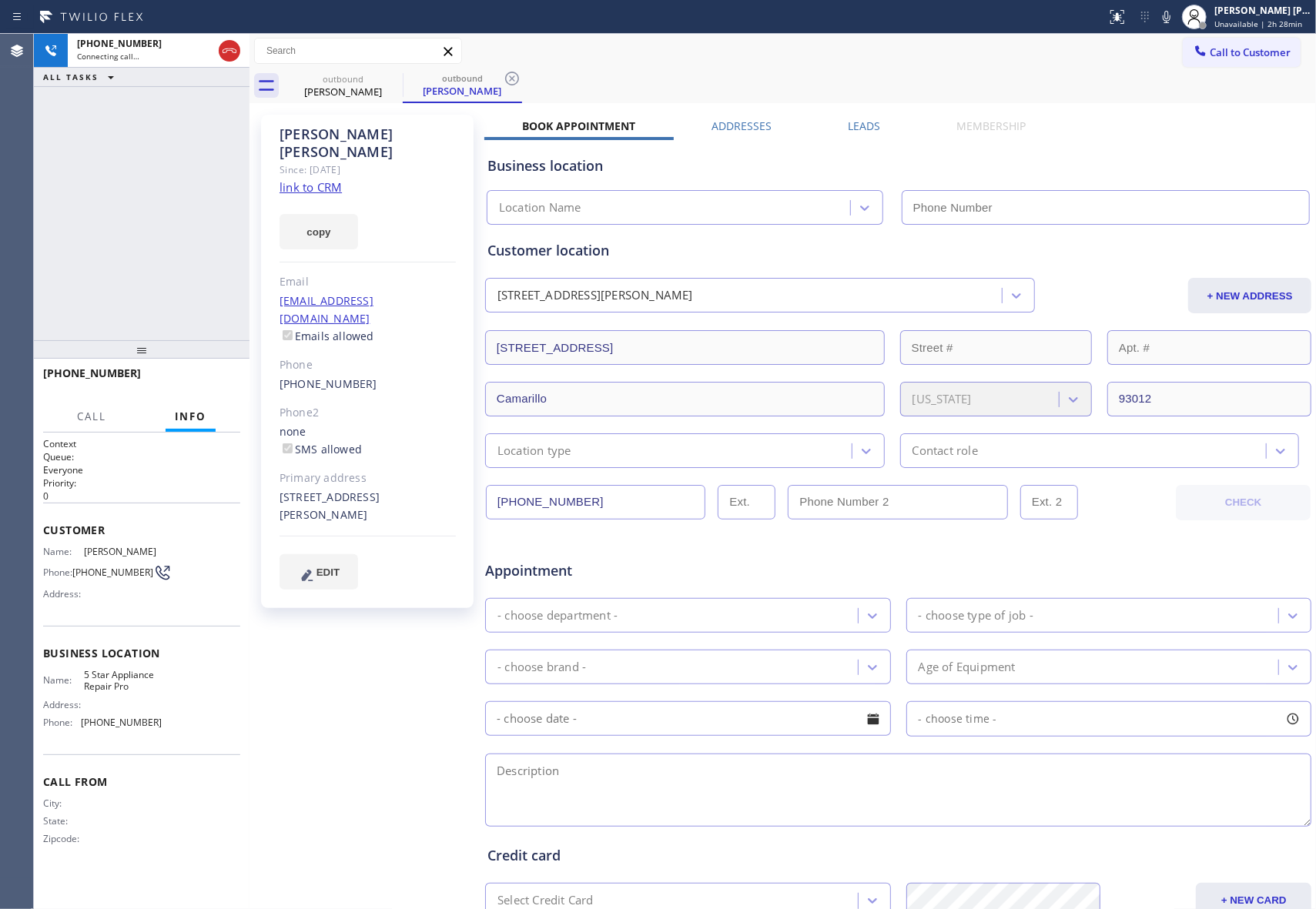
type input "[PHONE_NUMBER]"
drag, startPoint x: 228, startPoint y: 45, endPoint x: 10, endPoint y: 127, distance: 232.9
click at [228, 45] on icon at bounding box center [229, 51] width 19 height 19
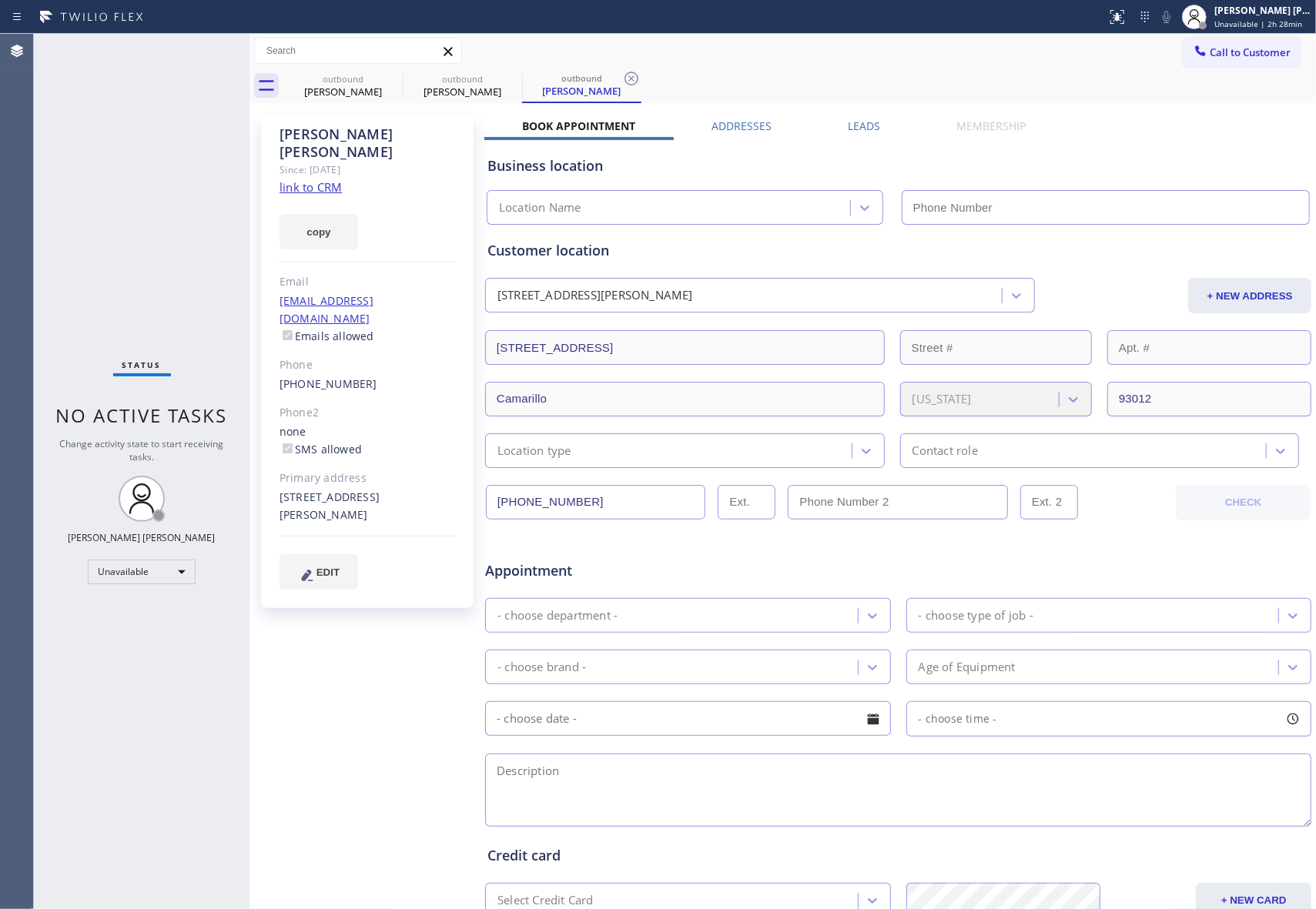
type input "[PHONE_NUMBER]"
click at [379, 81] on div "outbound" at bounding box center [343, 78] width 116 height 12
click at [379, 81] on div "outbound" at bounding box center [343, 77] width 116 height 12
click at [401, 77] on icon at bounding box center [393, 78] width 19 height 19
click at [0, 0] on icon at bounding box center [0, 0] width 0 height 0
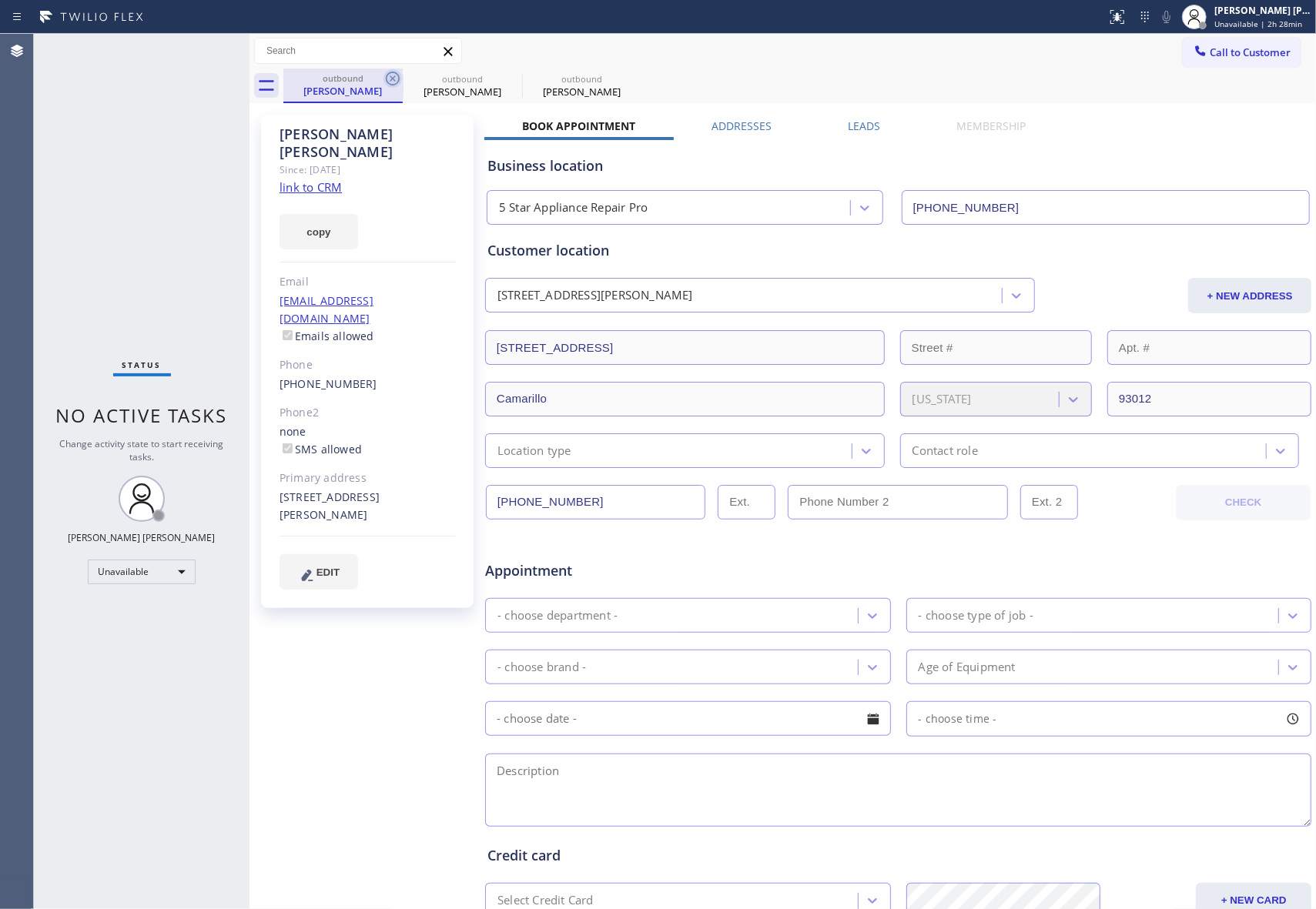
click at [0, 0] on icon at bounding box center [0, 0] width 0 height 0
click at [396, 77] on div "outbound [PERSON_NAME] outbound [PERSON_NAME] outbound [PERSON_NAME]" at bounding box center [800, 85] width 1032 height 35
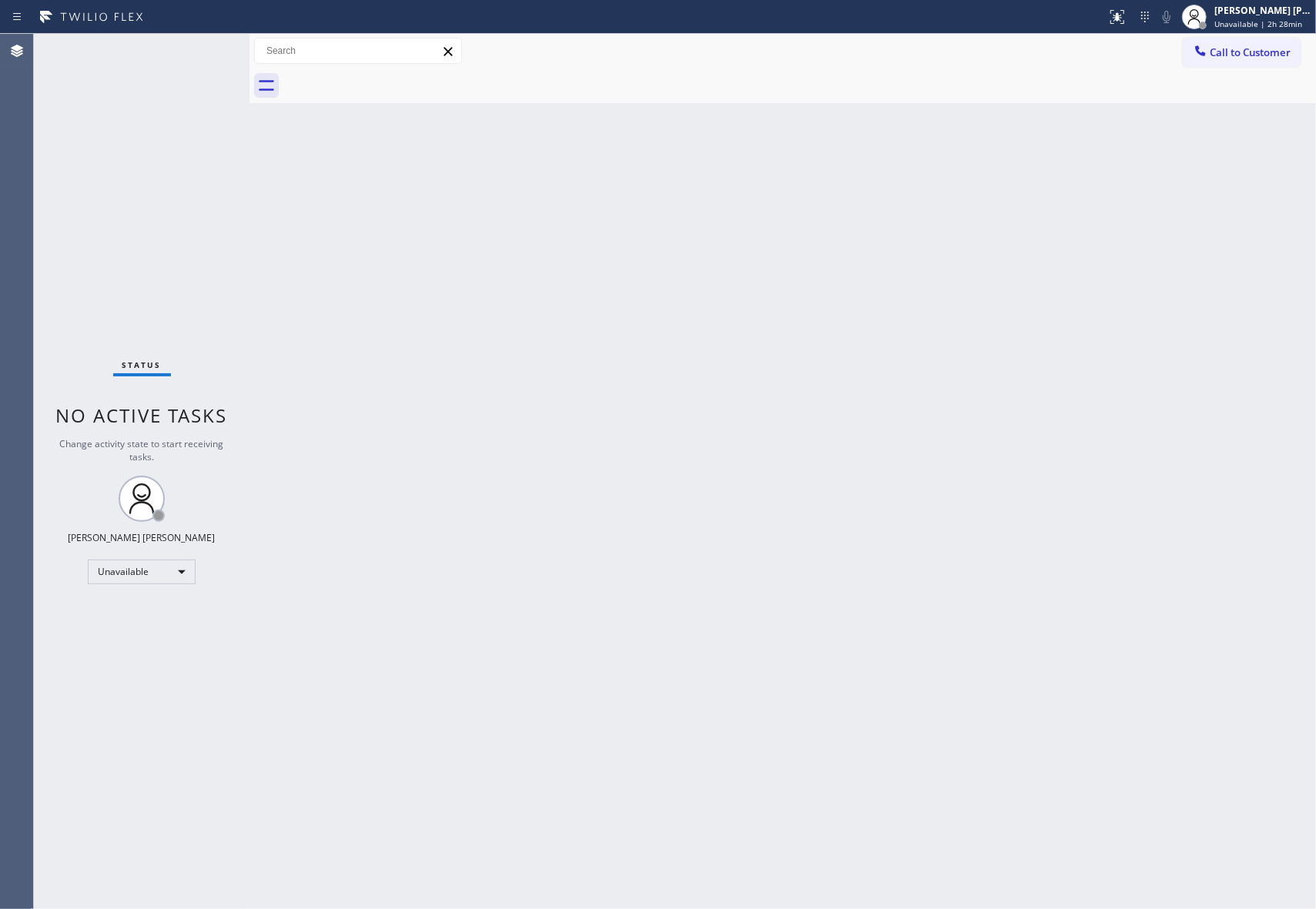
click at [390, 80] on div at bounding box center [800, 85] width 1032 height 35
drag, startPoint x: 390, startPoint y: 80, endPoint x: 905, endPoint y: 87, distance: 515.0
click at [413, 81] on div at bounding box center [800, 85] width 1032 height 35
click at [1242, 57] on span "Call to Customer" at bounding box center [1250, 53] width 81 height 14
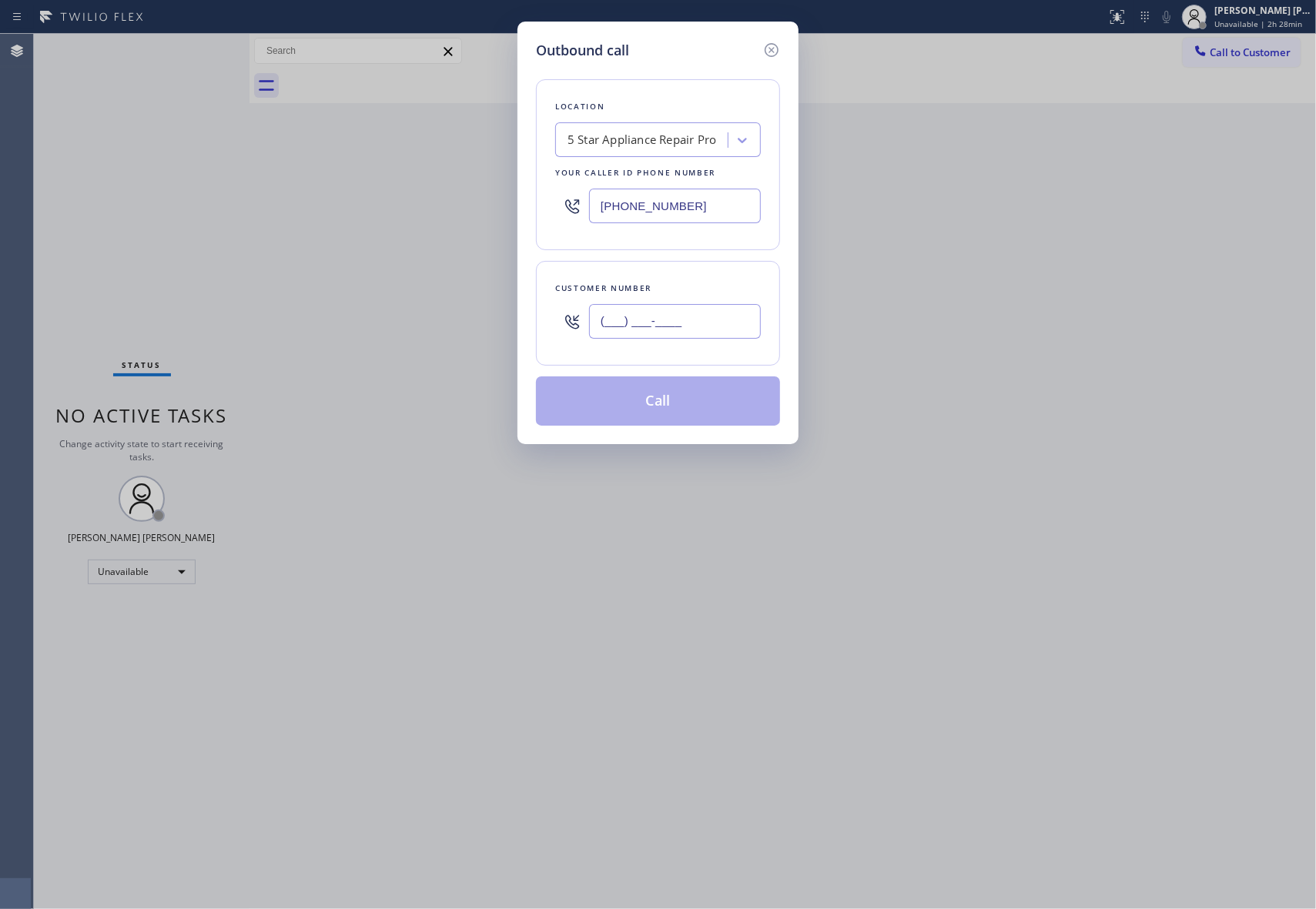
click at [684, 329] on input "(___) ___-____" at bounding box center [675, 321] width 172 height 35
paste input "949) 386-4292"
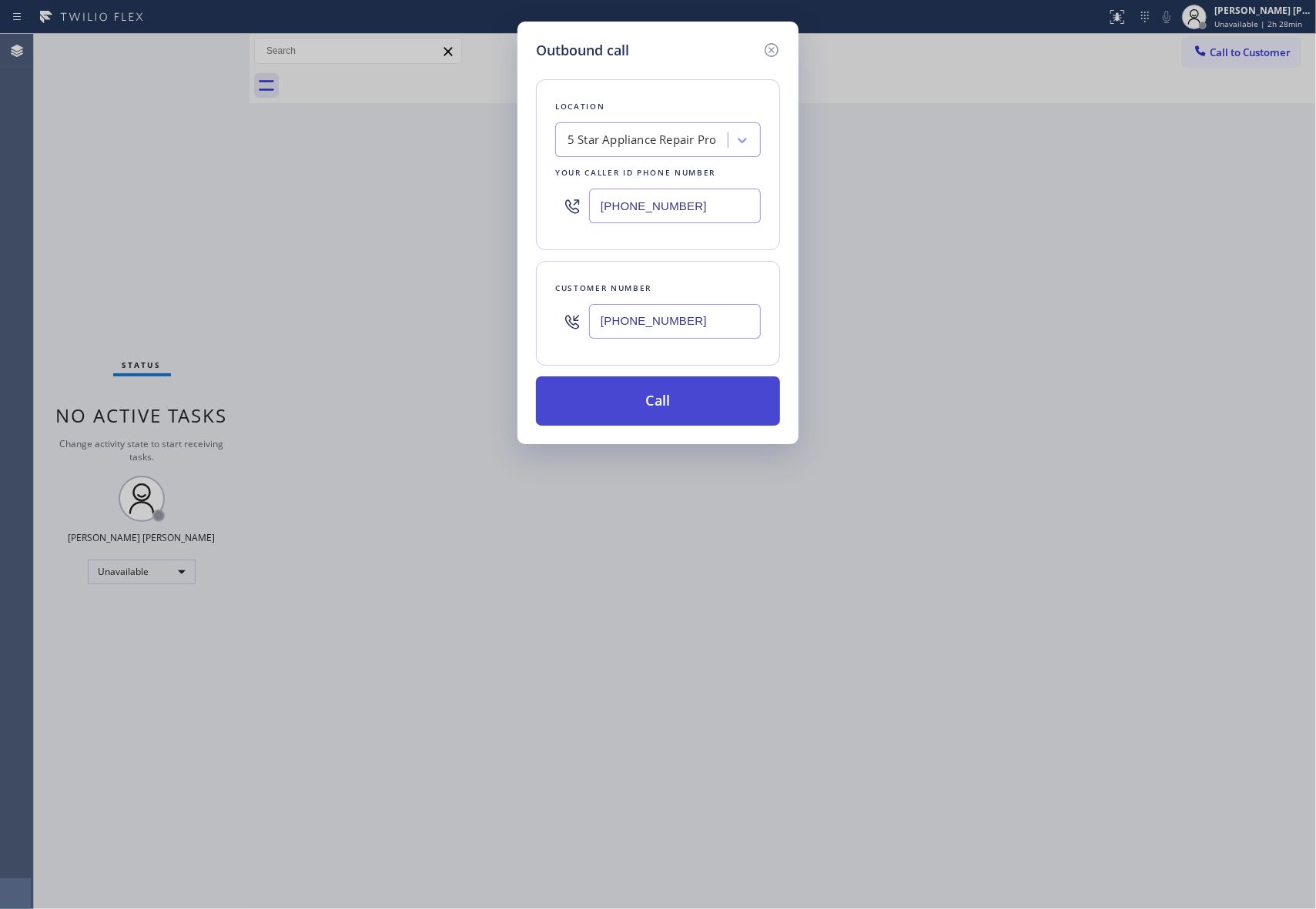
type input "[PHONE_NUMBER]"
click at [679, 407] on button "Call" at bounding box center [657, 401] width 244 height 50
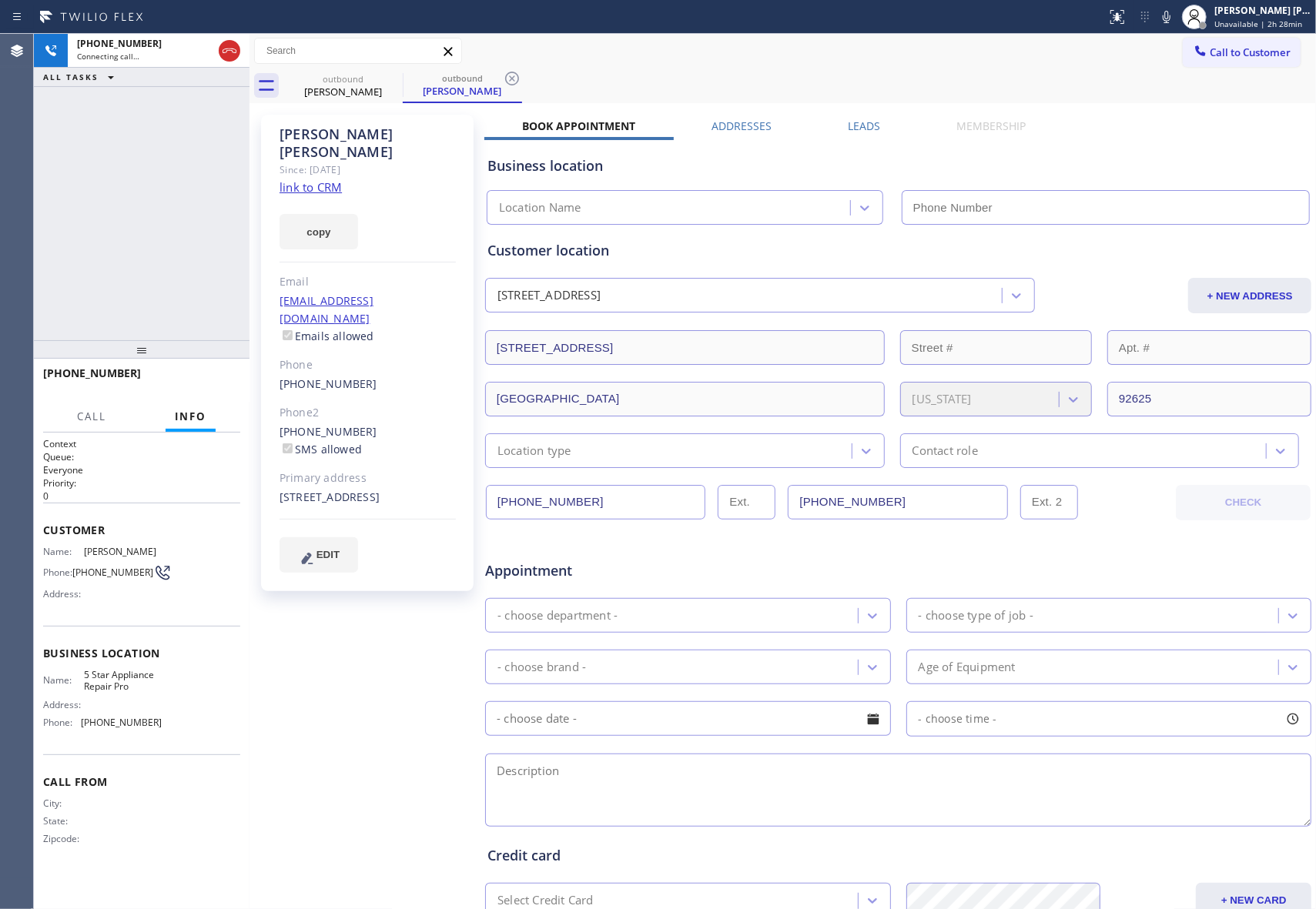
type input "[PHONE_NUMBER]"
drag, startPoint x: 229, startPoint y: 53, endPoint x: 382, endPoint y: 77, distance: 154.9
click at [229, 53] on icon at bounding box center [229, 51] width 19 height 19
click at [396, 78] on icon at bounding box center [393, 78] width 19 height 19
click at [503, 78] on icon at bounding box center [512, 78] width 19 height 19
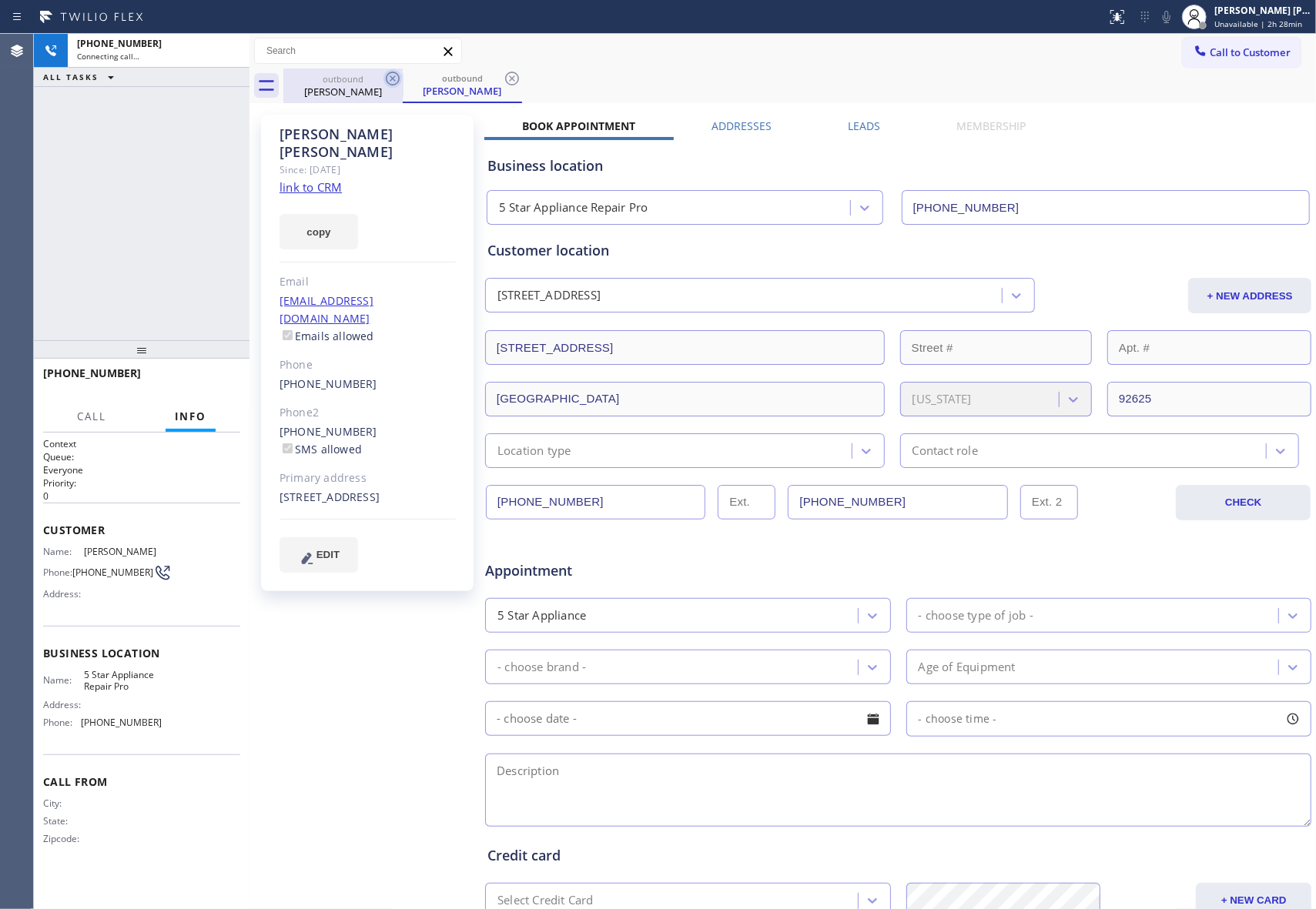
click at [396, 78] on div "outbound [PERSON_NAME] outbound [PERSON_NAME]" at bounding box center [800, 85] width 1032 height 35
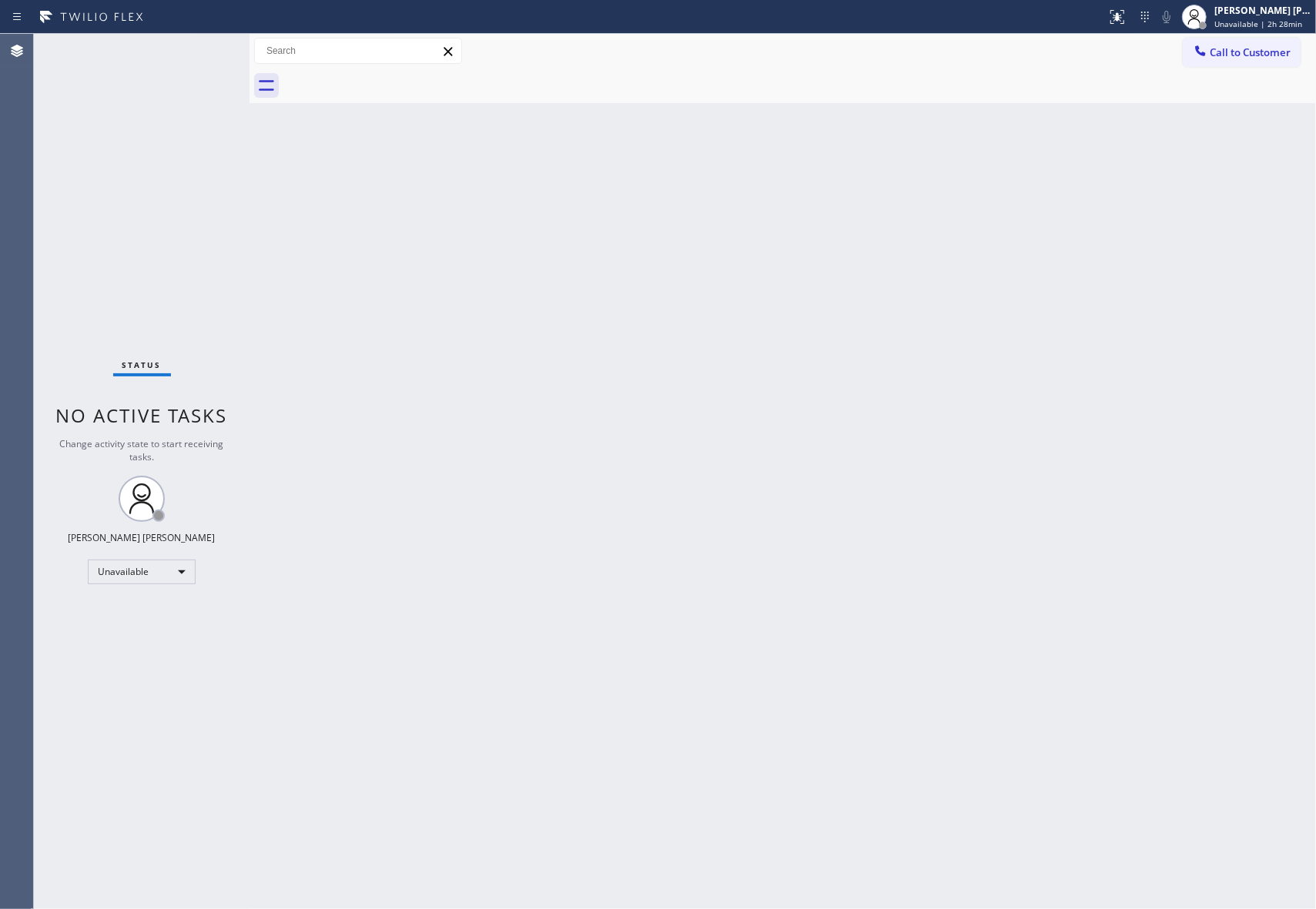
click at [396, 78] on div at bounding box center [800, 85] width 1032 height 35
click at [1256, 59] on button "Call to Customer" at bounding box center [1242, 53] width 118 height 29
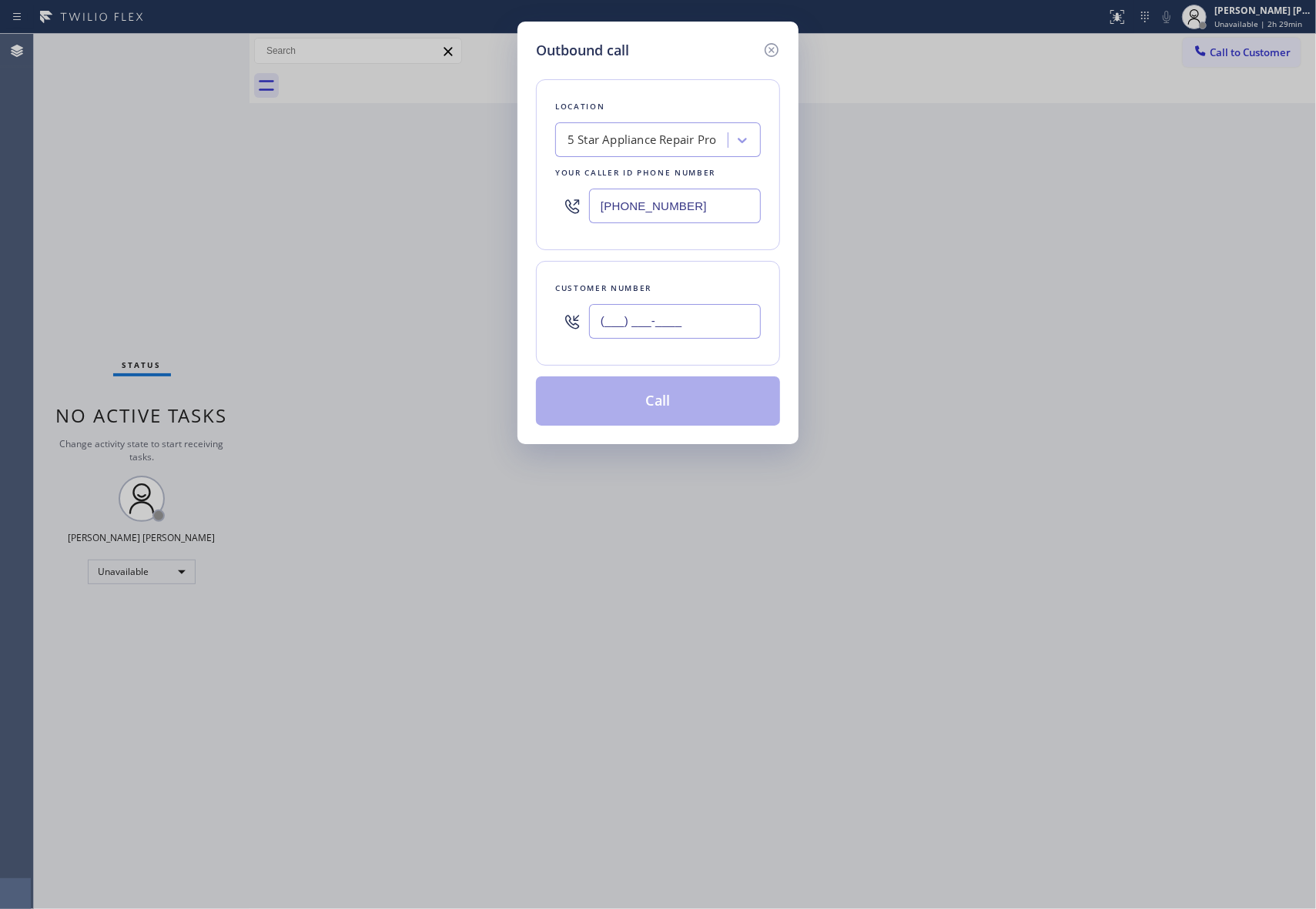
click at [715, 326] on input "(___) ___-____" at bounding box center [675, 321] width 172 height 35
paste input "805) 647-2337"
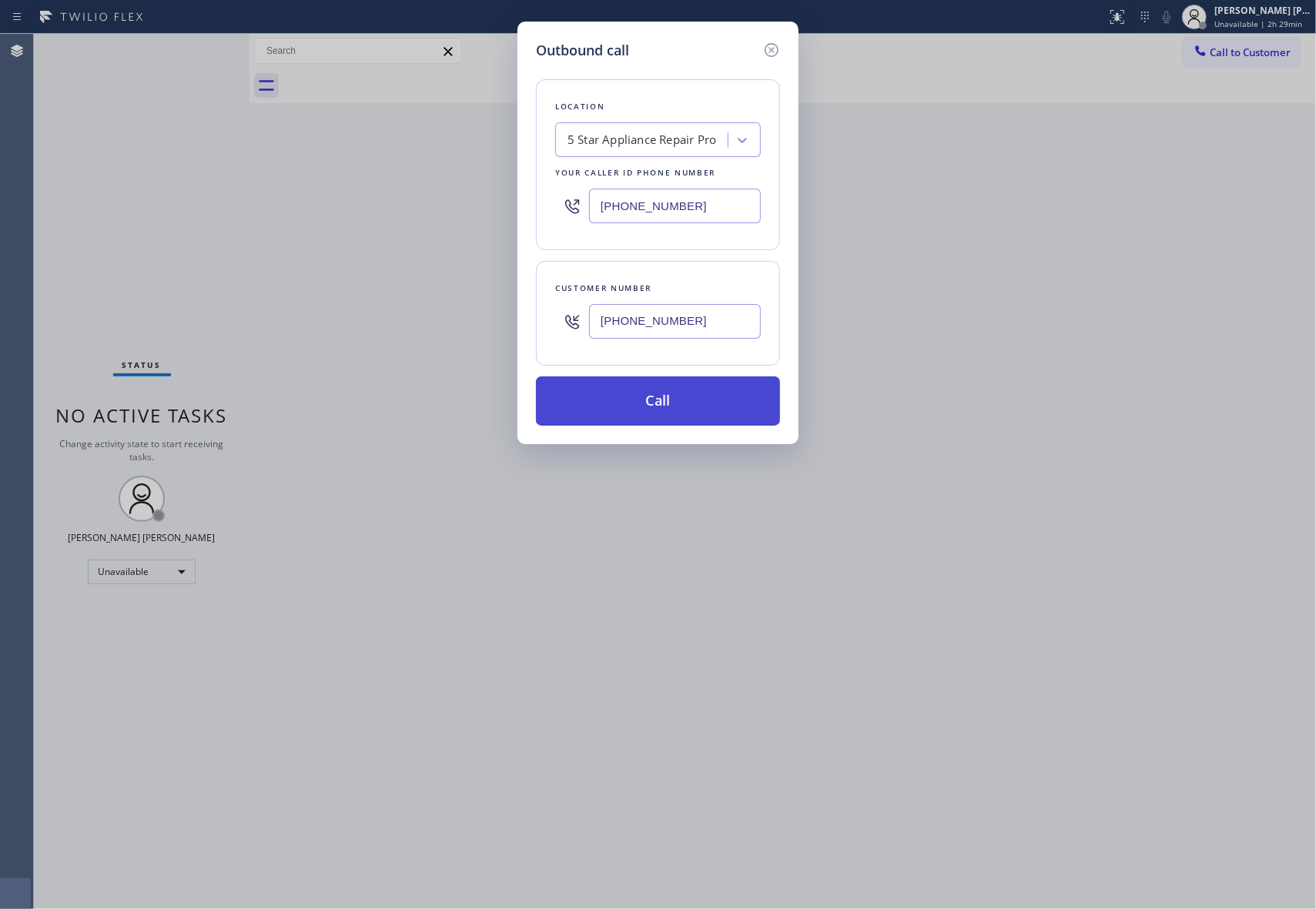
type input "[PHONE_NUMBER]"
click at [677, 411] on button "Call" at bounding box center [657, 401] width 244 height 50
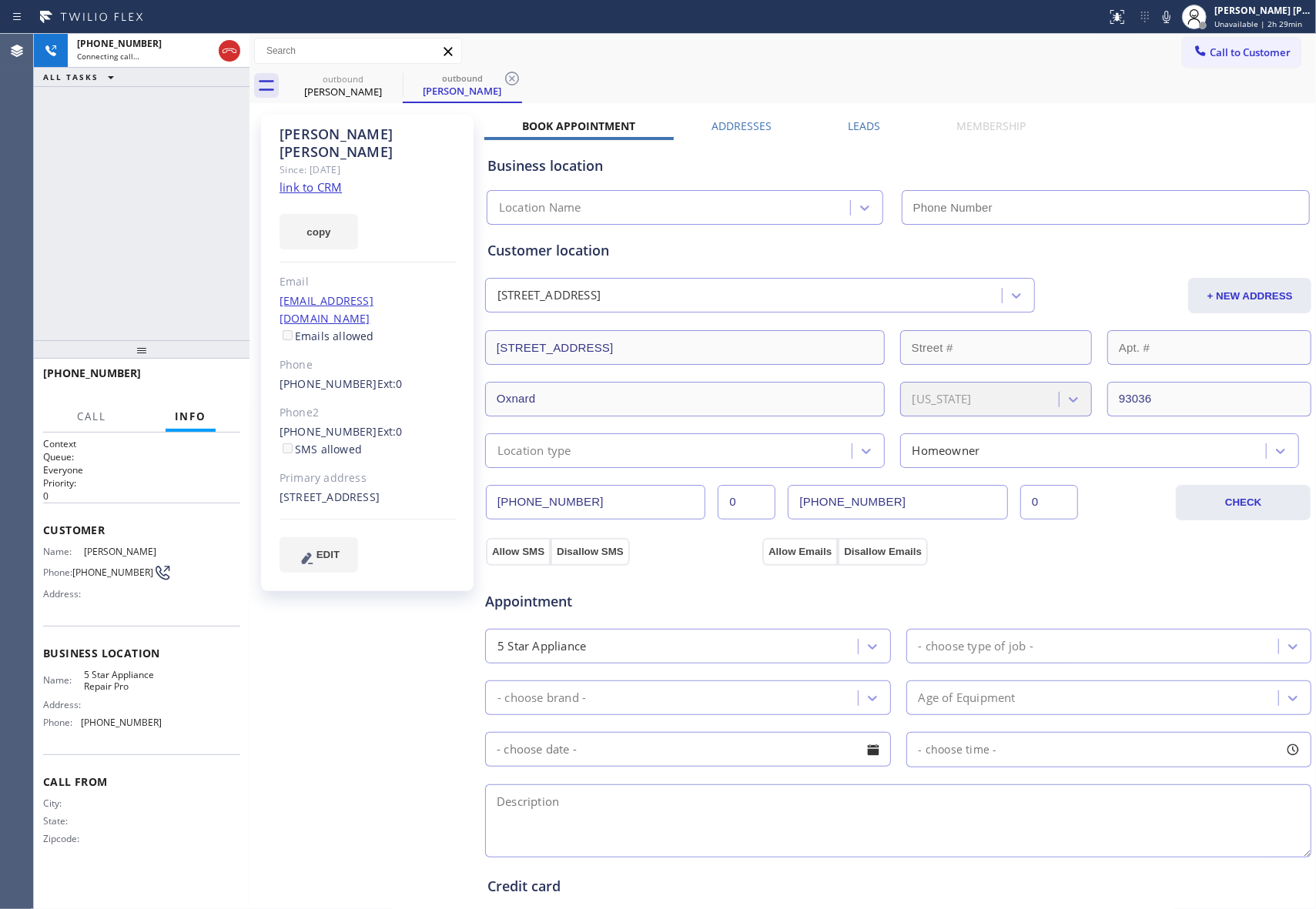
type input "[PHONE_NUMBER]"
click at [228, 53] on icon at bounding box center [229, 51] width 19 height 19
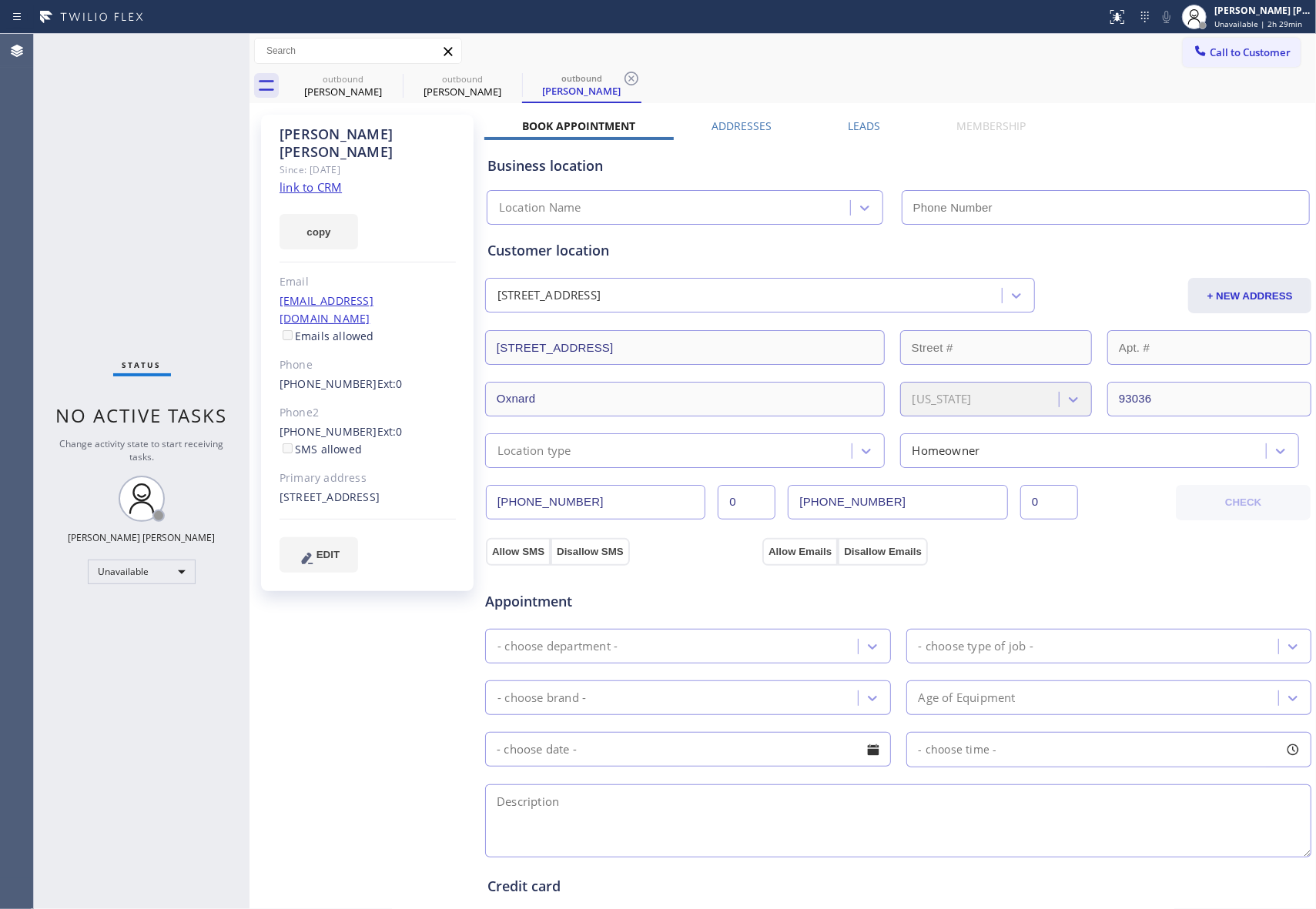
type input "[PHONE_NUMBER]"
click at [380, 74] on div "outbound" at bounding box center [343, 78] width 116 height 12
click at [387, 74] on icon at bounding box center [393, 78] width 19 height 19
click at [0, 0] on icon at bounding box center [0, 0] width 0 height 0
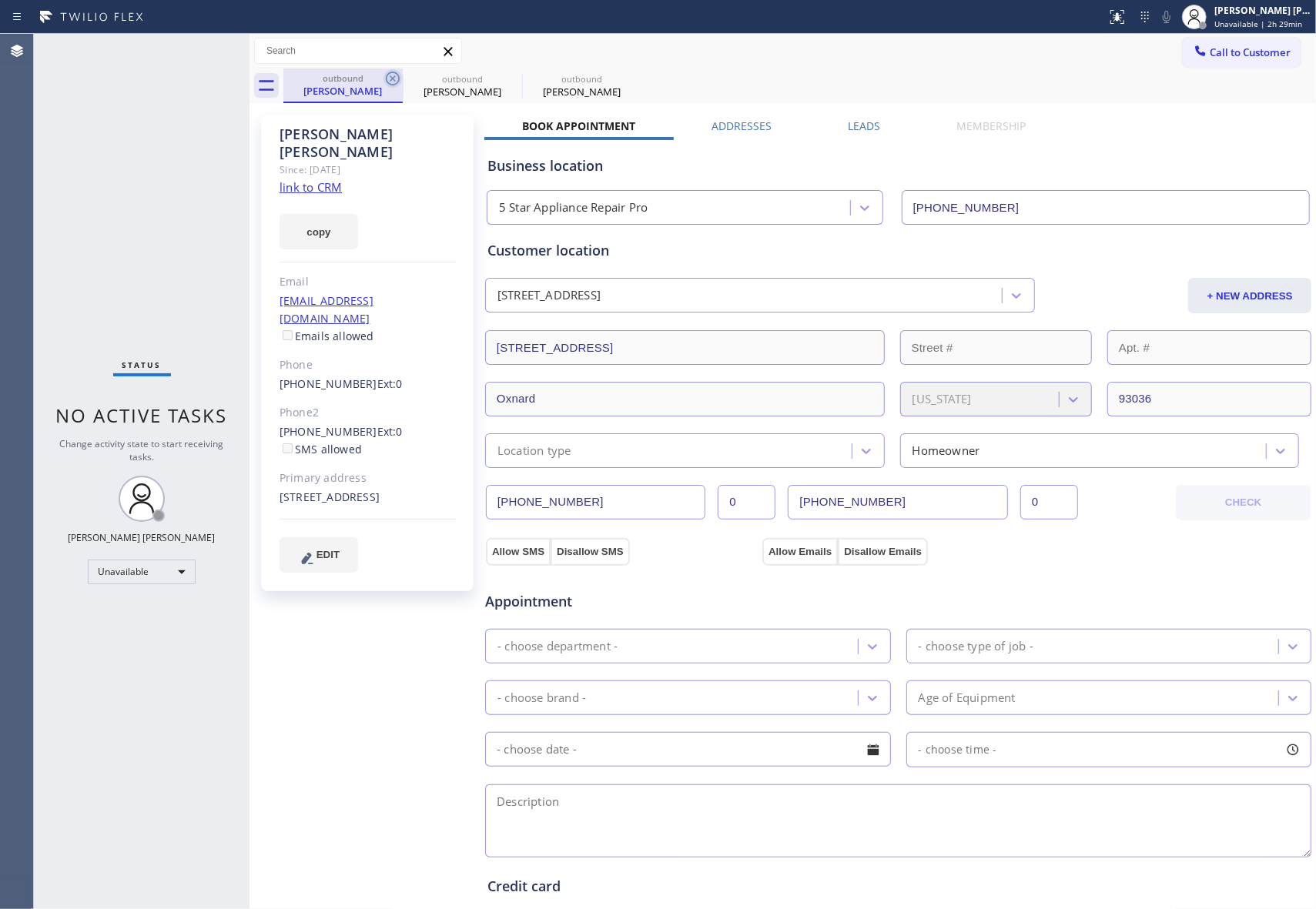
click at [387, 74] on div "outbound [PERSON_NAME] outbound [PERSON_NAME] outbound [PERSON_NAME]" at bounding box center [800, 85] width 1032 height 35
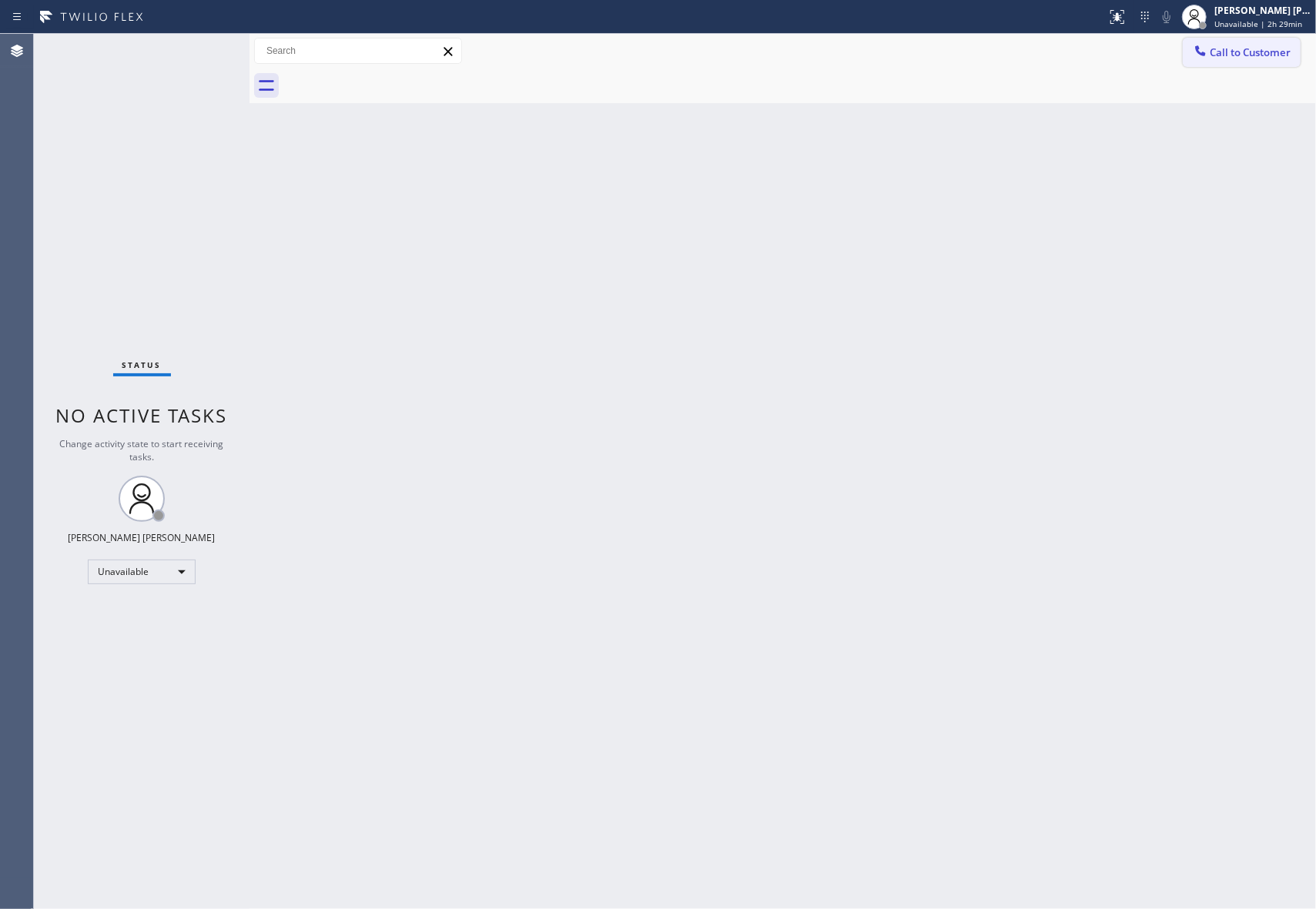
click at [1252, 51] on span "Call to Customer" at bounding box center [1250, 53] width 81 height 14
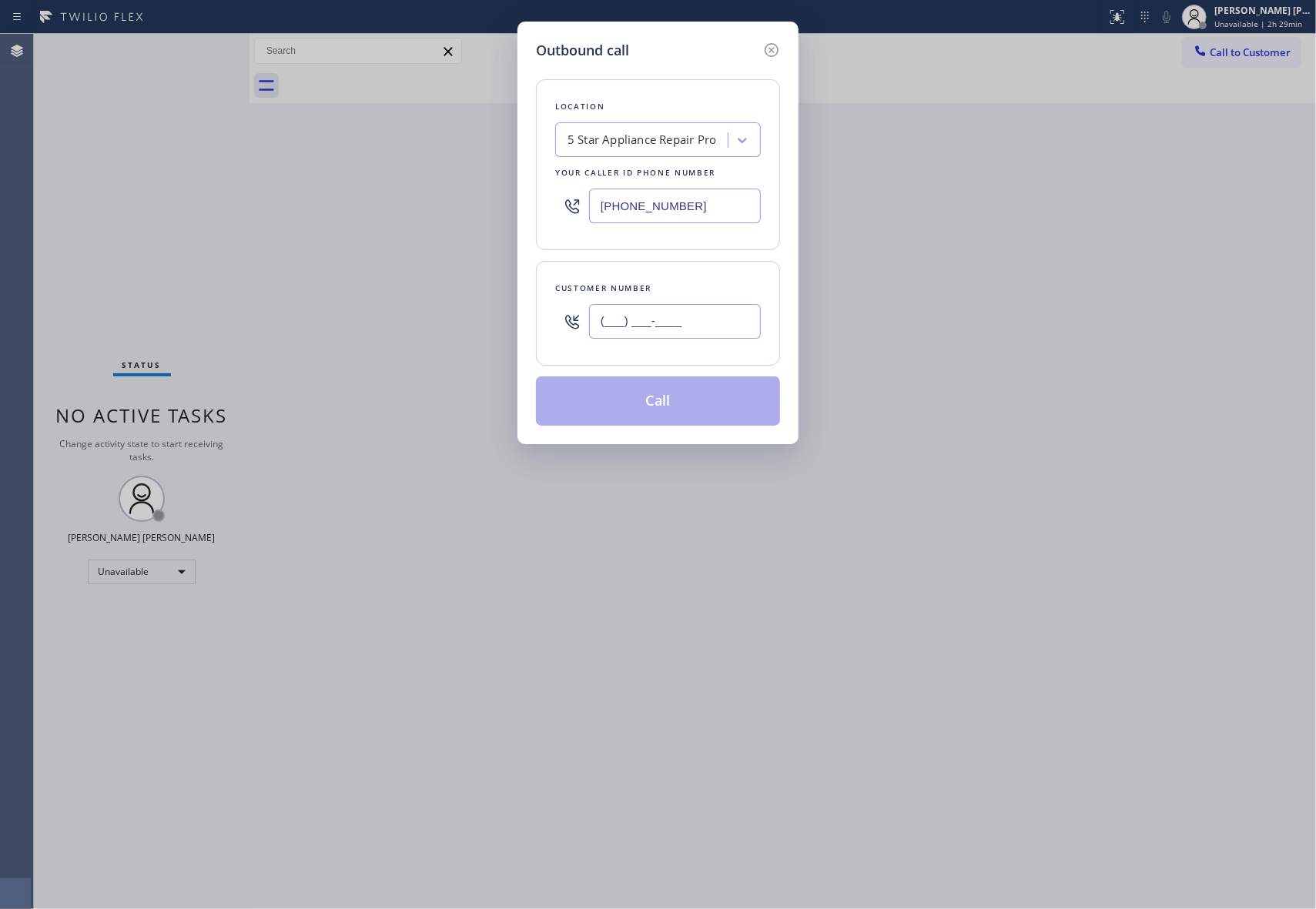
click at [694, 320] on input "(___) ___-____" at bounding box center [675, 321] width 172 height 35
paste input "925) 283-2734"
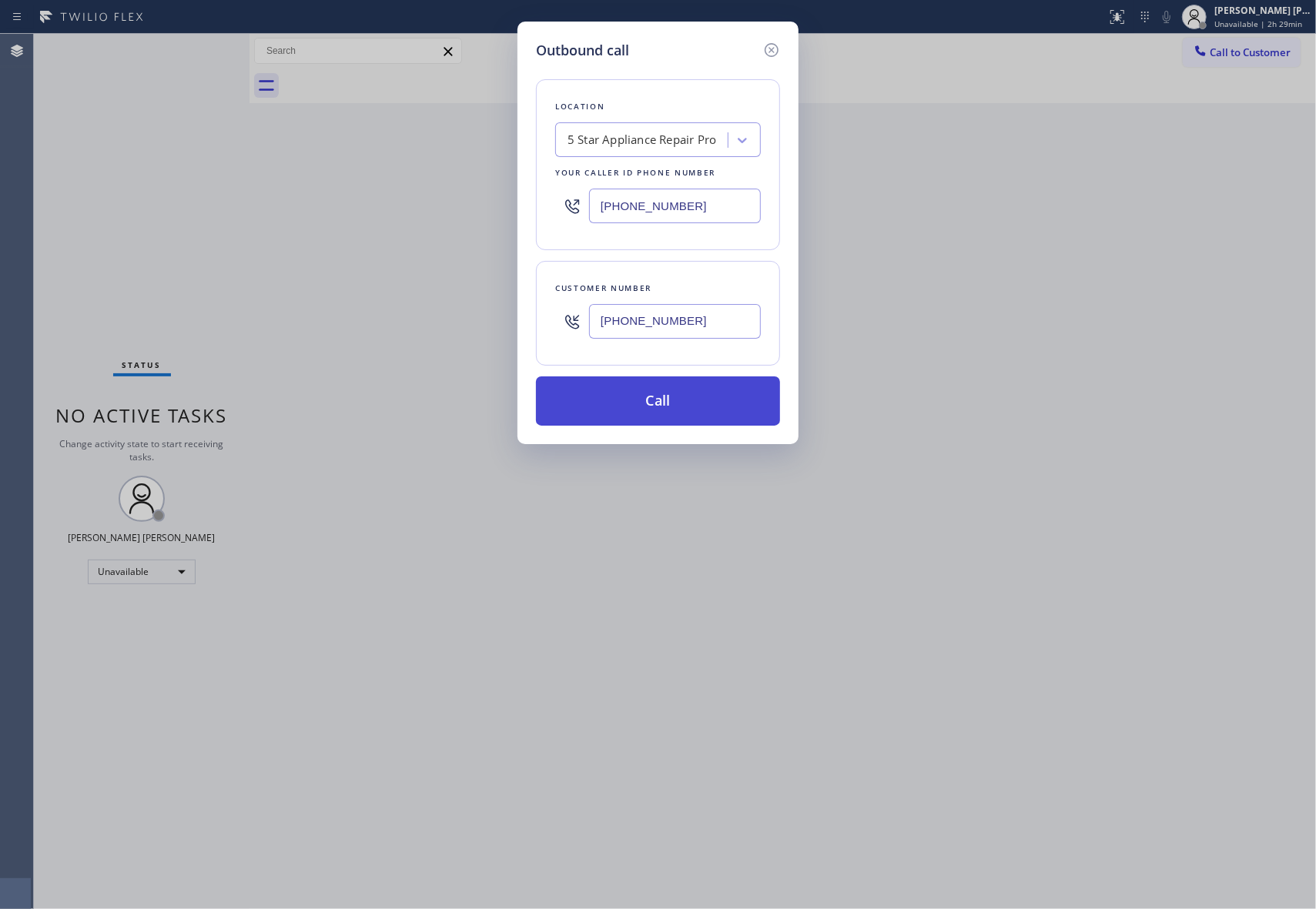
type input "[PHONE_NUMBER]"
click at [684, 407] on button "Call" at bounding box center [657, 401] width 244 height 50
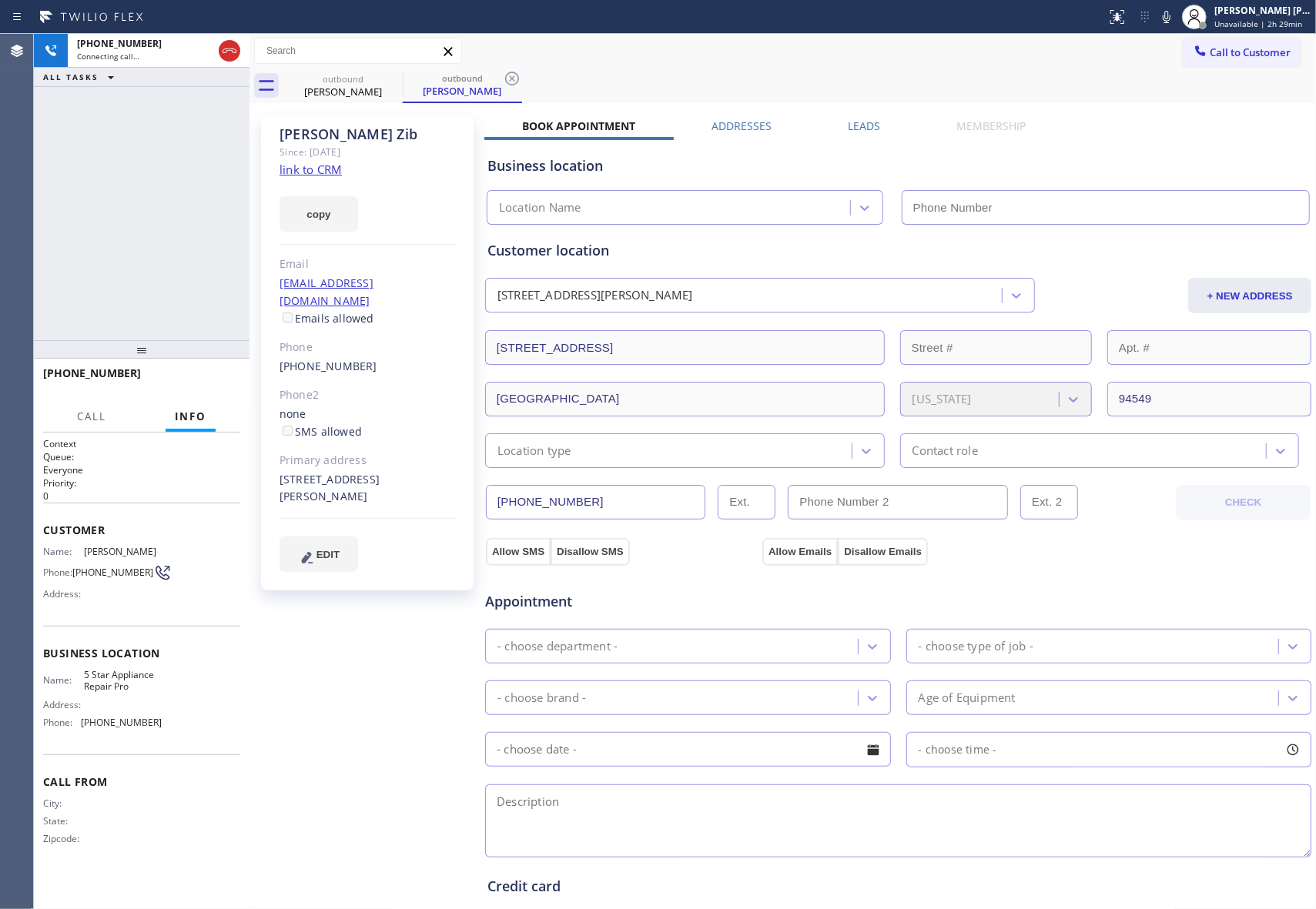
type input "[PHONE_NUMBER]"
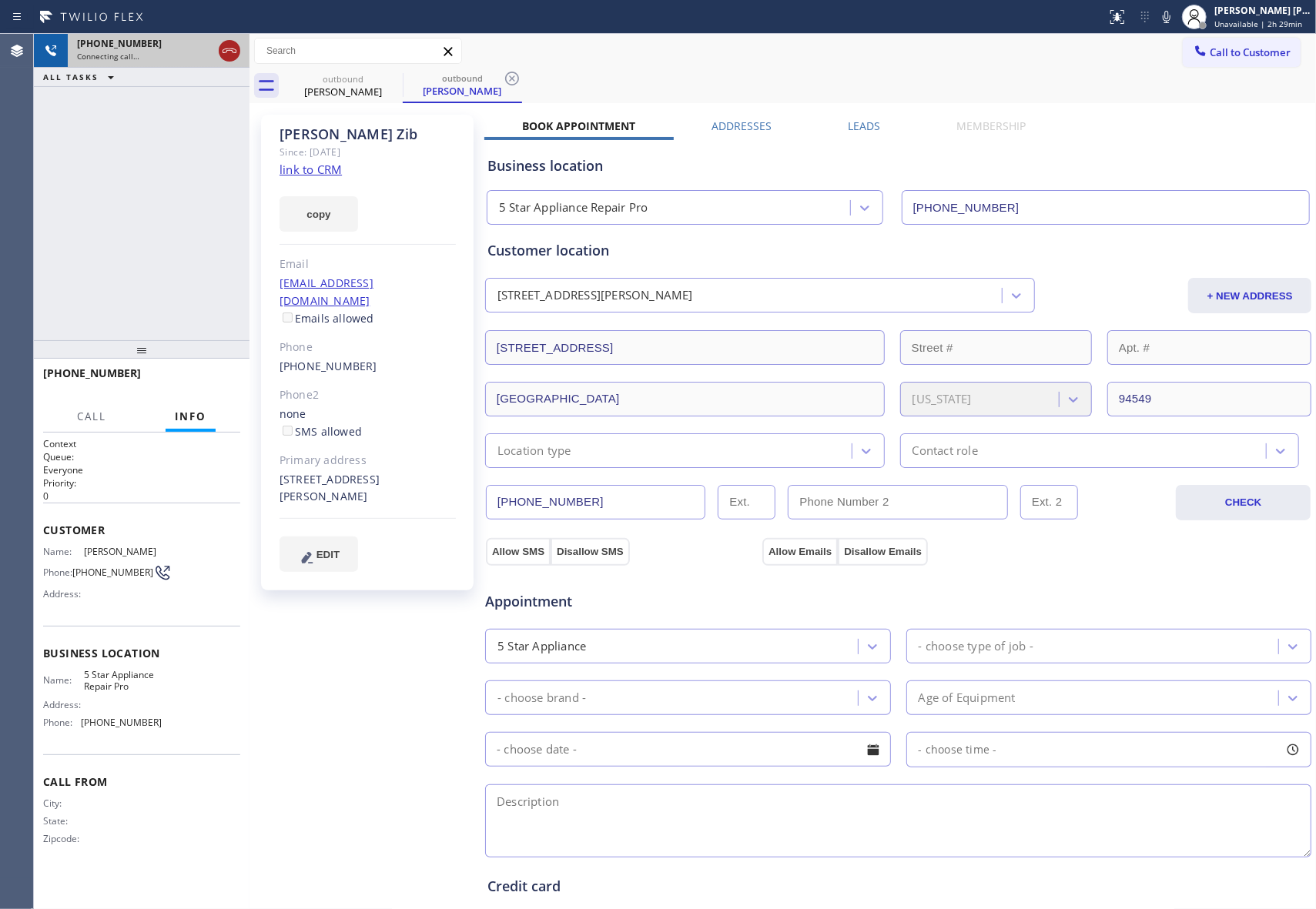
click at [236, 53] on icon at bounding box center [229, 51] width 14 height 5
click at [384, 72] on icon at bounding box center [393, 78] width 19 height 19
click at [503, 74] on icon at bounding box center [512, 78] width 19 height 19
click at [386, 74] on div "outbound [PERSON_NAME] outbound [PERSON_NAME]" at bounding box center [800, 85] width 1032 height 35
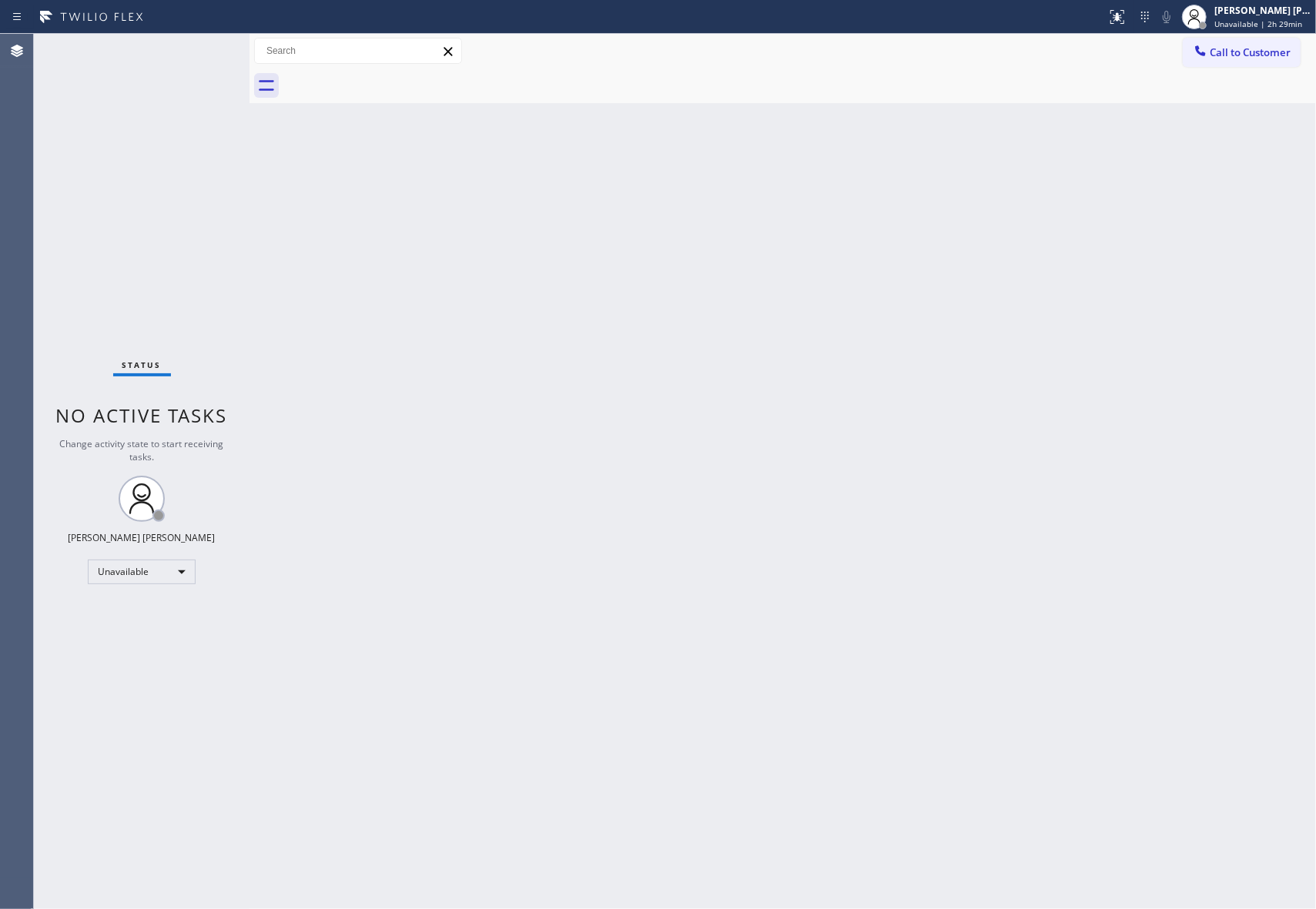
click at [386, 74] on div at bounding box center [800, 85] width 1032 height 35
click at [1244, 59] on span "Call to Customer" at bounding box center [1250, 53] width 81 height 14
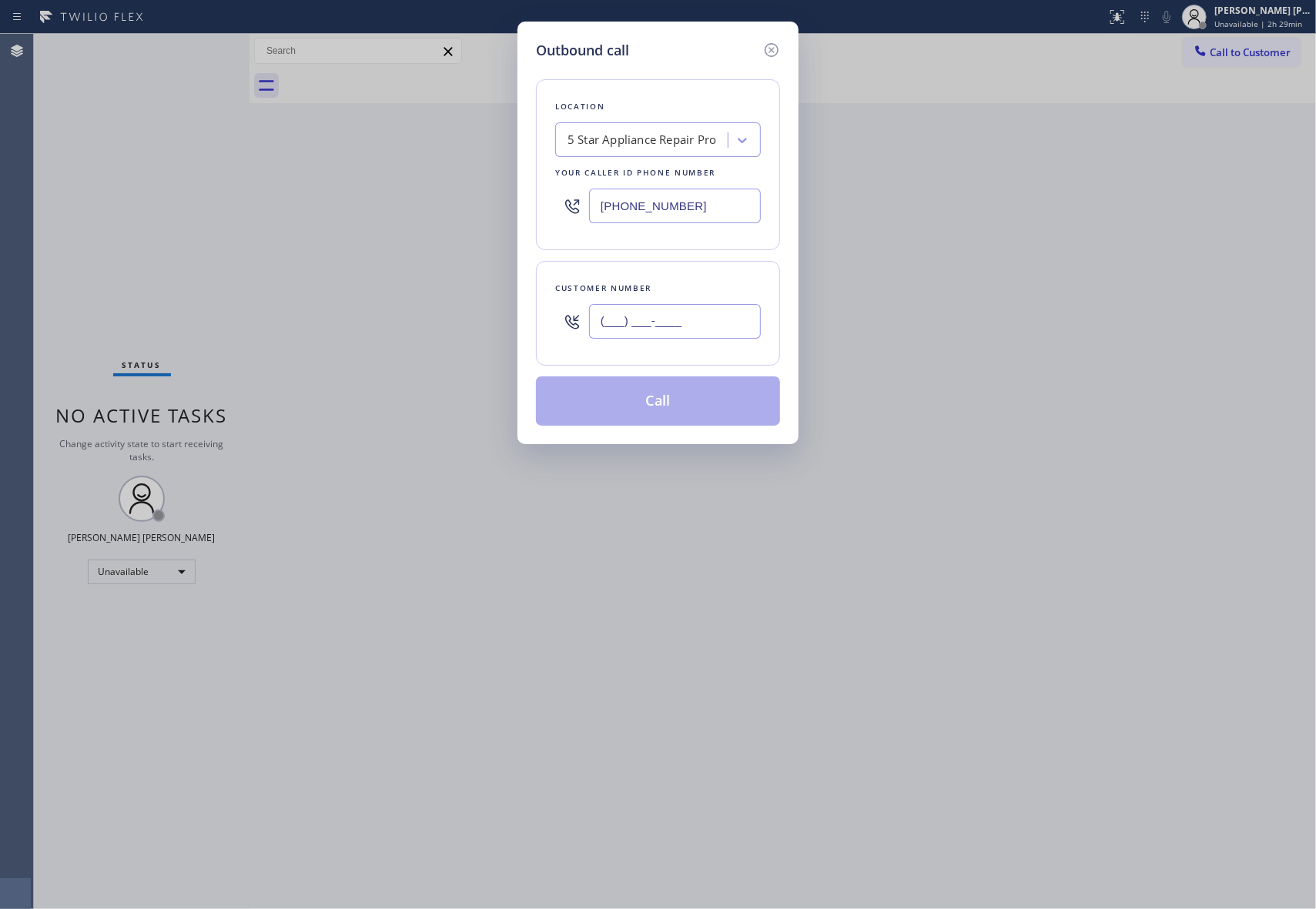
click at [693, 326] on input "(___) ___-____" at bounding box center [675, 321] width 172 height 35
paste input "917) 453-3475"
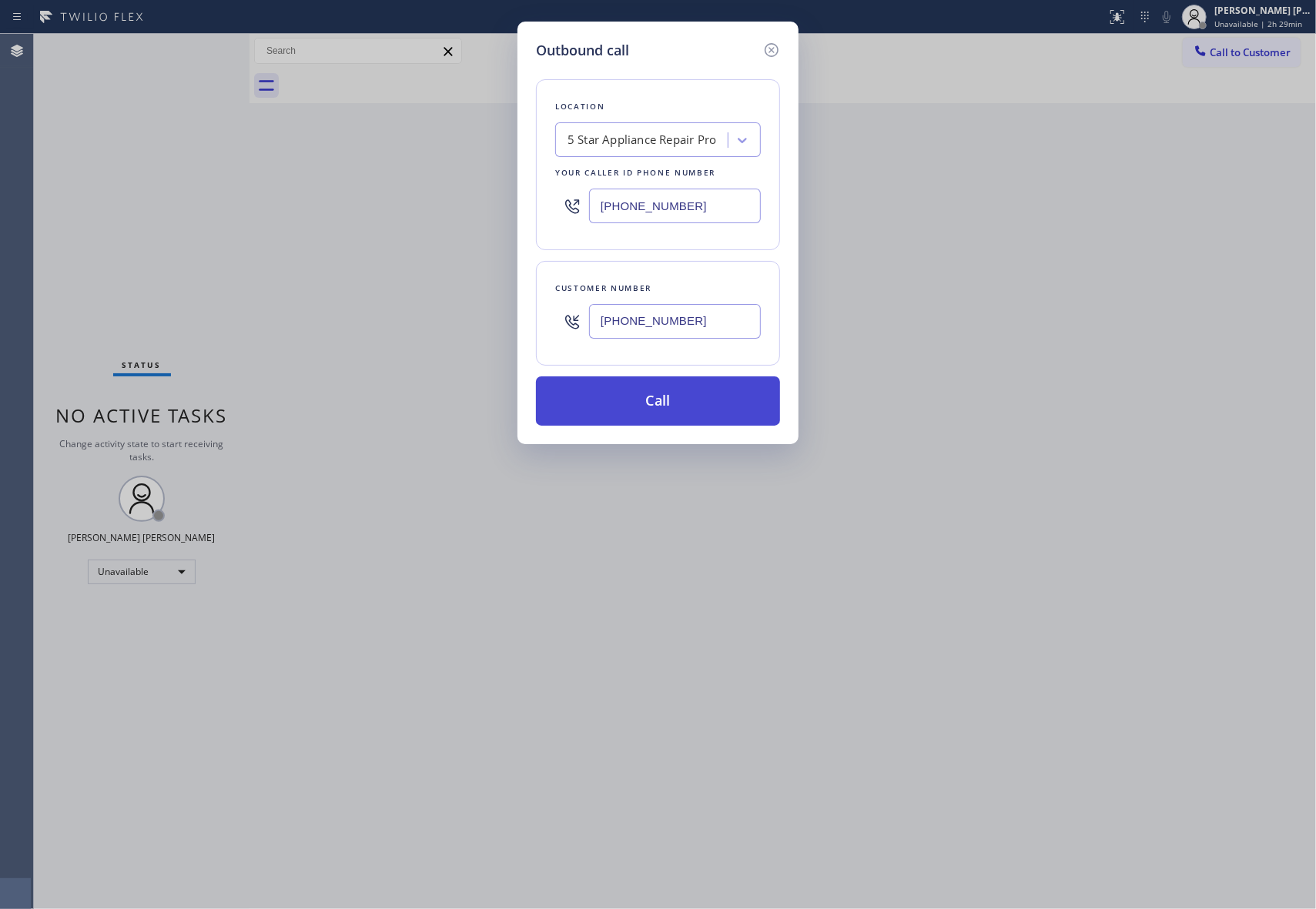
type input "[PHONE_NUMBER]"
click at [684, 398] on button "Call" at bounding box center [657, 401] width 244 height 50
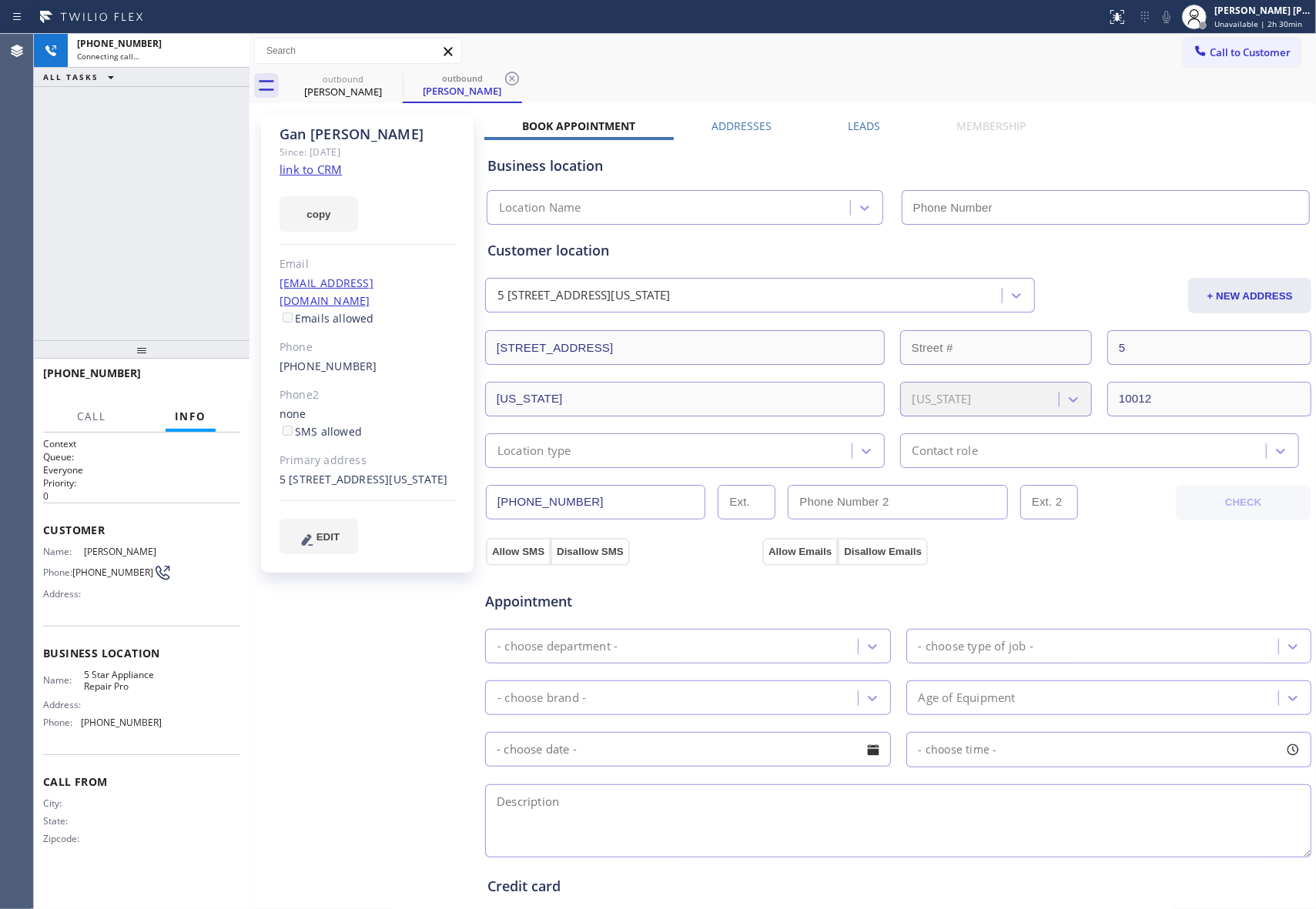
type input "[PHONE_NUMBER]"
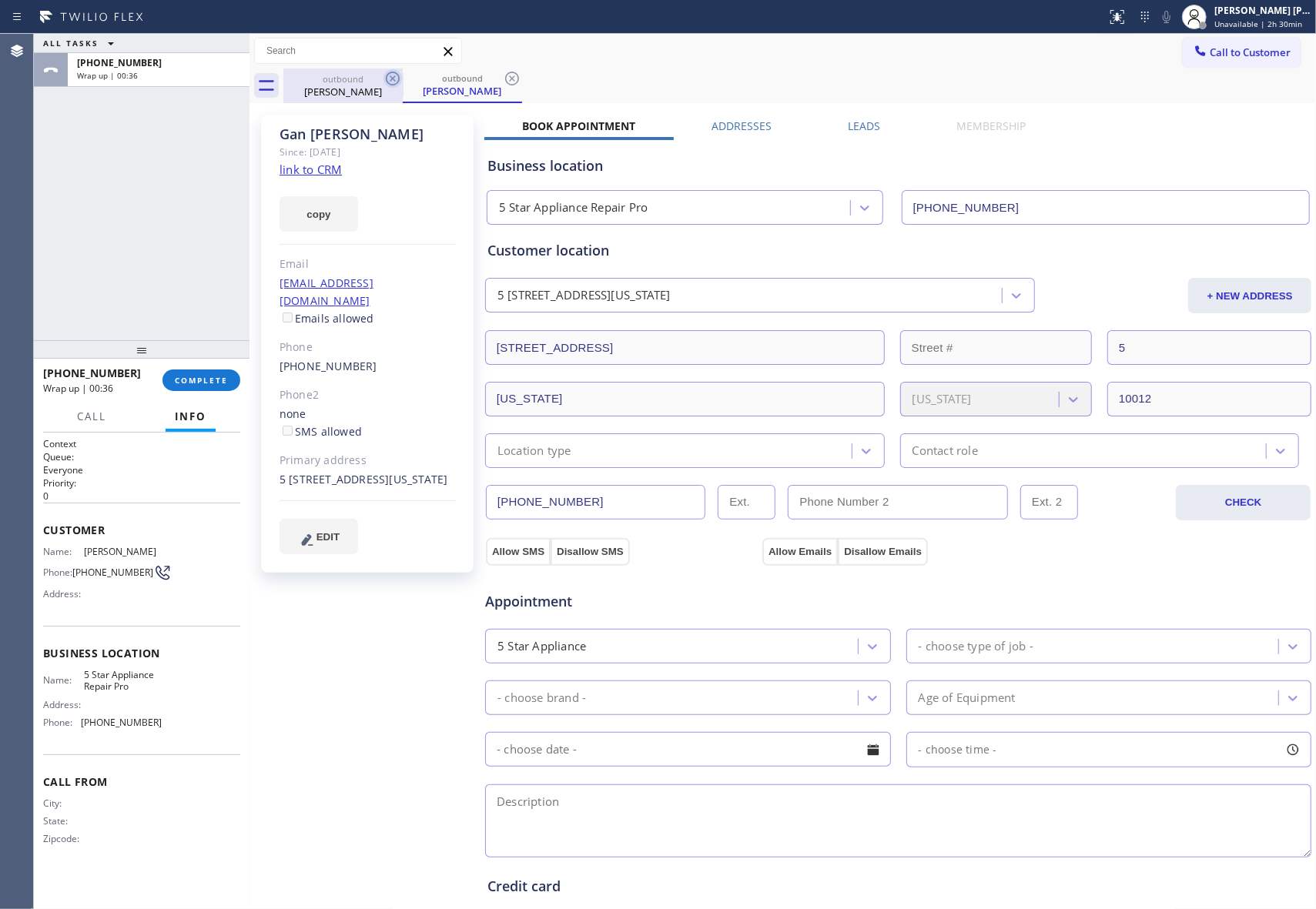
click at [384, 77] on icon at bounding box center [393, 78] width 19 height 19
click at [385, 77] on icon at bounding box center [393, 78] width 19 height 19
click at [403, 77] on div "outbound [PERSON_NAME]" at bounding box center [463, 85] width 119 height 35
click at [385, 77] on icon at bounding box center [393, 78] width 19 height 19
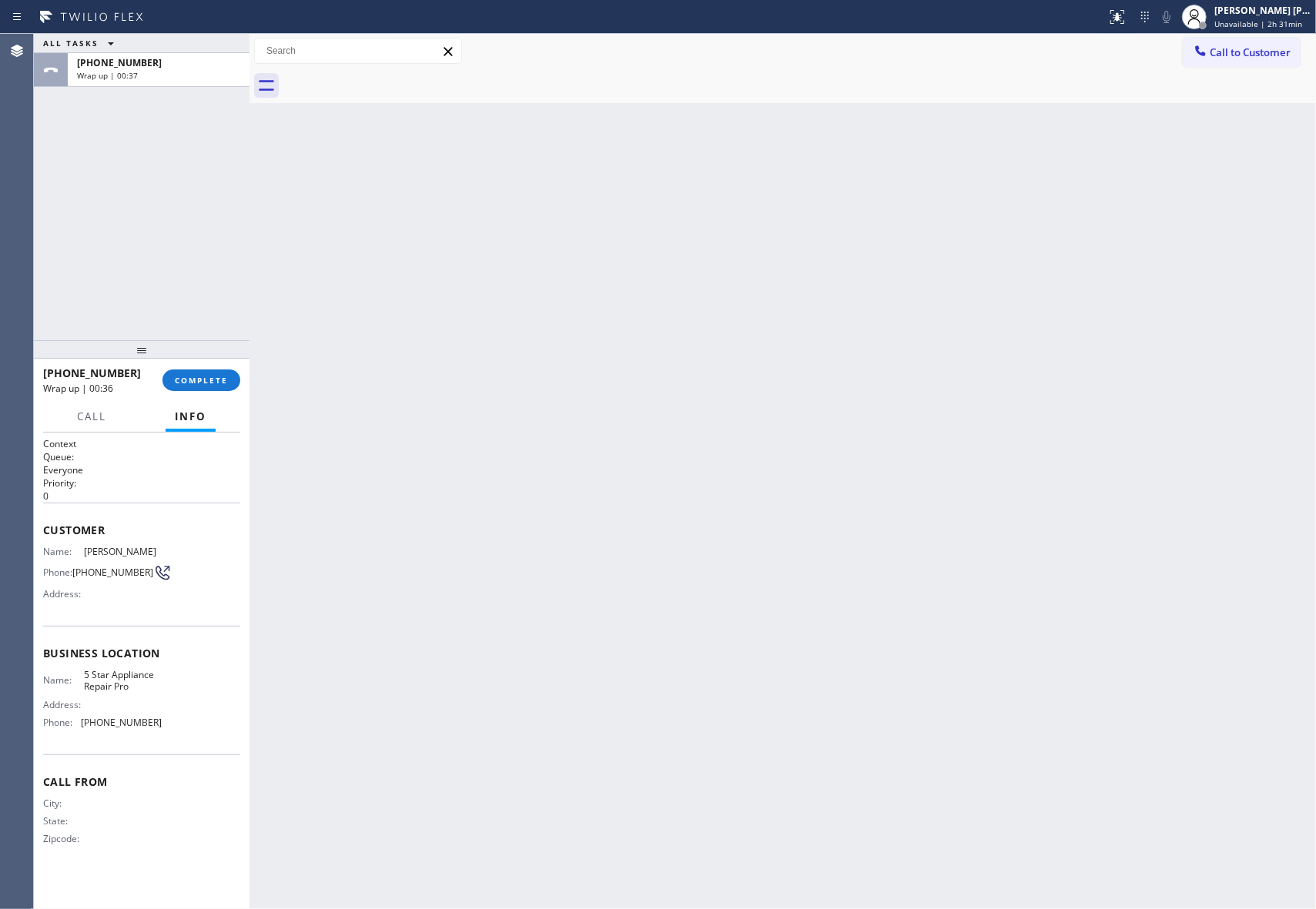
click at [385, 77] on div at bounding box center [800, 85] width 1032 height 35
click at [212, 370] on button "COMPLETE" at bounding box center [202, 380] width 78 height 22
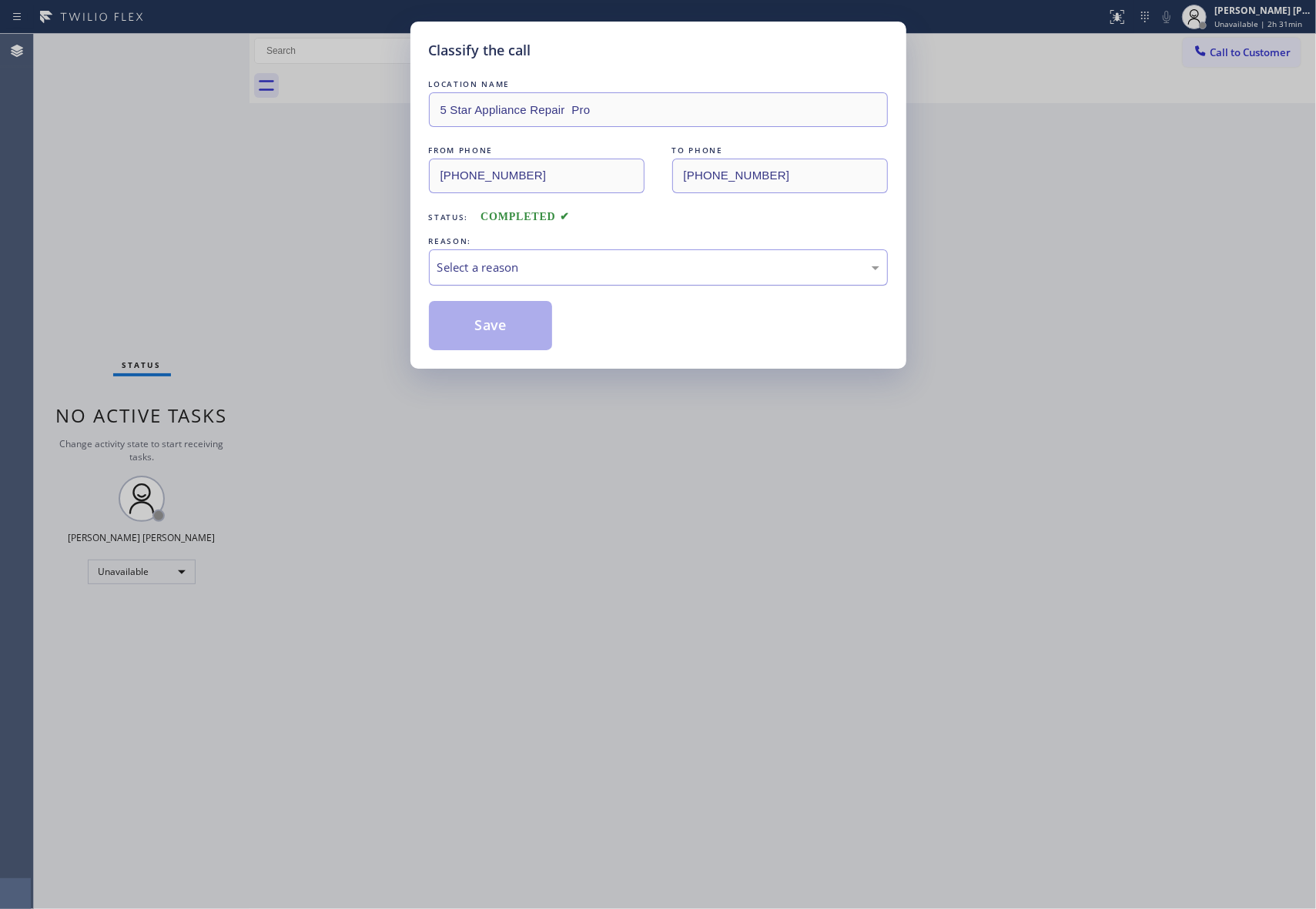
click at [639, 263] on div "Select a reason" at bounding box center [658, 267] width 442 height 18
click at [490, 326] on button "Save" at bounding box center [491, 325] width 124 height 50
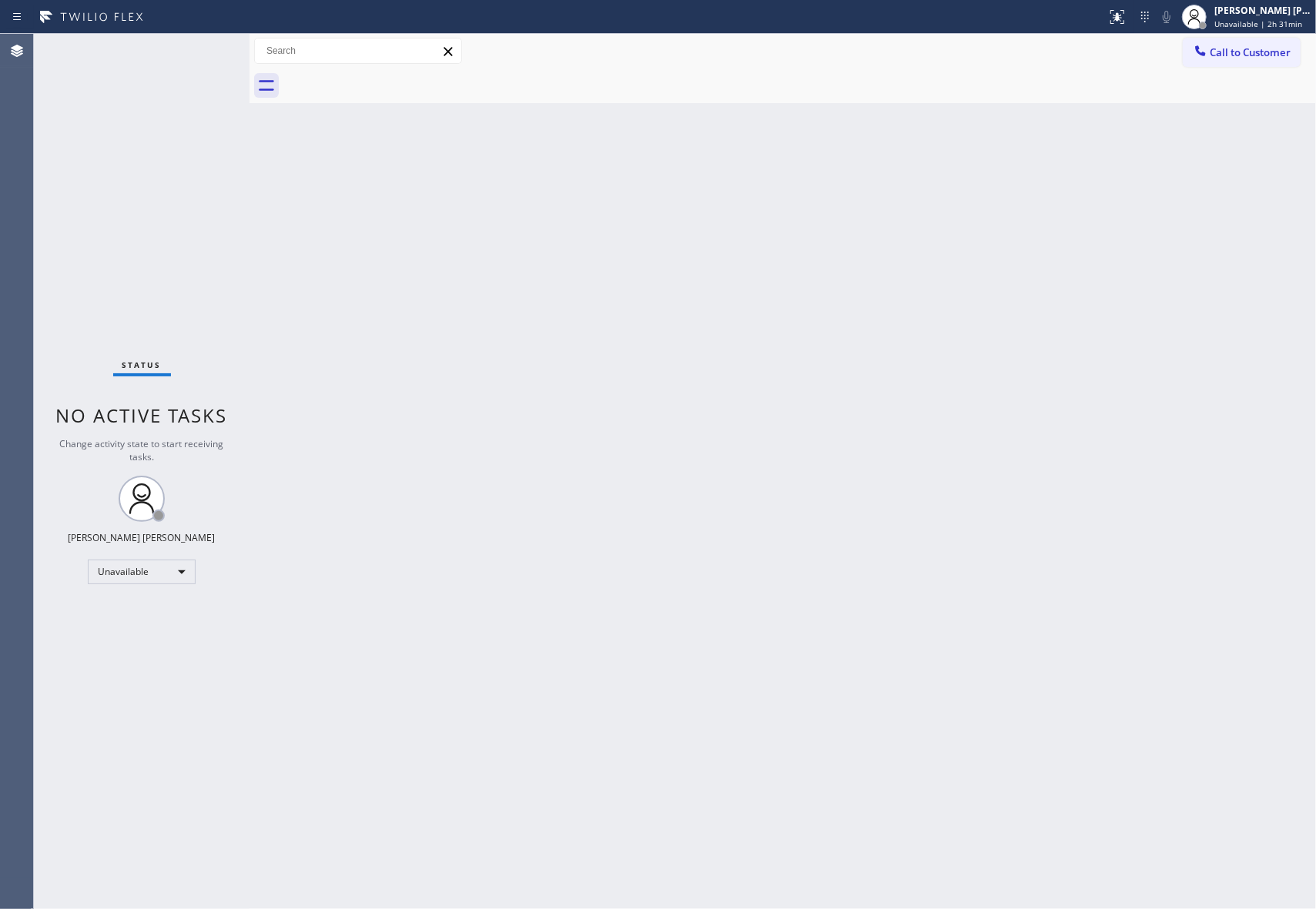
click at [1273, 53] on span "Call to Customer" at bounding box center [1250, 53] width 81 height 14
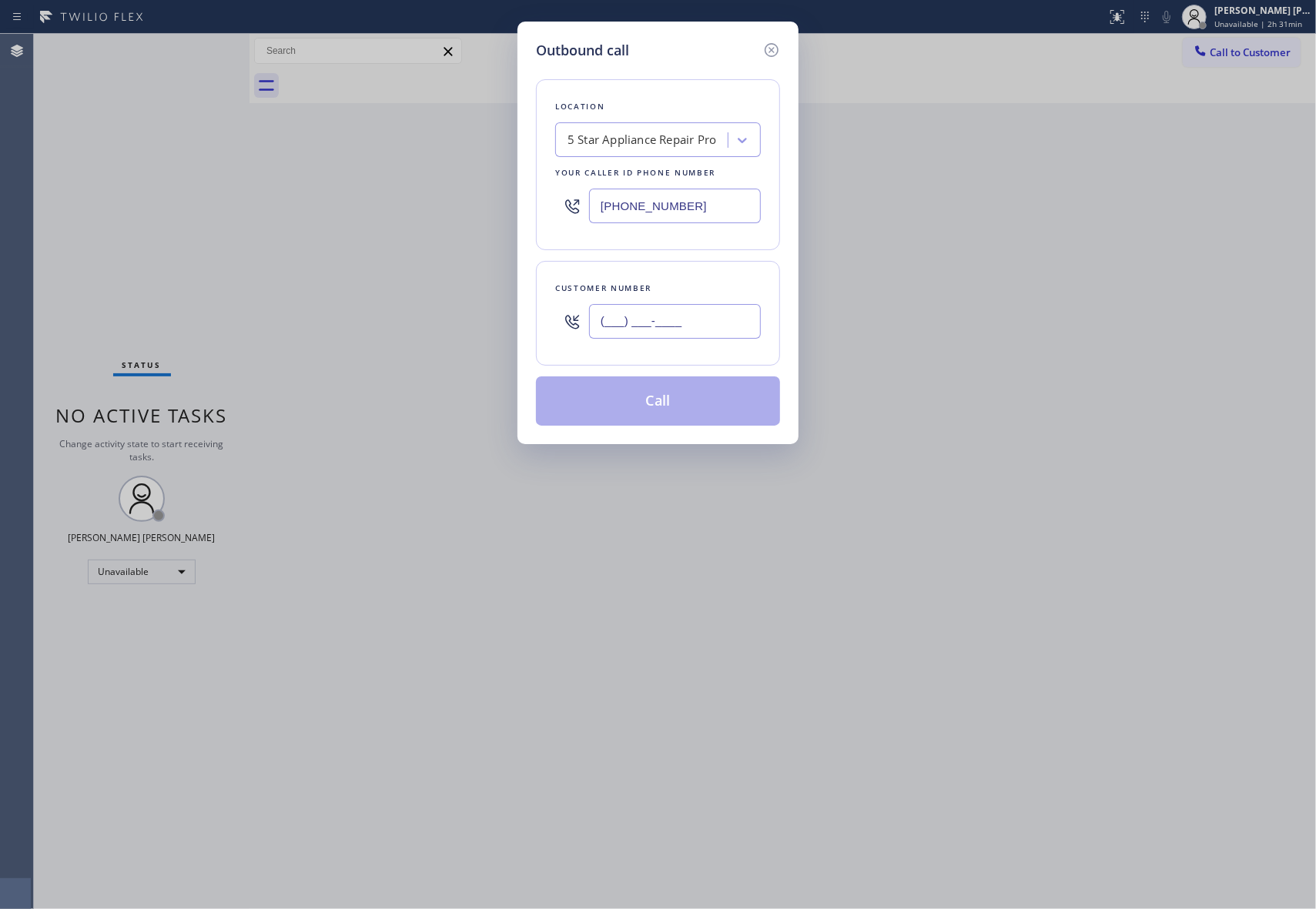
click at [705, 333] on input "(___) ___-____" at bounding box center [675, 321] width 172 height 35
paste input "815) 572-1573"
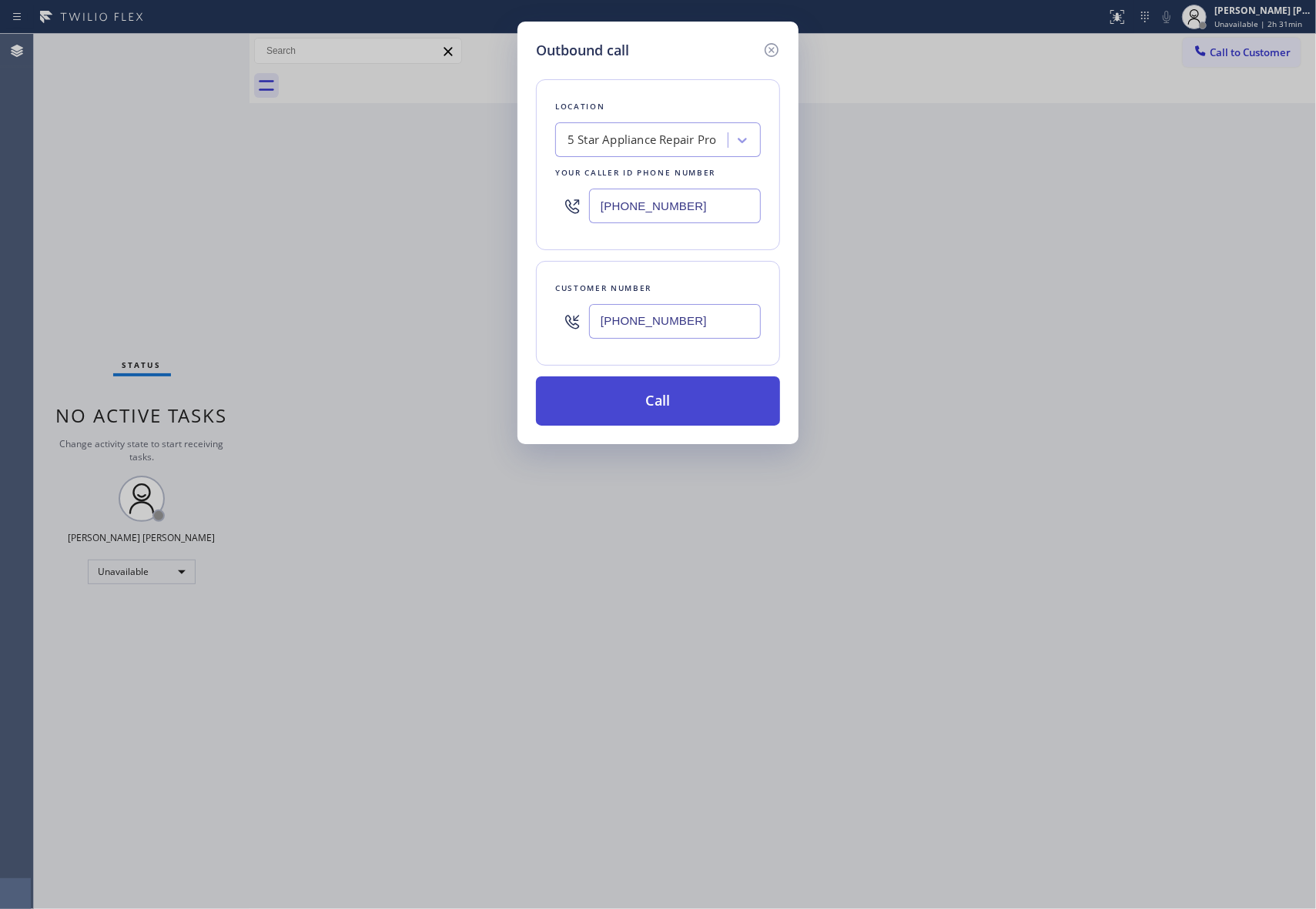
type input "[PHONE_NUMBER]"
click at [697, 404] on button "Call" at bounding box center [657, 401] width 244 height 50
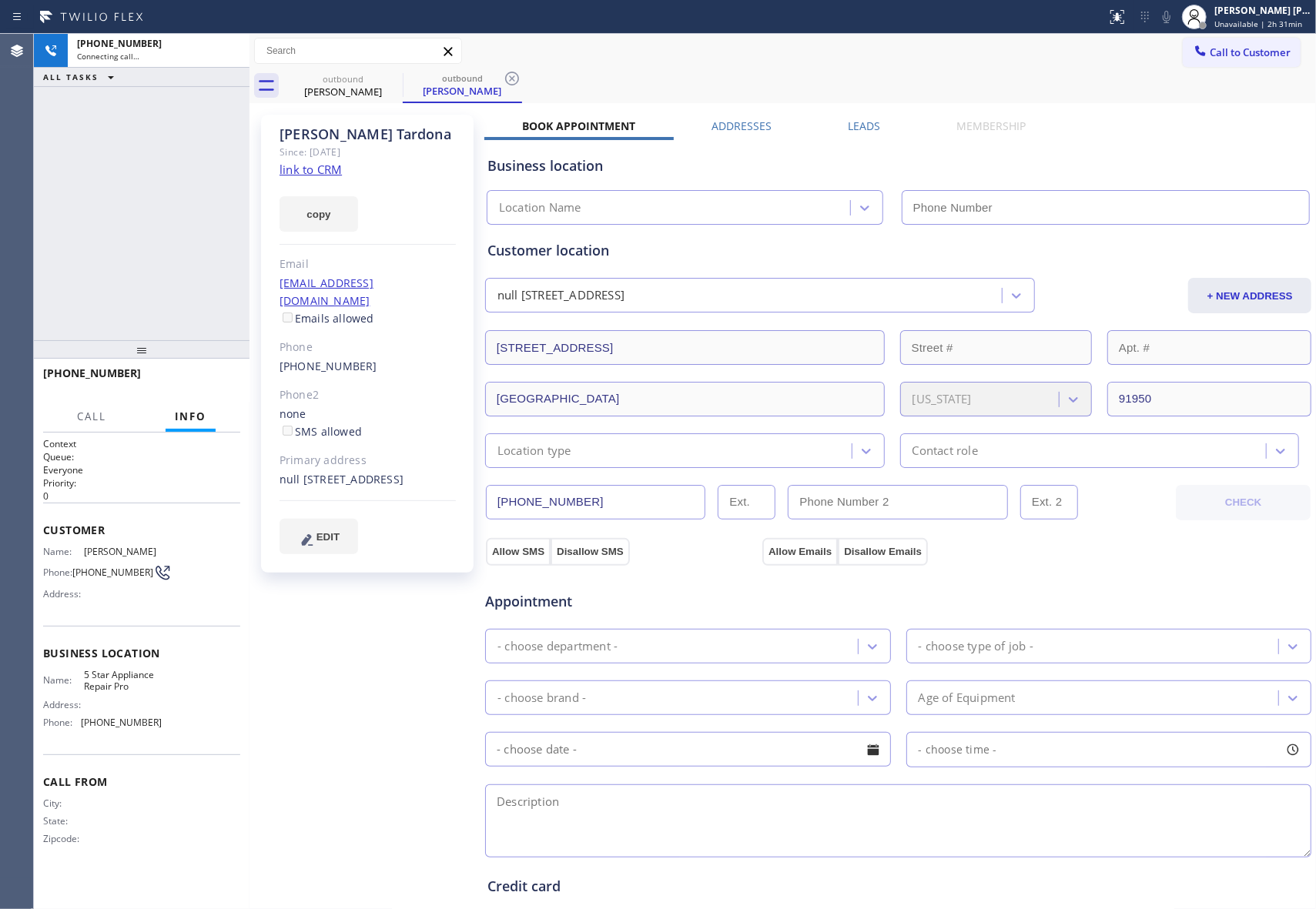
type input "[PHONE_NUMBER]"
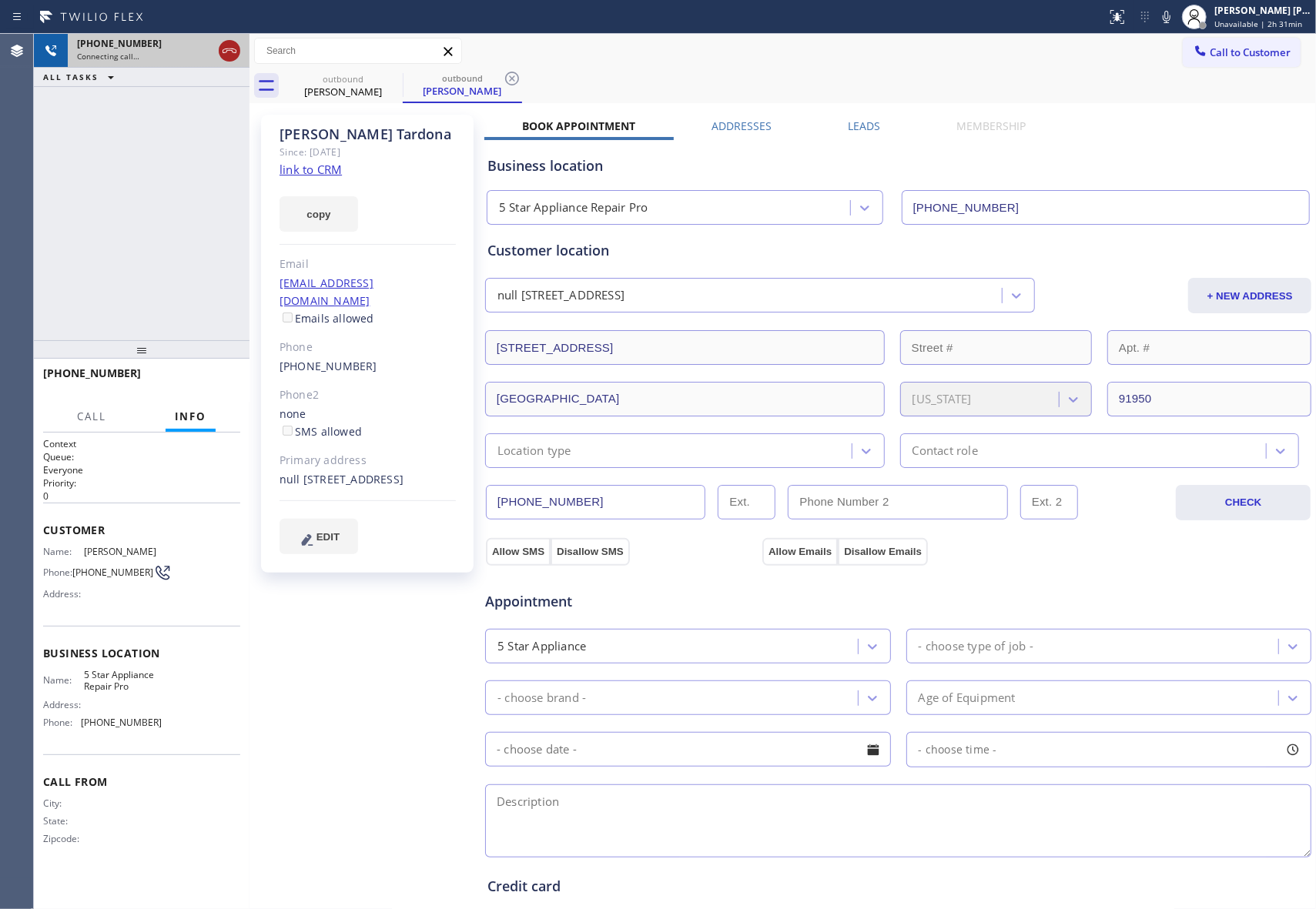
click at [229, 51] on icon at bounding box center [229, 51] width 19 height 19
click at [401, 81] on icon at bounding box center [393, 78] width 19 height 19
click at [503, 81] on icon at bounding box center [512, 78] width 19 height 19
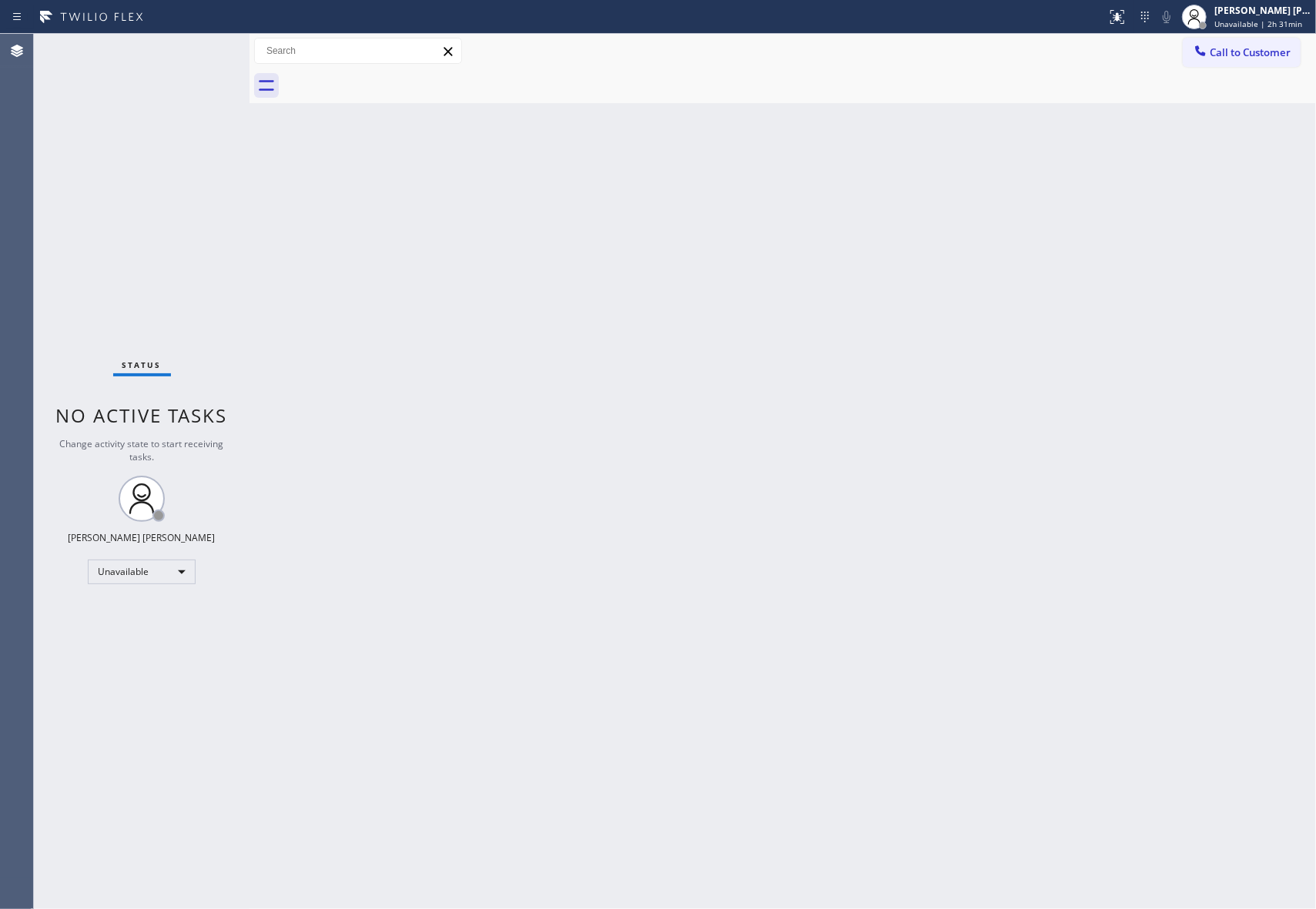
click at [398, 80] on div at bounding box center [800, 85] width 1032 height 35
click at [1256, 5] on div "[PERSON_NAME] [PERSON_NAME]" at bounding box center [1263, 10] width 97 height 13
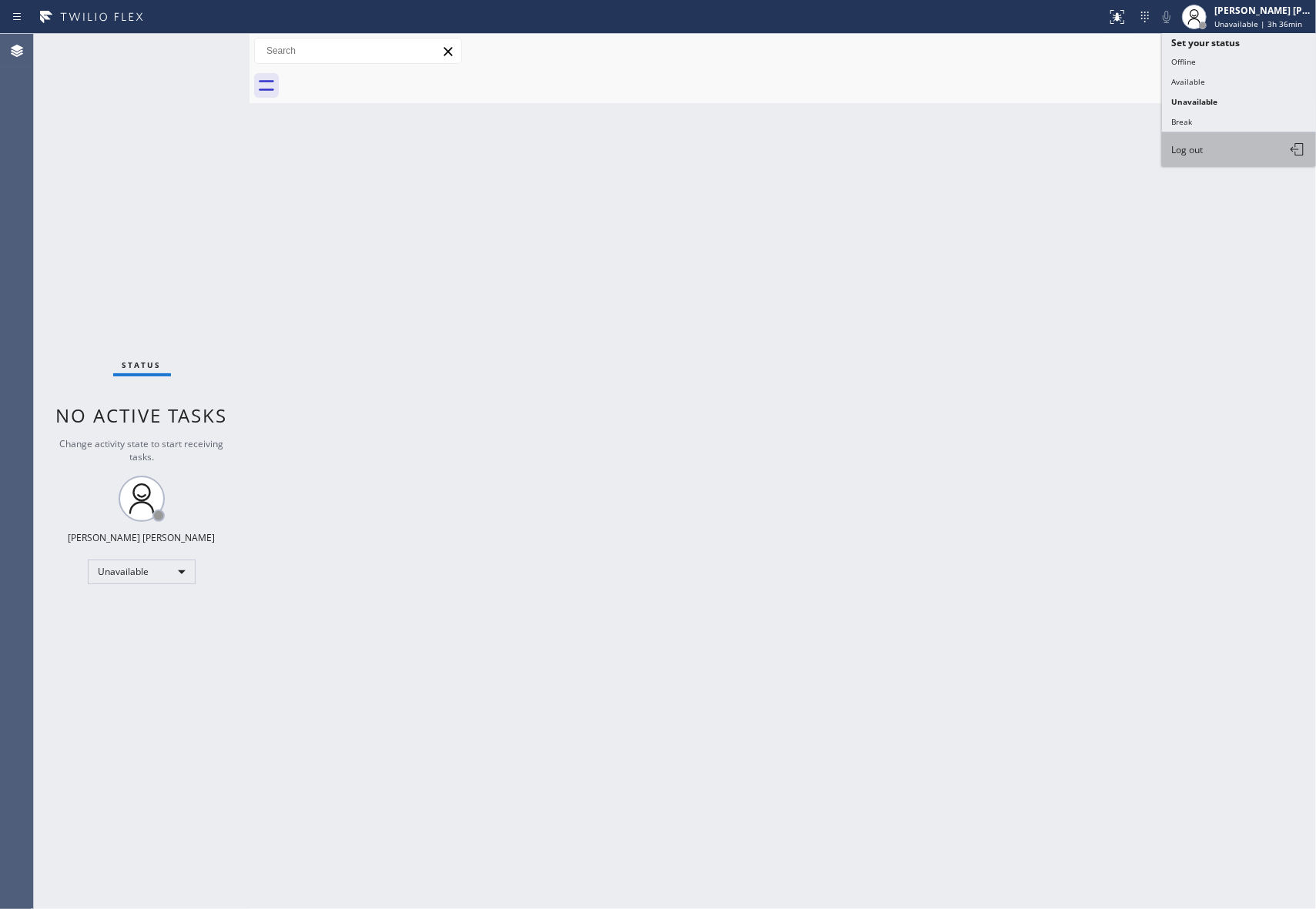
click at [1227, 140] on button "Log out" at bounding box center [1238, 150] width 154 height 34
